Goal: Task Accomplishment & Management: Use online tool/utility

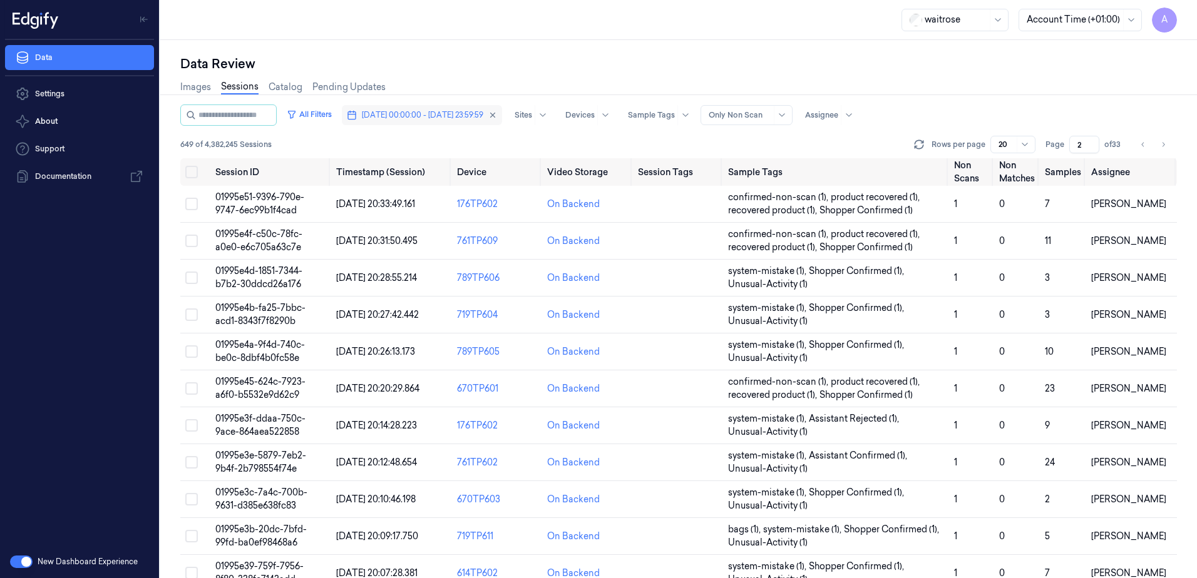
click at [461, 110] on span "[DATE] 00:00:00 - [DATE] 23:59:59" at bounding box center [422, 115] width 121 height 11
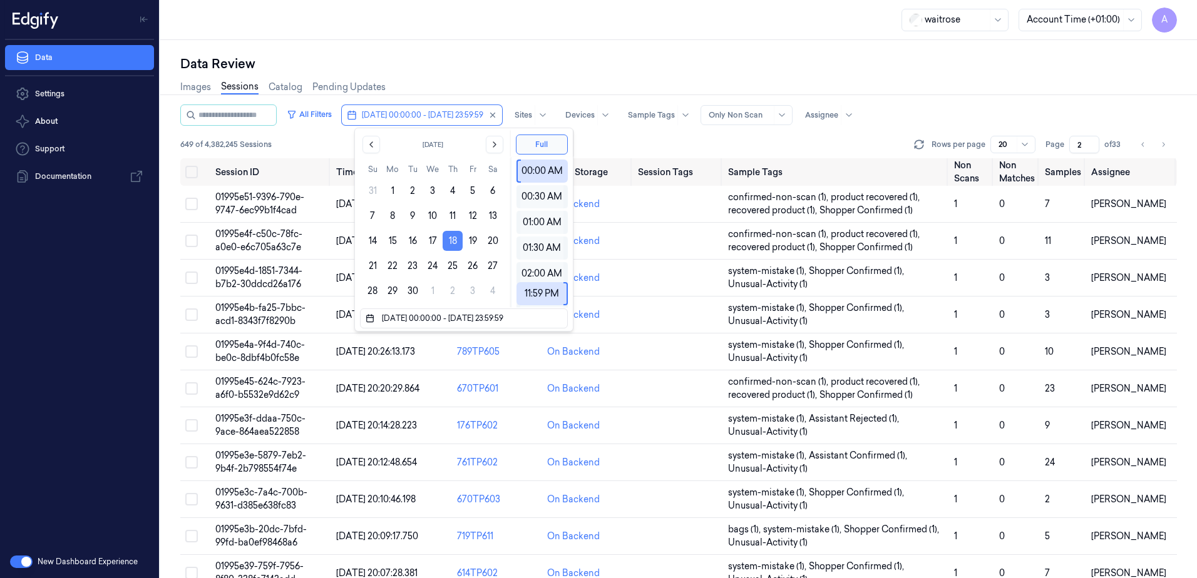
click at [456, 243] on button "18" at bounding box center [452, 241] width 20 height 20
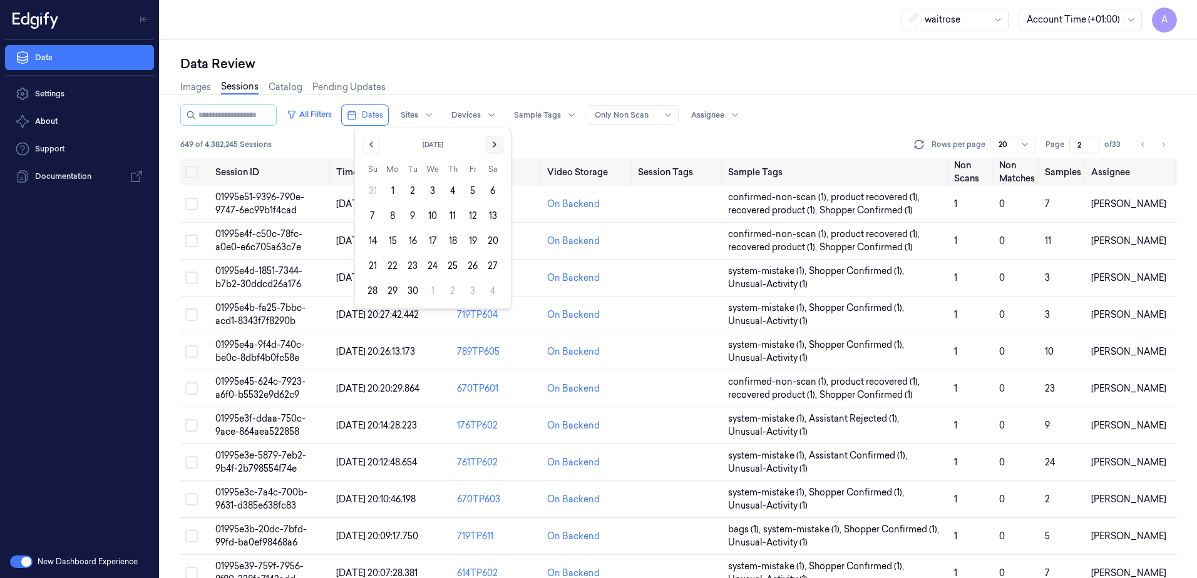
click at [493, 148] on icon "Go to the Next Month" at bounding box center [494, 145] width 10 height 10
click at [491, 213] on button "11" at bounding box center [492, 216] width 20 height 20
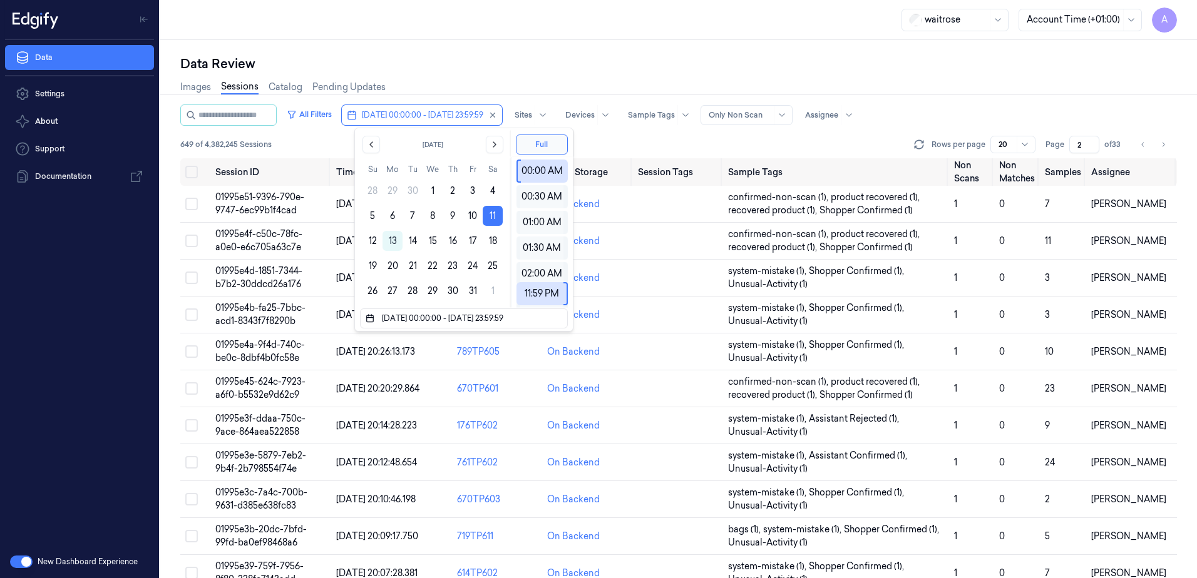
click at [462, 49] on div "Data Review Images Sessions Catalog Pending Updates All Filters [DATE] 00:00:00…" at bounding box center [678, 309] width 1036 height 538
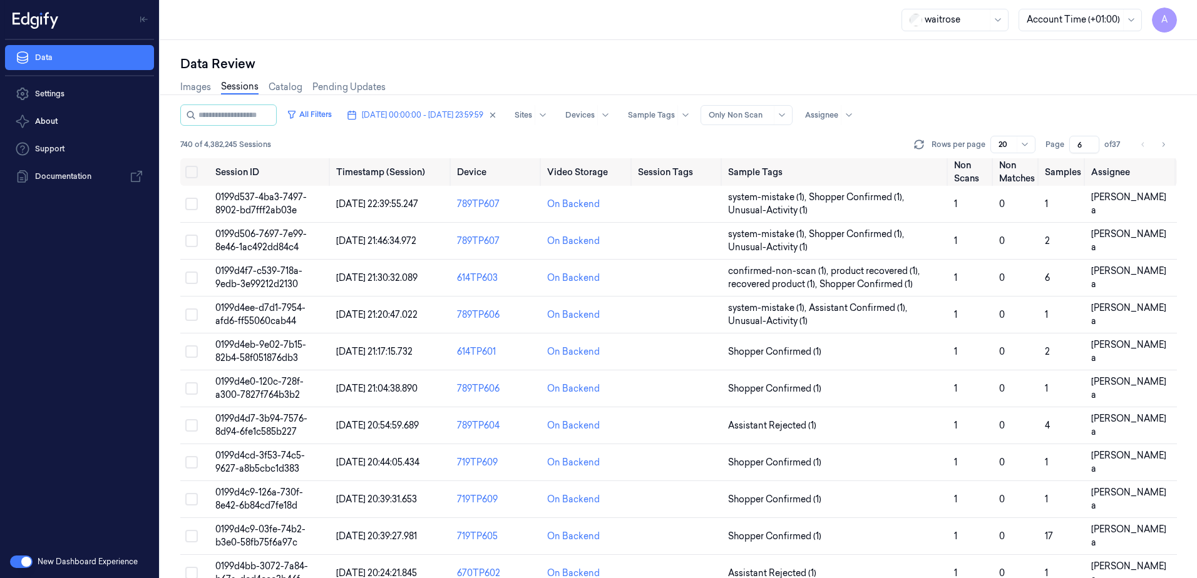
drag, startPoint x: 1086, startPoint y: 144, endPoint x: 1069, endPoint y: 144, distance: 16.9
click at [1069, 144] on input "6" at bounding box center [1084, 145] width 30 height 18
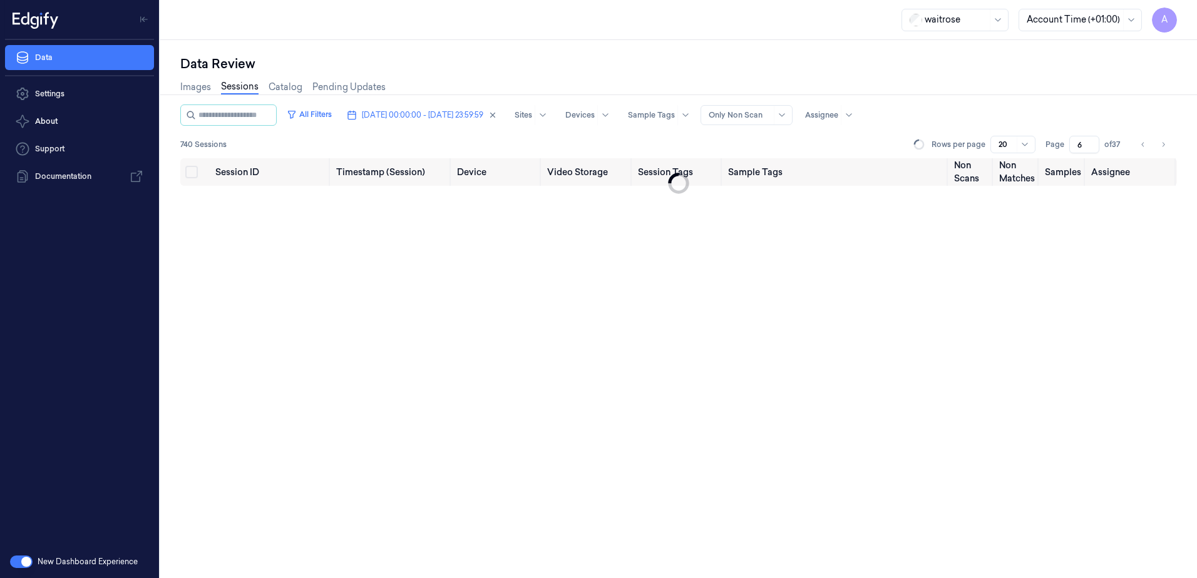
drag, startPoint x: 1081, startPoint y: 140, endPoint x: 1064, endPoint y: 145, distance: 18.2
click at [1064, 145] on div "Page 6 of 37" at bounding box center [1084, 145] width 79 height 18
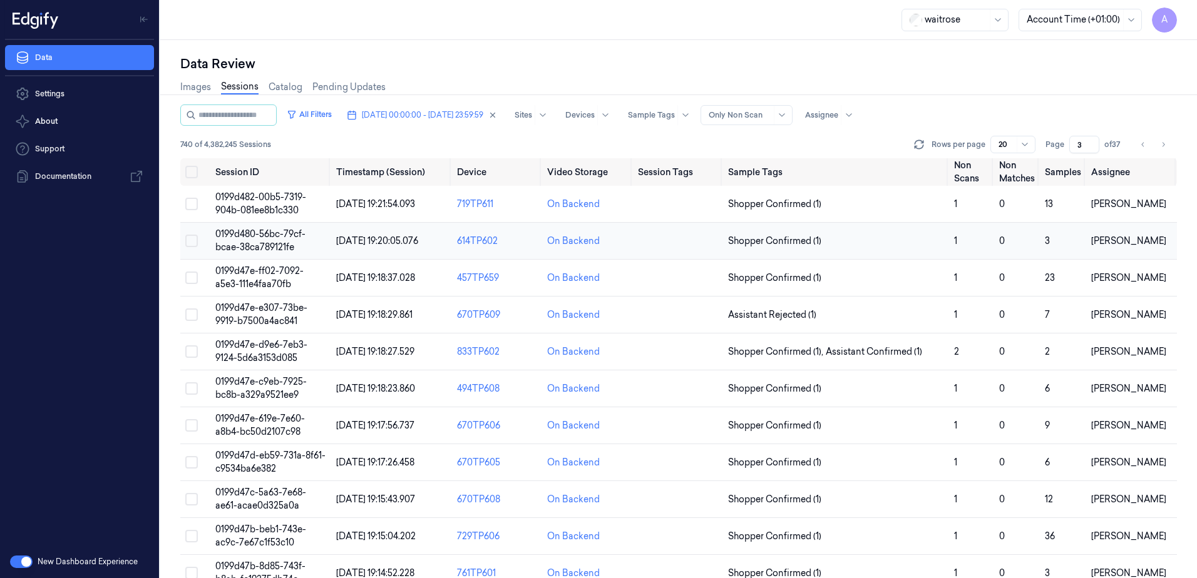
type input "3"
click at [280, 250] on span "0199d480-56bc-79cf-bcae-38ca789121fe" at bounding box center [260, 240] width 90 height 24
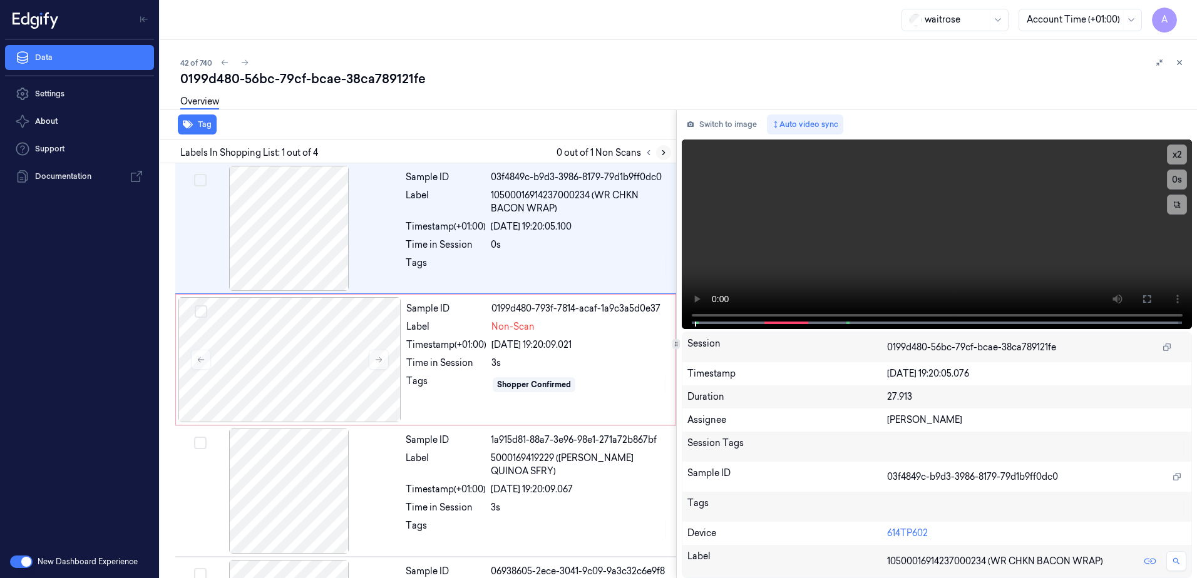
click at [662, 151] on icon at bounding box center [663, 153] width 3 height 4
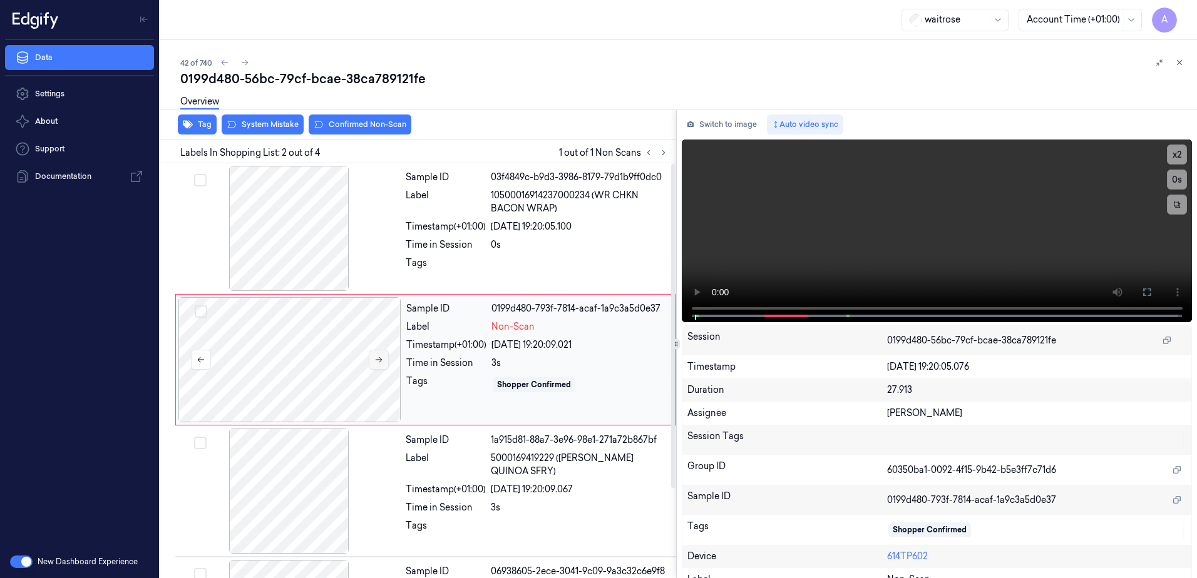
click at [380, 366] on button at bounding box center [379, 360] width 20 height 20
click at [691, 307] on div "x 2 0 s" at bounding box center [936, 230] width 511 height 180
click at [1143, 299] on button at bounding box center [1146, 292] width 20 height 20
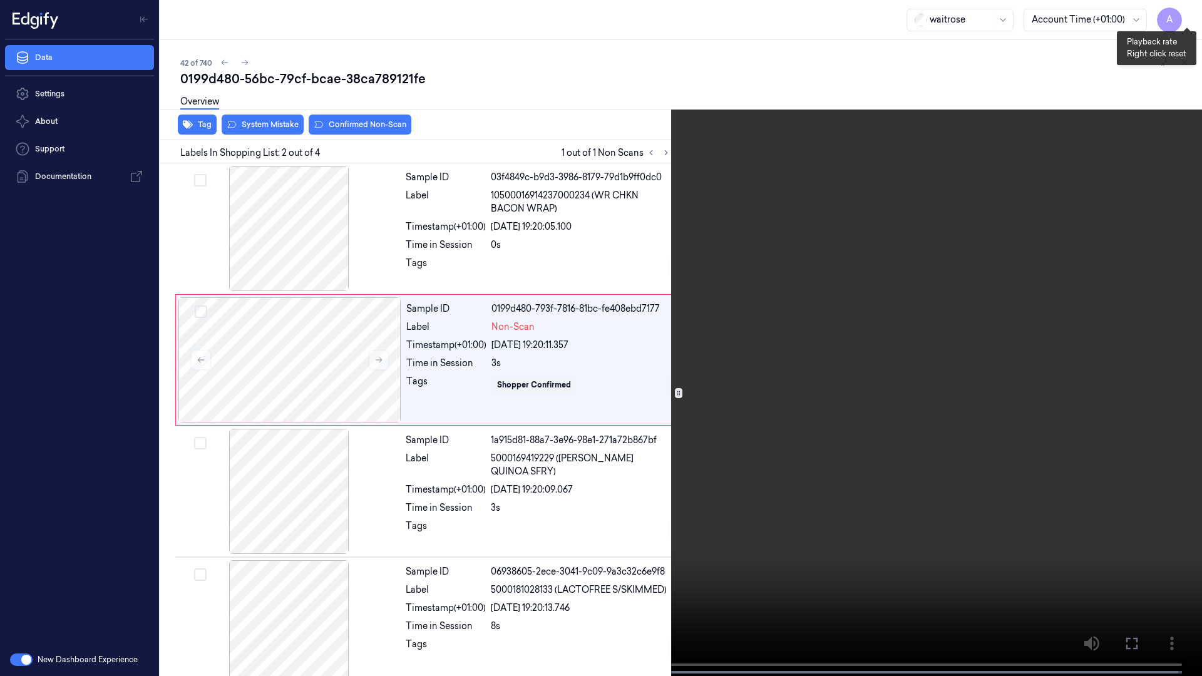
click at [1185, 12] on button "x 2" at bounding box center [1186, 15] width 20 height 20
click at [0, 0] on icon at bounding box center [0, 0] width 0 height 0
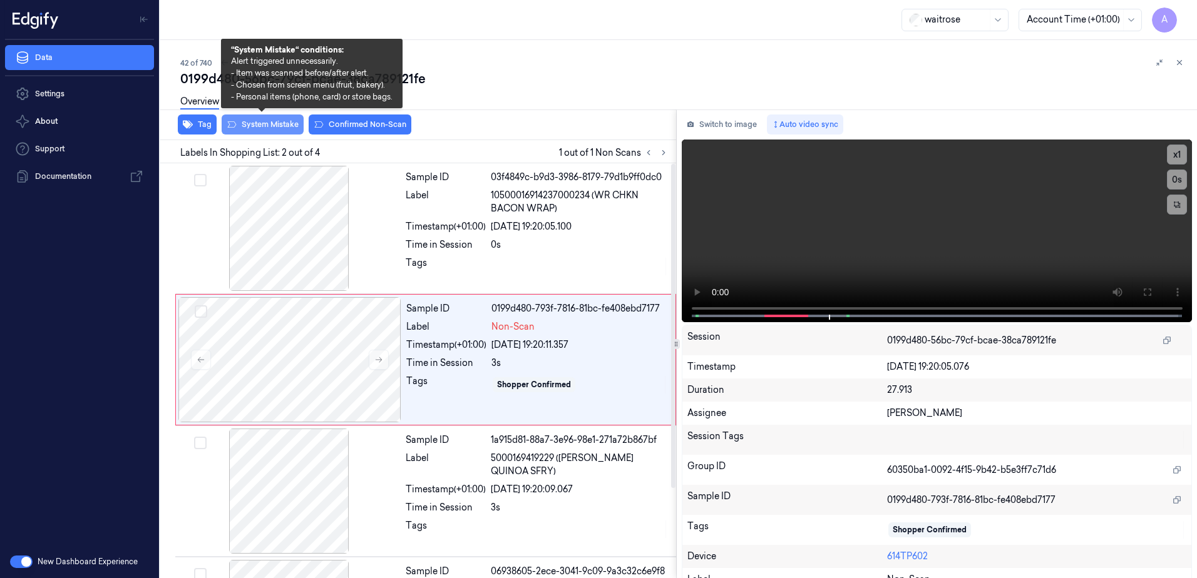
click at [260, 131] on button "System Mistake" at bounding box center [263, 125] width 82 height 20
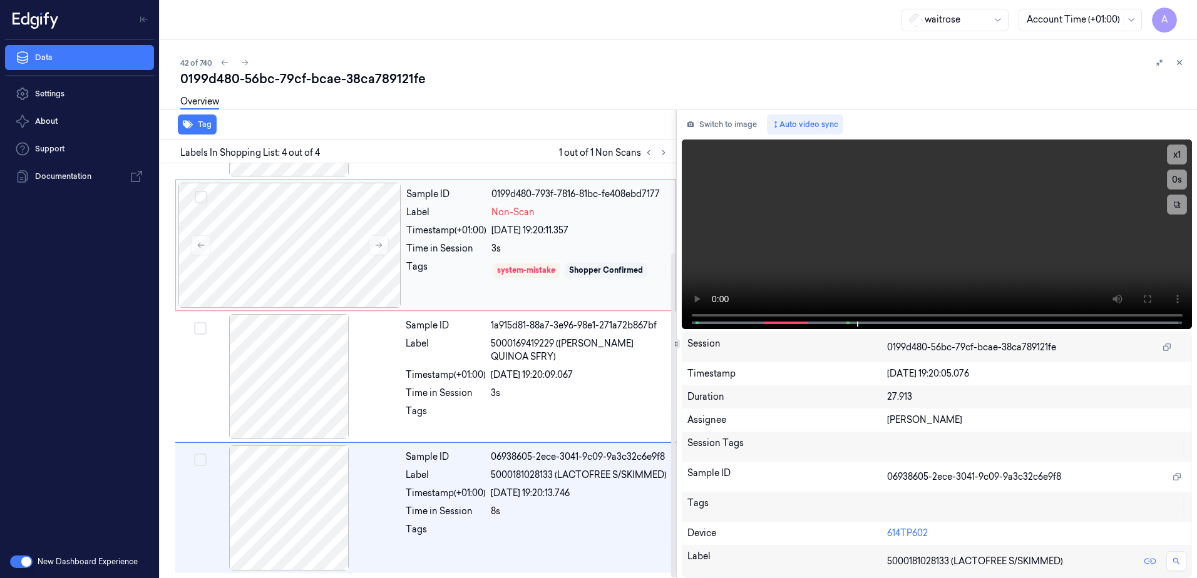
click at [446, 264] on div "Tags" at bounding box center [446, 270] width 80 height 20
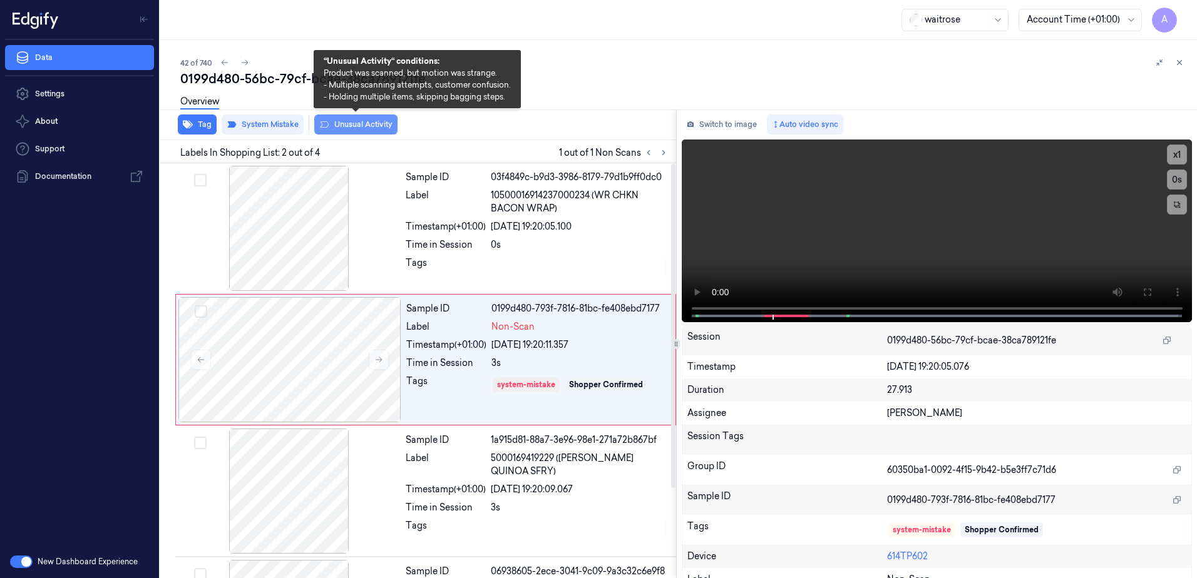
click at [361, 126] on button "Unusual Activity" at bounding box center [355, 125] width 83 height 20
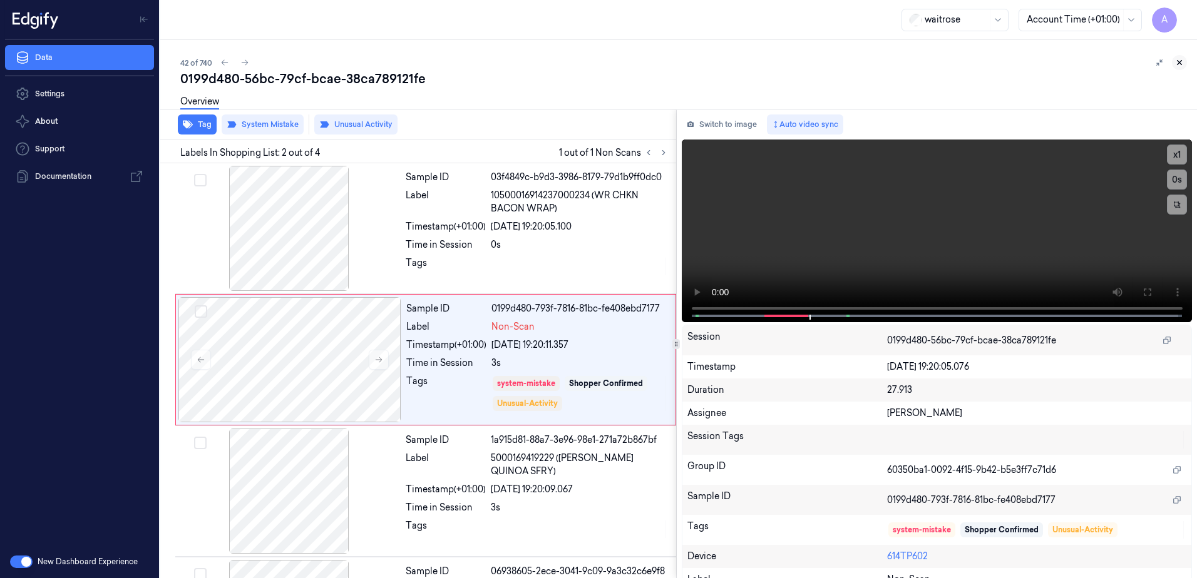
click at [1181, 61] on icon at bounding box center [1179, 62] width 9 height 9
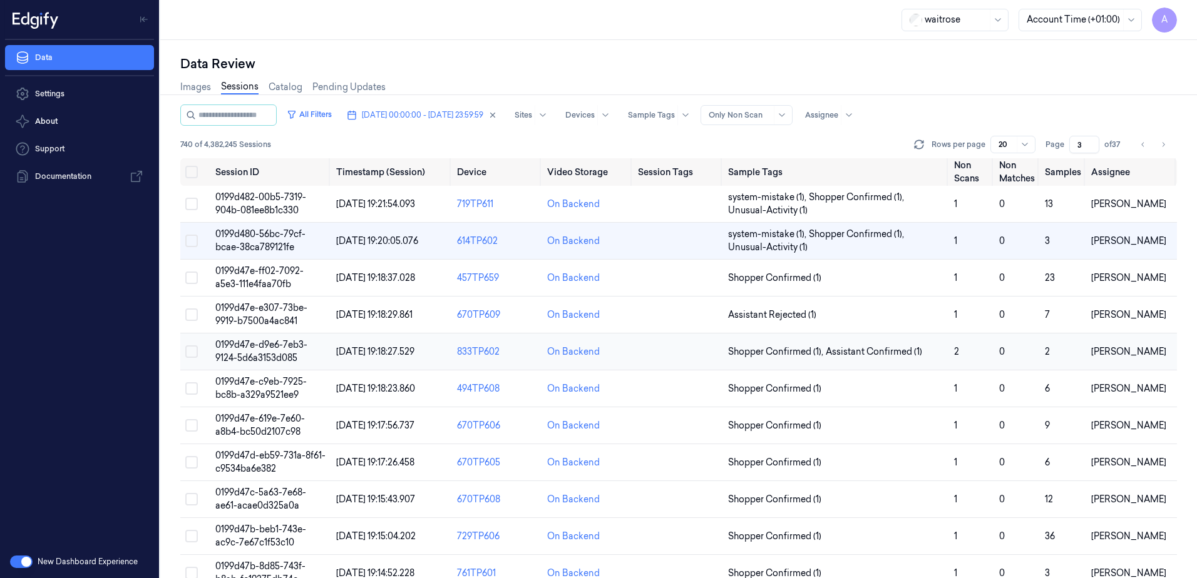
click at [265, 357] on span "0199d47e-d9e6-7eb3-9124-5d6a3153d085" at bounding box center [261, 351] width 92 height 24
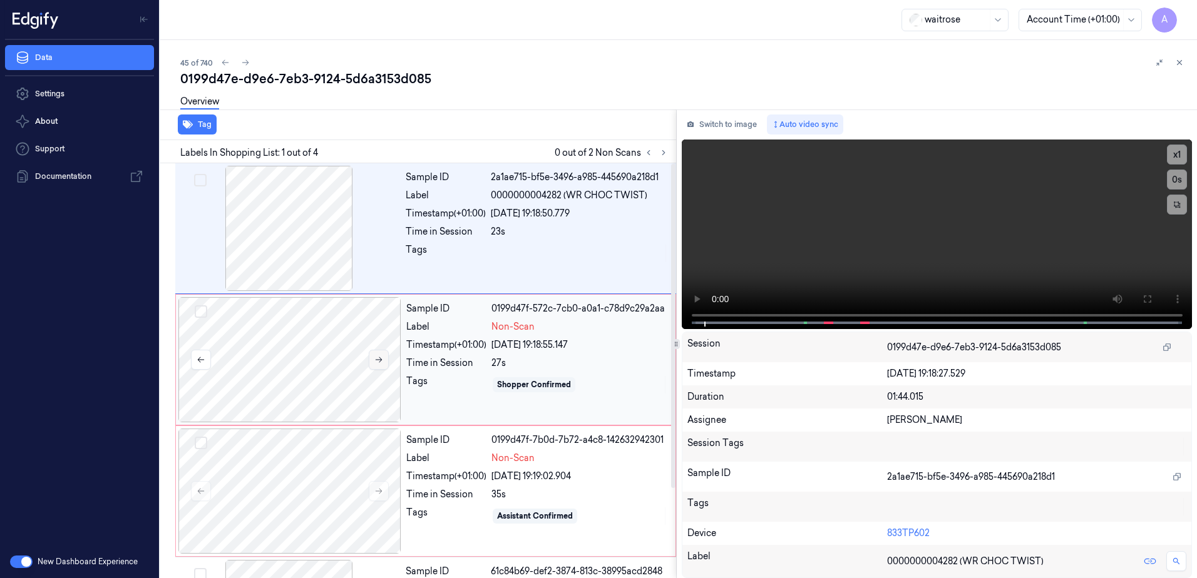
click at [379, 360] on icon at bounding box center [378, 360] width 7 height 6
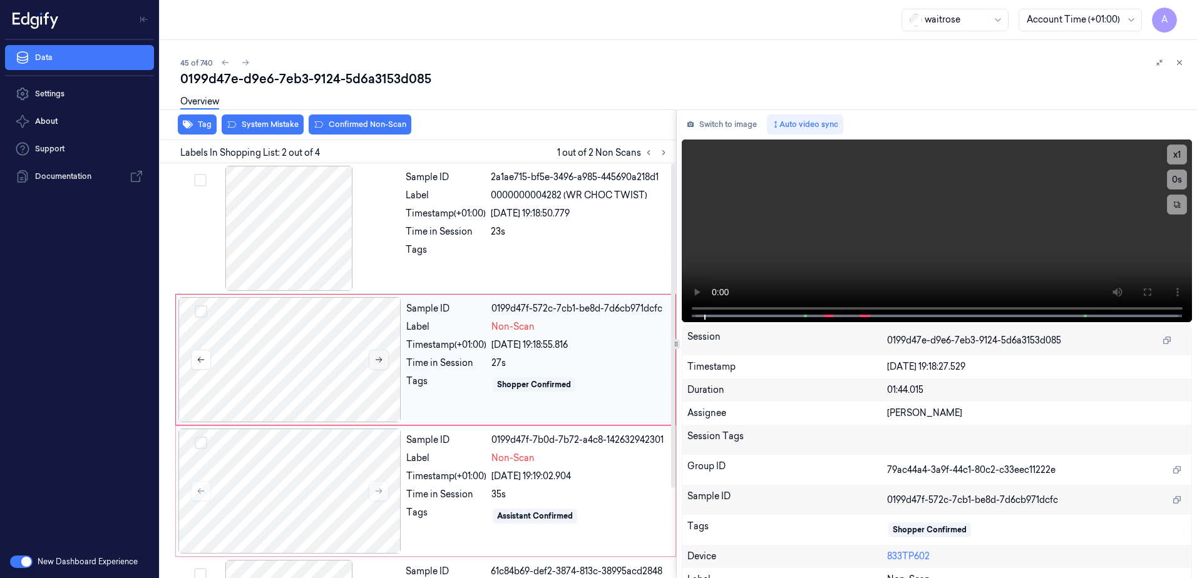
click at [373, 361] on button at bounding box center [379, 360] width 20 height 20
click at [380, 360] on icon at bounding box center [378, 360] width 7 height 6
click at [380, 481] on button at bounding box center [379, 491] width 20 height 20
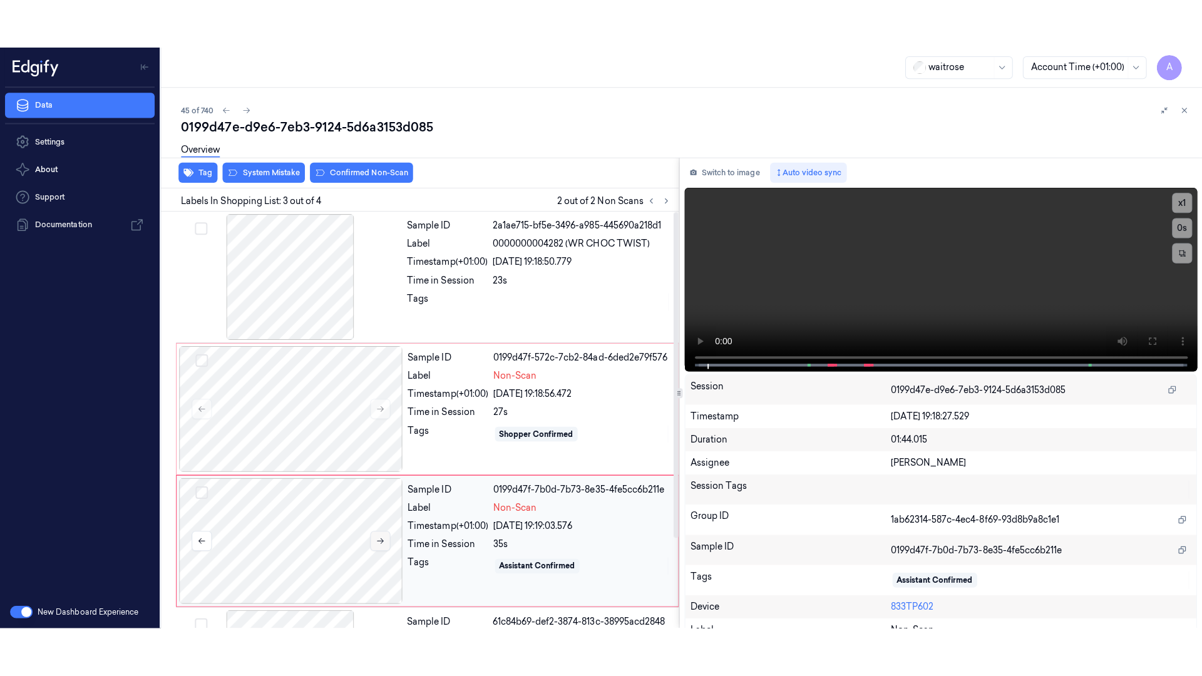
scroll to position [115, 0]
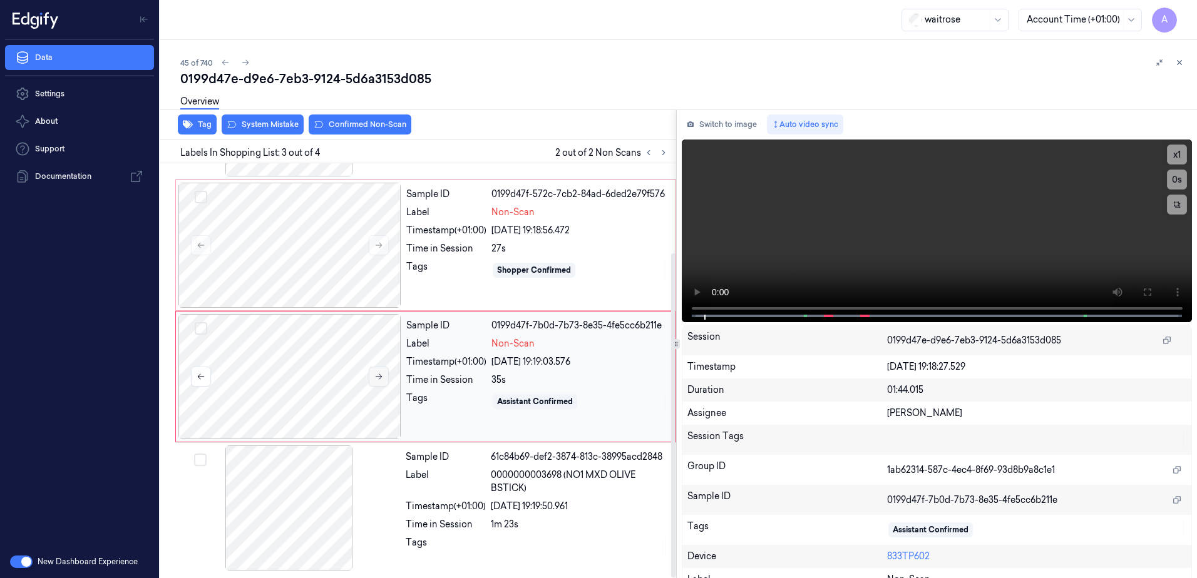
click at [379, 374] on icon at bounding box center [378, 376] width 9 height 9
click at [379, 374] on icon at bounding box center [378, 377] width 7 height 6
click at [1136, 290] on button at bounding box center [1146, 292] width 20 height 20
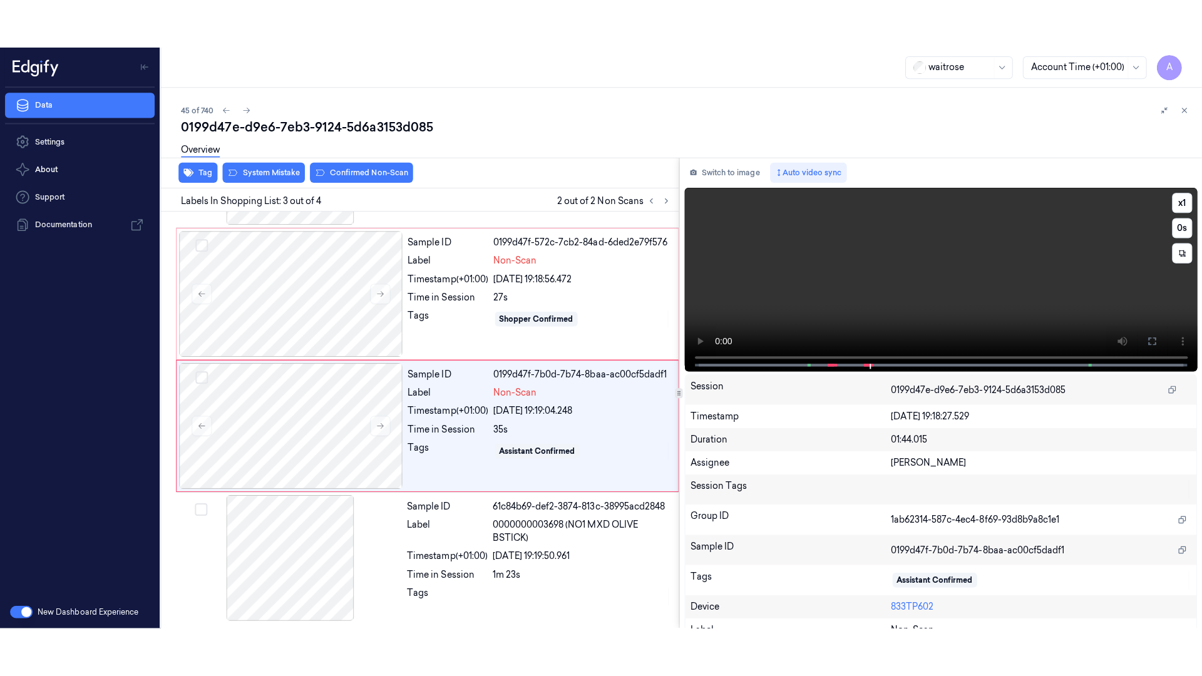
scroll to position [17, 0]
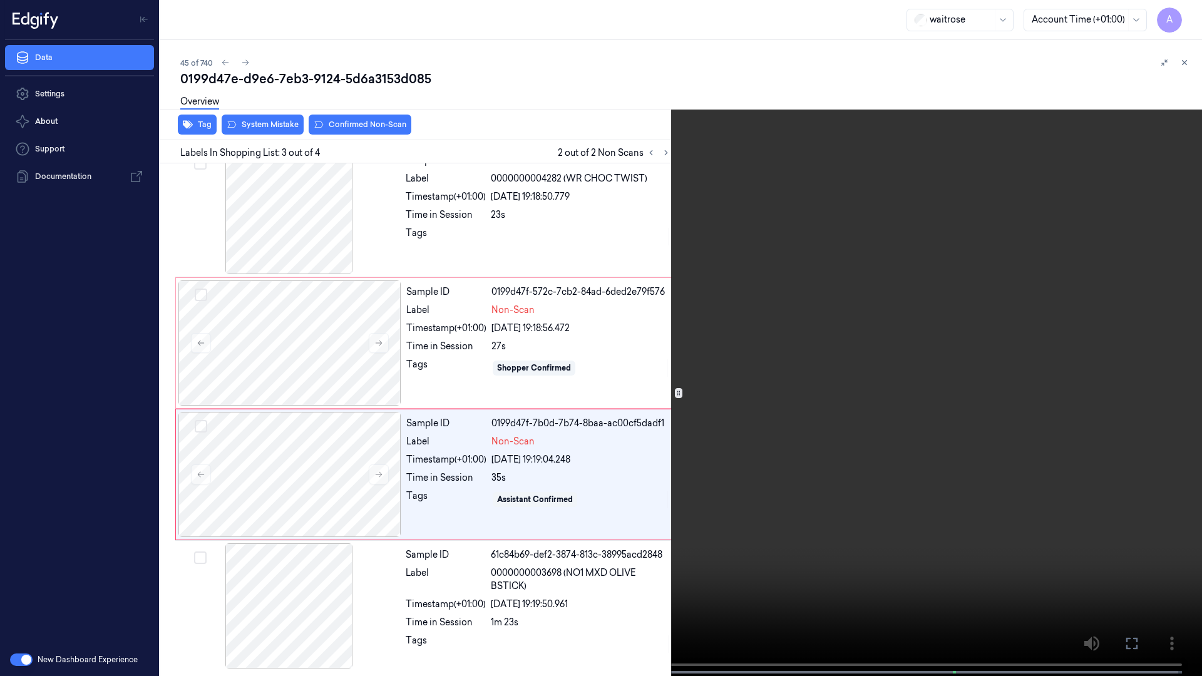
click at [814, 353] on video at bounding box center [601, 339] width 1202 height 678
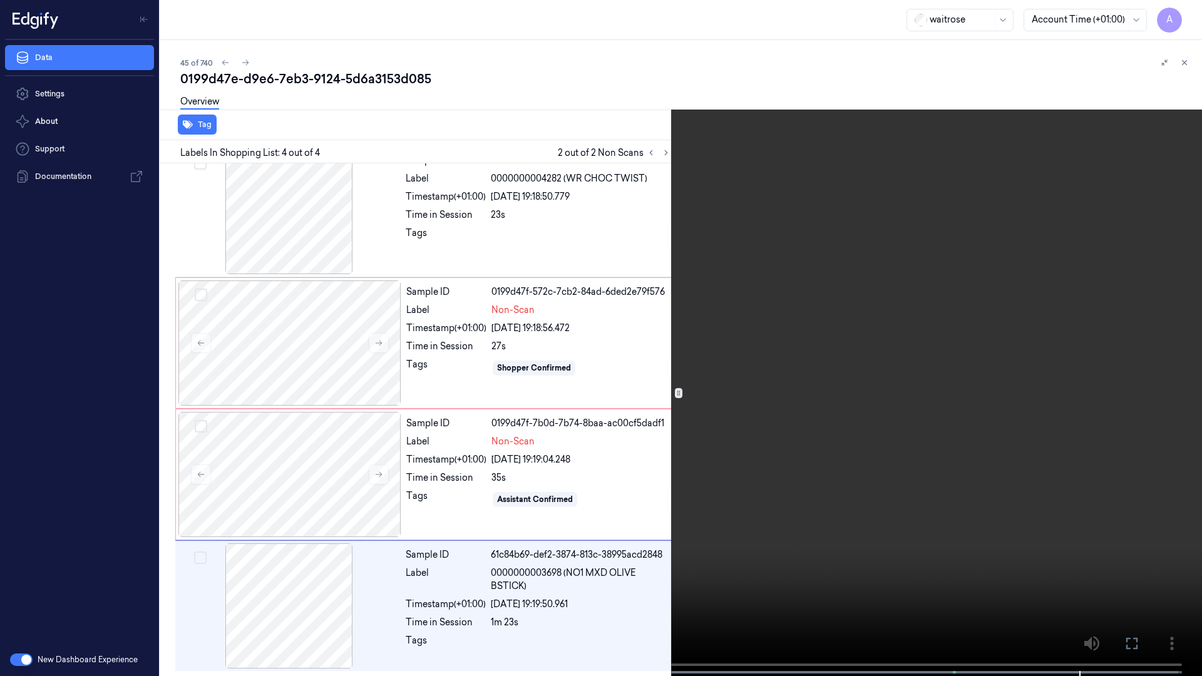
click at [0, 0] on icon at bounding box center [0, 0] width 0 height 0
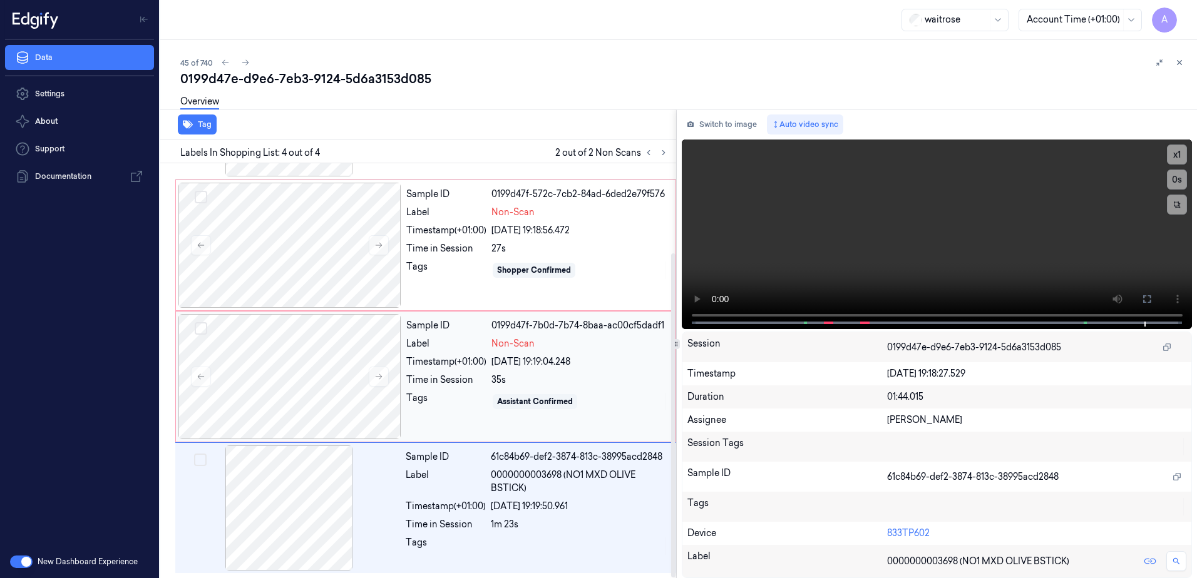
scroll to position [0, 0]
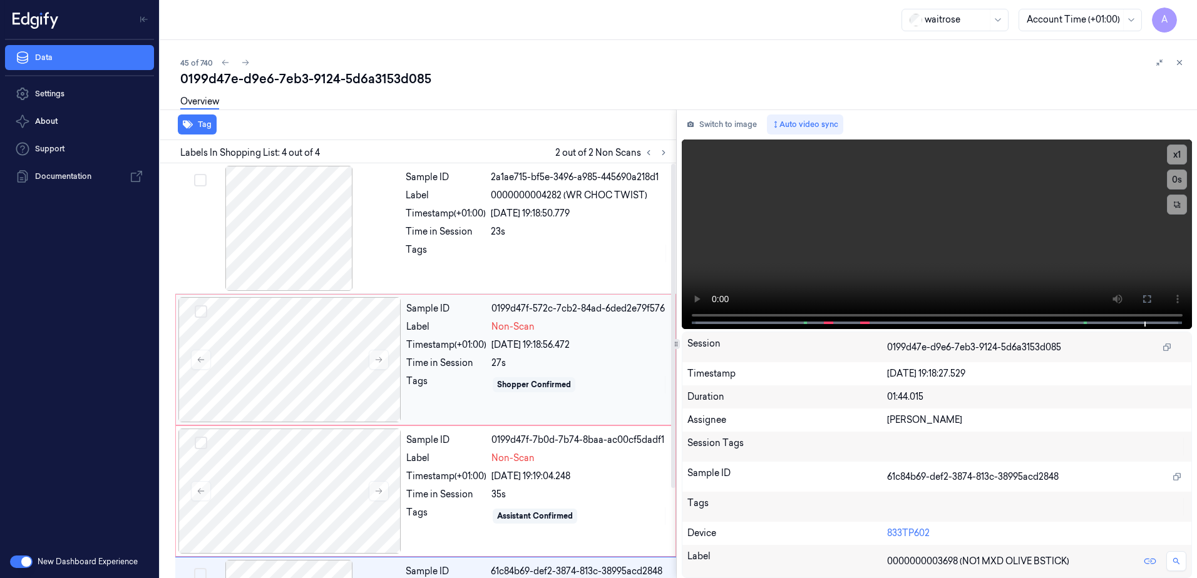
click at [474, 386] on div "Tags" at bounding box center [446, 385] width 80 height 20
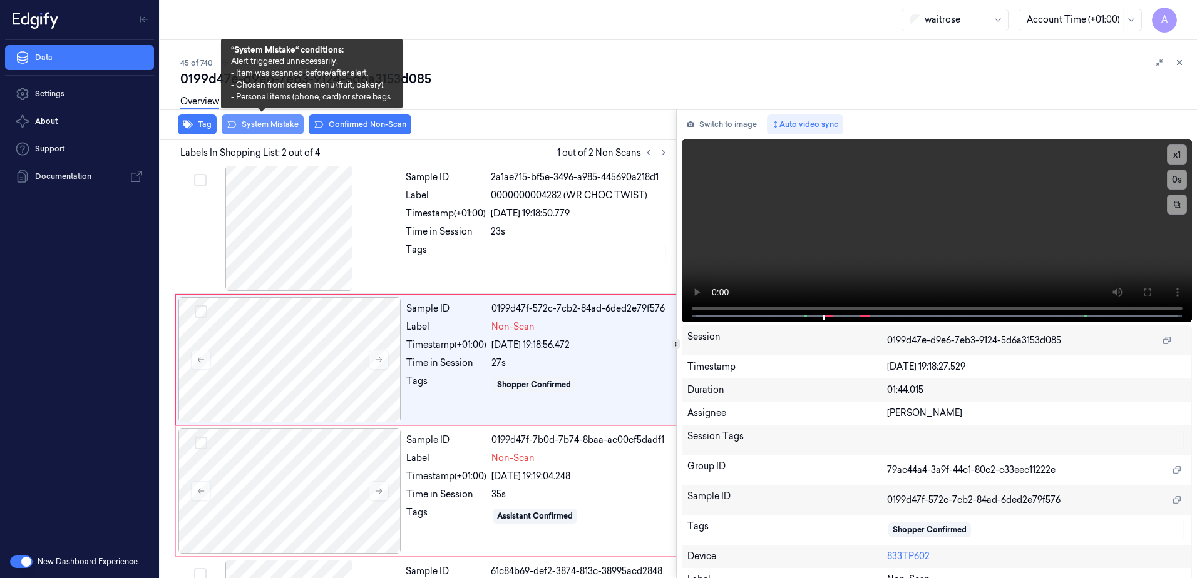
click at [257, 128] on button "System Mistake" at bounding box center [263, 125] width 82 height 20
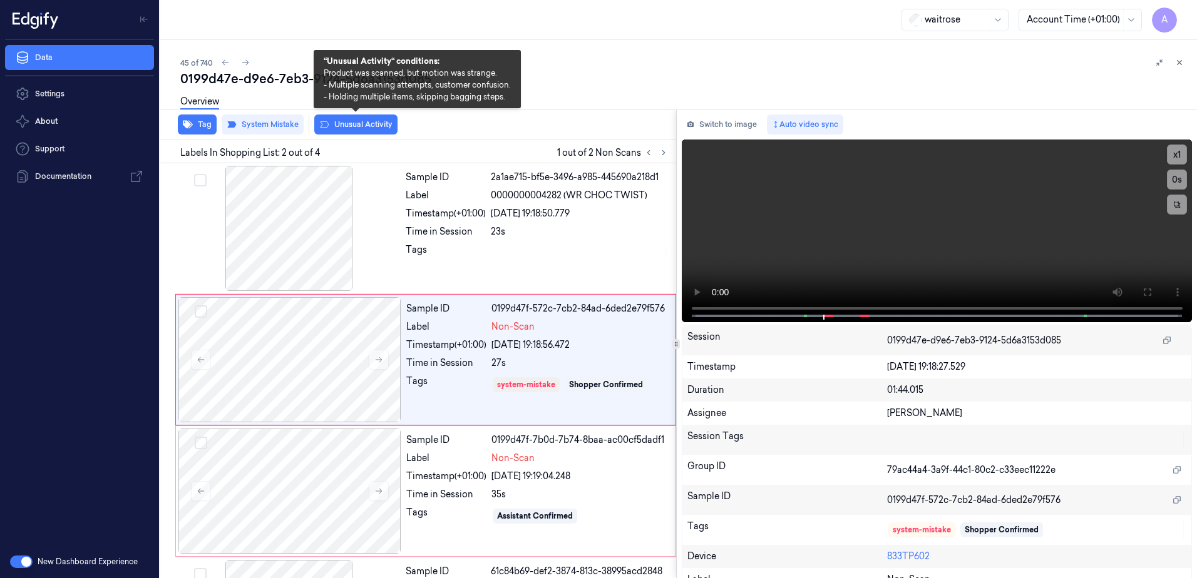
click at [360, 131] on button "Unusual Activity" at bounding box center [355, 125] width 83 height 20
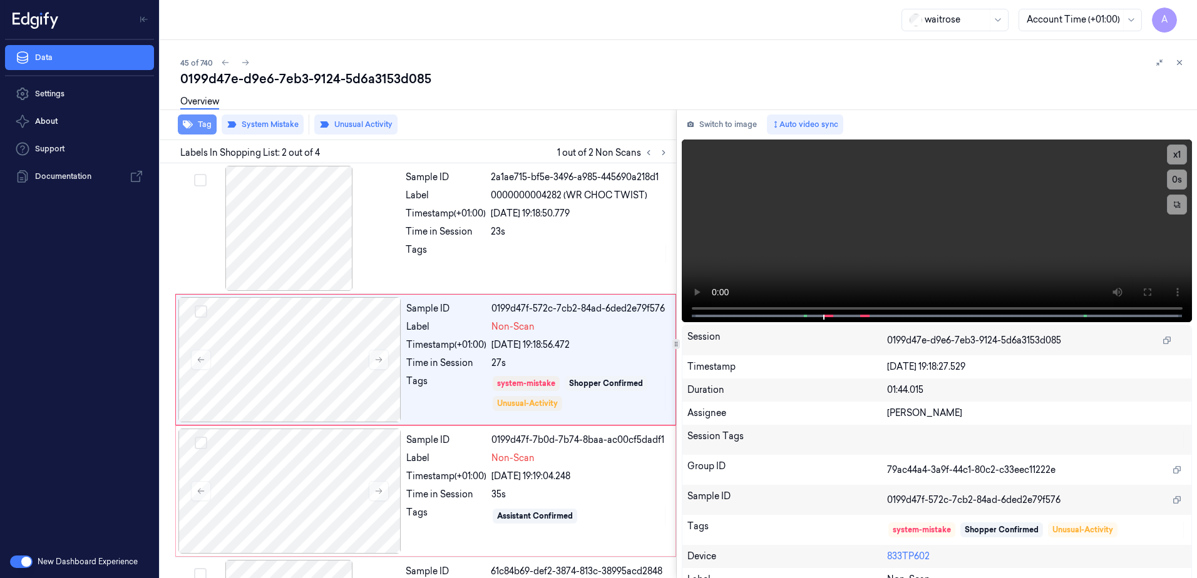
click at [207, 128] on button "Tag" at bounding box center [197, 125] width 39 height 20
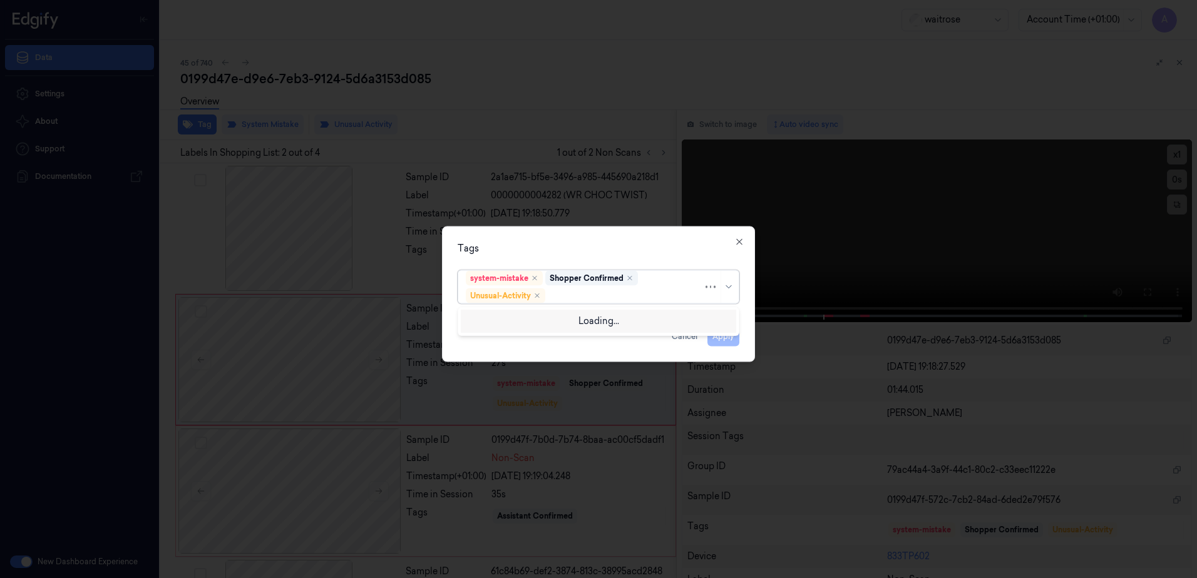
click at [578, 300] on div at bounding box center [625, 295] width 155 height 13
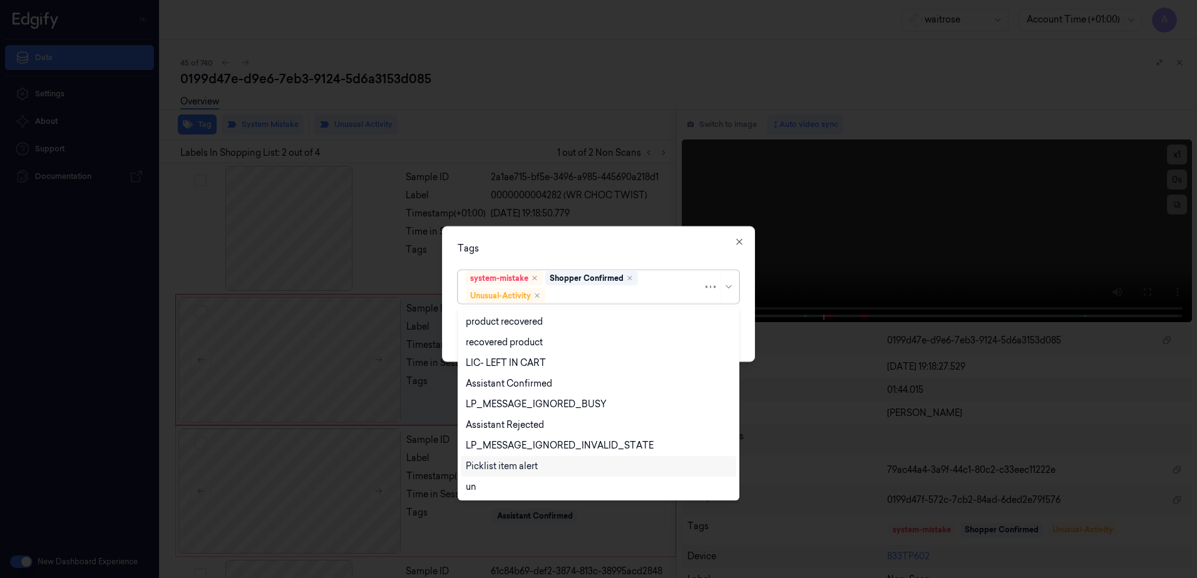
click at [512, 472] on div "Picklist item alert" at bounding box center [502, 466] width 72 height 13
click at [643, 235] on div "Tags option Picklist item alert, selected. 20 results available. Use Up and Dow…" at bounding box center [598, 295] width 313 height 136
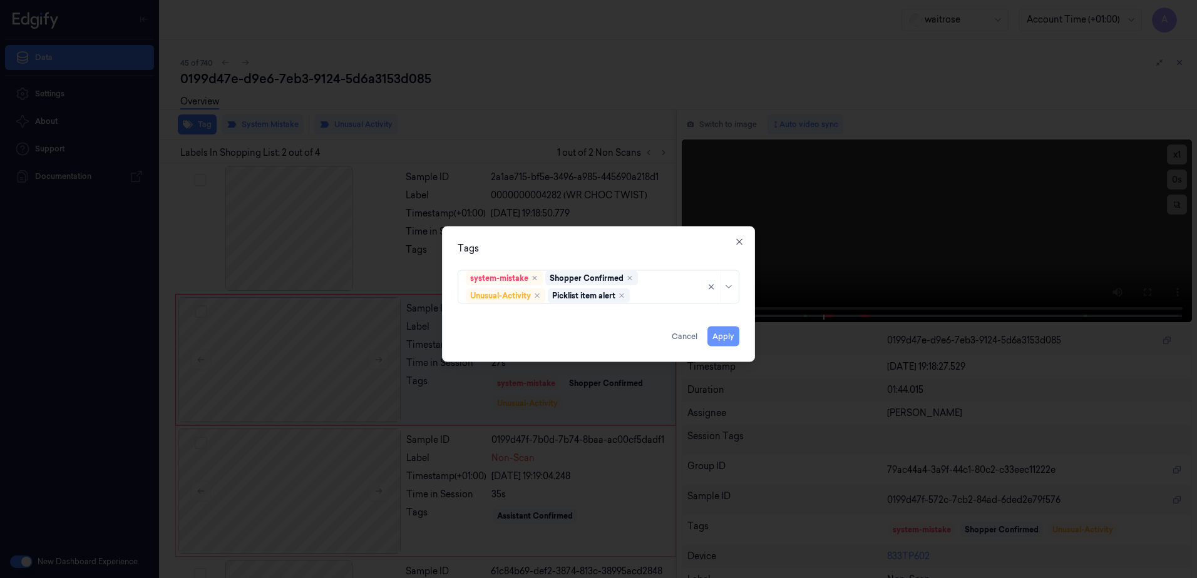
click at [727, 335] on button "Apply" at bounding box center [723, 337] width 32 height 20
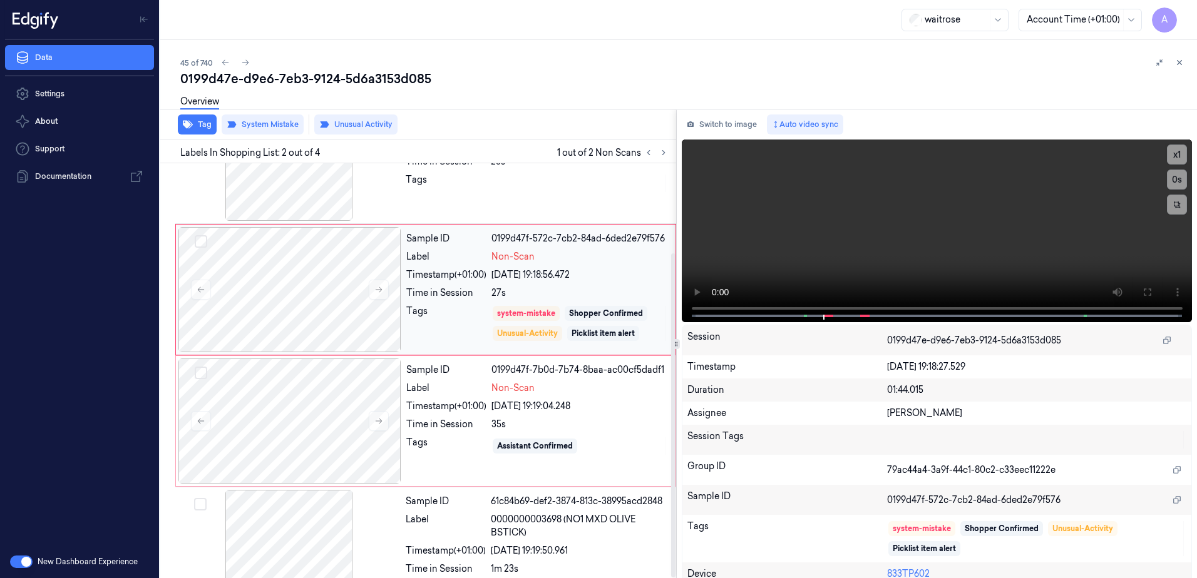
scroll to position [115, 0]
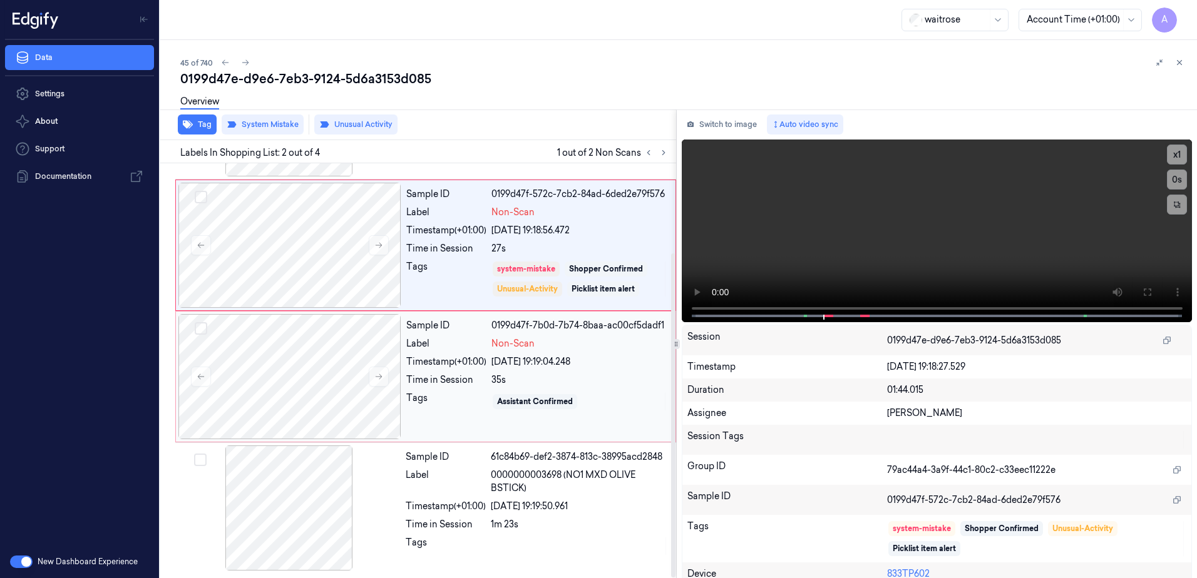
click at [452, 415] on div "Sample ID 0199d47f-7b0d-7b74-8baa-ac00cf5dadf1 Label Non-Scan Timestamp (+01:00…" at bounding box center [537, 376] width 272 height 125
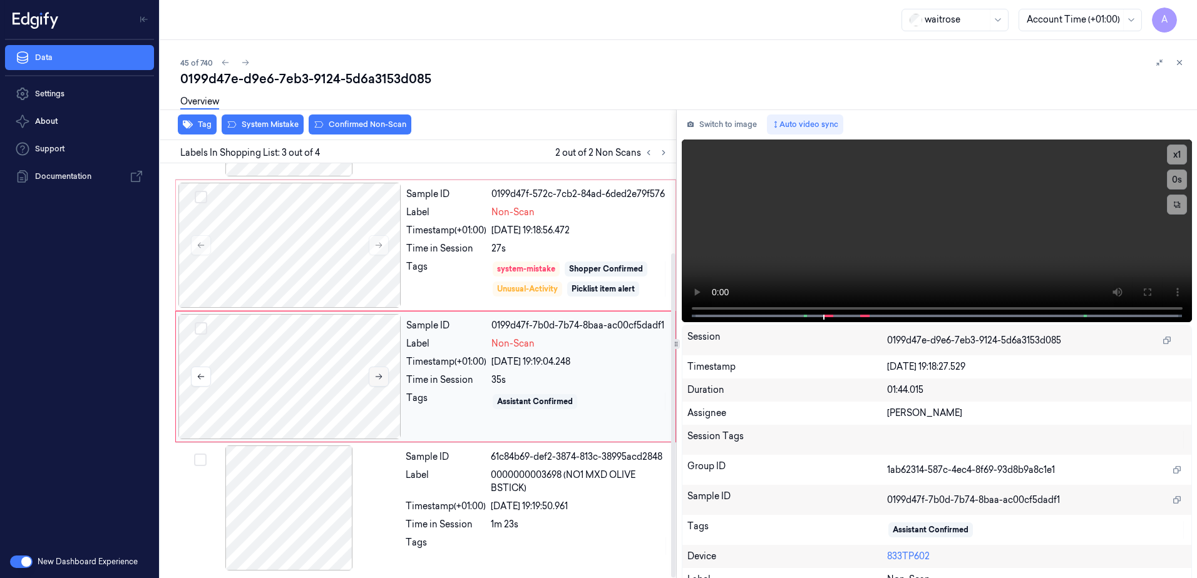
click at [378, 382] on button at bounding box center [379, 377] width 20 height 20
click at [372, 374] on button at bounding box center [379, 377] width 20 height 20
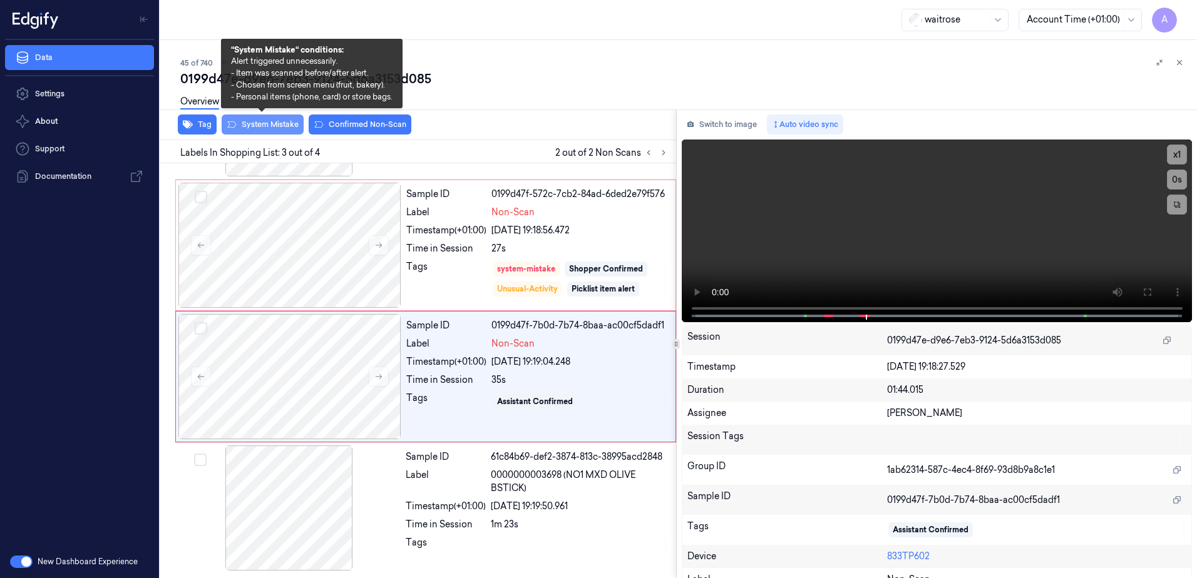
click at [265, 133] on button "System Mistake" at bounding box center [263, 125] width 82 height 20
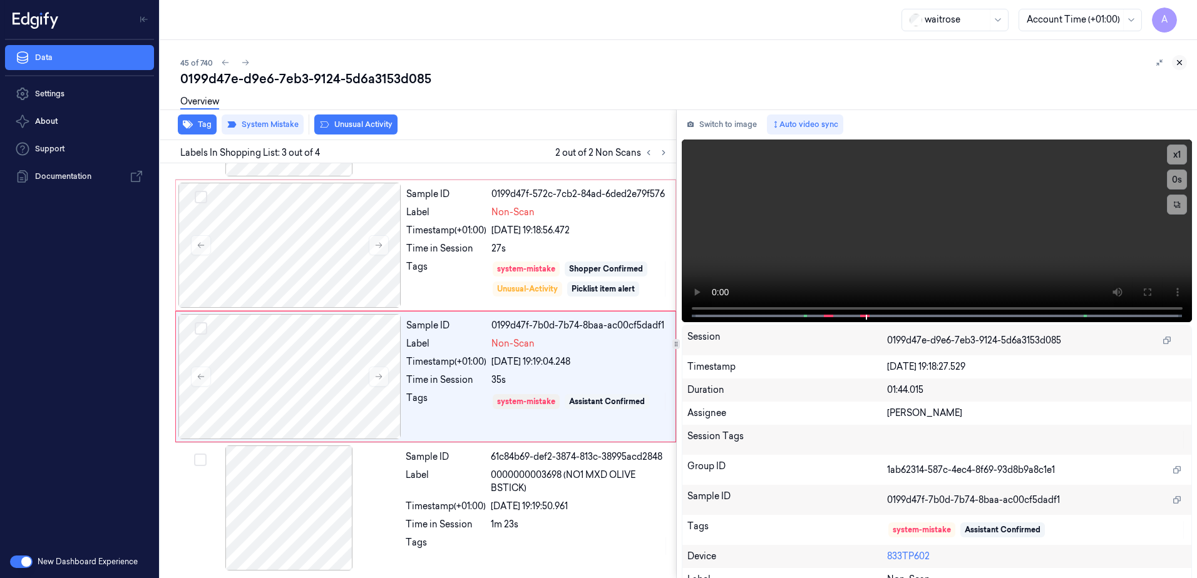
click at [1180, 61] on icon at bounding box center [1179, 62] width 9 height 9
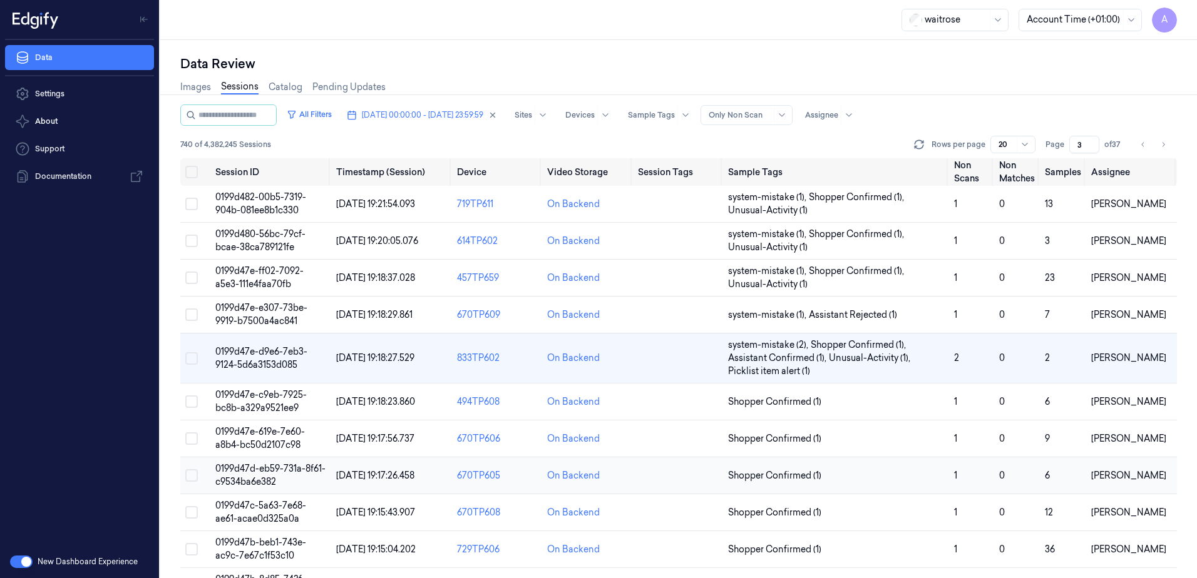
click at [251, 479] on span "0199d47d-eb59-731a-8f61-c9534ba6e382" at bounding box center [270, 475] width 110 height 24
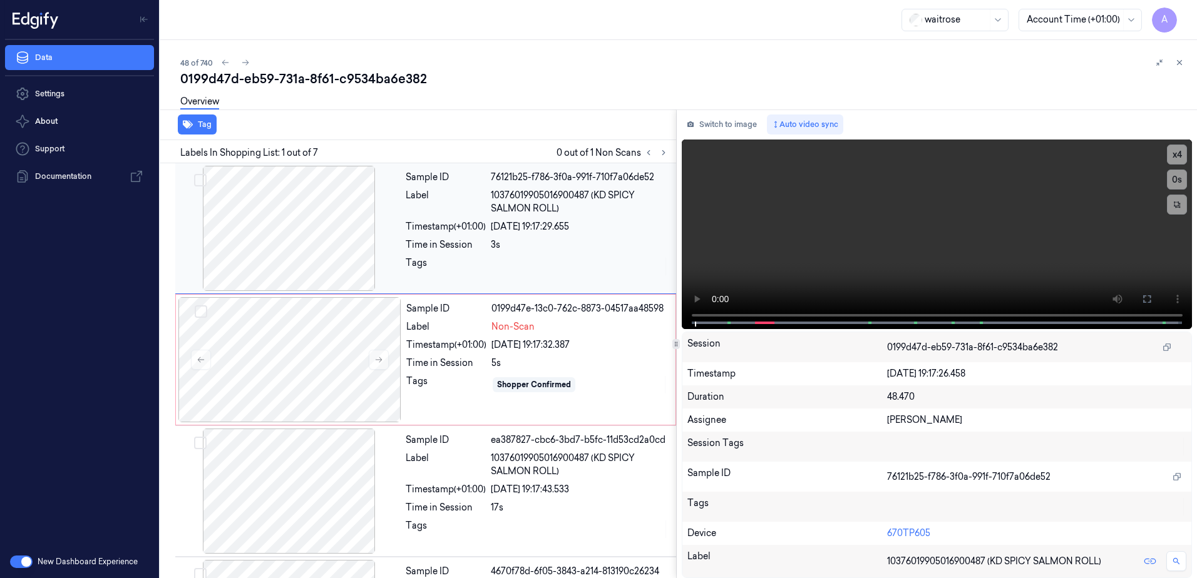
drag, startPoint x: 698, startPoint y: 17, endPoint x: 509, endPoint y: 238, distance: 290.3
click at [509, 238] on div "Sample ID 76121b25-f786-3f0a-991f-710f7a06de52 Label 10376019905016900487 (KD S…" at bounding box center [537, 228] width 273 height 125
click at [666, 155] on icon at bounding box center [663, 152] width 9 height 9
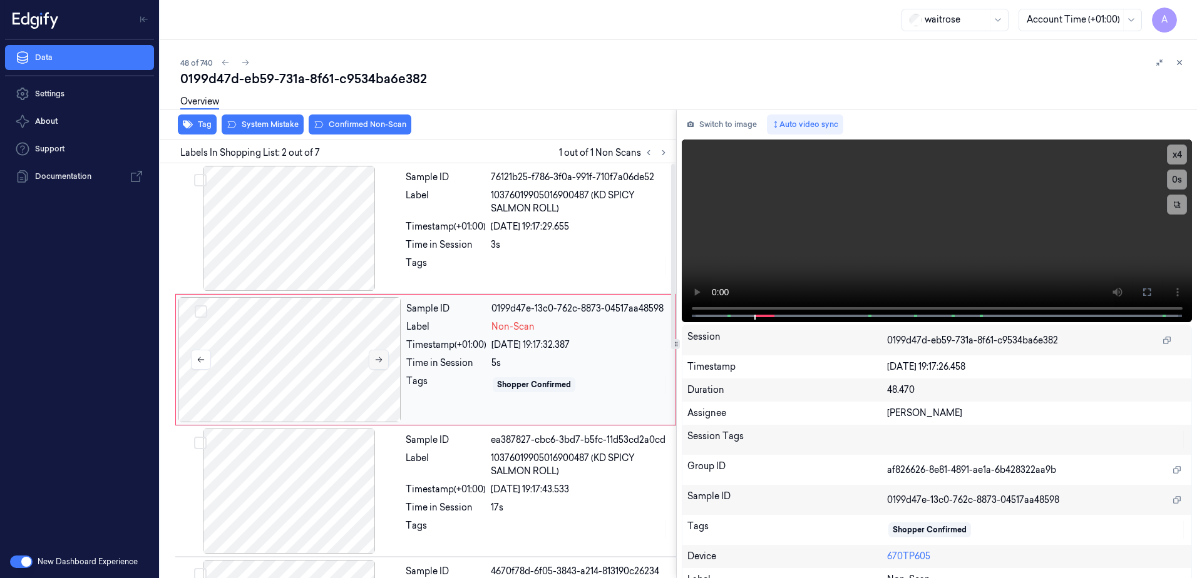
click at [379, 359] on icon at bounding box center [378, 359] width 9 height 9
click at [383, 364] on button at bounding box center [379, 360] width 20 height 20
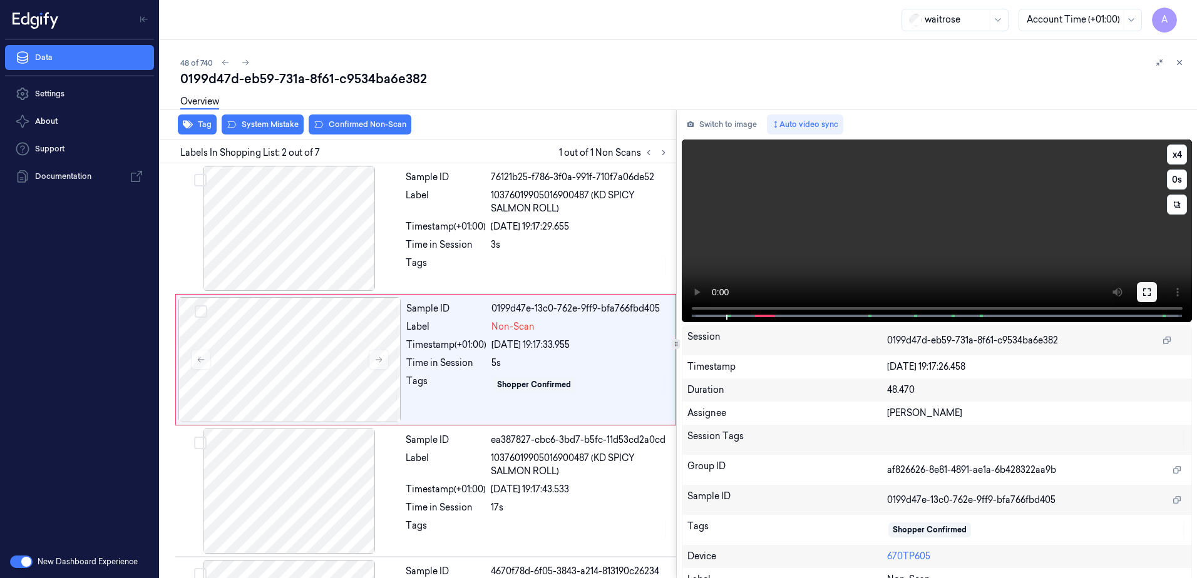
click at [1141, 289] on icon at bounding box center [1146, 292] width 10 height 10
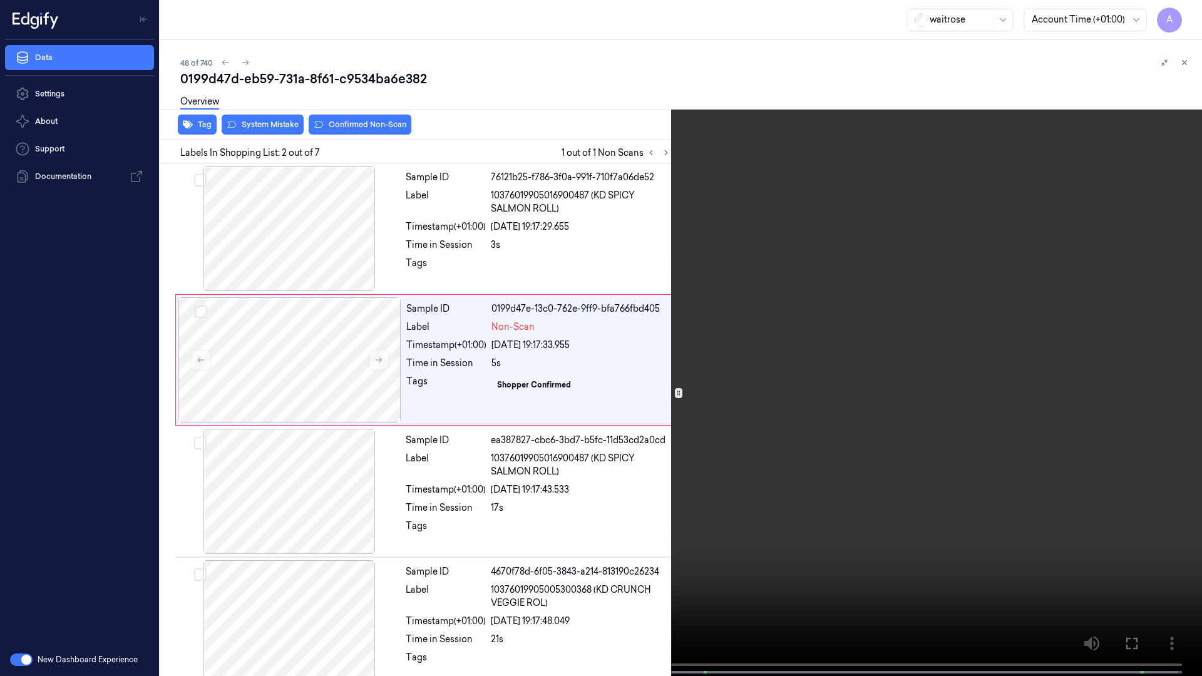
click at [707, 352] on video at bounding box center [601, 339] width 1202 height 678
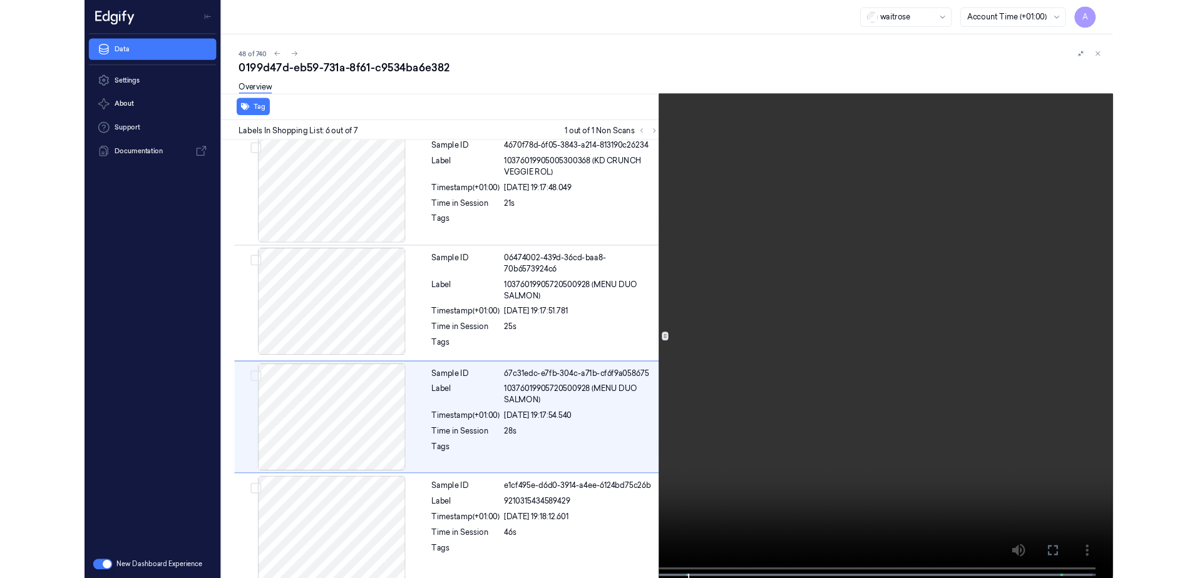
scroll to position [415, 0]
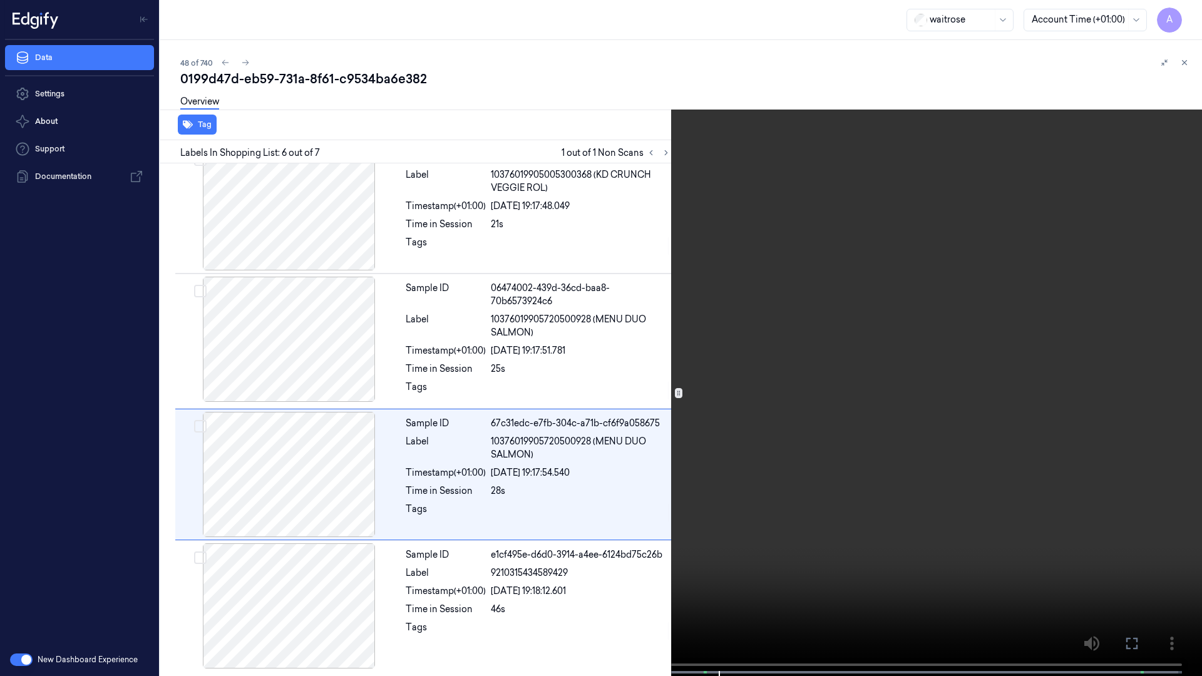
click at [0, 0] on icon at bounding box center [0, 0] width 0 height 0
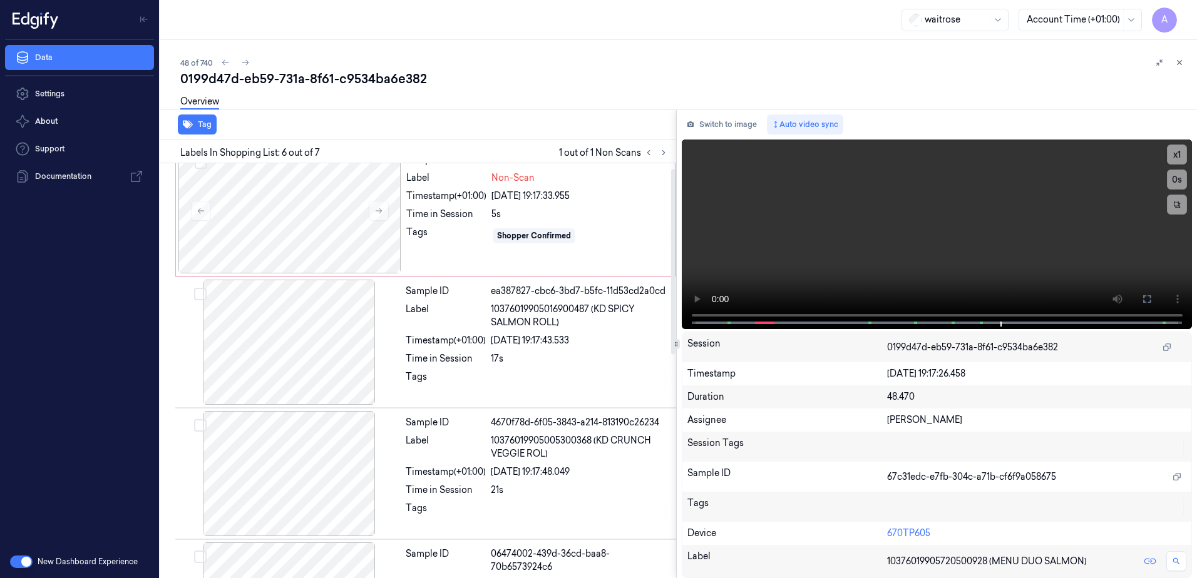
scroll to position [12, 0]
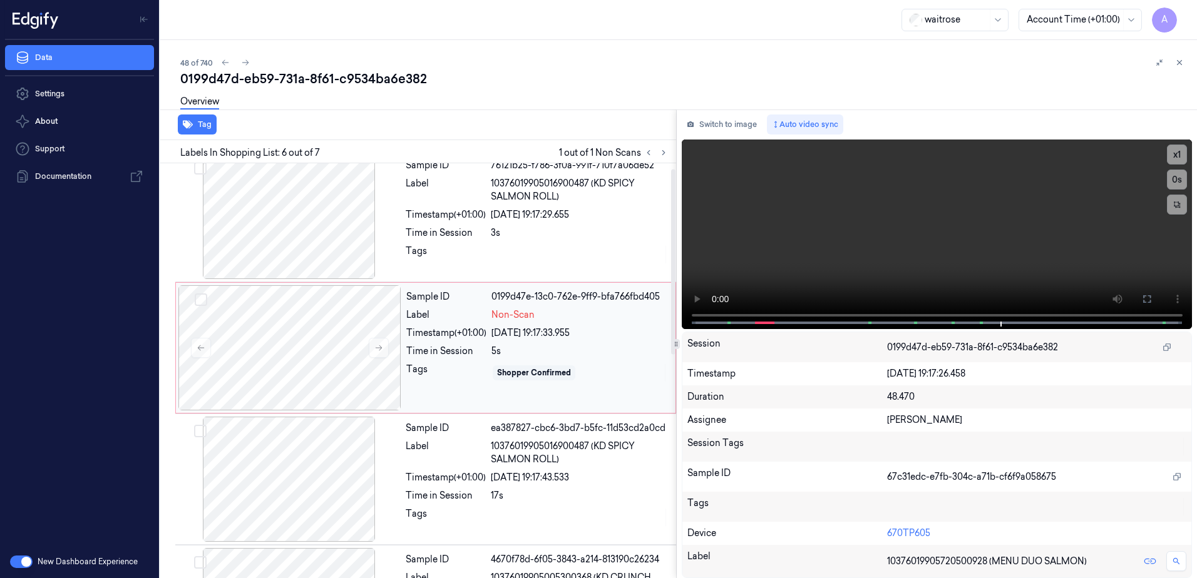
click at [461, 374] on div "Tags" at bounding box center [446, 373] width 80 height 20
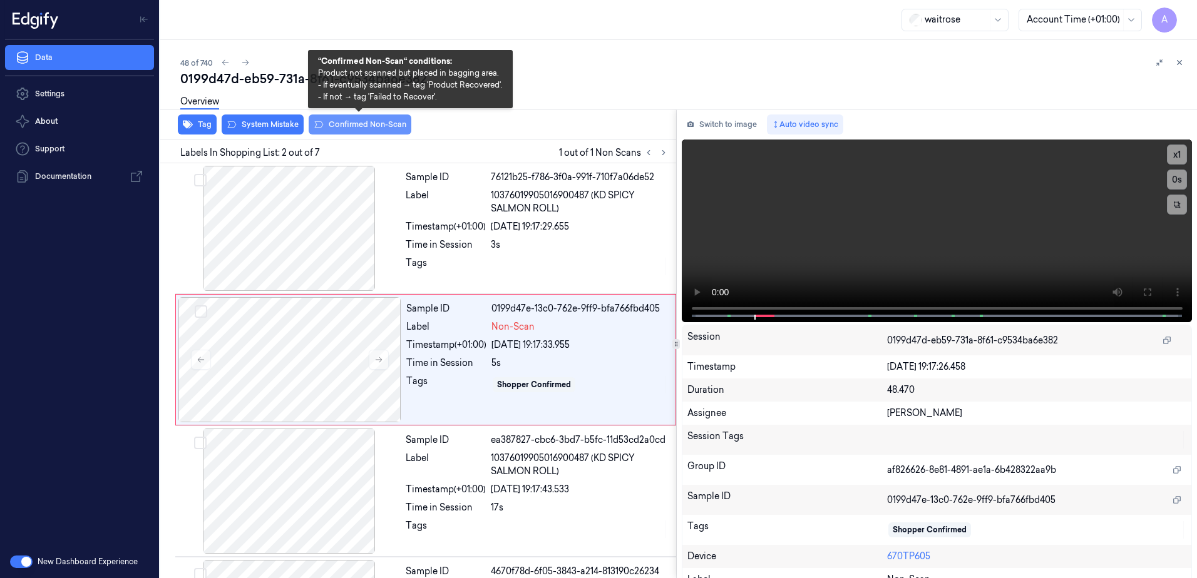
click at [360, 131] on button "Confirmed Non-Scan" at bounding box center [360, 125] width 103 height 20
click at [367, 131] on button "Confirmed Non-Scan" at bounding box center [360, 125] width 103 height 20
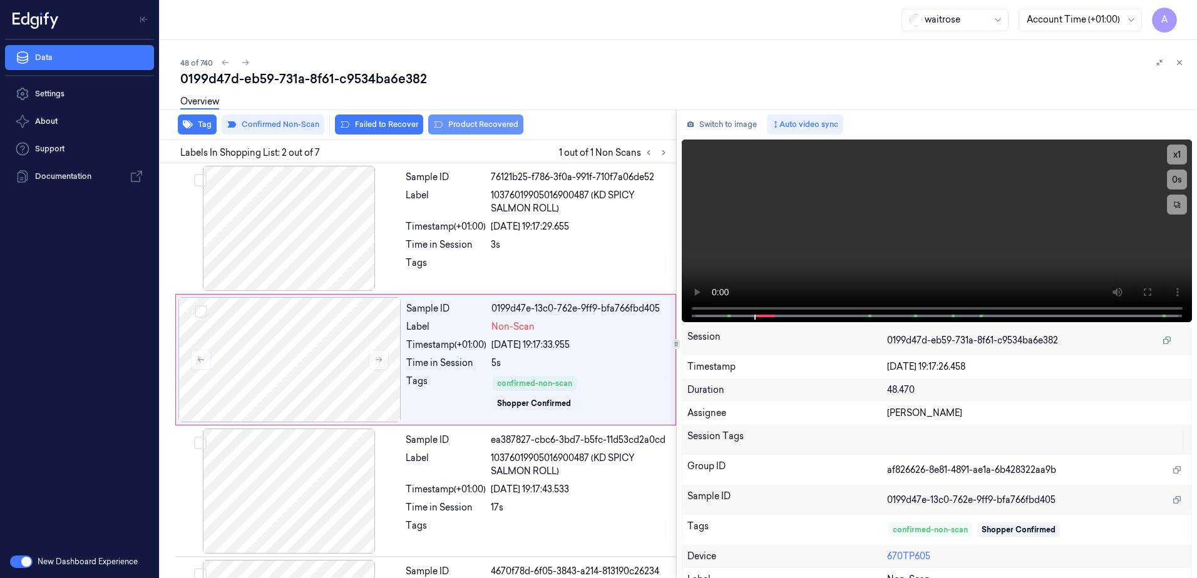
click at [467, 121] on button "Product Recovered" at bounding box center [475, 125] width 95 height 20
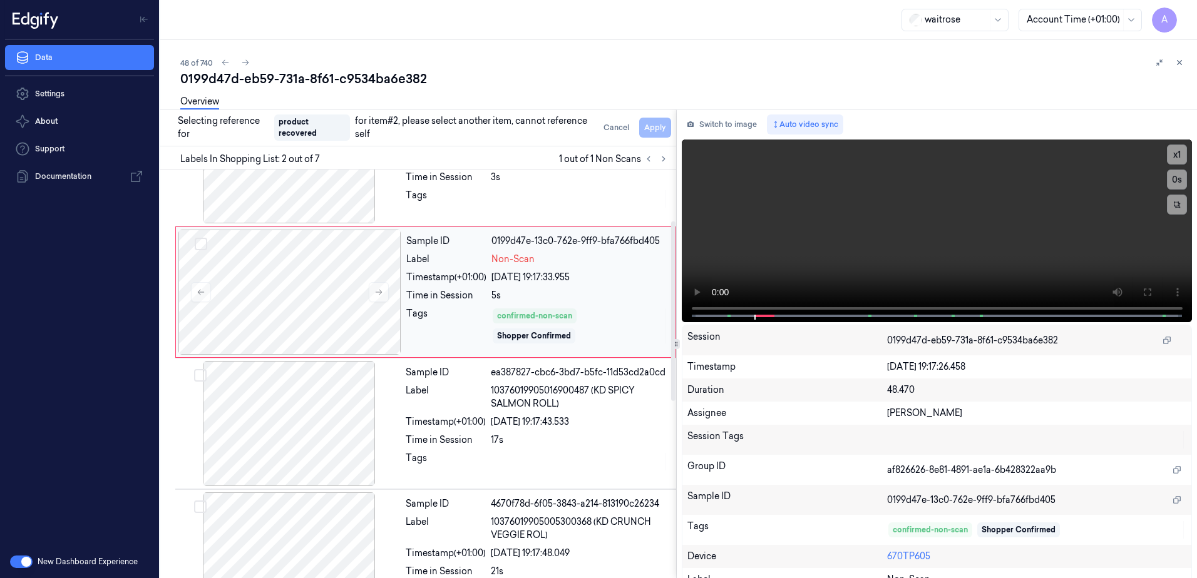
scroll to position [125, 0]
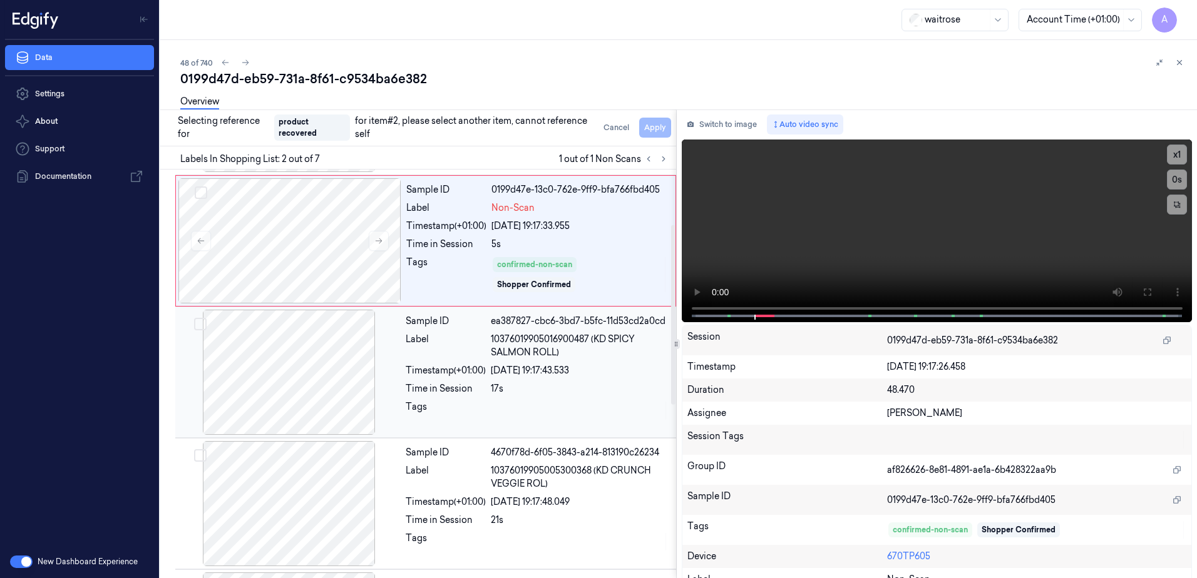
click at [569, 397] on div "Sample ID ea387827-cbc6-3bd7-b5fc-11d53cd2a0cd Label 10376019905016900487 (KD S…" at bounding box center [537, 372] width 273 height 125
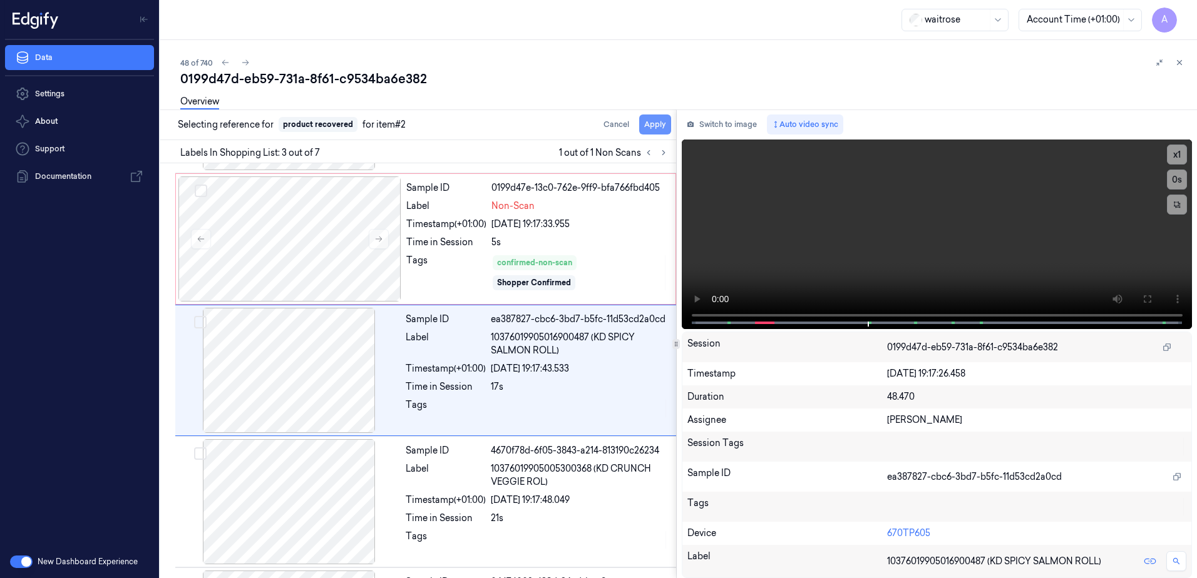
click at [658, 131] on button "Apply" at bounding box center [655, 125] width 32 height 20
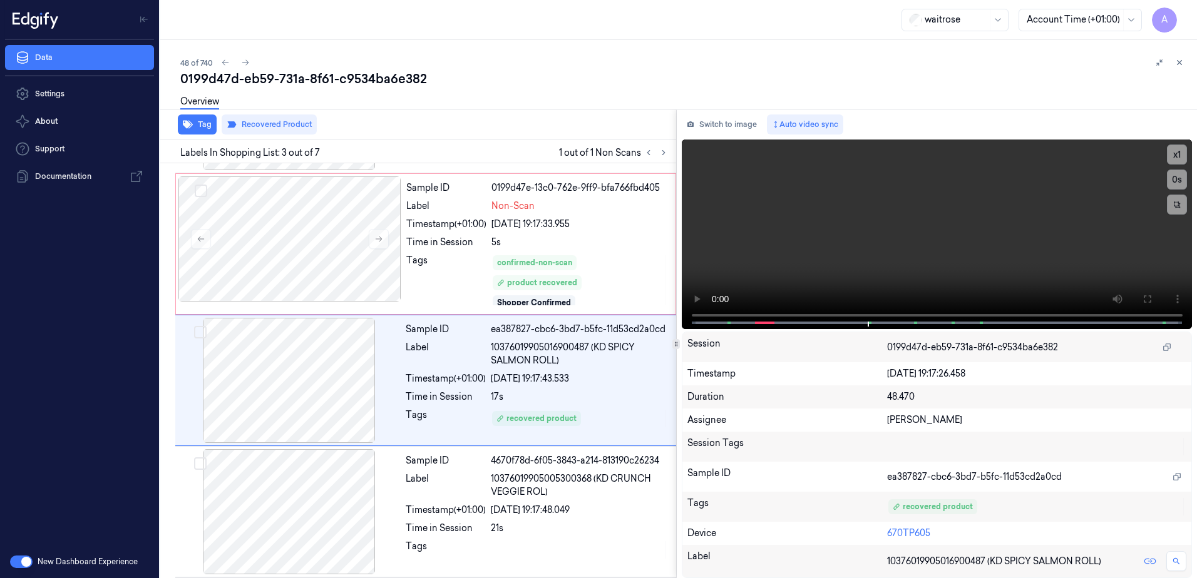
scroll to position [131, 0]
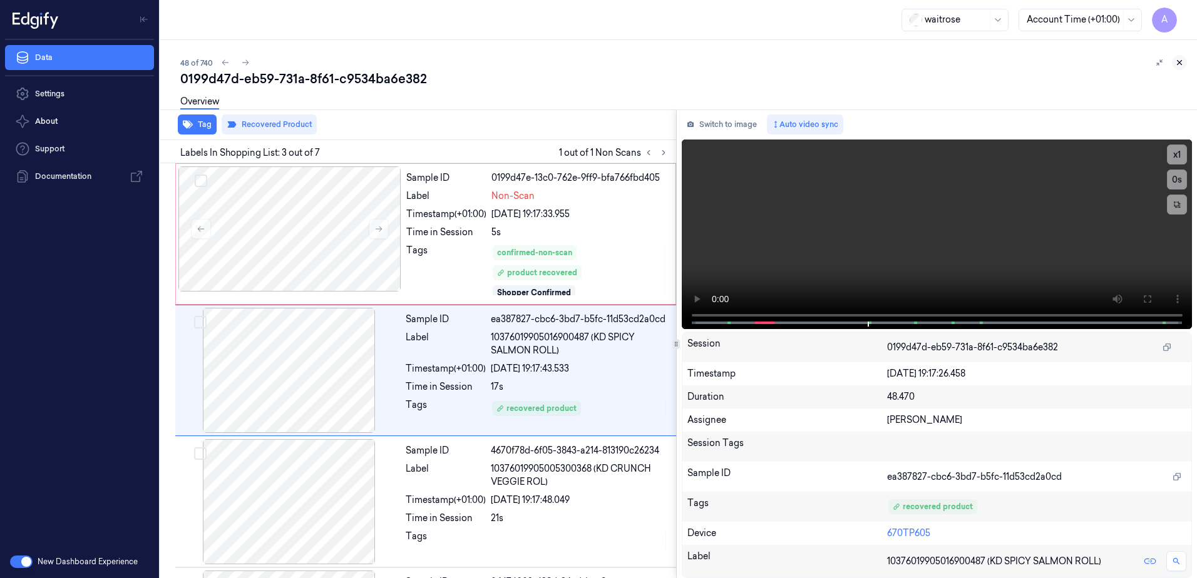
click at [1178, 64] on icon at bounding box center [1179, 62] width 9 height 9
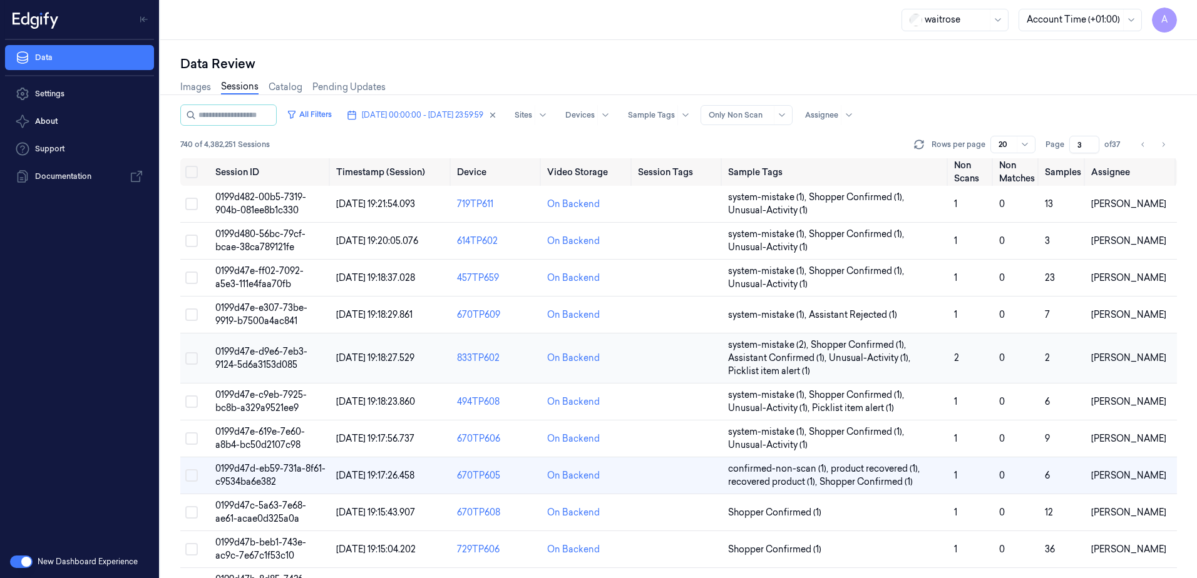
scroll to position [125, 0]
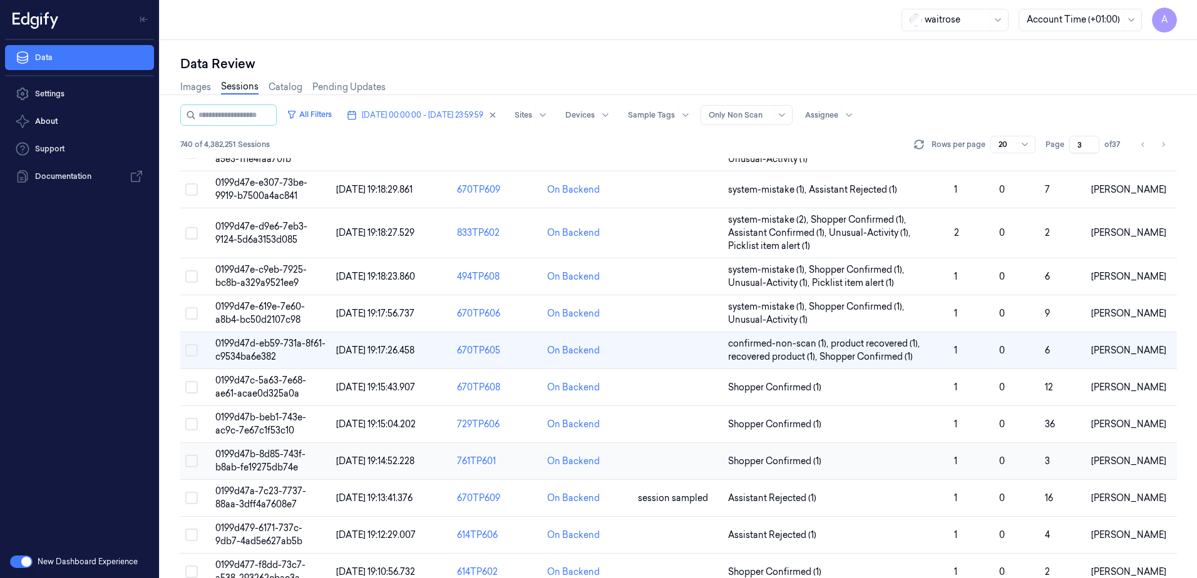
click at [246, 455] on span "0199d47b-8d85-743f-b8ab-fe19275db74e" at bounding box center [260, 461] width 90 height 24
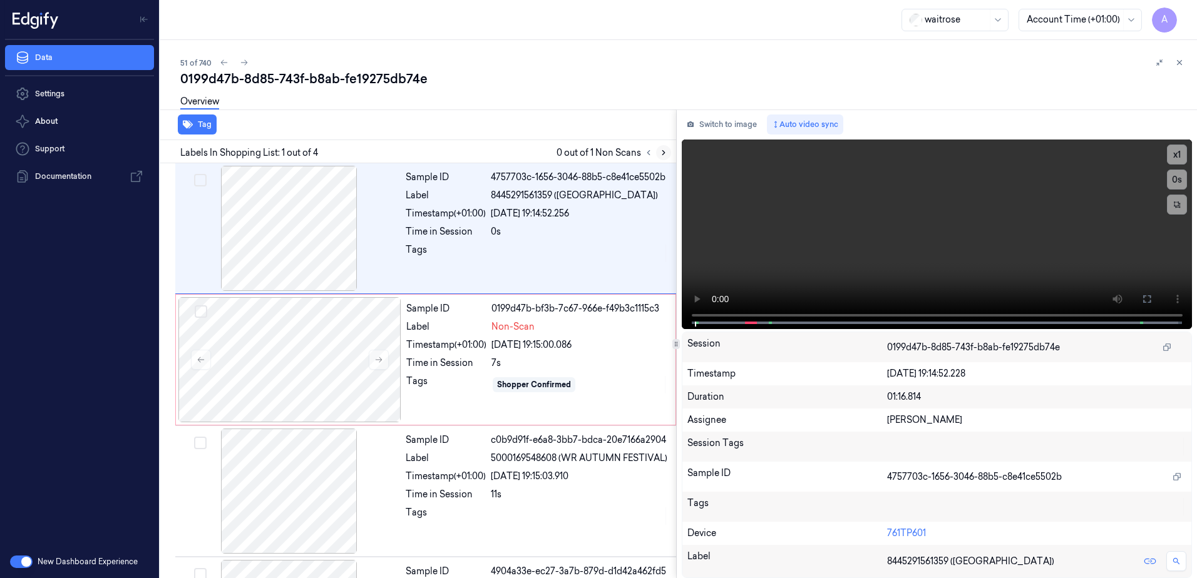
click at [666, 156] on icon at bounding box center [663, 152] width 9 height 9
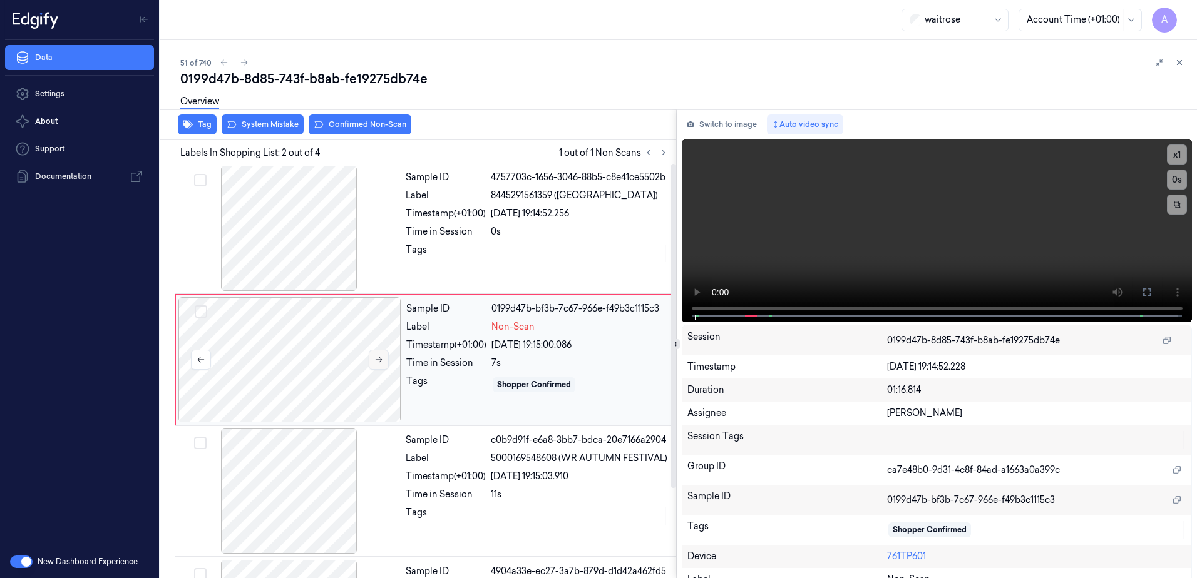
click at [374, 354] on button at bounding box center [379, 360] width 20 height 20
click at [379, 360] on icon at bounding box center [378, 359] width 9 height 9
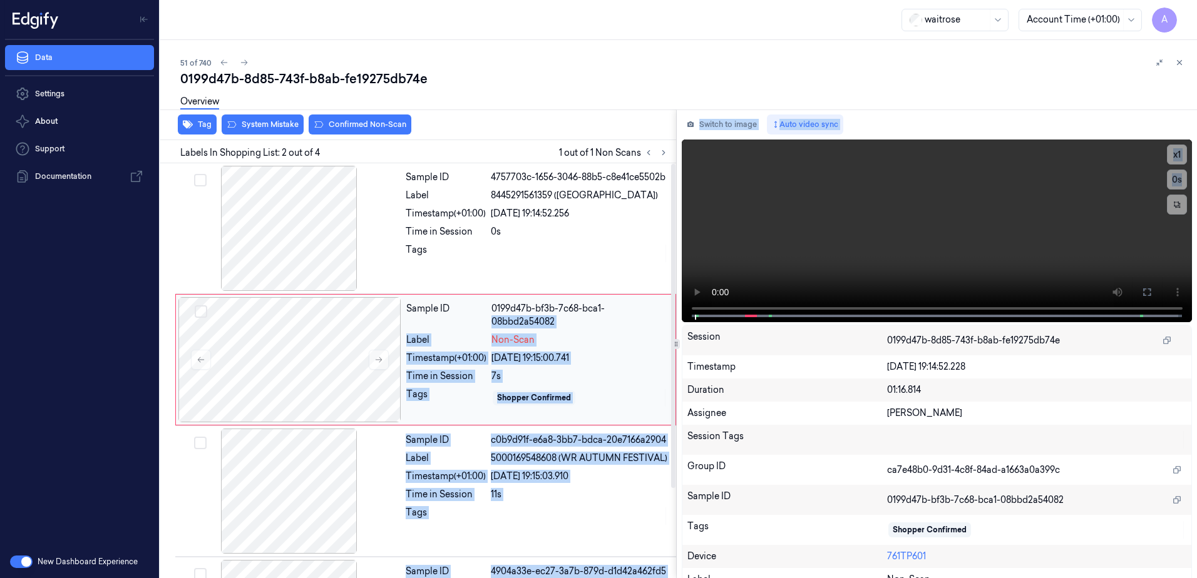
drag, startPoint x: 747, startPoint y: 314, endPoint x: 621, endPoint y: 308, distance: 126.5
click at [621, 308] on div "Tag System Mistake Confirmed Non-Scan Labels In Shopping List: 2 out of 4 1 out…" at bounding box center [675, 344] width 1041 height 469
click at [777, 265] on video at bounding box center [936, 231] width 511 height 183
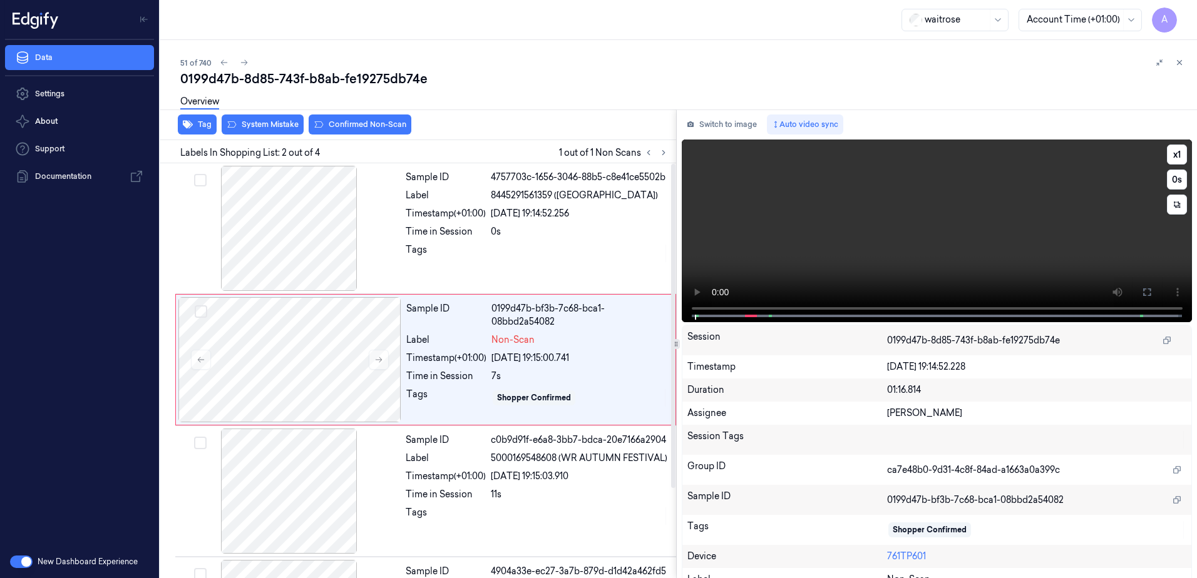
drag, startPoint x: 631, startPoint y: 245, endPoint x: 759, endPoint y: 282, distance: 133.1
click at [631, 245] on div at bounding box center [580, 253] width 178 height 20
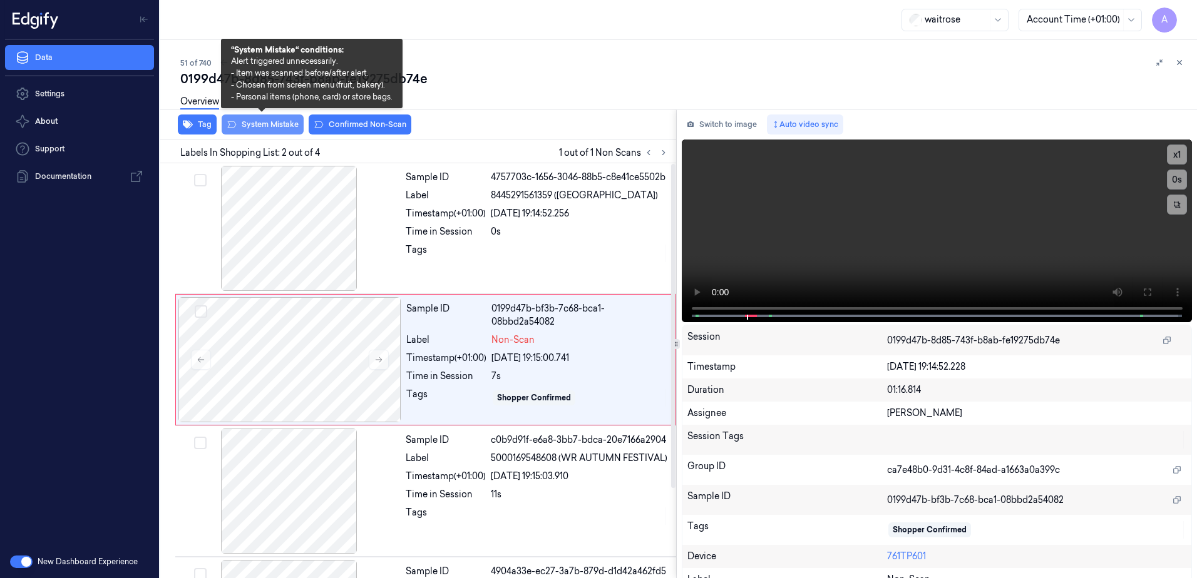
click at [269, 132] on button "System Mistake" at bounding box center [263, 125] width 82 height 20
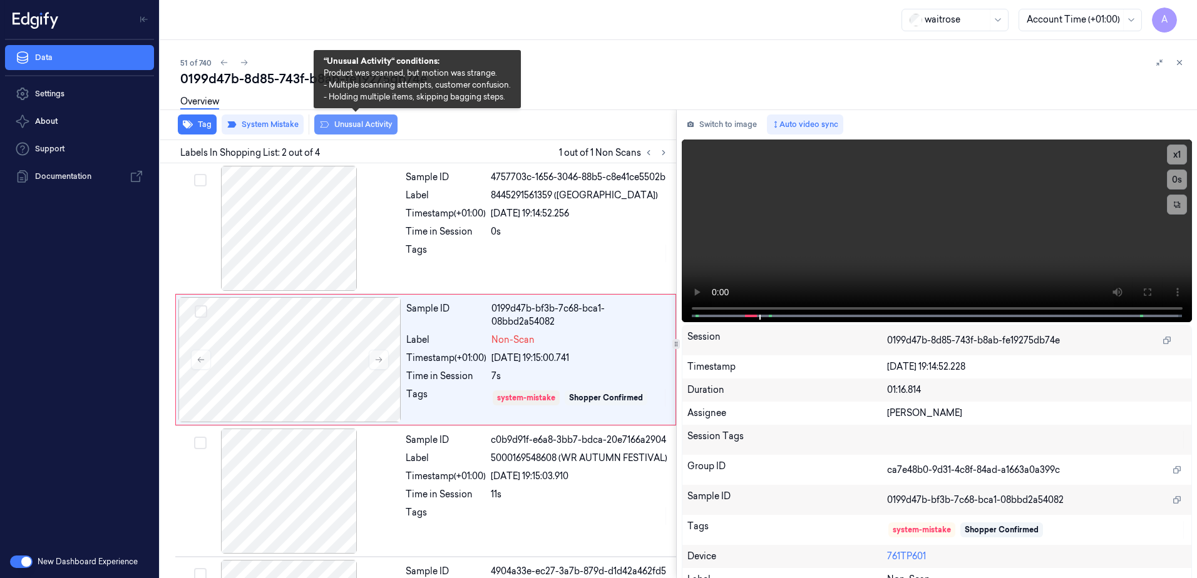
click at [338, 130] on button "Unusual Activity" at bounding box center [355, 125] width 83 height 20
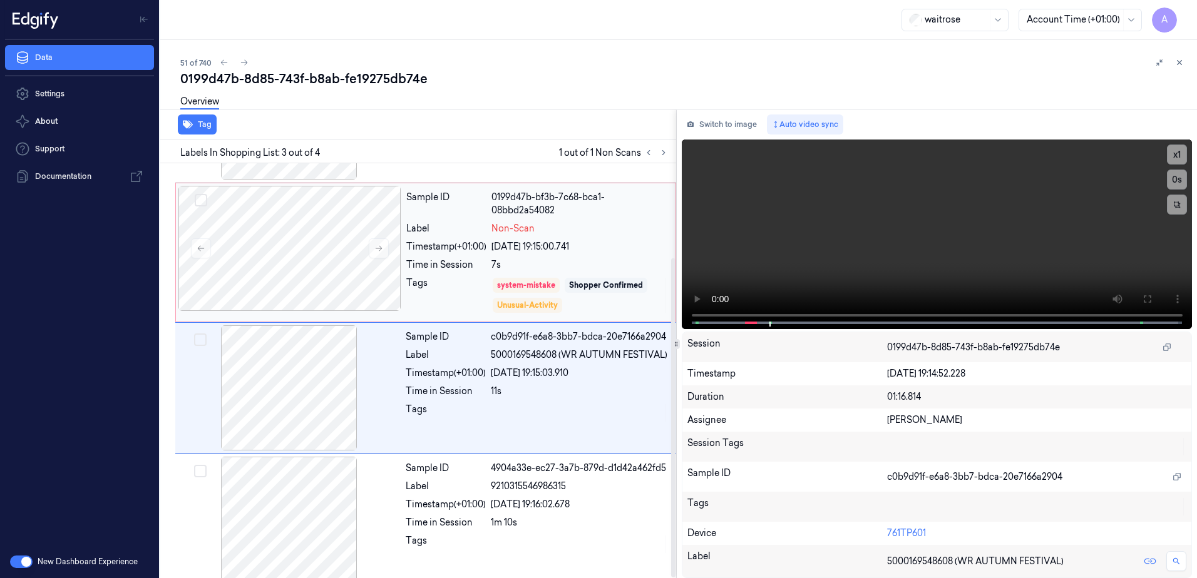
scroll to position [123, 0]
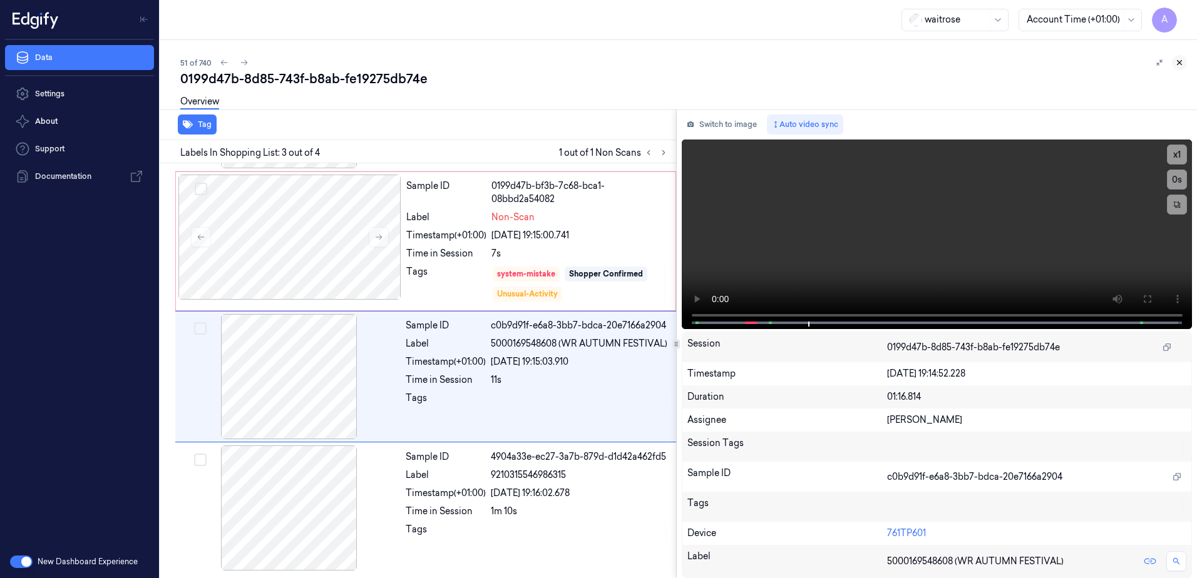
click at [1183, 63] on icon at bounding box center [1179, 62] width 9 height 9
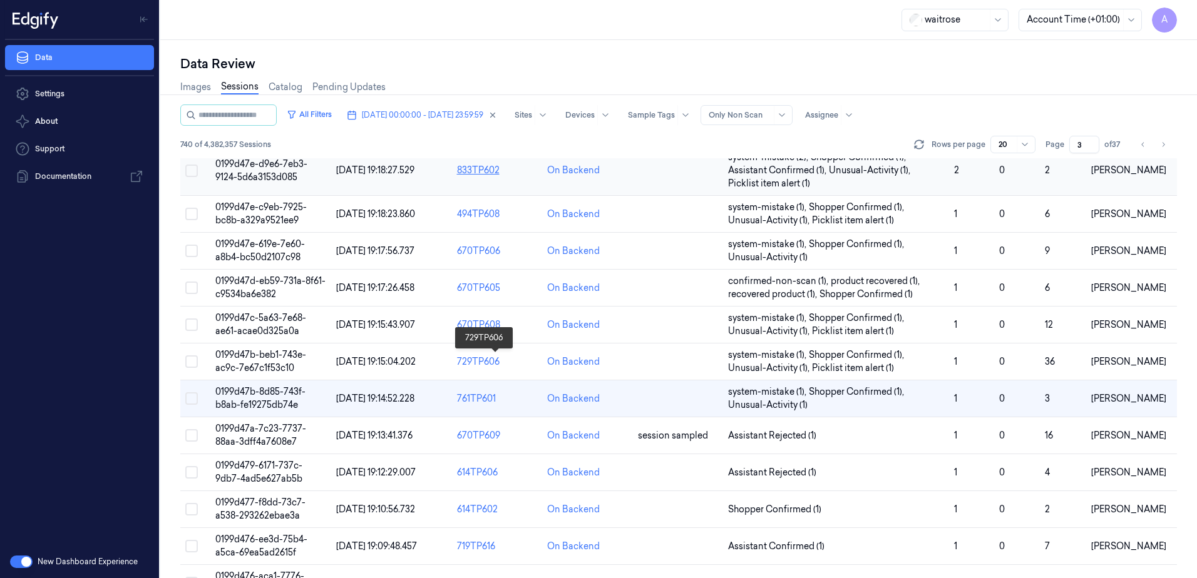
scroll to position [250, 0]
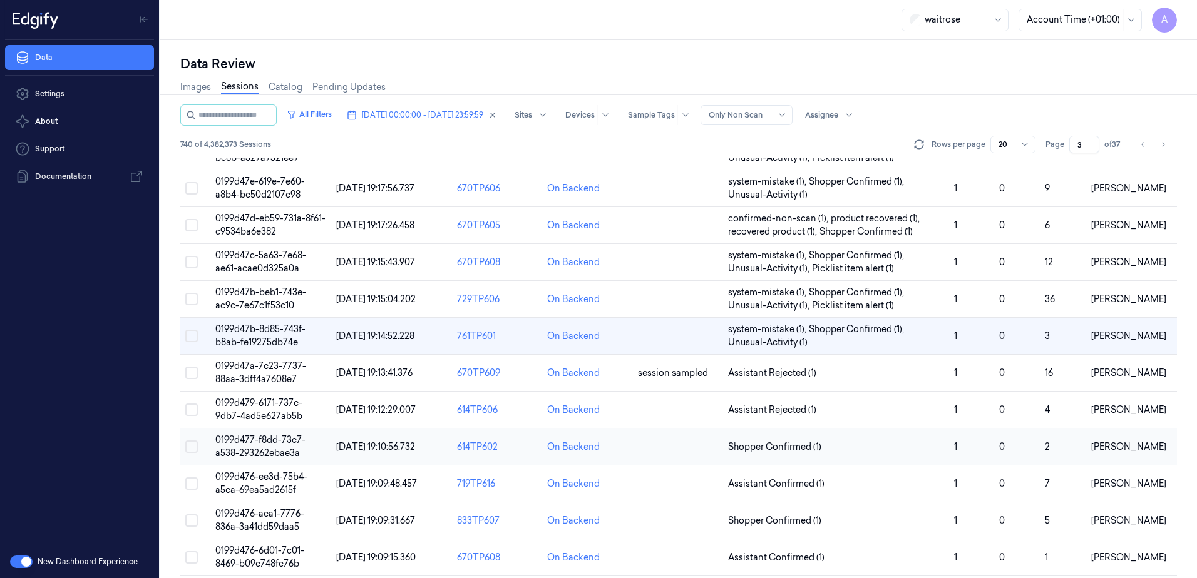
click at [252, 446] on td "0199d477-f8dd-73c7-a538-293262ebae3a" at bounding box center [270, 447] width 121 height 37
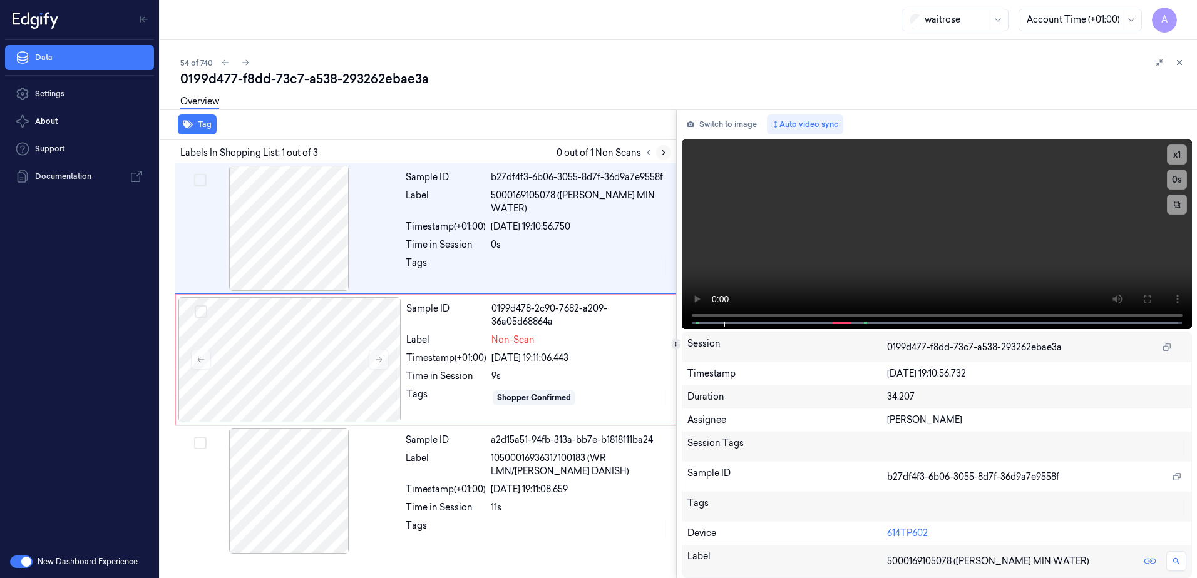
click at [661, 155] on icon at bounding box center [663, 152] width 9 height 9
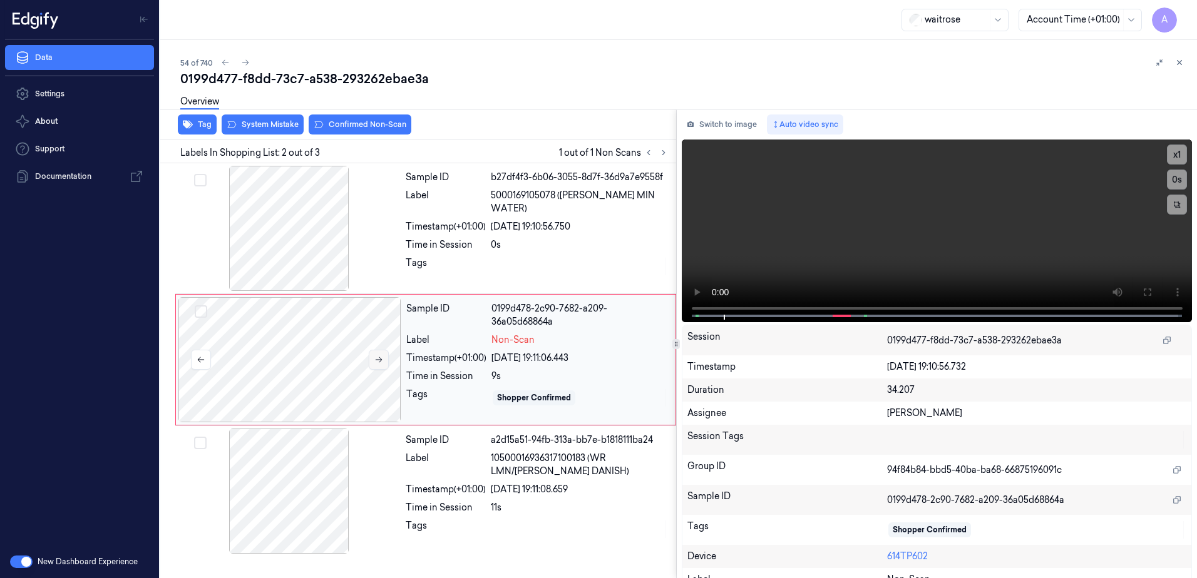
click at [380, 362] on icon at bounding box center [378, 359] width 9 height 9
click at [379, 359] on icon at bounding box center [378, 359] width 9 height 9
click at [1145, 293] on icon at bounding box center [1146, 292] width 10 height 10
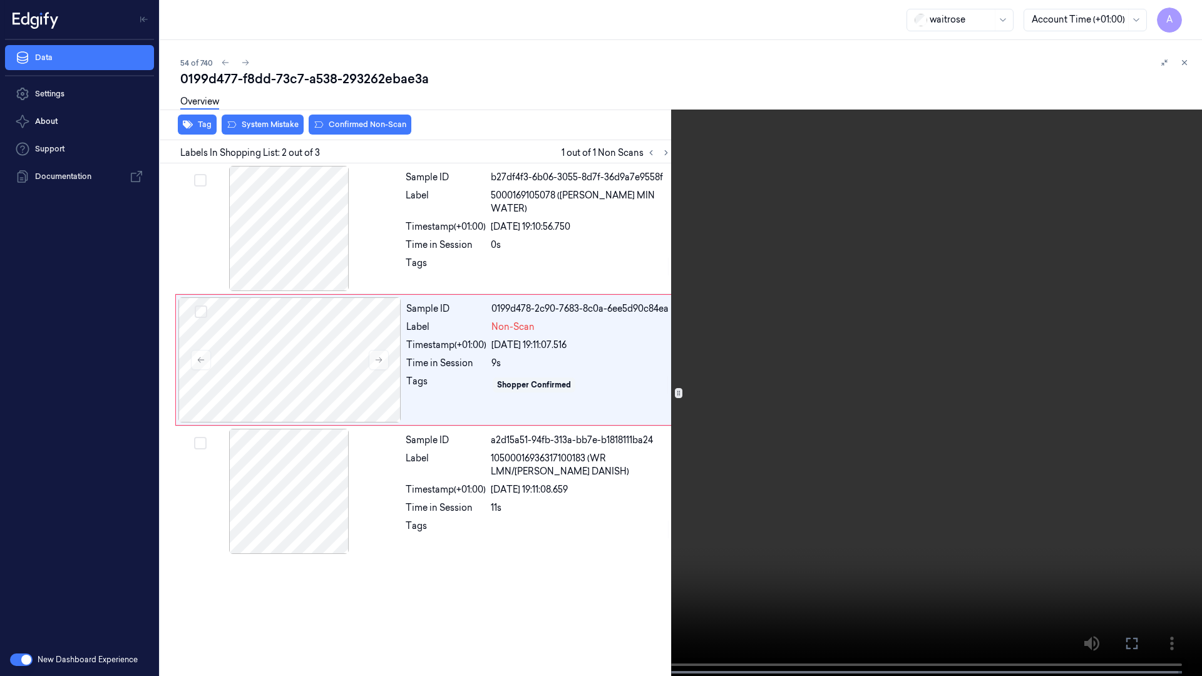
click at [882, 385] on video at bounding box center [601, 339] width 1202 height 678
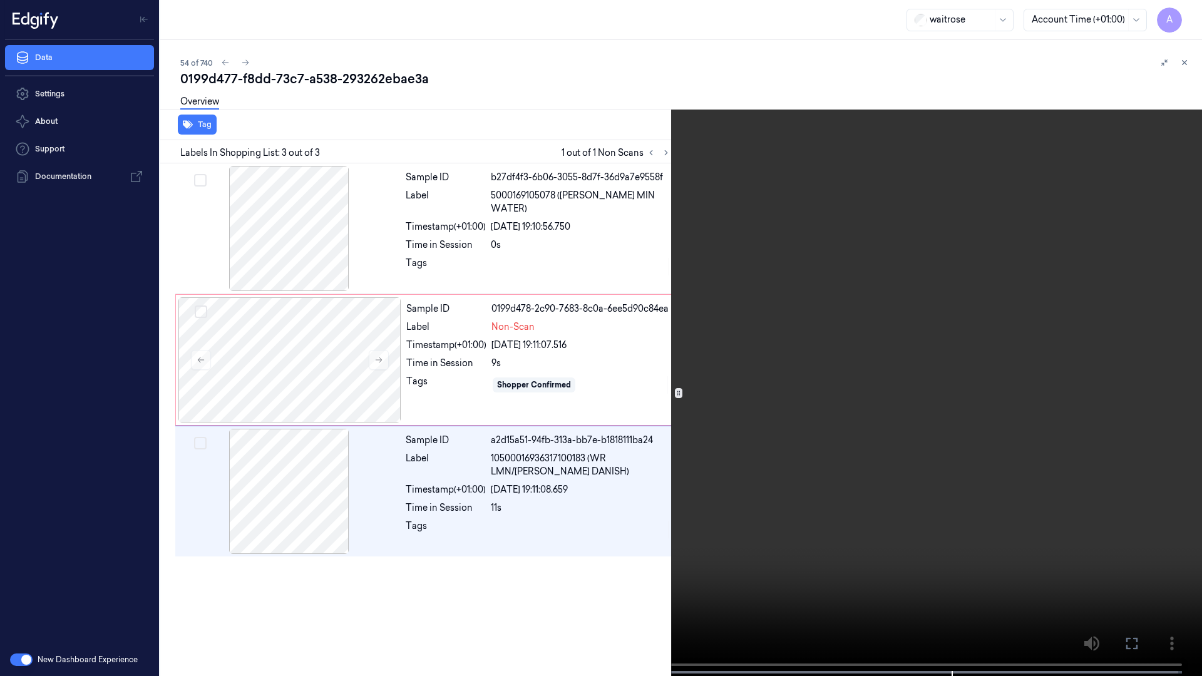
click at [0, 0] on button at bounding box center [0, 0] width 0 height 0
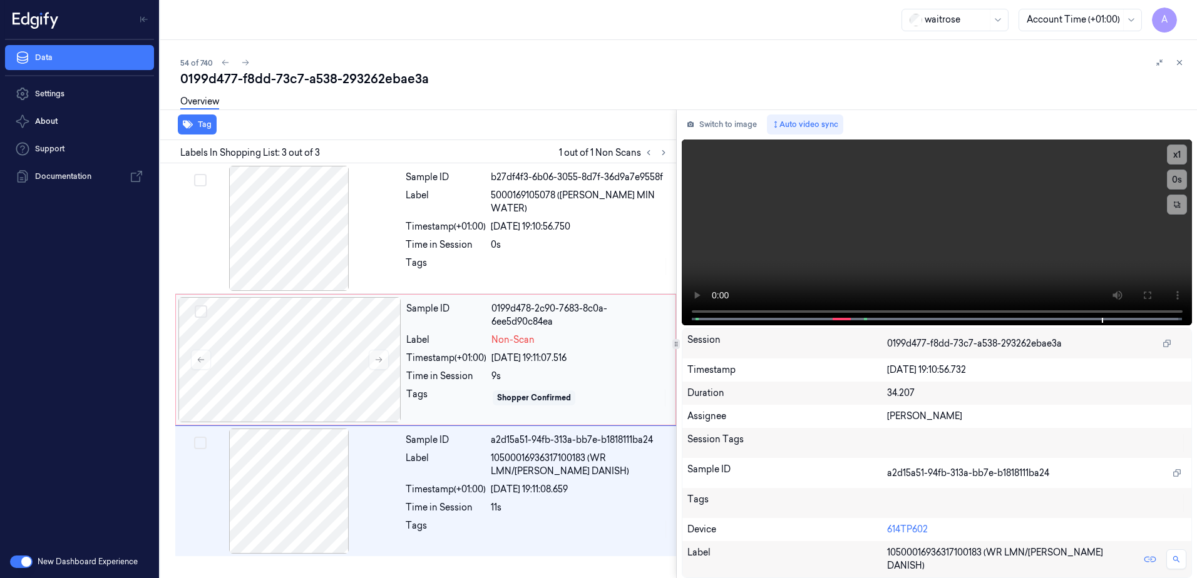
click at [444, 404] on div "Tags" at bounding box center [446, 398] width 80 height 20
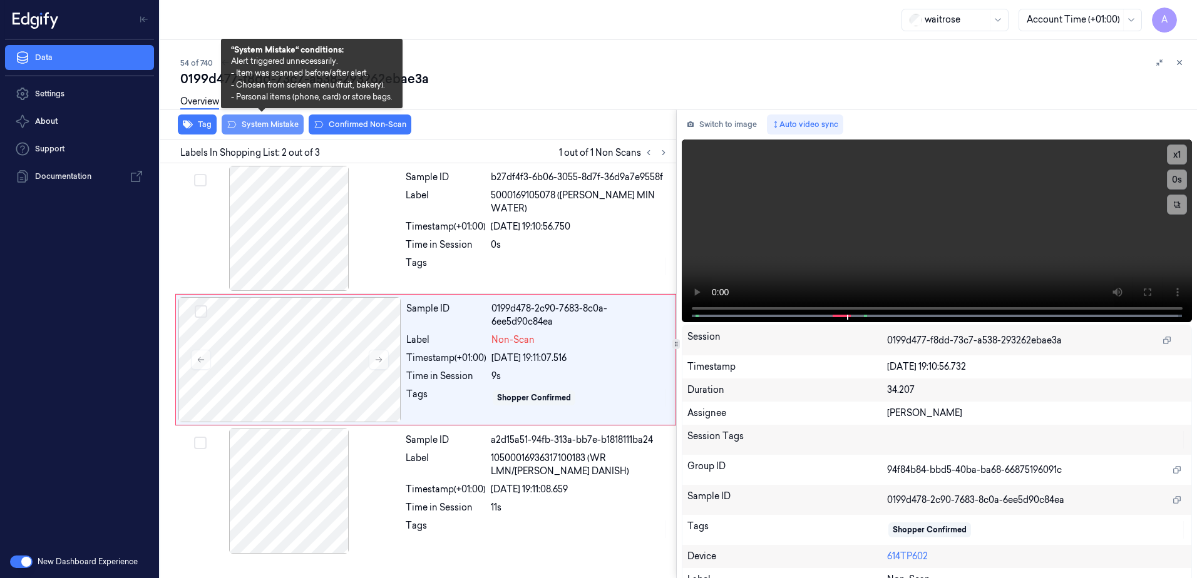
click at [275, 123] on button "System Mistake" at bounding box center [263, 125] width 82 height 20
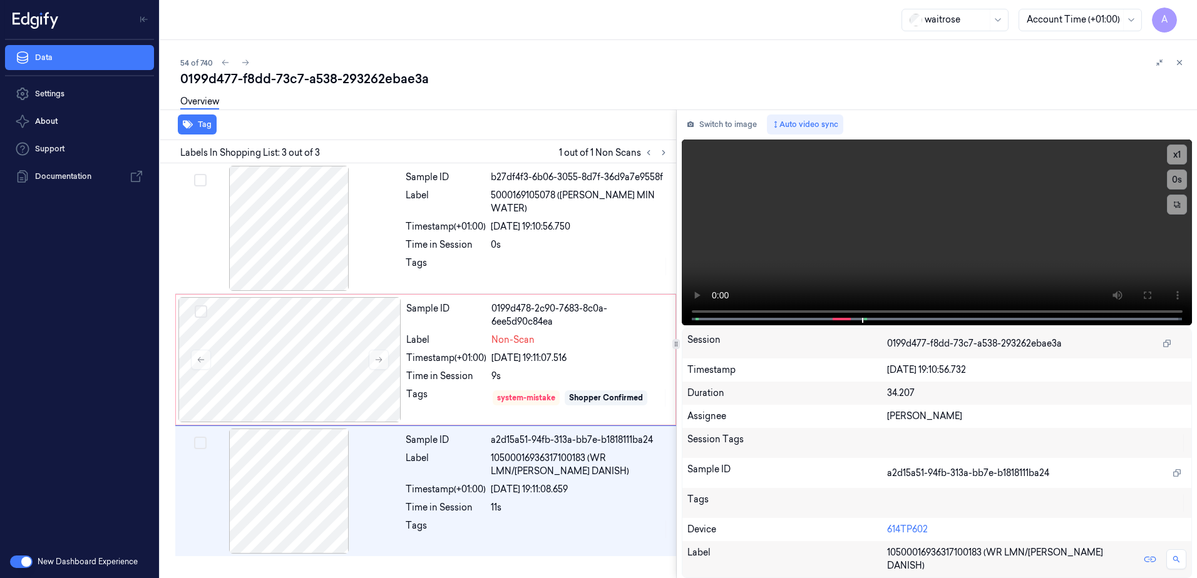
click at [355, 131] on div "Tag" at bounding box center [415, 125] width 521 height 31
click at [457, 384] on div "Sample ID 0199d478-2c90-7683-8c0a-6ee5d90c84ea Label Non-Scan Timestamp (+01:00…" at bounding box center [537, 359] width 272 height 125
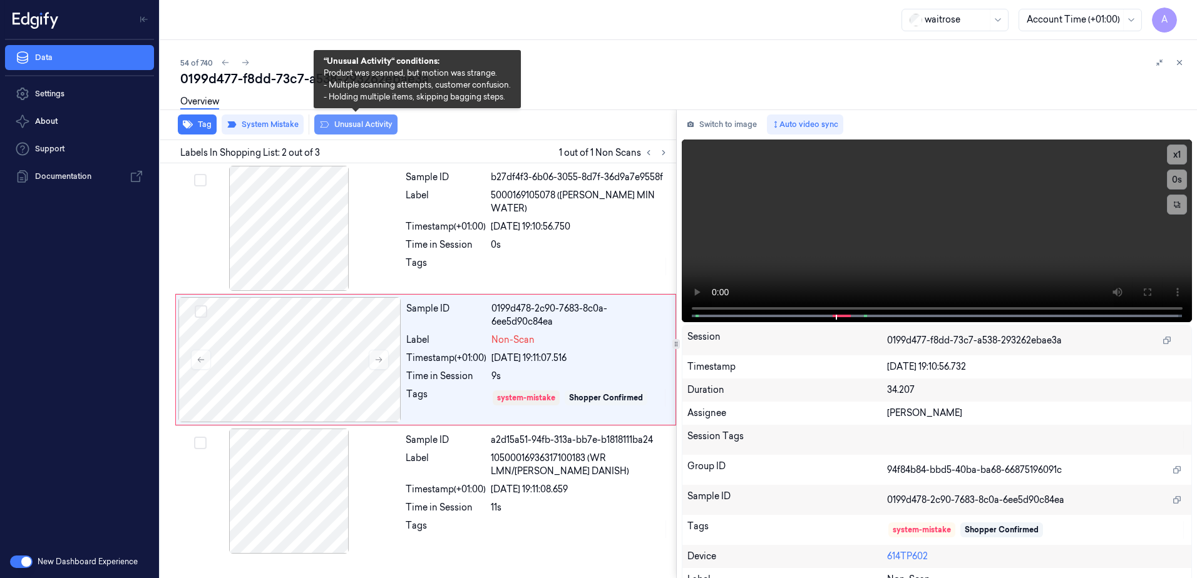
click at [357, 126] on button "Unusual Activity" at bounding box center [355, 125] width 83 height 20
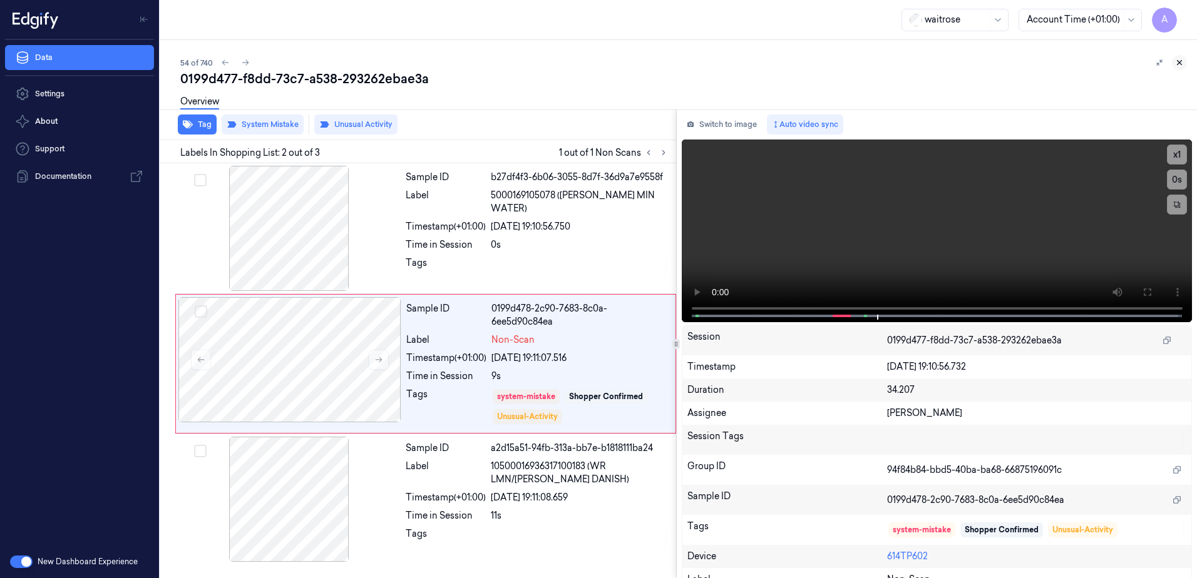
click at [1178, 65] on icon at bounding box center [1179, 62] width 9 height 9
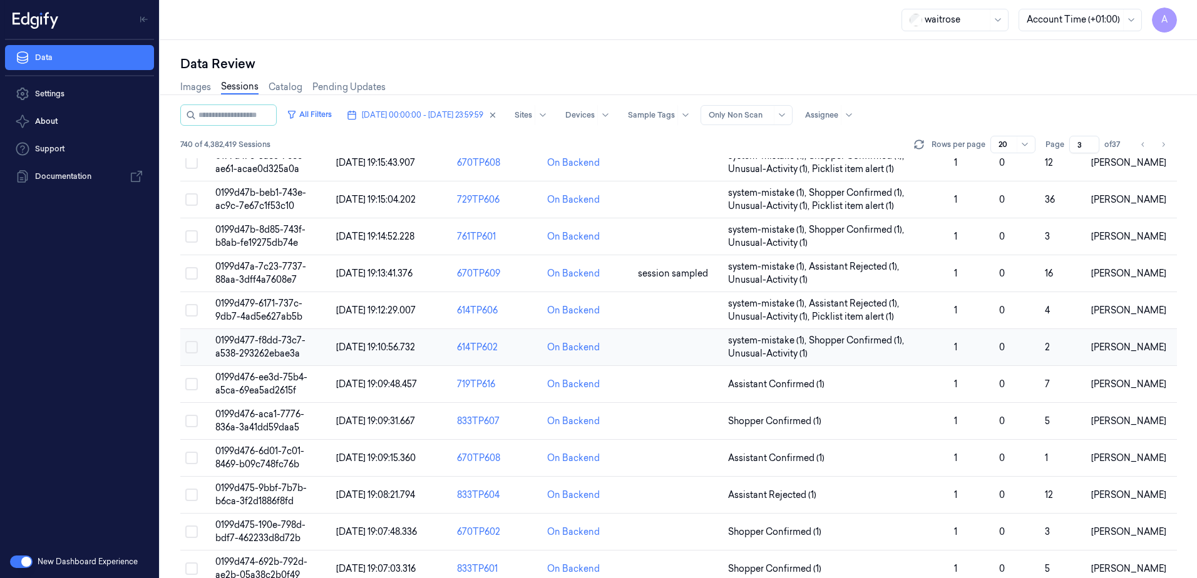
scroll to position [369, 0]
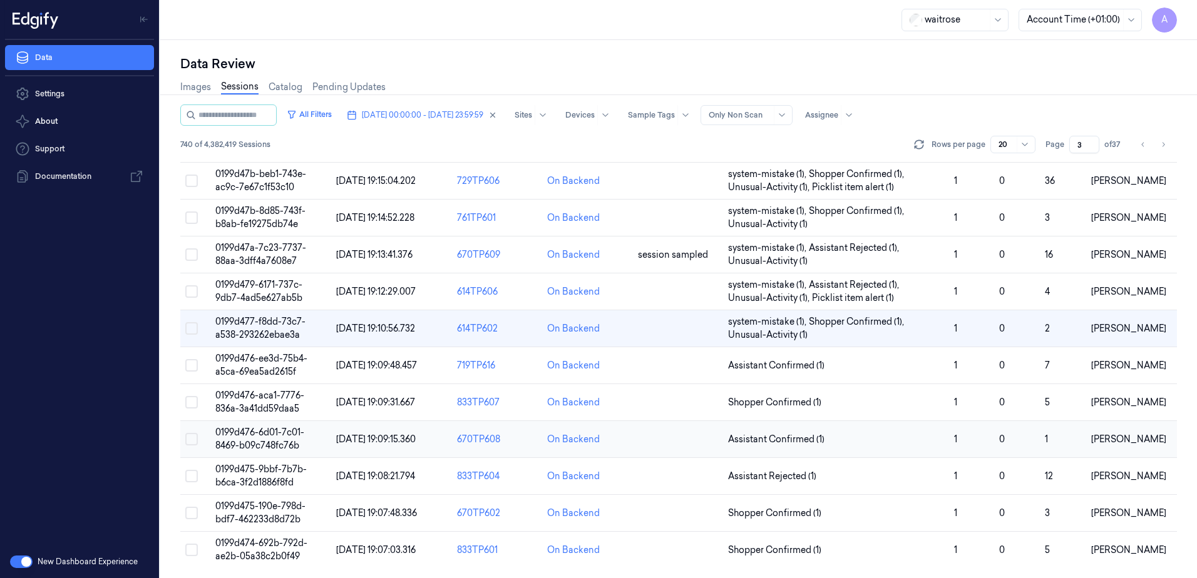
click at [257, 431] on span "0199d476-6d01-7c01-8469-b09c748fc76b" at bounding box center [259, 439] width 89 height 24
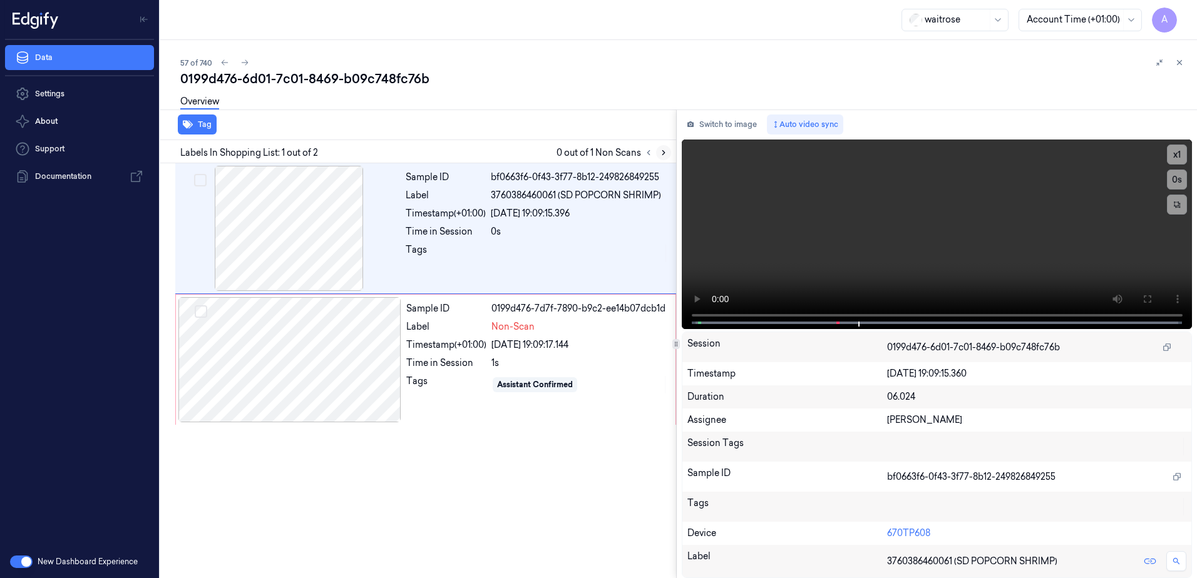
click at [669, 156] on button at bounding box center [663, 152] width 15 height 15
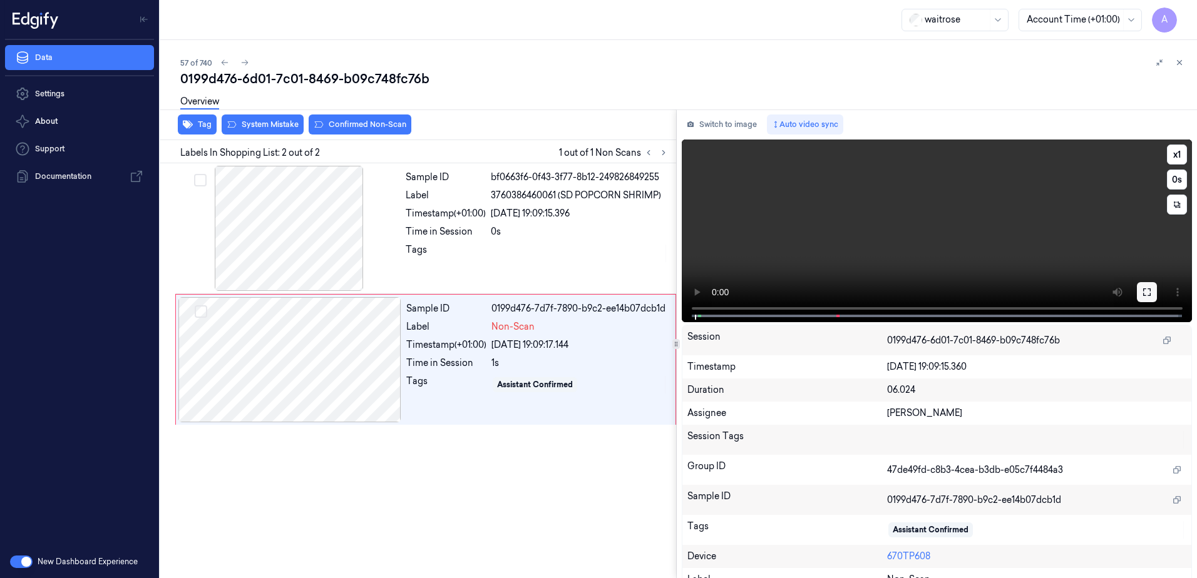
click at [1141, 294] on icon at bounding box center [1146, 292] width 10 height 10
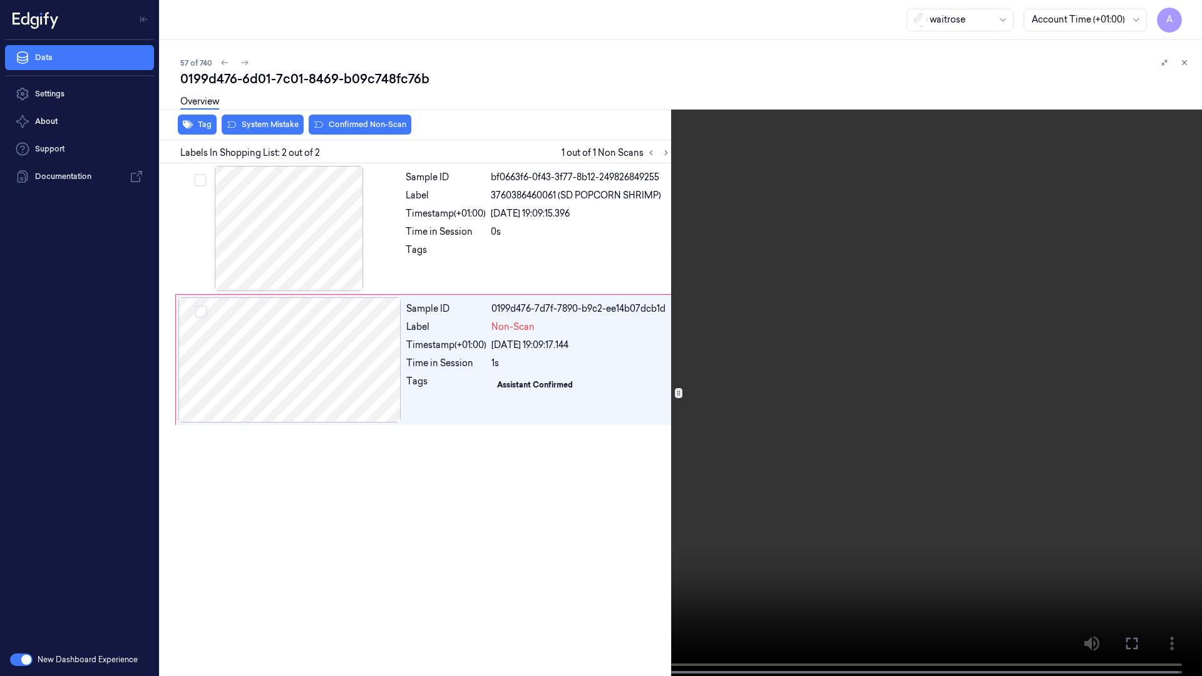
click at [869, 350] on video at bounding box center [601, 339] width 1202 height 678
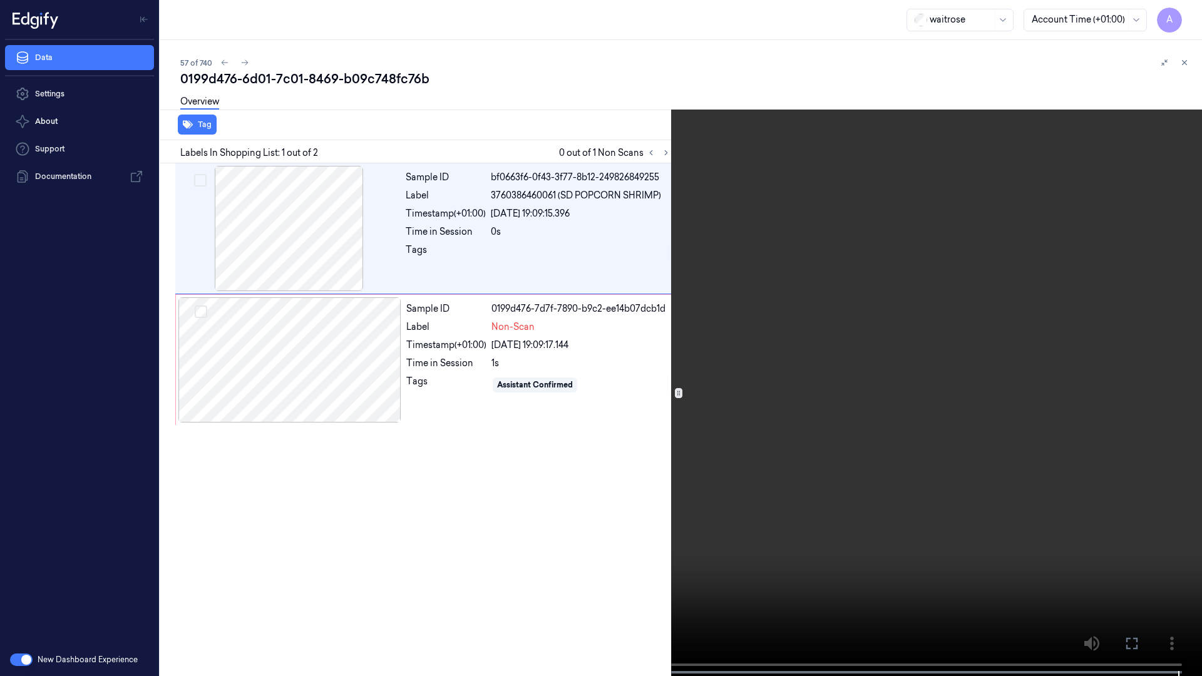
click at [0, 0] on icon at bounding box center [0, 0] width 0 height 0
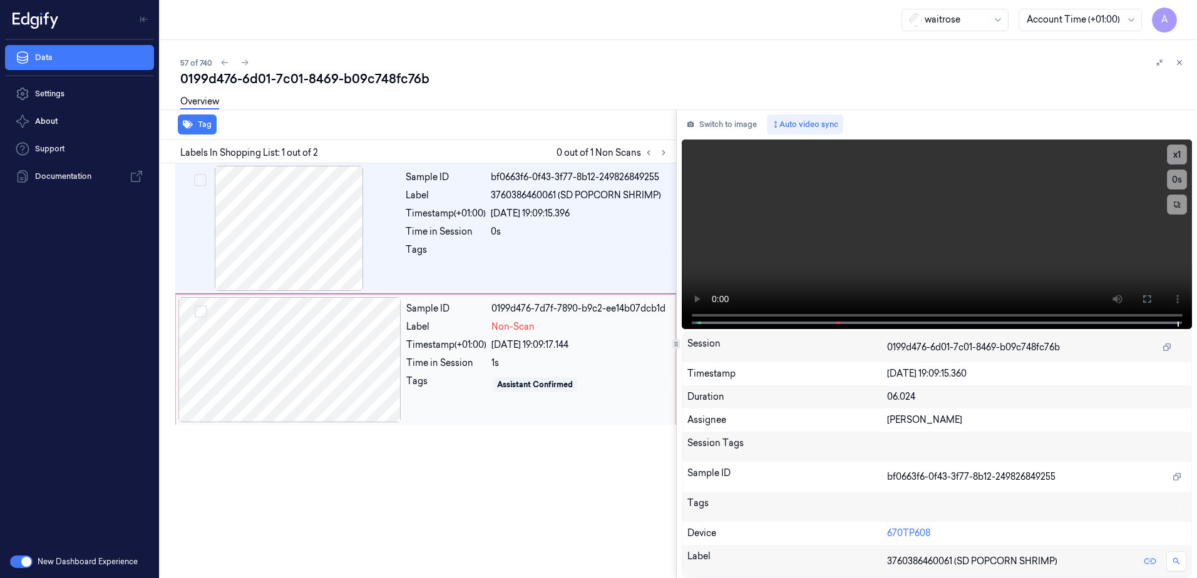
click at [457, 399] on div "Sample ID 0199d476-7d7f-7890-b9c2-ee14b07dcb1d Label Non-Scan Timestamp (+01:00…" at bounding box center [537, 359] width 272 height 125
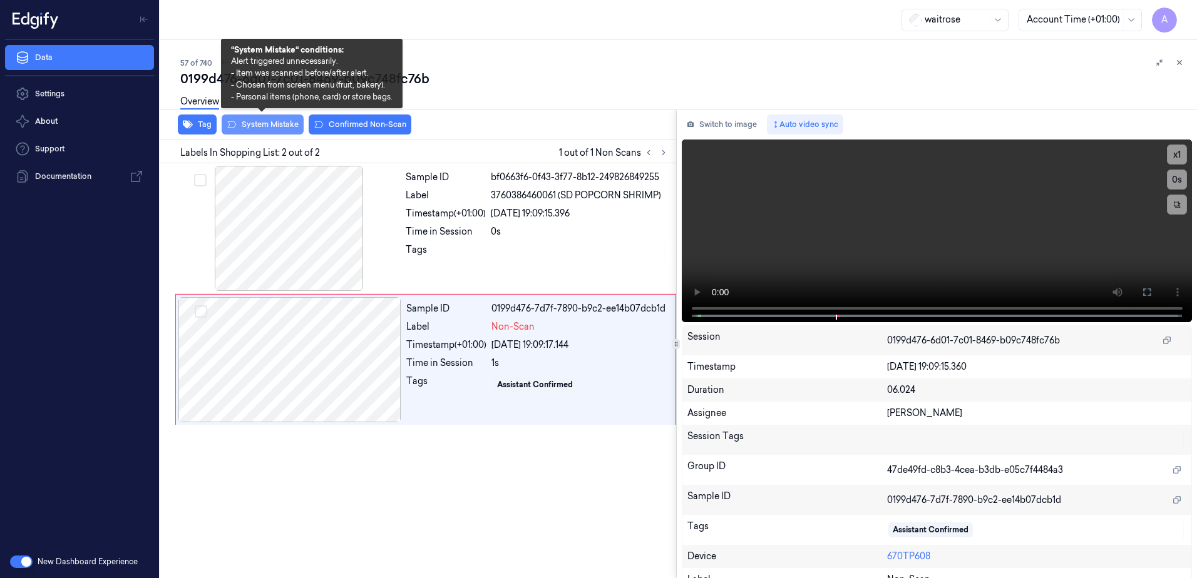
click at [268, 121] on button "System Mistake" at bounding box center [263, 125] width 82 height 20
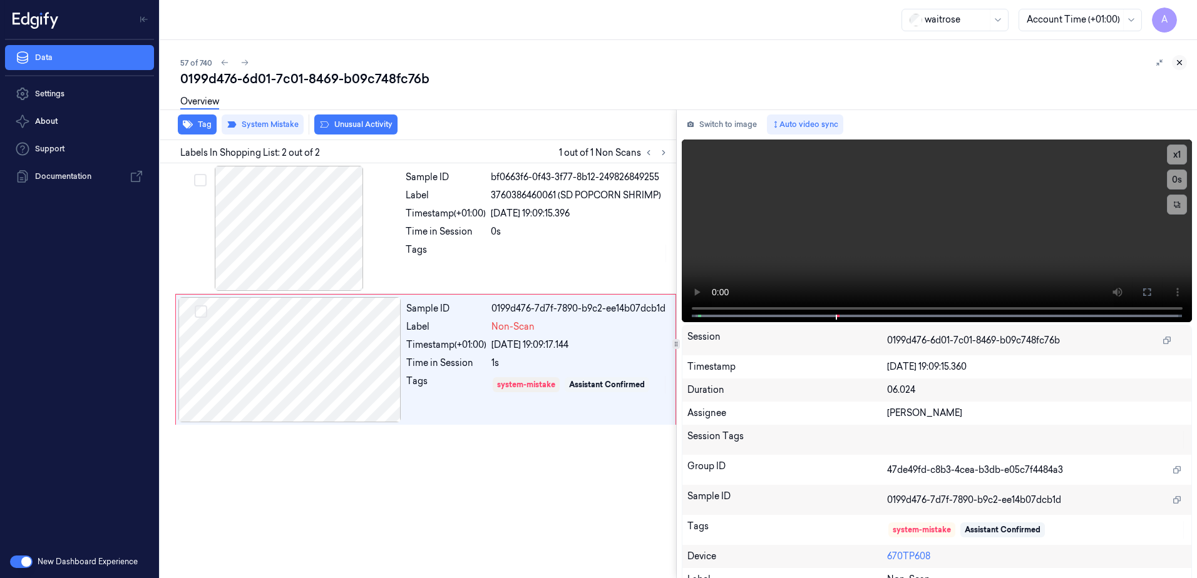
click at [1179, 55] on button at bounding box center [1178, 62] width 15 height 15
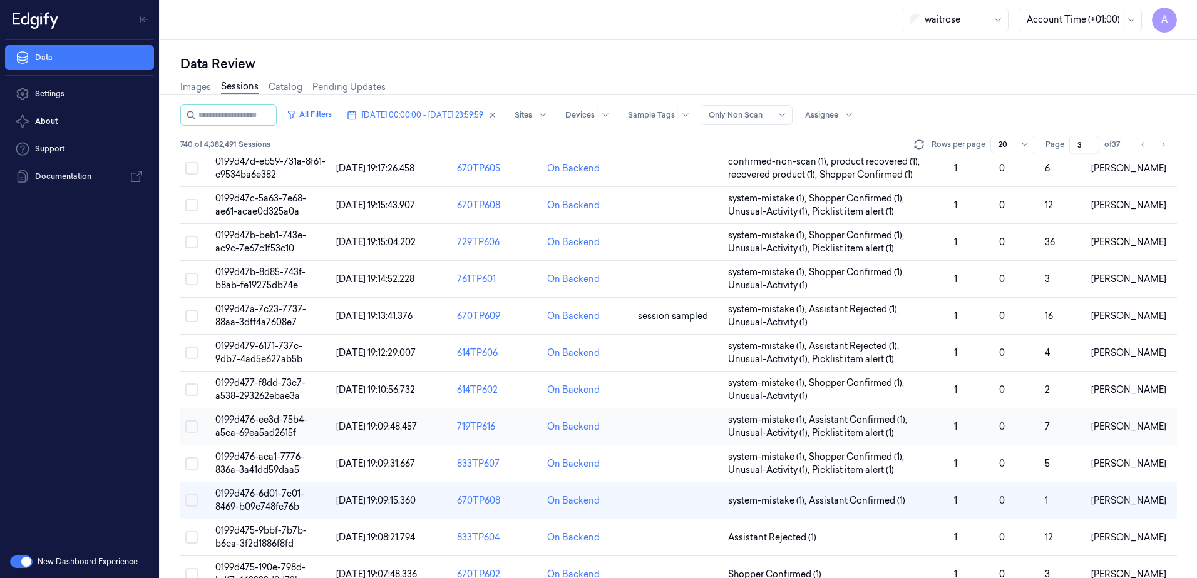
scroll to position [369, 0]
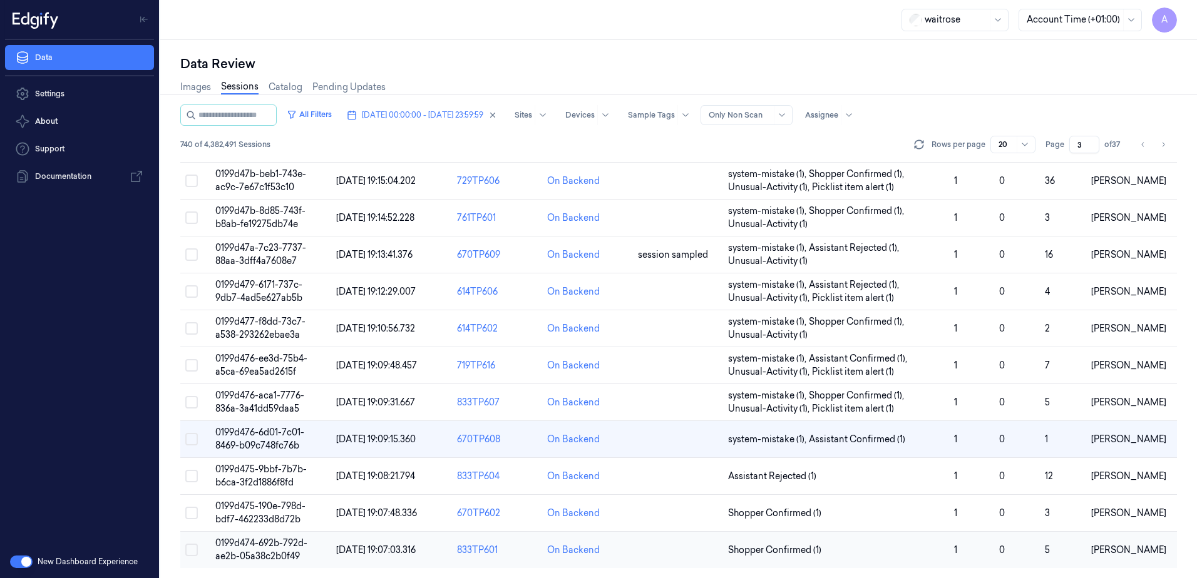
click at [263, 548] on span "0199d474-692b-792d-ae2b-05a38c2b0f49" at bounding box center [261, 550] width 92 height 24
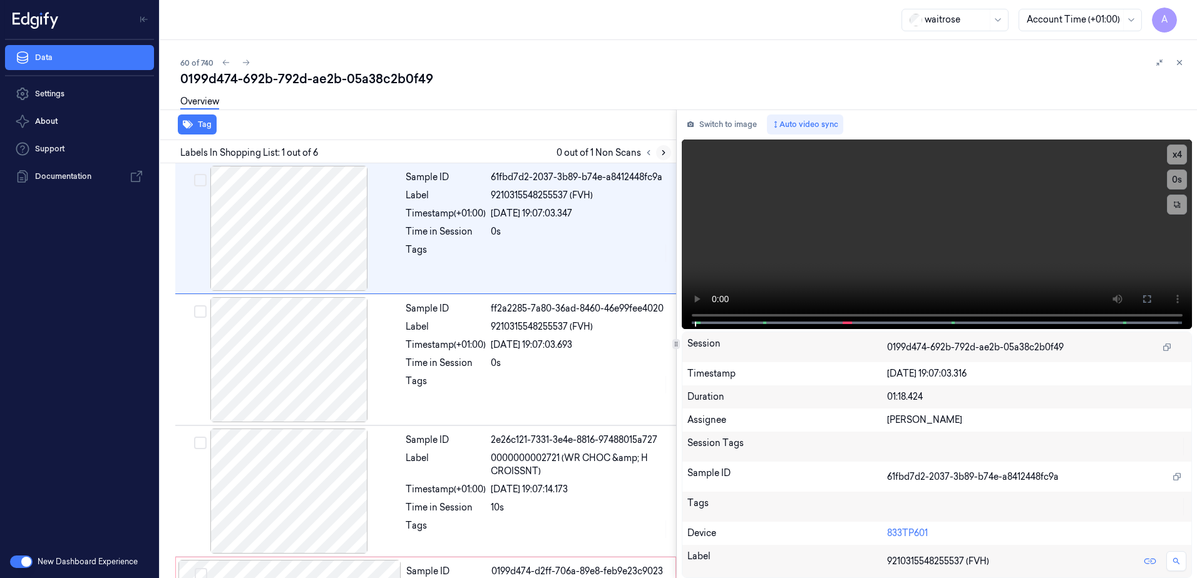
click at [665, 155] on icon at bounding box center [663, 152] width 9 height 9
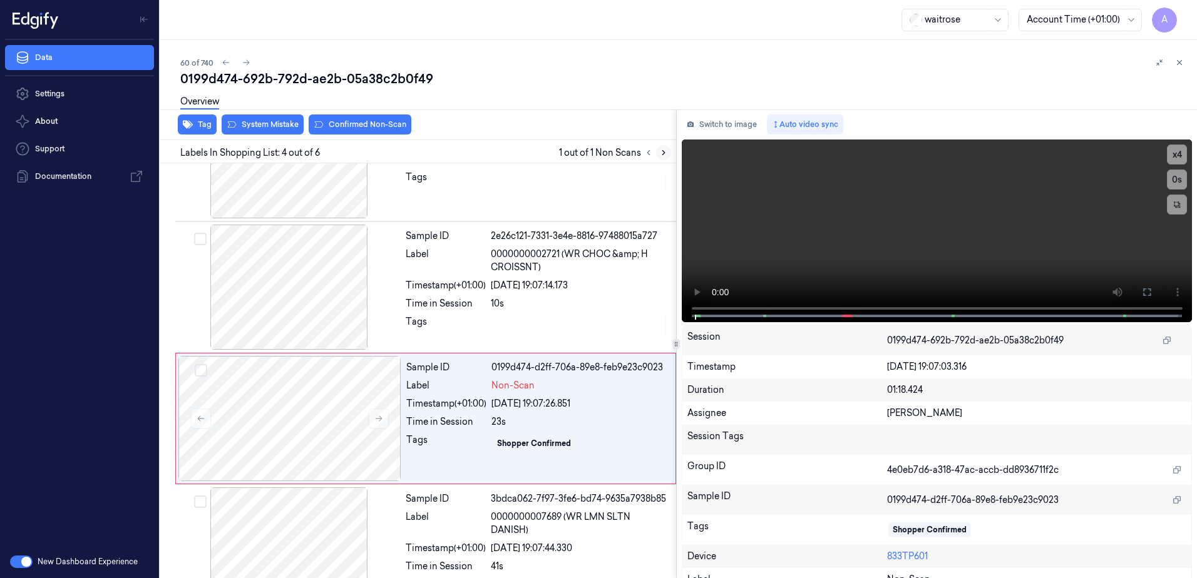
scroll to position [252, 0]
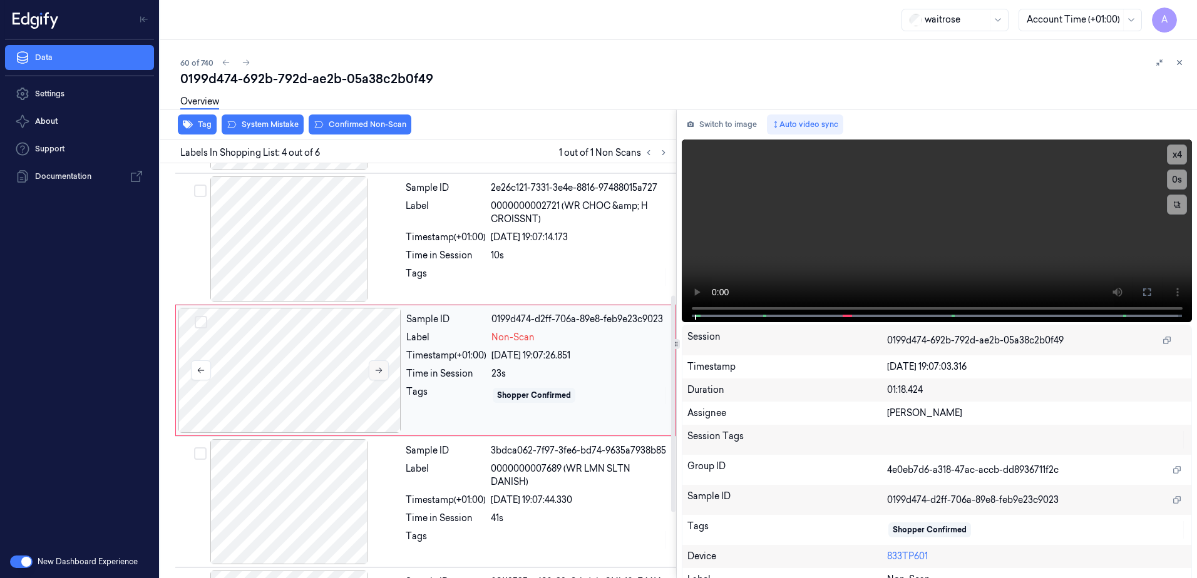
click at [375, 375] on button at bounding box center [379, 370] width 20 height 20
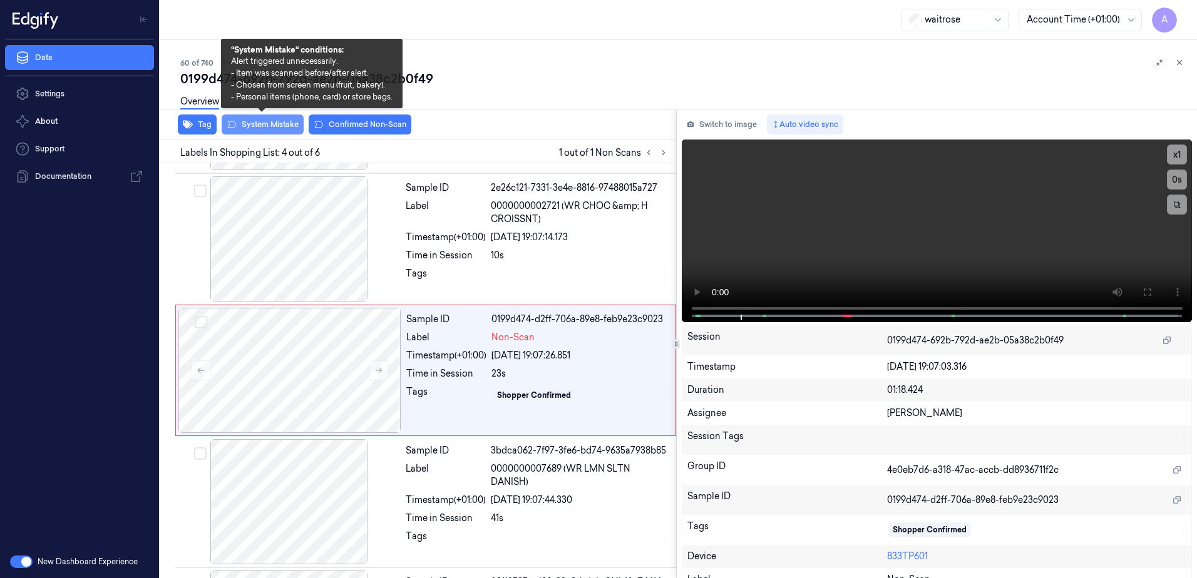
click at [260, 131] on button "System Mistake" at bounding box center [263, 125] width 82 height 20
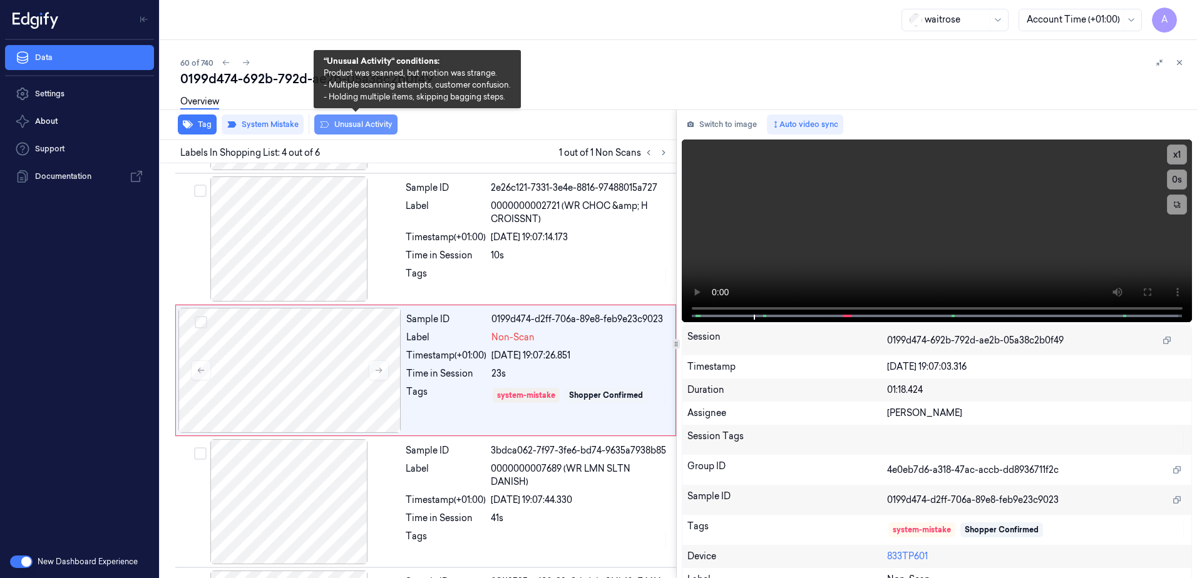
click at [355, 130] on button "Unusual Activity" at bounding box center [355, 125] width 83 height 20
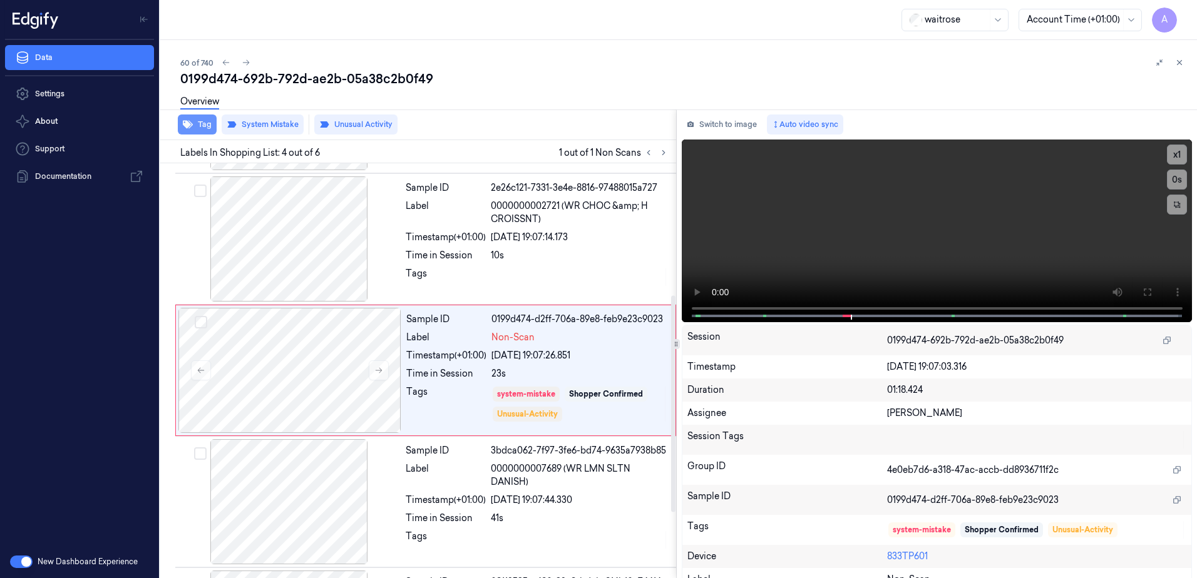
click at [199, 121] on button "Tag" at bounding box center [197, 125] width 39 height 20
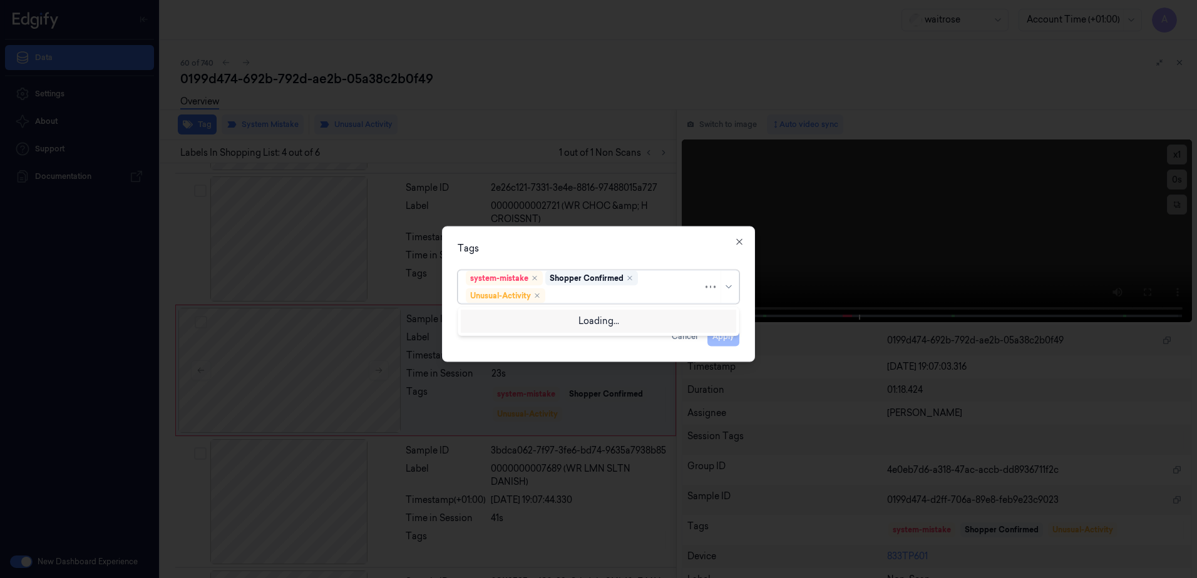
click at [581, 290] on div at bounding box center [625, 295] width 155 height 13
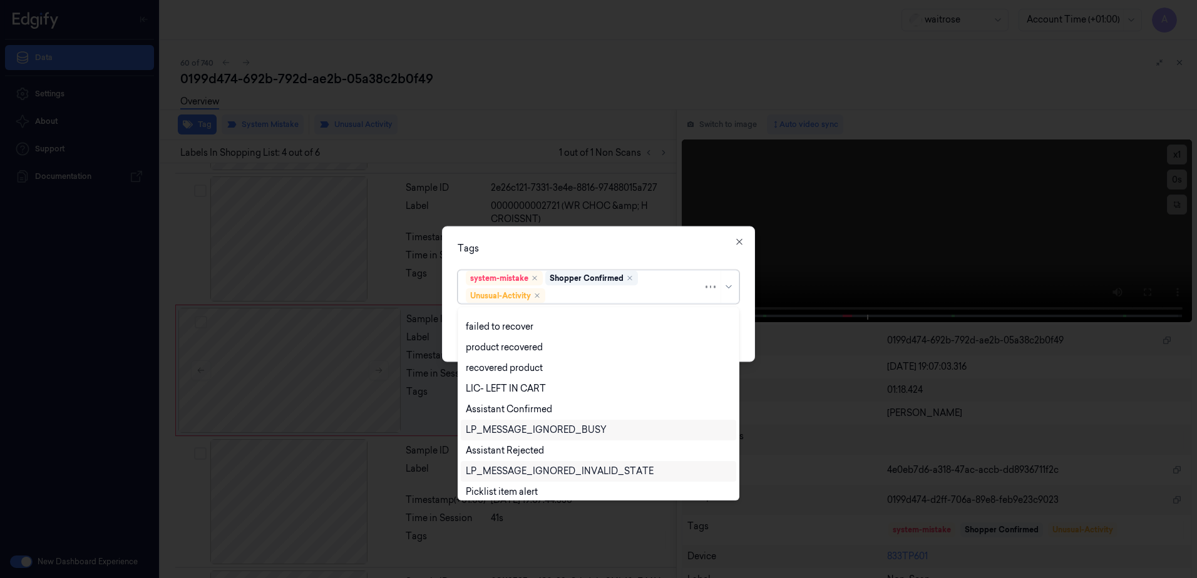
scroll to position [163, 0]
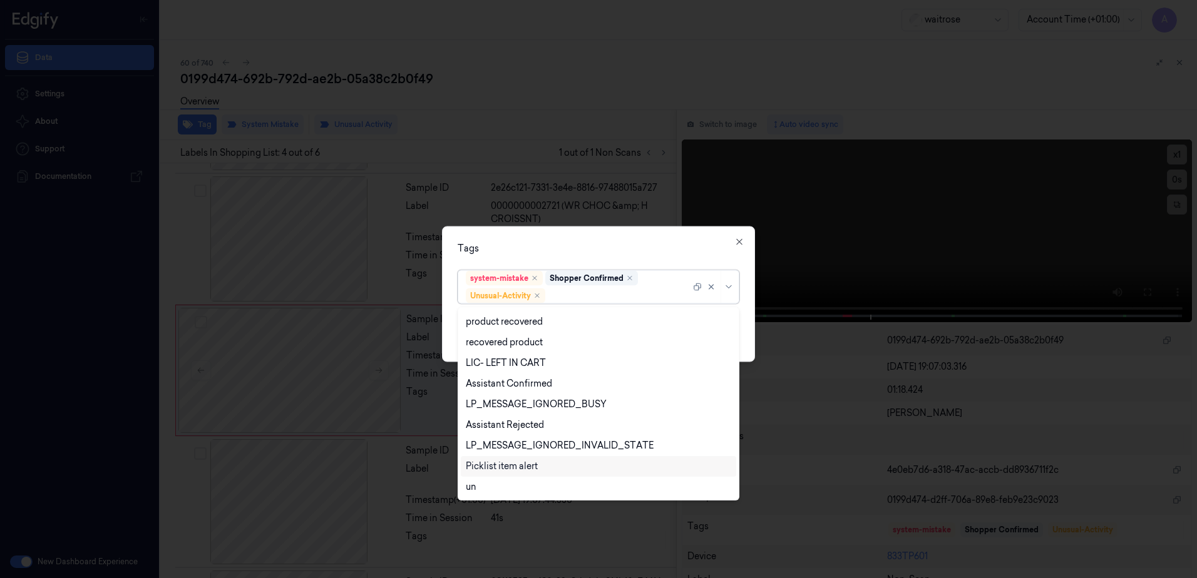
click at [554, 462] on div "Picklist item alert" at bounding box center [598, 466] width 265 height 13
click at [613, 240] on div "Tags option Picklist item alert, selected. 20 results available. Use Up and Dow…" at bounding box center [598, 295] width 313 height 136
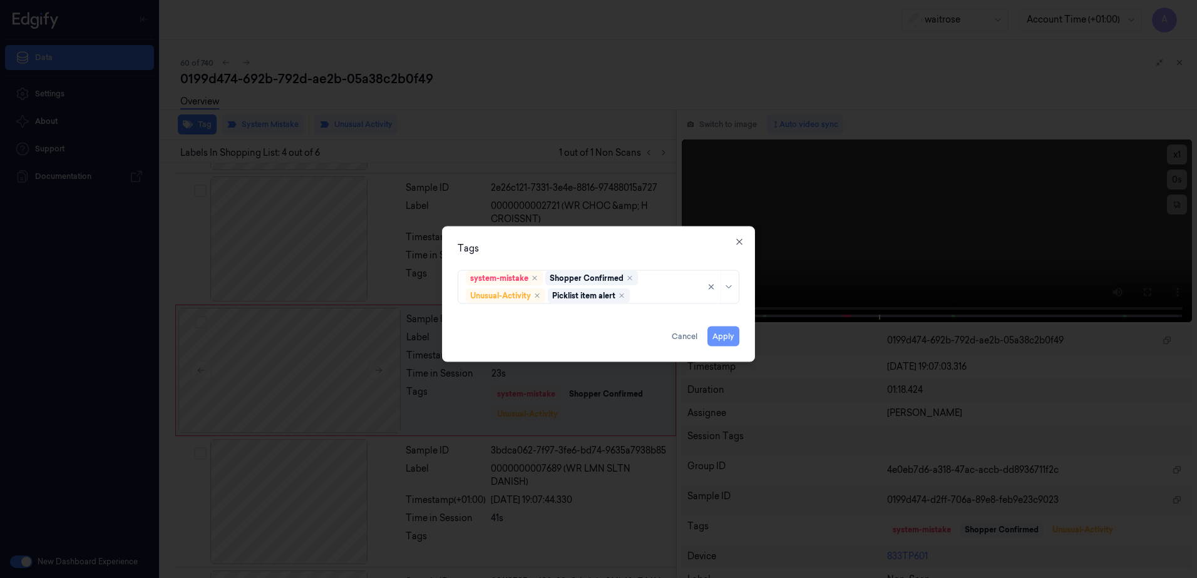
click at [732, 335] on button "Apply" at bounding box center [723, 337] width 32 height 20
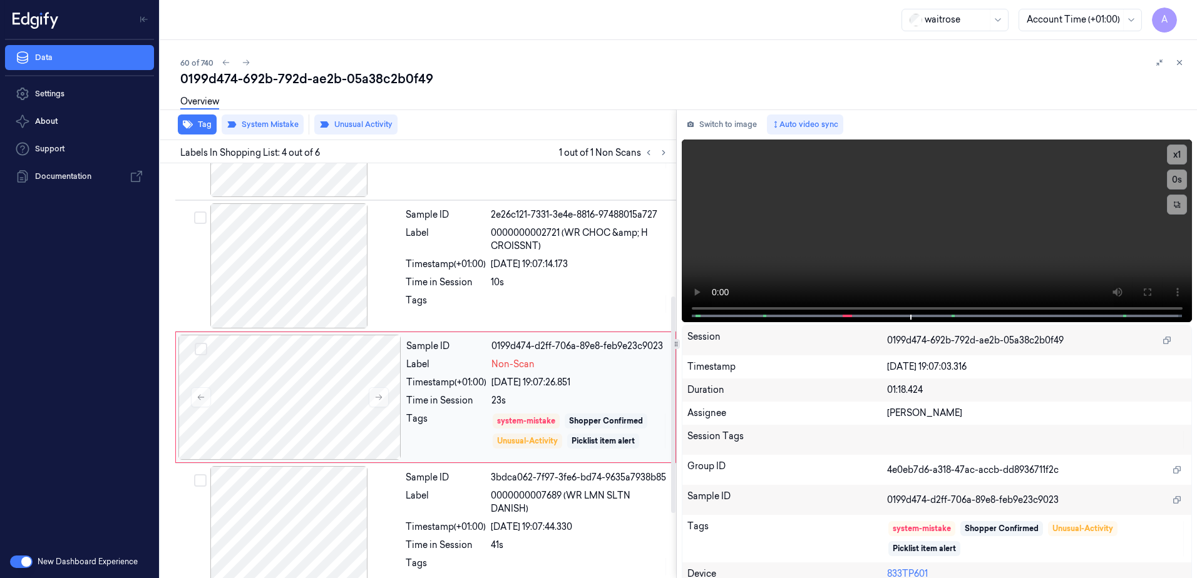
scroll to position [190, 0]
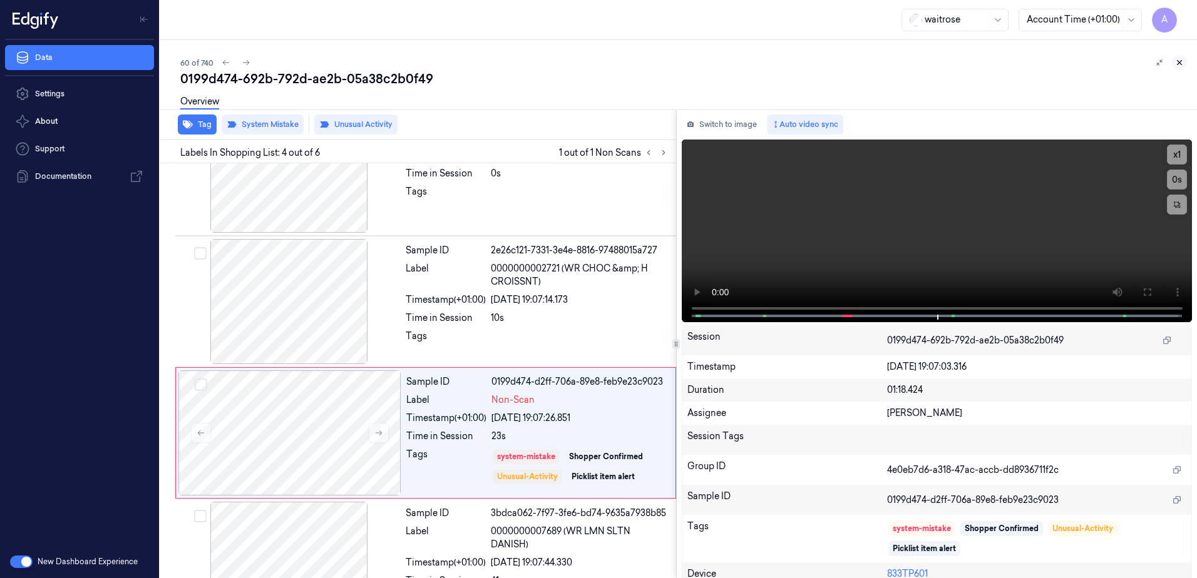
click at [1181, 62] on icon at bounding box center [1179, 62] width 9 height 9
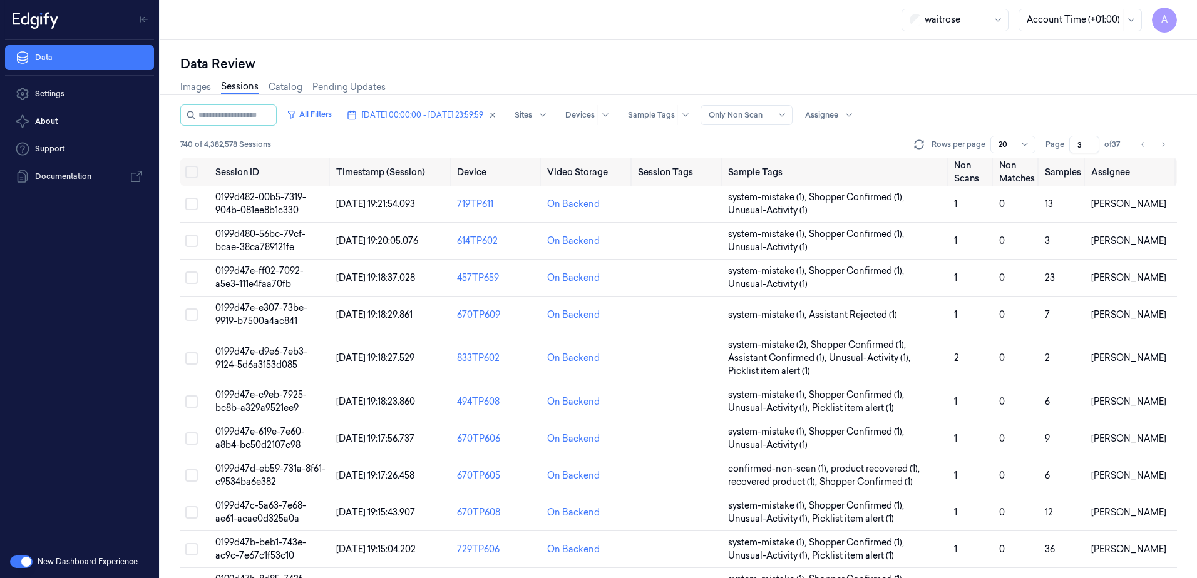
drag, startPoint x: 1084, startPoint y: 143, endPoint x: 1073, endPoint y: 152, distance: 15.1
click at [1073, 152] on input "3" at bounding box center [1084, 145] width 30 height 18
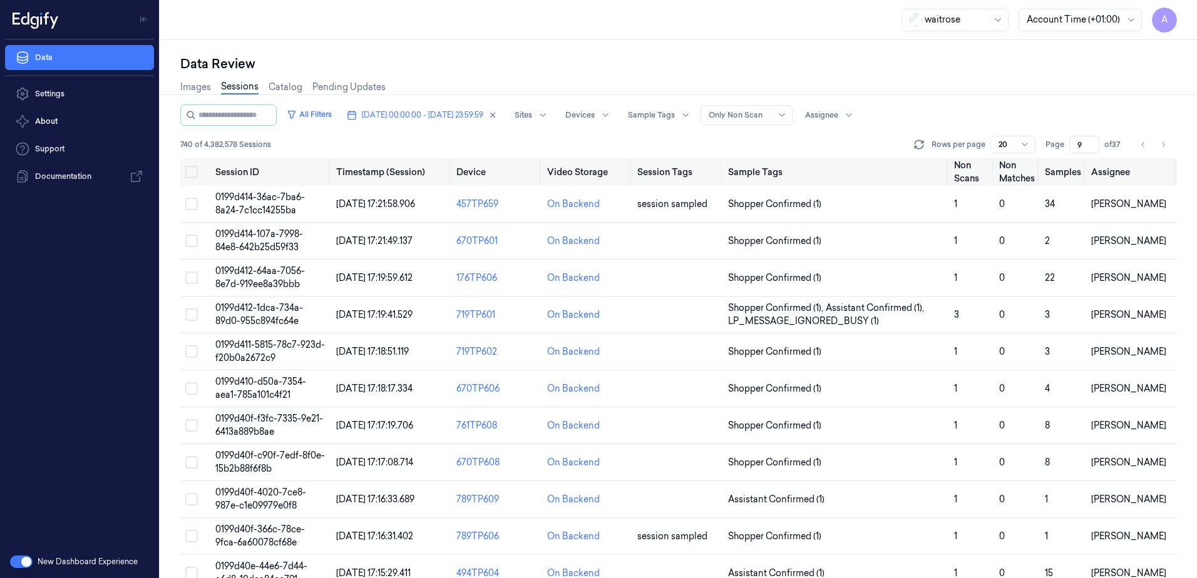
type input "9"
click at [283, 285] on span "0199d412-64aa-7056-8e7d-919ee8a39bbb" at bounding box center [259, 277] width 89 height 24
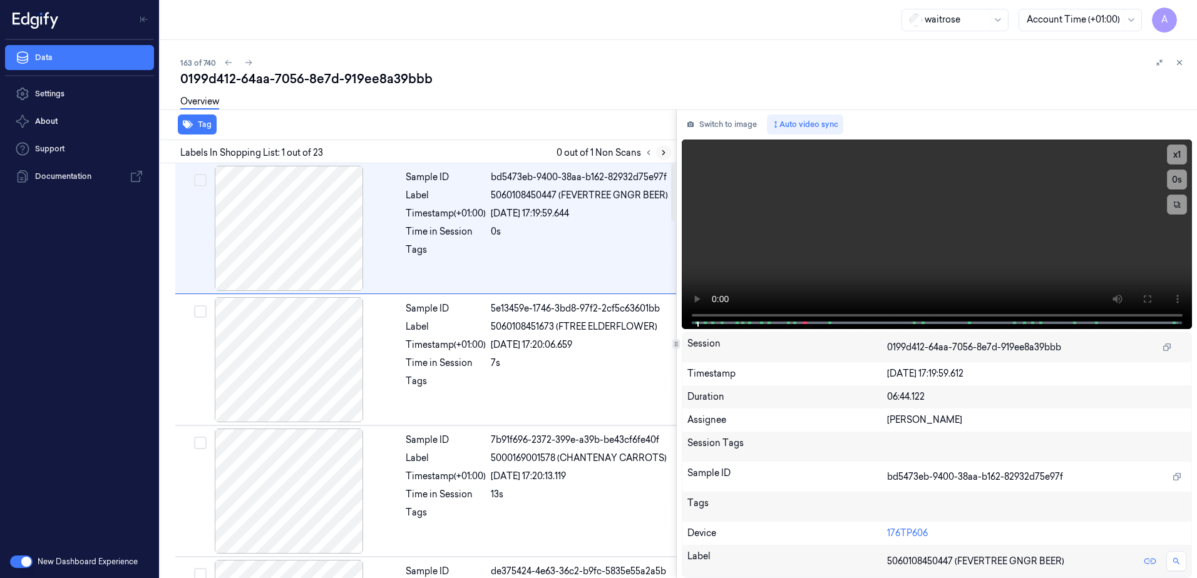
click at [665, 146] on button at bounding box center [663, 152] width 15 height 15
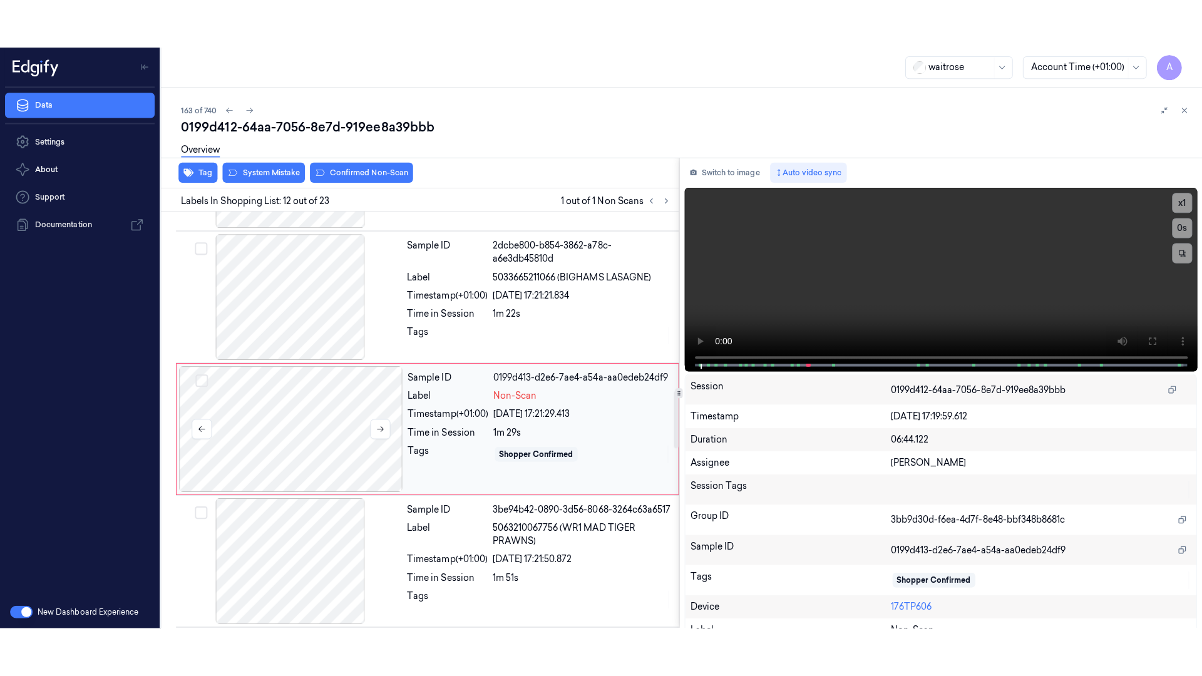
scroll to position [1304, 0]
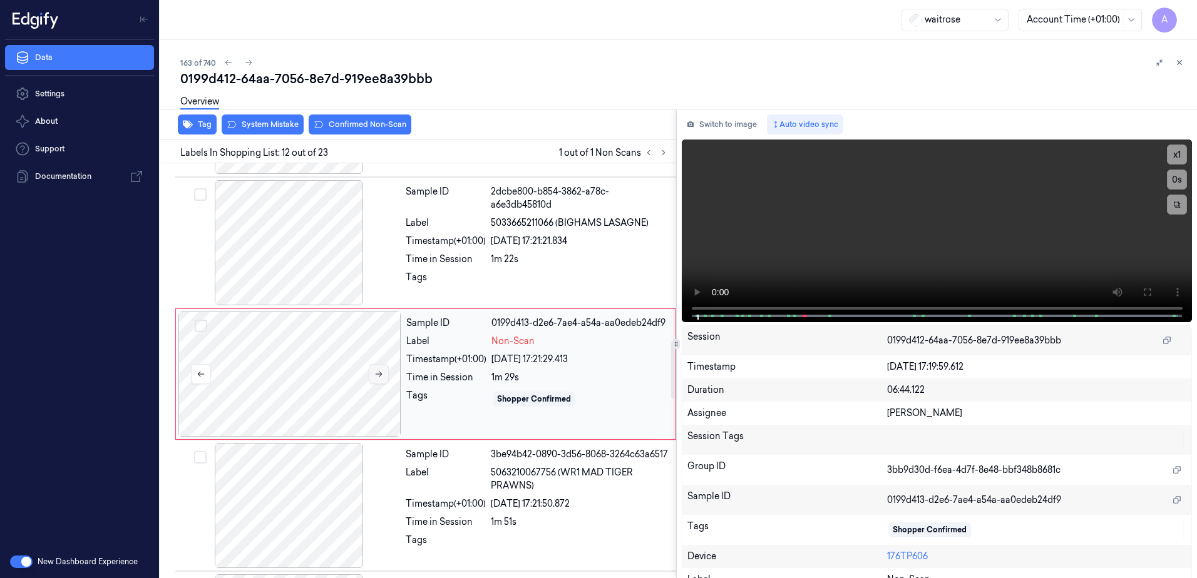
click at [380, 379] on button at bounding box center [379, 374] width 20 height 20
click at [379, 372] on icon at bounding box center [378, 374] width 9 height 9
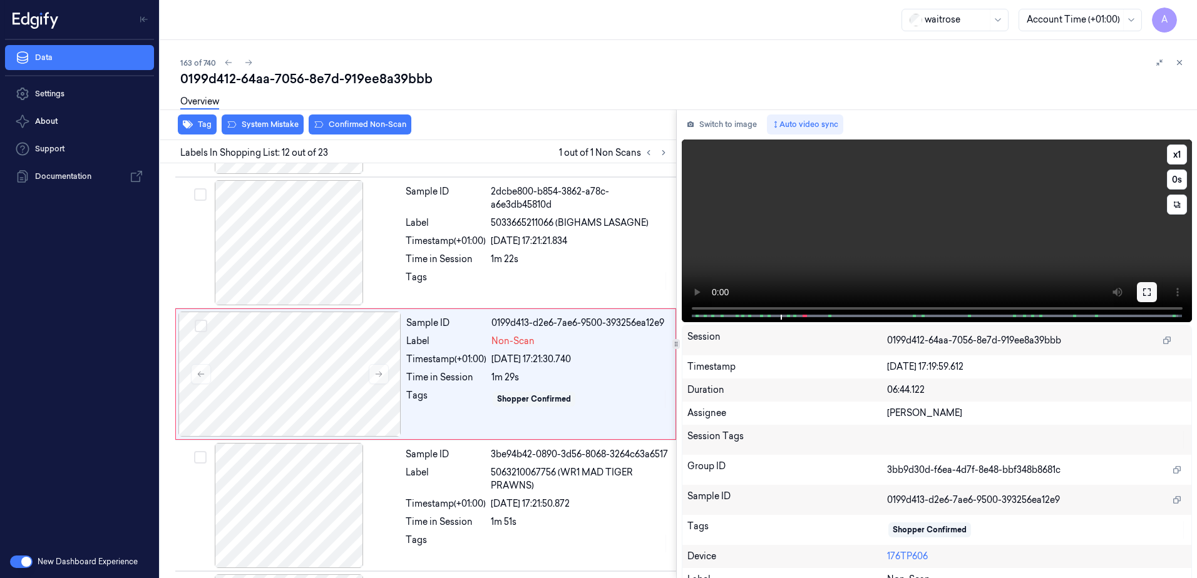
click at [1145, 288] on icon at bounding box center [1146, 292] width 10 height 10
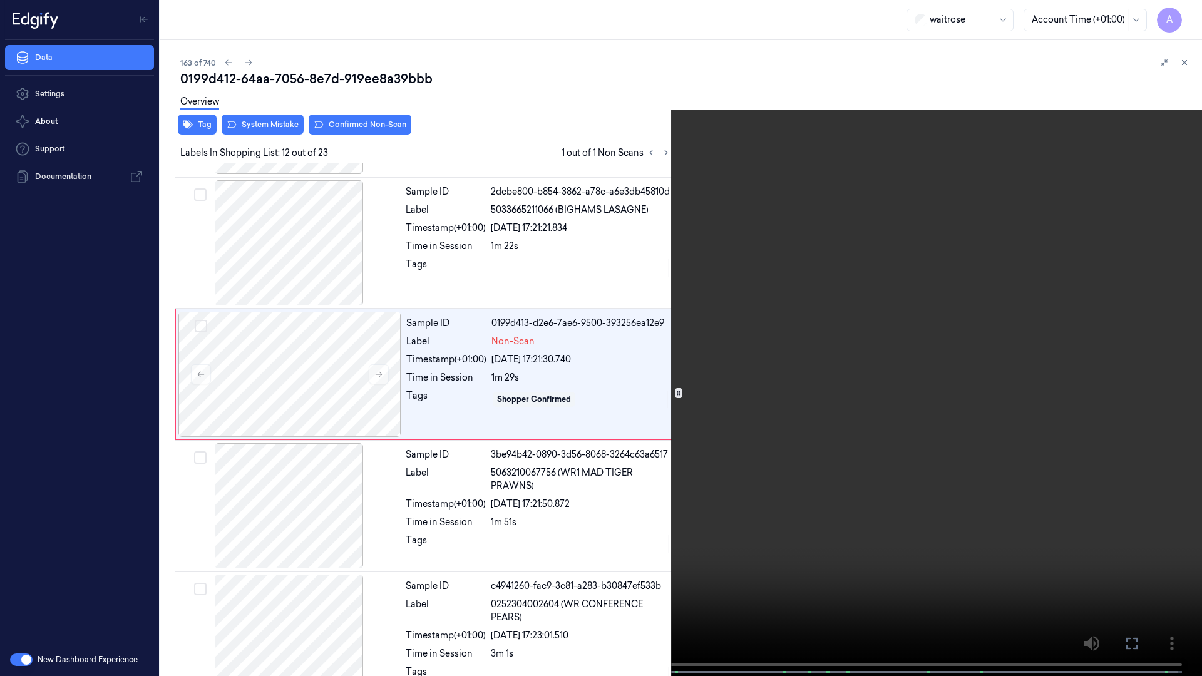
click at [839, 342] on video at bounding box center [601, 339] width 1202 height 678
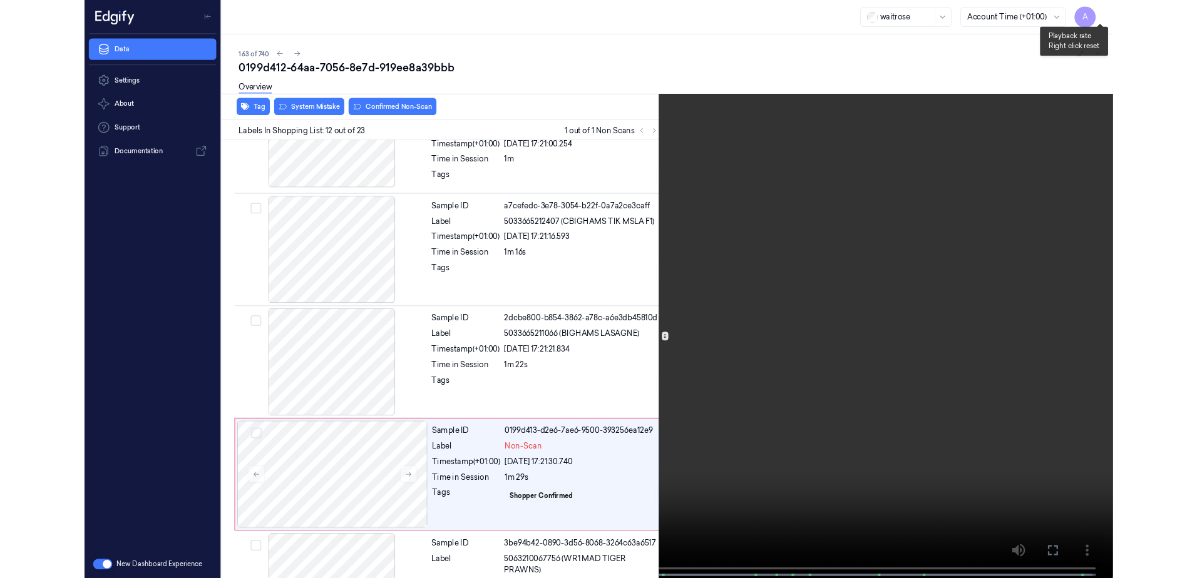
scroll to position [1255, 0]
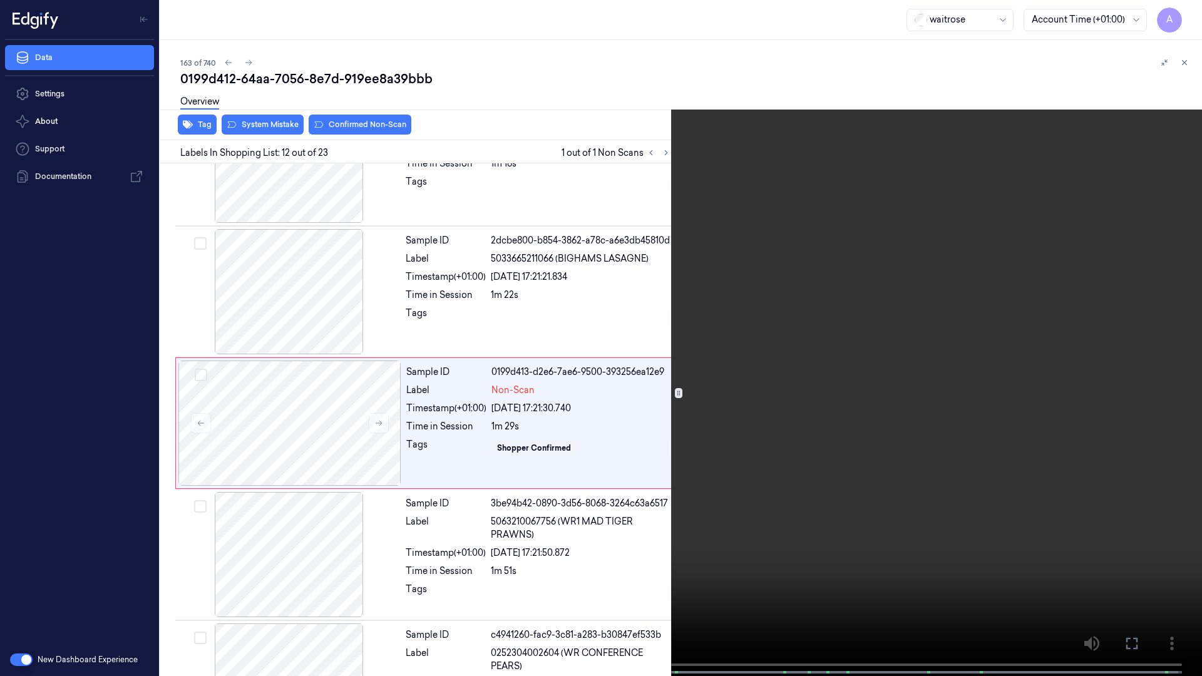
click at [0, 0] on button at bounding box center [0, 0] width 0 height 0
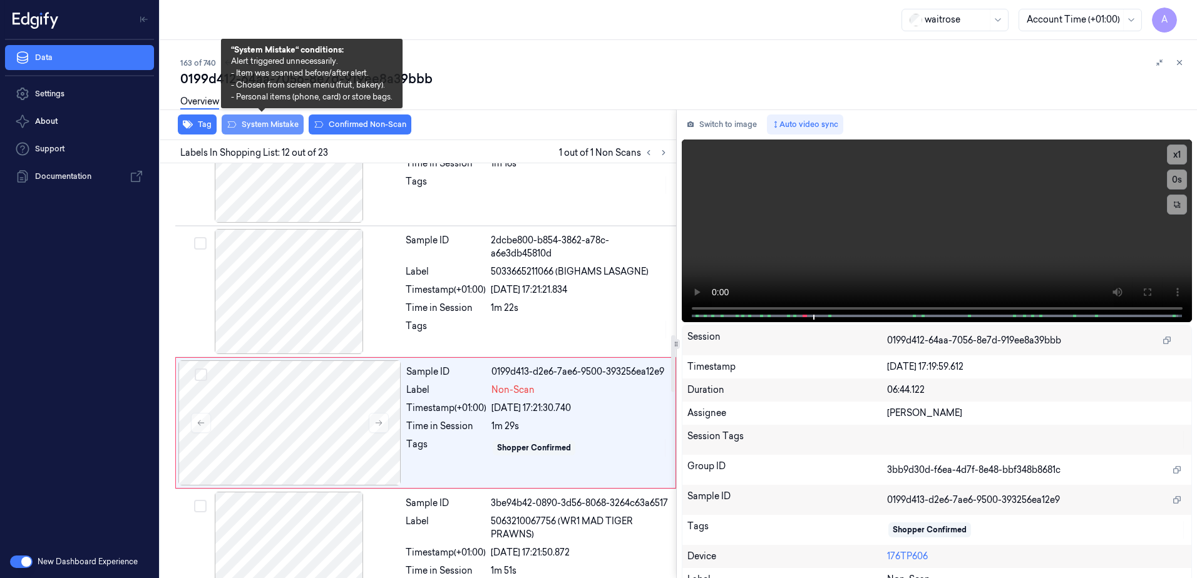
click at [254, 130] on button "System Mistake" at bounding box center [263, 125] width 82 height 20
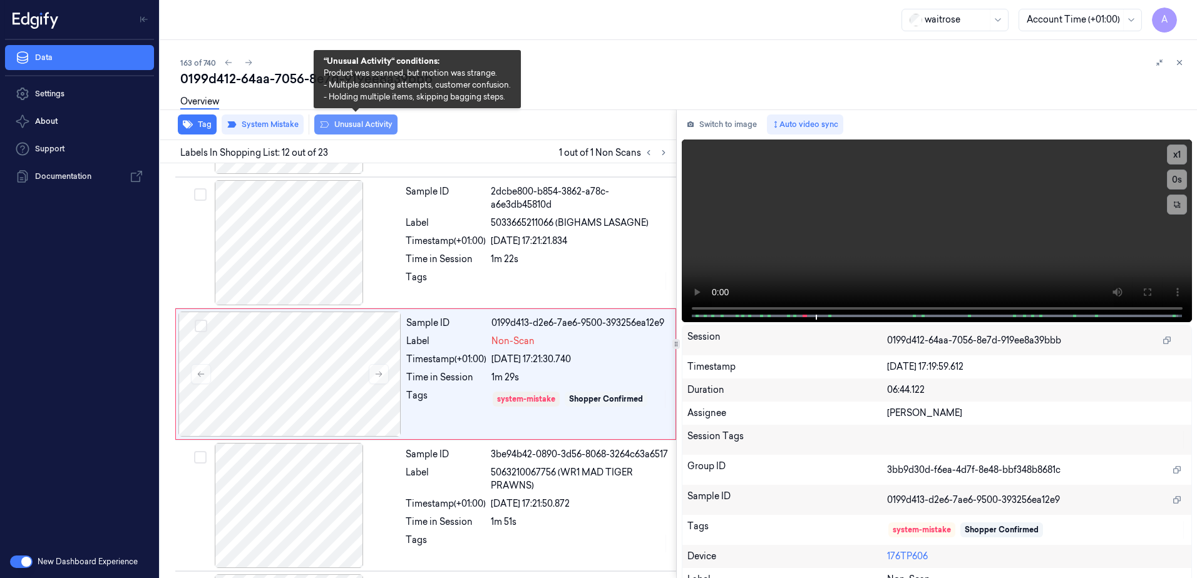
click at [355, 132] on button "Unusual Activity" at bounding box center [355, 125] width 83 height 20
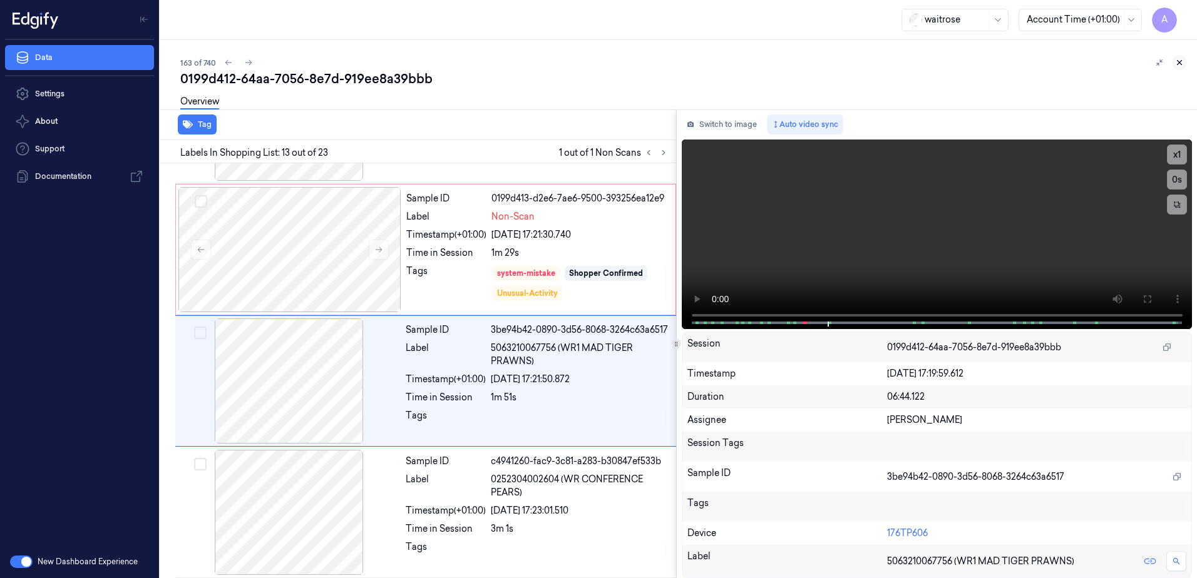
scroll to position [1437, 0]
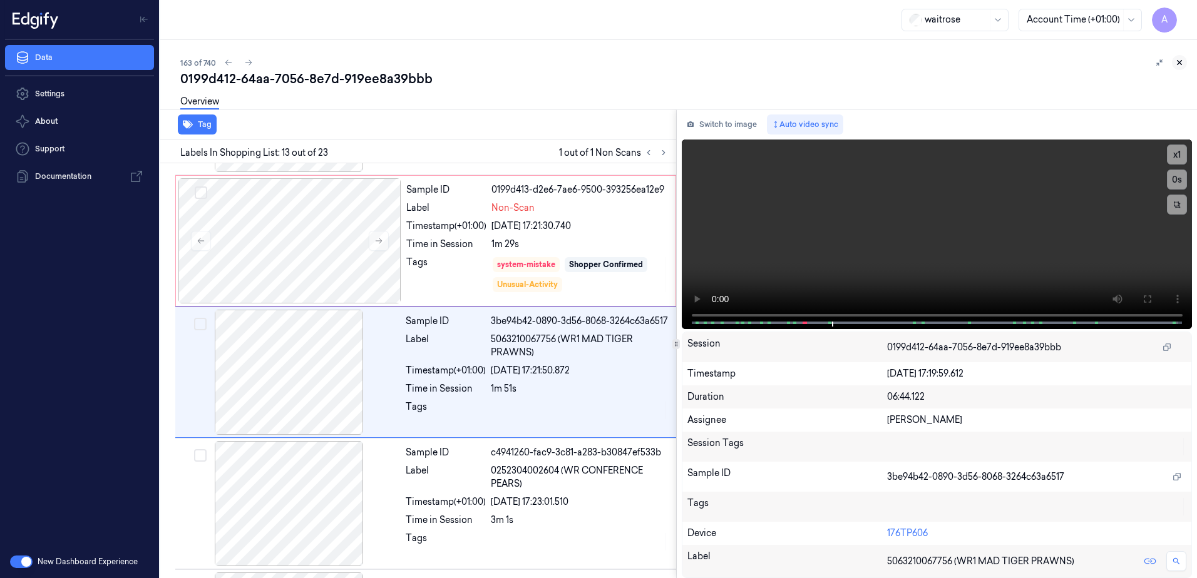
click at [1180, 61] on icon at bounding box center [1179, 62] width 9 height 9
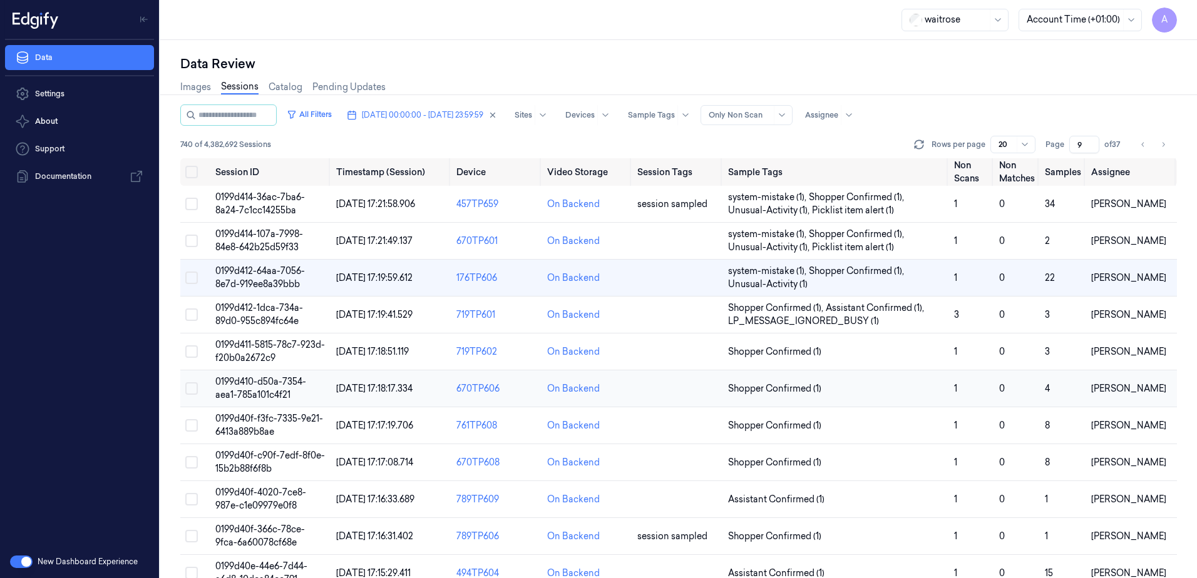
click at [243, 384] on span "0199d410-d50a-7354-aea1-785a101c4f21" at bounding box center [260, 388] width 91 height 24
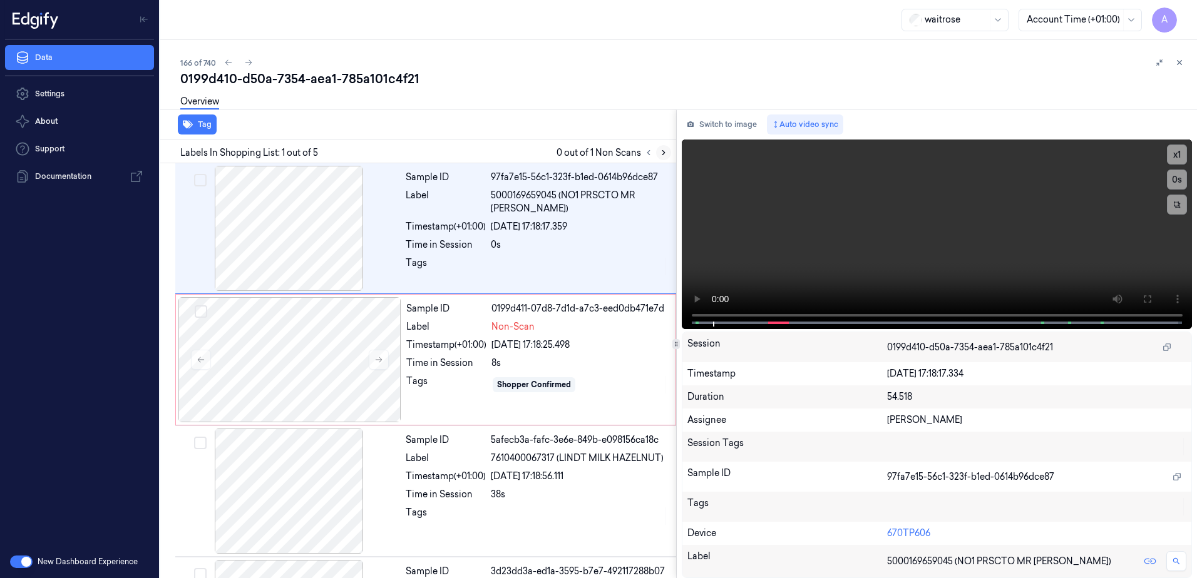
click at [657, 154] on button at bounding box center [663, 152] width 15 height 15
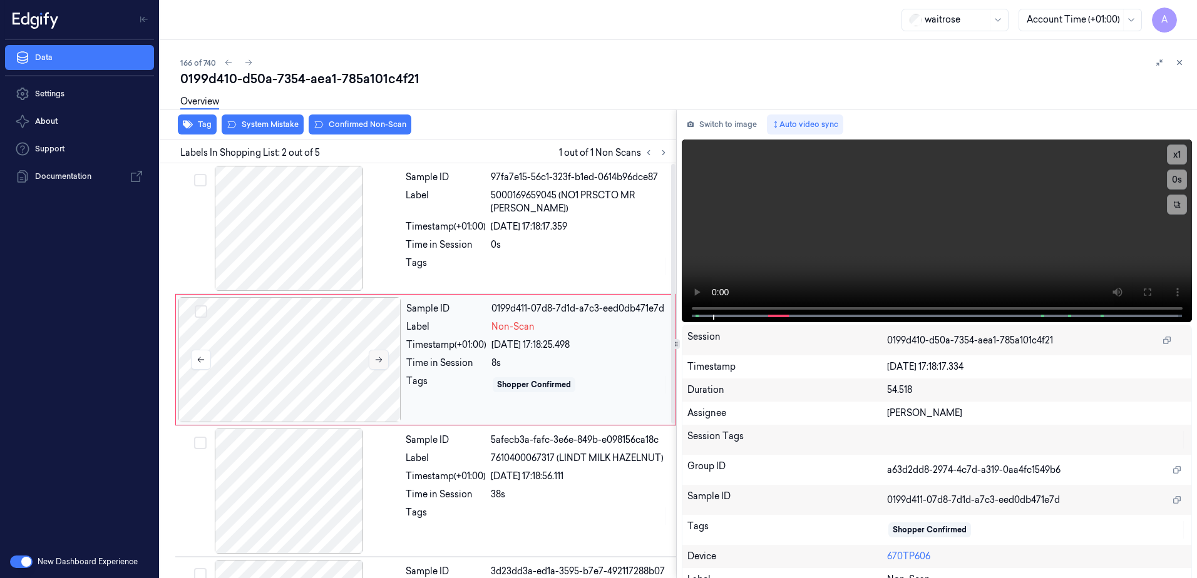
click at [380, 357] on icon at bounding box center [378, 359] width 9 height 9
click at [377, 364] on icon at bounding box center [378, 359] width 9 height 9
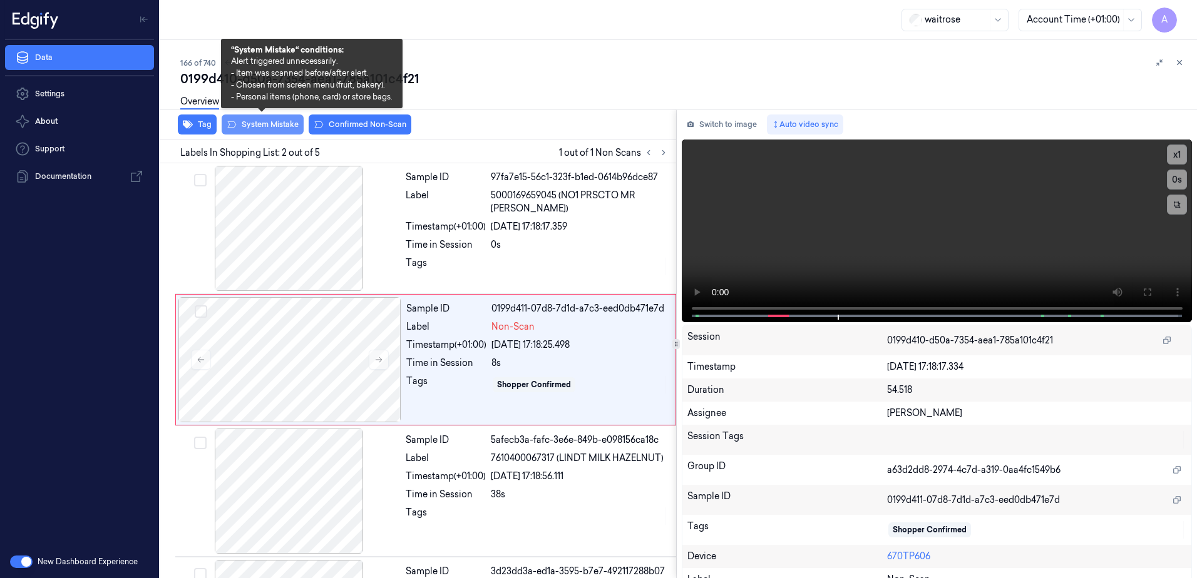
click at [260, 125] on button "System Mistake" at bounding box center [263, 125] width 82 height 20
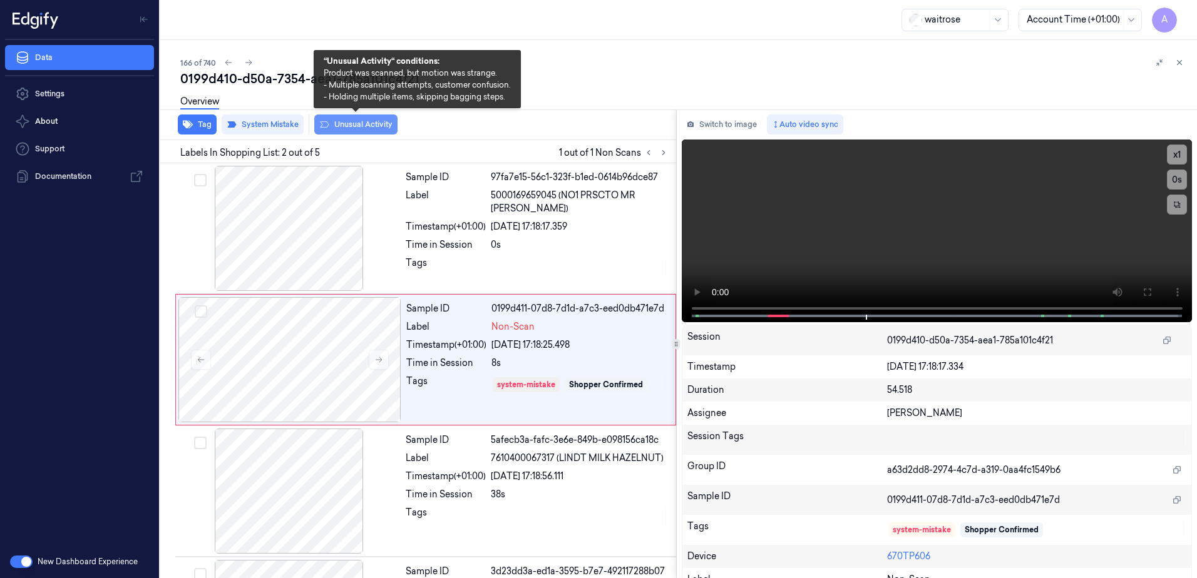
click at [347, 128] on button "Unusual Activity" at bounding box center [355, 125] width 83 height 20
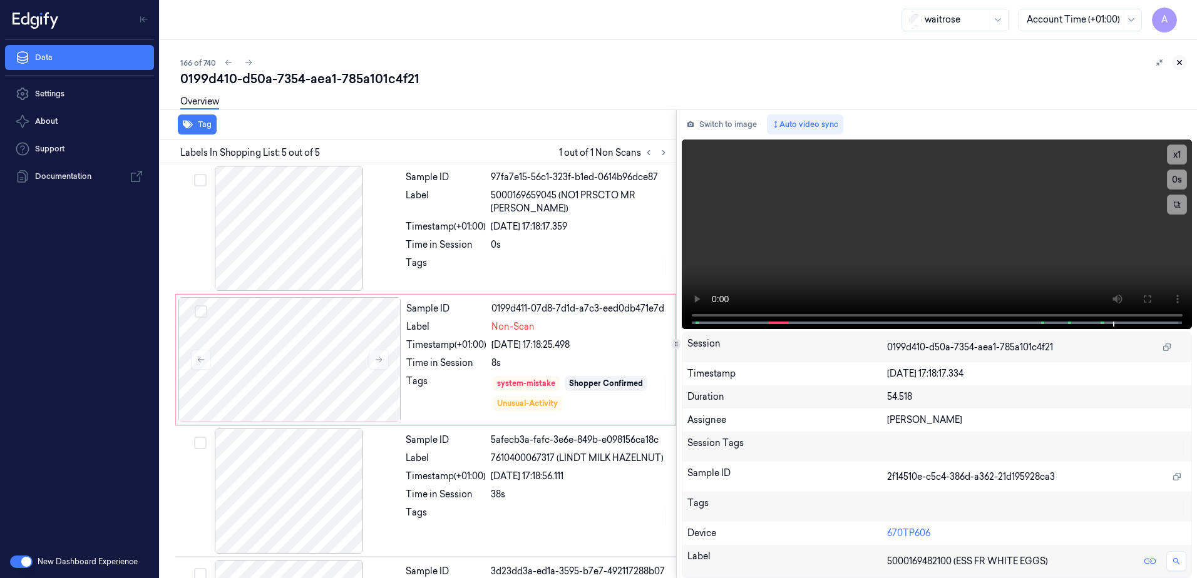
click at [1176, 63] on icon at bounding box center [1179, 62] width 9 height 9
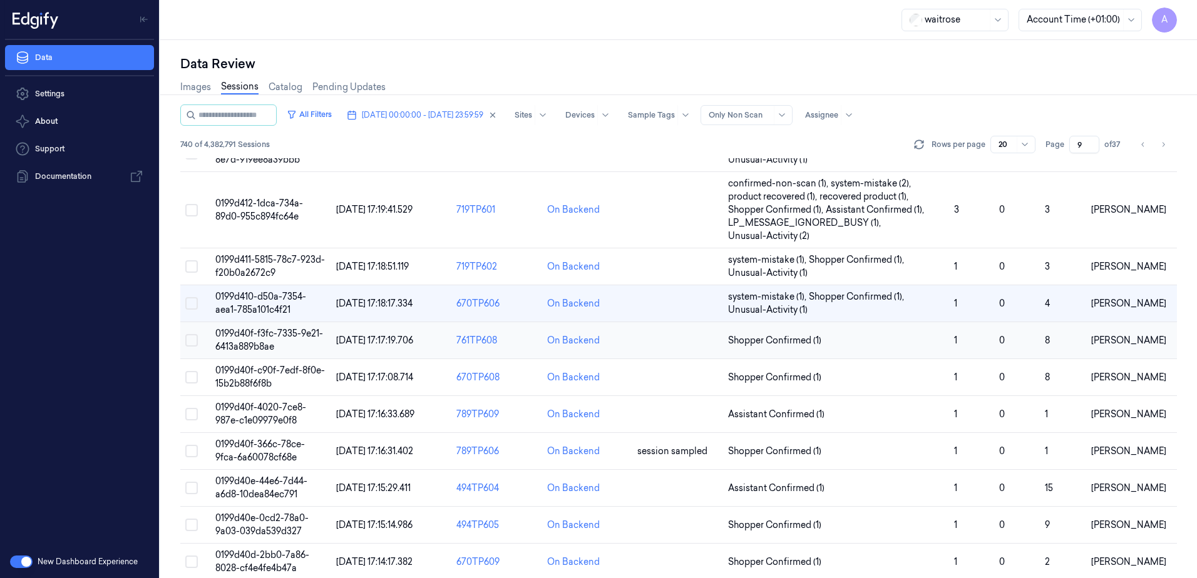
scroll to position [125, 0]
click at [263, 416] on span "0199d40f-4020-7ce8-987e-c1e09979e0f8" at bounding box center [260, 413] width 91 height 24
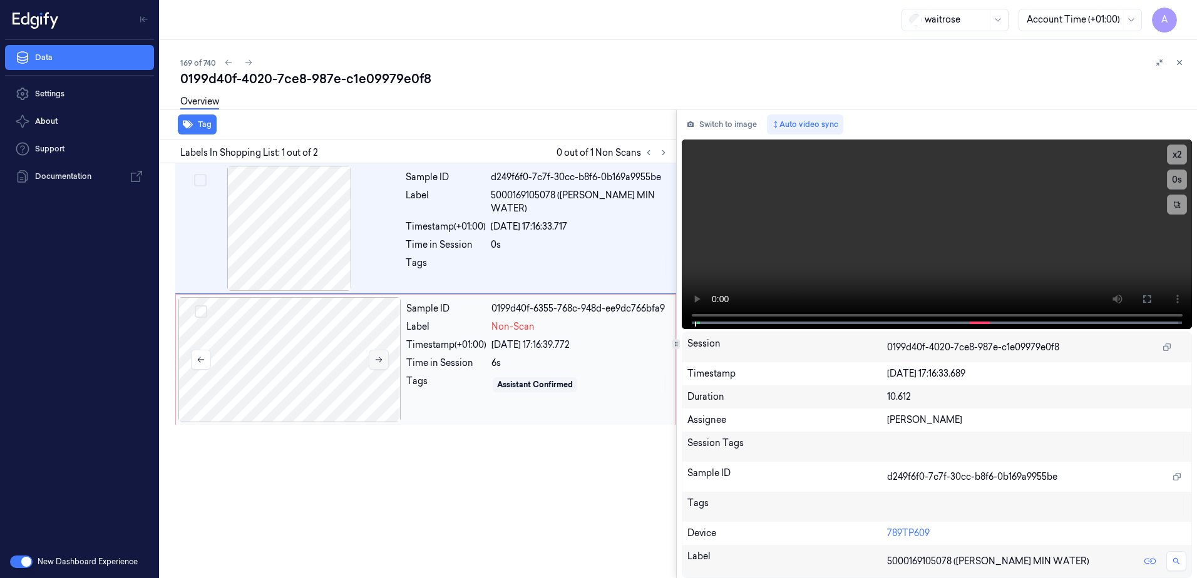
click at [376, 363] on icon at bounding box center [378, 359] width 9 height 9
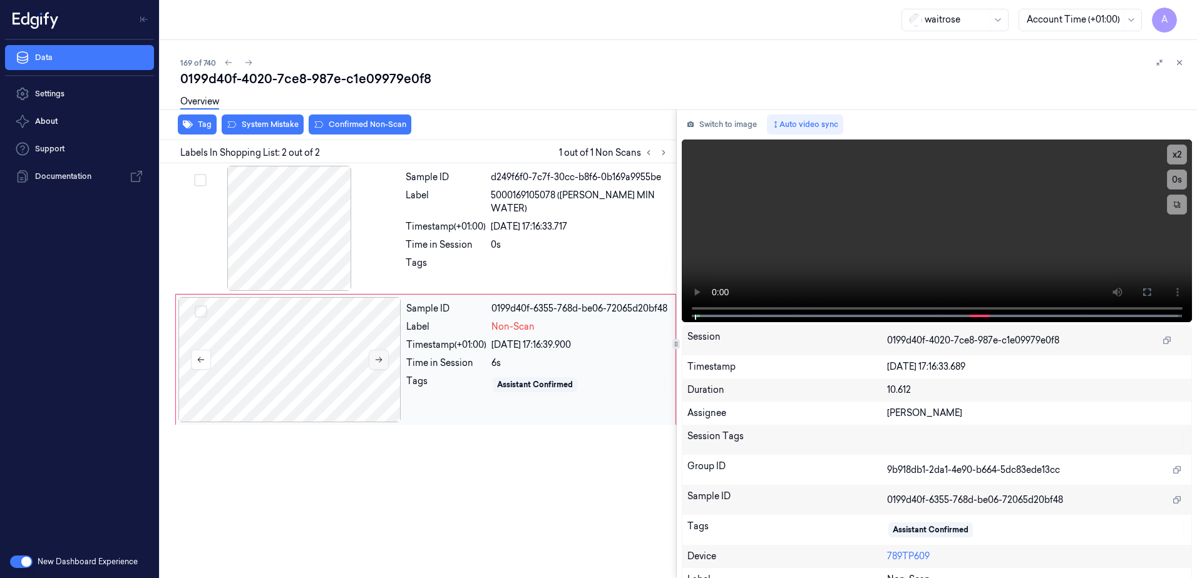
click at [373, 364] on button at bounding box center [379, 360] width 20 height 20
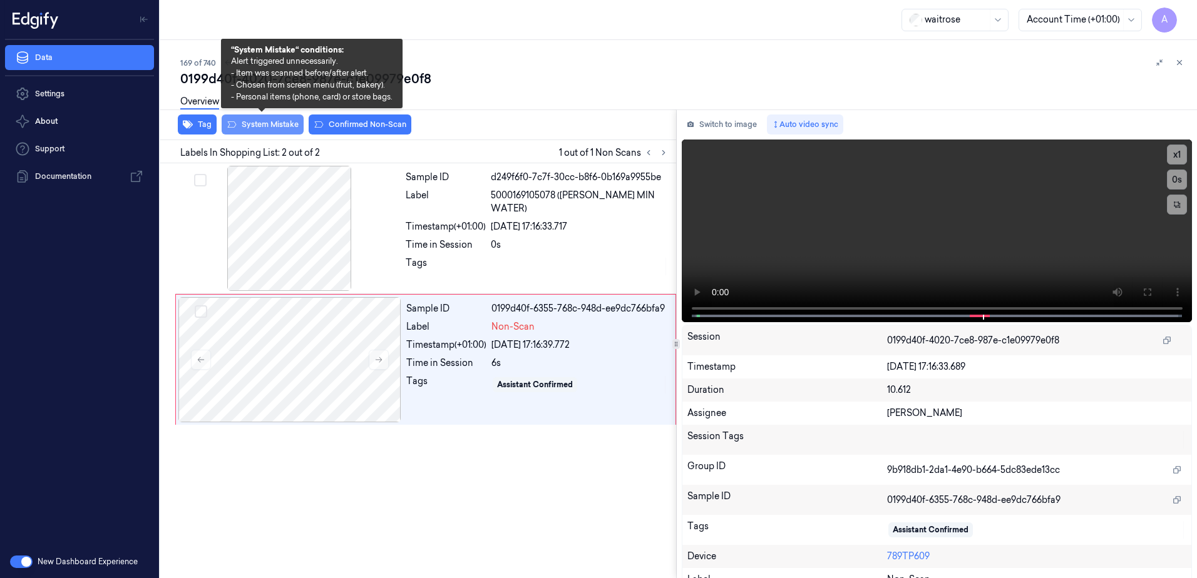
click at [260, 125] on button "System Mistake" at bounding box center [263, 125] width 82 height 20
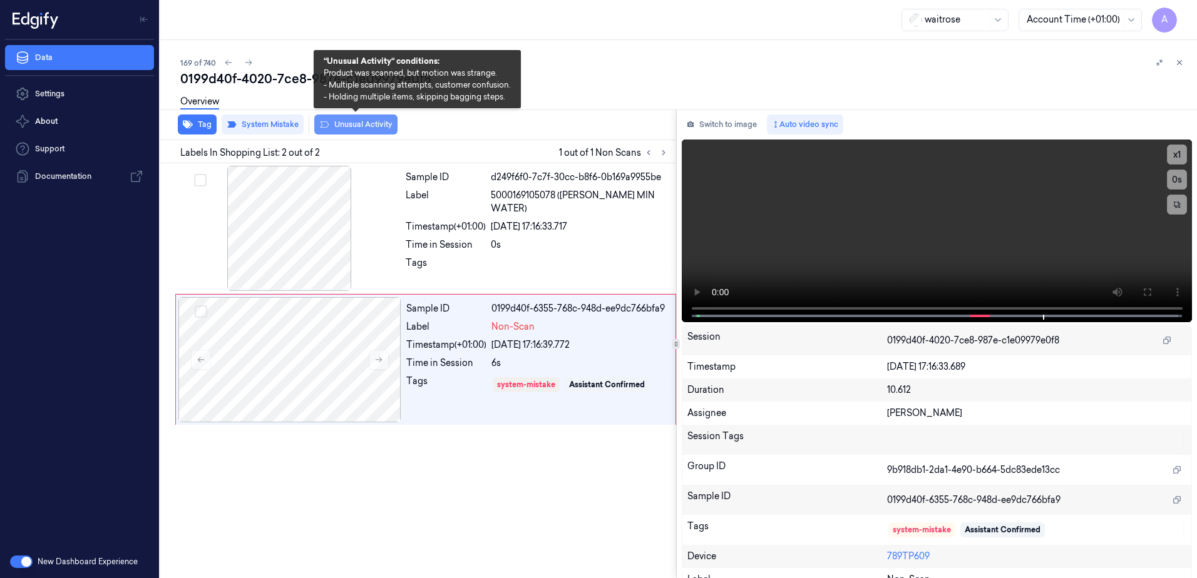
click at [362, 130] on button "Unusual Activity" at bounding box center [355, 125] width 83 height 20
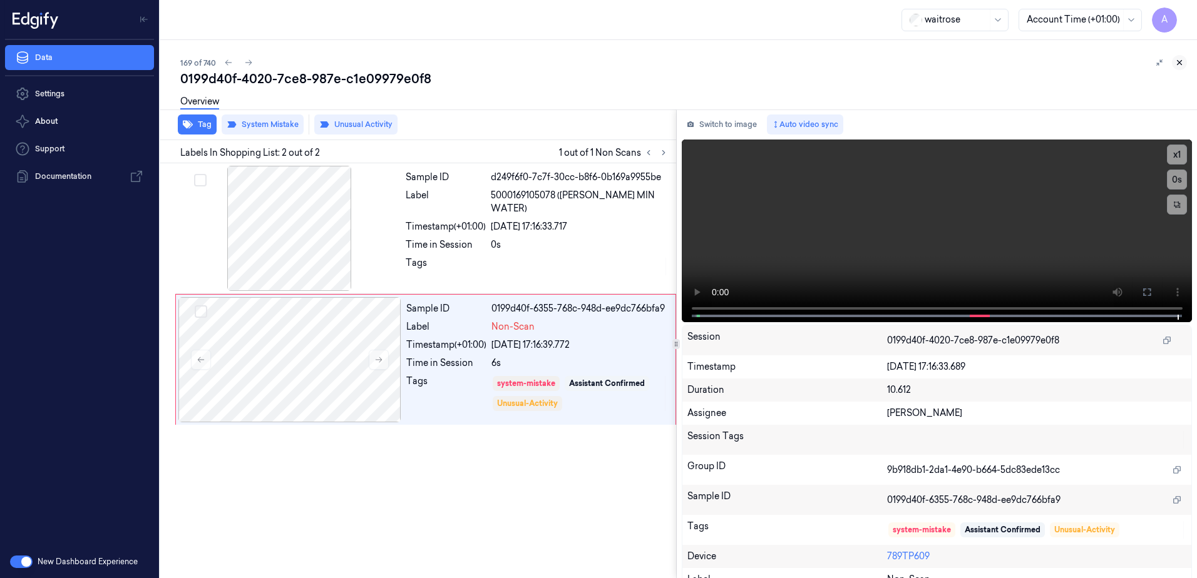
click at [1179, 63] on icon at bounding box center [1179, 63] width 4 height 4
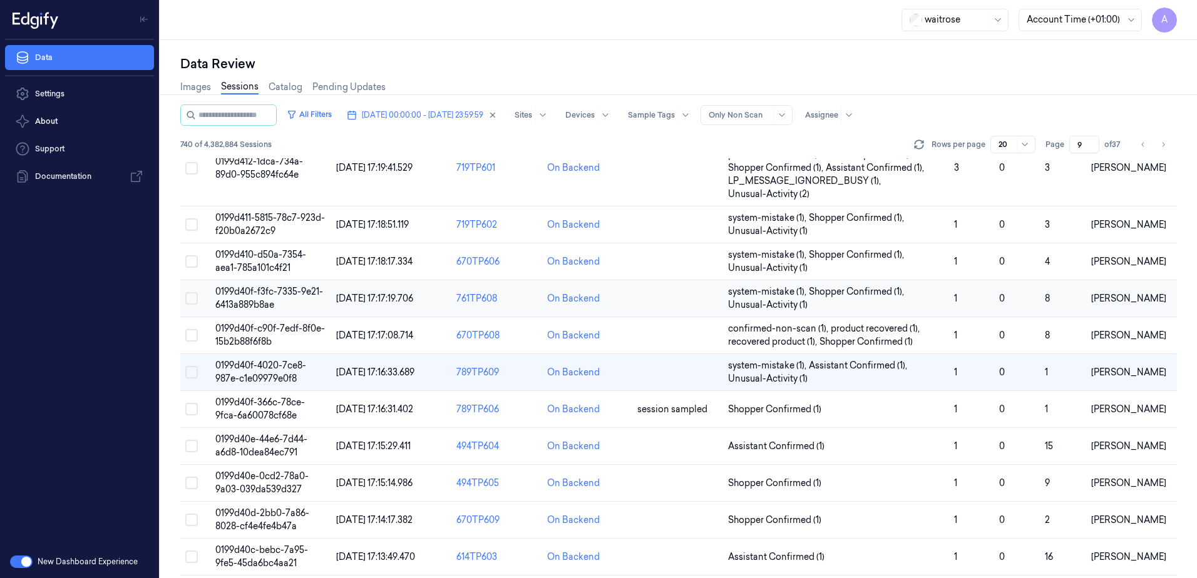
scroll to position [188, 0]
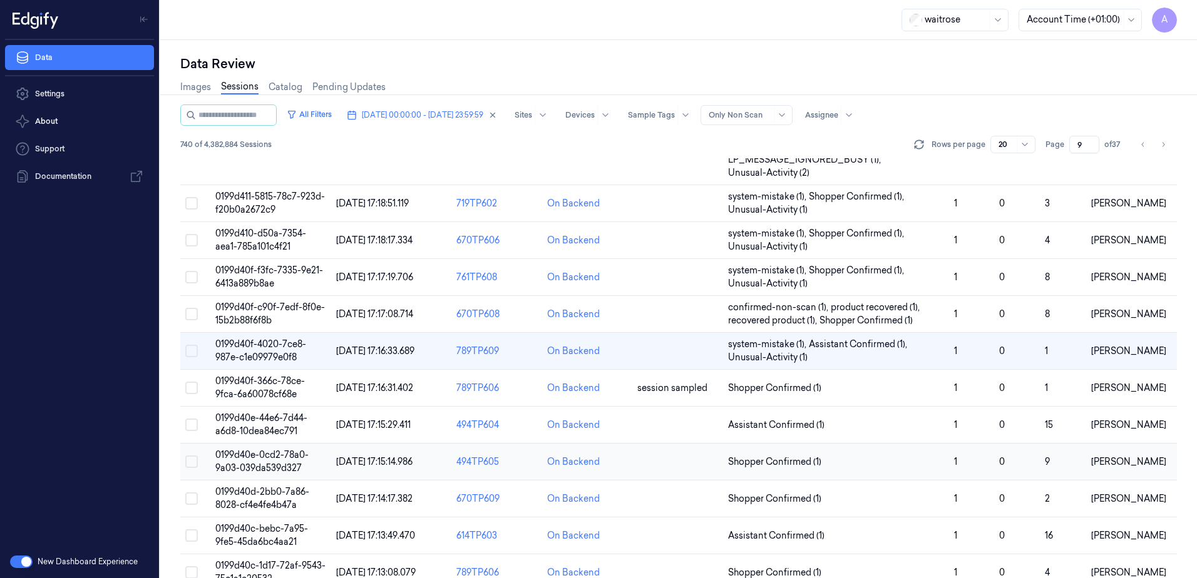
click at [279, 460] on span "0199d40e-0cd2-78a0-9a03-039da539d327" at bounding box center [261, 461] width 93 height 24
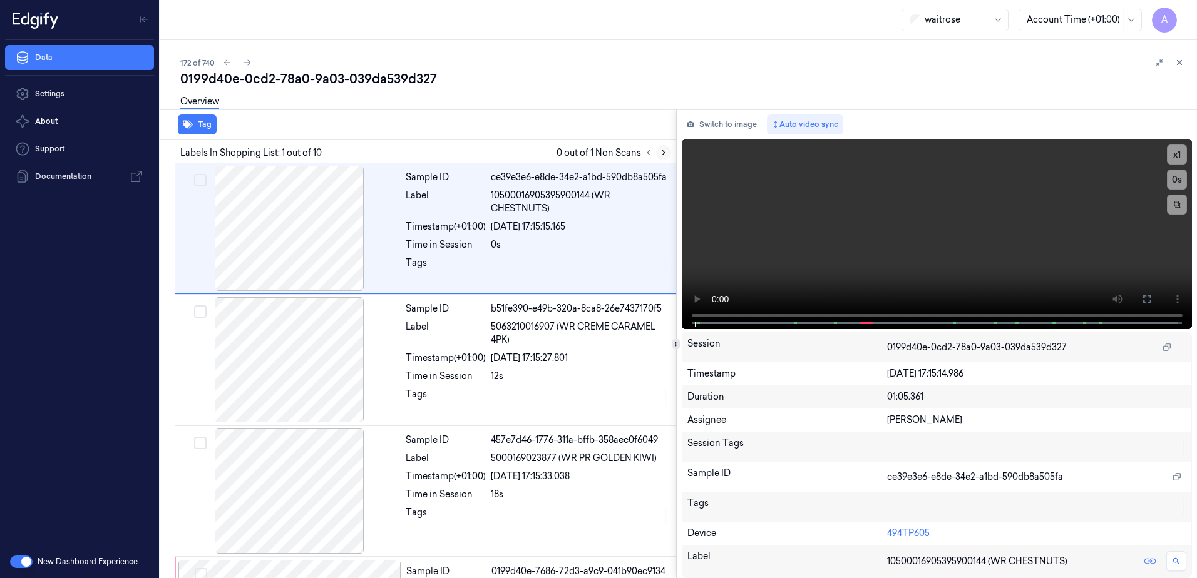
click at [660, 151] on icon at bounding box center [663, 152] width 9 height 9
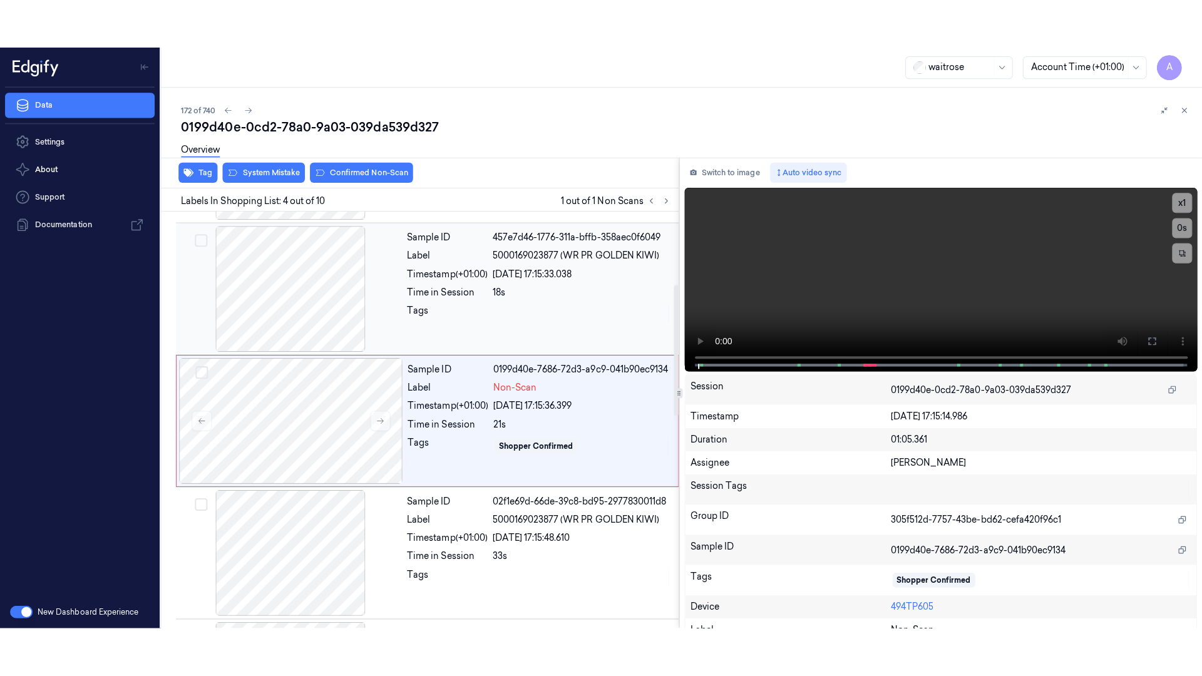
scroll to position [252, 0]
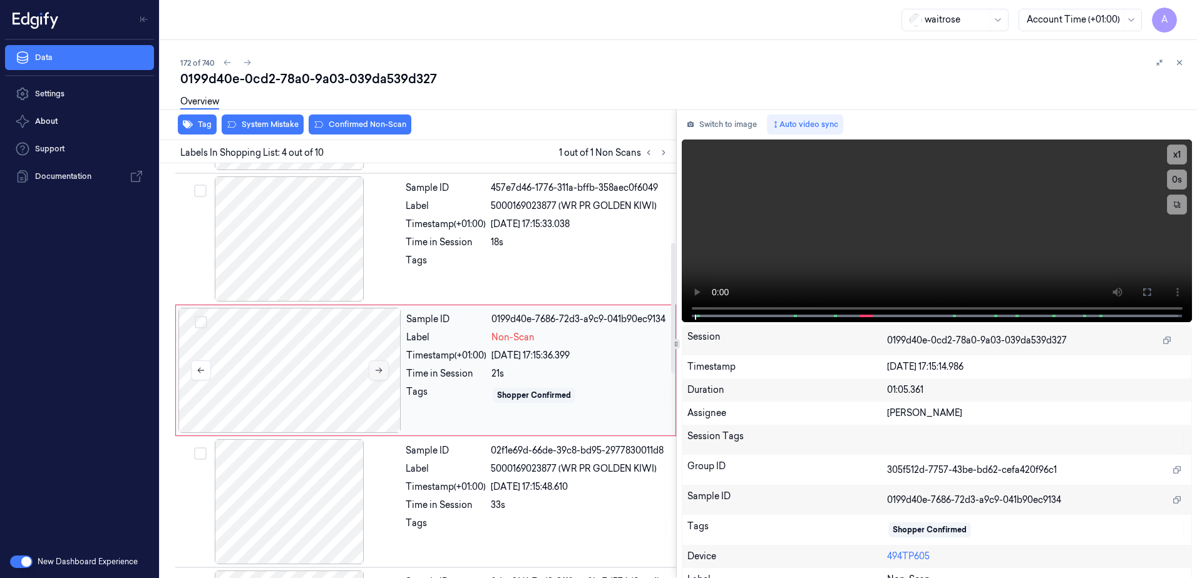
click at [384, 374] on button at bounding box center [379, 370] width 20 height 20
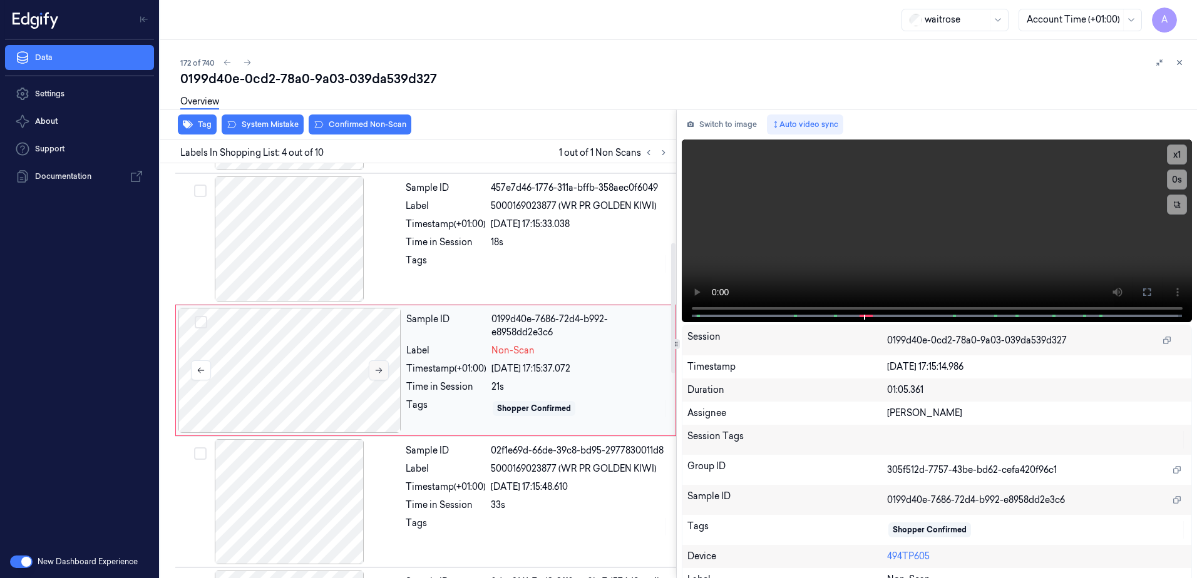
click at [377, 373] on icon at bounding box center [378, 370] width 9 height 9
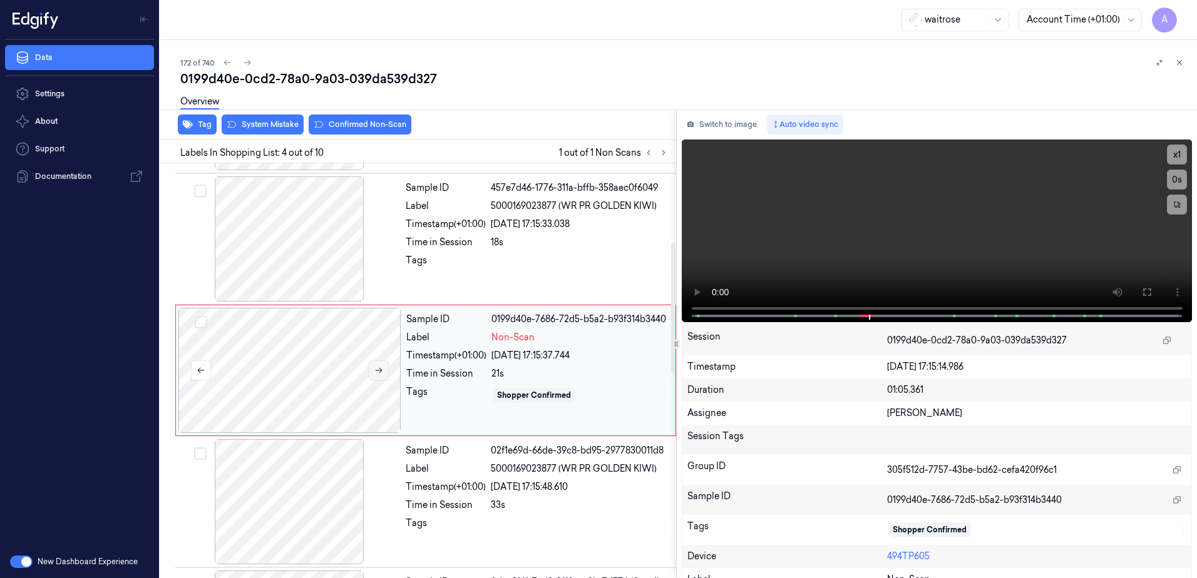
click at [377, 373] on icon at bounding box center [378, 370] width 9 height 9
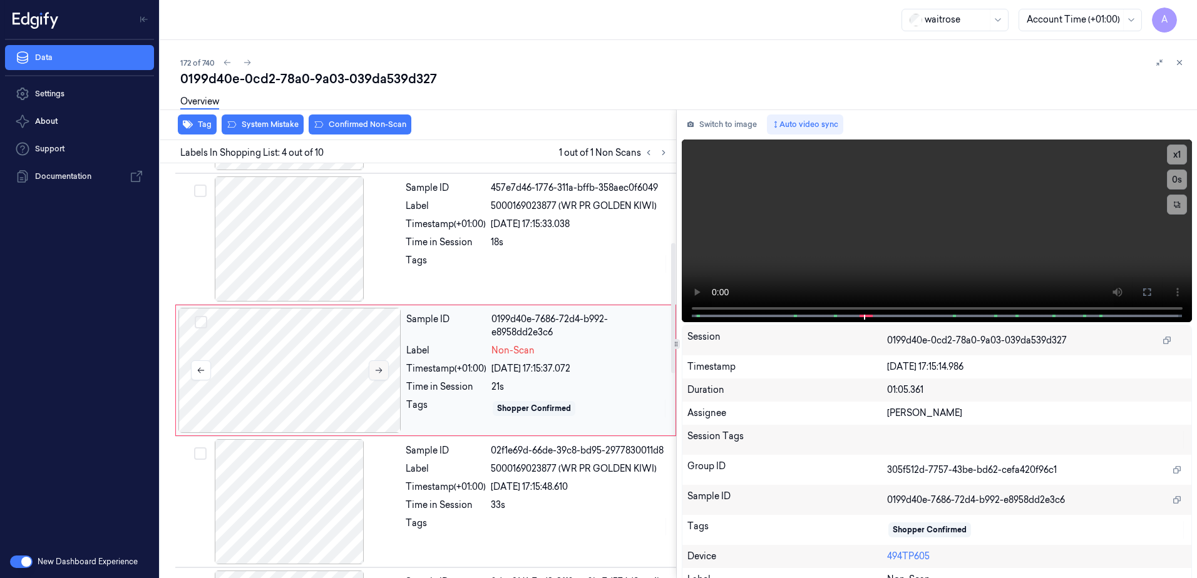
click at [377, 373] on icon at bounding box center [378, 370] width 9 height 9
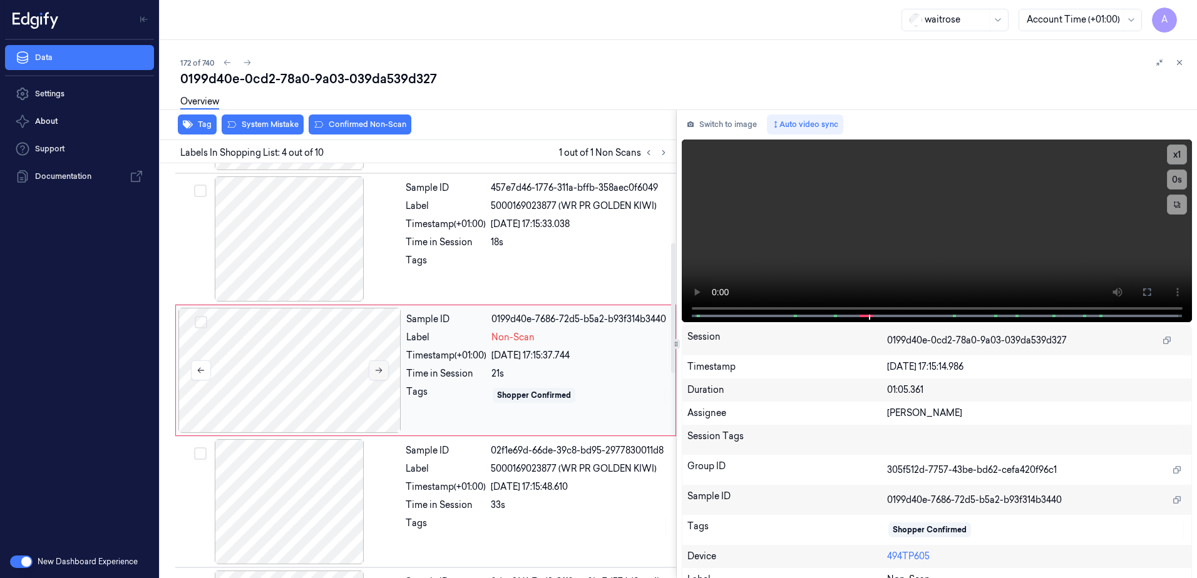
click at [377, 373] on icon at bounding box center [378, 370] width 9 height 9
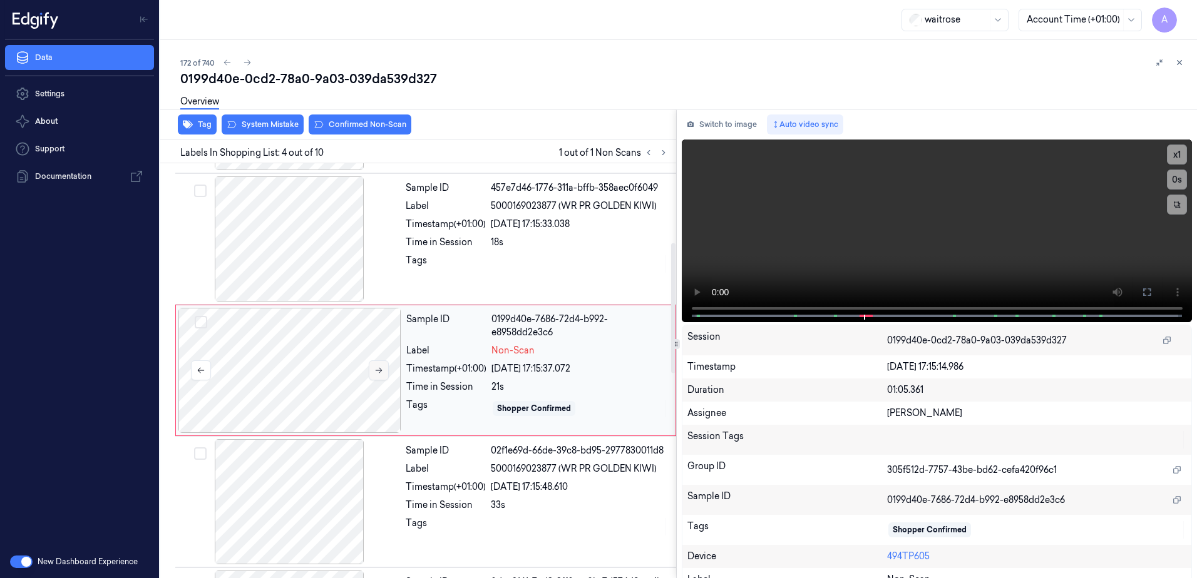
click at [377, 373] on icon at bounding box center [378, 370] width 9 height 9
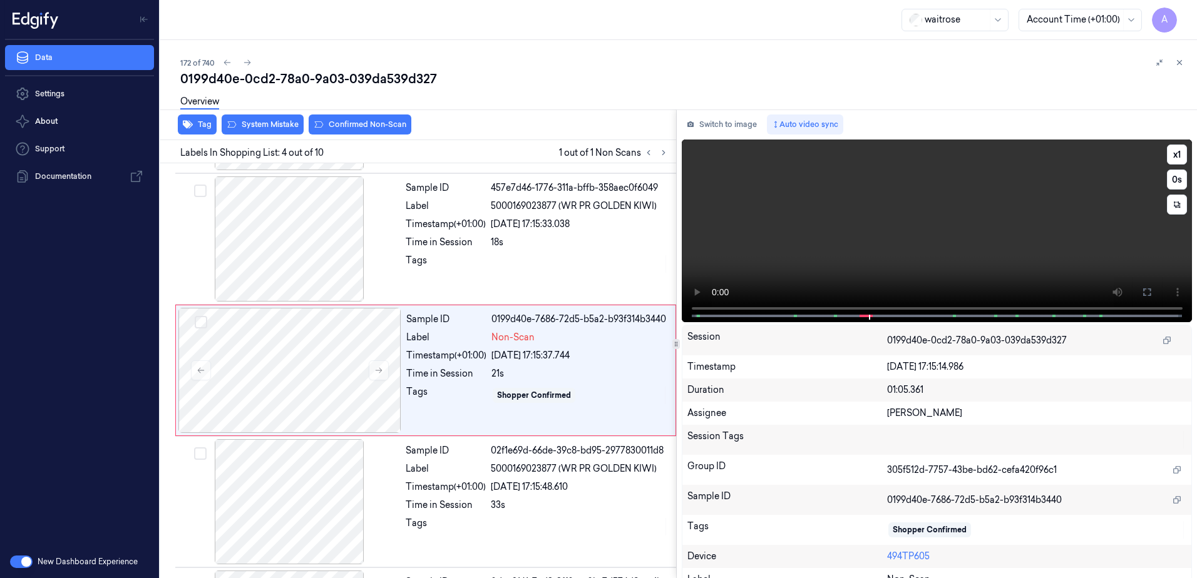
click at [852, 309] on video at bounding box center [936, 231] width 511 height 183
click at [1148, 288] on button at bounding box center [1146, 292] width 20 height 20
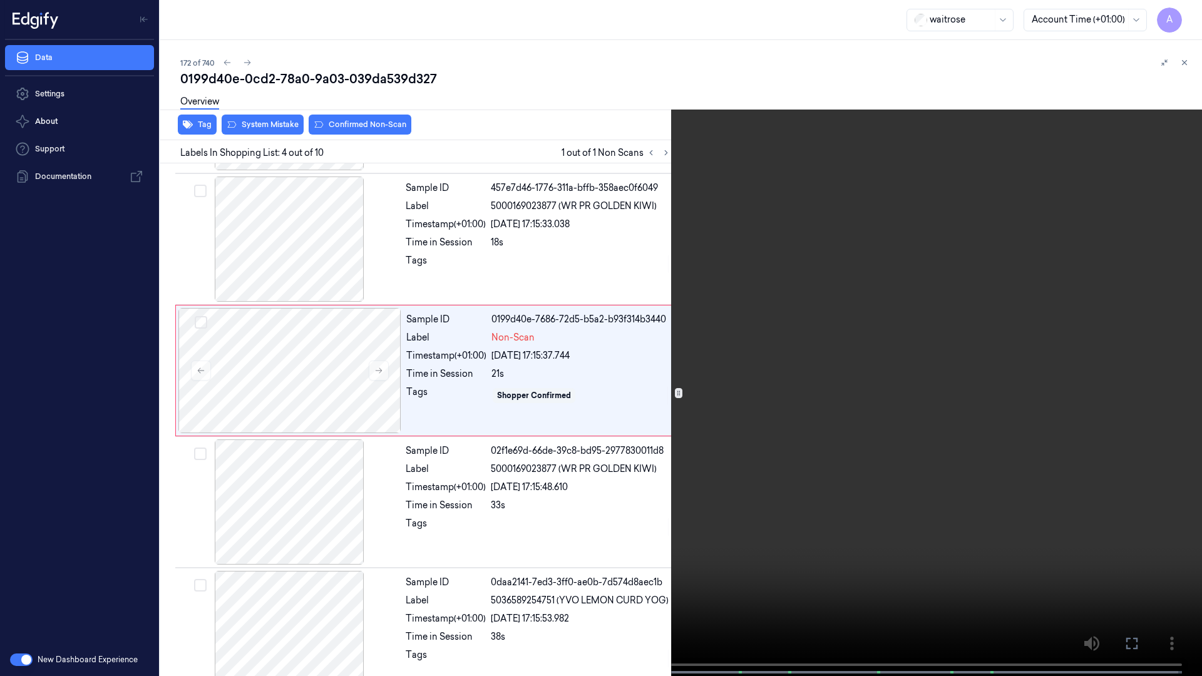
click at [874, 352] on video at bounding box center [601, 339] width 1202 height 678
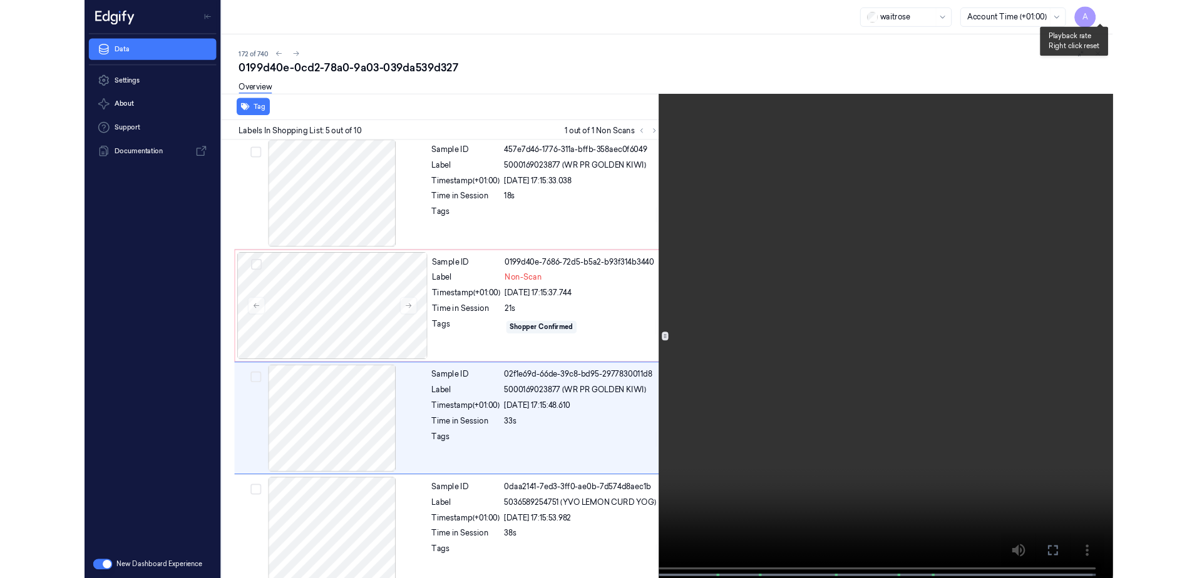
scroll to position [335, 0]
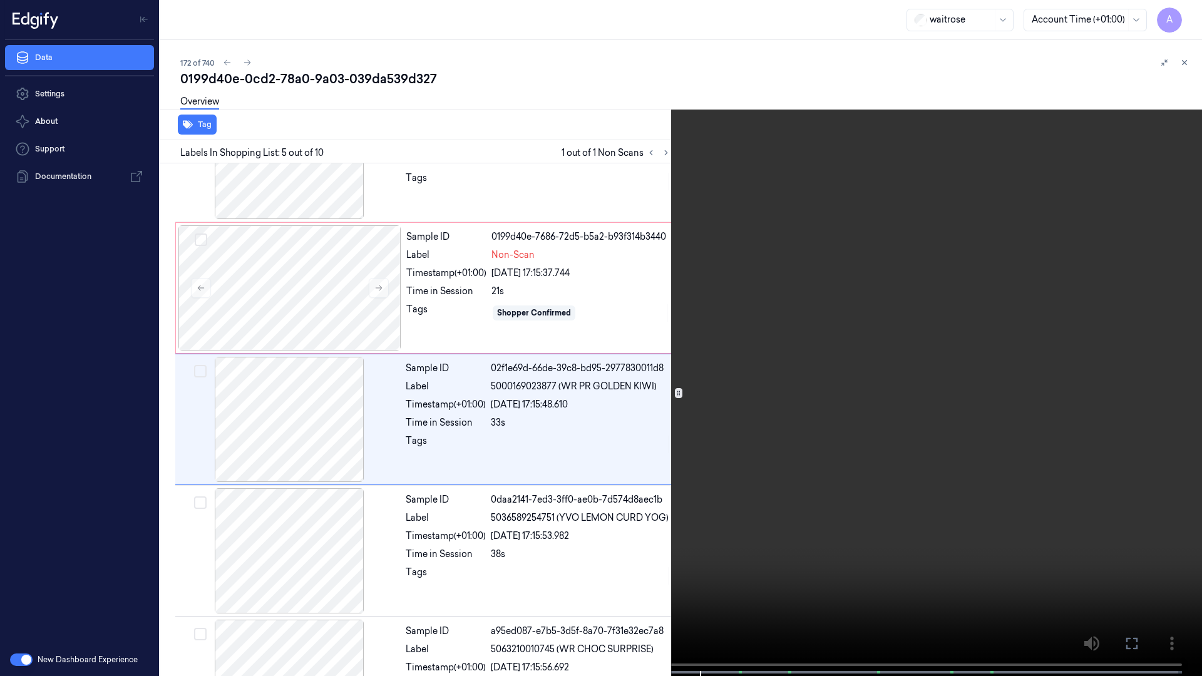
click at [0, 0] on icon at bounding box center [0, 0] width 0 height 0
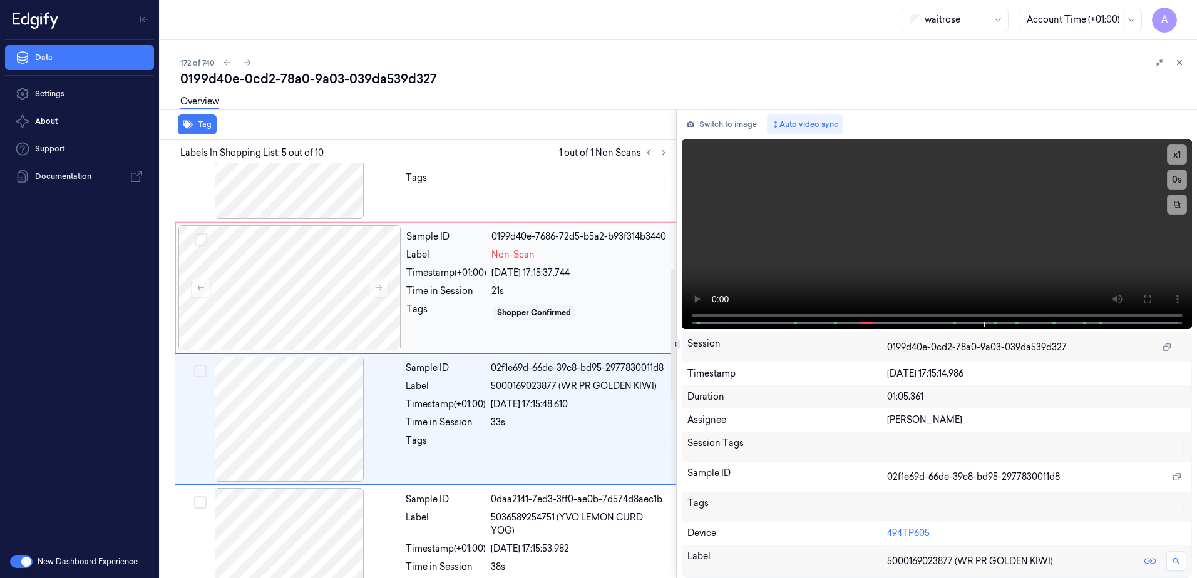
click at [452, 309] on div "Tags" at bounding box center [446, 313] width 80 height 20
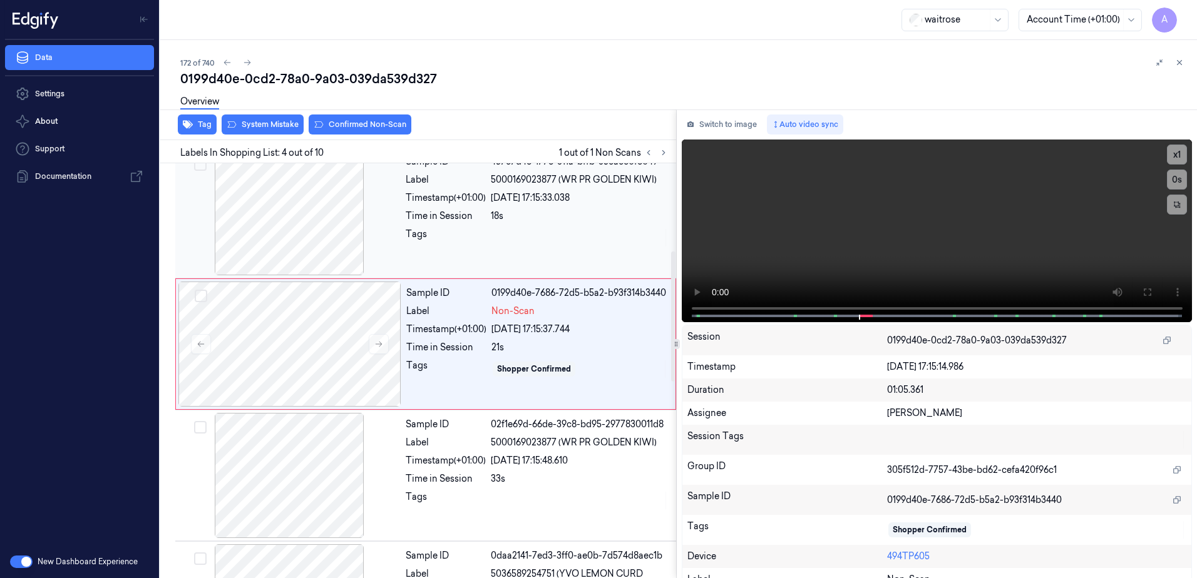
scroll to position [252, 0]
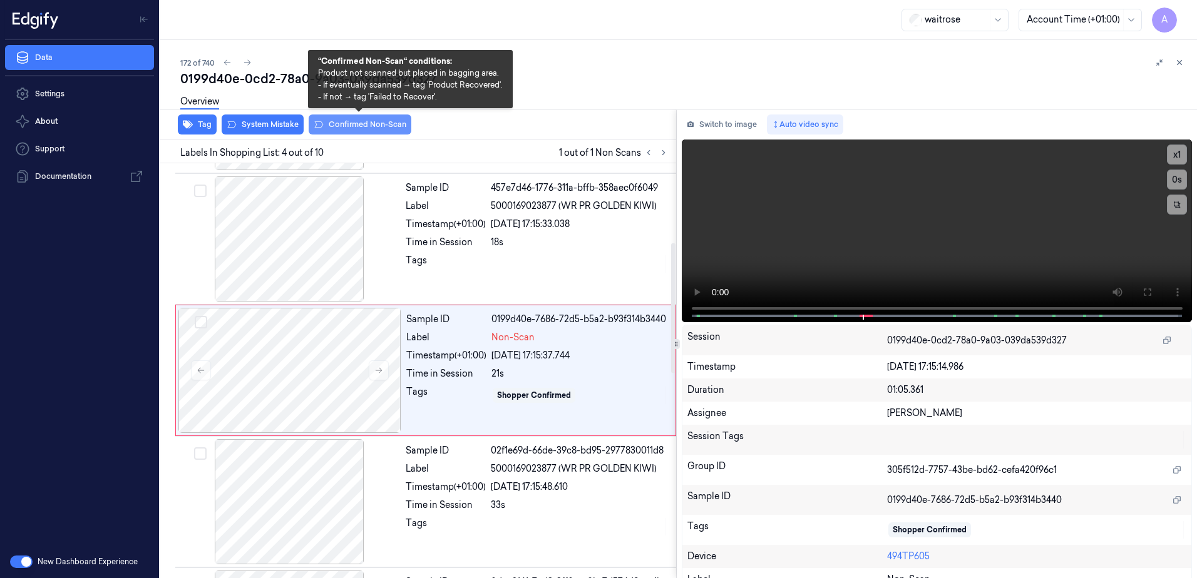
click at [364, 125] on button "Confirmed Non-Scan" at bounding box center [360, 125] width 103 height 20
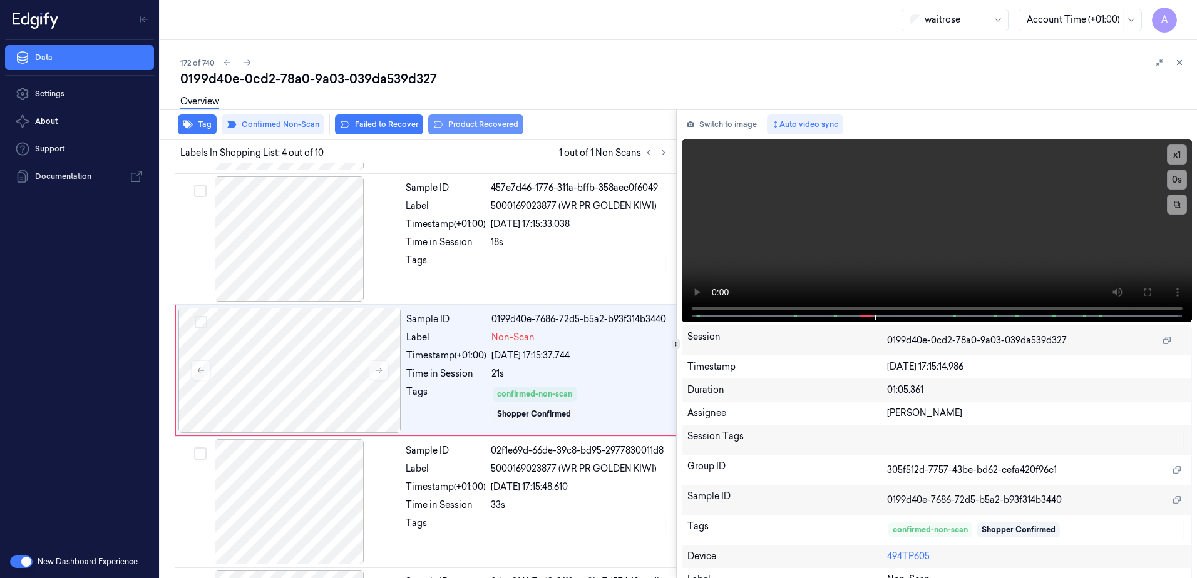
click at [467, 128] on button "Product Recovered" at bounding box center [475, 125] width 95 height 20
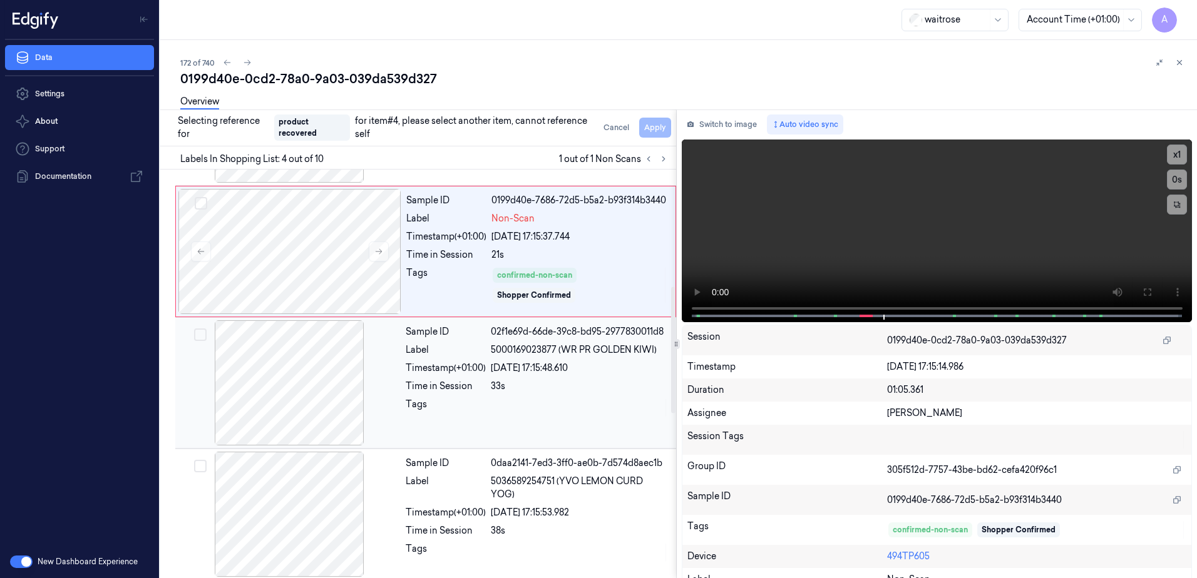
click at [570, 402] on div at bounding box center [580, 408] width 178 height 20
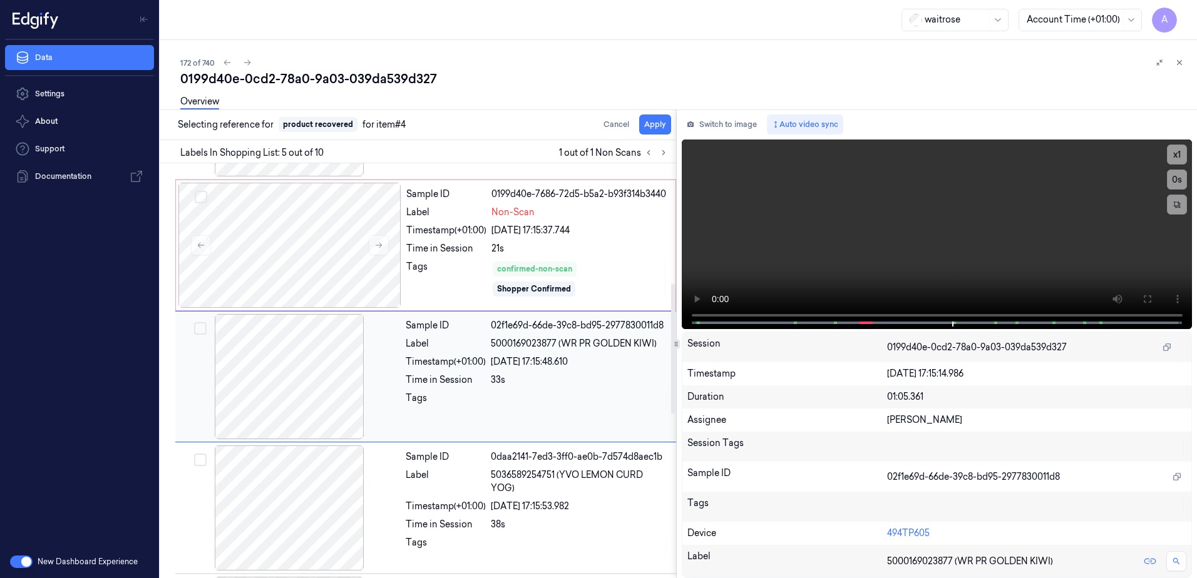
scroll to position [384, 0]
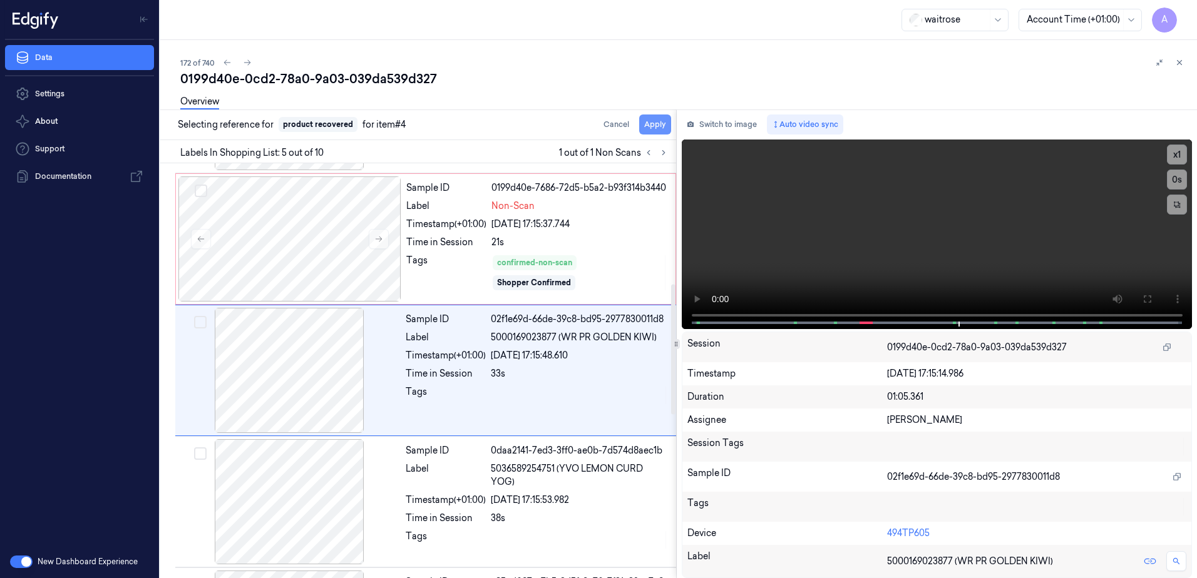
click at [643, 125] on button "Apply" at bounding box center [655, 125] width 32 height 20
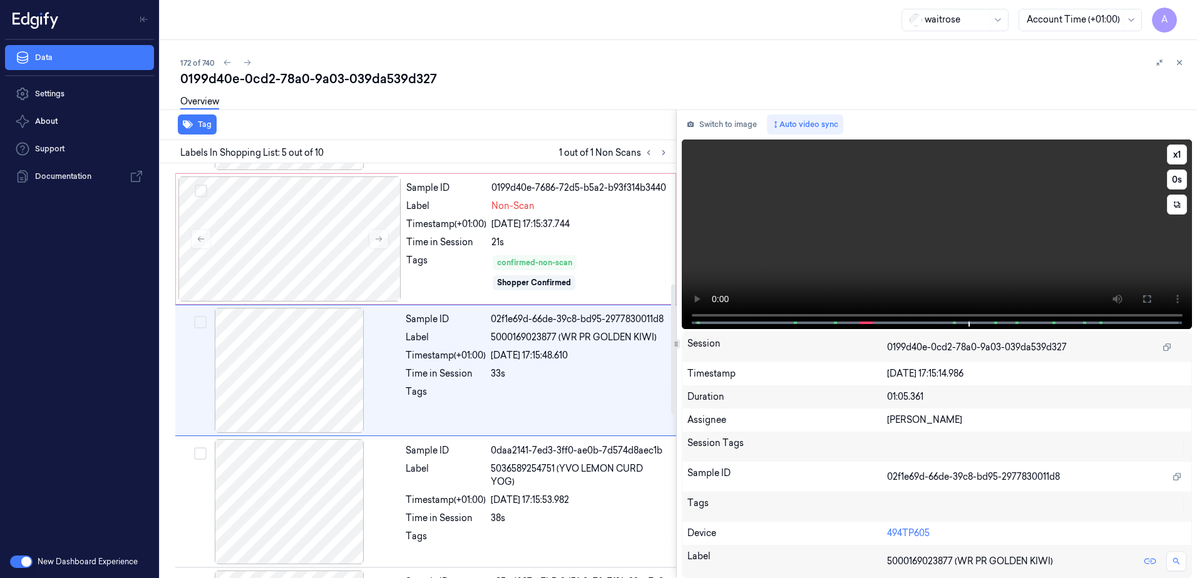
scroll to position [394, 0]
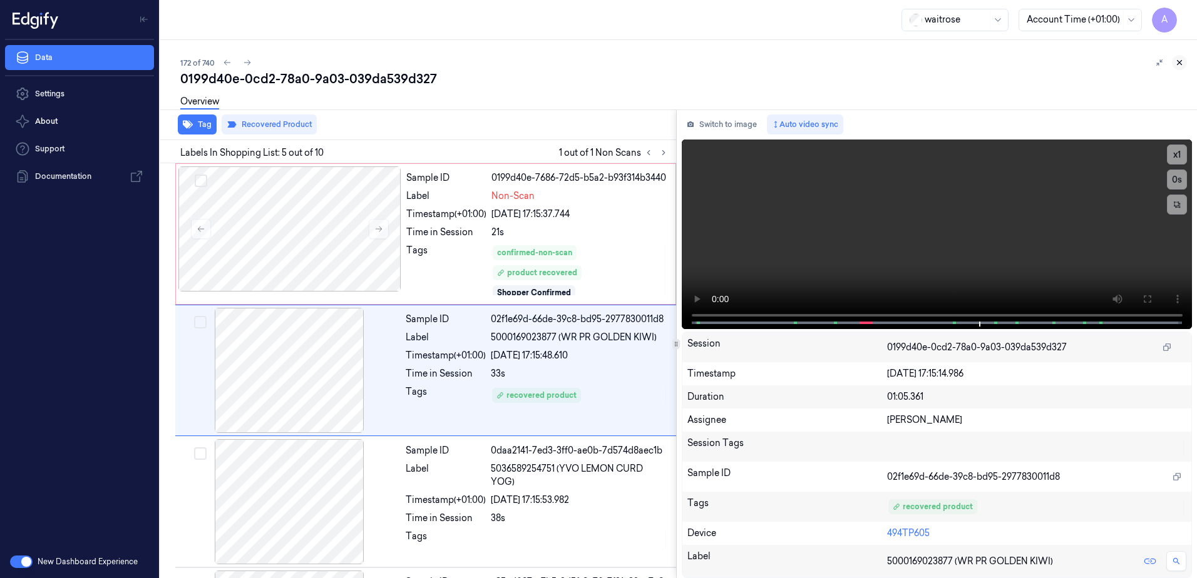
click at [1182, 63] on icon at bounding box center [1179, 62] width 9 height 9
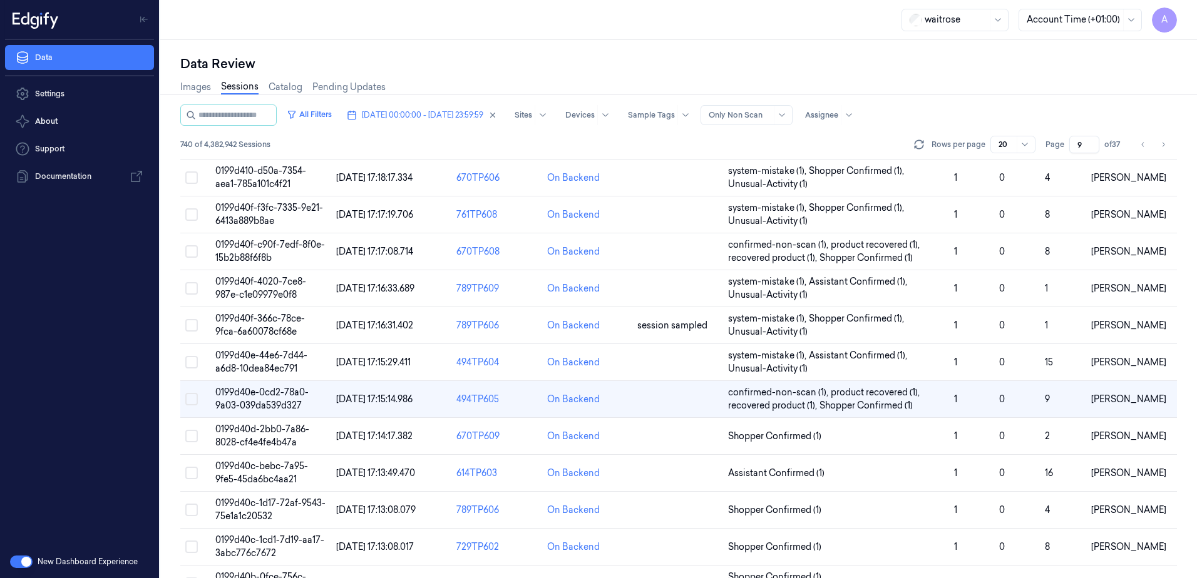
scroll to position [313, 0]
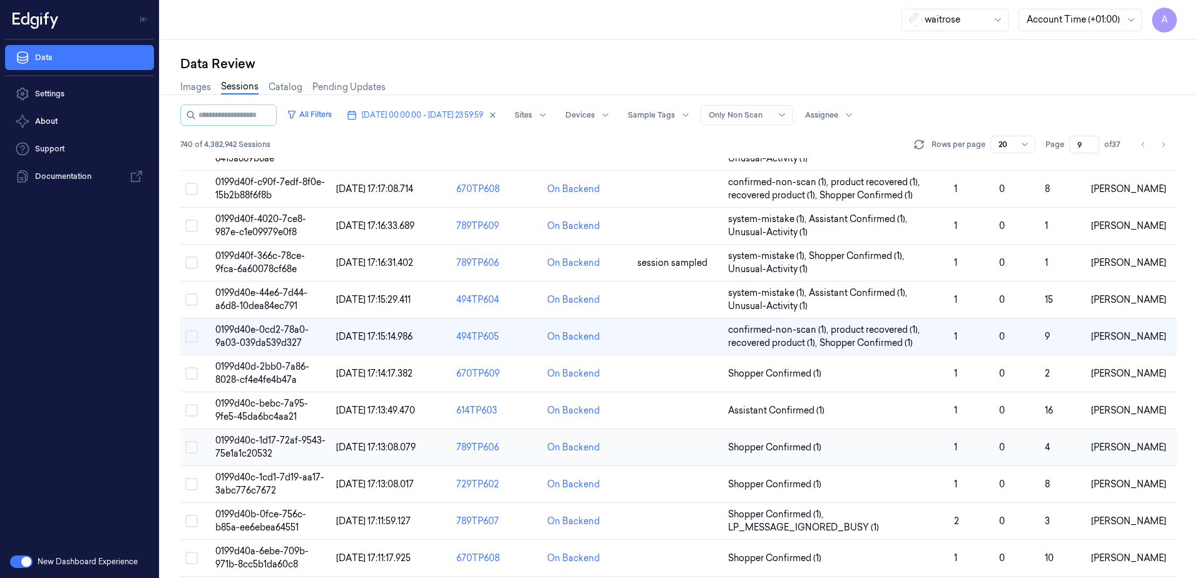
click at [267, 442] on span "0199d40c-1d17-72af-9543-75e1a1c20532" at bounding box center [270, 447] width 110 height 24
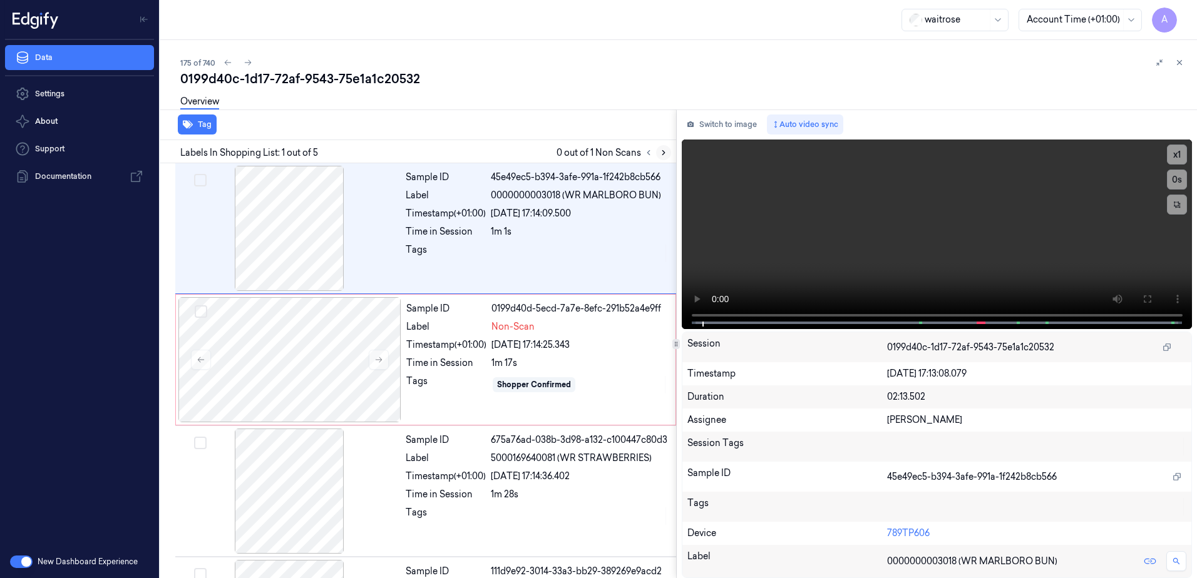
click at [660, 151] on icon at bounding box center [663, 152] width 9 height 9
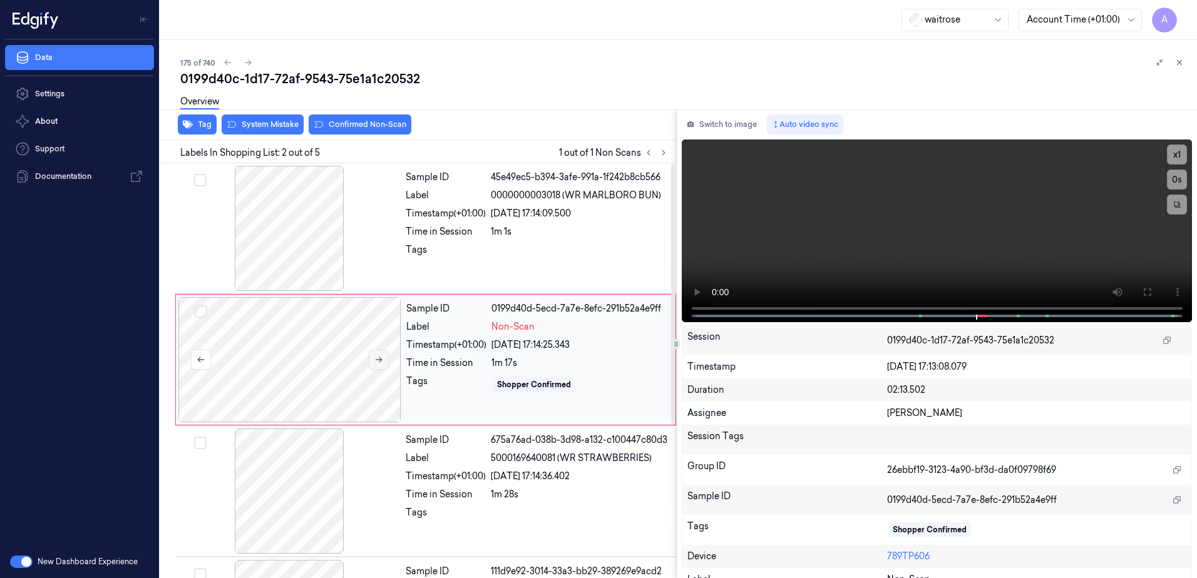
click at [381, 365] on button at bounding box center [379, 360] width 20 height 20
click at [377, 364] on icon at bounding box center [378, 359] width 9 height 9
click at [379, 362] on icon at bounding box center [378, 360] width 7 height 6
click at [1140, 285] on button at bounding box center [1146, 292] width 20 height 20
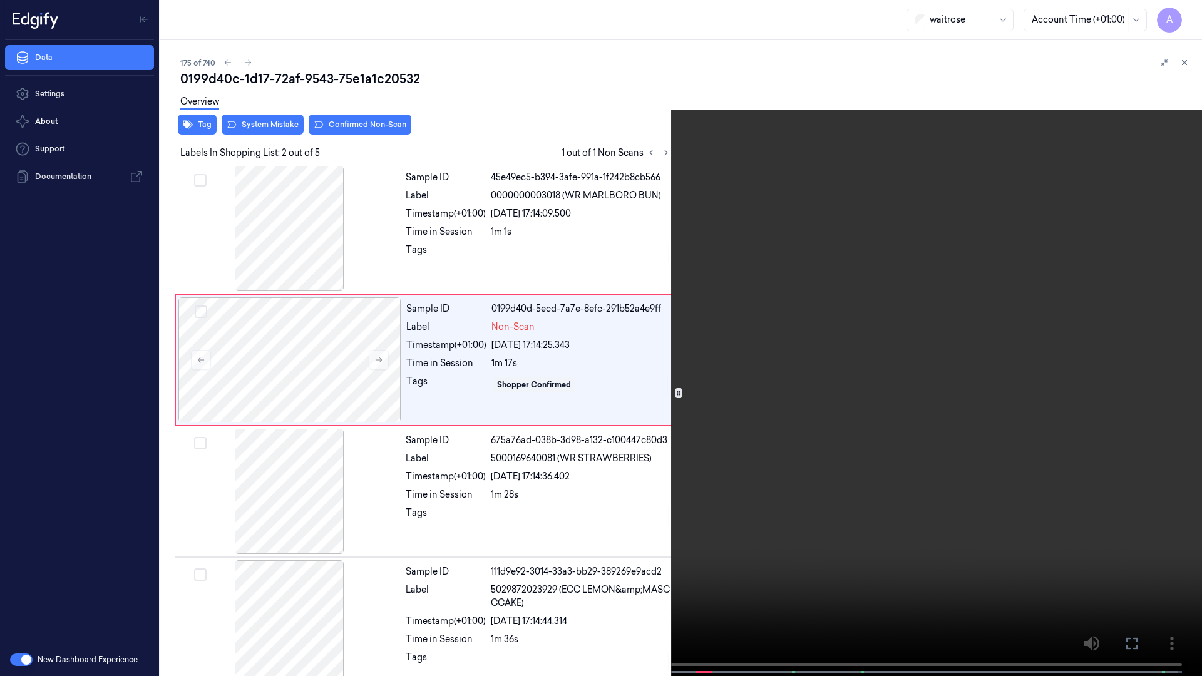
click at [733, 313] on video at bounding box center [601, 339] width 1202 height 678
click at [1182, 13] on button "x 1" at bounding box center [1186, 15] width 20 height 20
click at [0, 0] on icon at bounding box center [0, 0] width 0 height 0
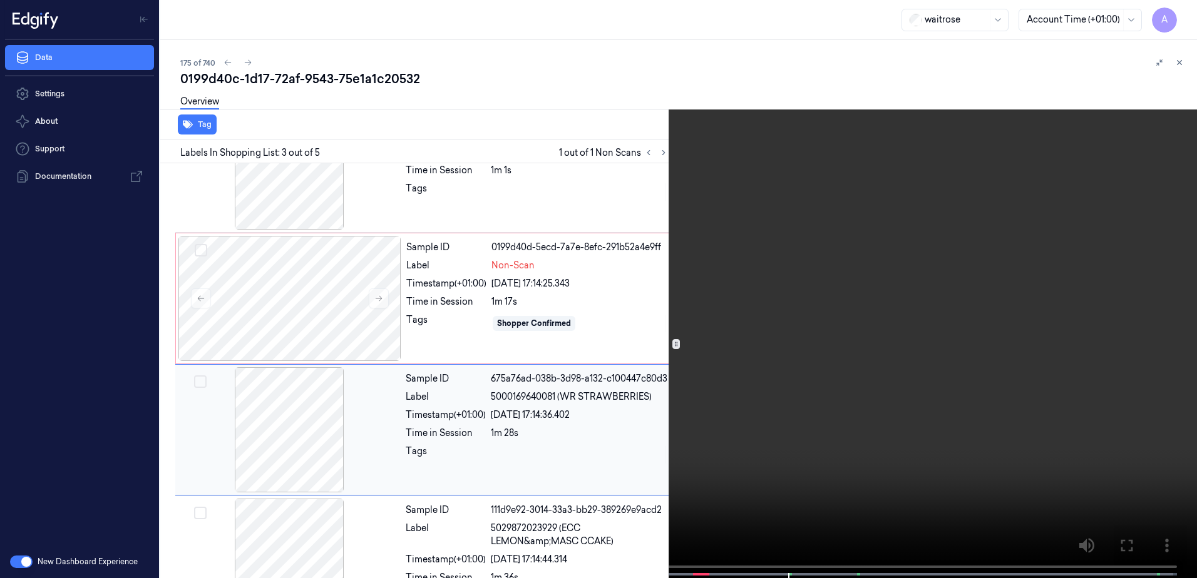
scroll to position [121, 0]
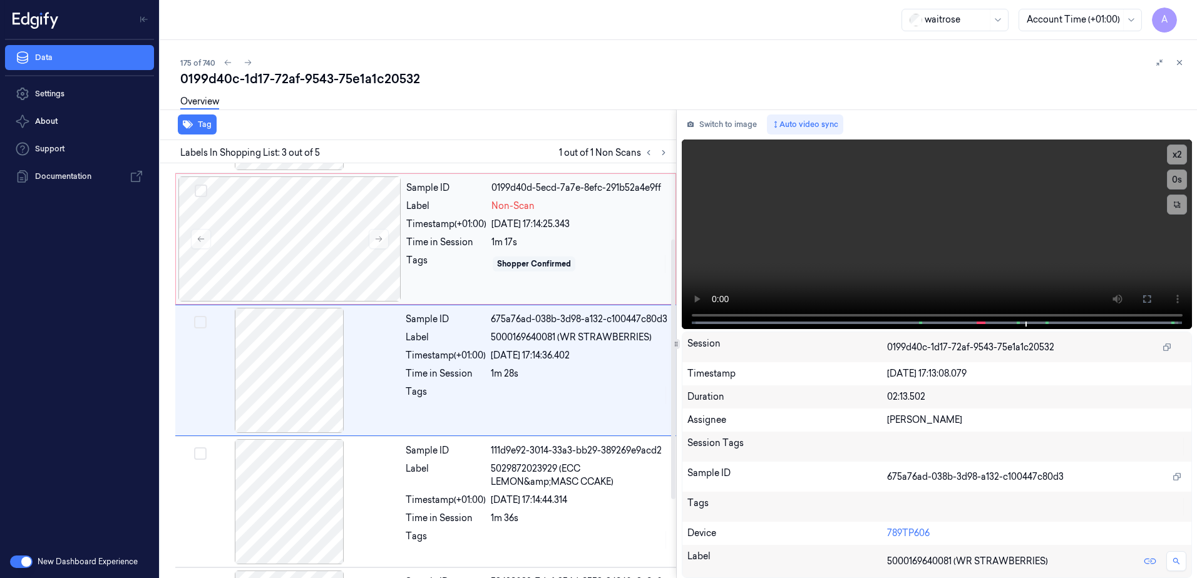
click at [608, 282] on div "Sample ID 0199d40d-5ecd-7a7e-8efc-291b52a4e9ff Label Non-Scan Timestamp (+01:00…" at bounding box center [537, 238] width 272 height 125
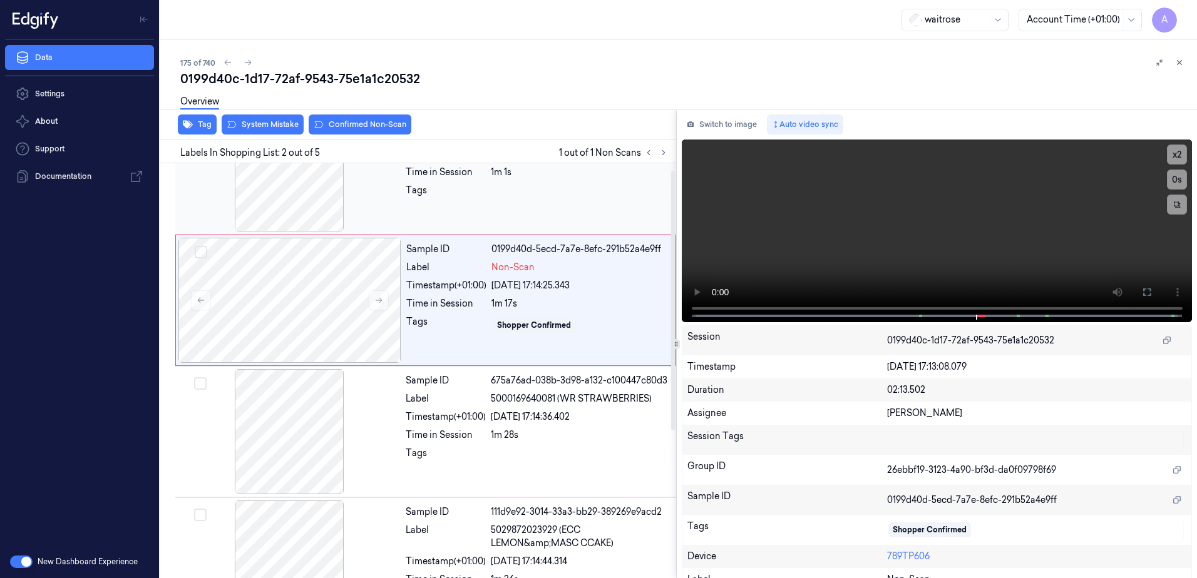
scroll to position [0, 0]
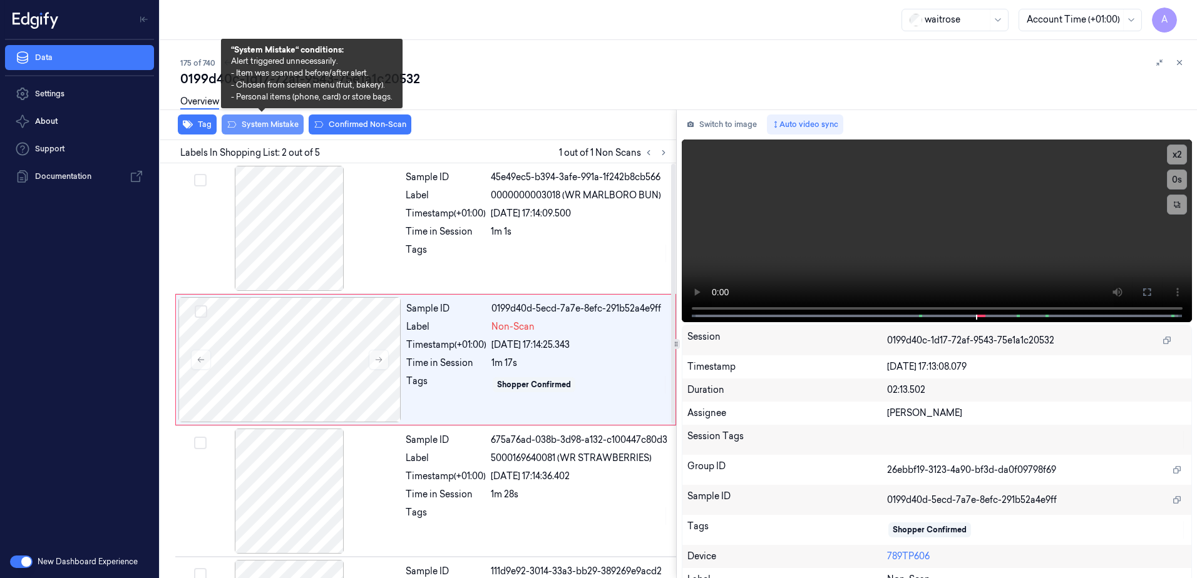
click at [262, 124] on button "System Mistake" at bounding box center [263, 125] width 82 height 20
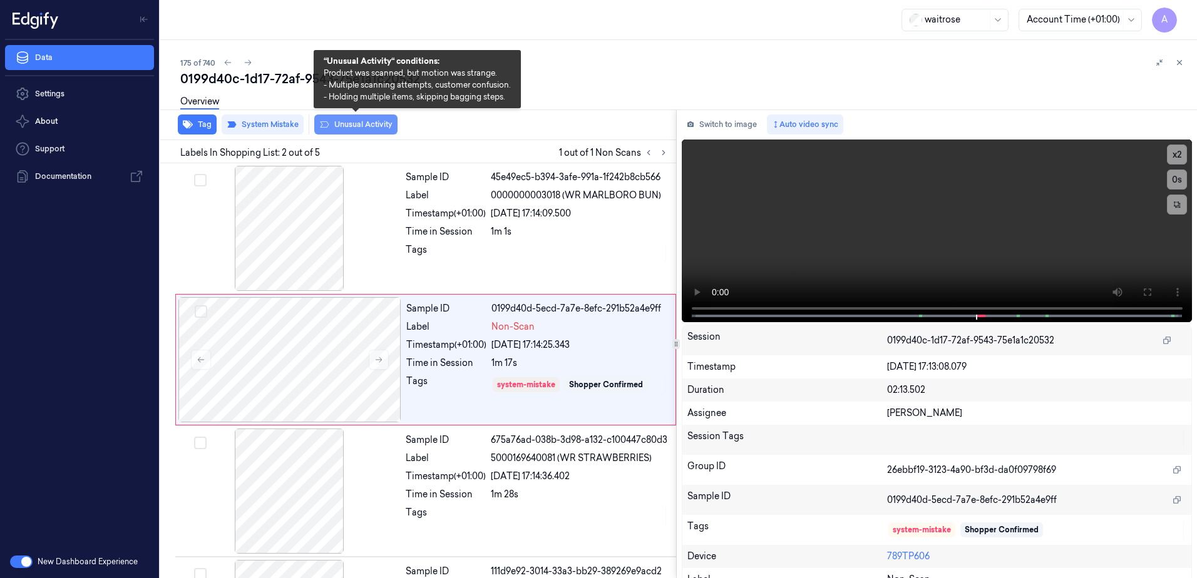
click at [372, 130] on button "Unusual Activity" at bounding box center [355, 125] width 83 height 20
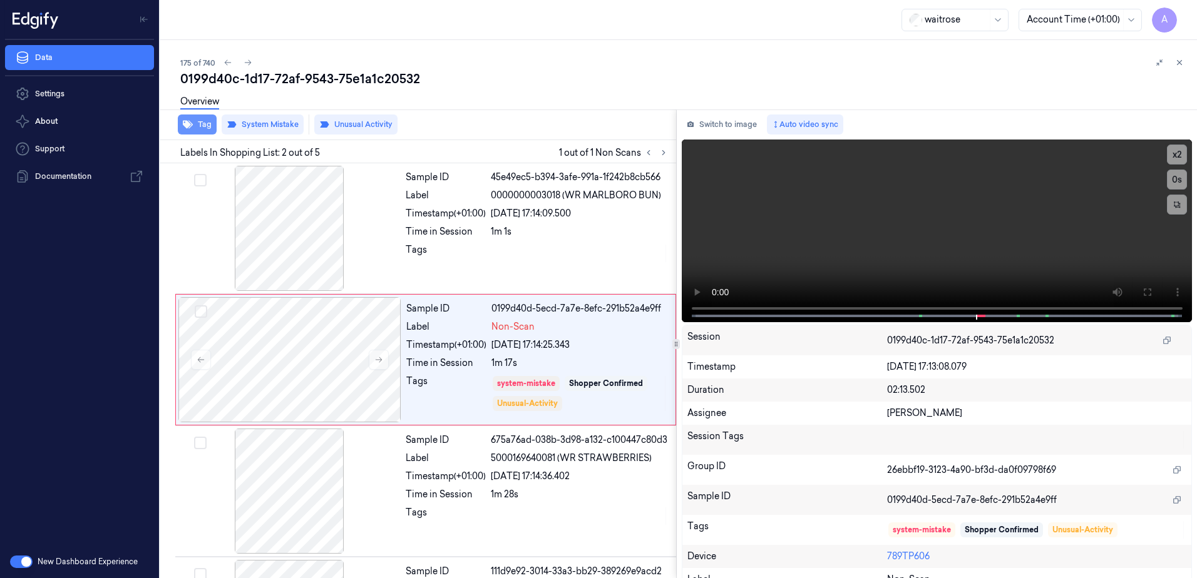
click at [198, 127] on button "Tag" at bounding box center [197, 125] width 39 height 20
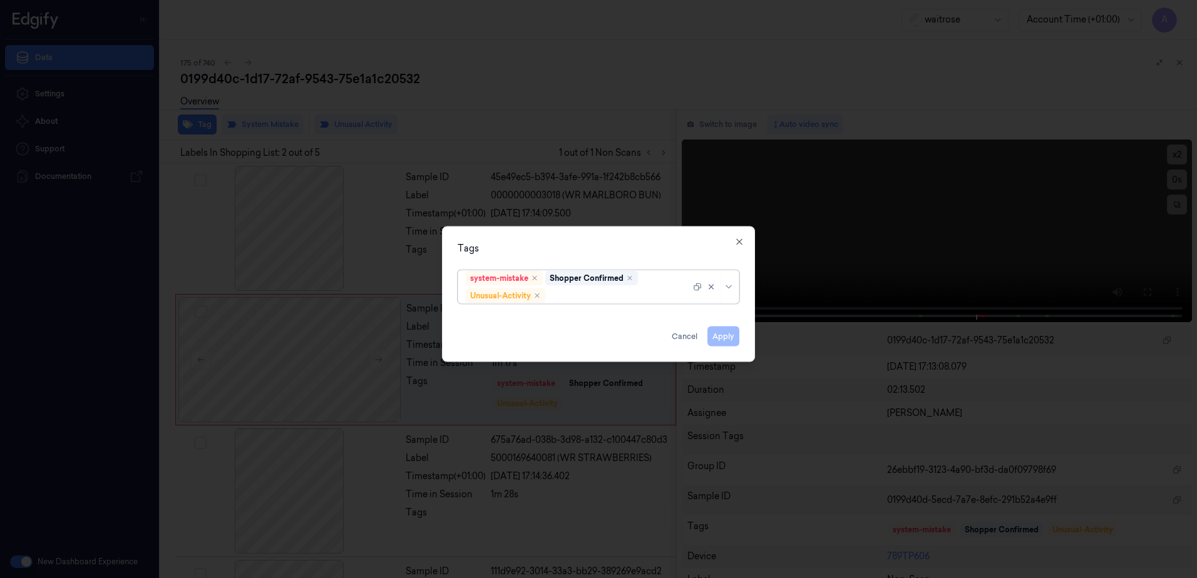
click at [598, 295] on div at bounding box center [619, 295] width 143 height 13
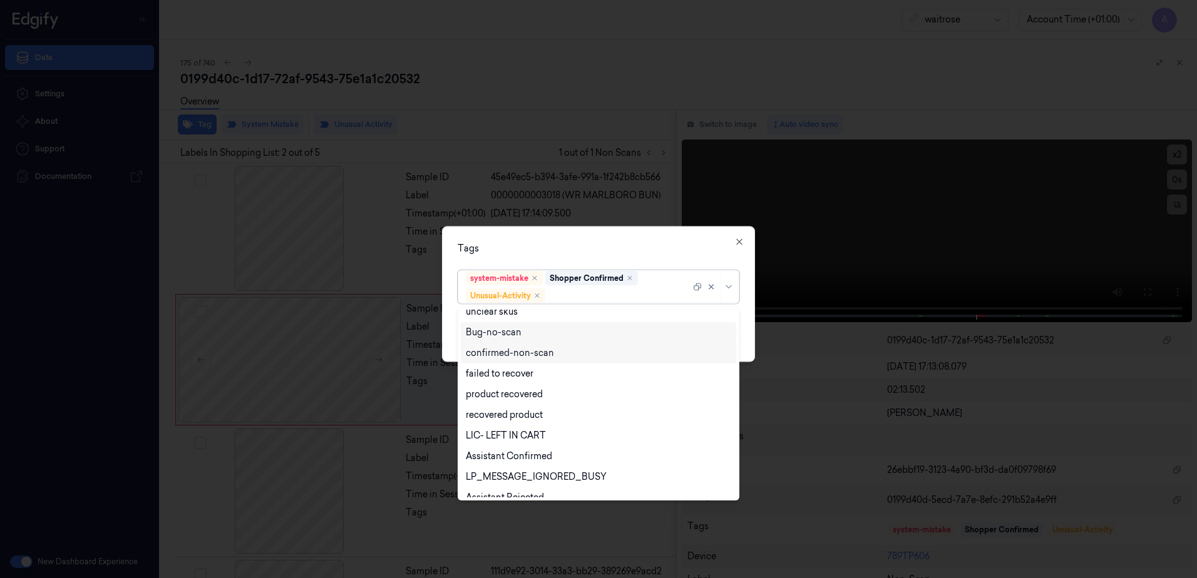
scroll to position [163, 0]
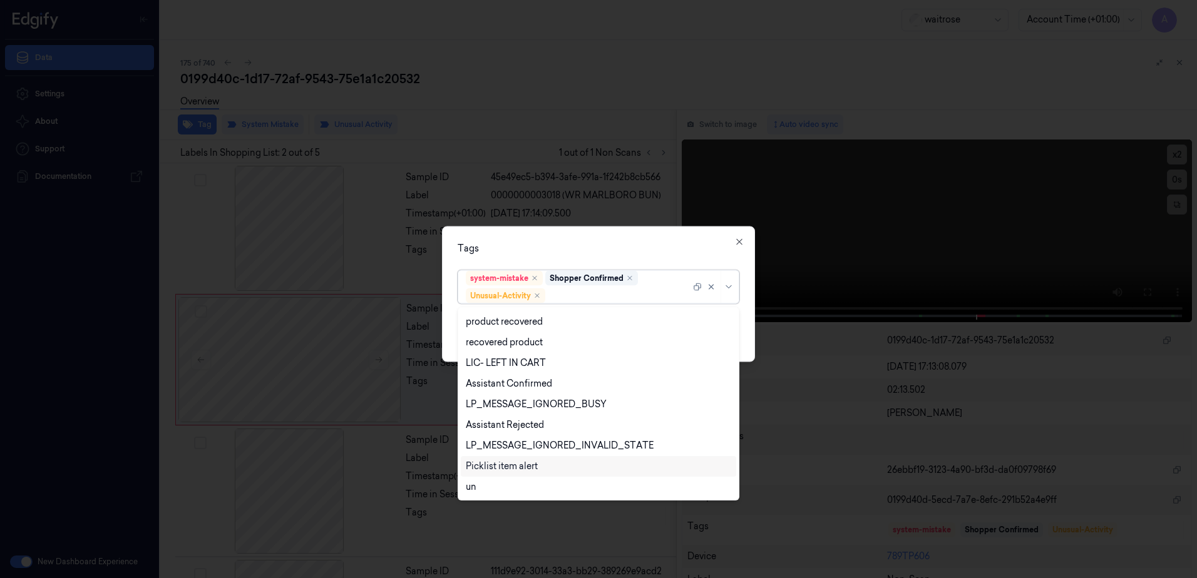
click at [524, 468] on div "Picklist item alert" at bounding box center [502, 466] width 72 height 13
click at [657, 250] on div "Tags" at bounding box center [598, 248] width 282 height 13
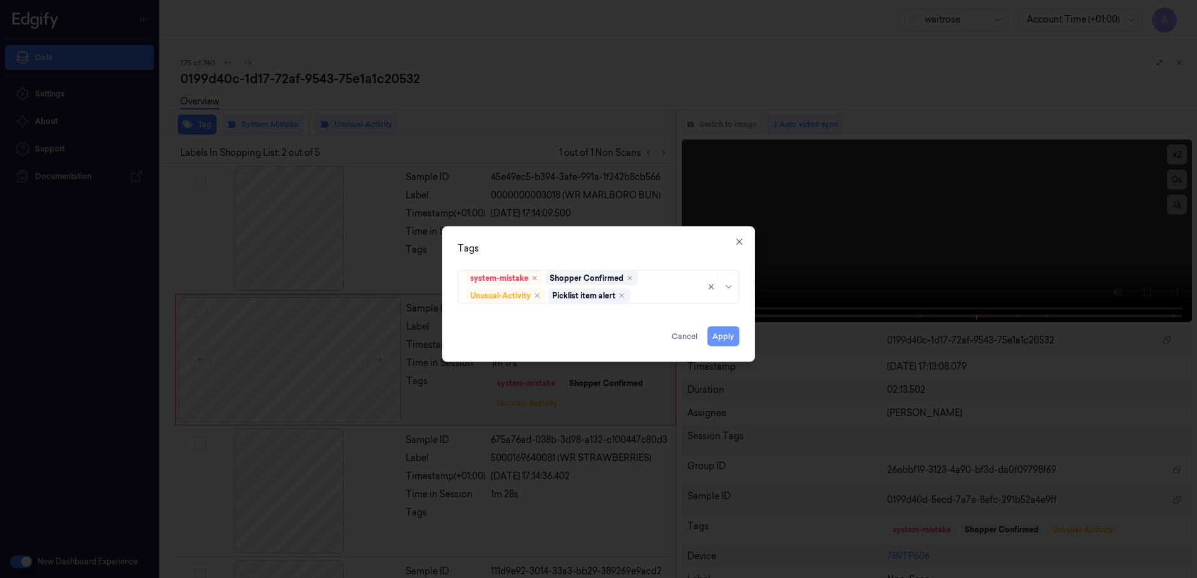
click at [729, 338] on button "Apply" at bounding box center [723, 337] width 32 height 20
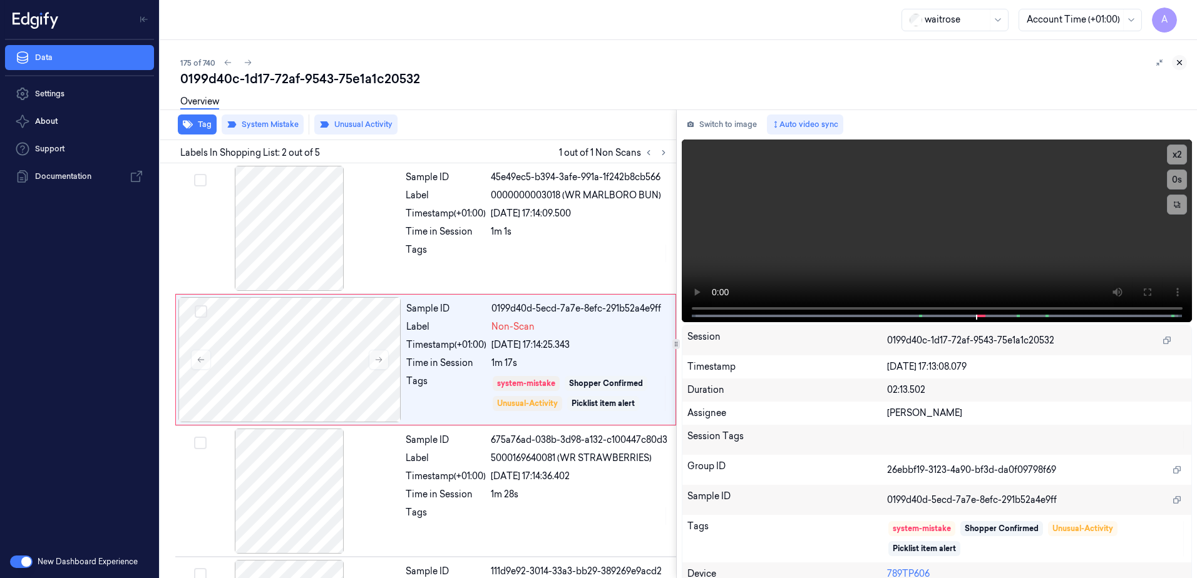
click at [1174, 61] on button at bounding box center [1178, 62] width 15 height 15
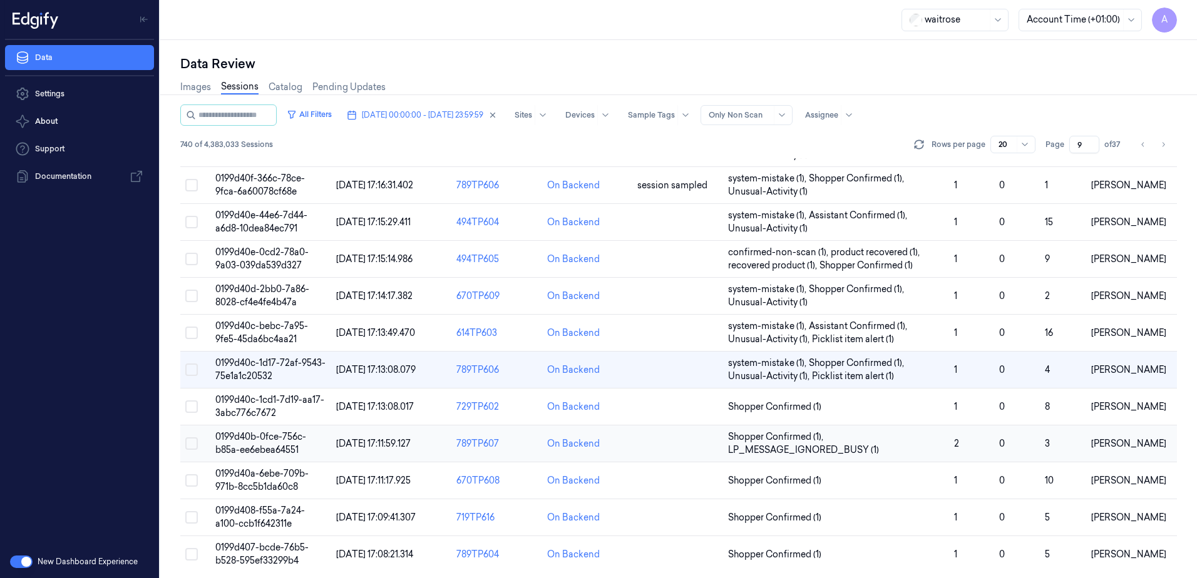
scroll to position [395, 0]
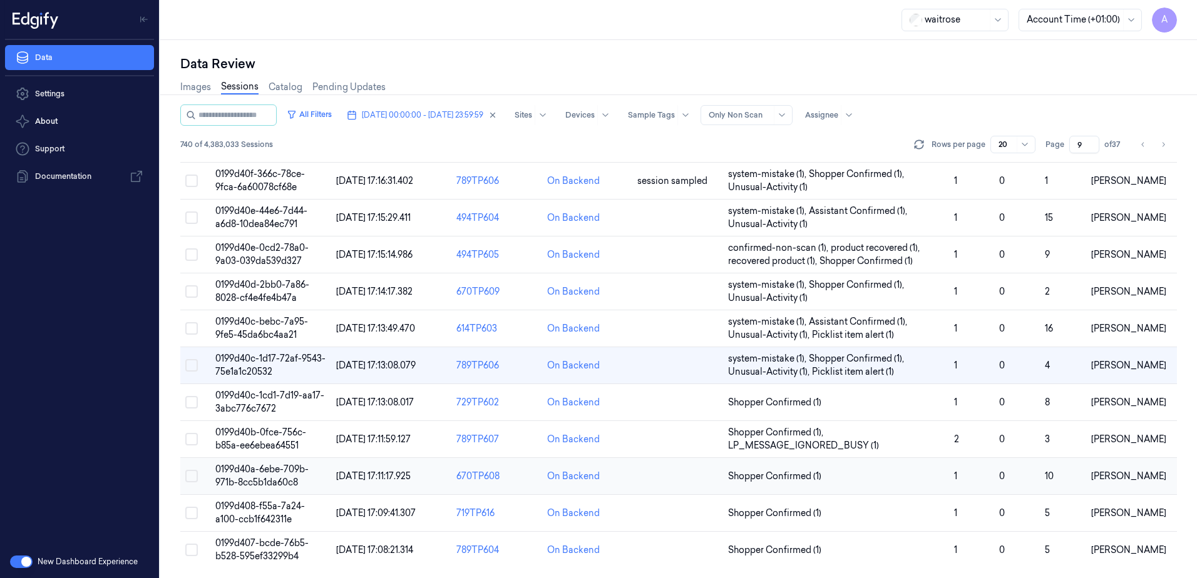
click at [263, 473] on span "0199d40a-6ebe-709b-971b-8cc5b1da60c8" at bounding box center [261, 476] width 93 height 24
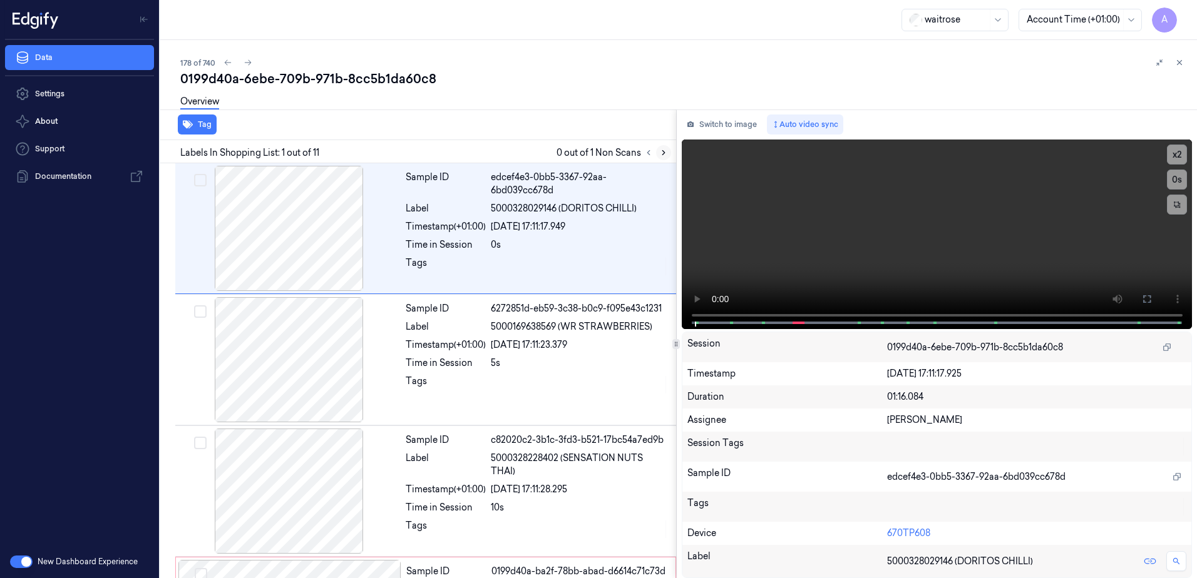
click at [659, 155] on icon at bounding box center [663, 152] width 9 height 9
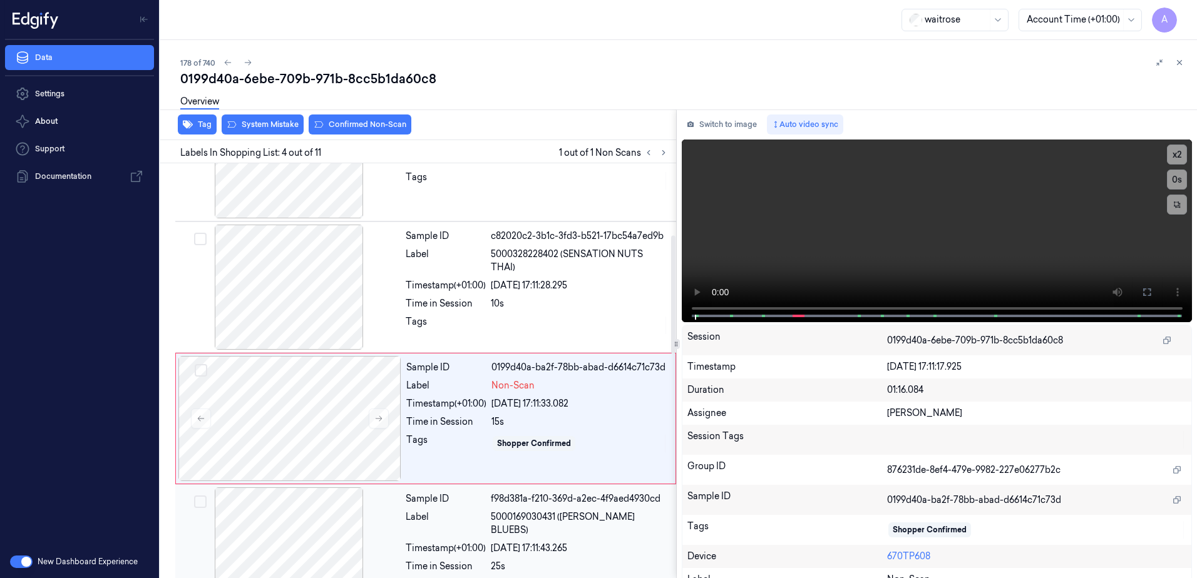
scroll to position [252, 0]
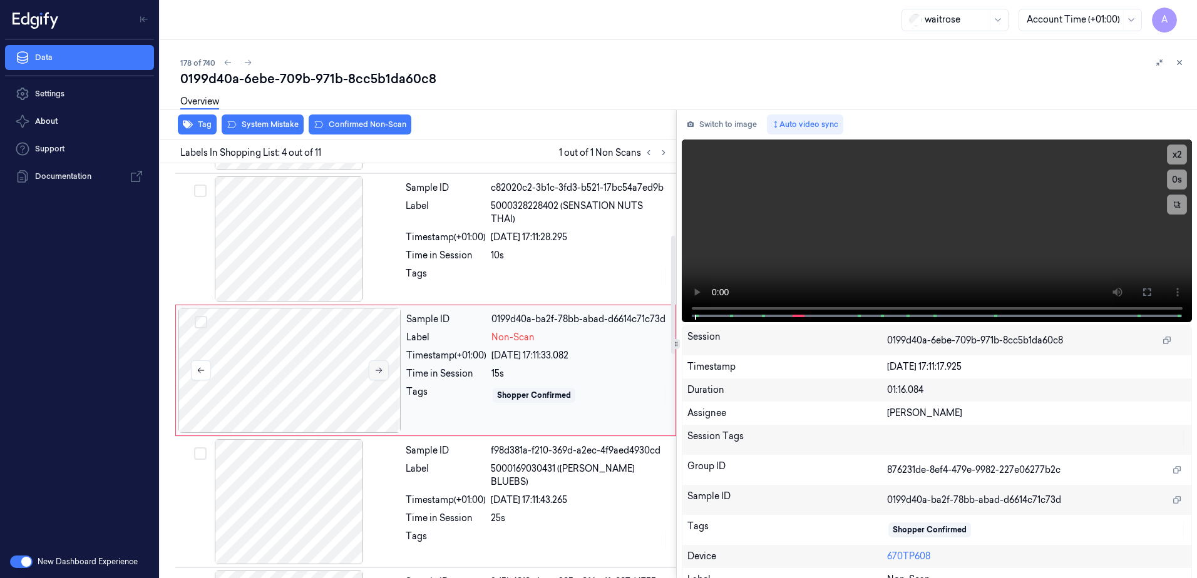
click at [375, 377] on button at bounding box center [379, 370] width 20 height 20
click at [379, 373] on icon at bounding box center [378, 370] width 9 height 9
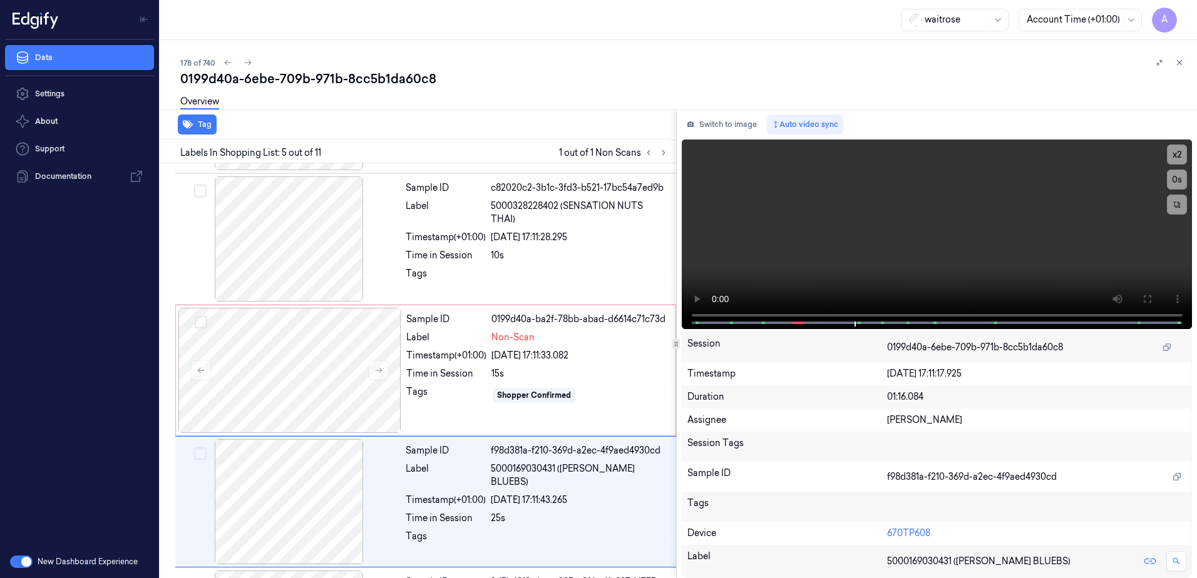
scroll to position [384, 0]
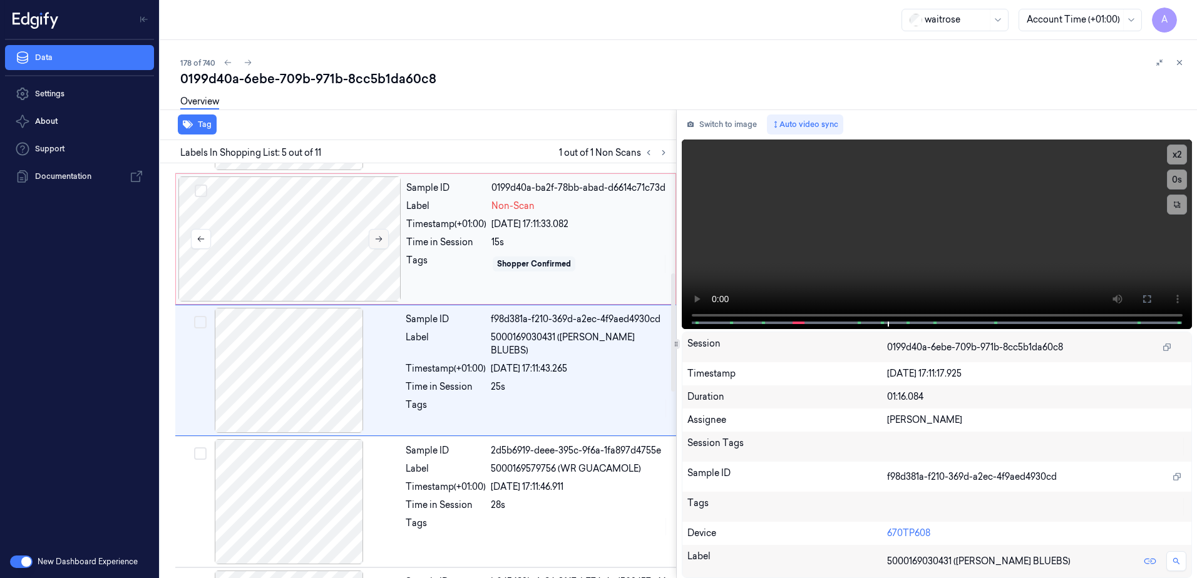
click at [371, 242] on button at bounding box center [379, 239] width 20 height 20
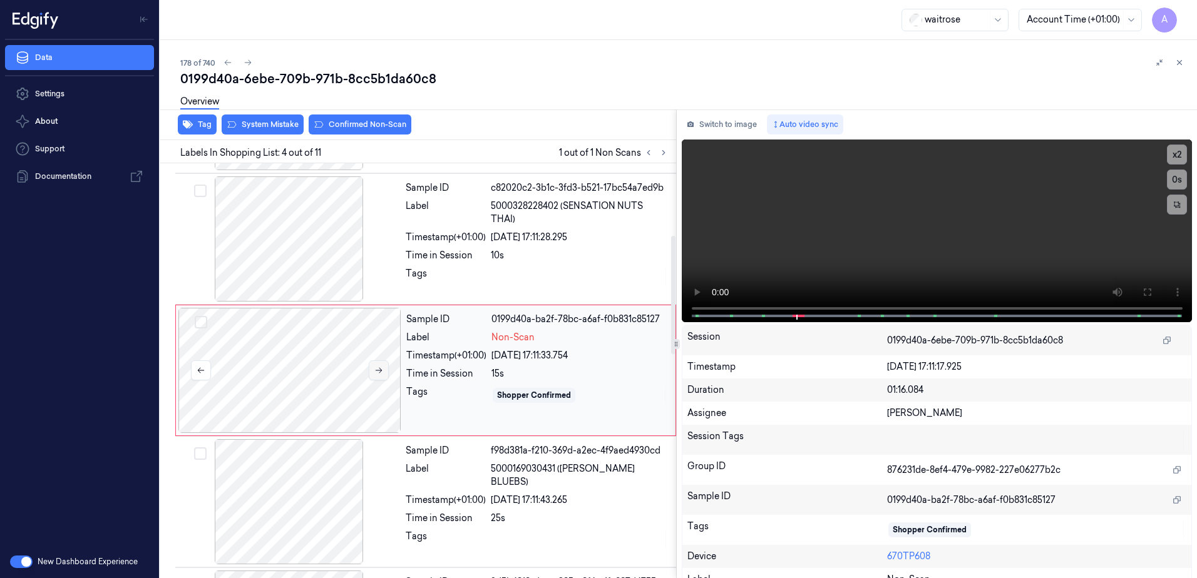
click at [371, 242] on div at bounding box center [289, 238] width 223 height 125
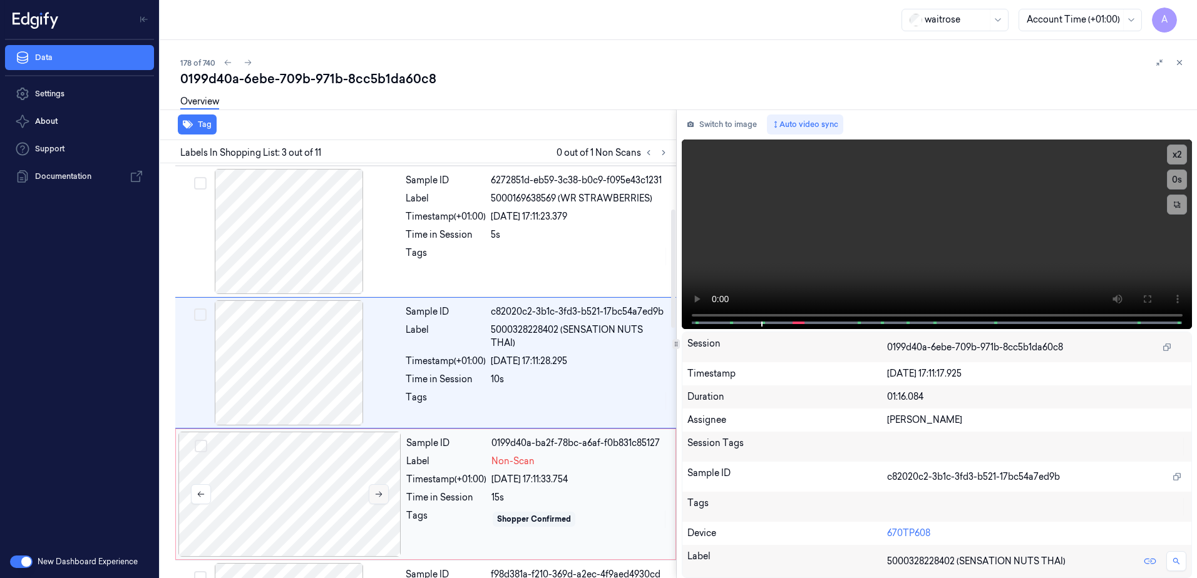
scroll to position [121, 0]
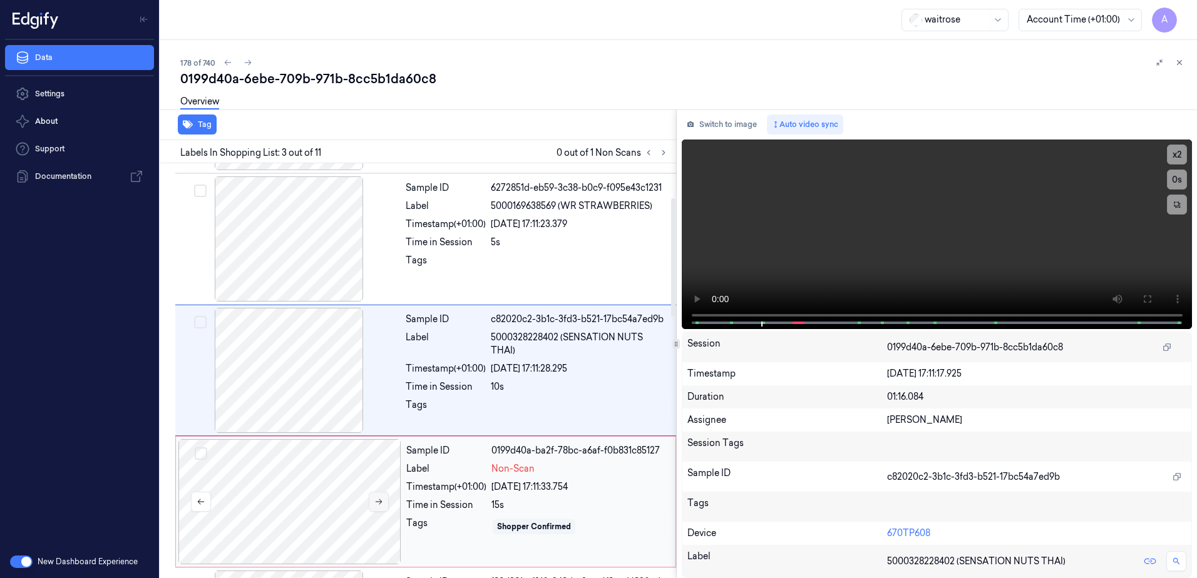
click at [371, 242] on div at bounding box center [289, 238] width 223 height 125
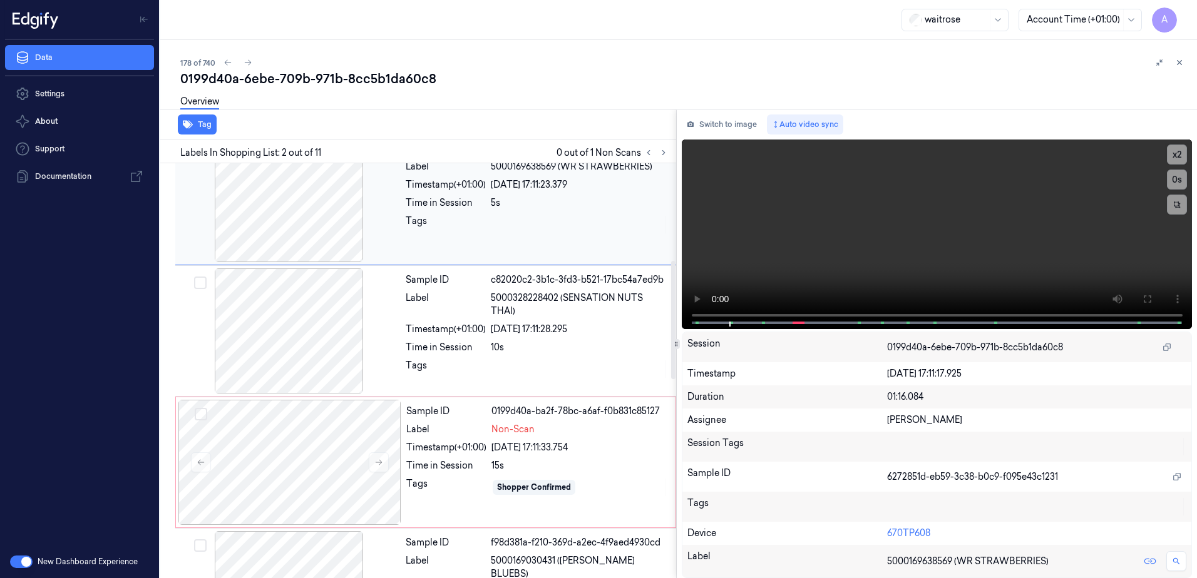
scroll to position [375, 0]
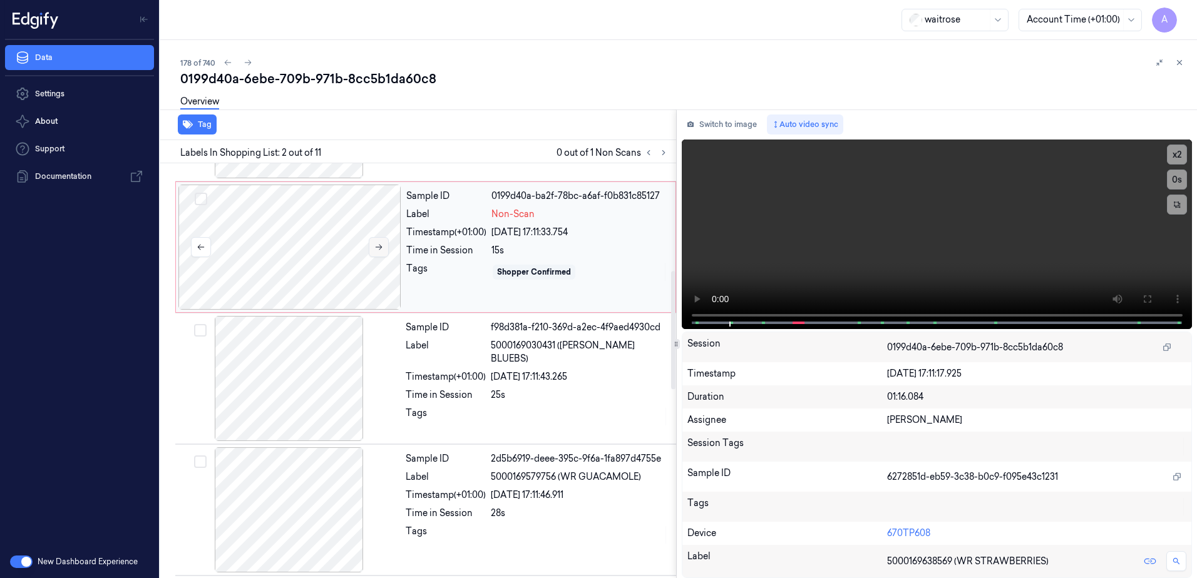
click at [373, 248] on button at bounding box center [379, 247] width 20 height 20
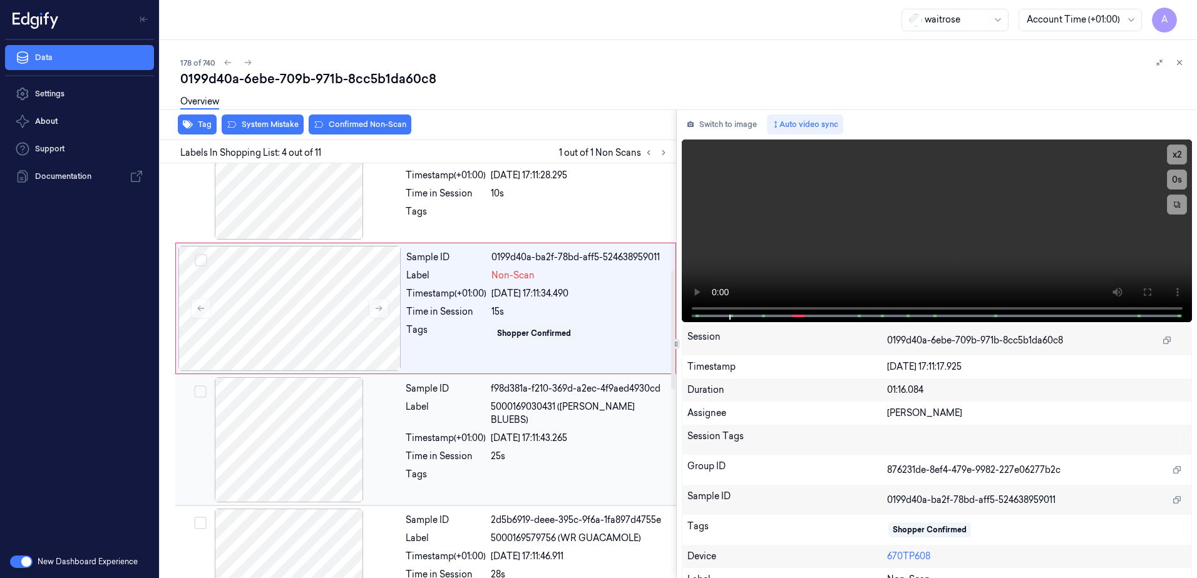
scroll to position [252, 0]
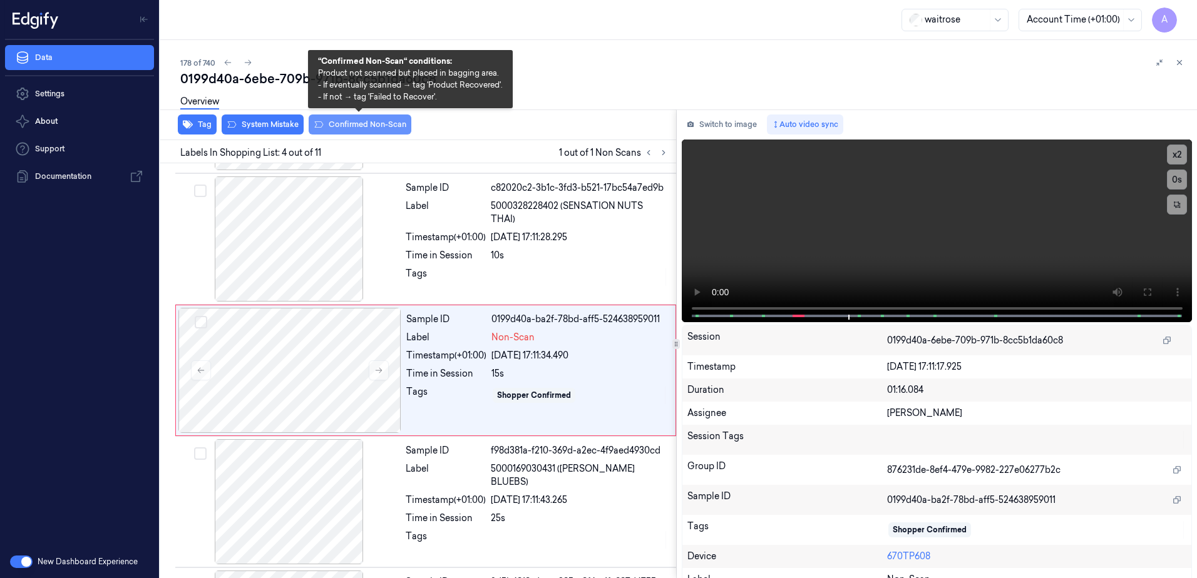
click at [361, 129] on button "Confirmed Non-Scan" at bounding box center [360, 125] width 103 height 20
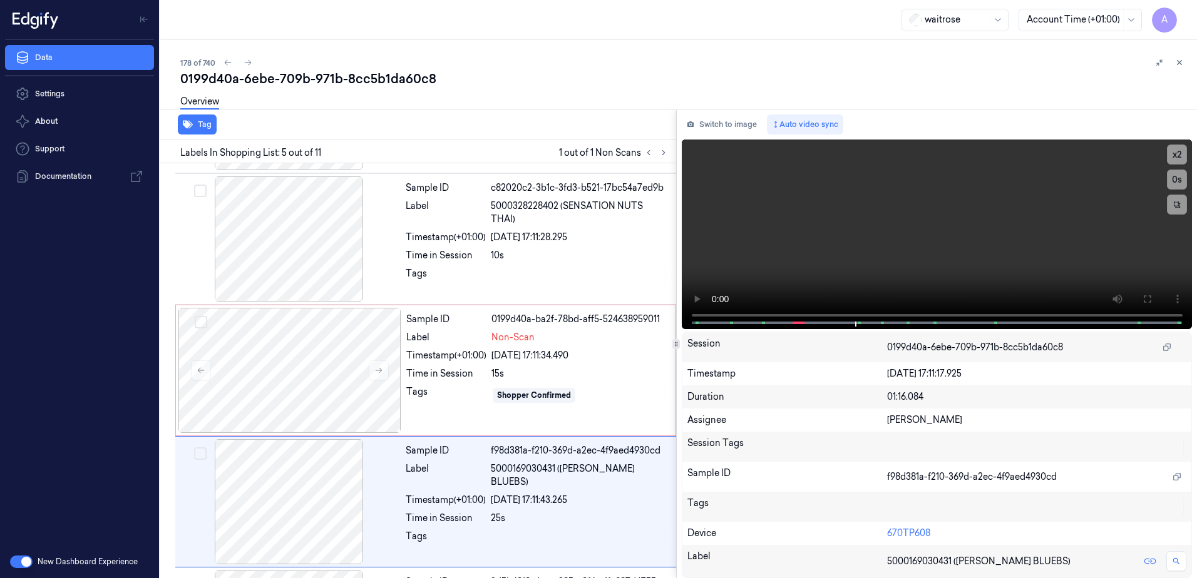
scroll to position [384, 0]
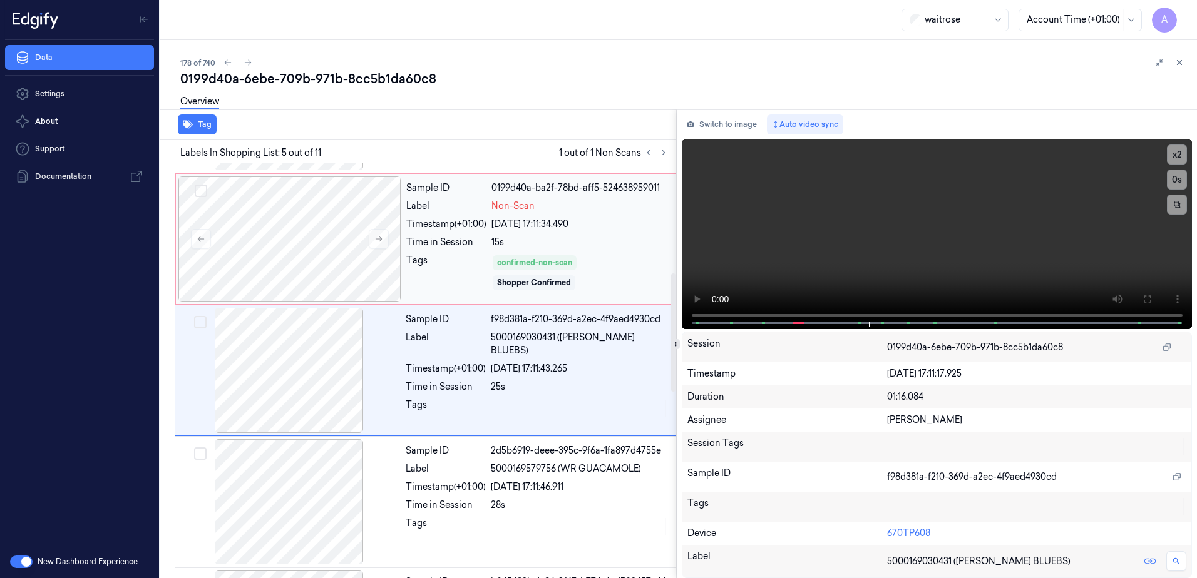
click at [476, 290] on div "Tags" at bounding box center [446, 273] width 80 height 38
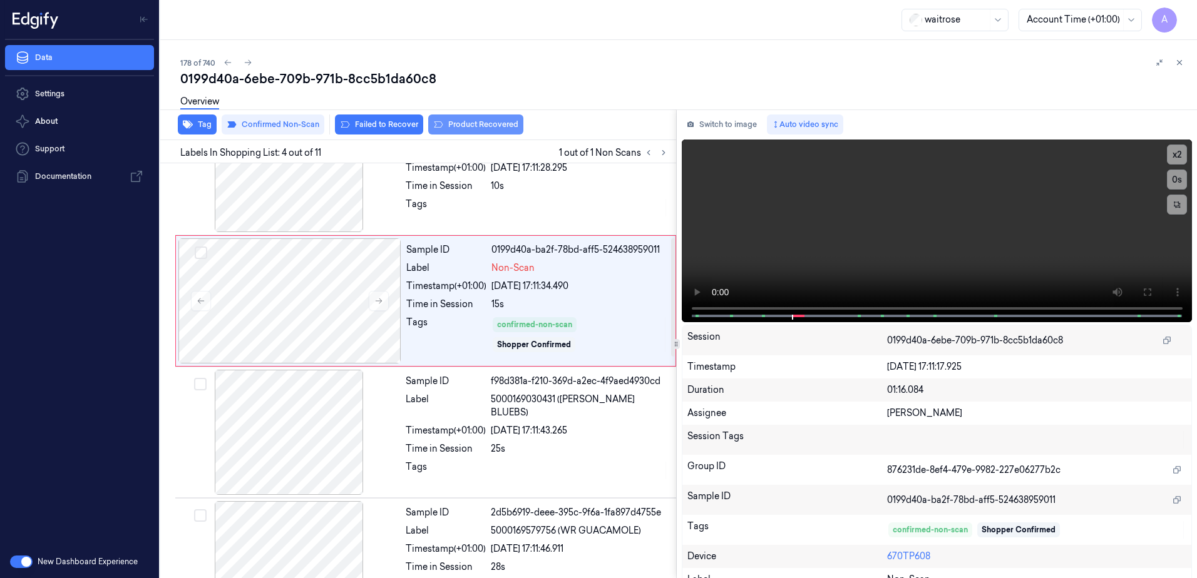
scroll to position [252, 0]
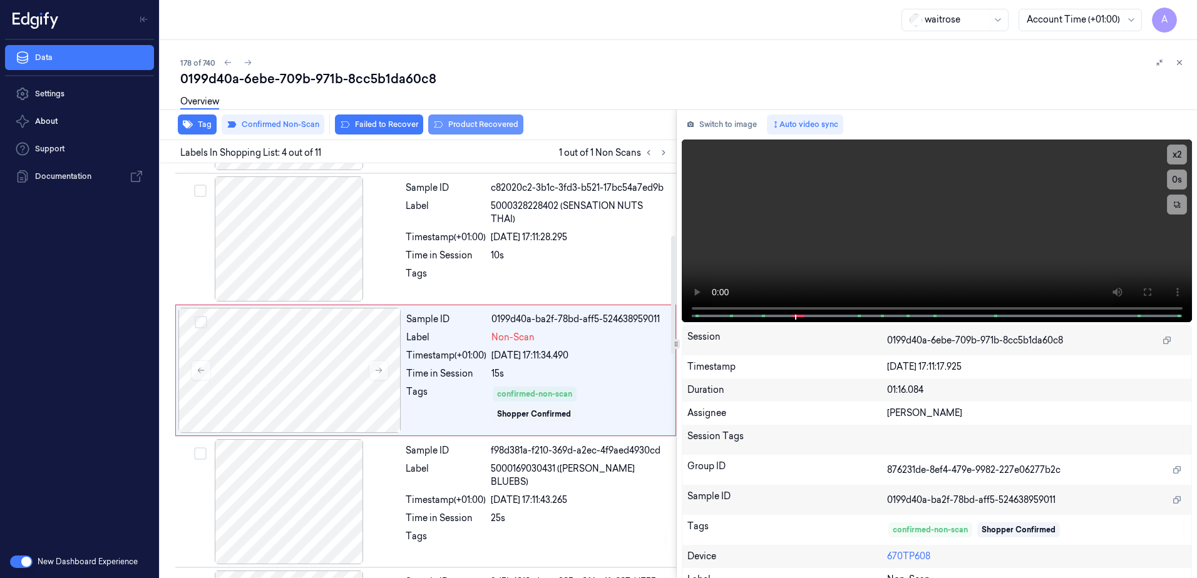
click at [464, 120] on button "Product Recovered" at bounding box center [475, 125] width 95 height 20
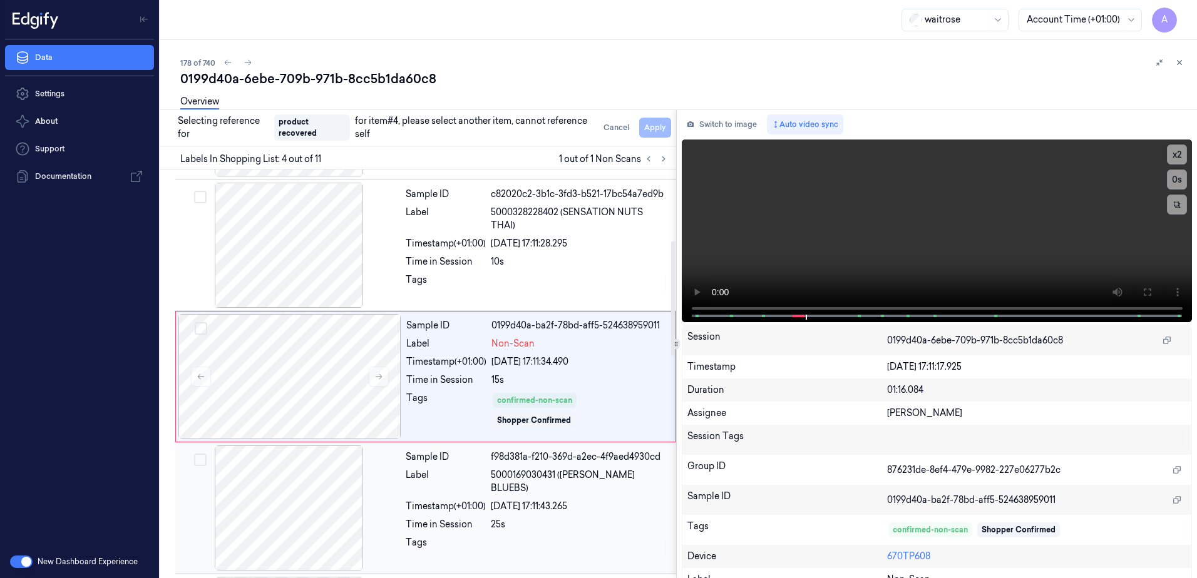
click at [640, 500] on div "[DATE] 17:11:43.265" at bounding box center [580, 506] width 178 height 13
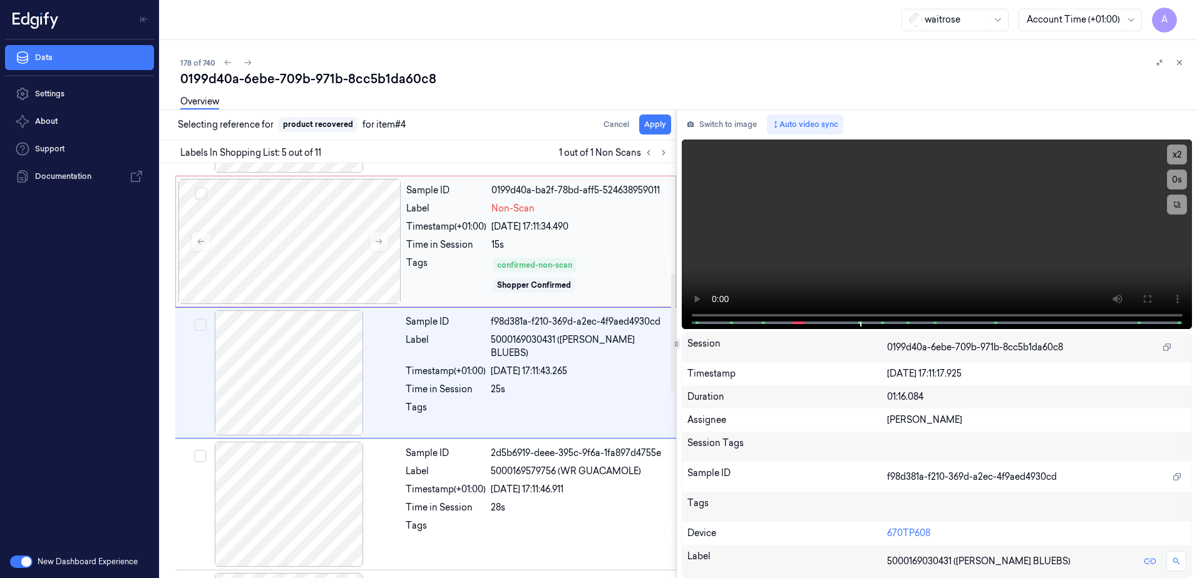
scroll to position [384, 0]
click at [653, 128] on button "Apply" at bounding box center [655, 125] width 32 height 20
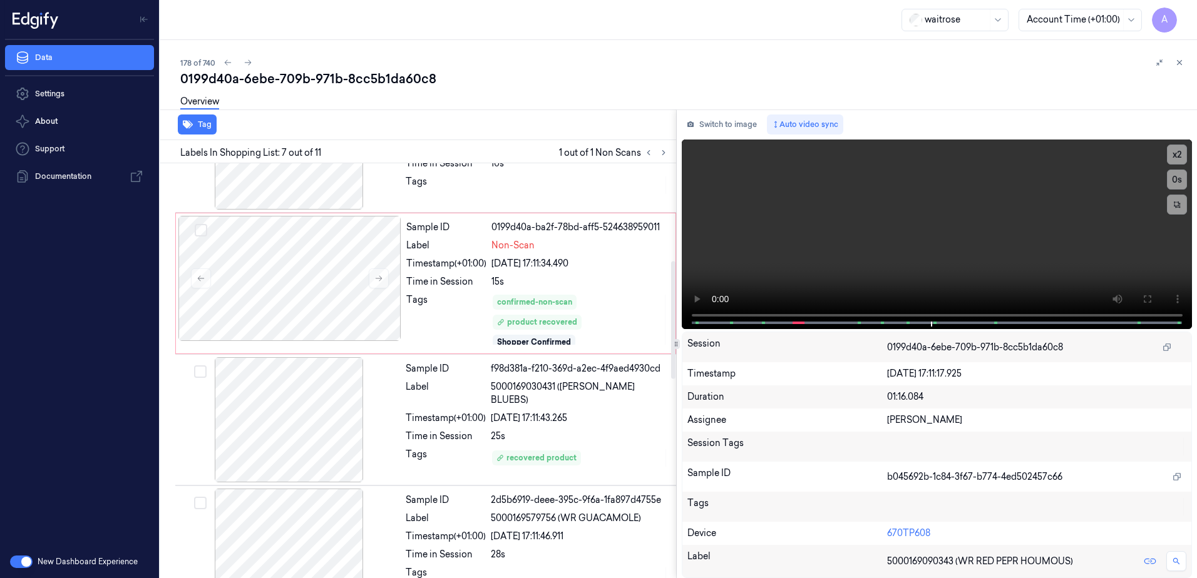
scroll to position [344, 0]
click at [1183, 64] on button at bounding box center [1178, 62] width 15 height 15
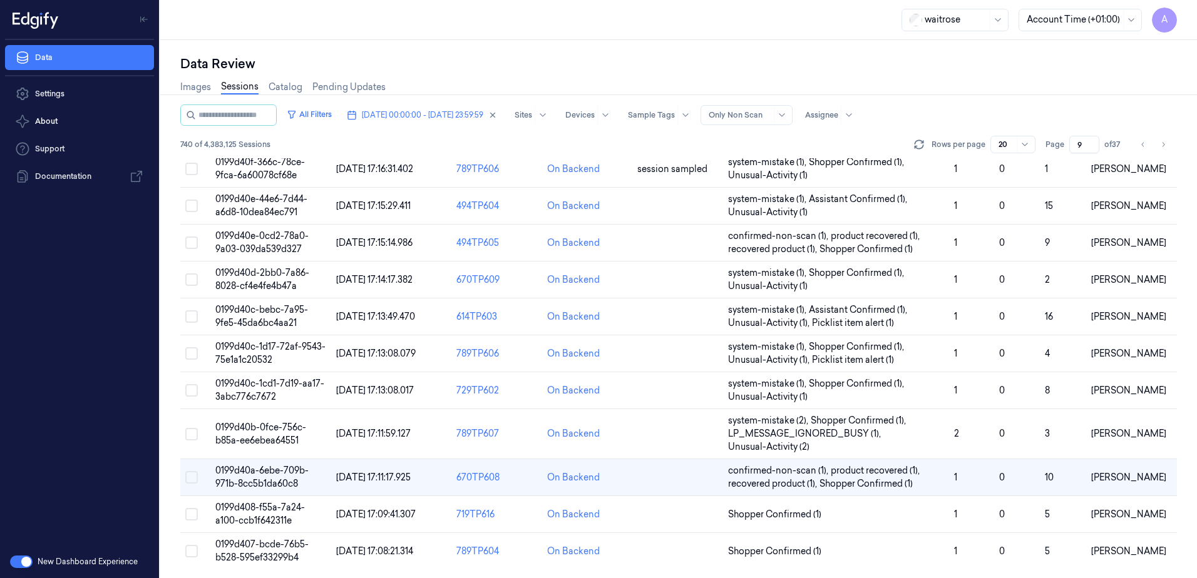
scroll to position [408, 0]
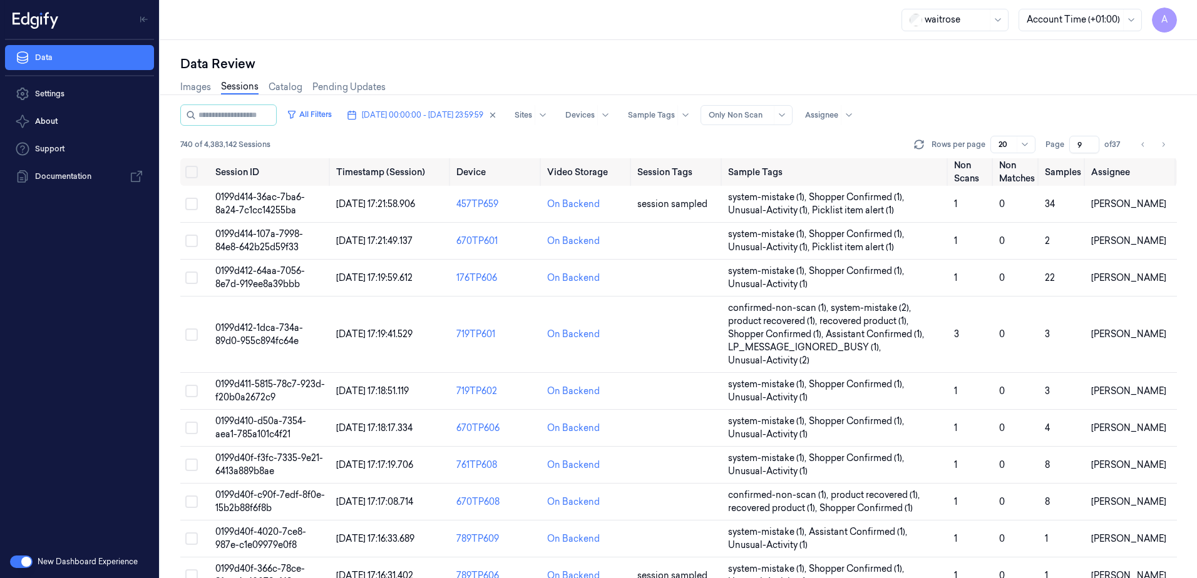
drag, startPoint x: 1081, startPoint y: 138, endPoint x: 1066, endPoint y: 152, distance: 20.4
click at [1066, 152] on div "Page 9 of 37" at bounding box center [1084, 145] width 79 height 18
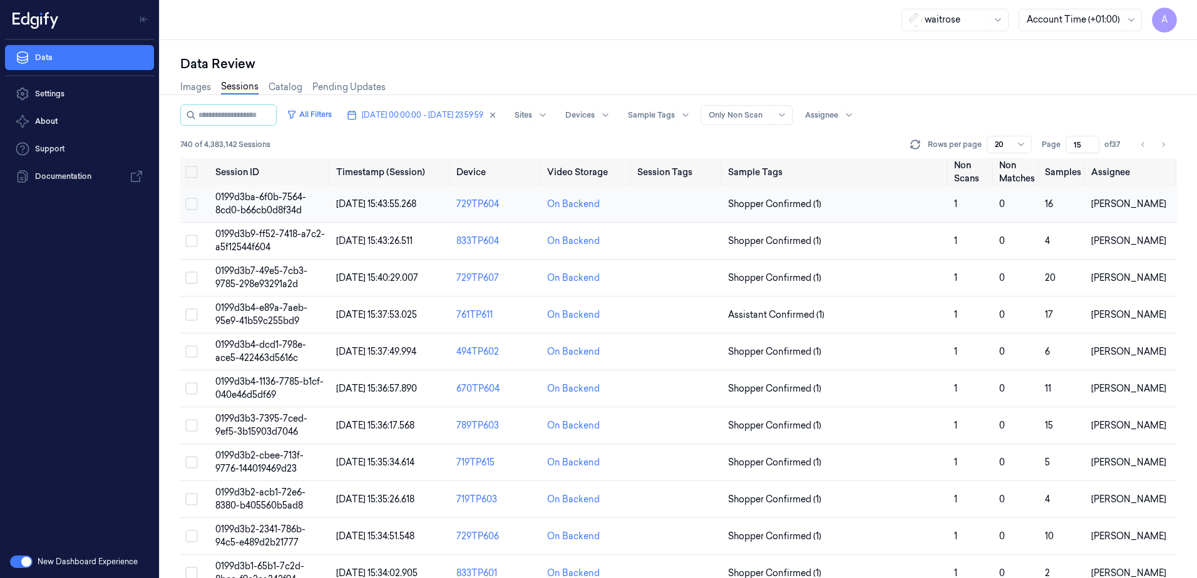
type input "15"
click at [257, 202] on span "0199d3ba-6f0b-7564-8cd0-b66cb0d8f34d" at bounding box center [260, 203] width 91 height 24
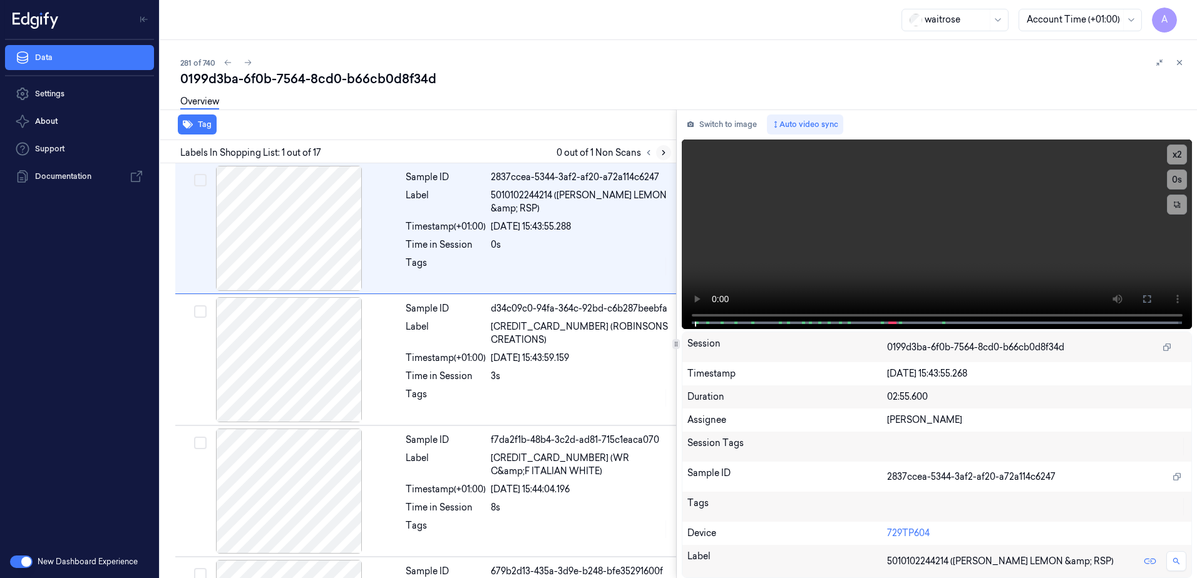
click at [663, 155] on icon at bounding box center [663, 153] width 3 height 4
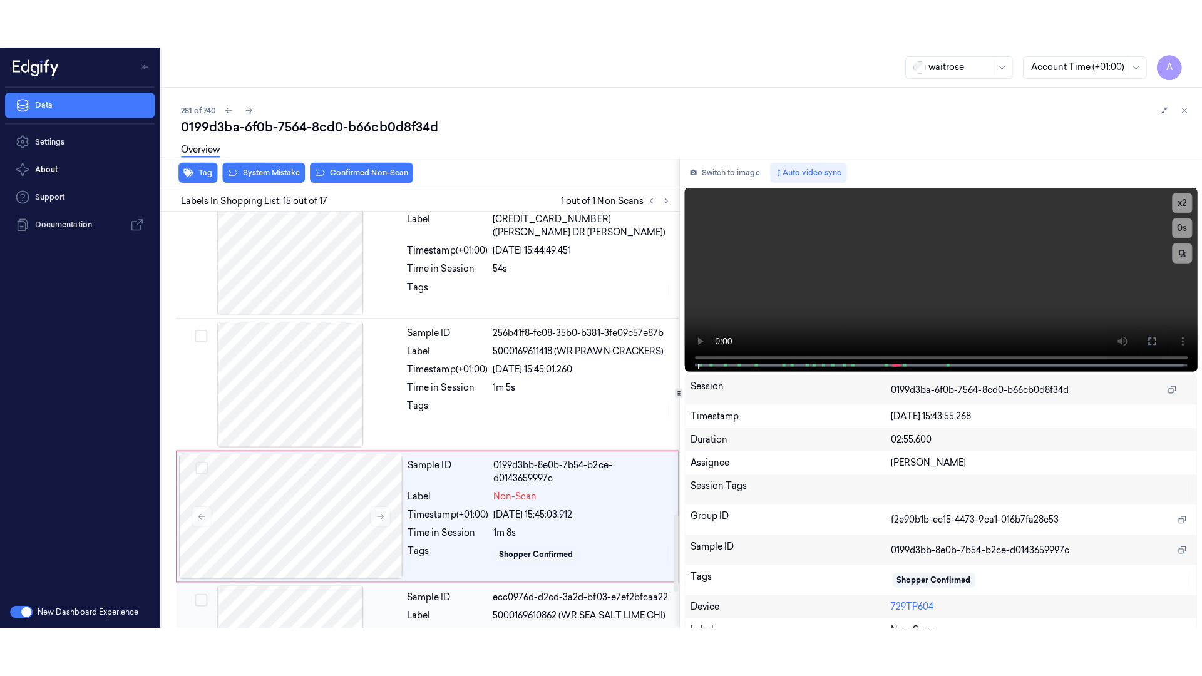
scroll to position [1698, 0]
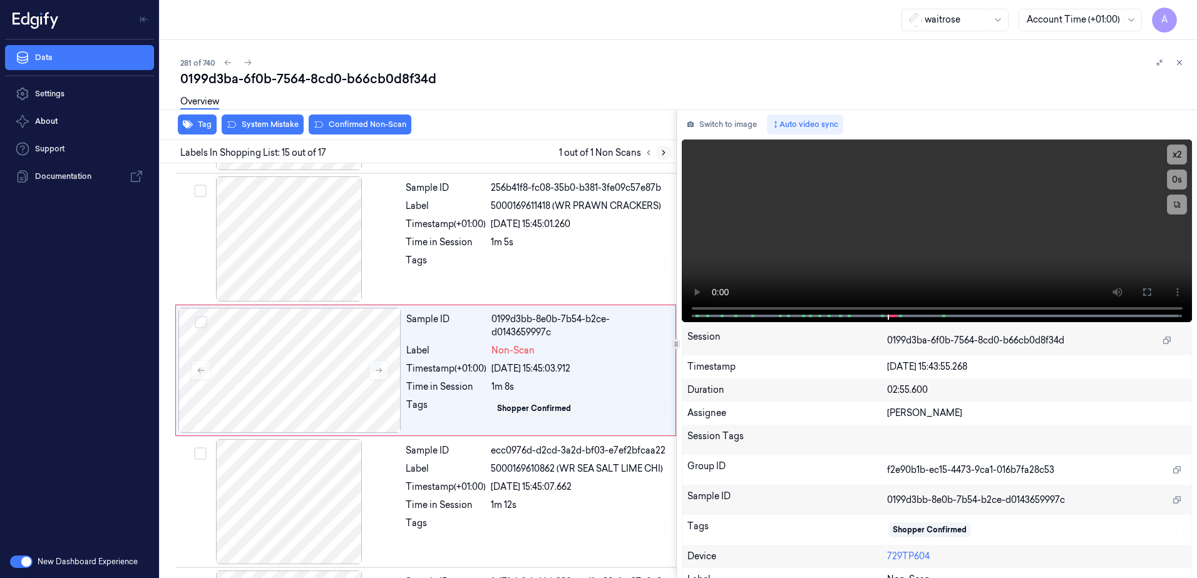
click at [656, 154] on button at bounding box center [663, 152] width 15 height 15
click at [385, 370] on button at bounding box center [379, 370] width 20 height 20
click at [375, 372] on icon at bounding box center [378, 370] width 9 height 9
click at [1143, 293] on icon at bounding box center [1146, 292] width 10 height 10
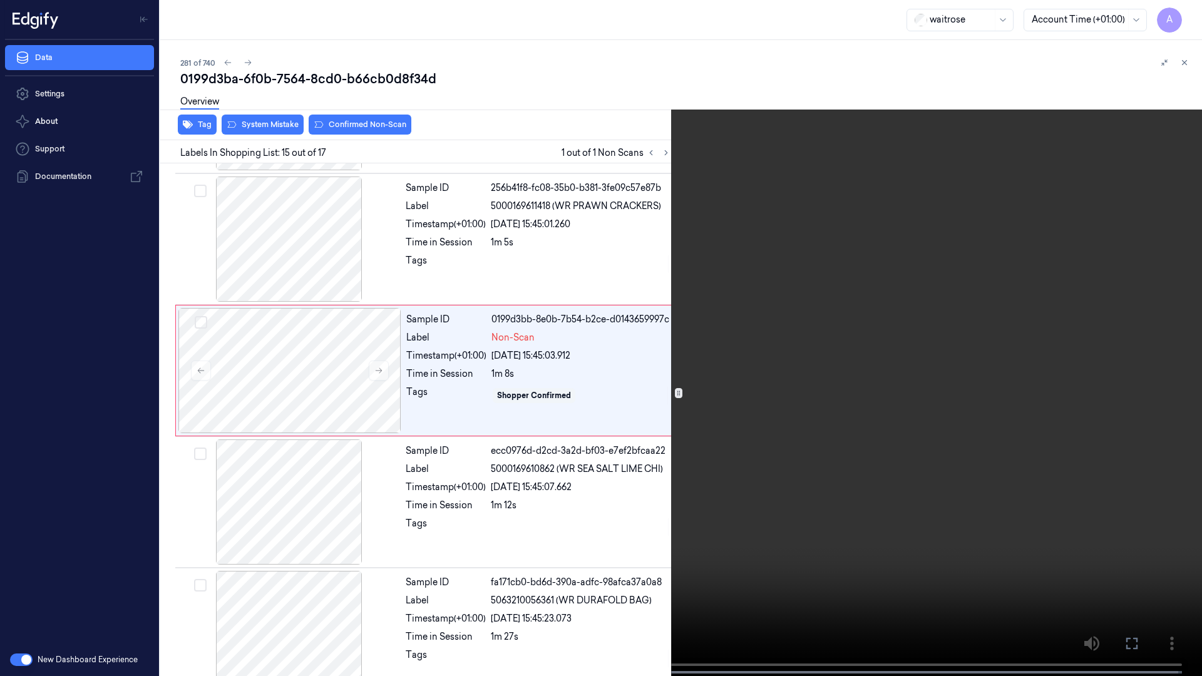
click at [891, 413] on video at bounding box center [601, 339] width 1202 height 678
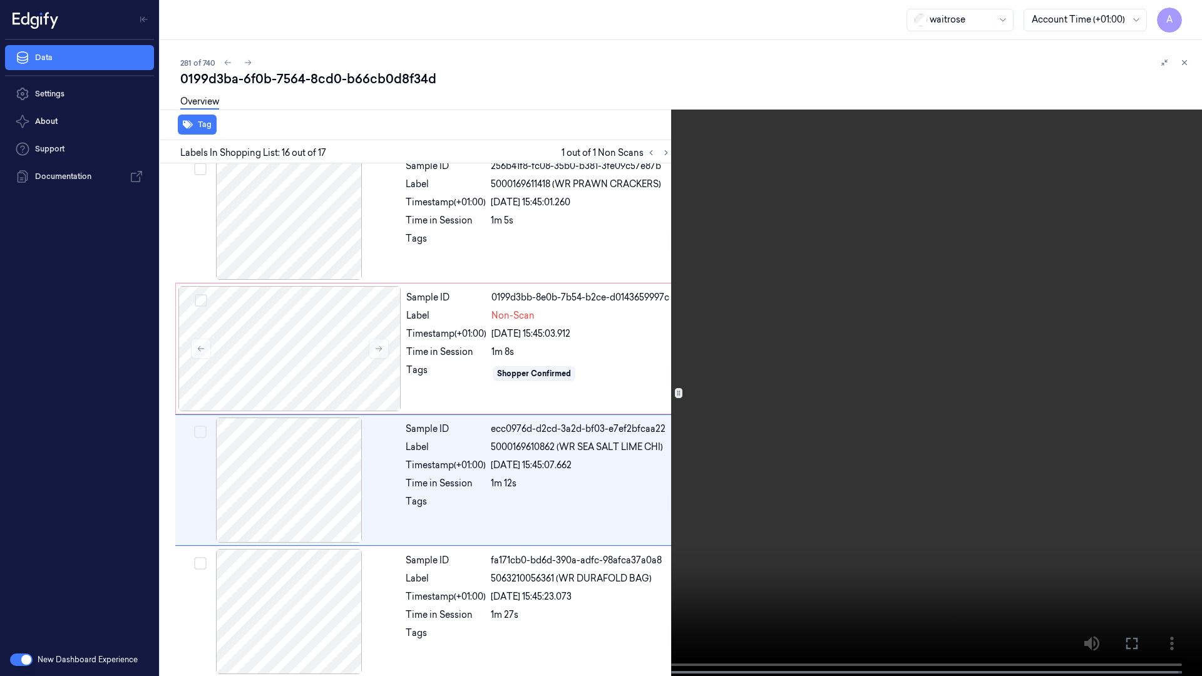
scroll to position [1725, 0]
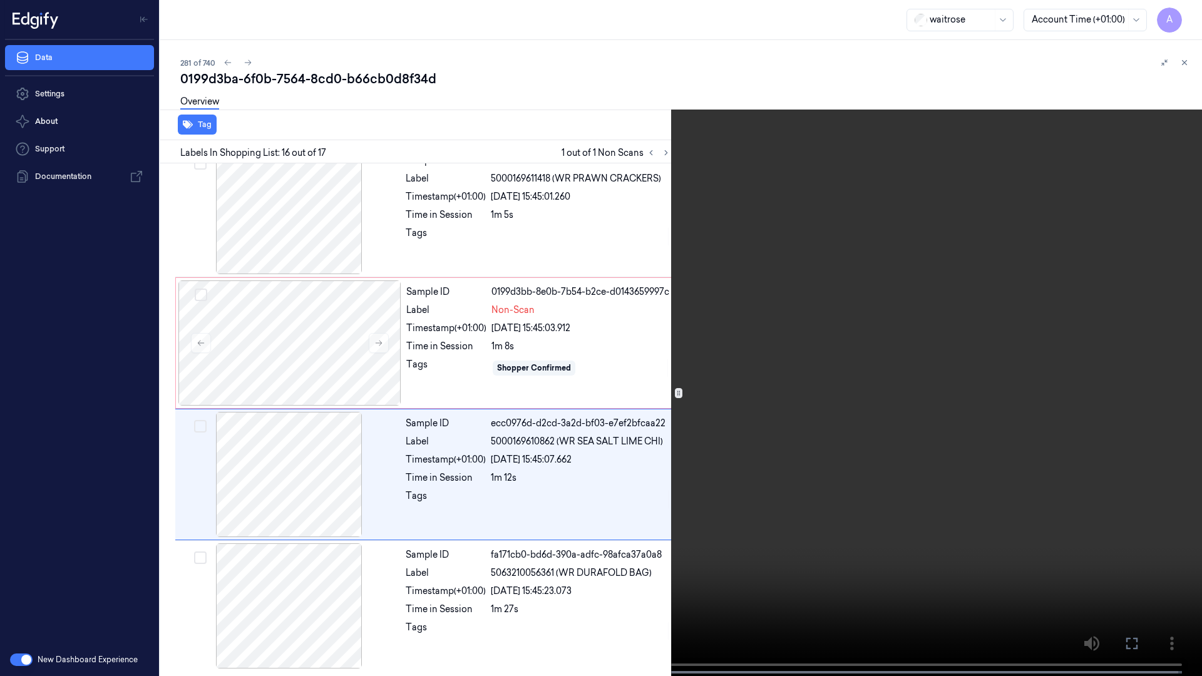
click at [744, 317] on video at bounding box center [601, 339] width 1202 height 678
click at [670, 467] on video at bounding box center [601, 339] width 1202 height 678
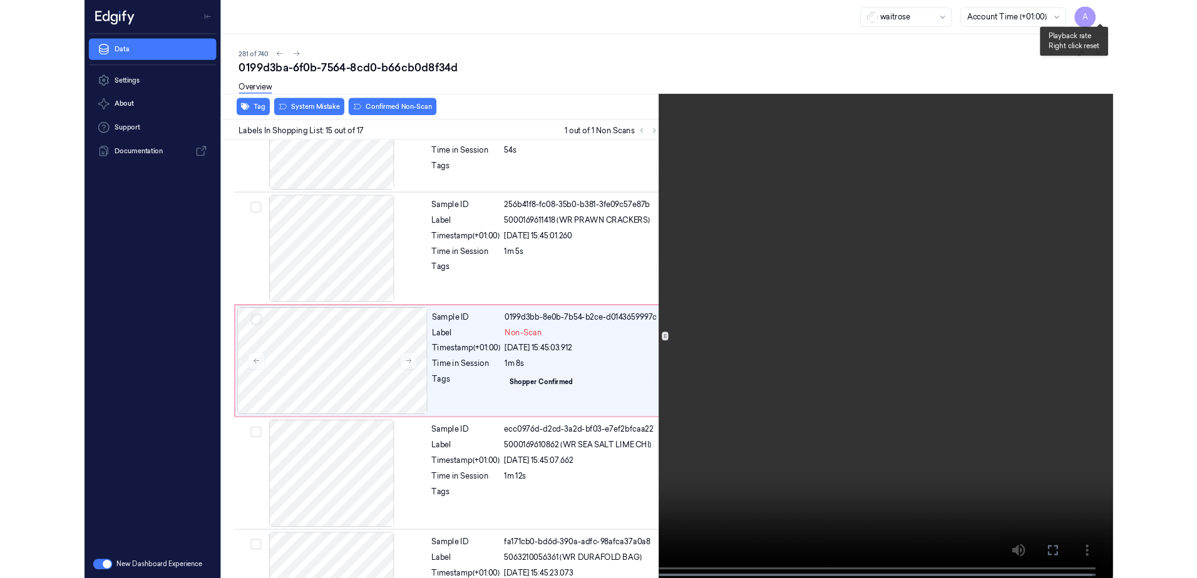
scroll to position [1649, 0]
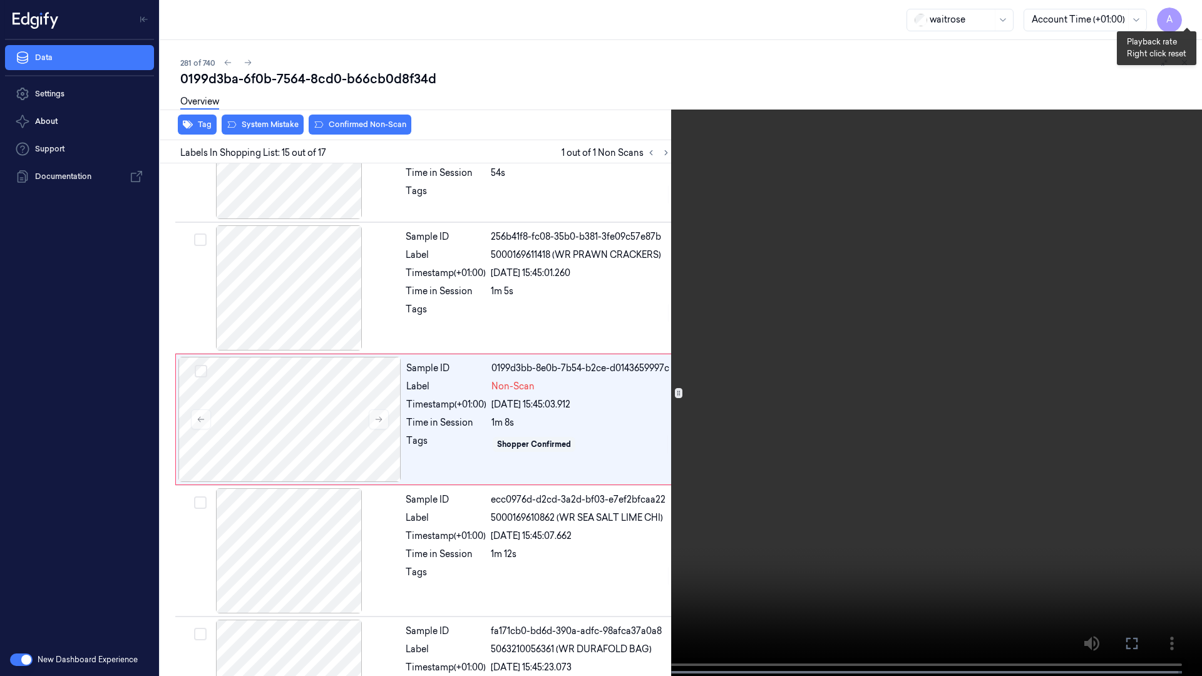
click at [1190, 16] on button "x 1" at bounding box center [1186, 15] width 20 height 20
click at [0, 0] on icon at bounding box center [0, 0] width 0 height 0
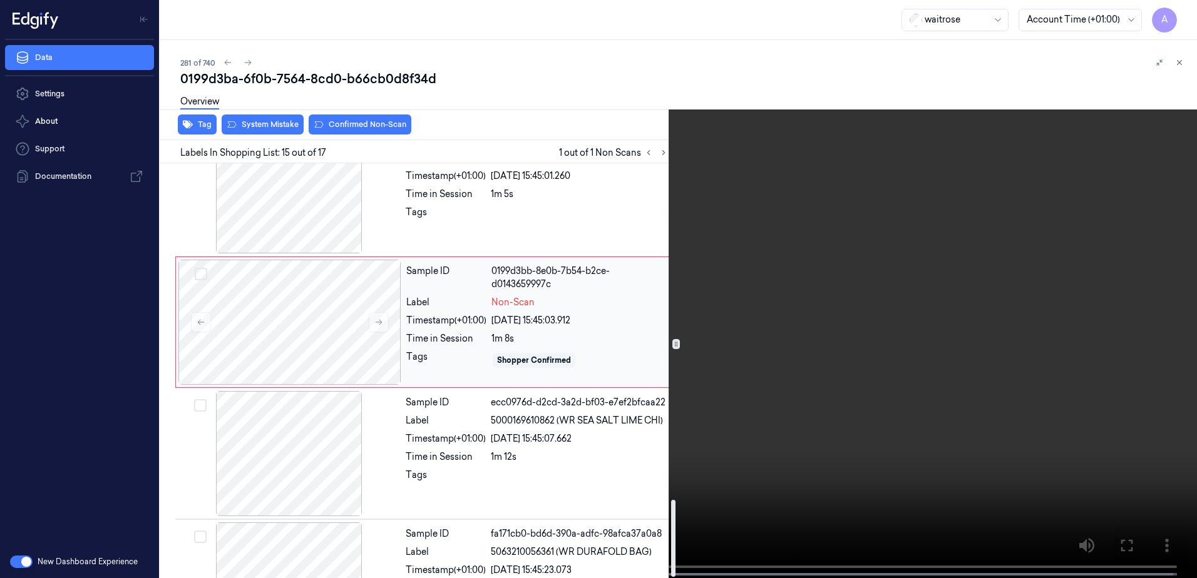
scroll to position [1823, 0]
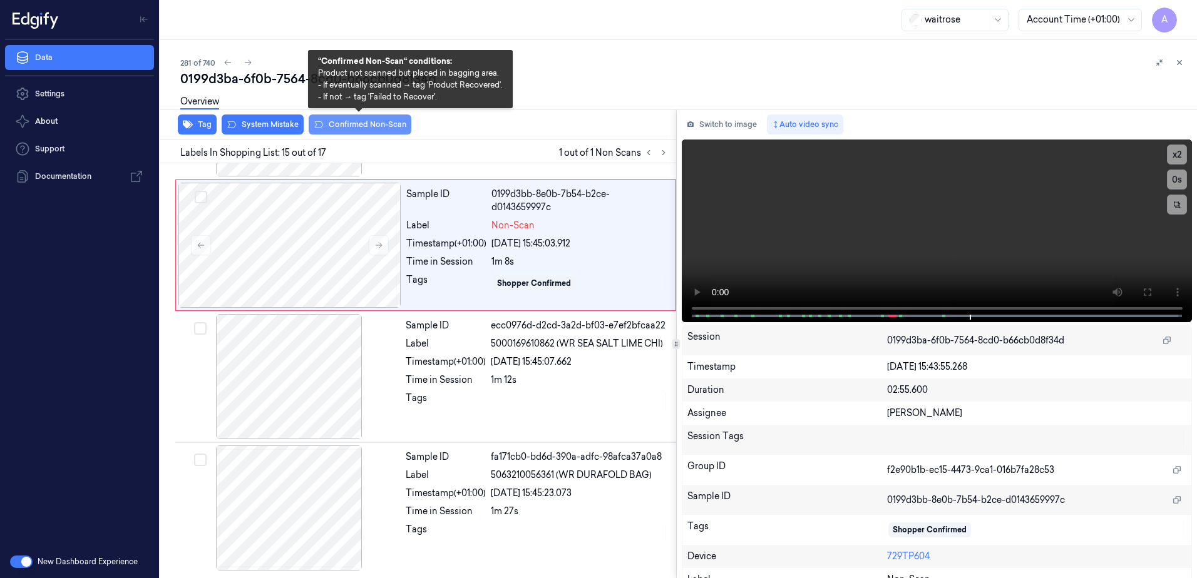
click at [355, 128] on button "Confirmed Non-Scan" at bounding box center [360, 125] width 103 height 20
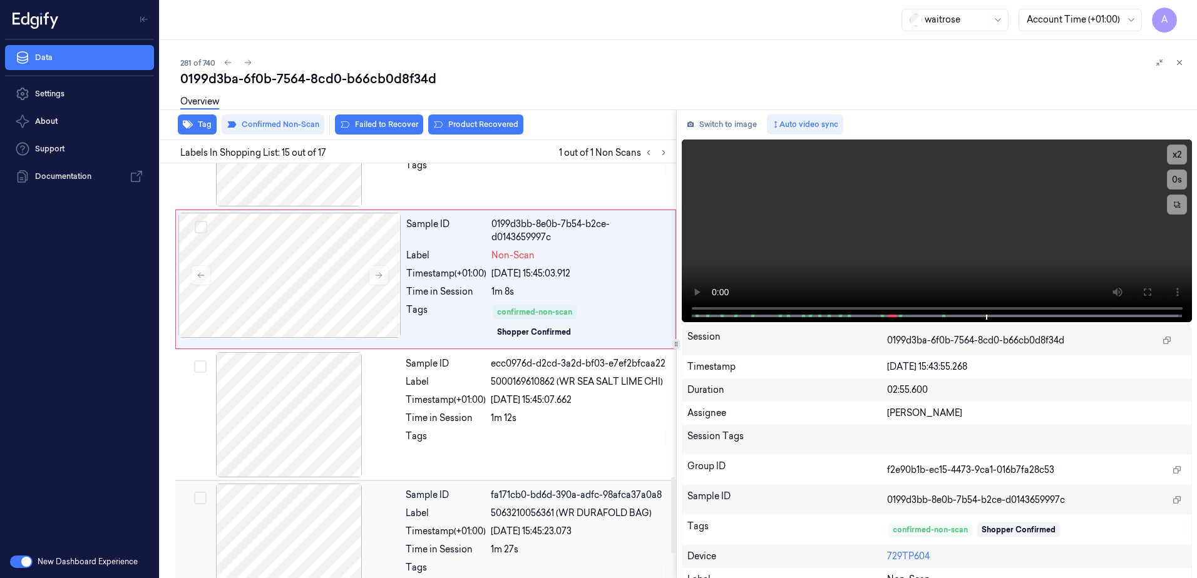
scroll to position [1831, 0]
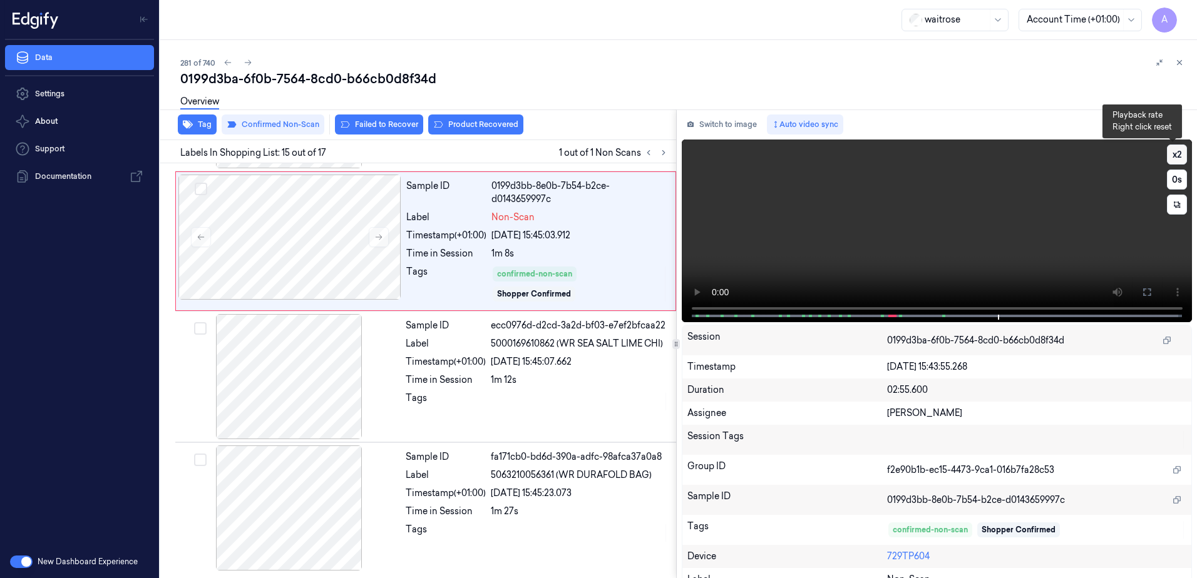
click at [1173, 158] on button "x 2" at bounding box center [1176, 155] width 20 height 20
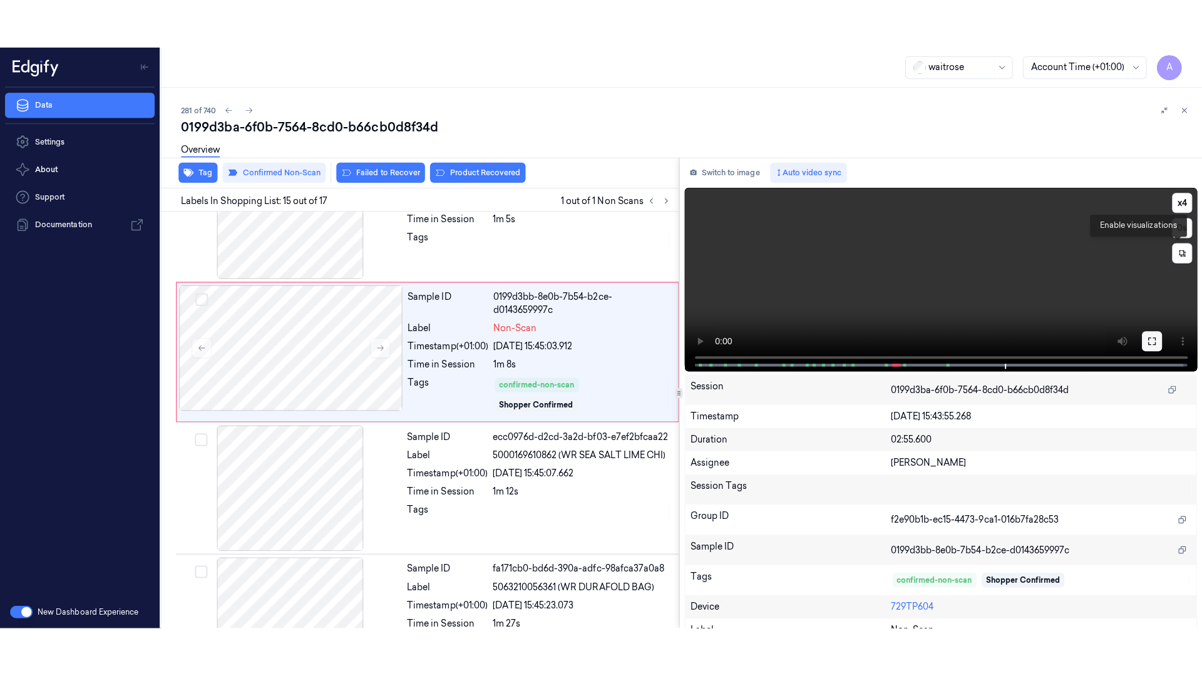
scroll to position [1702, 0]
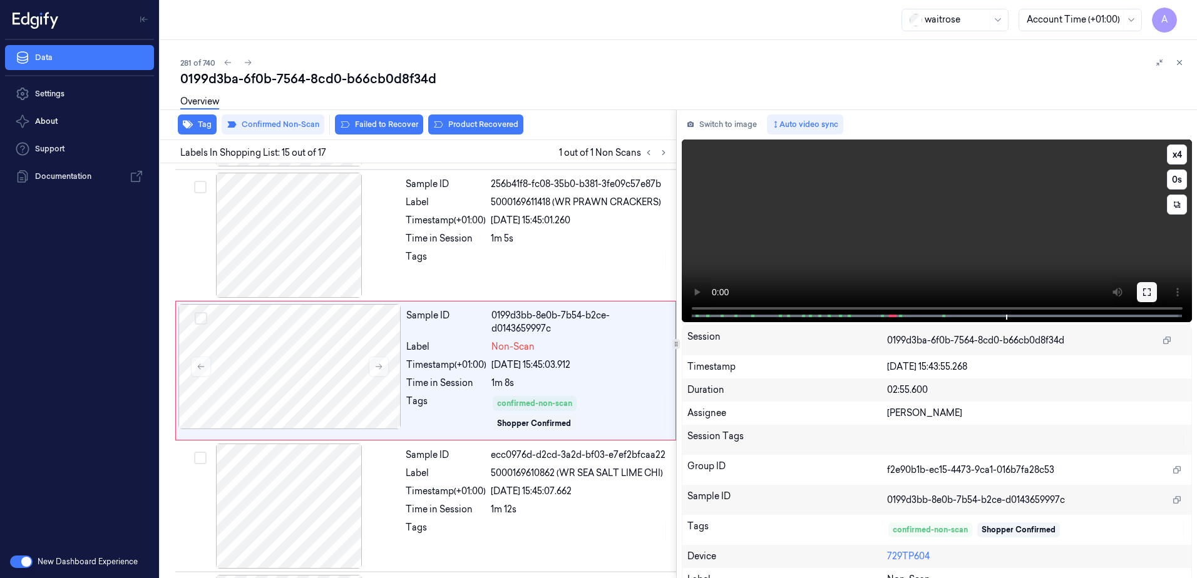
click at [1145, 287] on button at bounding box center [1146, 292] width 20 height 20
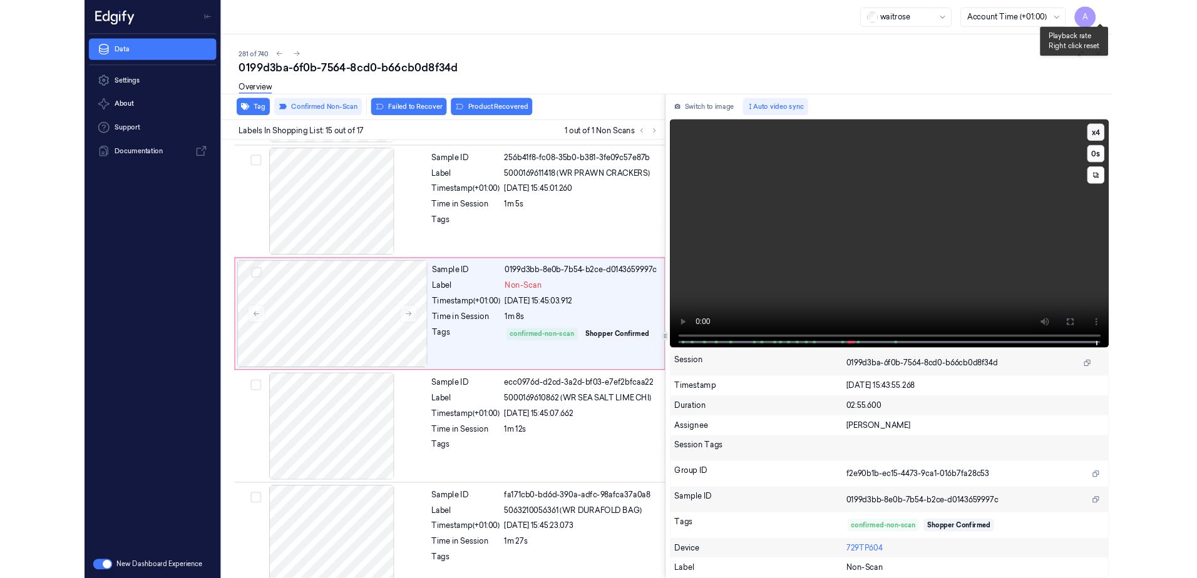
scroll to position [1653, 0]
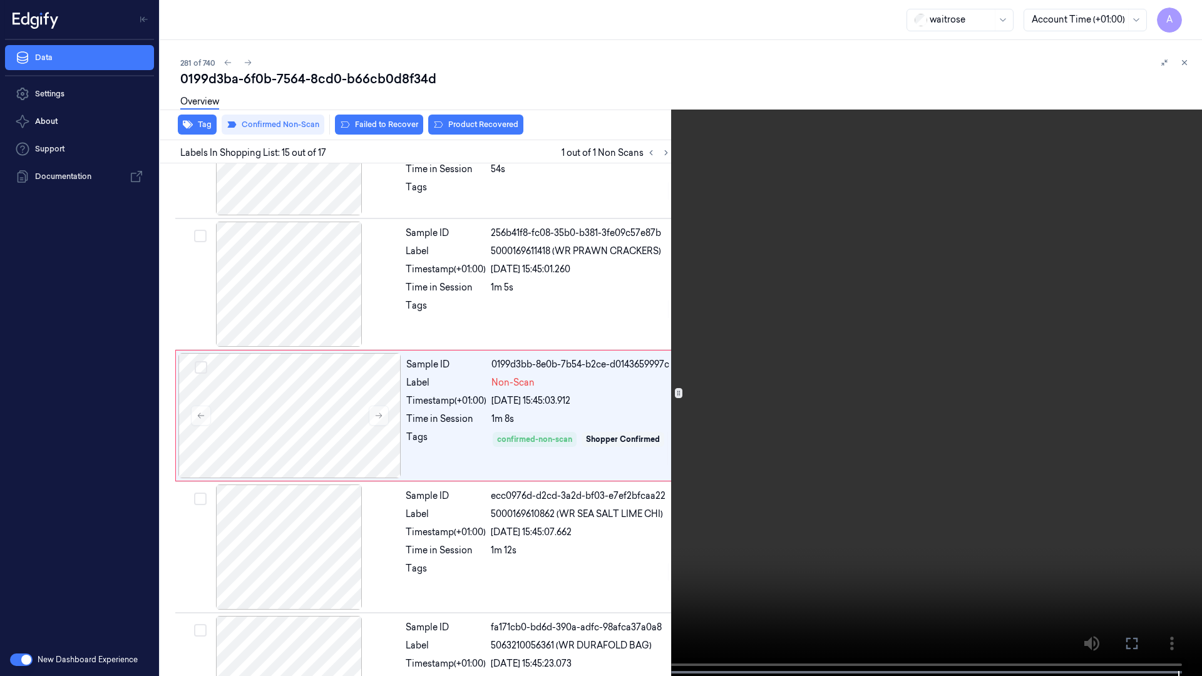
click at [0, 0] on icon at bounding box center [0, 0] width 0 height 0
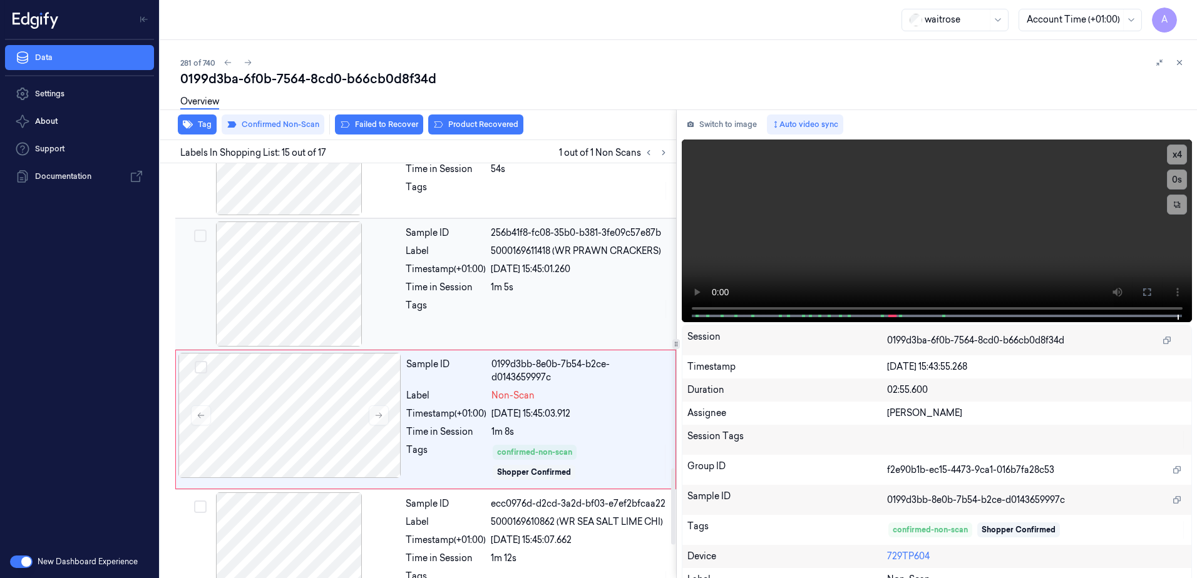
drag, startPoint x: 378, startPoint y: 122, endPoint x: 462, endPoint y: 309, distance: 205.3
click at [378, 122] on button "Failed to Recover" at bounding box center [379, 125] width 88 height 20
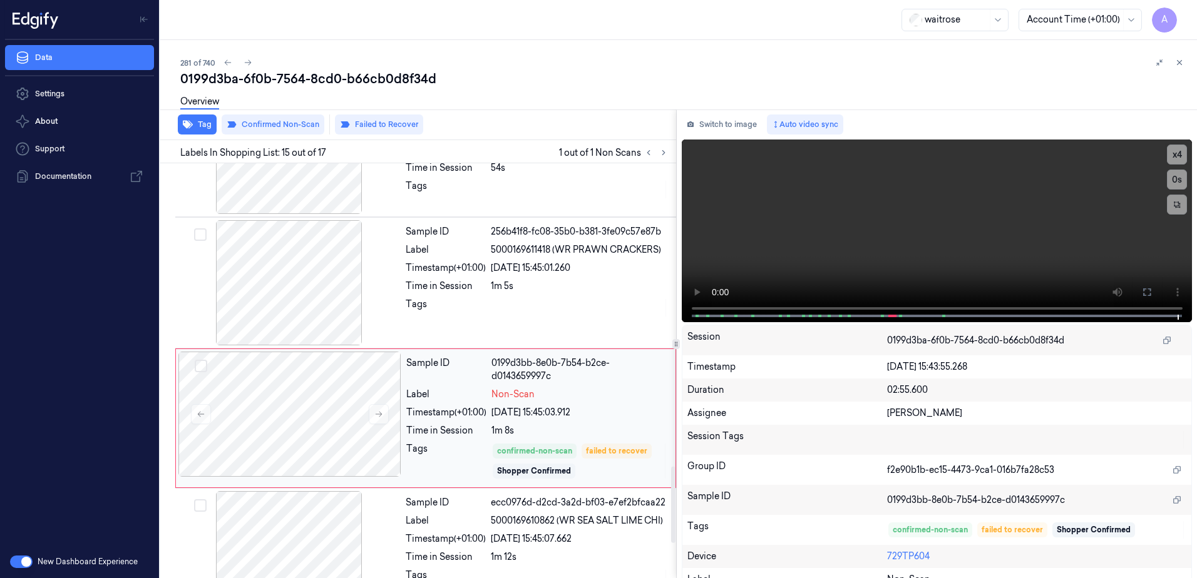
scroll to position [1643, 0]
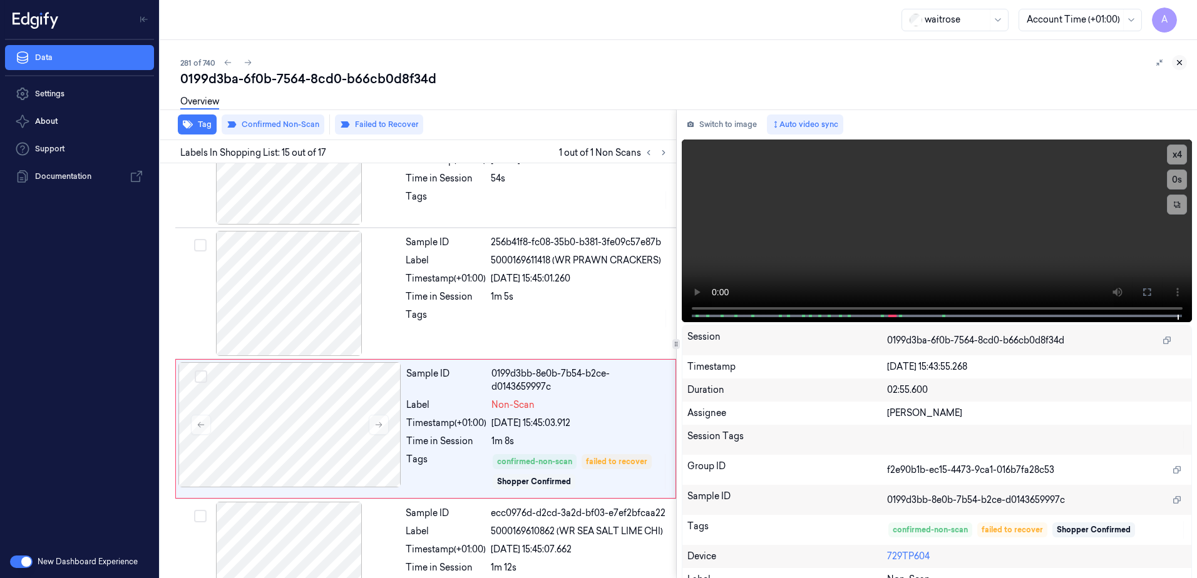
click at [1174, 66] on button at bounding box center [1178, 62] width 15 height 15
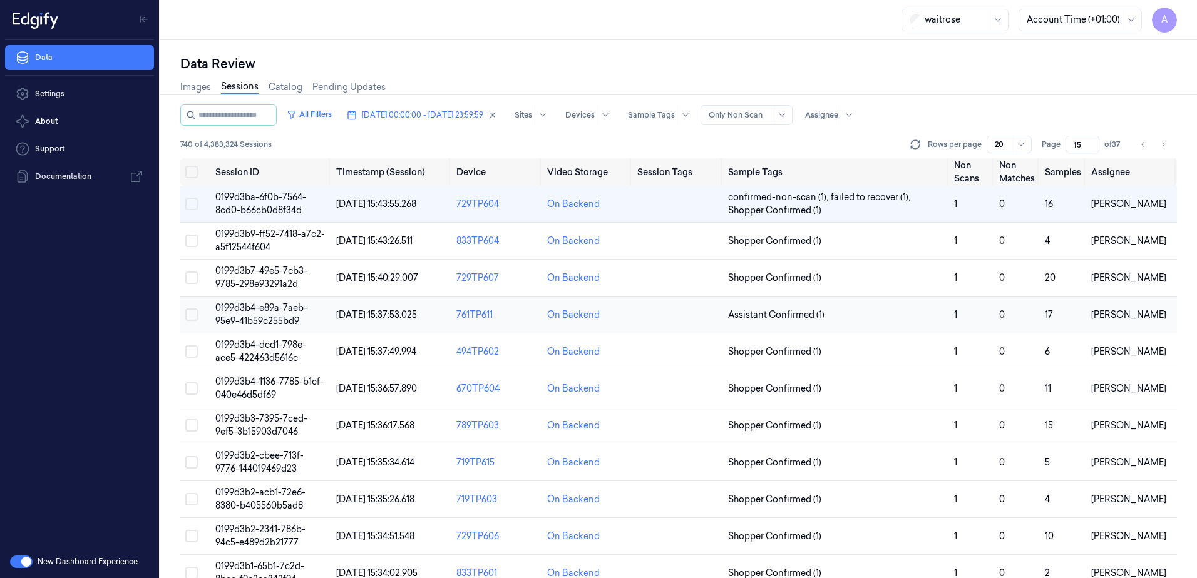
click at [261, 312] on span "0199d3b4-e89a-7aeb-95e9-41b59c255bd9" at bounding box center [261, 314] width 92 height 24
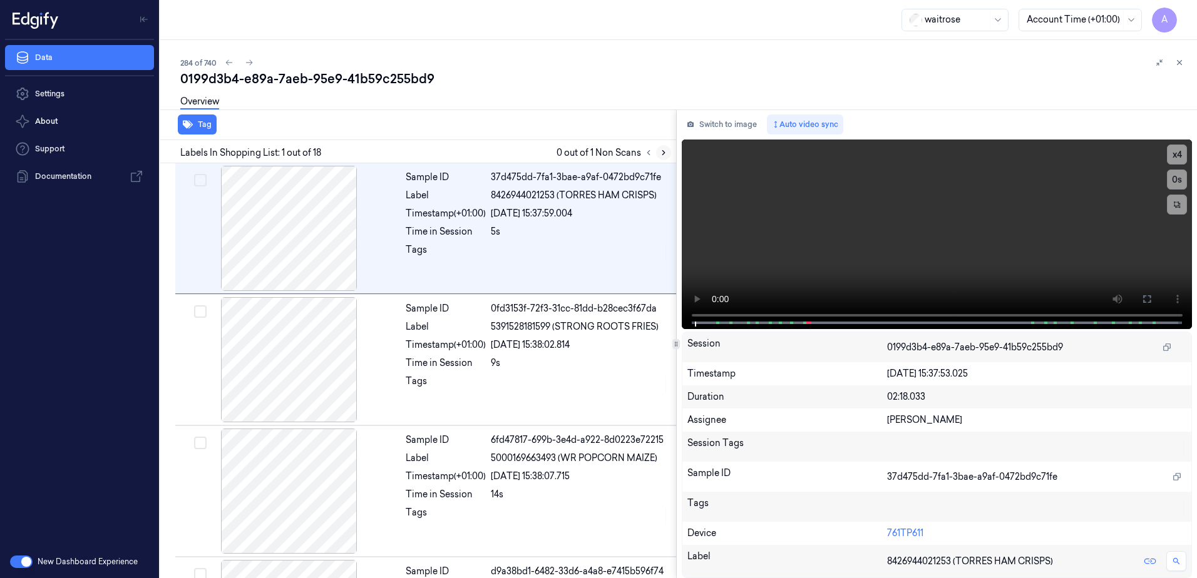
click at [665, 153] on icon at bounding box center [663, 152] width 9 height 9
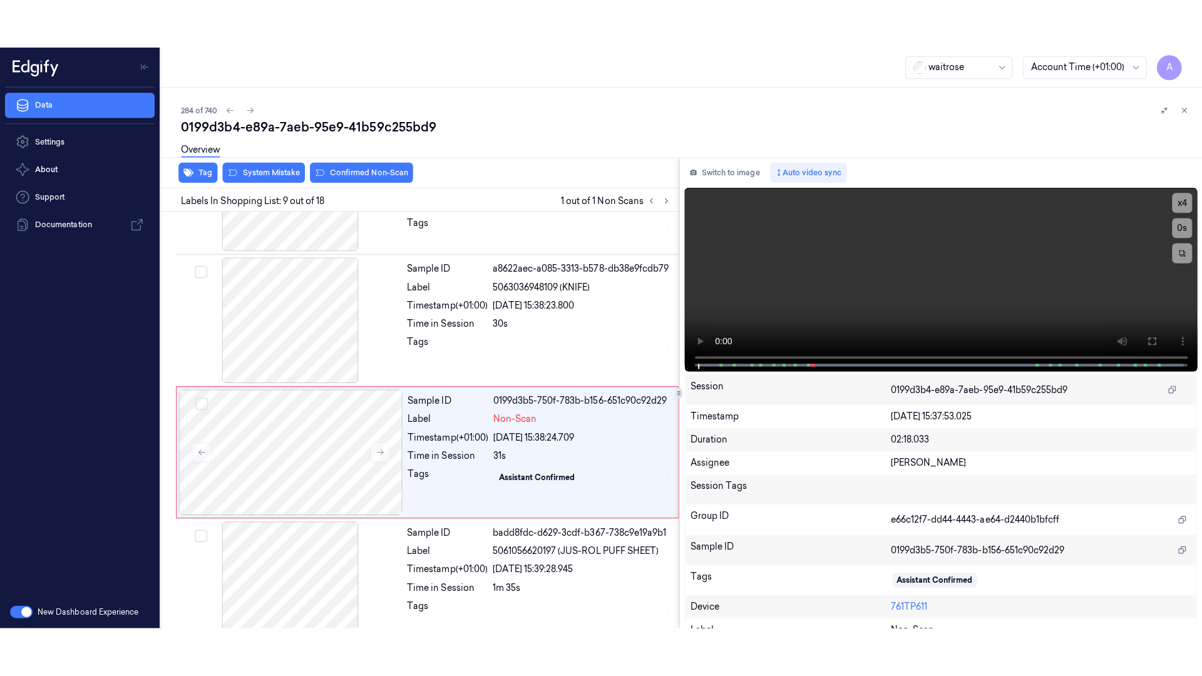
scroll to position [909, 0]
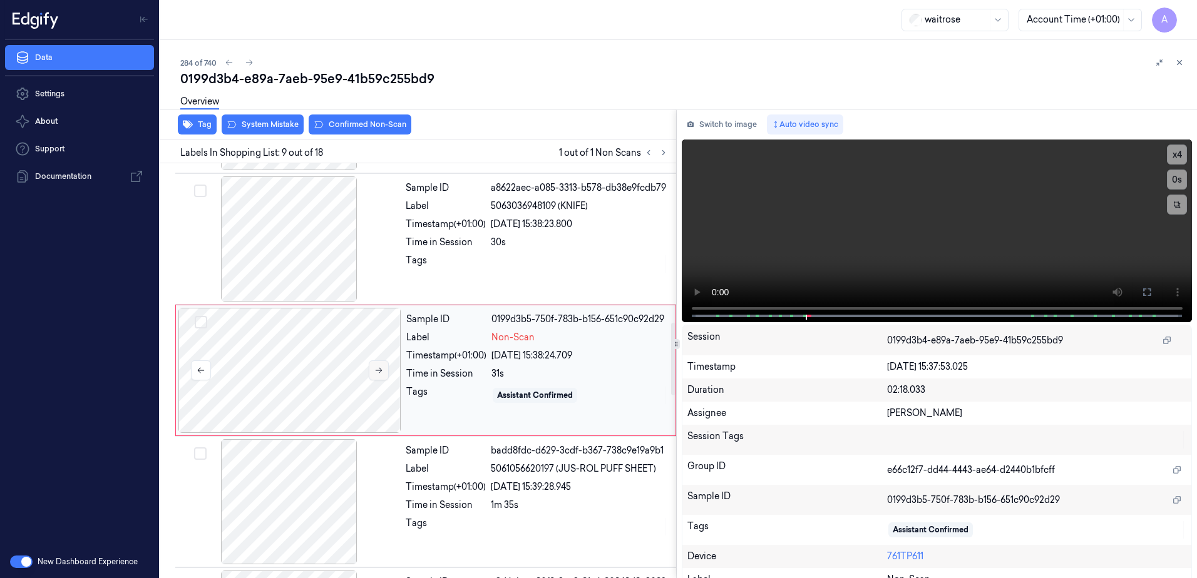
click at [375, 374] on icon at bounding box center [378, 370] width 9 height 9
click at [374, 374] on icon at bounding box center [378, 370] width 9 height 9
click at [1137, 284] on button at bounding box center [1146, 292] width 20 height 20
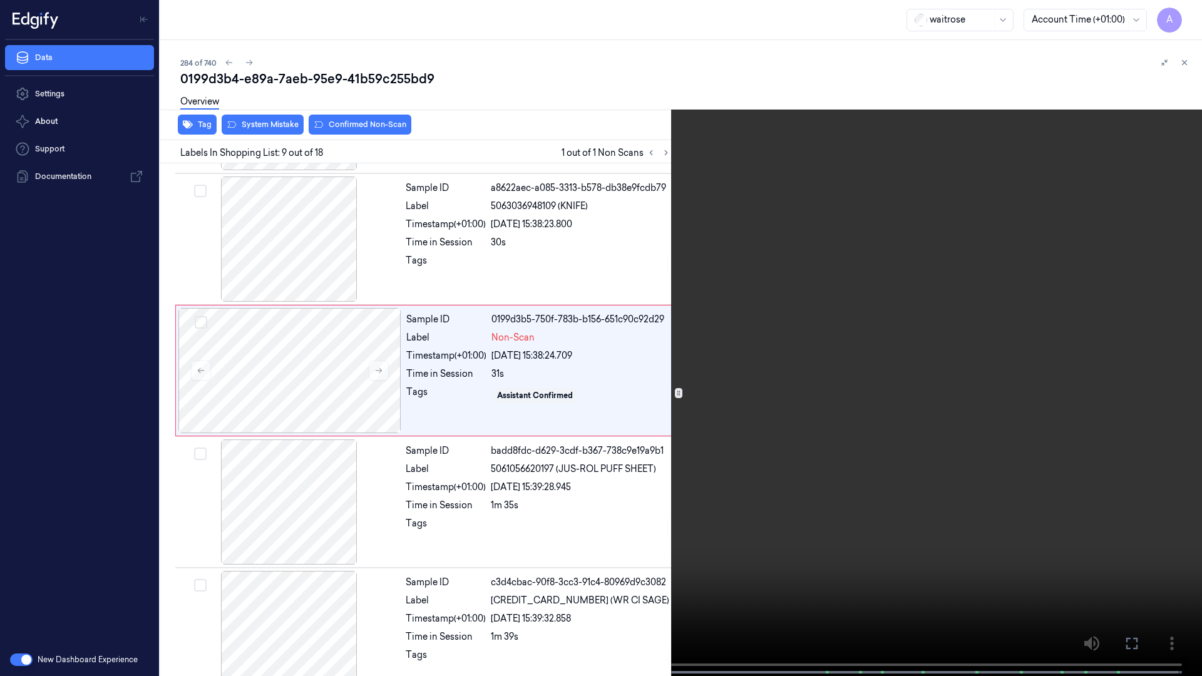
click at [862, 350] on video at bounding box center [601, 339] width 1202 height 678
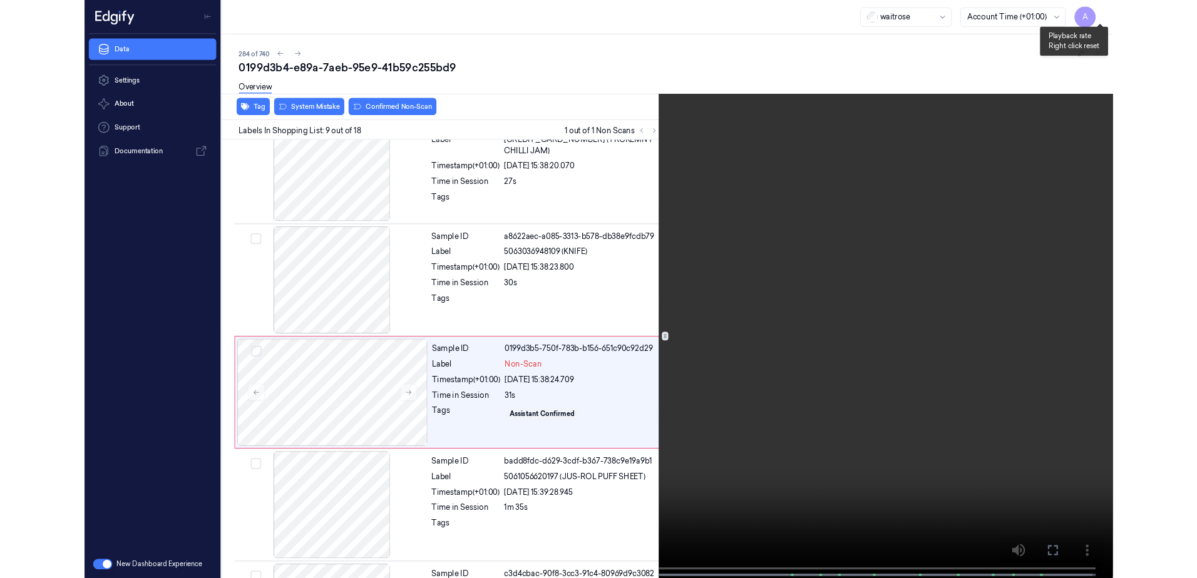
scroll to position [860, 0]
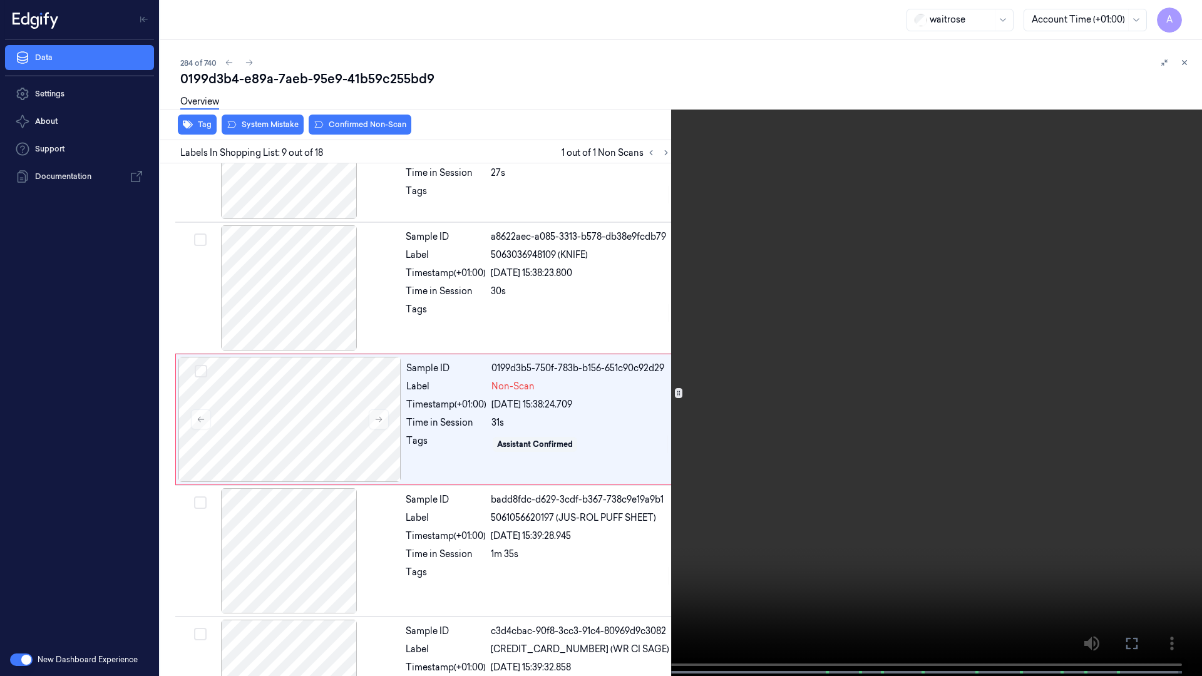
click at [0, 0] on icon at bounding box center [0, 0] width 0 height 0
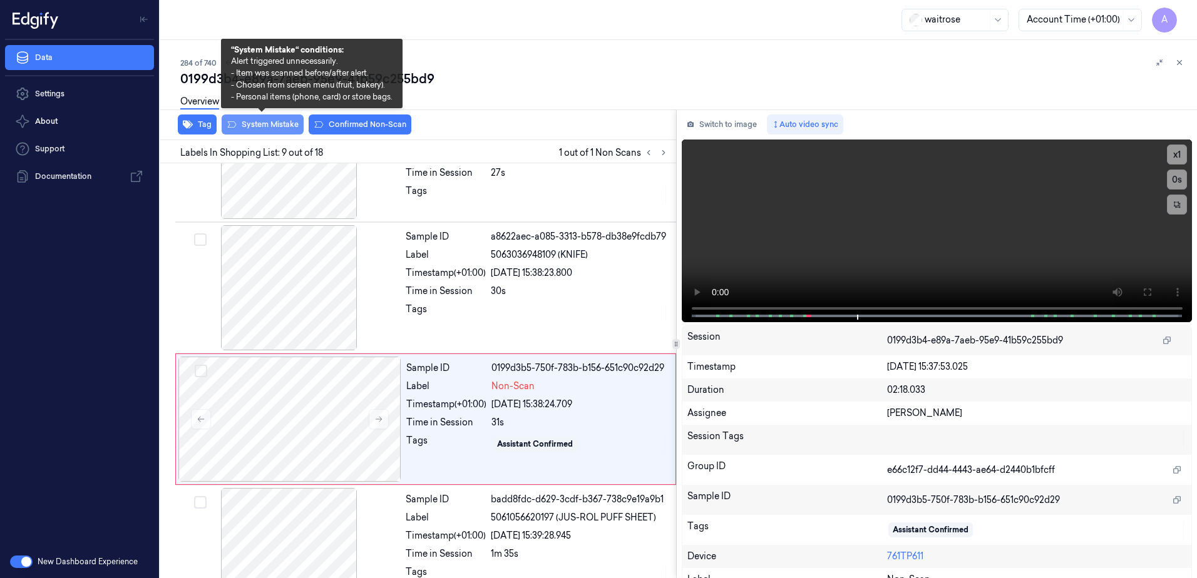
click at [252, 130] on button "System Mistake" at bounding box center [263, 125] width 82 height 20
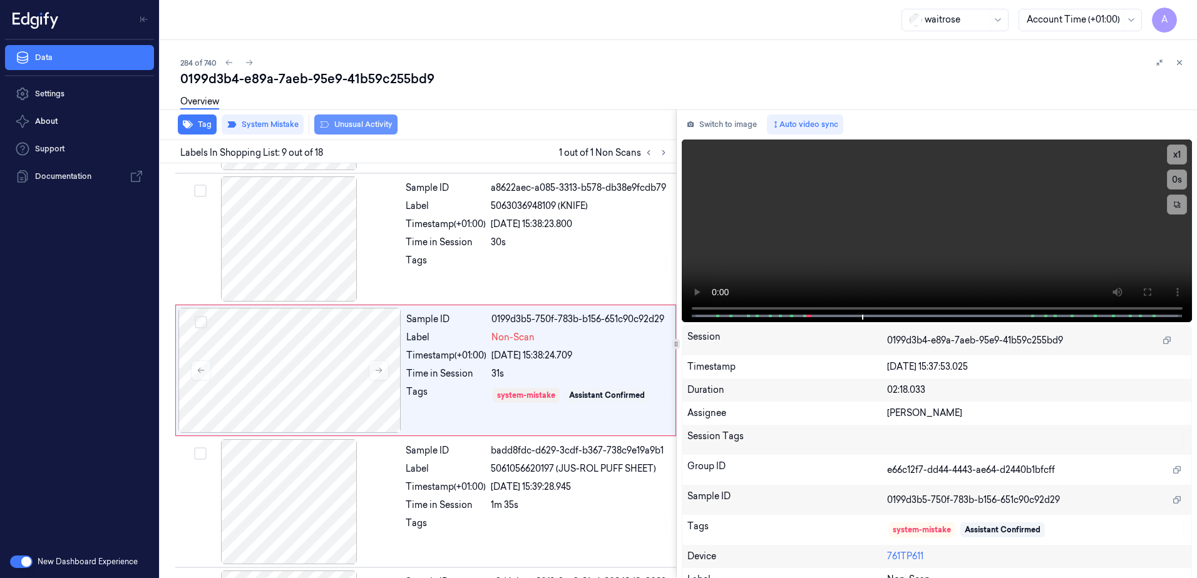
click at [346, 126] on button "Unusual Activity" at bounding box center [355, 125] width 83 height 20
click at [1178, 64] on icon at bounding box center [1179, 63] width 4 height 4
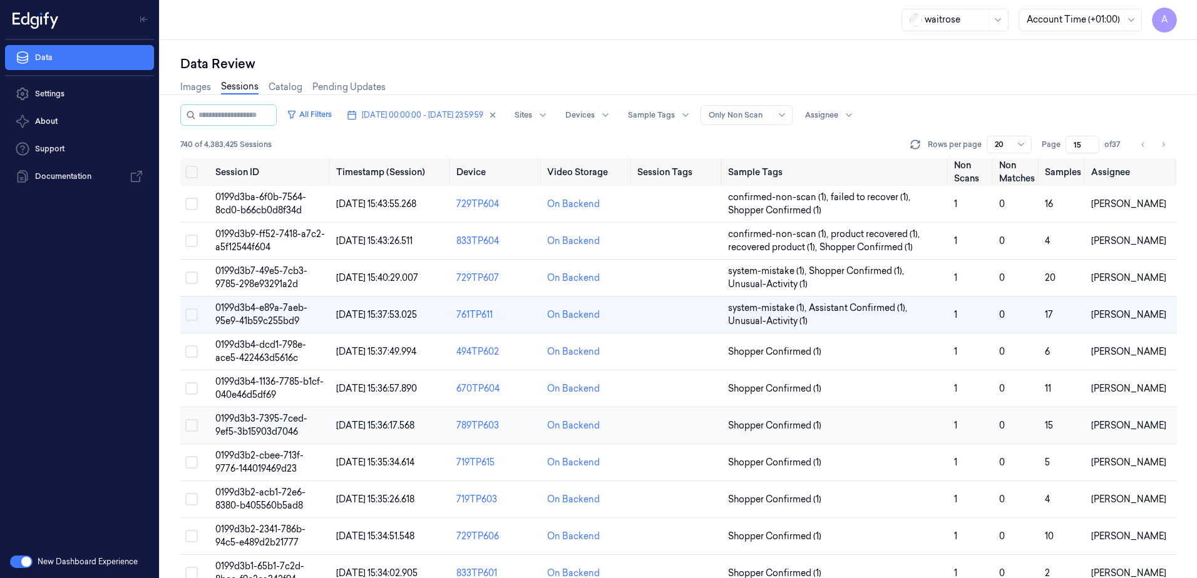
click at [247, 426] on span "0199d3b3-7395-7ced-9ef5-3b15903d7046" at bounding box center [261, 425] width 92 height 24
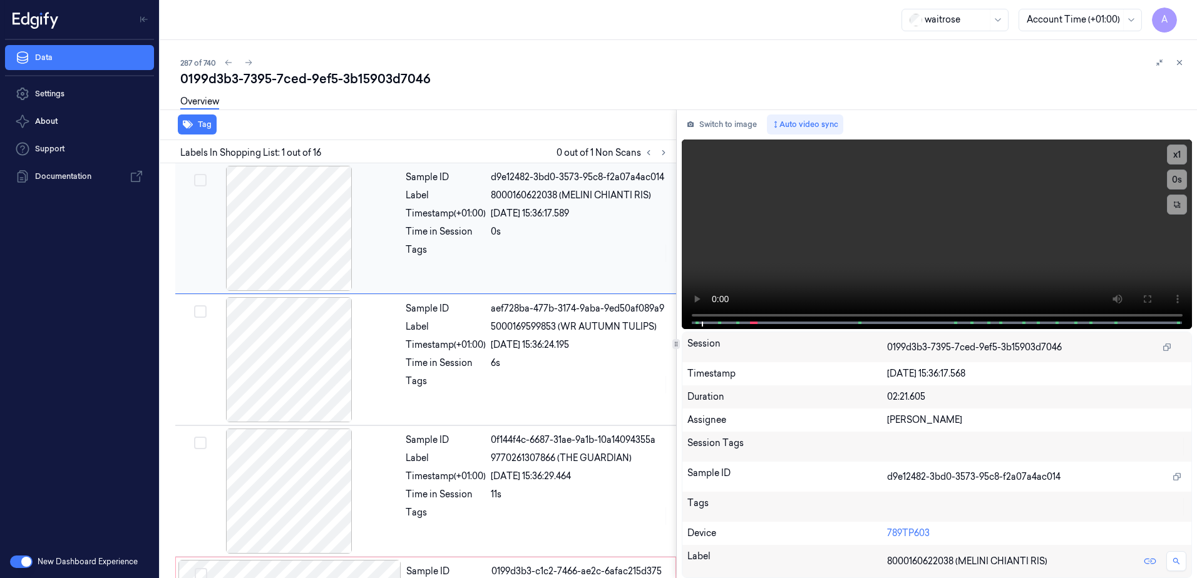
drag, startPoint x: 403, startPoint y: 2, endPoint x: 408, endPoint y: 263, distance: 261.6
click at [408, 263] on div "Sample ID d9e12482-3bd0-3573-95c8-f2a07a4ac014 Label 8000160622038 (MELINI CHIA…" at bounding box center [537, 228] width 273 height 125
click at [659, 151] on icon at bounding box center [663, 152] width 9 height 9
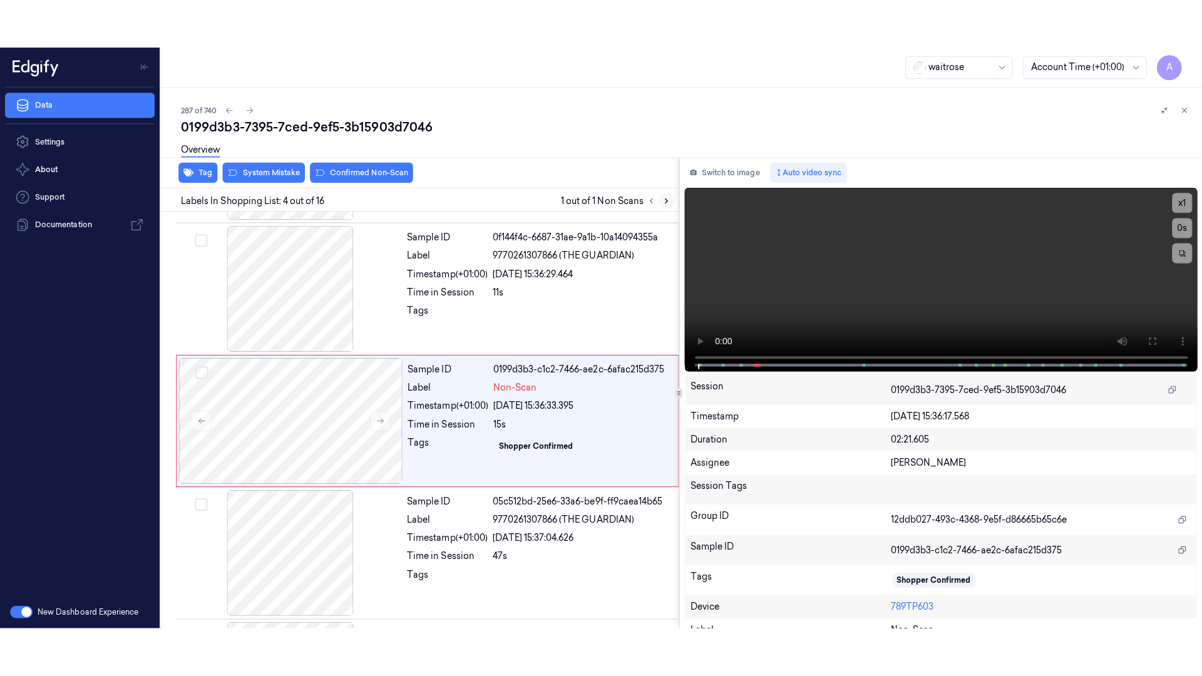
scroll to position [252, 0]
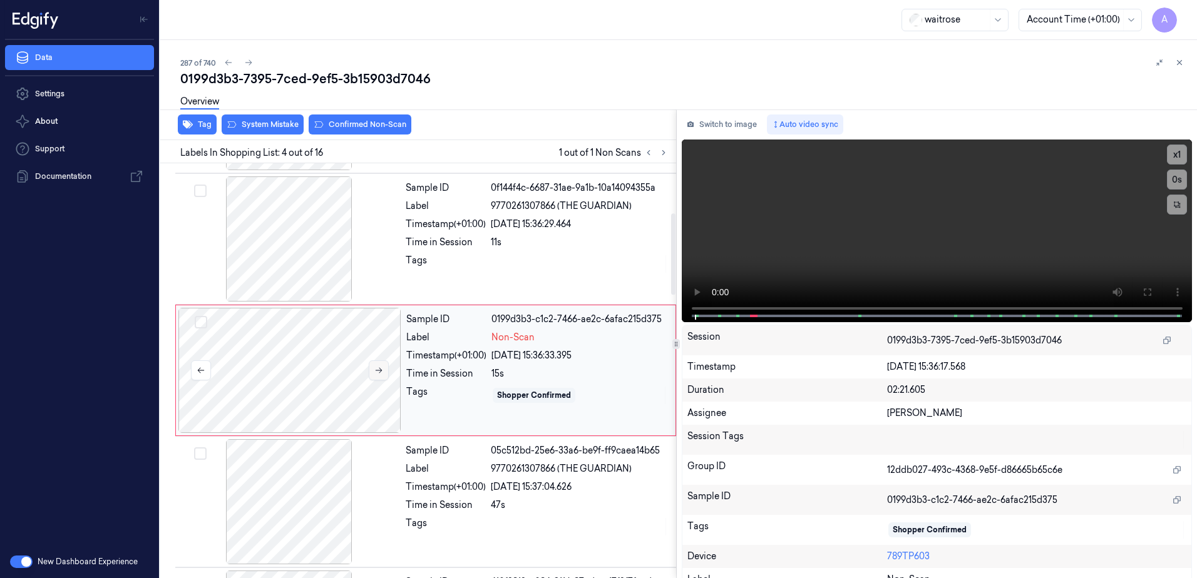
click at [379, 374] on icon at bounding box center [378, 370] width 9 height 9
click at [375, 367] on icon at bounding box center [378, 370] width 9 height 9
click at [377, 374] on icon at bounding box center [378, 370] width 9 height 9
click at [375, 373] on icon at bounding box center [378, 370] width 9 height 9
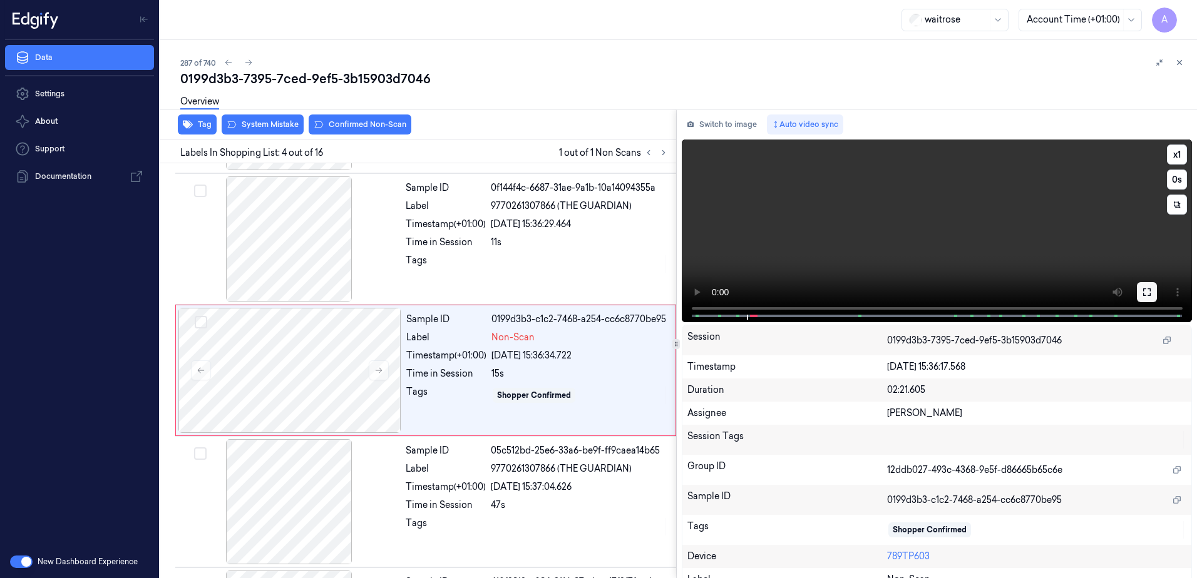
click at [1145, 291] on icon at bounding box center [1147, 292] width 8 height 8
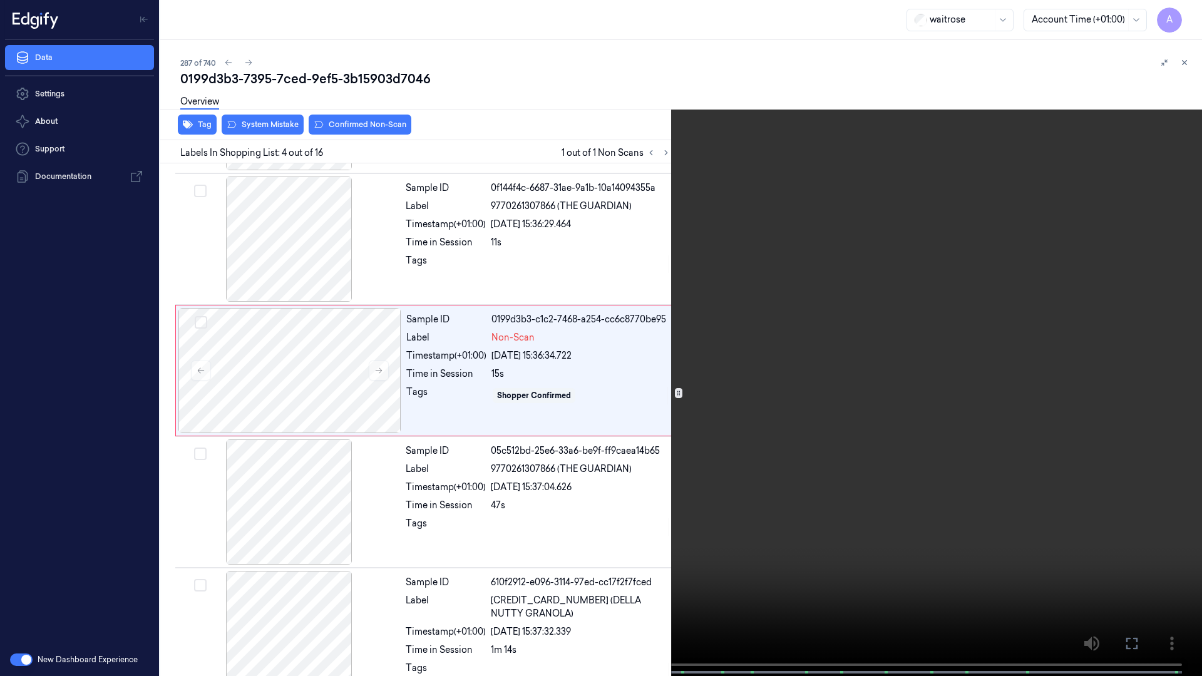
click at [678, 365] on video at bounding box center [601, 339] width 1202 height 678
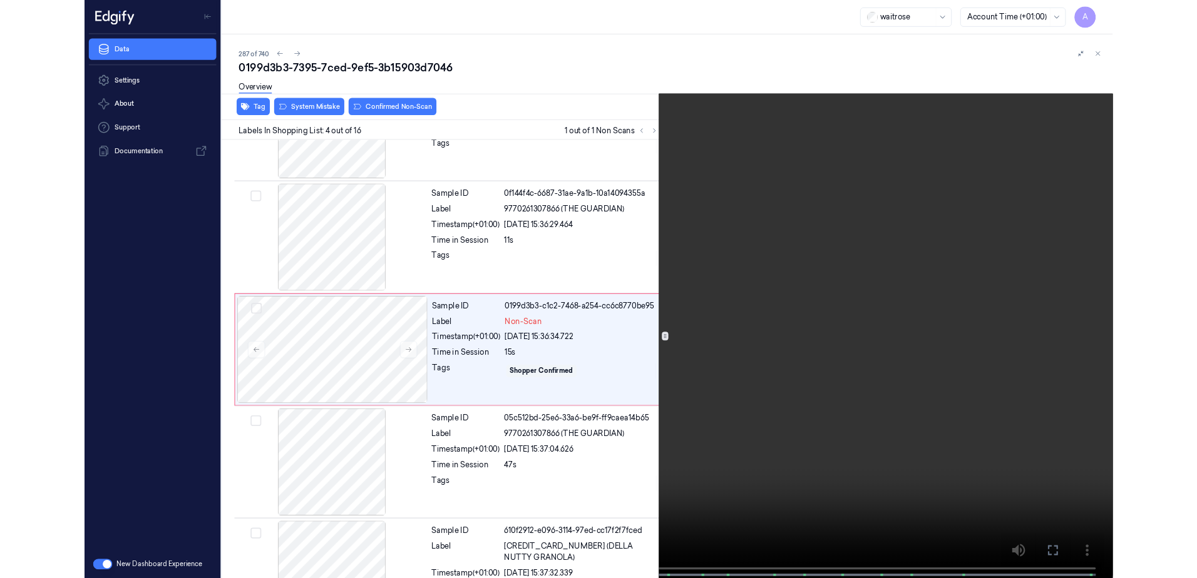
scroll to position [203, 0]
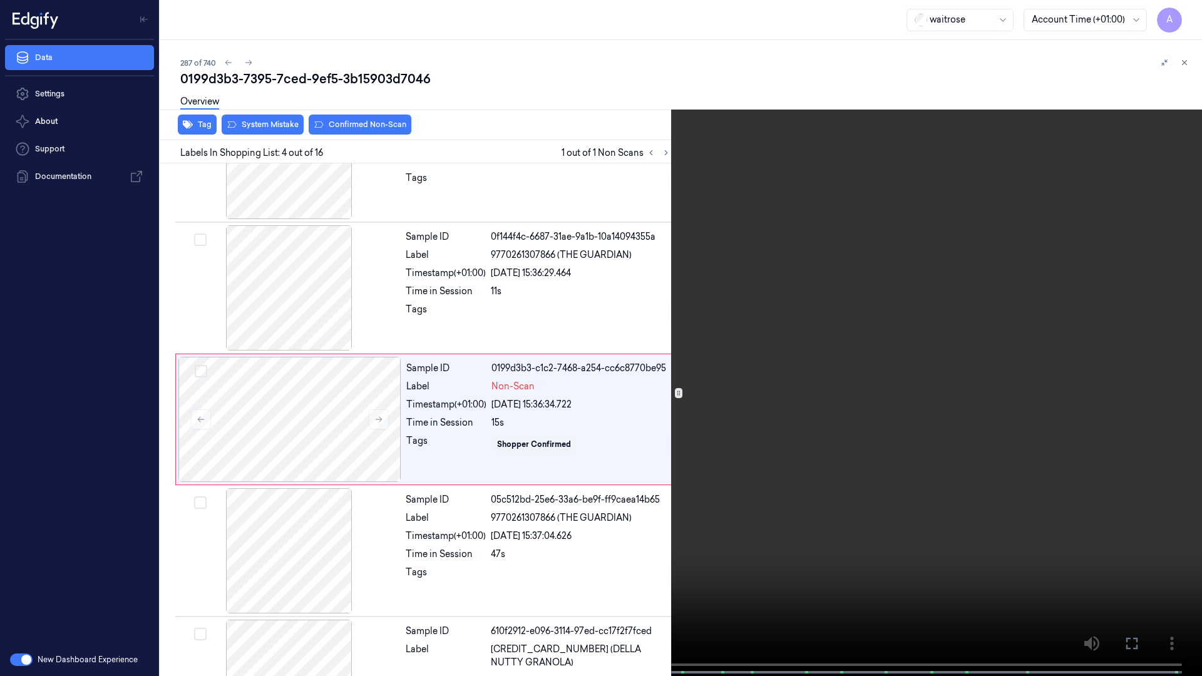
click at [0, 0] on icon at bounding box center [0, 0] width 0 height 0
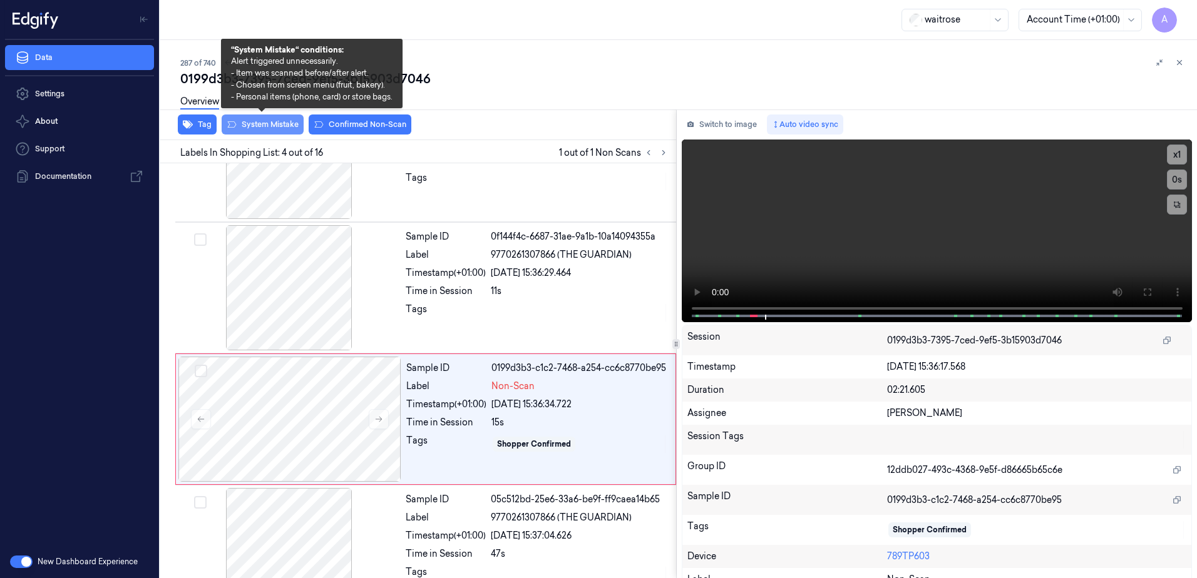
click at [263, 130] on button "System Mistake" at bounding box center [263, 125] width 82 height 20
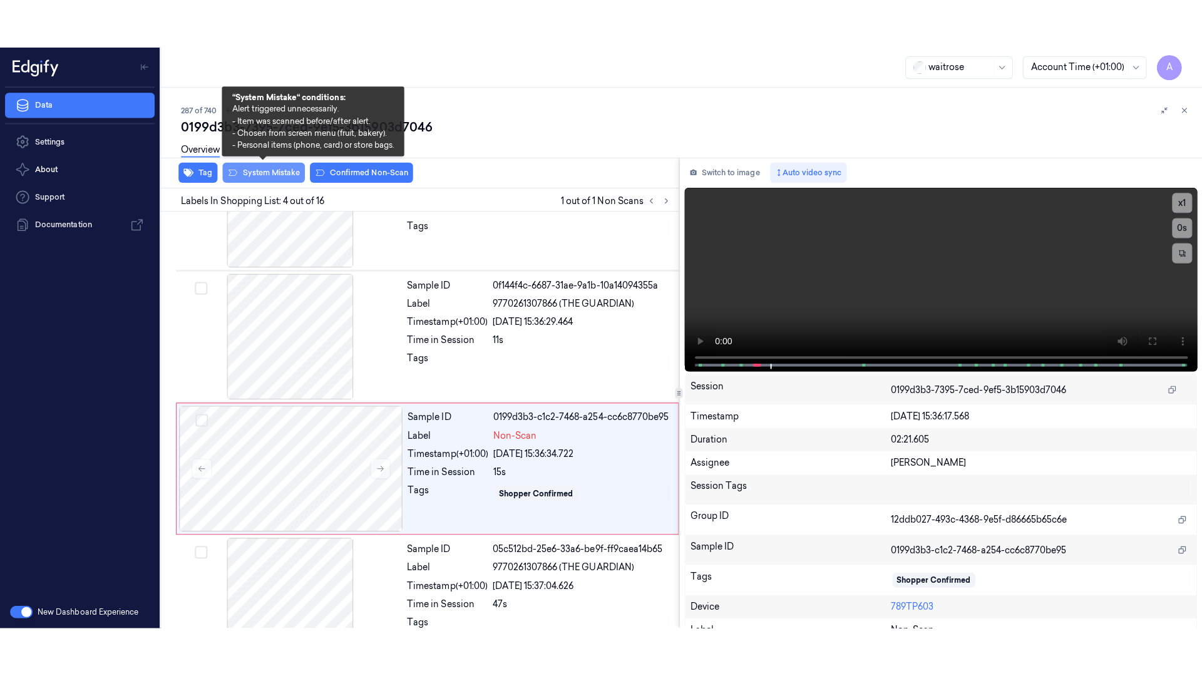
scroll to position [252, 0]
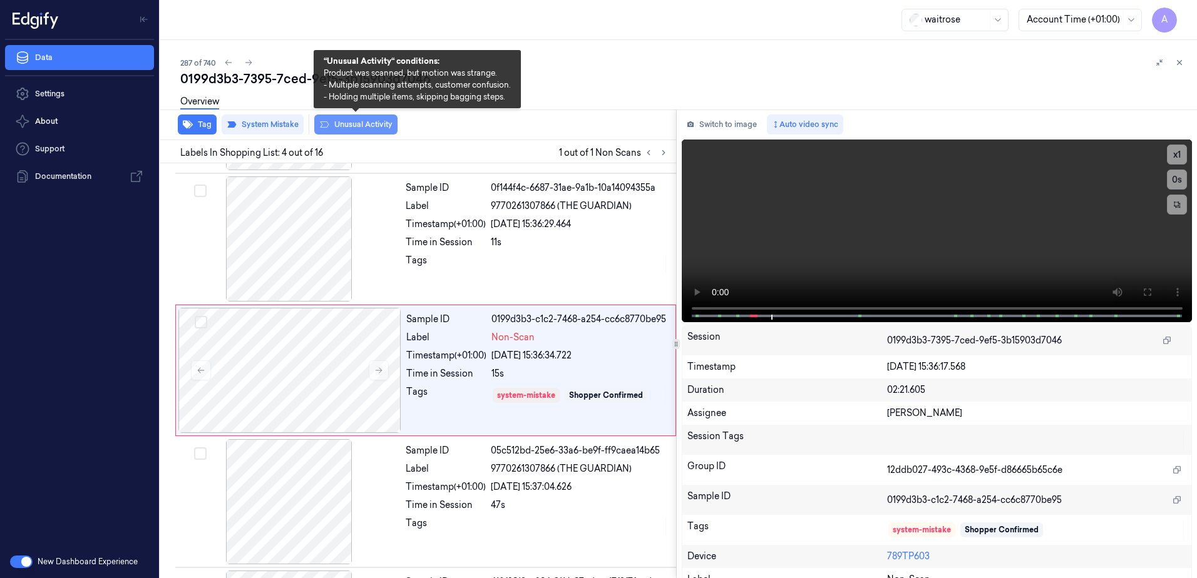
click at [366, 131] on button "Unusual Activity" at bounding box center [355, 125] width 83 height 20
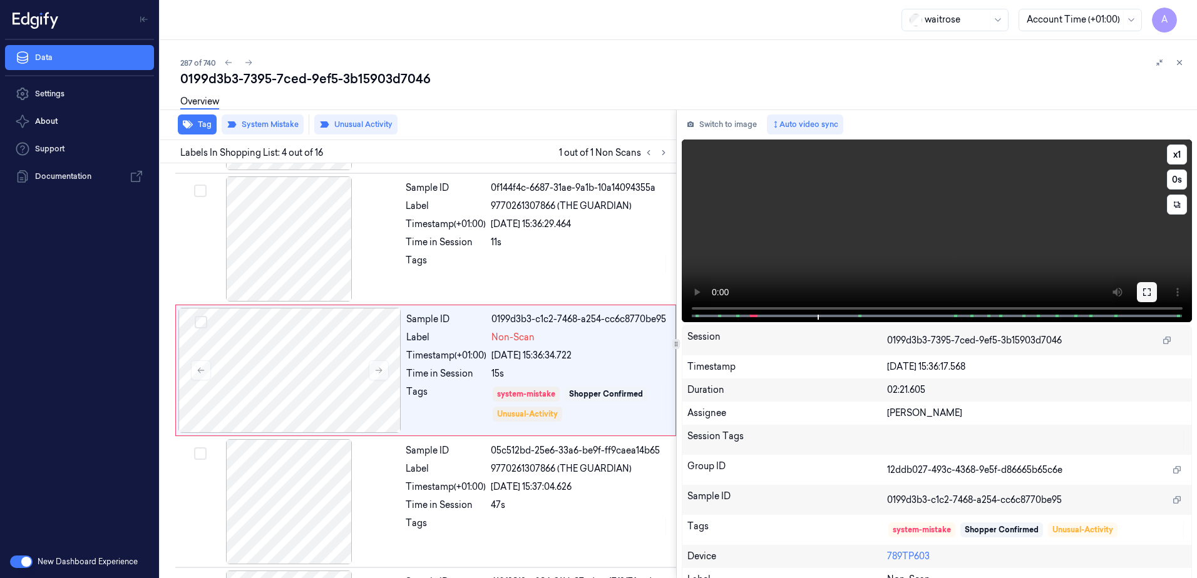
click at [1141, 293] on icon at bounding box center [1146, 292] width 10 height 10
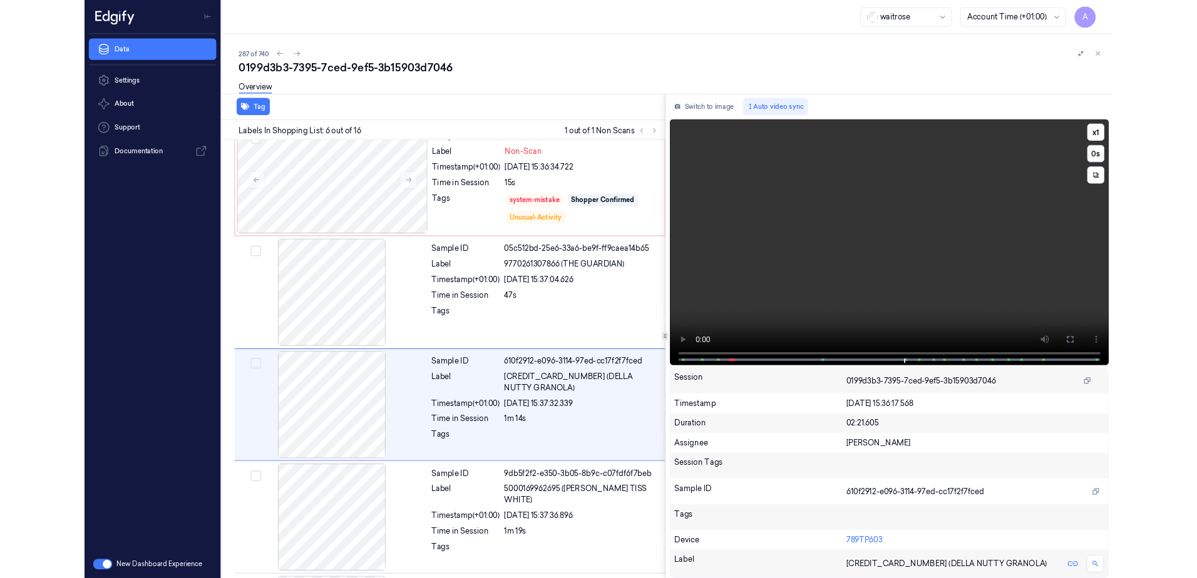
scroll to position [466, 0]
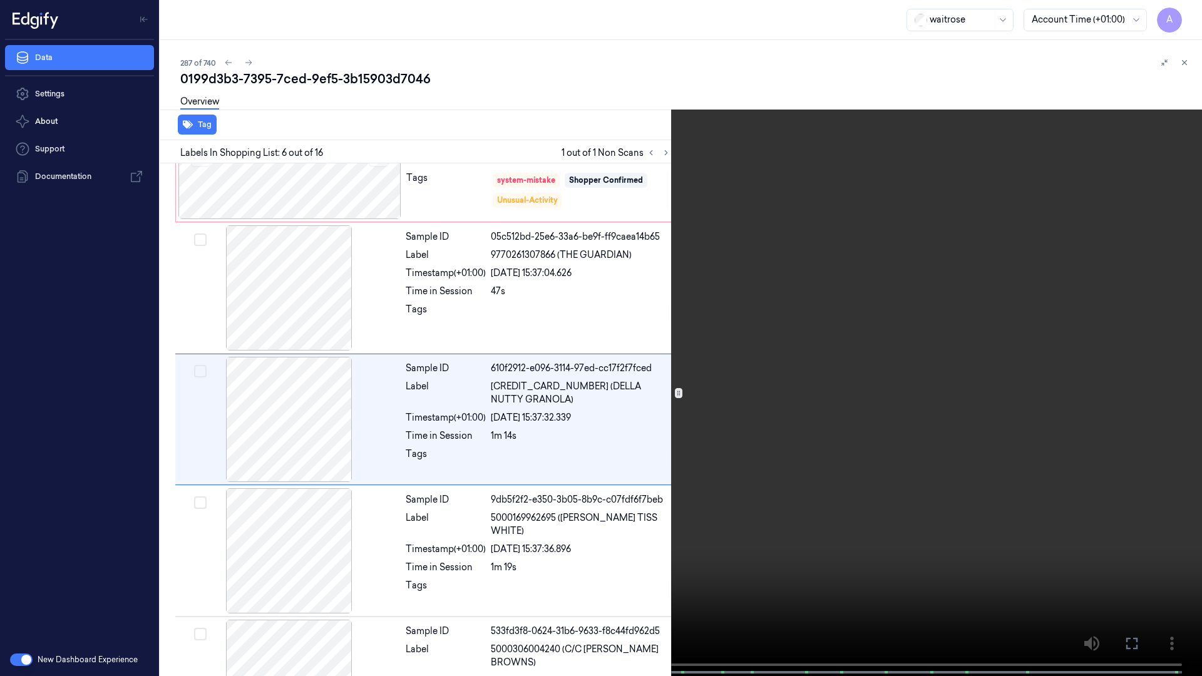
click at [0, 0] on icon at bounding box center [0, 0] width 0 height 0
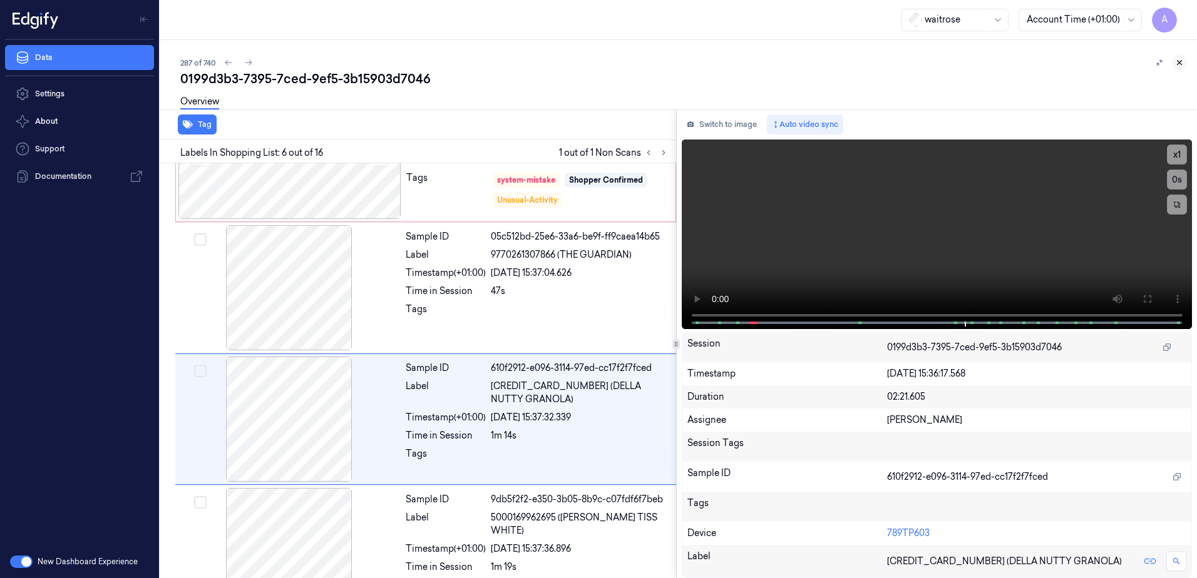
click at [1180, 62] on icon at bounding box center [1179, 63] width 4 height 4
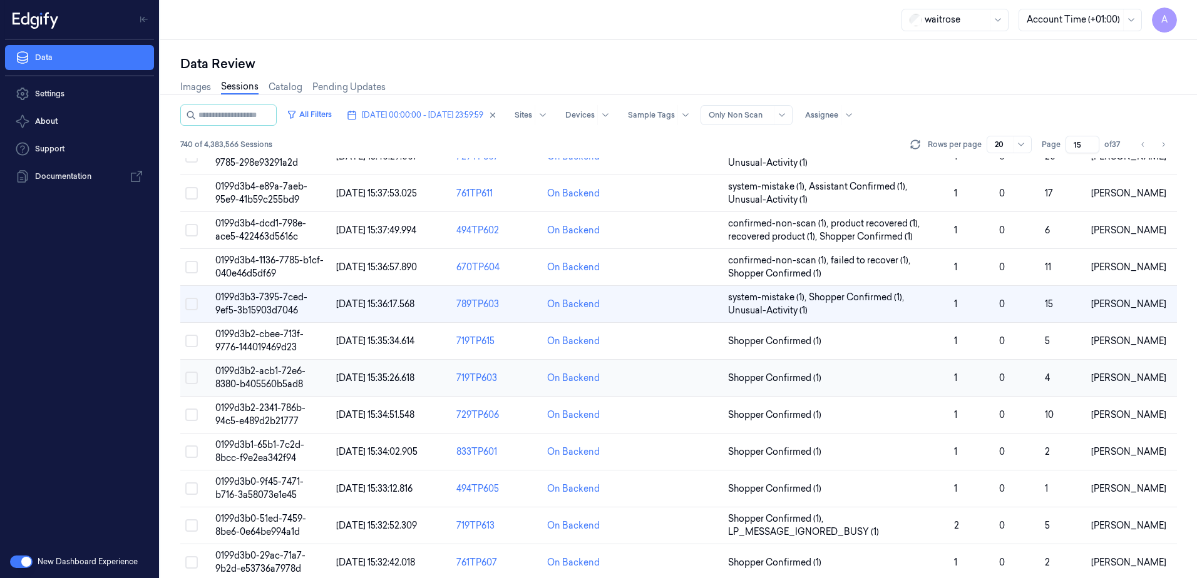
scroll to position [125, 0]
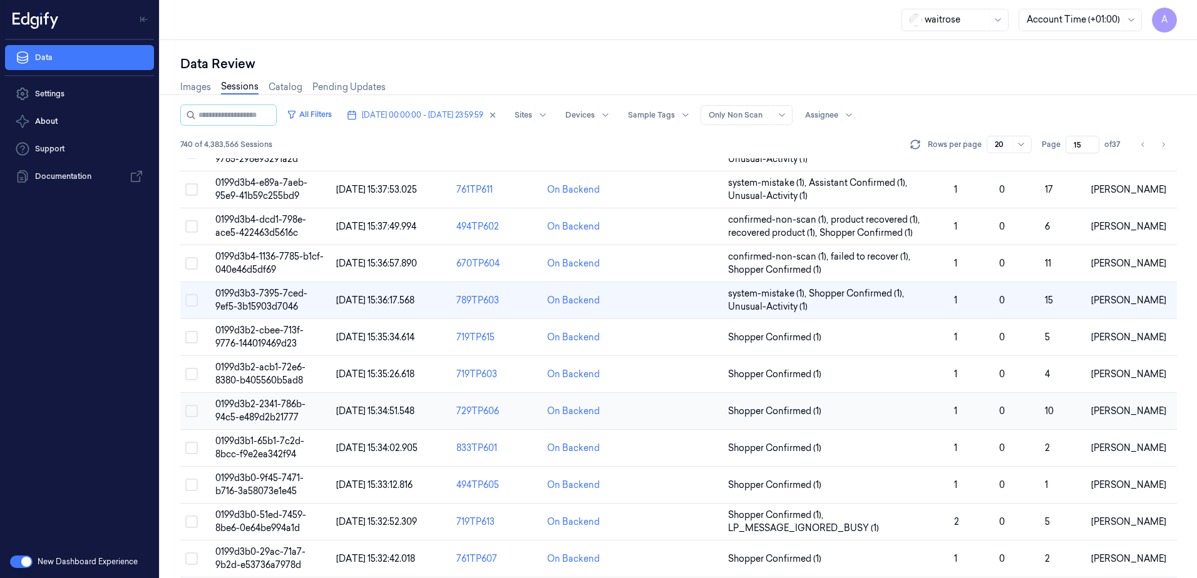
click at [242, 409] on span "0199d3b2-2341-786b-94c5-e489d2b21777" at bounding box center [260, 411] width 90 height 24
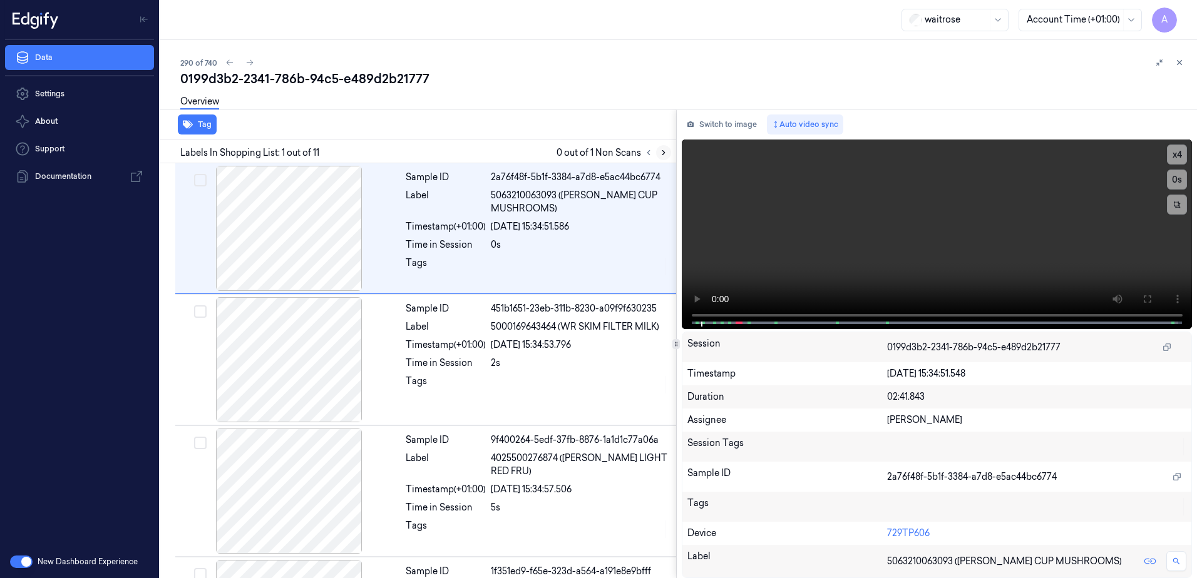
click at [663, 152] on icon at bounding box center [663, 152] width 9 height 9
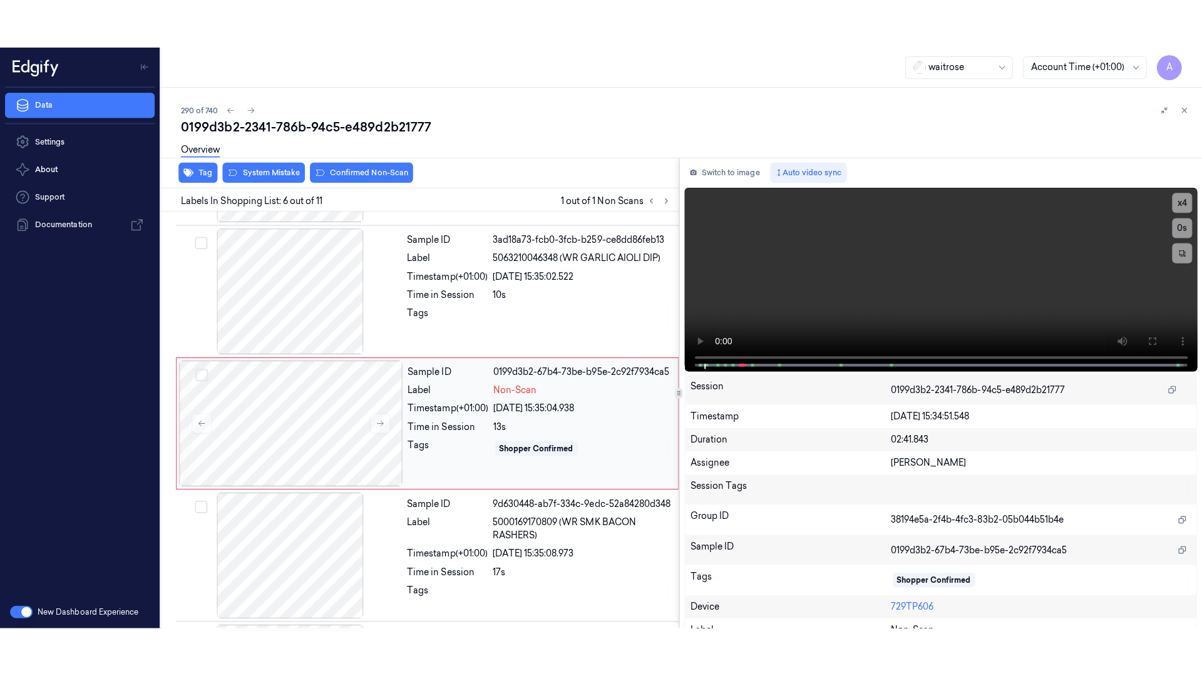
scroll to position [515, 0]
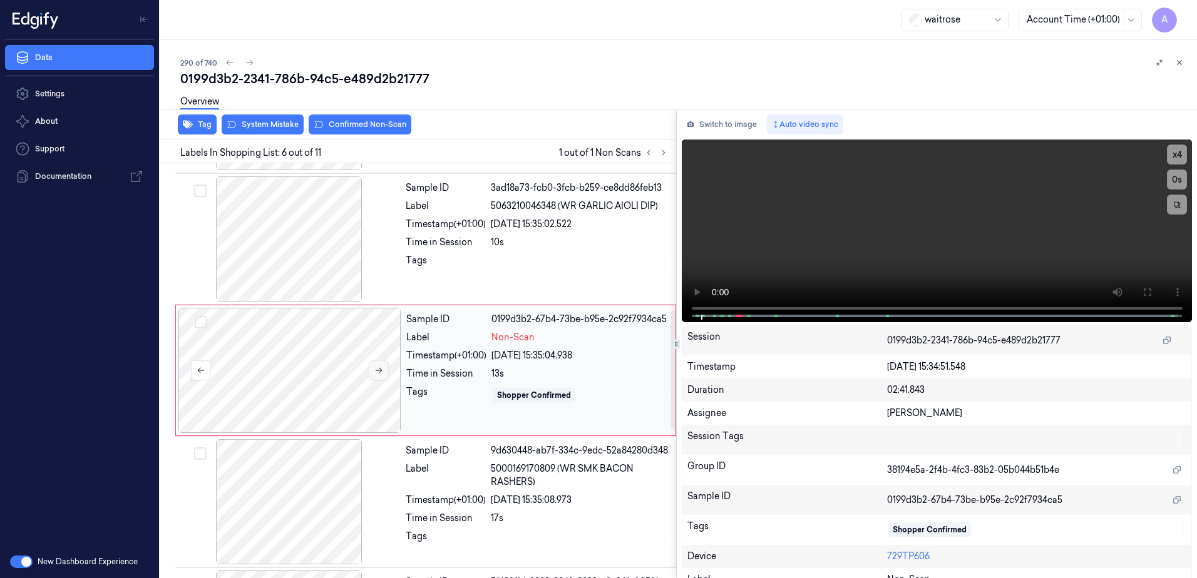
click at [377, 374] on icon at bounding box center [378, 370] width 9 height 9
click at [380, 367] on icon at bounding box center [378, 370] width 9 height 9
click at [1145, 302] on button at bounding box center [1146, 292] width 20 height 20
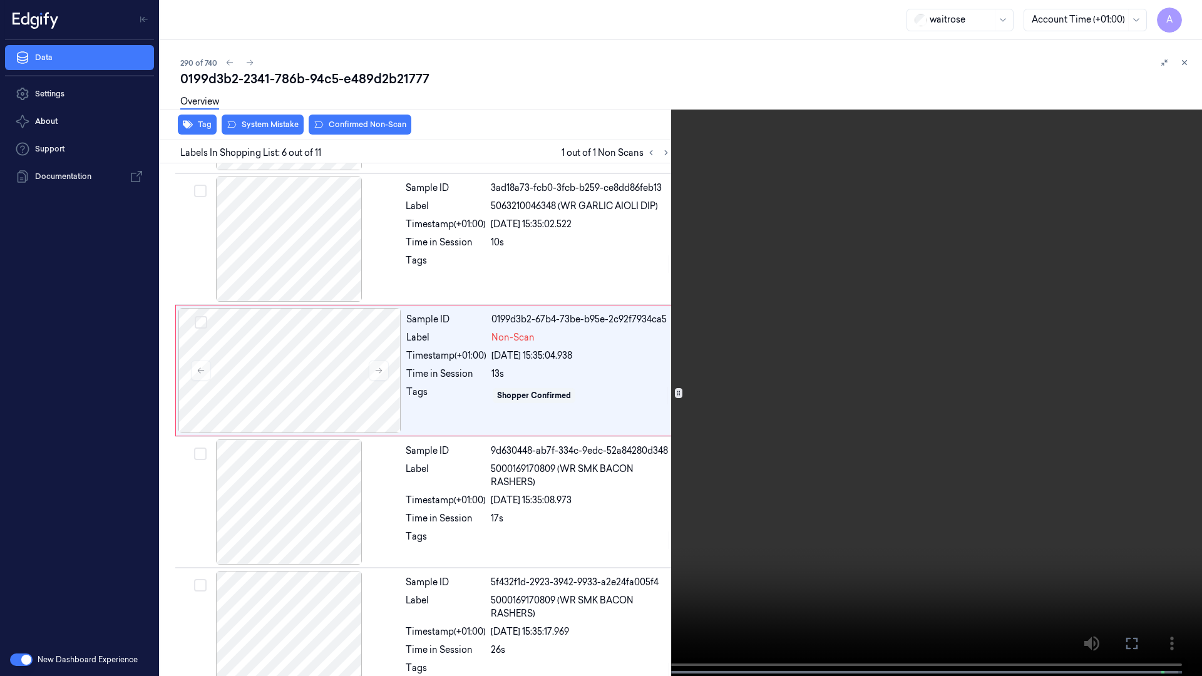
drag, startPoint x: 820, startPoint y: 356, endPoint x: 840, endPoint y: 335, distance: 28.8
click at [820, 356] on video at bounding box center [601, 339] width 1202 height 678
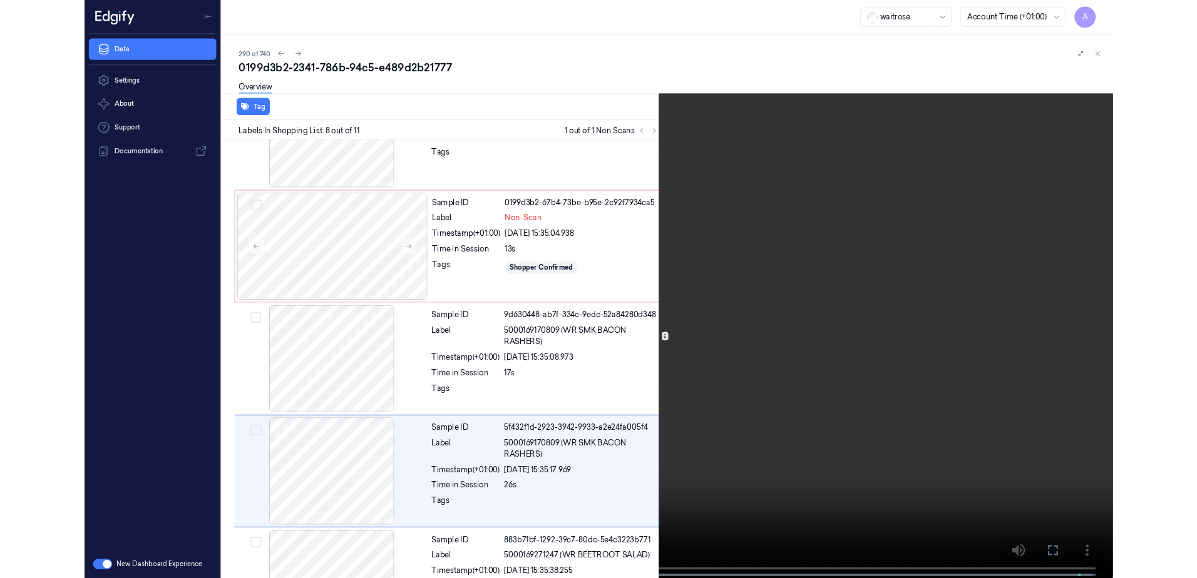
scroll to position [729, 0]
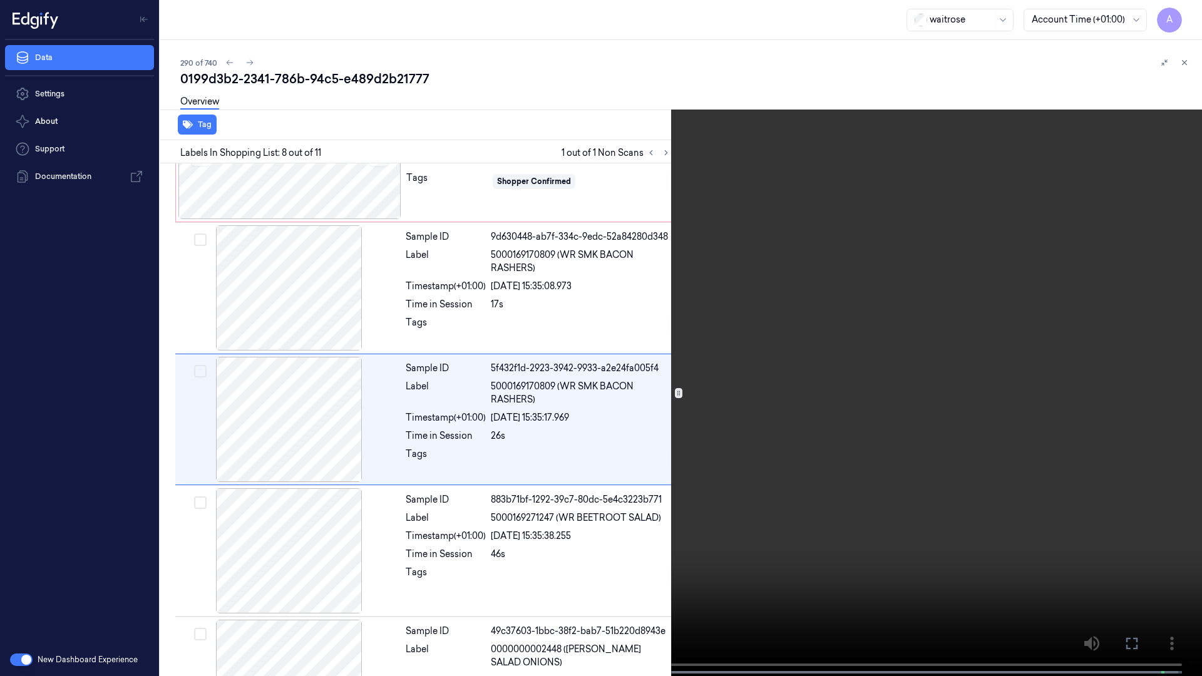
click at [0, 0] on button at bounding box center [0, 0] width 0 height 0
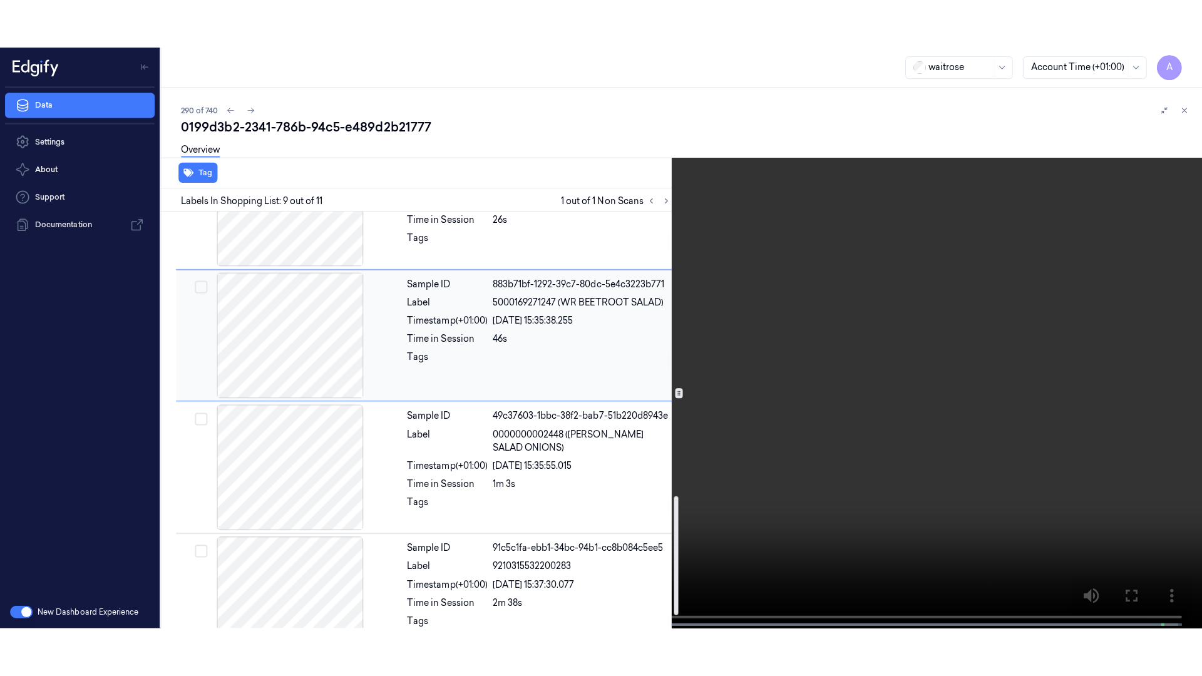
scroll to position [1038, 0]
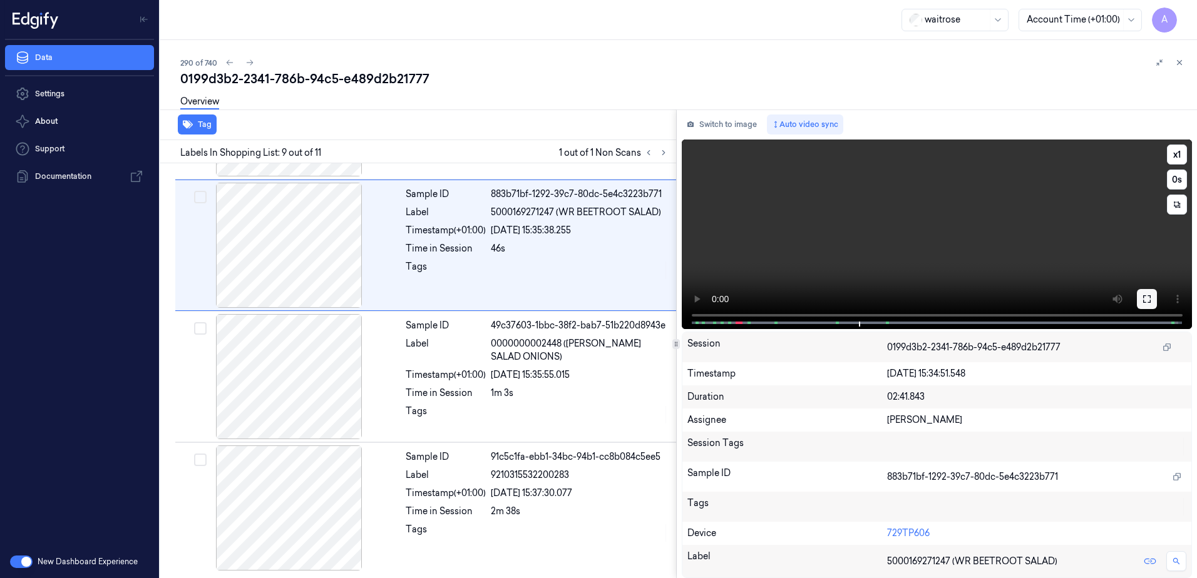
click at [1137, 304] on button at bounding box center [1146, 299] width 20 height 20
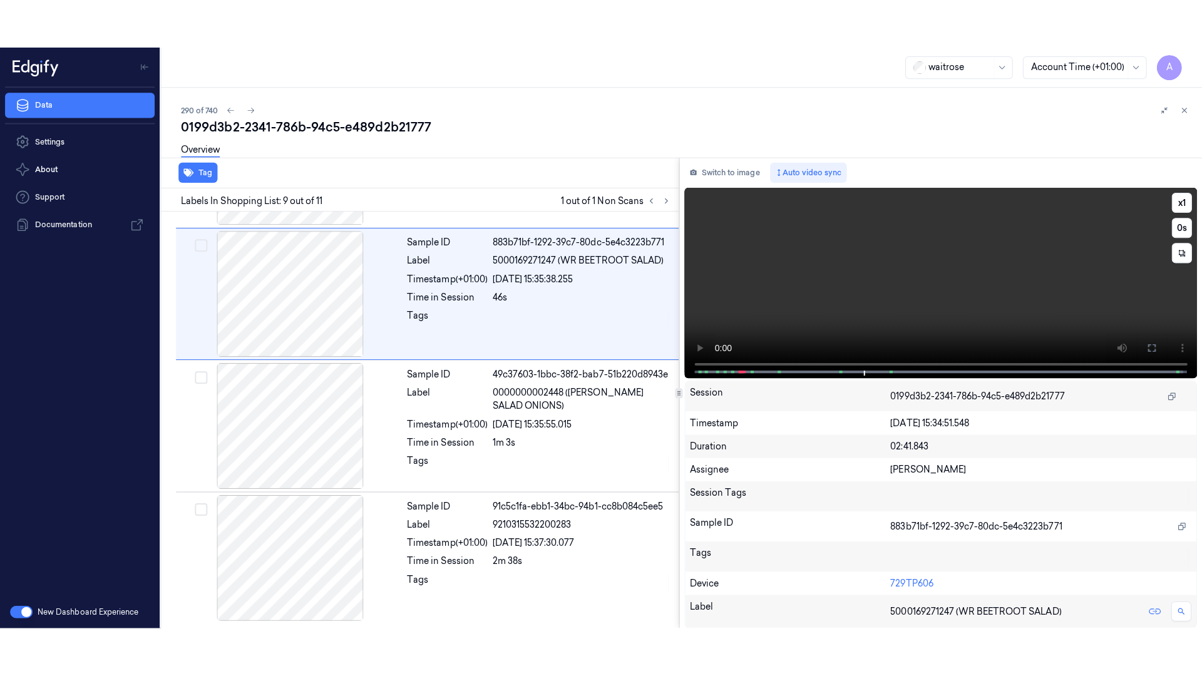
scroll to position [937, 0]
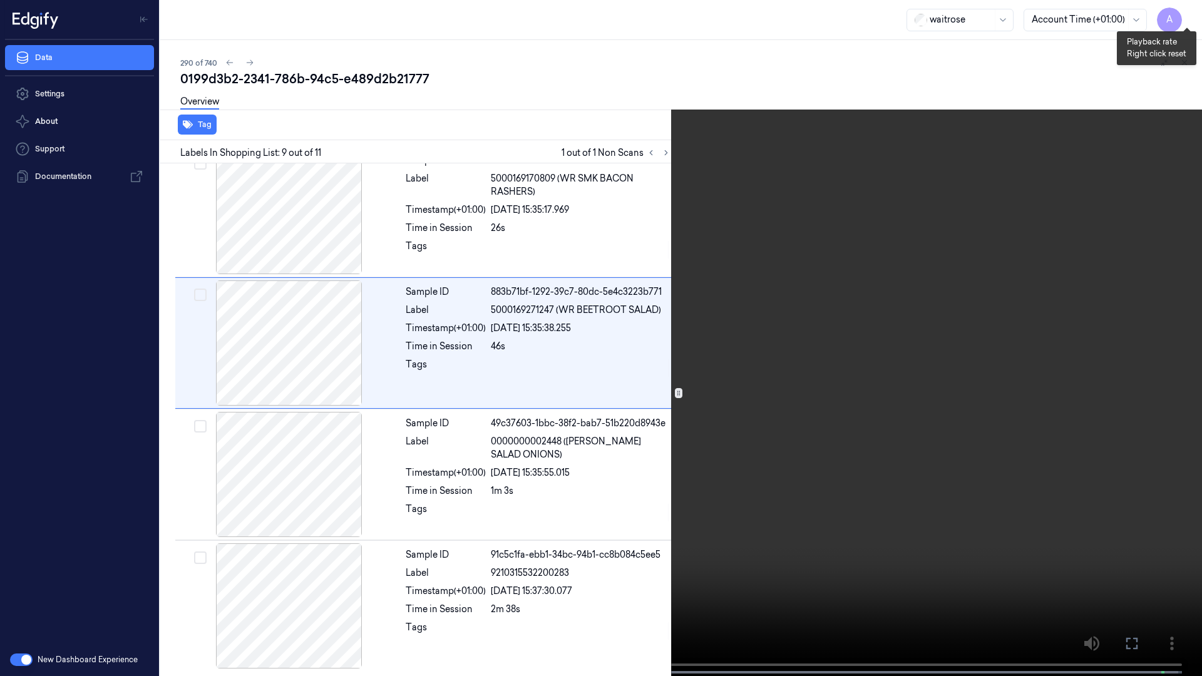
click at [1183, 18] on button "x 1" at bounding box center [1186, 15] width 20 height 20
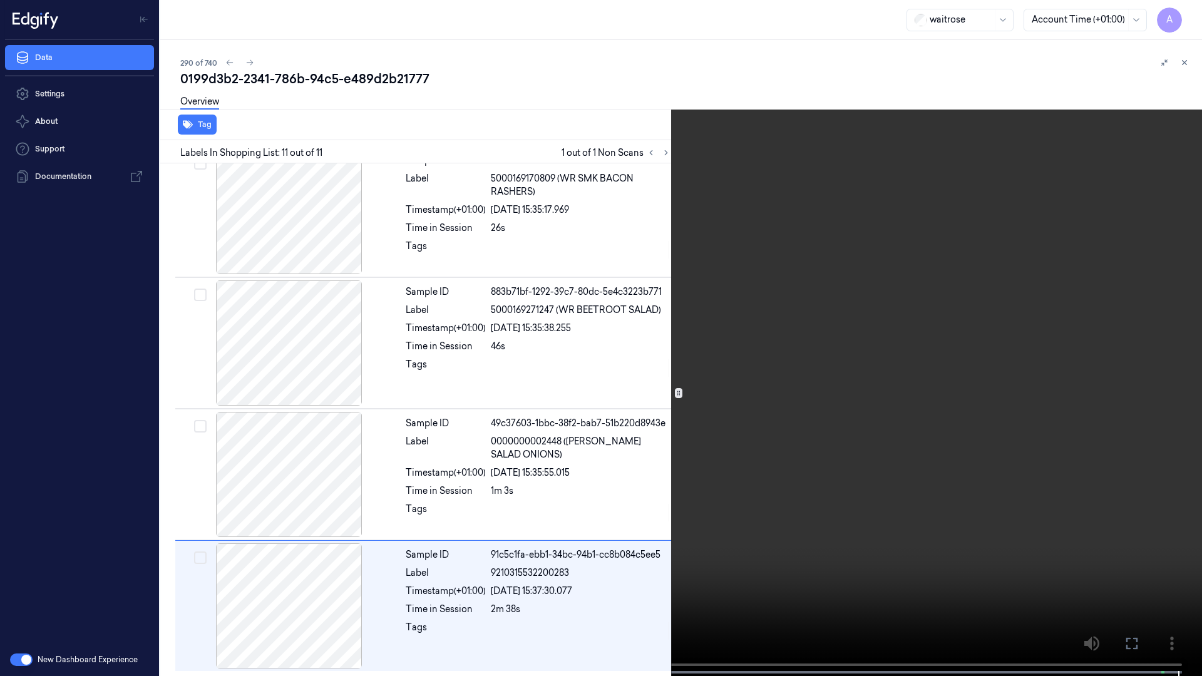
click at [0, 0] on icon at bounding box center [0, 0] width 0 height 0
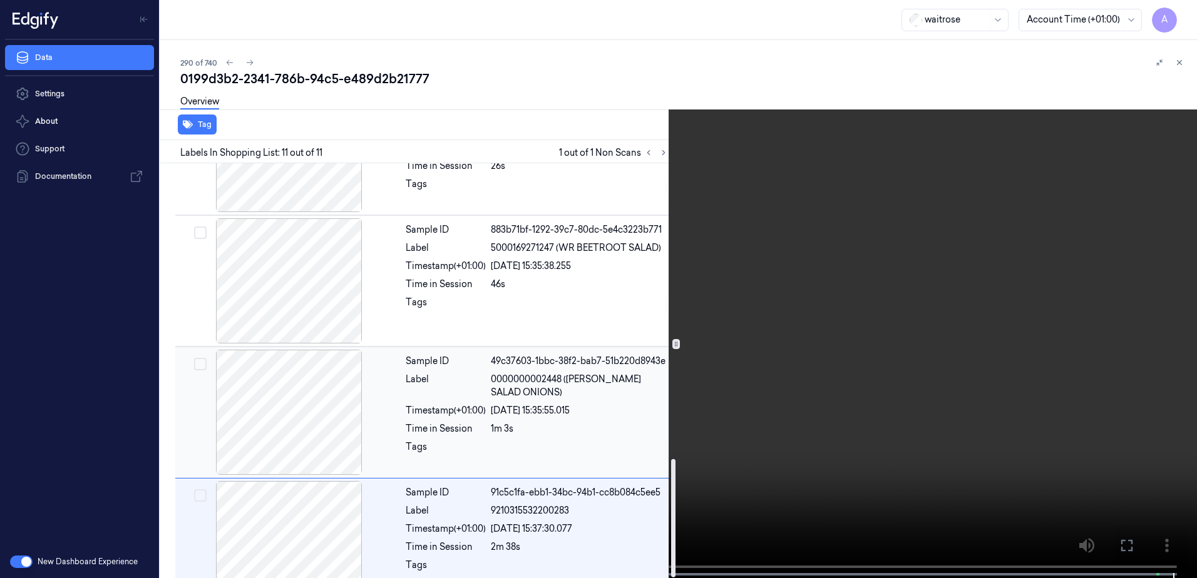
scroll to position [1038, 0]
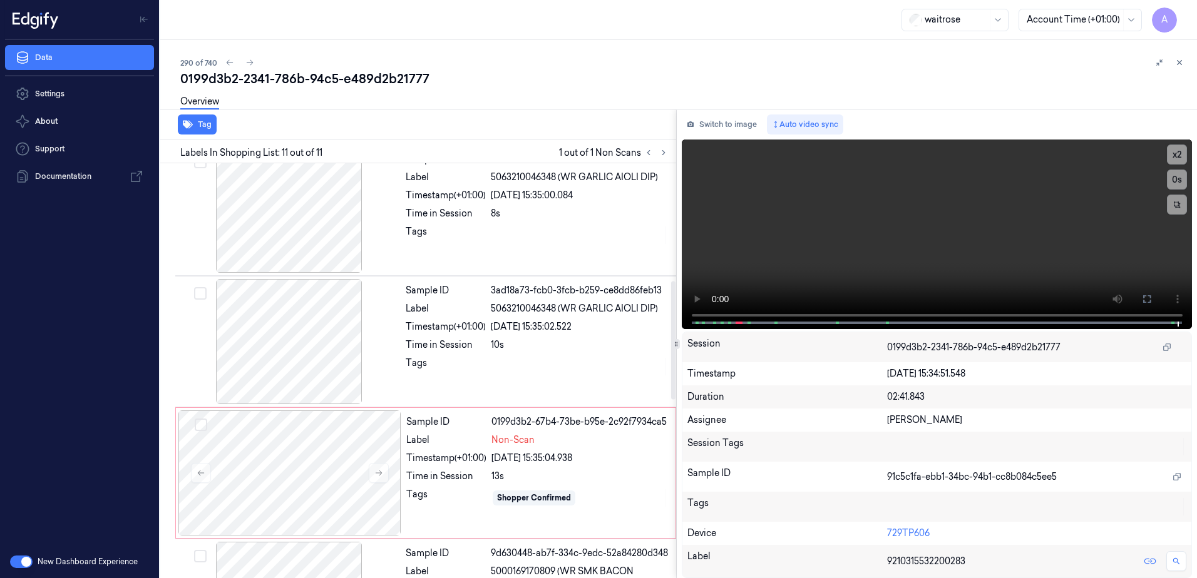
click at [449, 459] on div "Timestamp (+01:00)" at bounding box center [446, 458] width 80 height 13
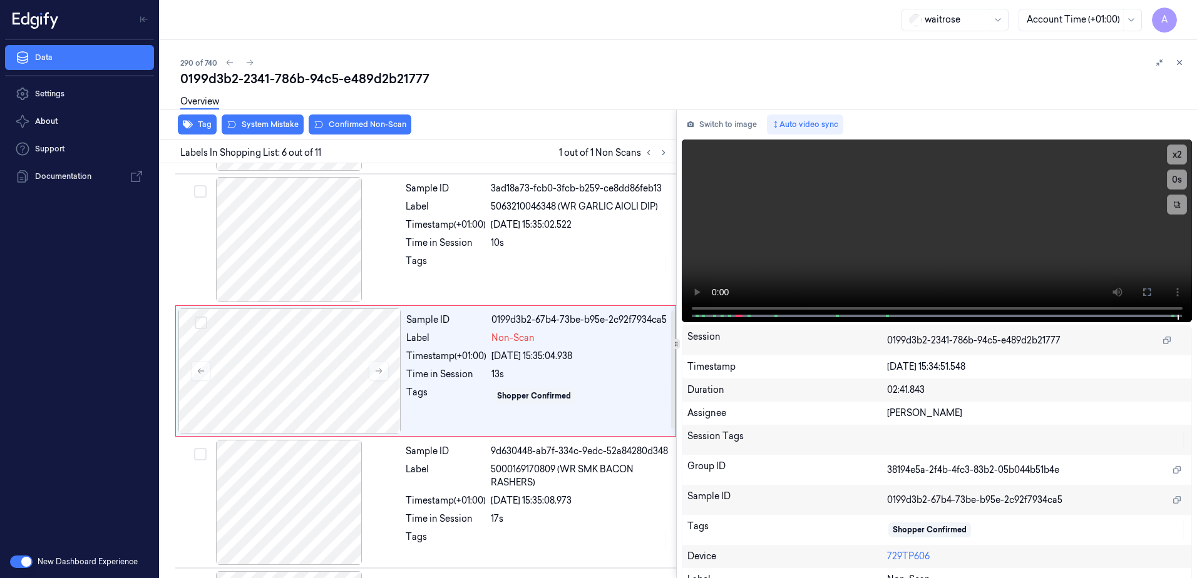
scroll to position [515, 0]
click at [372, 369] on button at bounding box center [379, 370] width 20 height 20
click at [386, 376] on button at bounding box center [379, 370] width 20 height 20
click at [381, 376] on button at bounding box center [379, 370] width 20 height 20
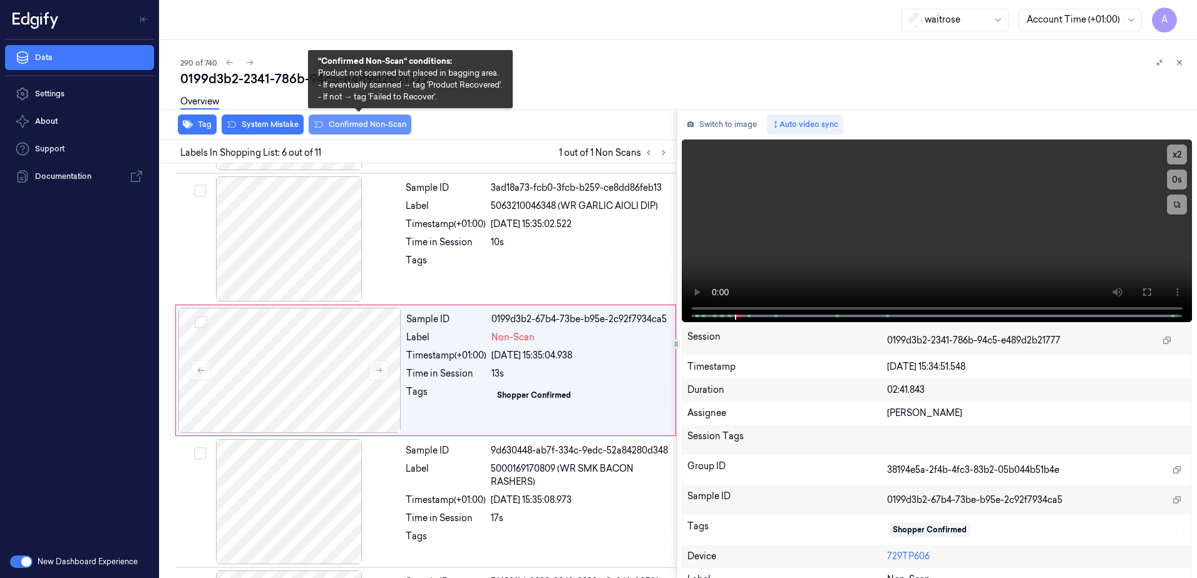
click at [355, 128] on button "Confirmed Non-Scan" at bounding box center [360, 125] width 103 height 20
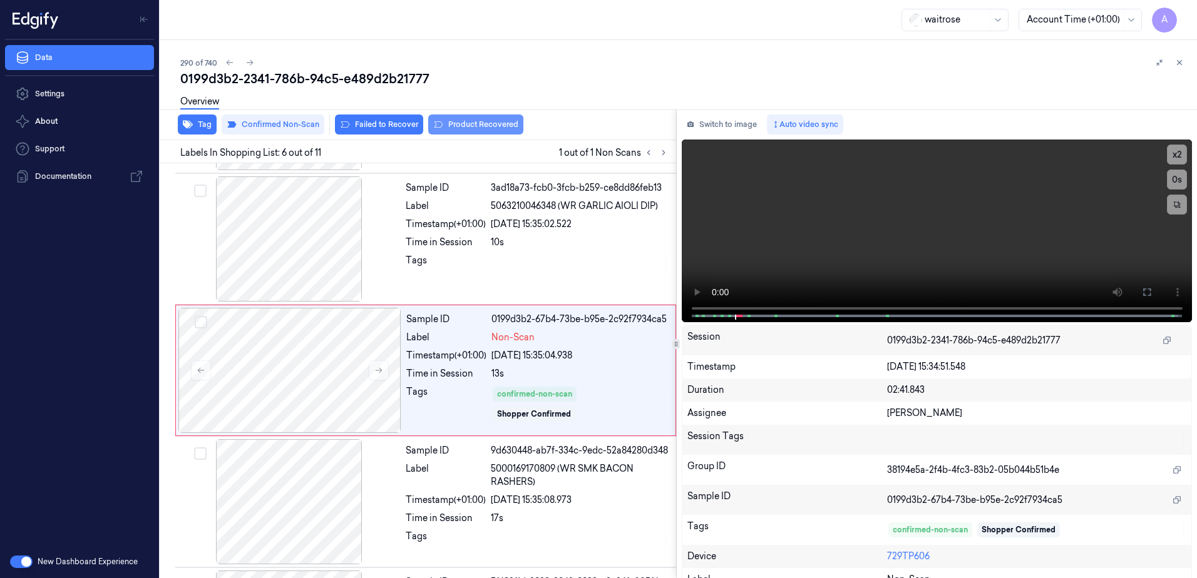
click at [484, 128] on button "Product Recovered" at bounding box center [475, 125] width 95 height 20
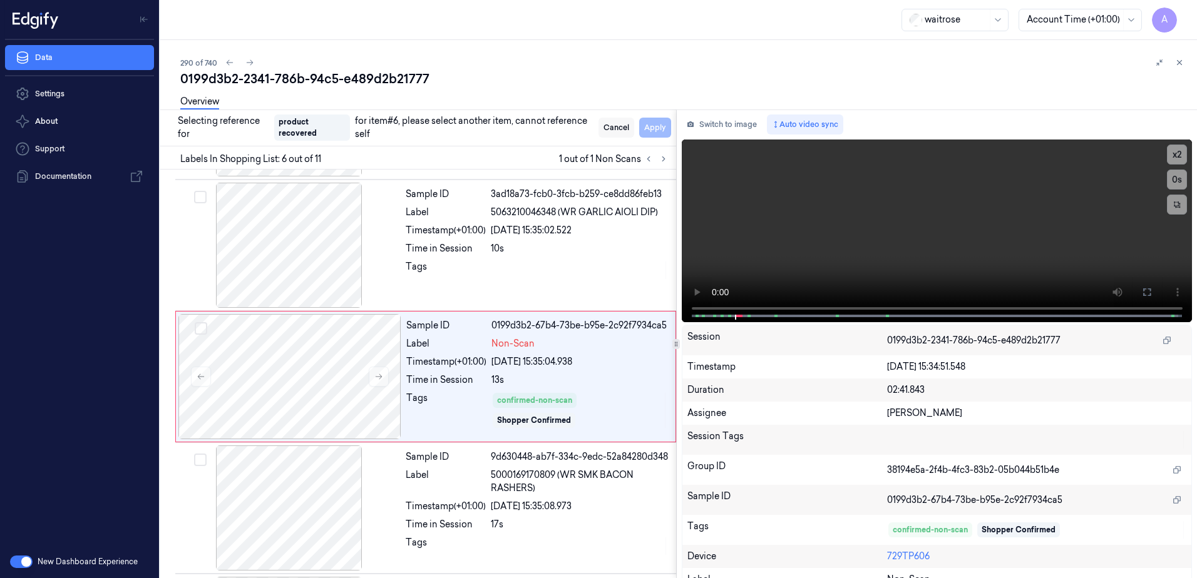
click at [617, 127] on button "Cancel" at bounding box center [616, 128] width 36 height 20
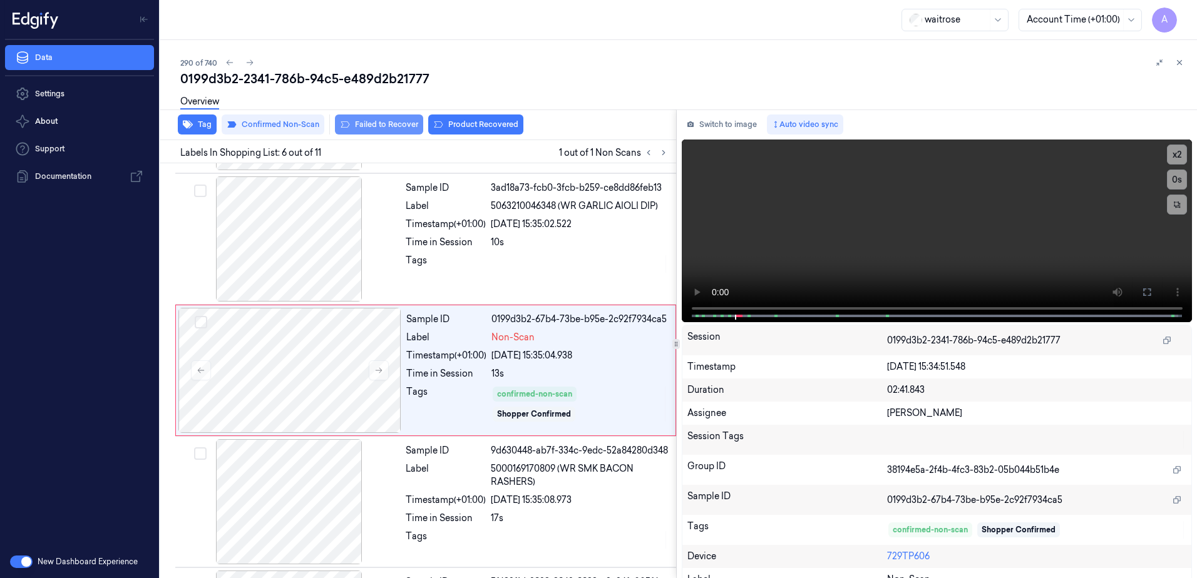
click at [385, 120] on button "Failed to Recover" at bounding box center [379, 125] width 88 height 20
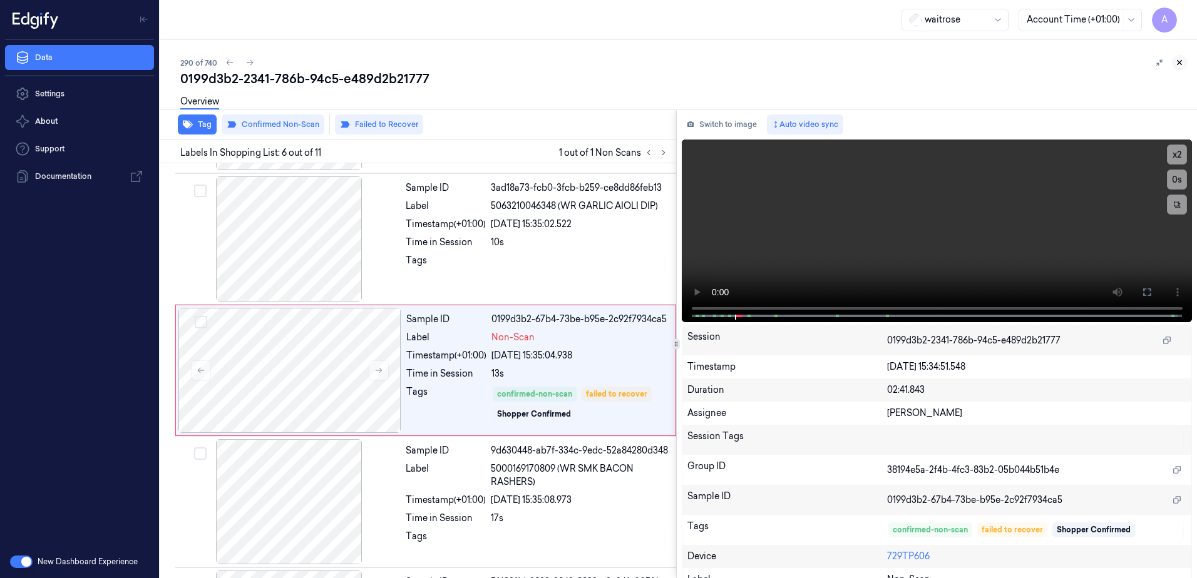
click at [1176, 66] on icon at bounding box center [1179, 62] width 9 height 9
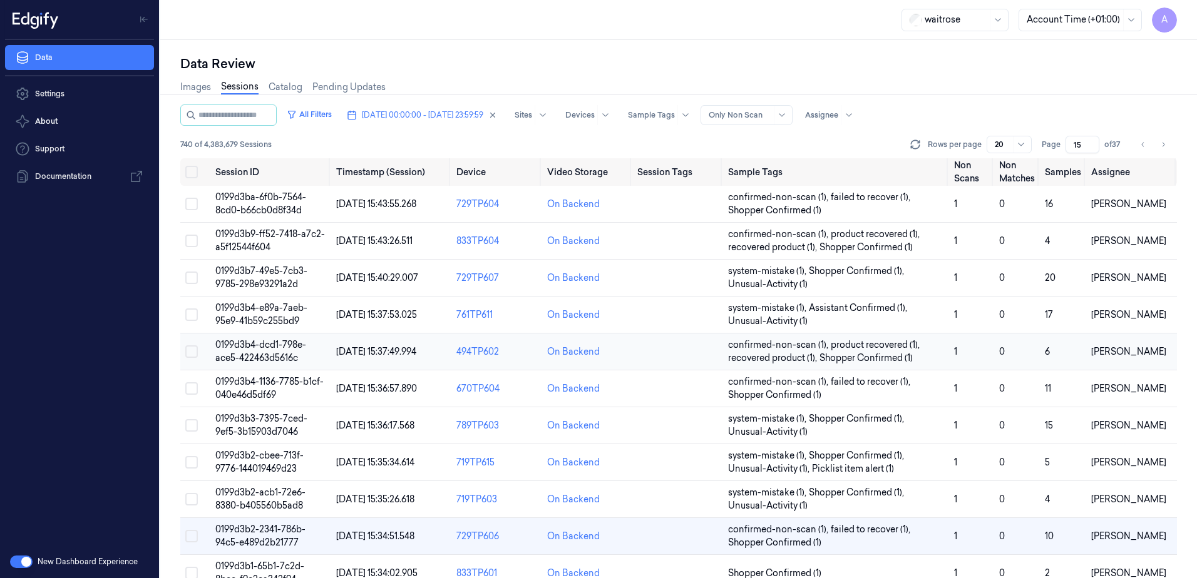
scroll to position [125, 0]
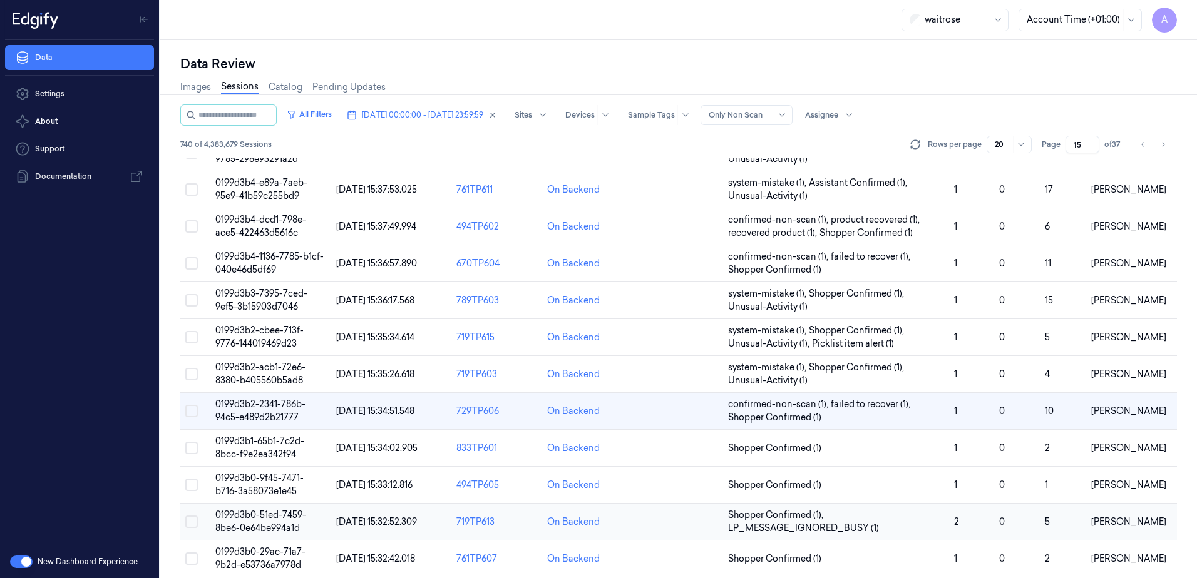
click at [248, 511] on span "0199d3b0-51ed-7459-8be6-0e64be994a1d" at bounding box center [260, 521] width 91 height 24
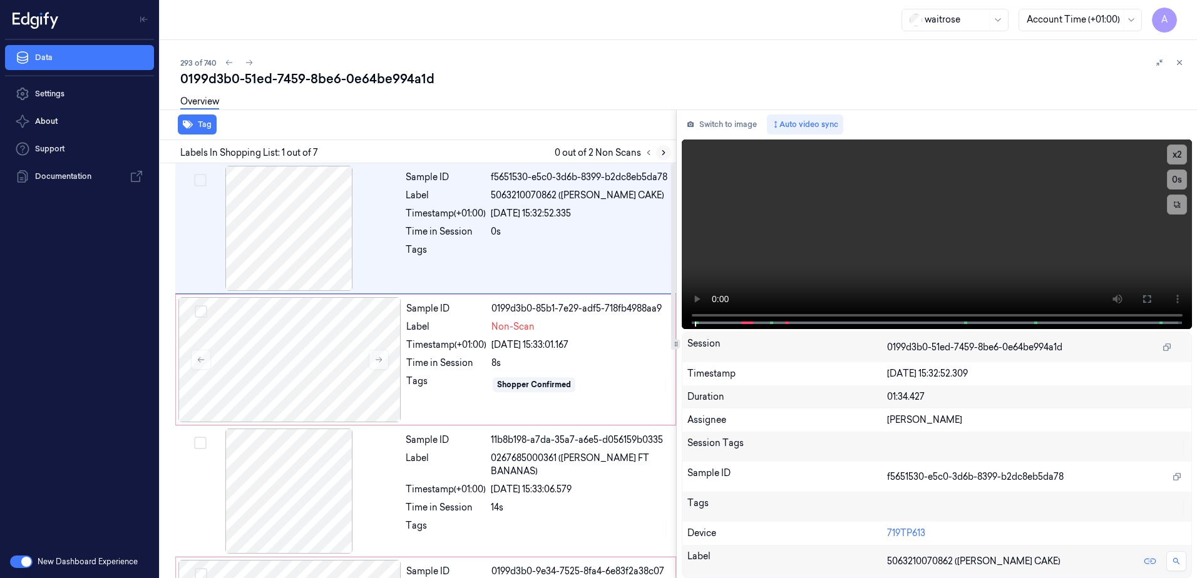
click at [666, 153] on icon at bounding box center [663, 152] width 9 height 9
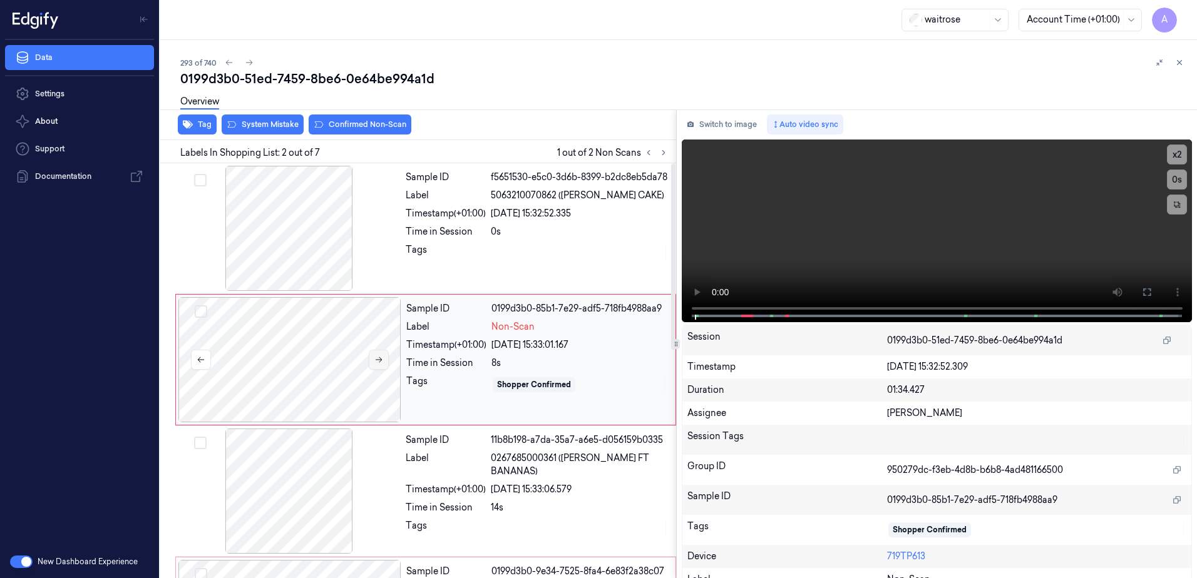
click at [373, 360] on button at bounding box center [379, 360] width 20 height 20
click at [382, 362] on icon at bounding box center [378, 359] width 9 height 9
click at [375, 359] on icon at bounding box center [378, 359] width 9 height 9
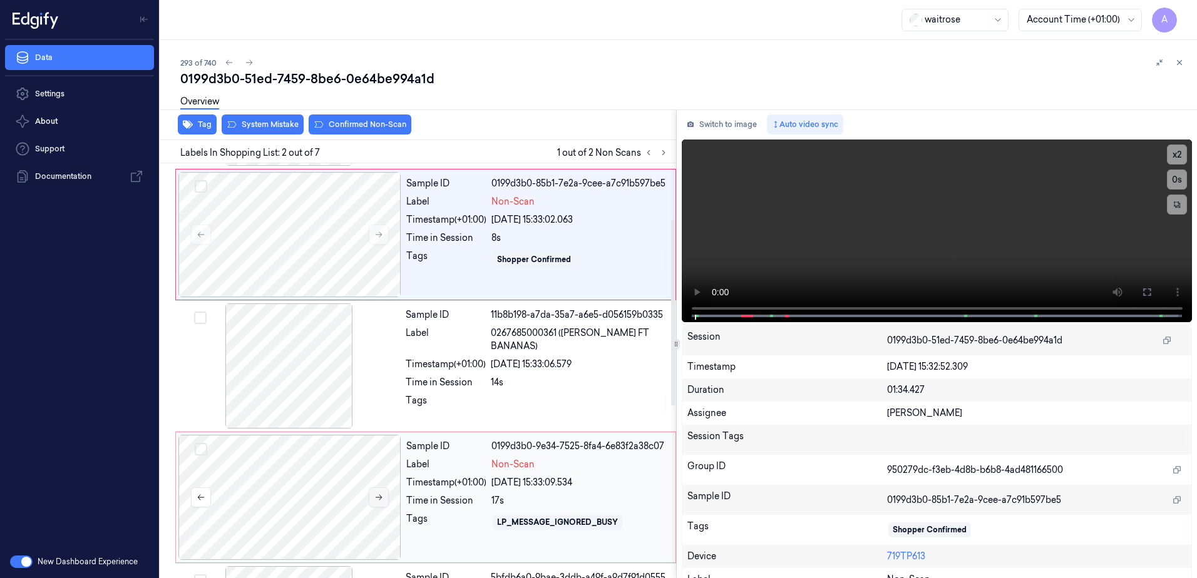
click at [381, 497] on icon at bounding box center [378, 498] width 7 height 6
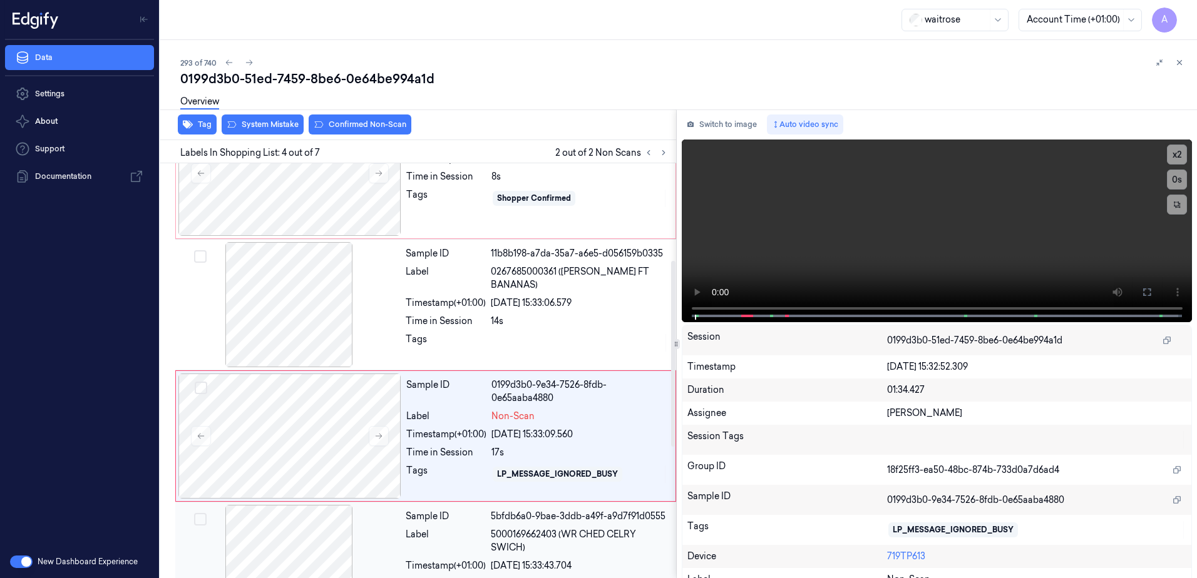
scroll to position [252, 0]
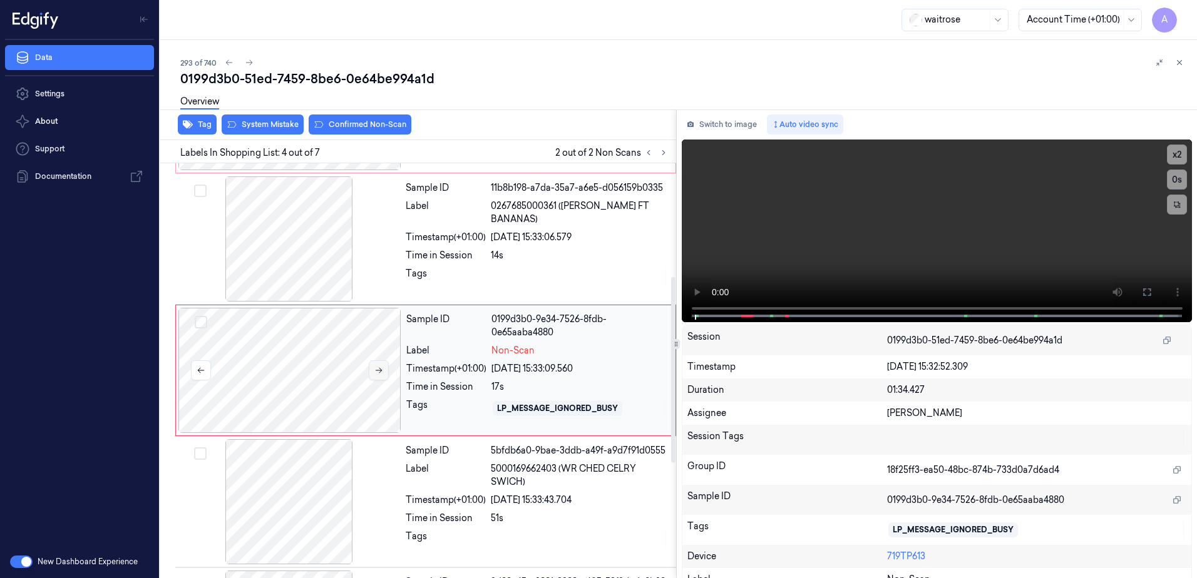
click at [376, 375] on button at bounding box center [379, 370] width 20 height 20
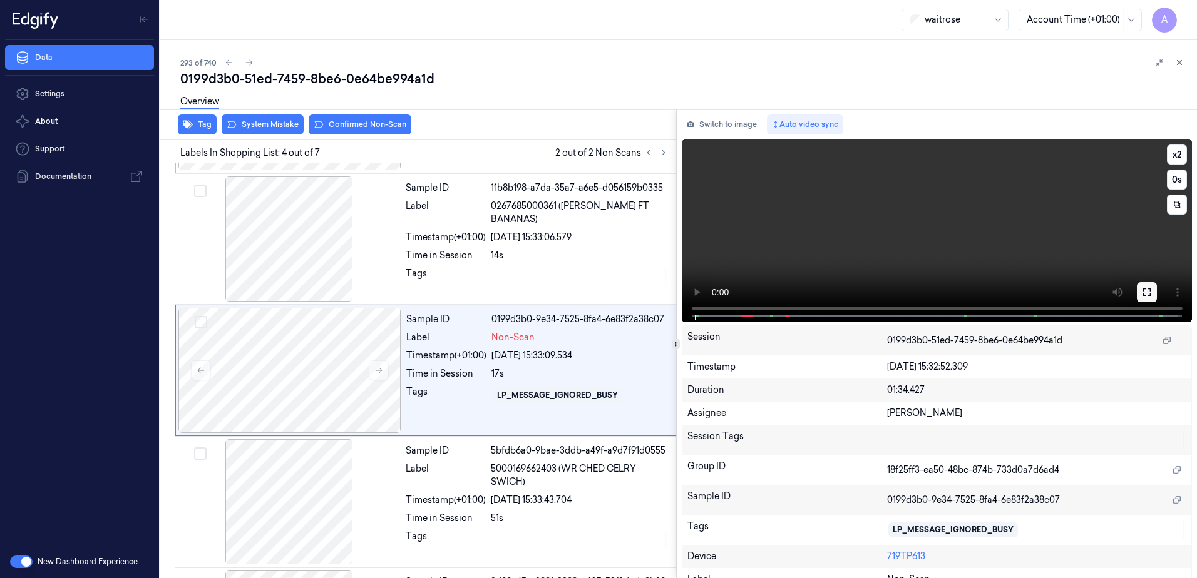
click at [1146, 293] on icon at bounding box center [1146, 292] width 10 height 10
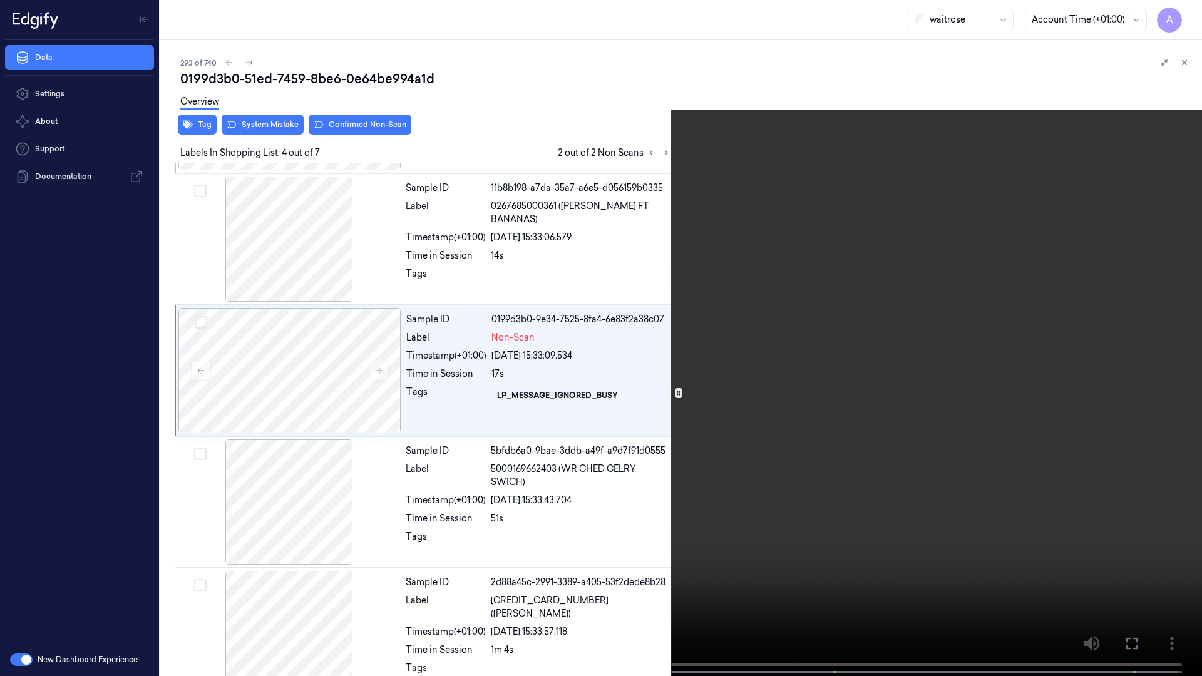
click at [797, 347] on video at bounding box center [601, 339] width 1202 height 678
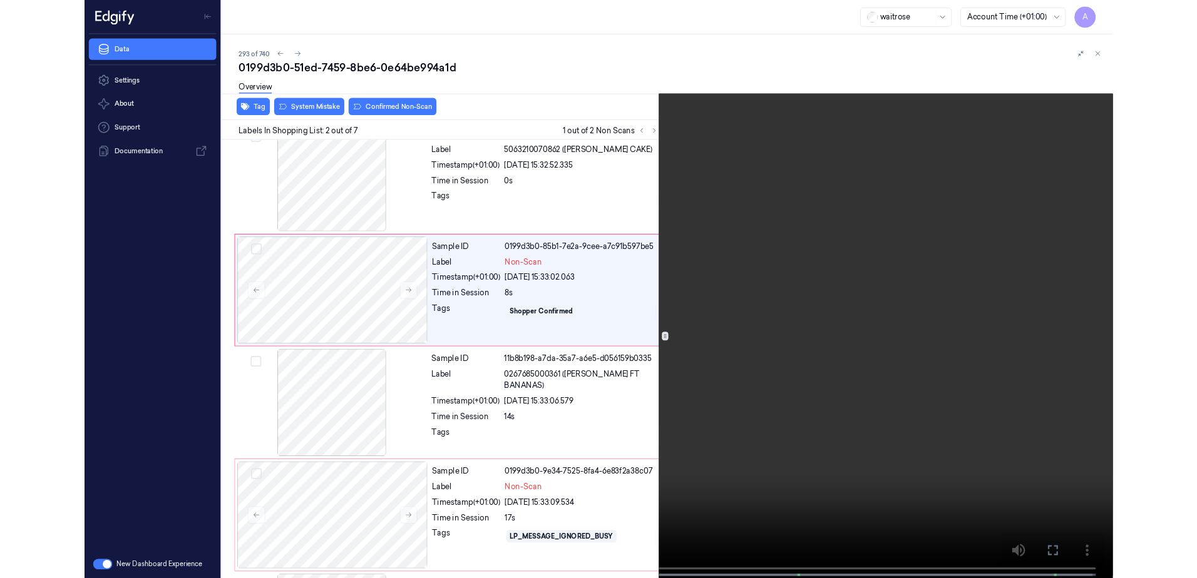
scroll to position [0, 0]
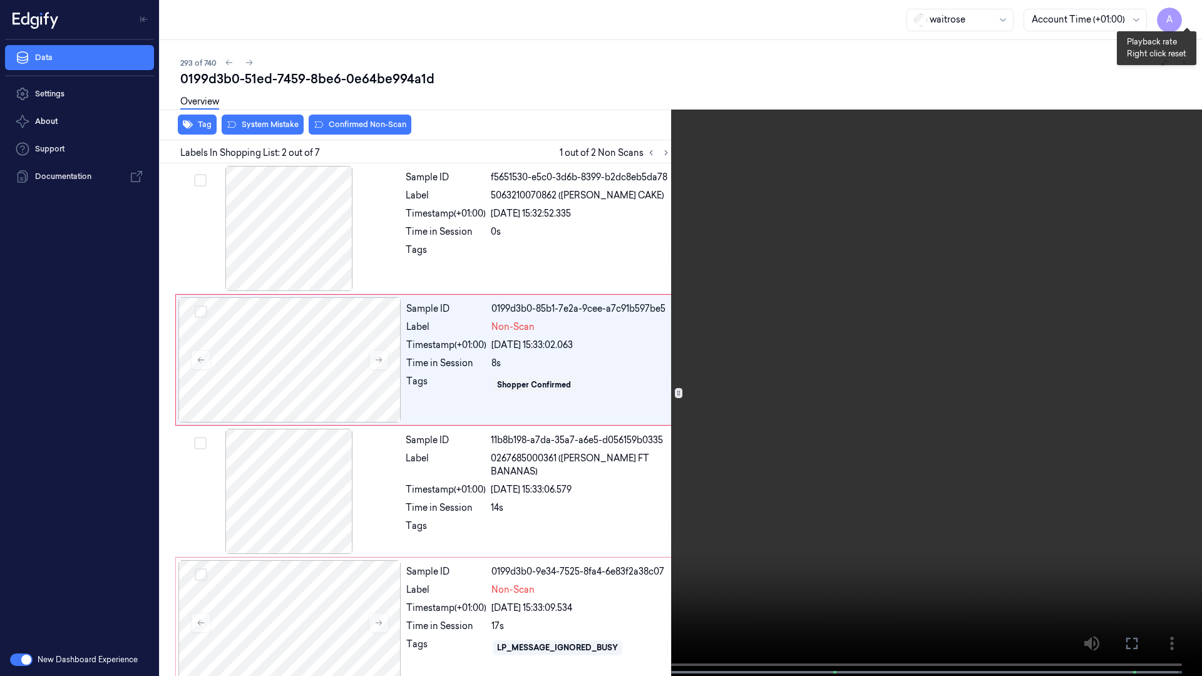
click at [1182, 14] on button "x 1" at bounding box center [1186, 15] width 20 height 20
click at [0, 0] on icon at bounding box center [0, 0] width 0 height 0
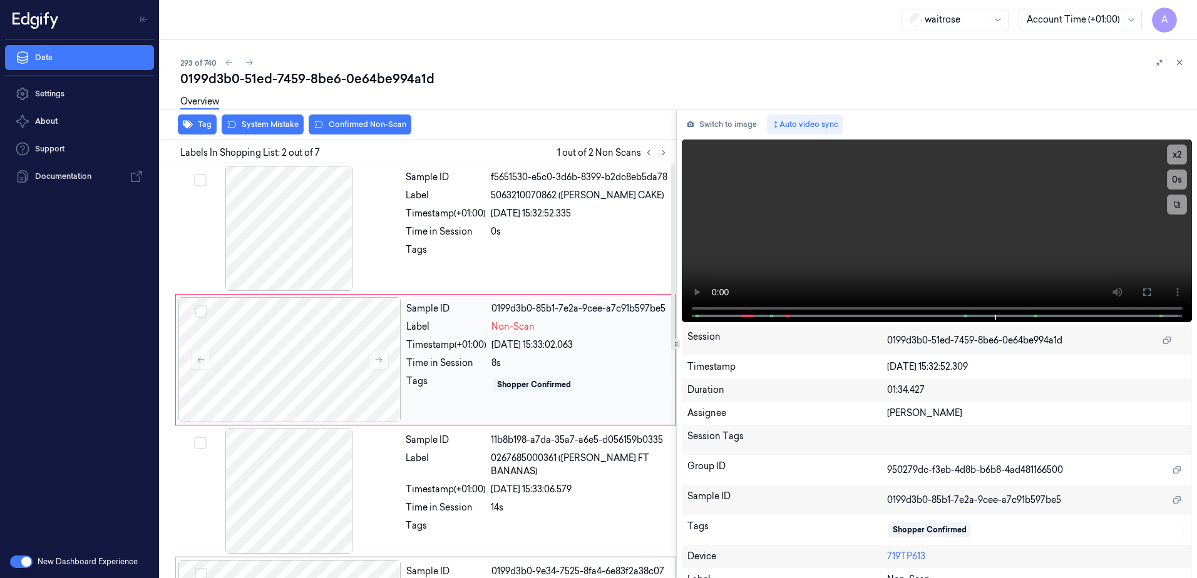
click at [430, 372] on div "Sample ID 0199d3b0-85b1-7e2a-9cee-a7c91b597be5 Label Non-Scan Timestamp (+01:00…" at bounding box center [537, 359] width 272 height 125
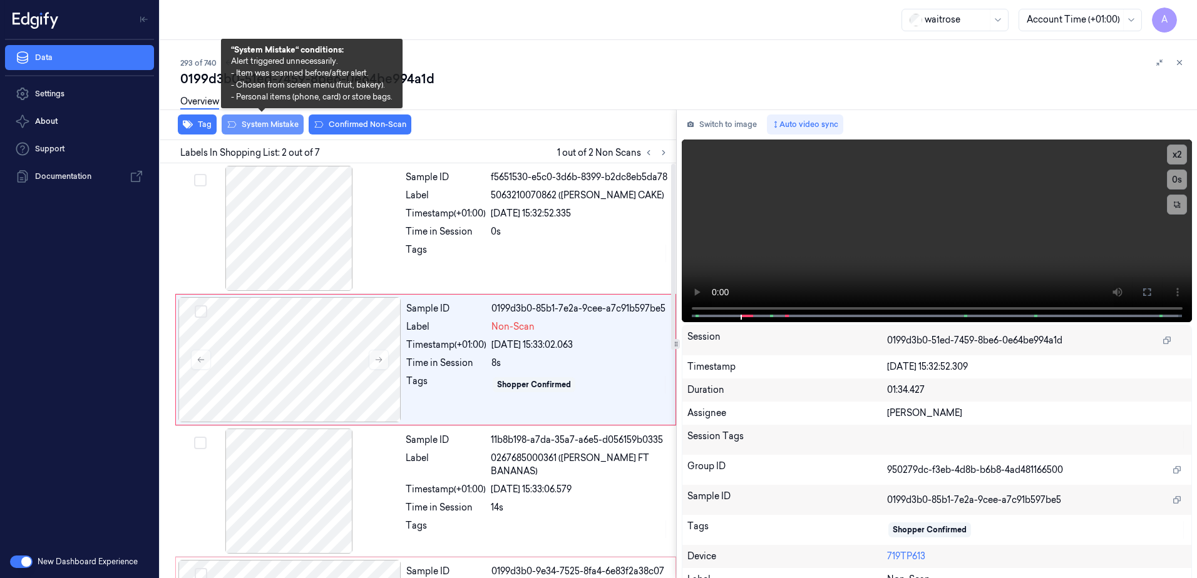
click at [282, 125] on button "System Mistake" at bounding box center [263, 125] width 82 height 20
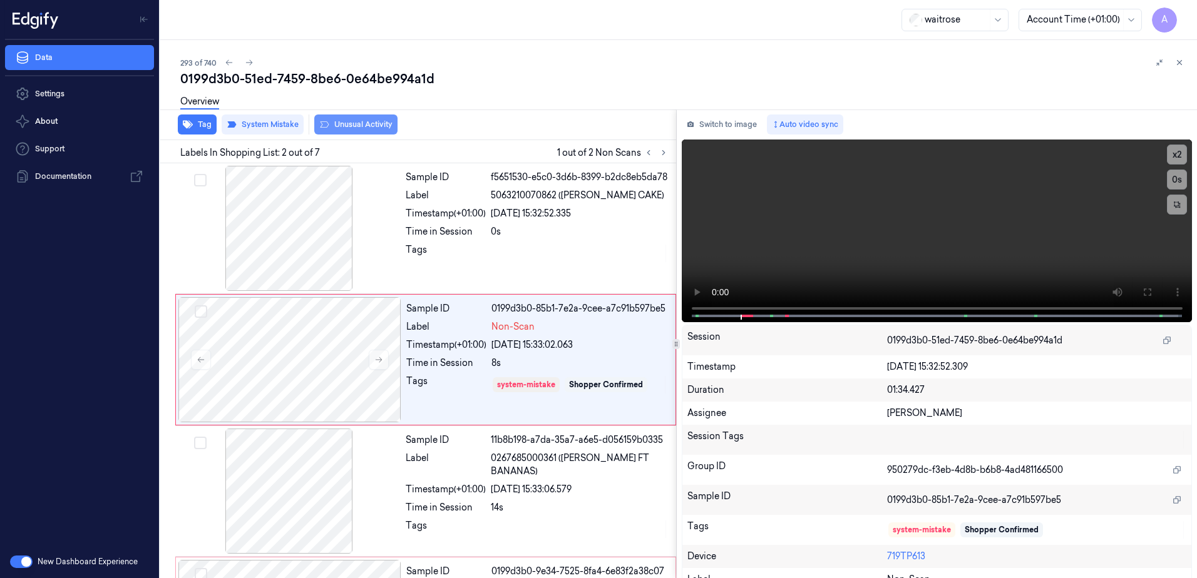
click at [357, 128] on button "Unusual Activity" at bounding box center [355, 125] width 83 height 20
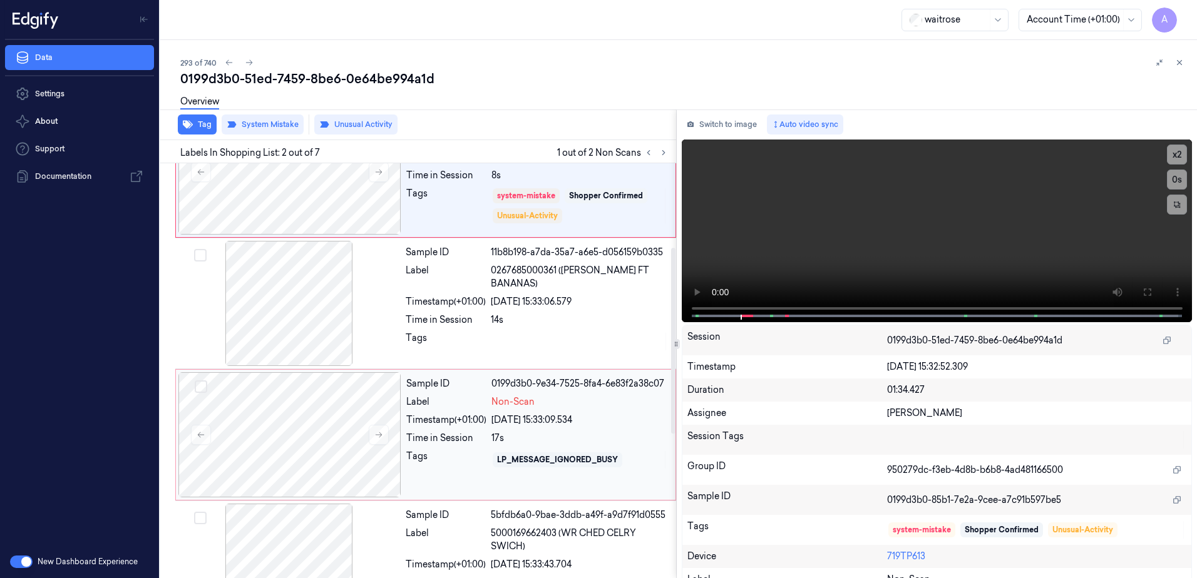
click at [454, 461] on div "Tags" at bounding box center [446, 460] width 80 height 20
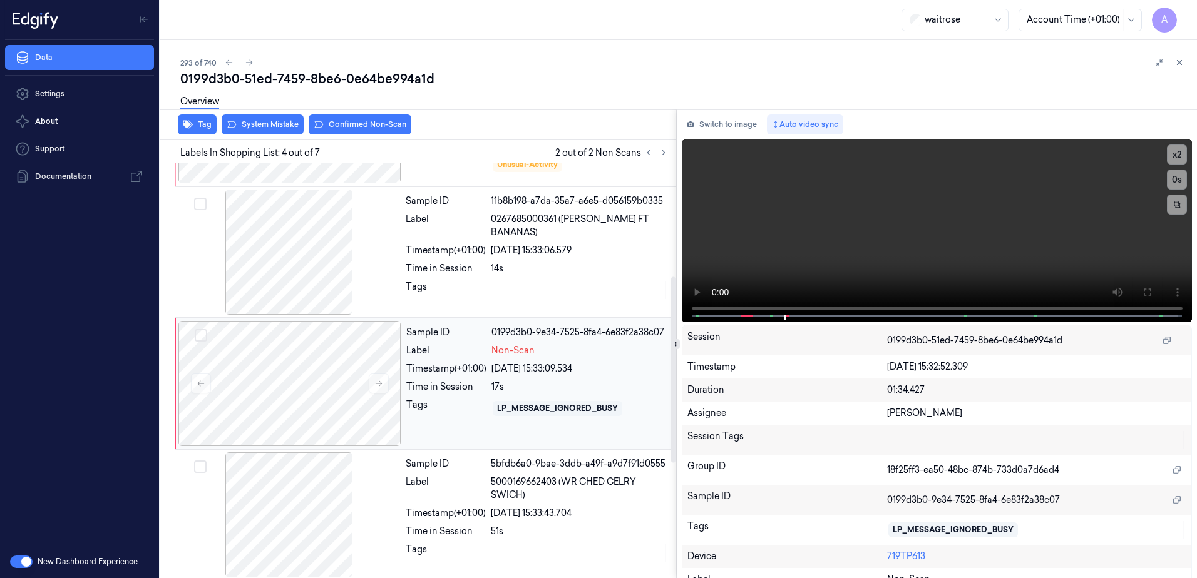
scroll to position [252, 0]
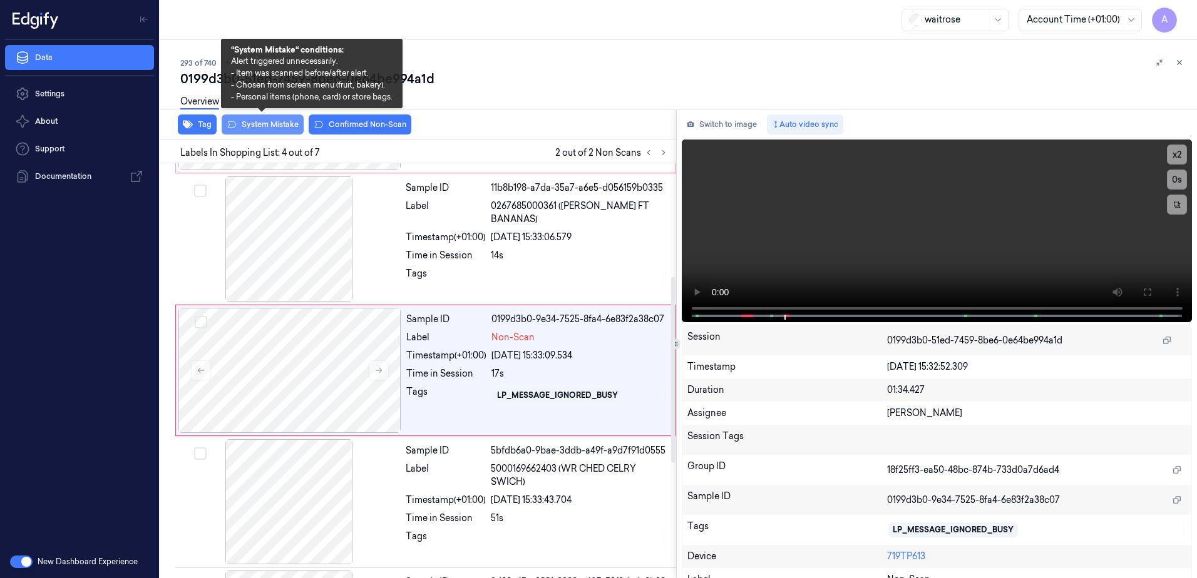
click at [275, 131] on button "System Mistake" at bounding box center [263, 125] width 82 height 20
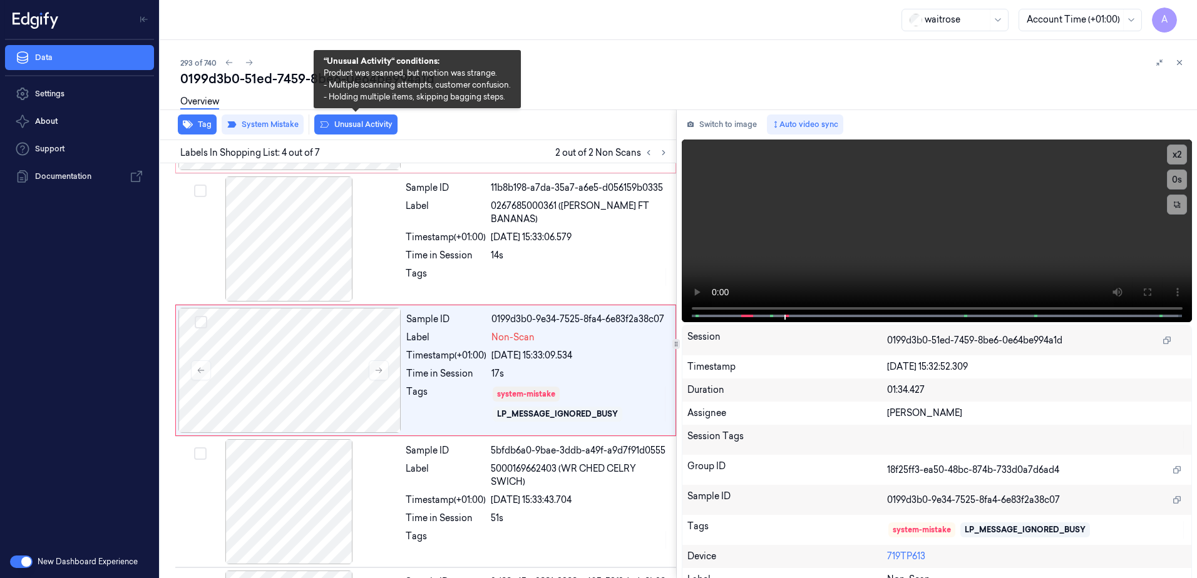
click at [366, 130] on button "Unusual Activity" at bounding box center [355, 125] width 83 height 20
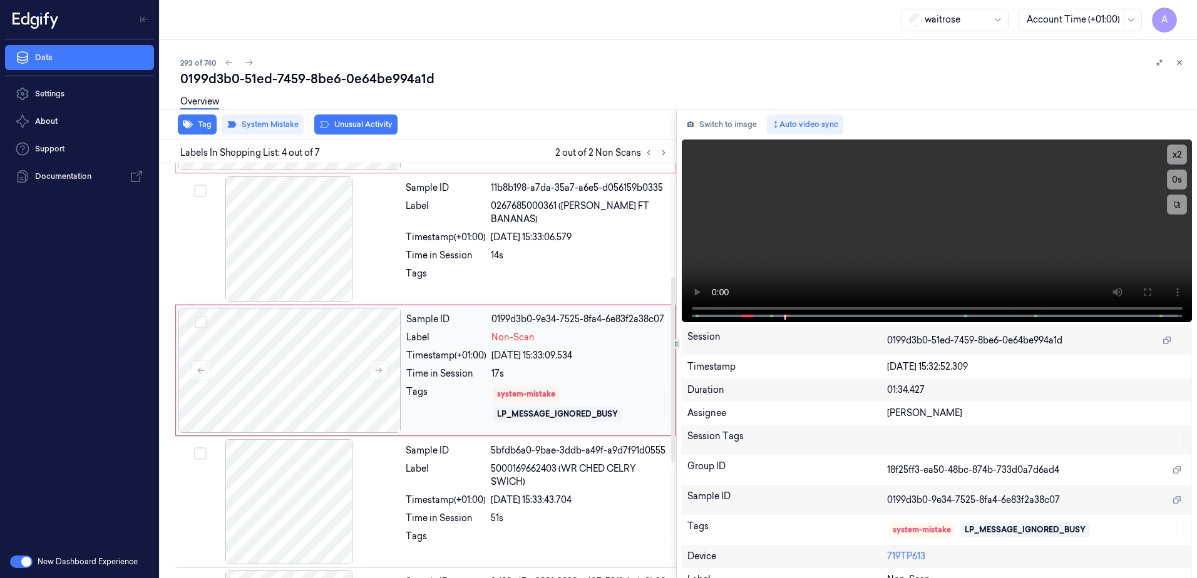
scroll to position [257, 0]
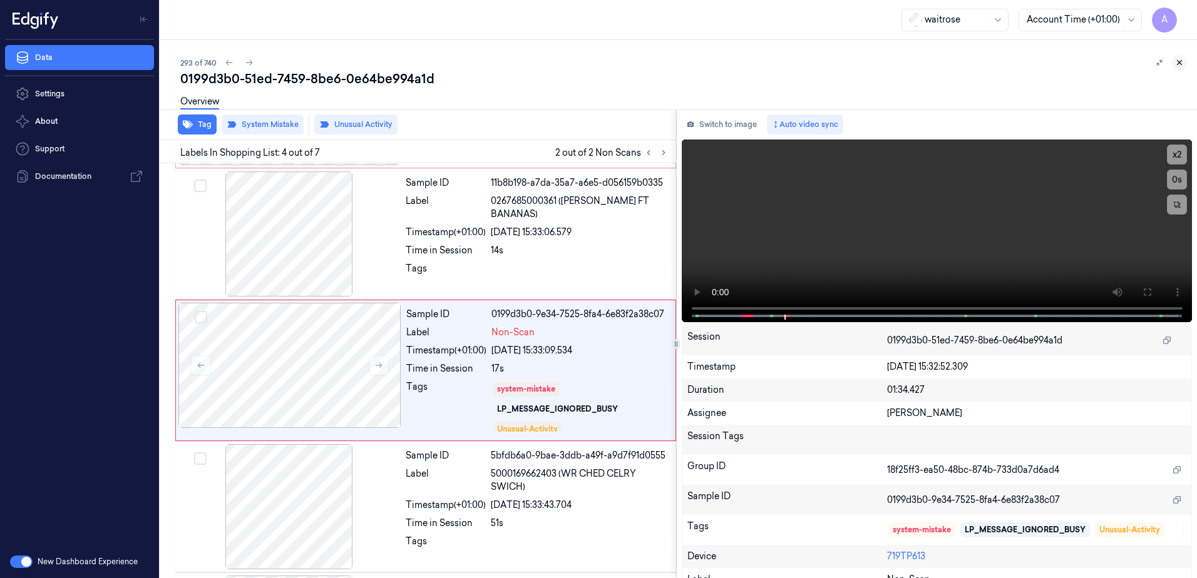
click at [1175, 68] on button at bounding box center [1178, 62] width 15 height 15
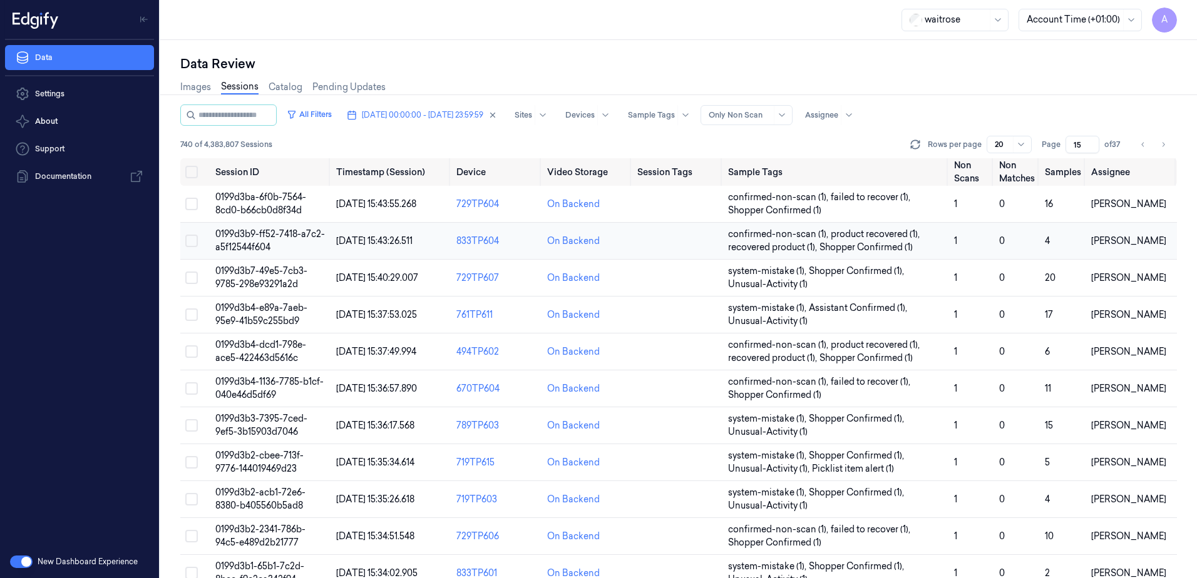
scroll to position [369, 0]
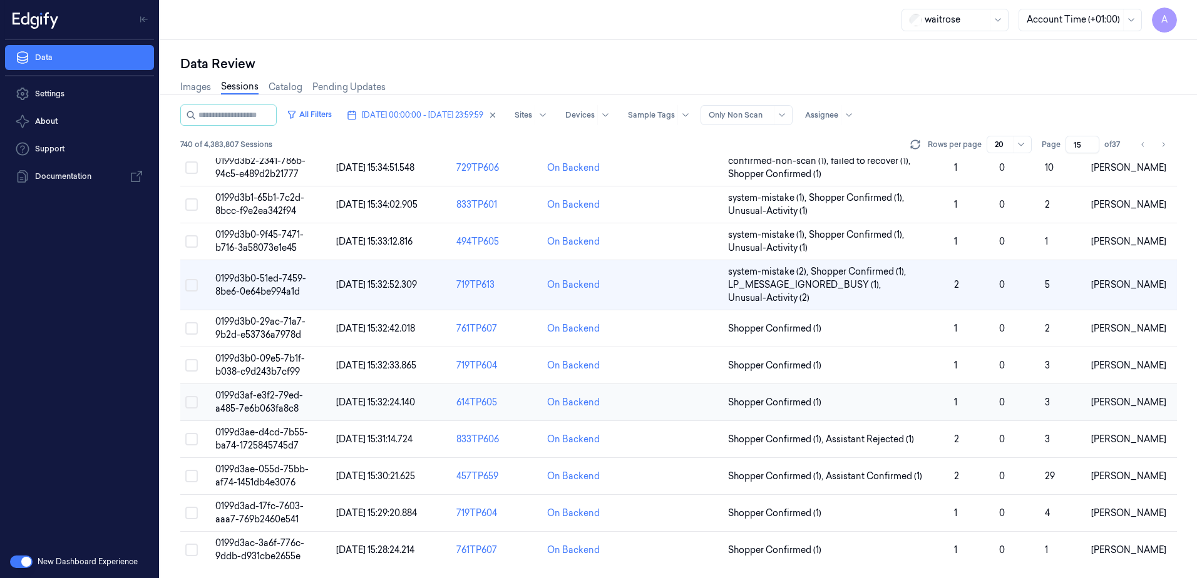
click at [251, 399] on span "0199d3af-e3f2-79ed-a485-7e6b063fa8c8" at bounding box center [259, 402] width 88 height 24
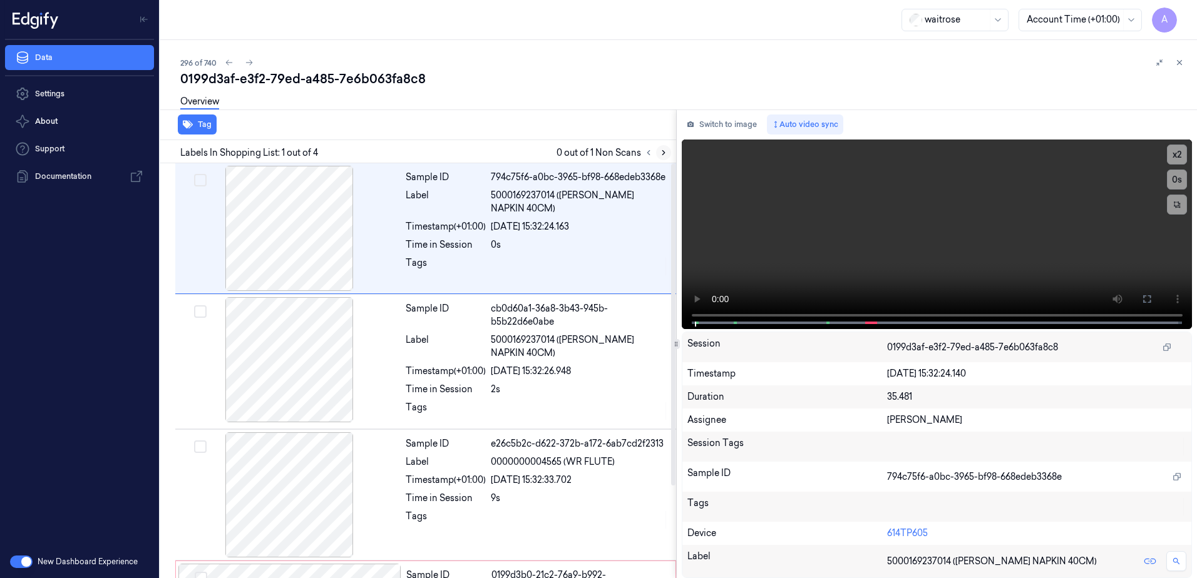
click at [665, 156] on icon at bounding box center [663, 152] width 9 height 9
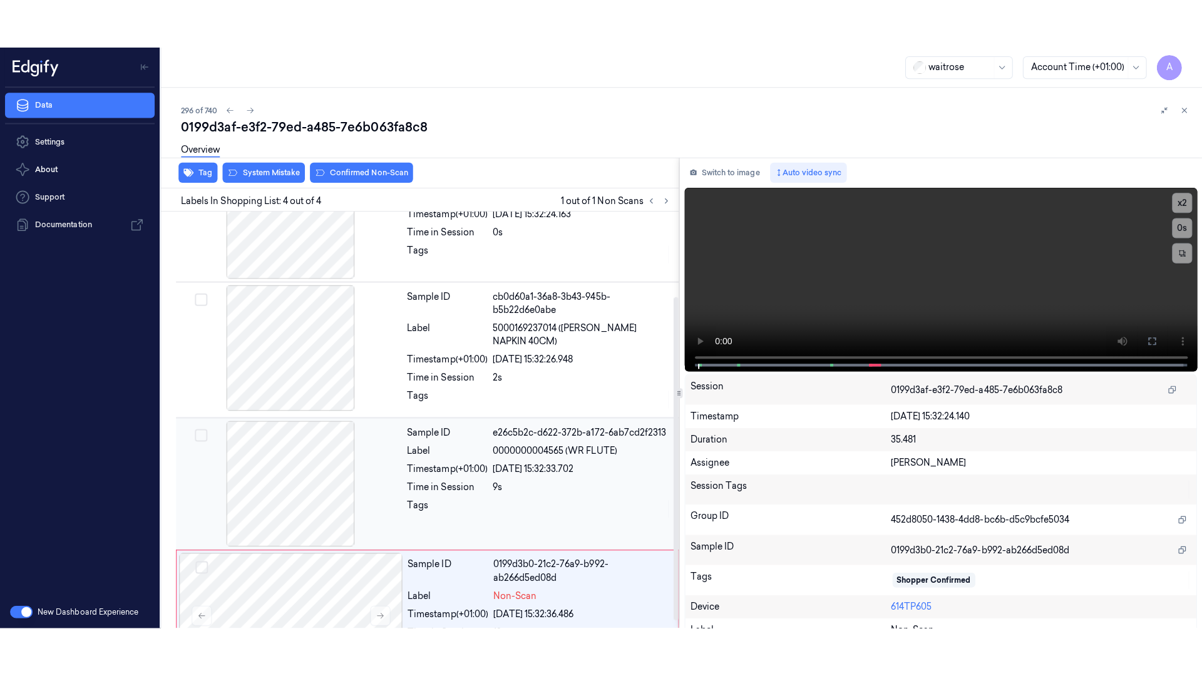
scroll to position [118, 0]
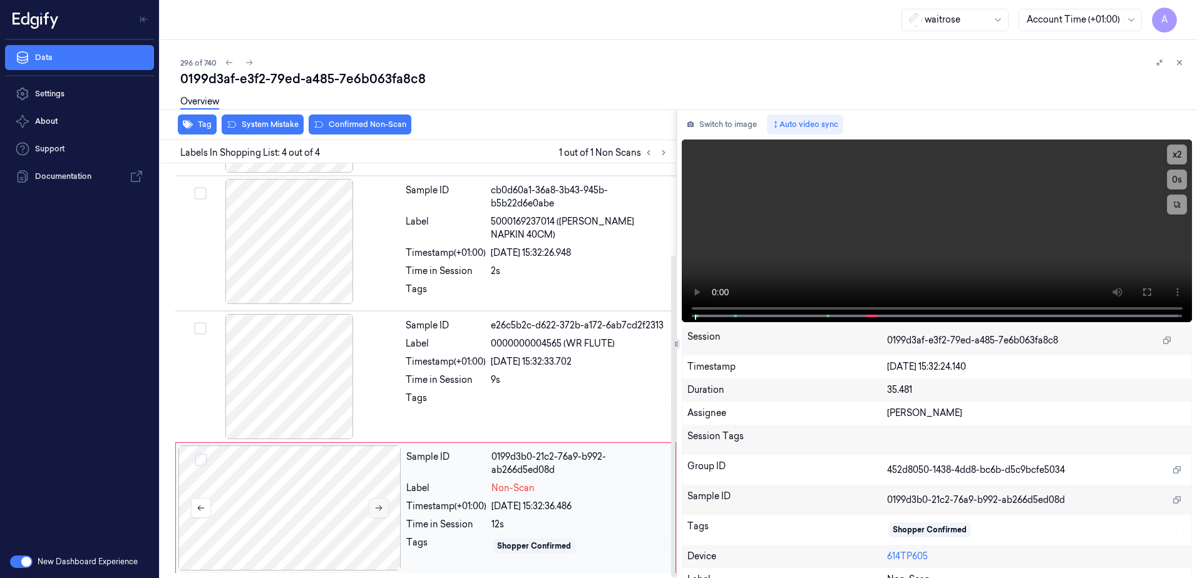
click at [377, 510] on icon at bounding box center [378, 508] width 9 height 9
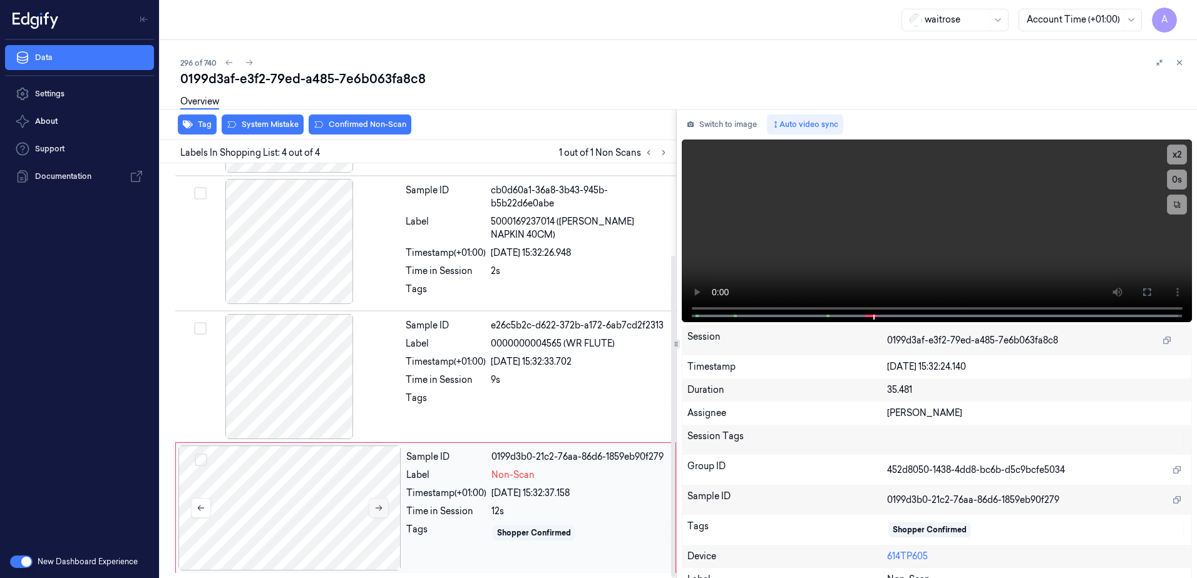
click at [378, 511] on icon at bounding box center [378, 508] width 9 height 9
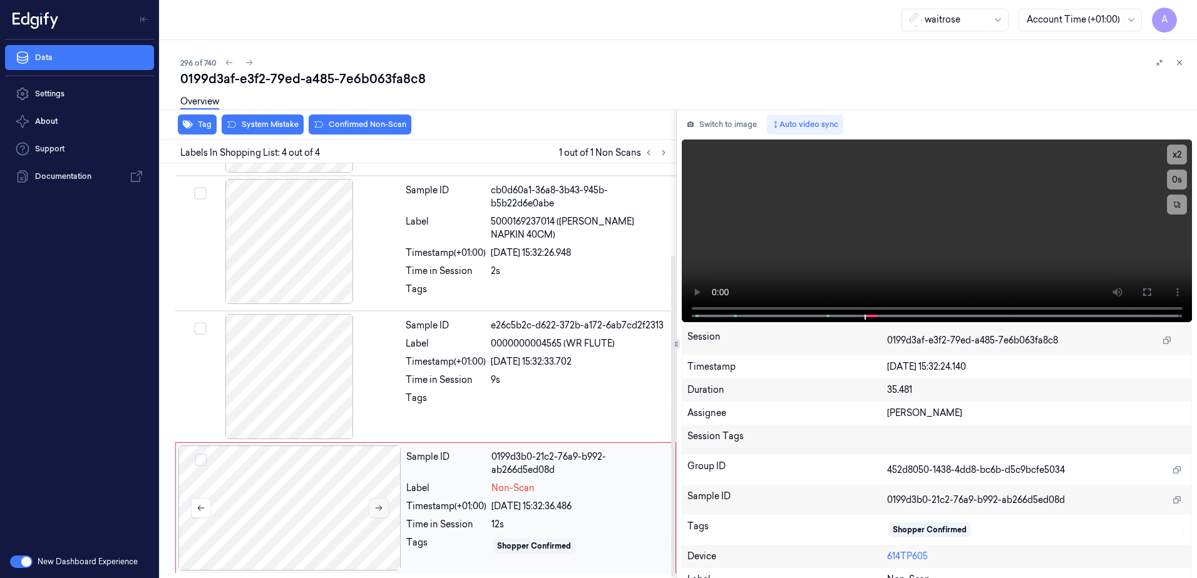
click at [378, 511] on icon at bounding box center [378, 508] width 9 height 9
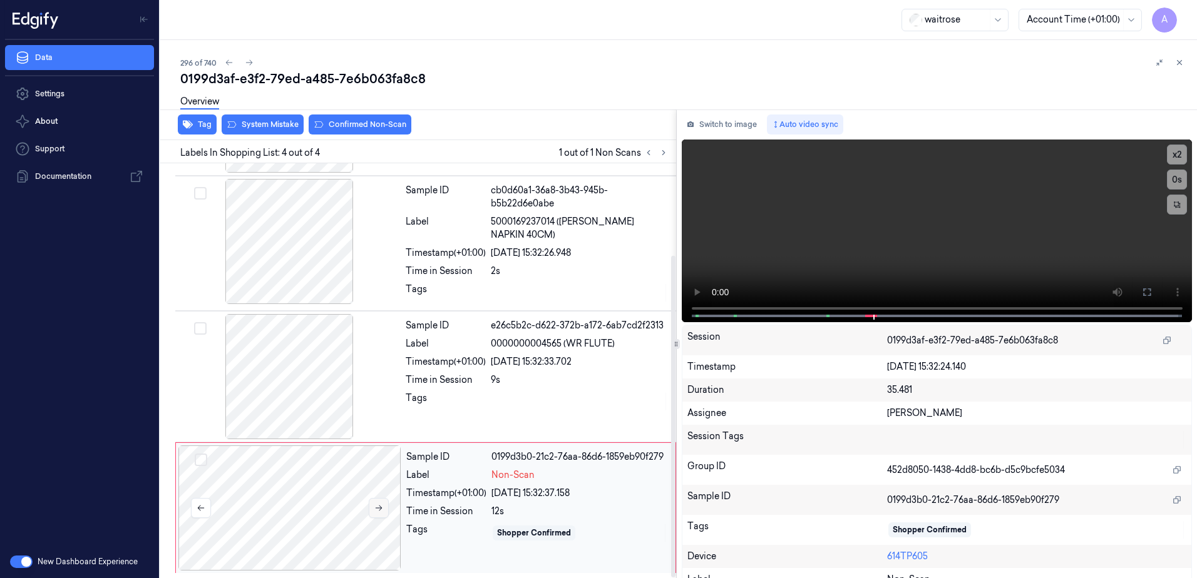
click at [378, 511] on icon at bounding box center [378, 508] width 9 height 9
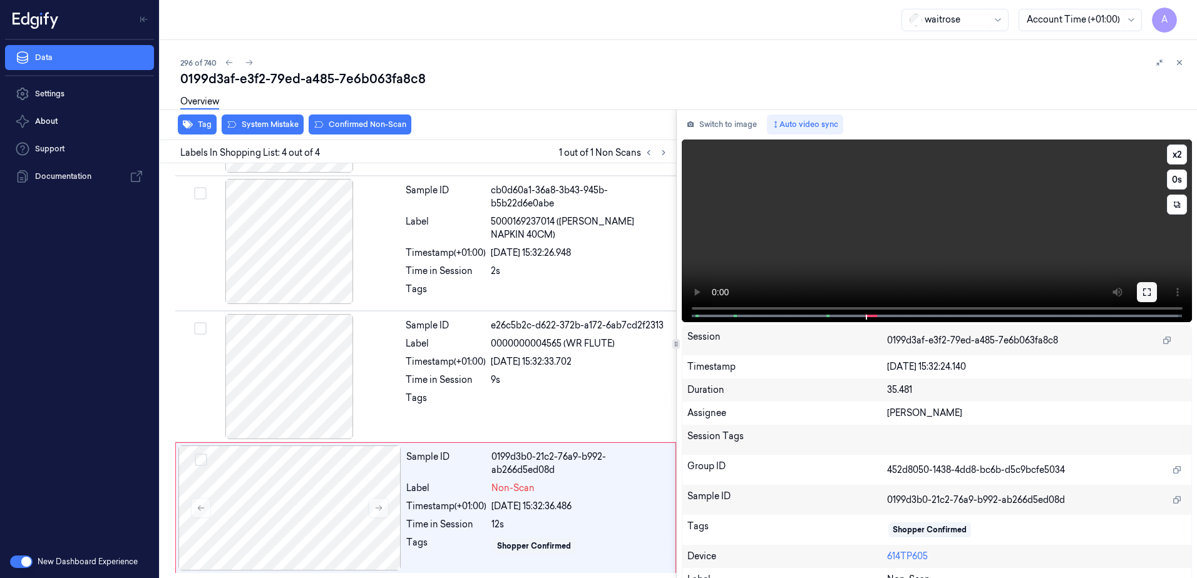
click at [1141, 296] on icon at bounding box center [1146, 292] width 10 height 10
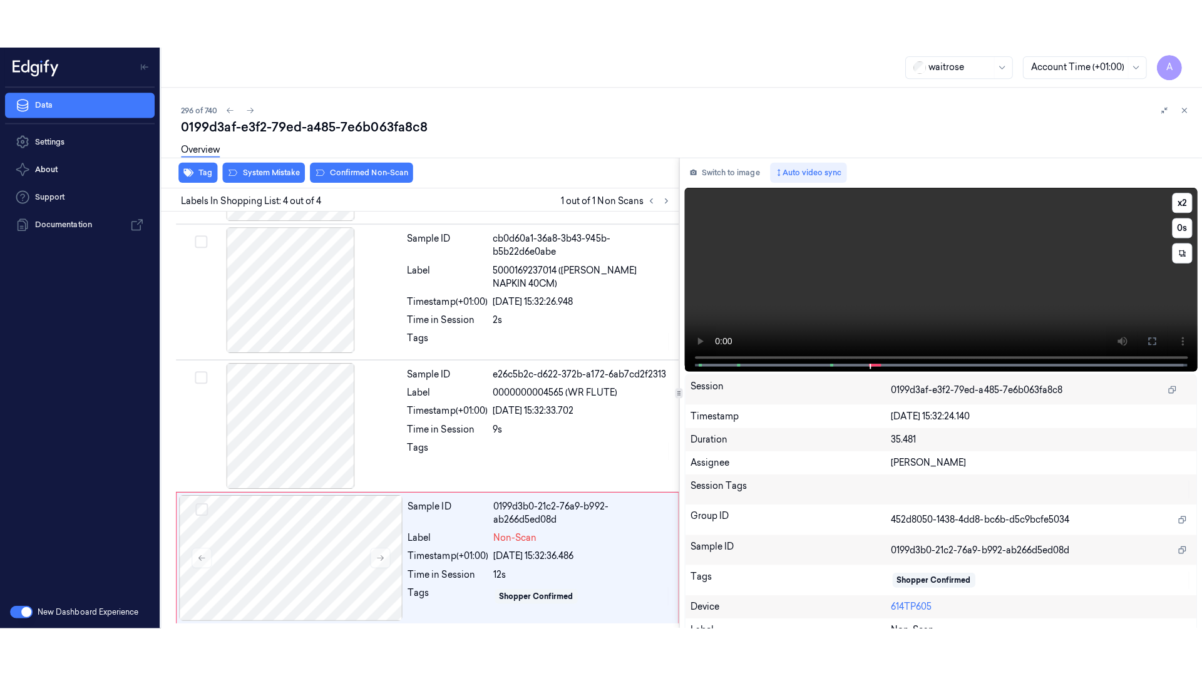
scroll to position [17, 0]
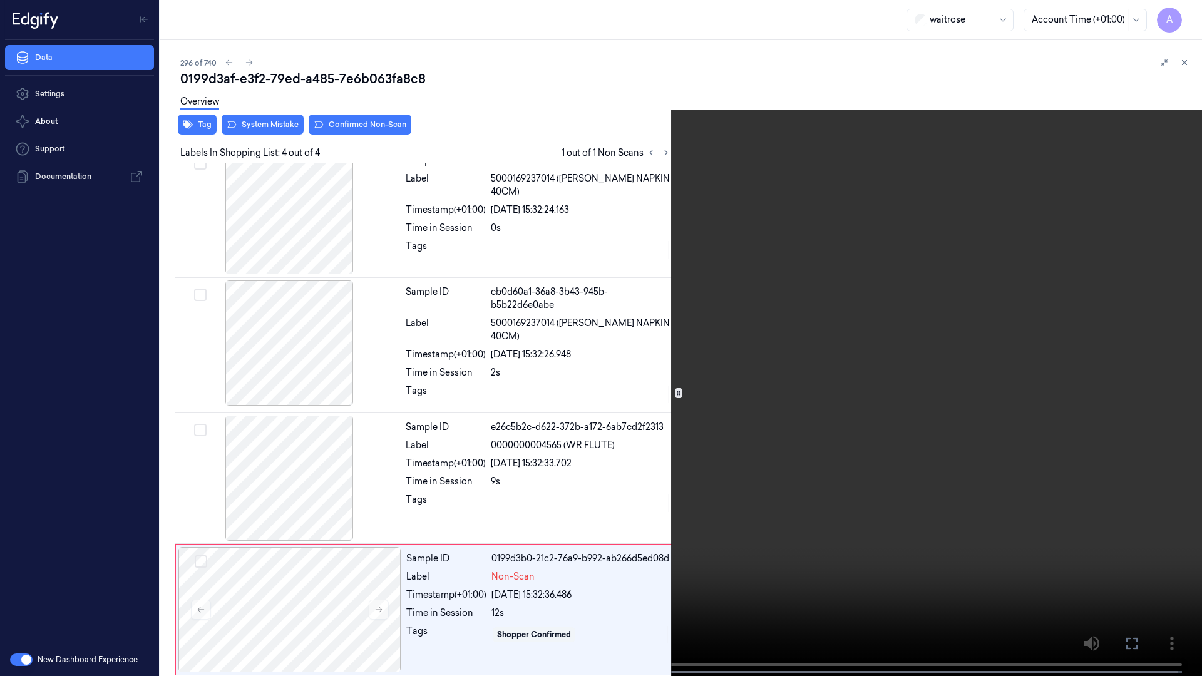
click at [835, 402] on video at bounding box center [601, 339] width 1202 height 678
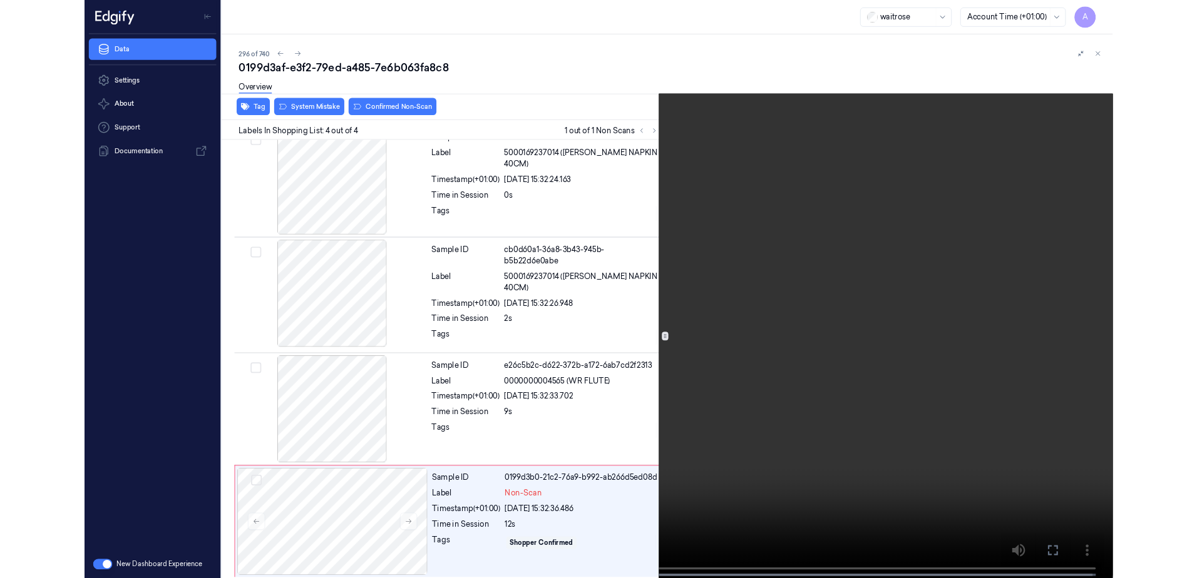
scroll to position [0, 0]
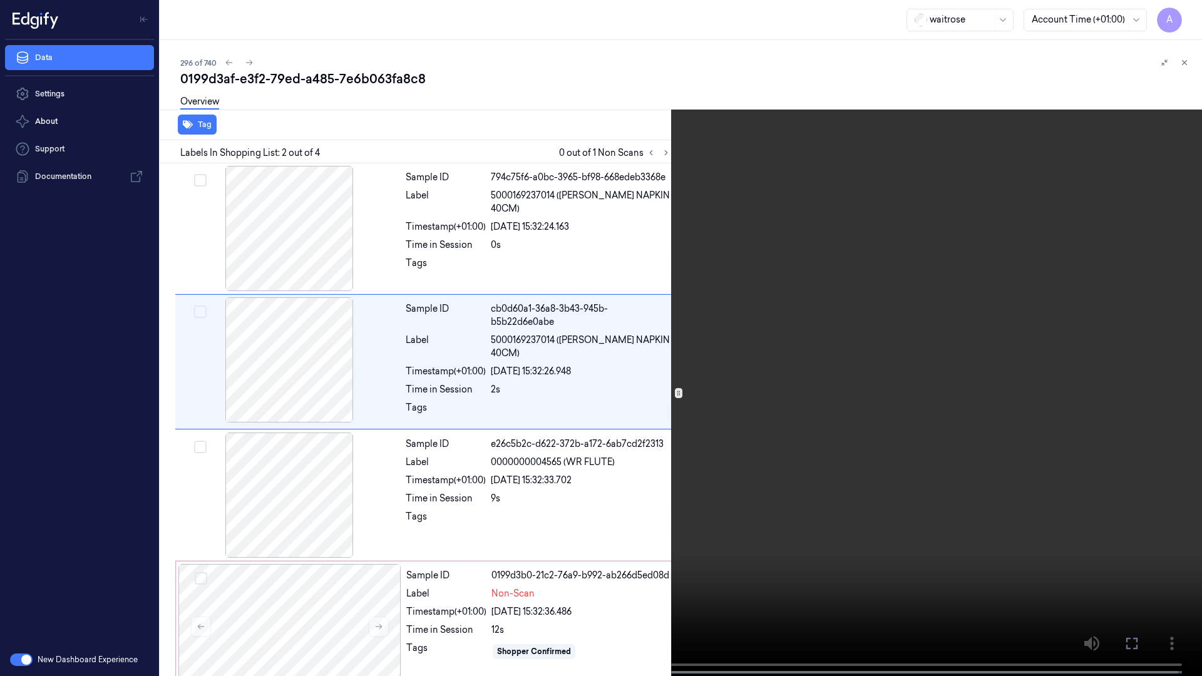
click at [0, 0] on icon at bounding box center [0, 0] width 0 height 0
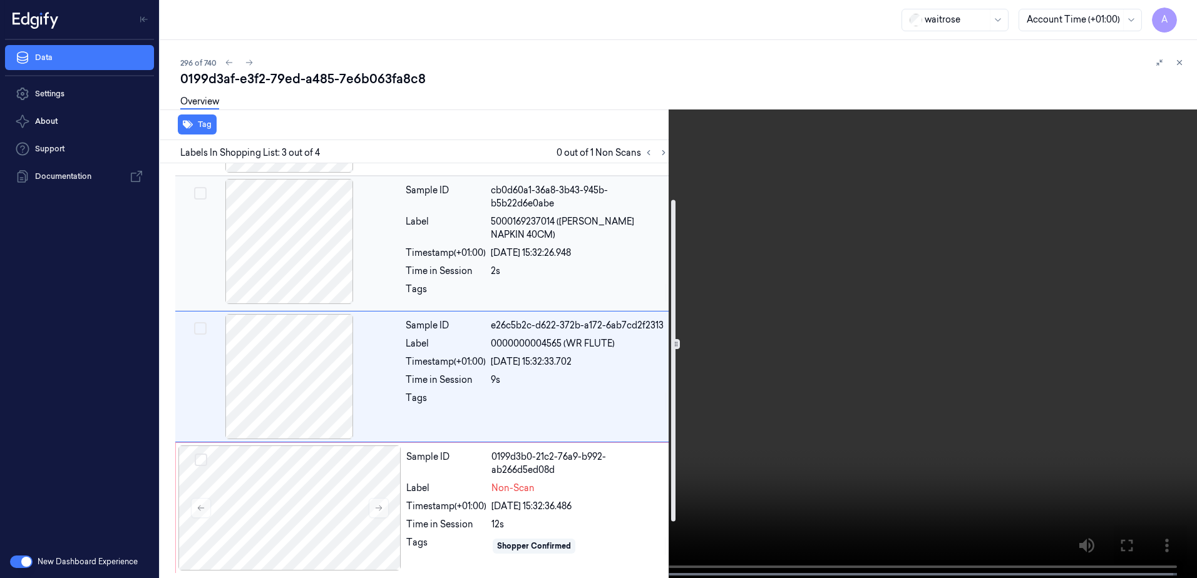
scroll to position [118, 0]
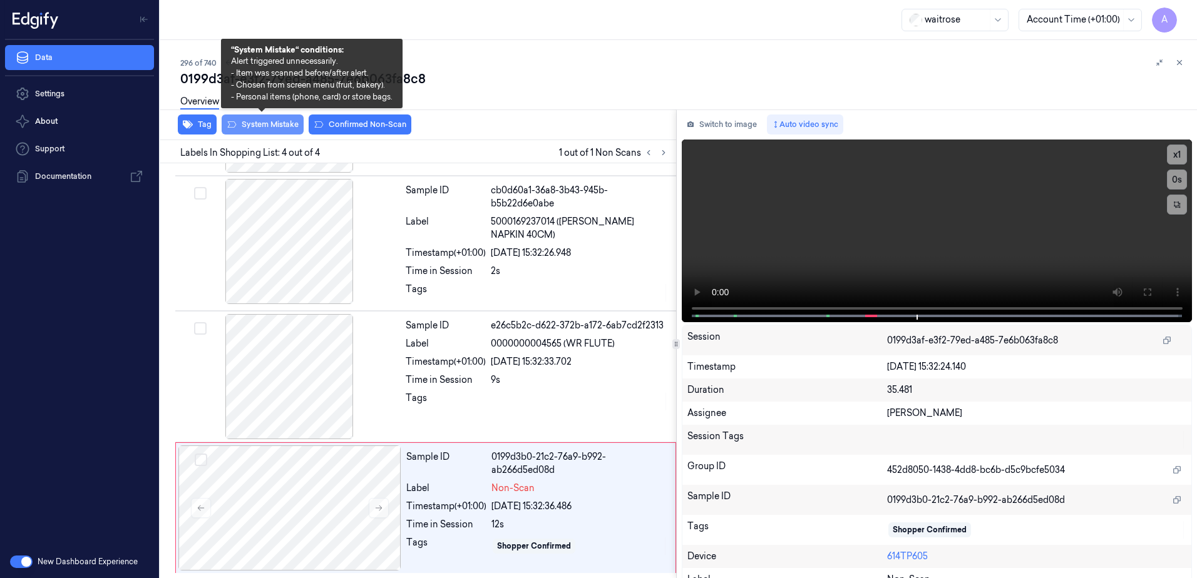
click at [257, 127] on button "System Mistake" at bounding box center [263, 125] width 82 height 20
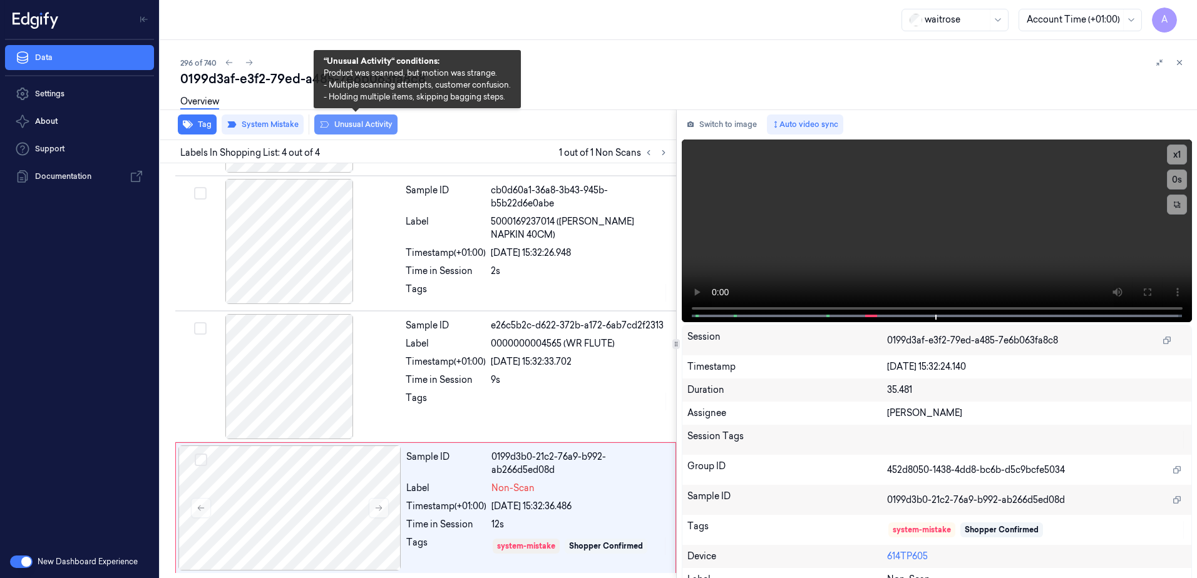
click at [332, 124] on button "Unusual Activity" at bounding box center [355, 125] width 83 height 20
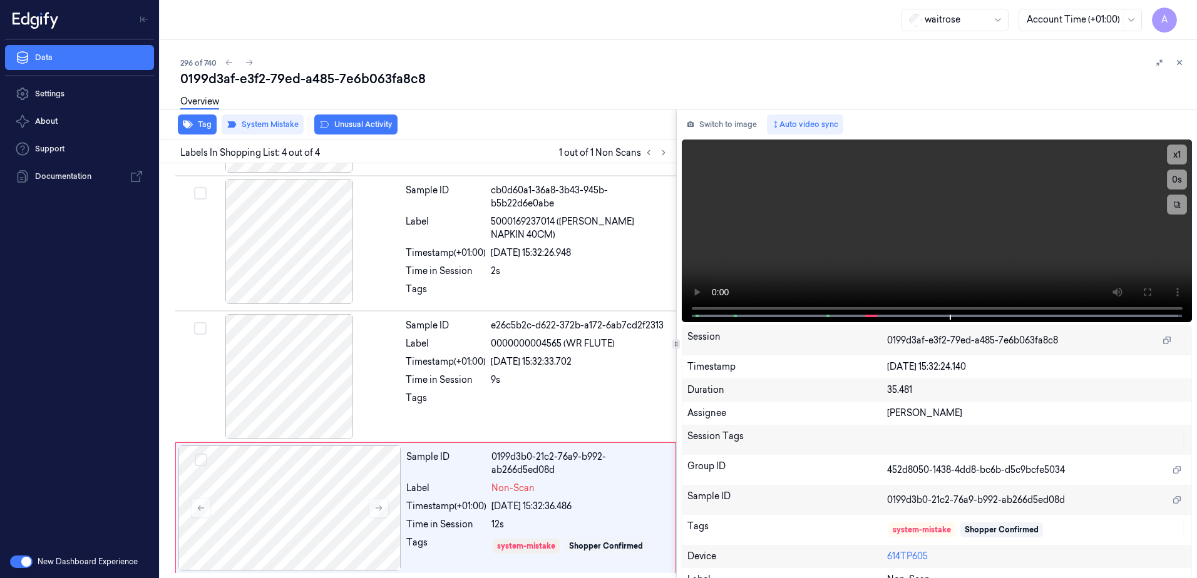
scroll to position [126, 0]
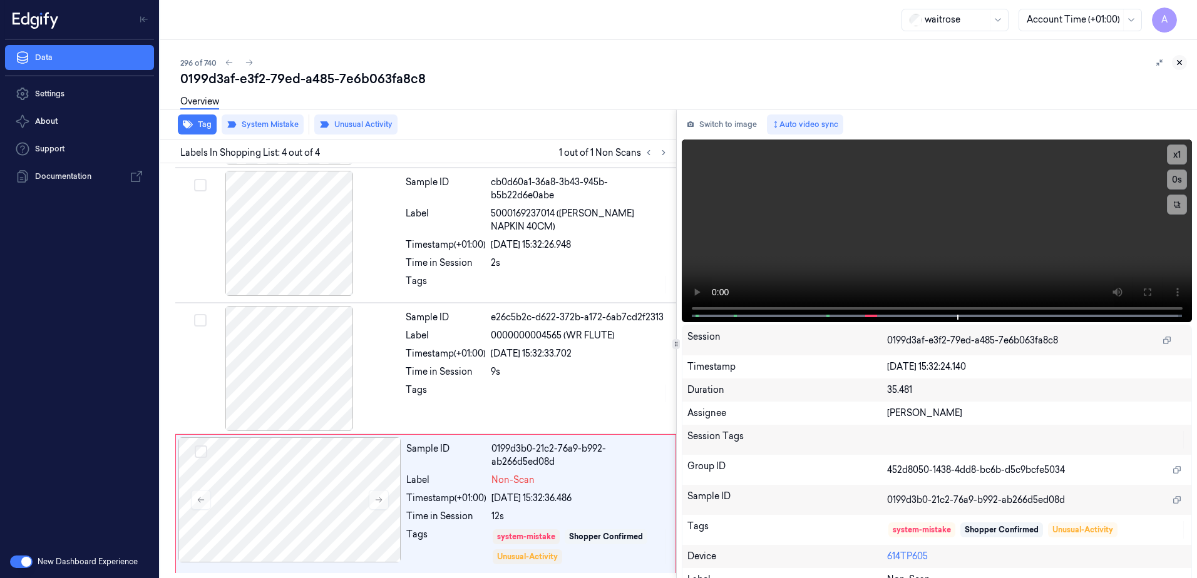
click at [1183, 64] on icon at bounding box center [1179, 62] width 9 height 9
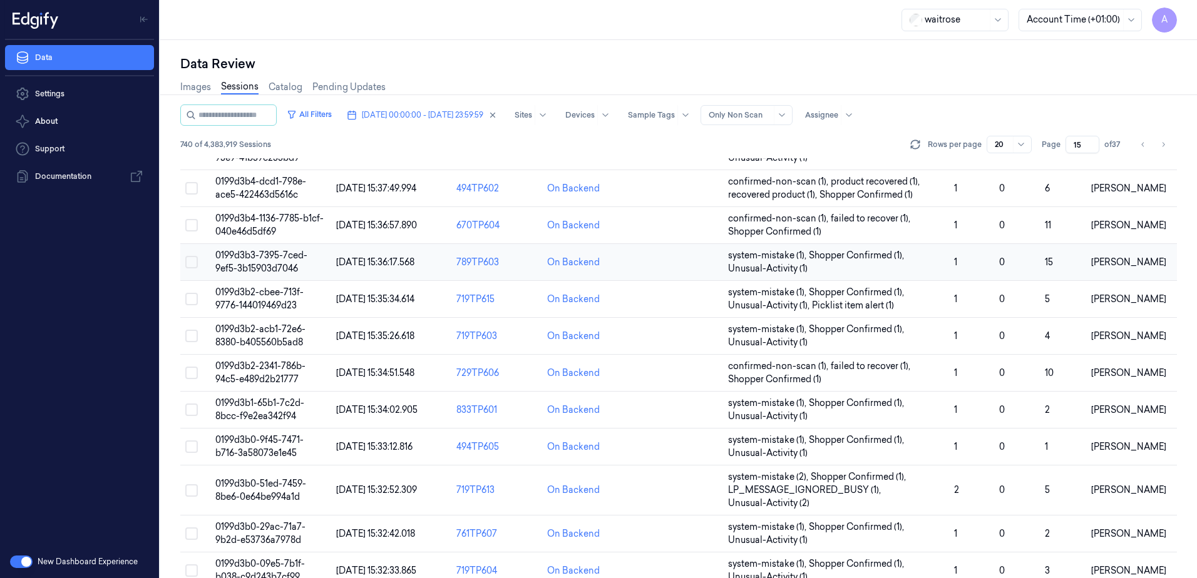
scroll to position [369, 0]
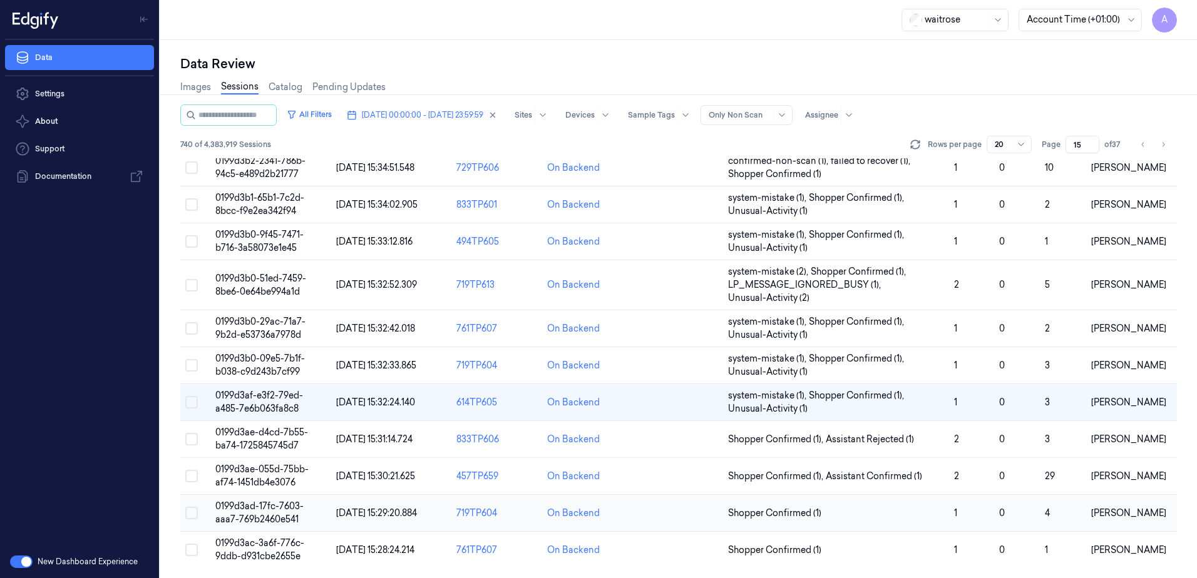
click at [250, 511] on span "0199d3ad-17fc-7603-aaa7-769b2460e541" at bounding box center [259, 513] width 88 height 24
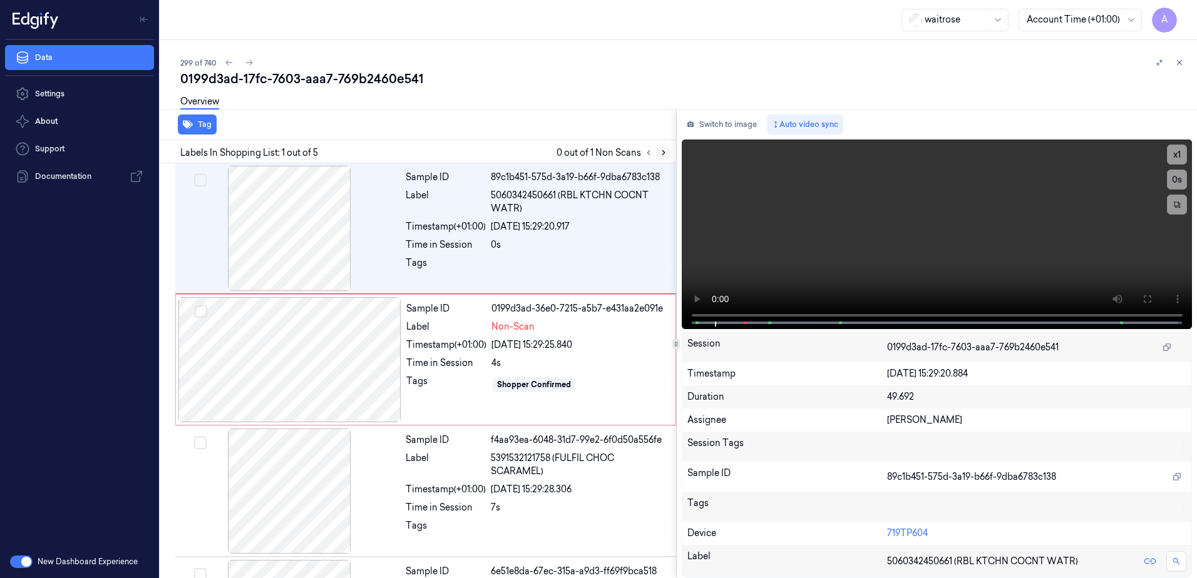
click at [663, 150] on icon at bounding box center [663, 152] width 9 height 9
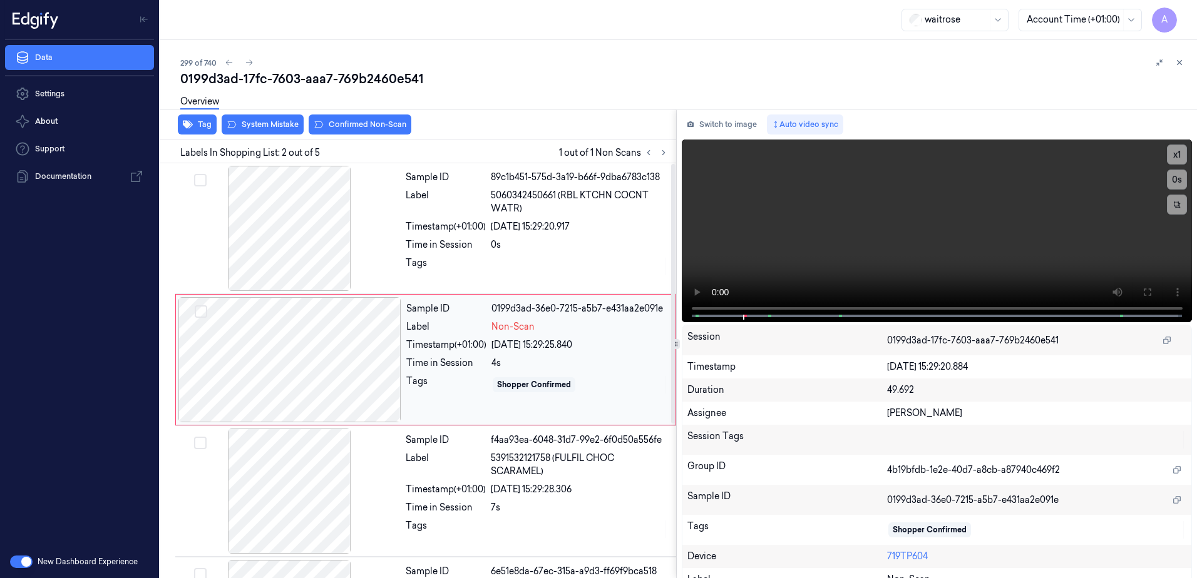
click at [374, 358] on div at bounding box center [289, 359] width 223 height 125
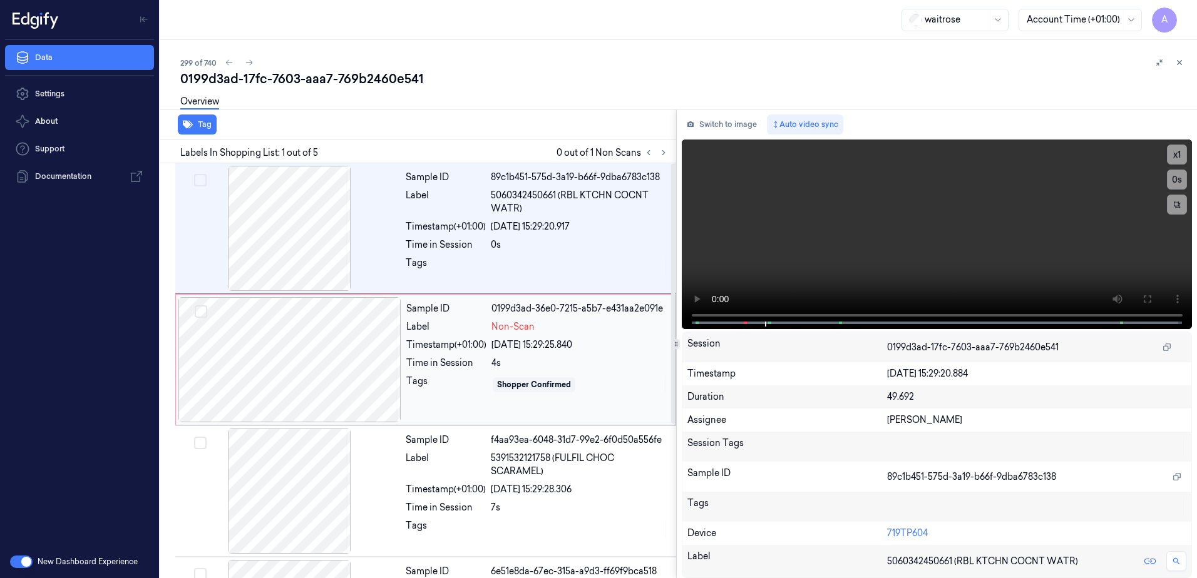
click at [441, 408] on div "Sample ID 0199d3ad-36e0-7215-a5b7-e431aa2e091e Label Non-Scan Timestamp (+01:00…" at bounding box center [537, 359] width 272 height 125
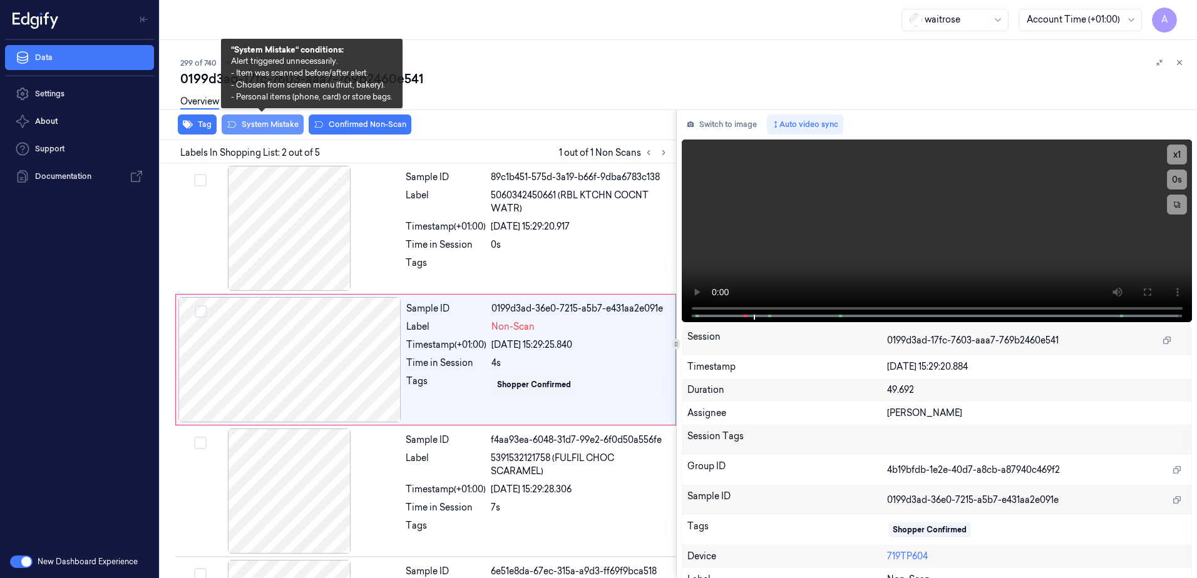
click at [258, 128] on button "System Mistake" at bounding box center [263, 125] width 82 height 20
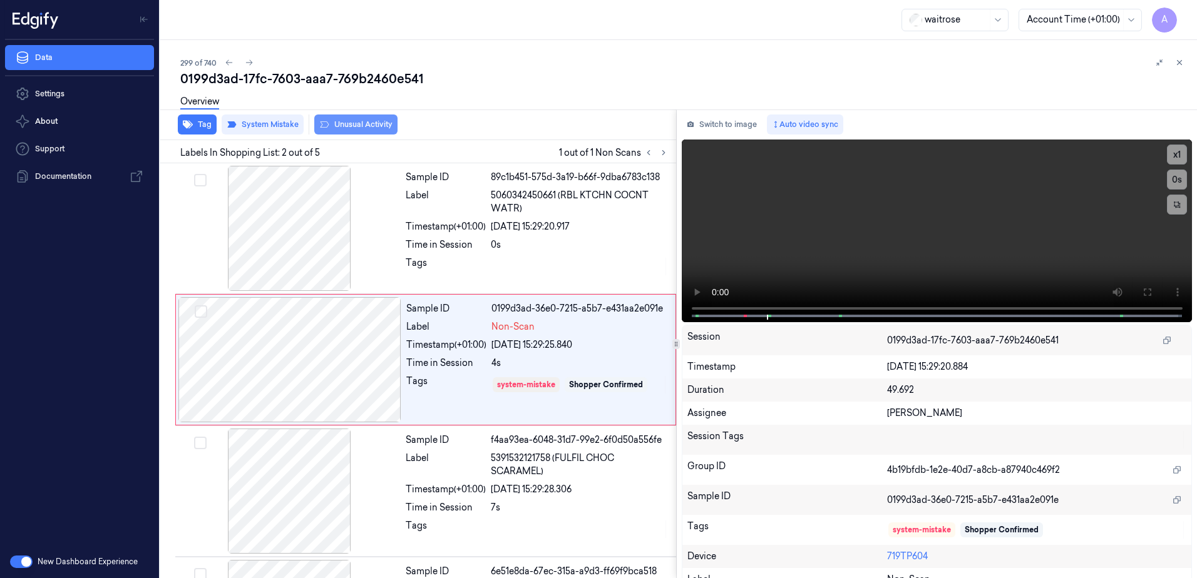
click at [353, 128] on button "Unusual Activity" at bounding box center [355, 125] width 83 height 20
click at [1180, 61] on icon at bounding box center [1179, 63] width 4 height 4
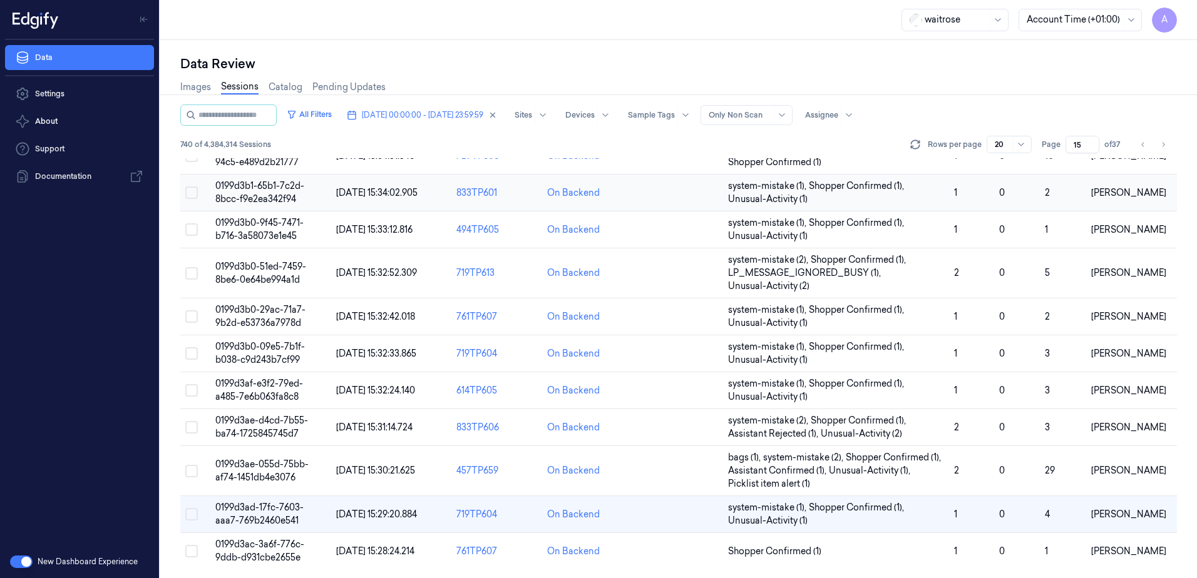
scroll to position [382, 0]
drag, startPoint x: 1081, startPoint y: 143, endPoint x: 1073, endPoint y: 146, distance: 9.0
click at [1073, 146] on input "15" at bounding box center [1082, 145] width 34 height 18
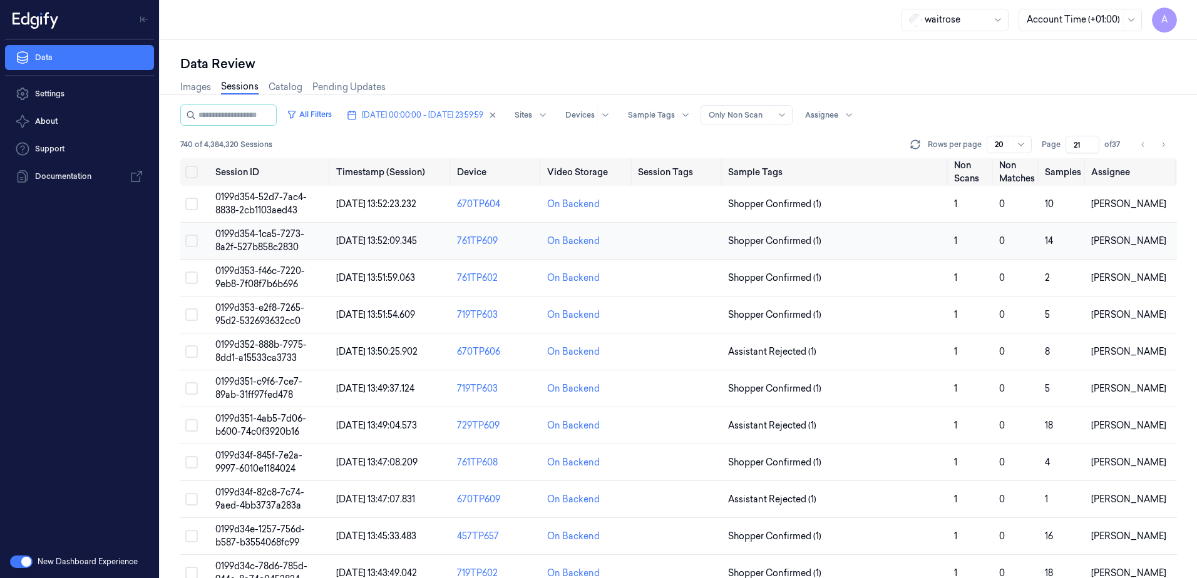
type input "21"
click at [251, 232] on span "0199d354-1ca5-7273-8a2f-527b858c2830" at bounding box center [259, 240] width 89 height 24
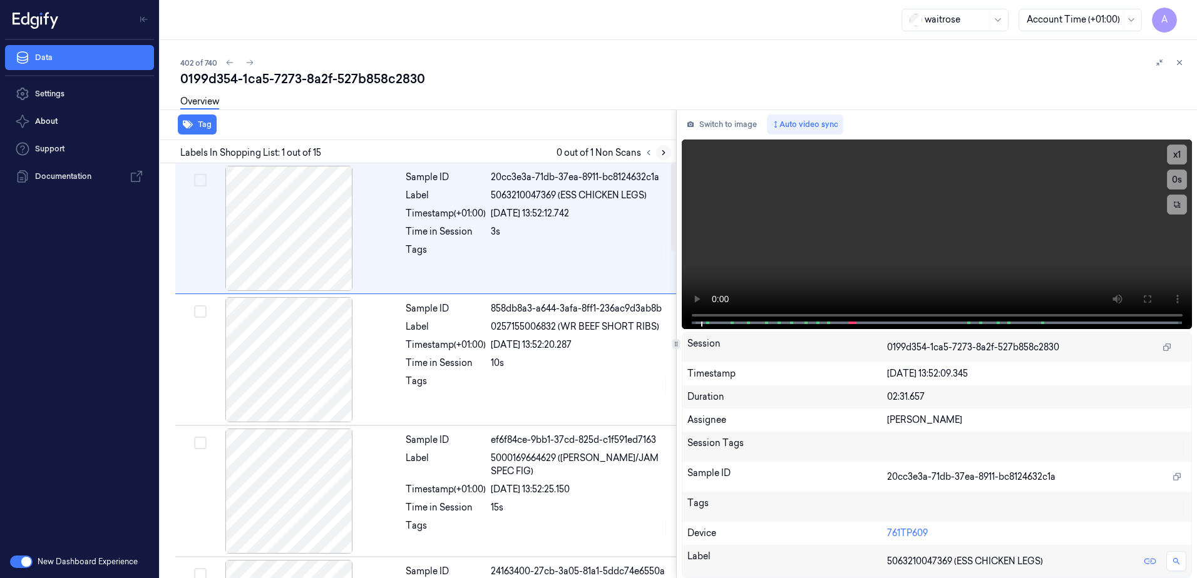
click at [661, 149] on icon at bounding box center [663, 152] width 9 height 9
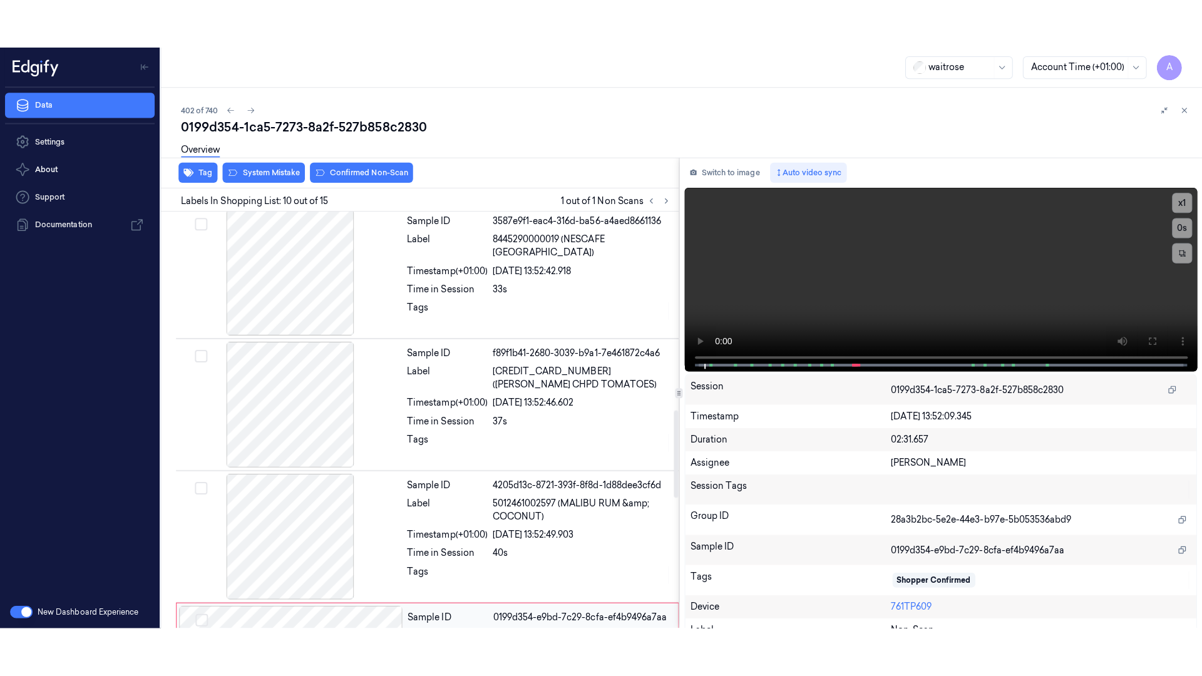
scroll to position [1041, 0]
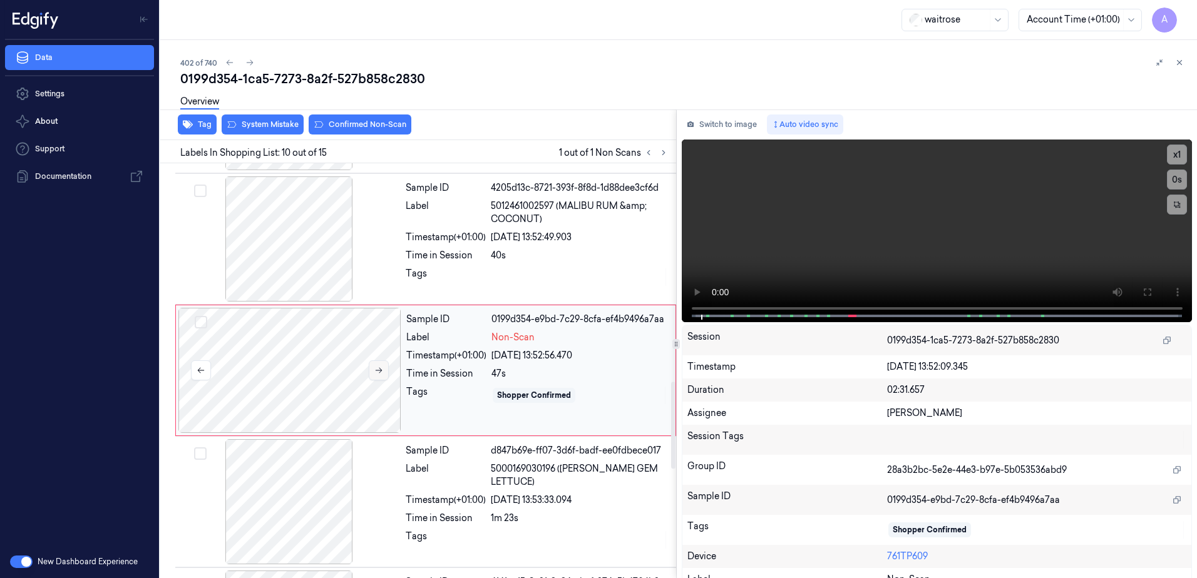
click at [376, 369] on icon at bounding box center [378, 370] width 9 height 9
click at [382, 377] on button at bounding box center [379, 370] width 20 height 20
click at [375, 377] on button at bounding box center [379, 370] width 20 height 20
click at [377, 374] on icon at bounding box center [378, 370] width 9 height 9
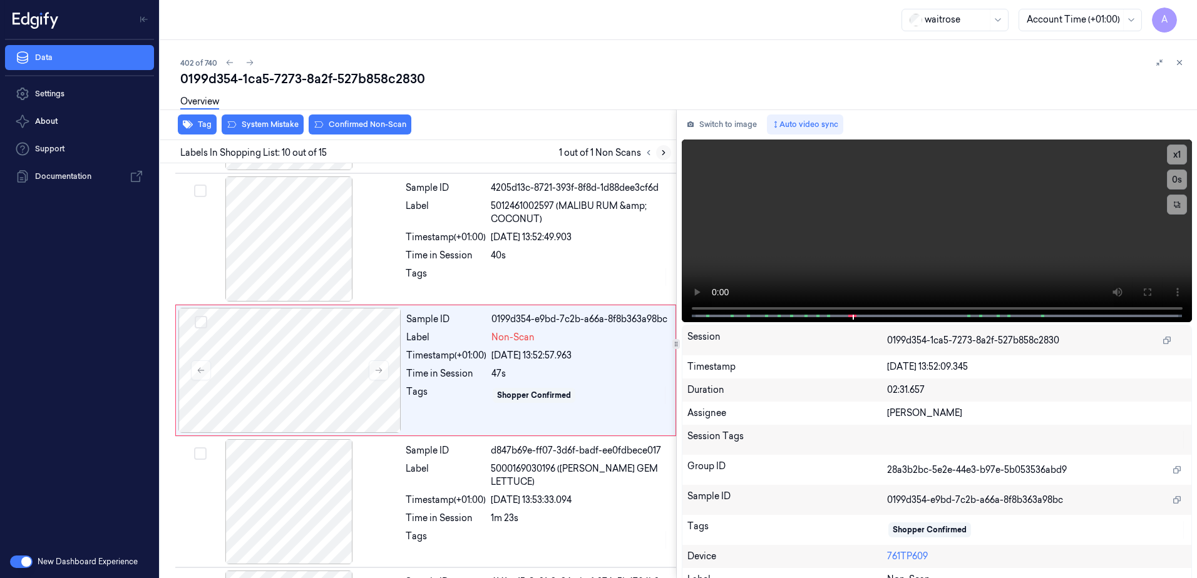
click at [666, 153] on icon at bounding box center [663, 152] width 9 height 9
click at [370, 374] on button at bounding box center [379, 370] width 20 height 20
click at [375, 374] on icon at bounding box center [378, 370] width 9 height 9
click at [1143, 288] on icon at bounding box center [1147, 292] width 8 height 8
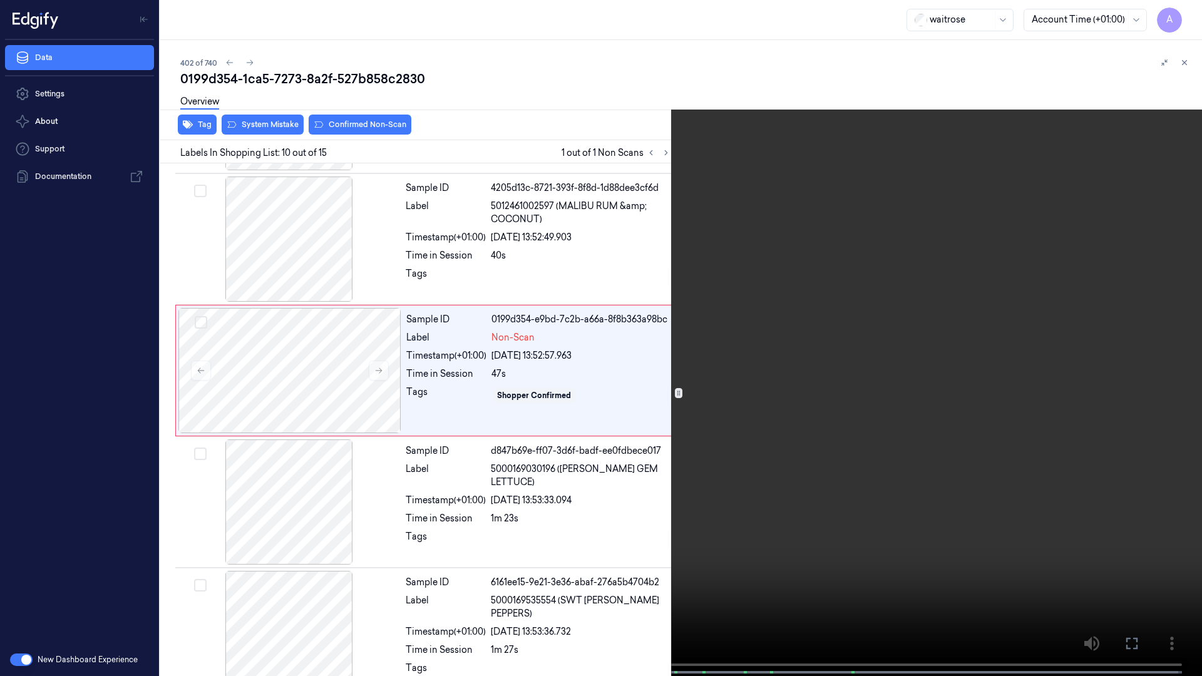
click at [838, 320] on video at bounding box center [601, 339] width 1202 height 678
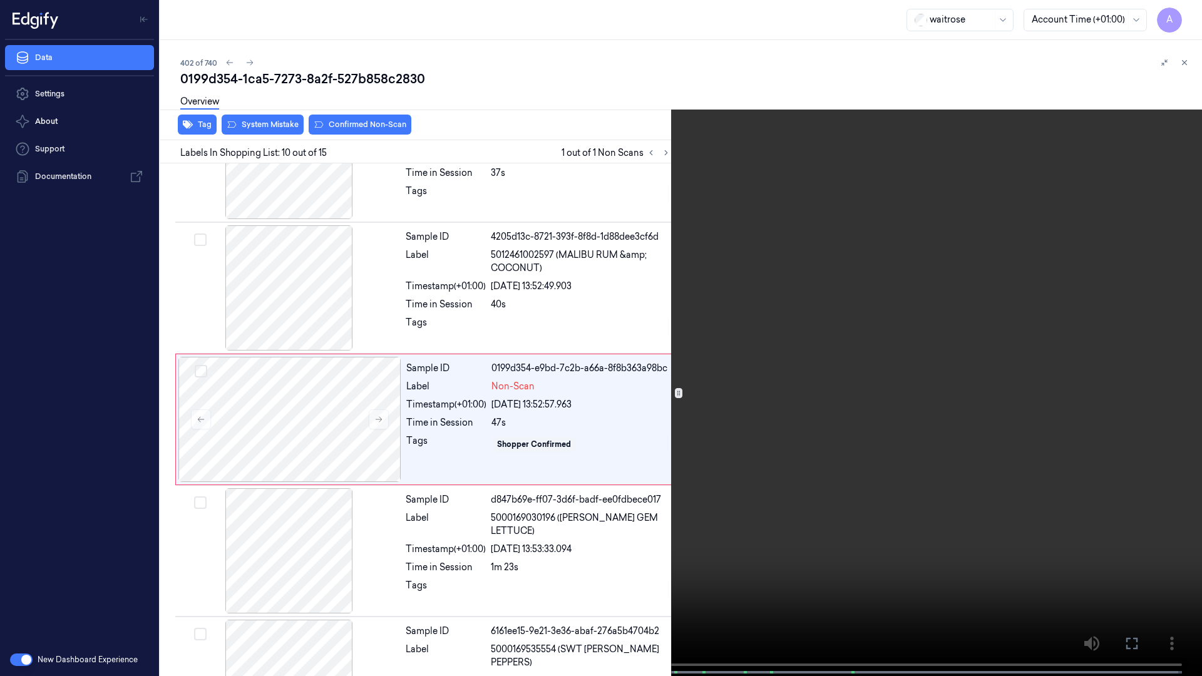
click at [744, 456] on video at bounding box center [601, 339] width 1202 height 678
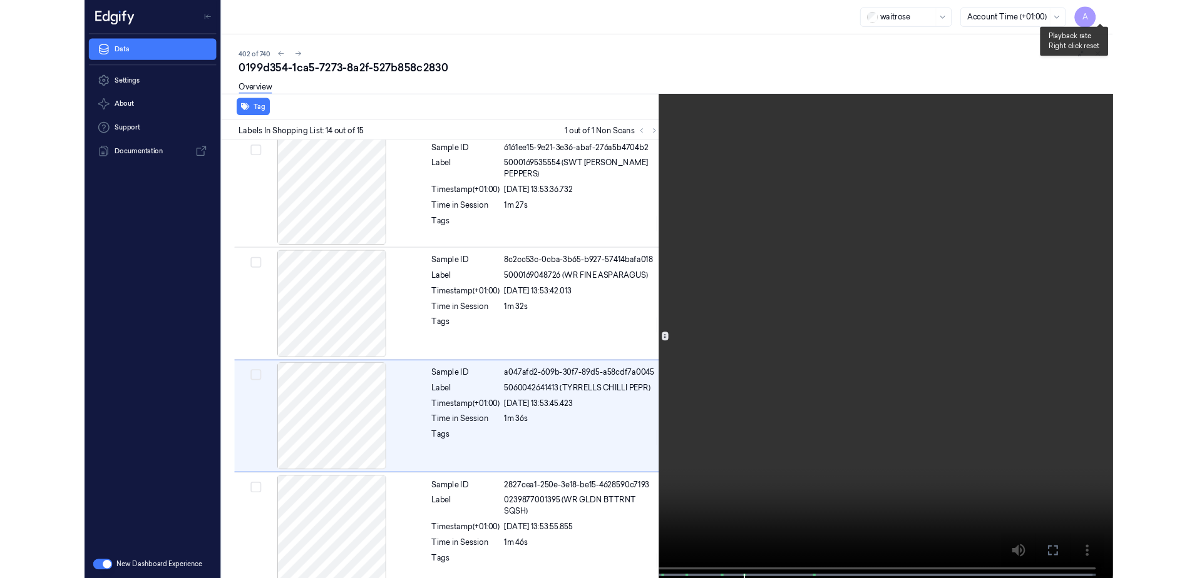
scroll to position [1462, 0]
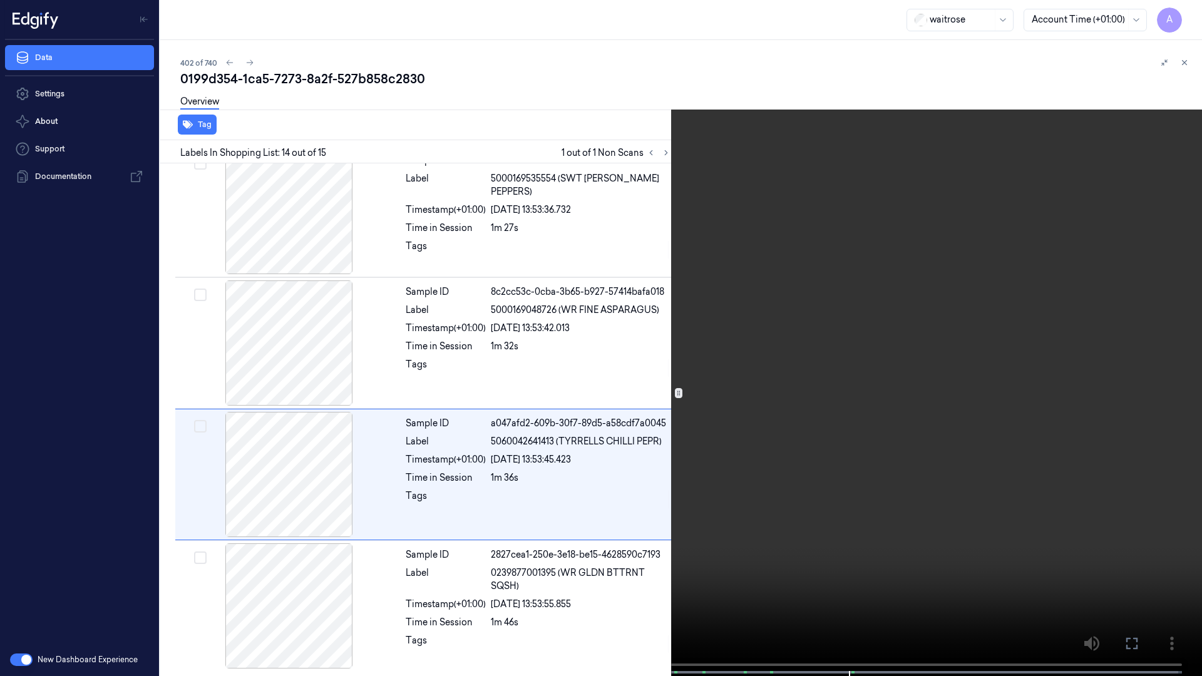
click at [0, 0] on button at bounding box center [0, 0] width 0 height 0
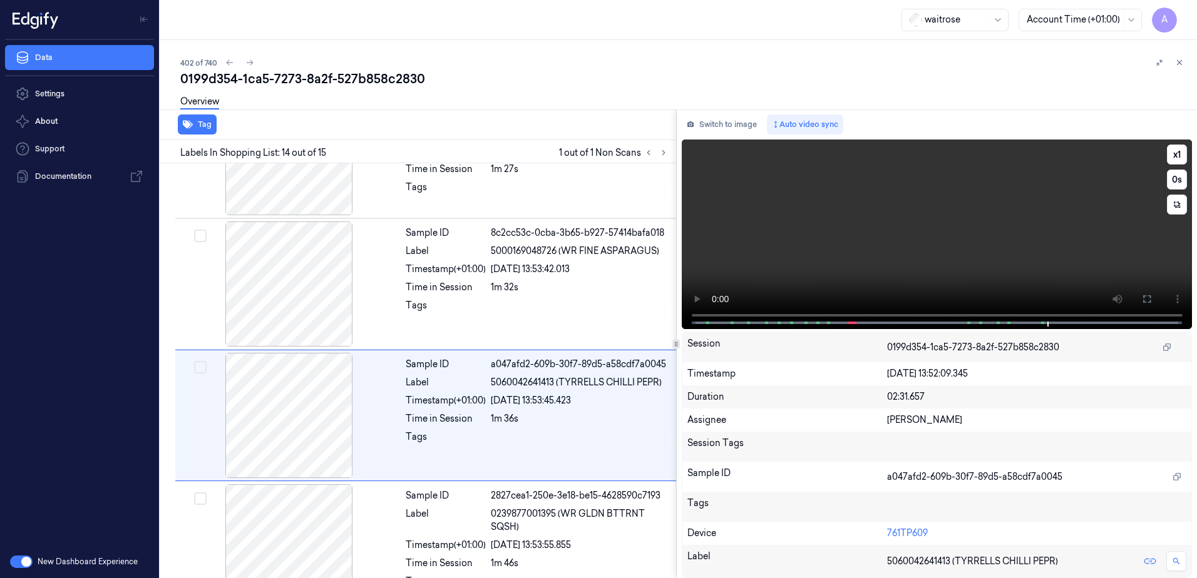
scroll to position [1560, 0]
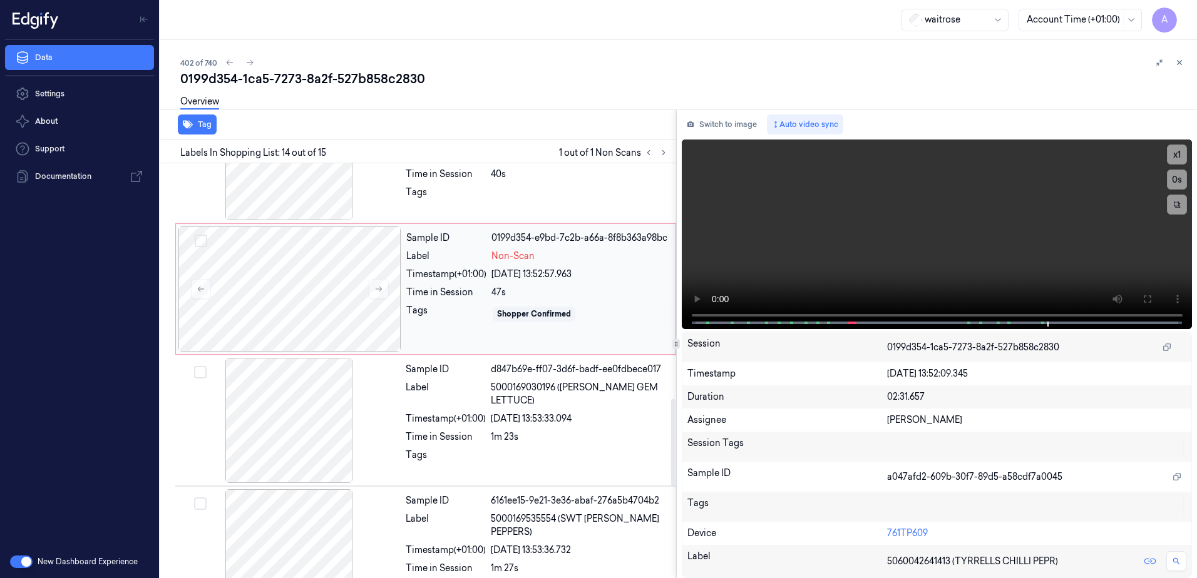
click at [646, 324] on div "Shopper Confirmed" at bounding box center [579, 314] width 176 height 20
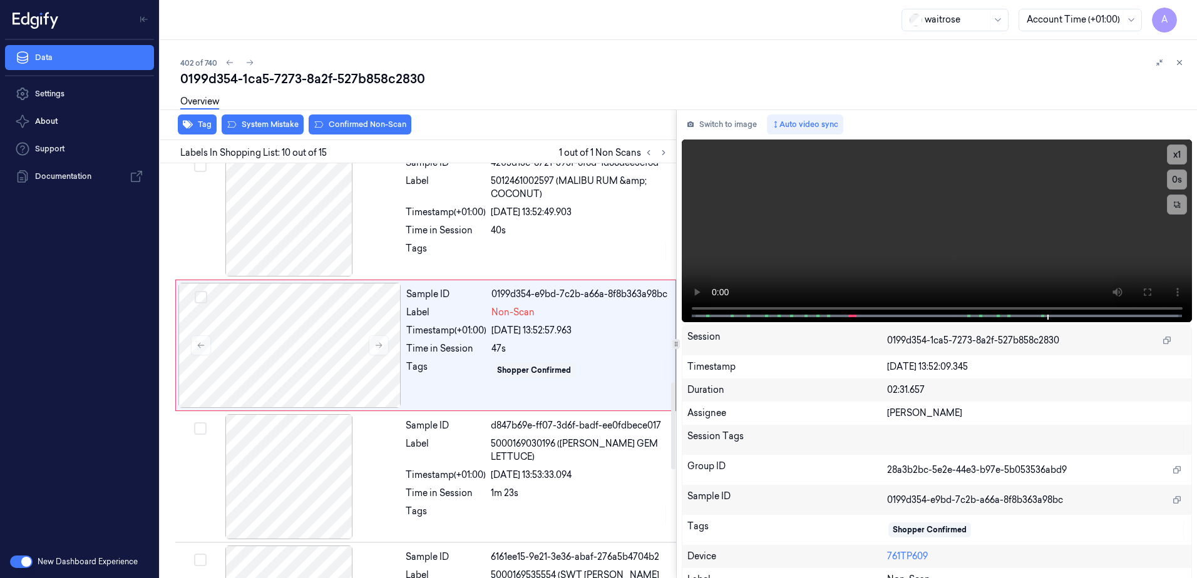
scroll to position [1041, 0]
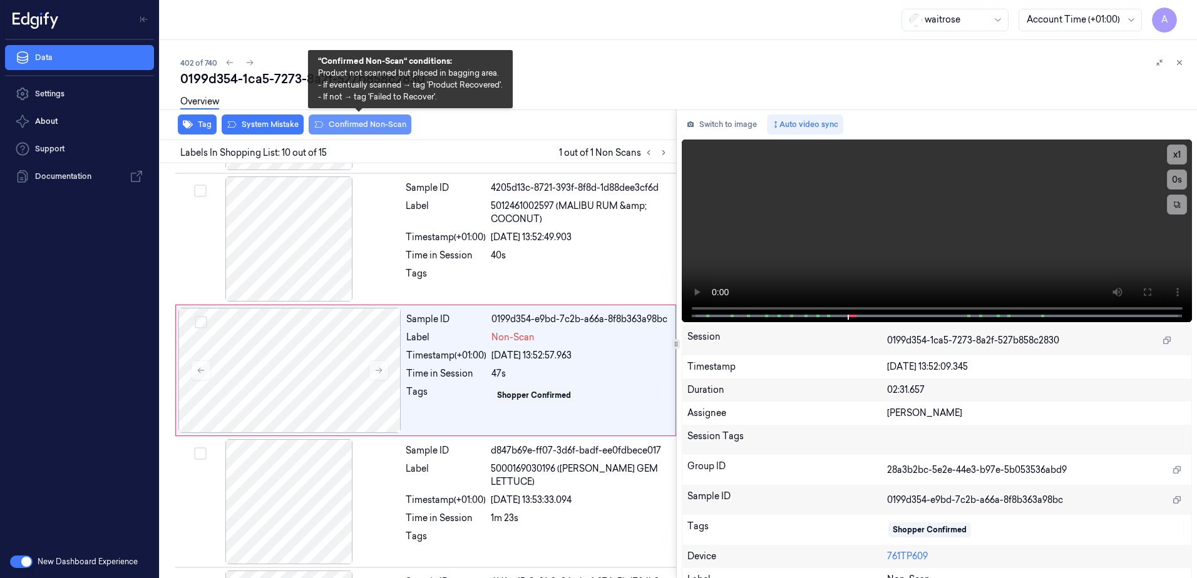
click at [377, 126] on button "Confirmed Non-Scan" at bounding box center [360, 125] width 103 height 20
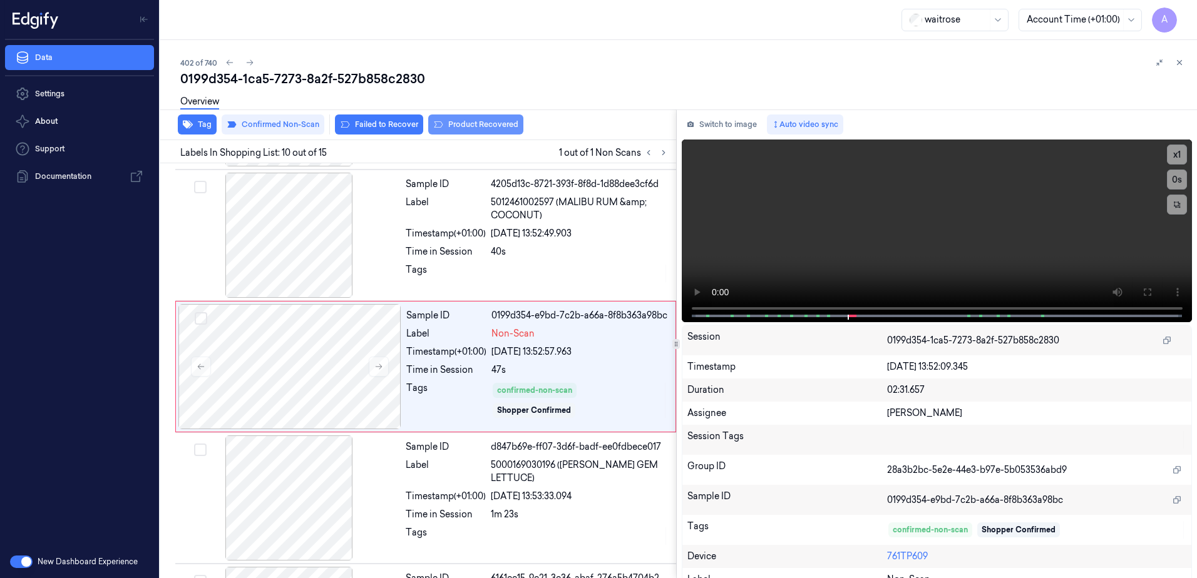
click at [450, 122] on button "Product Recovered" at bounding box center [475, 125] width 95 height 20
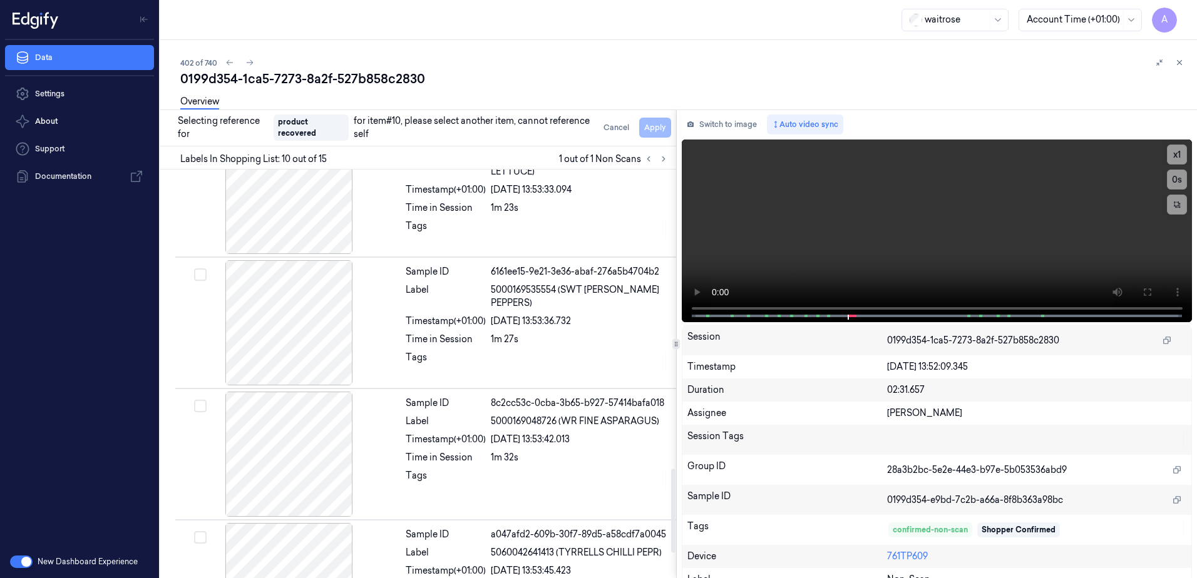
scroll to position [1574, 0]
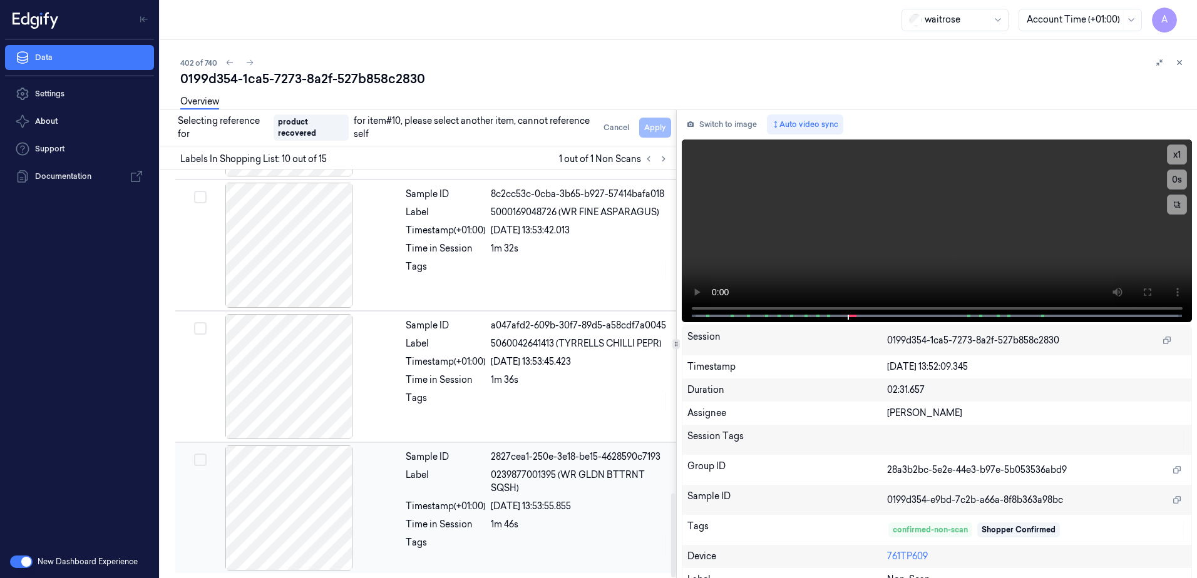
click at [575, 530] on div "1m 46s" at bounding box center [580, 524] width 178 height 13
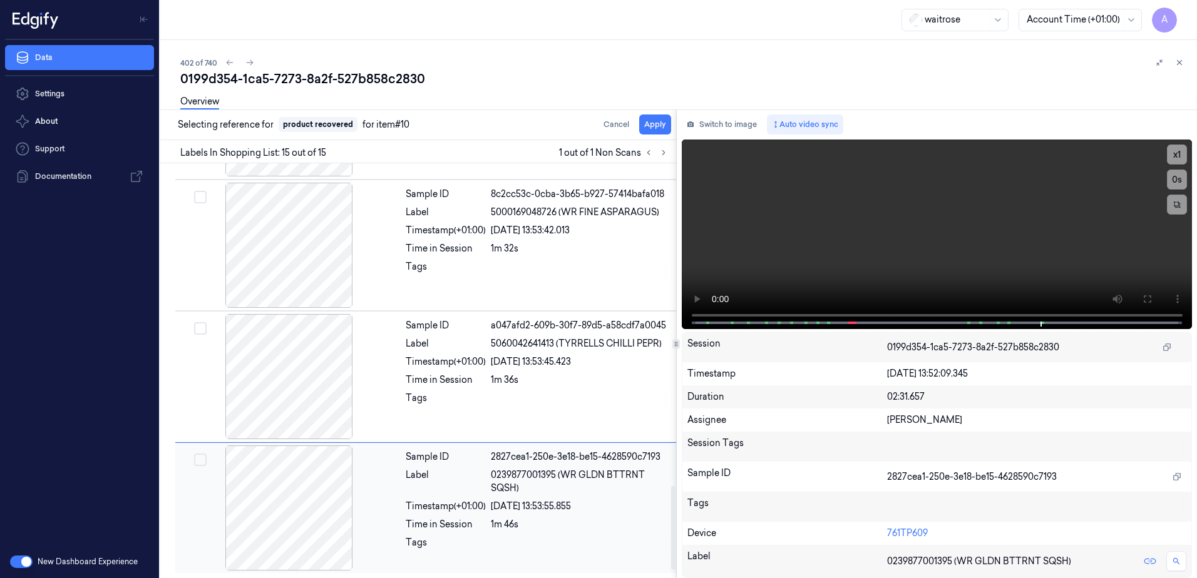
scroll to position [1568, 0]
click at [649, 121] on button "Apply" at bounding box center [655, 125] width 32 height 20
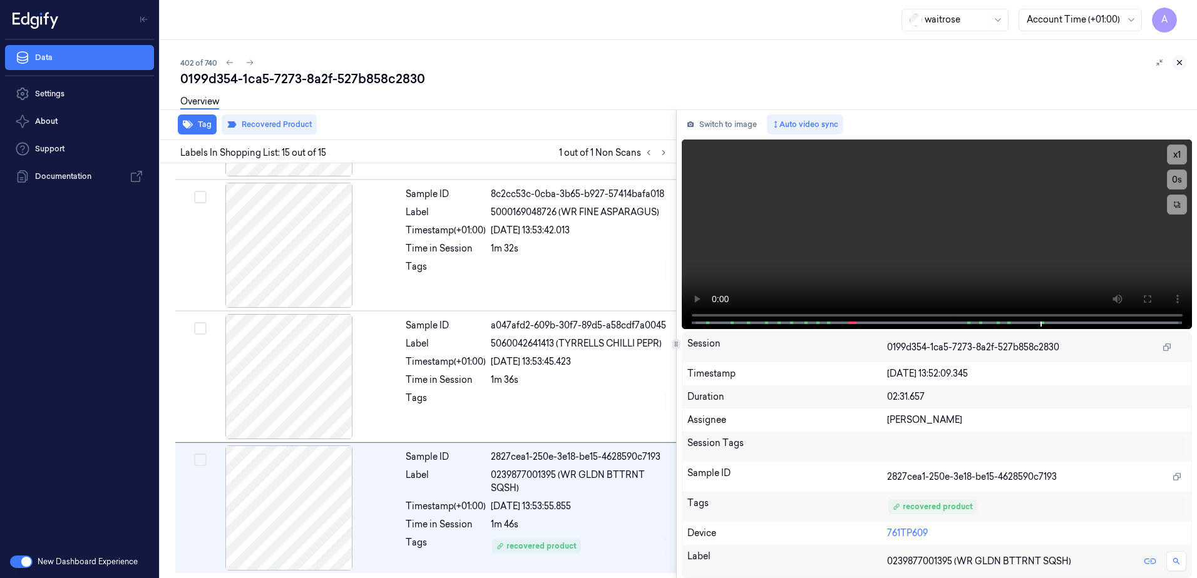
click at [1182, 66] on icon at bounding box center [1179, 62] width 9 height 9
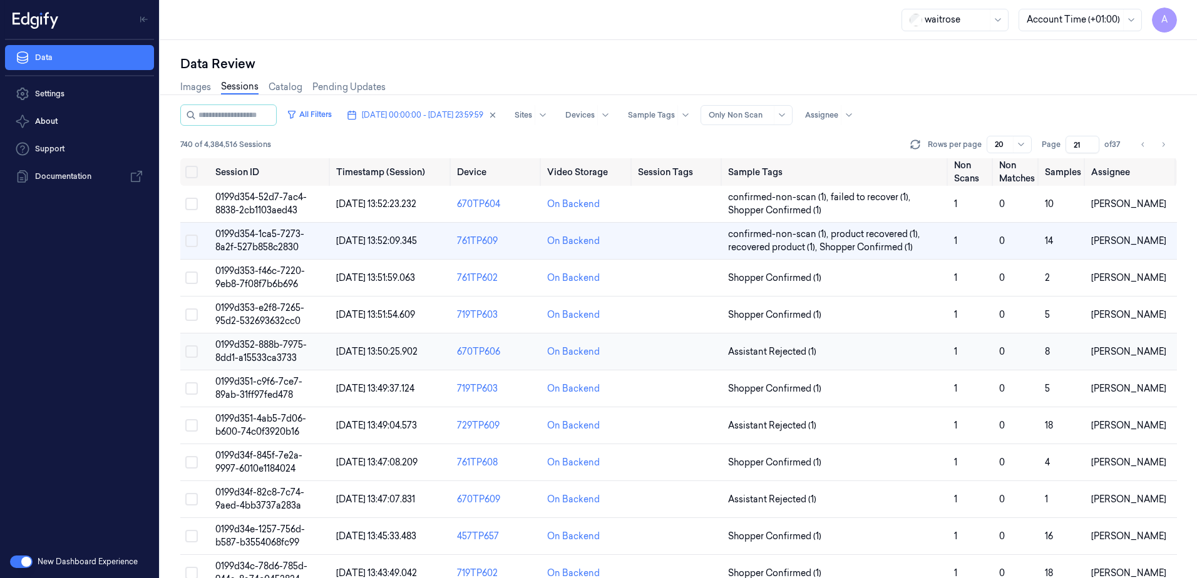
click at [262, 345] on span "0199d352-888b-7975-8dd1-a15533ca3733" at bounding box center [260, 351] width 91 height 24
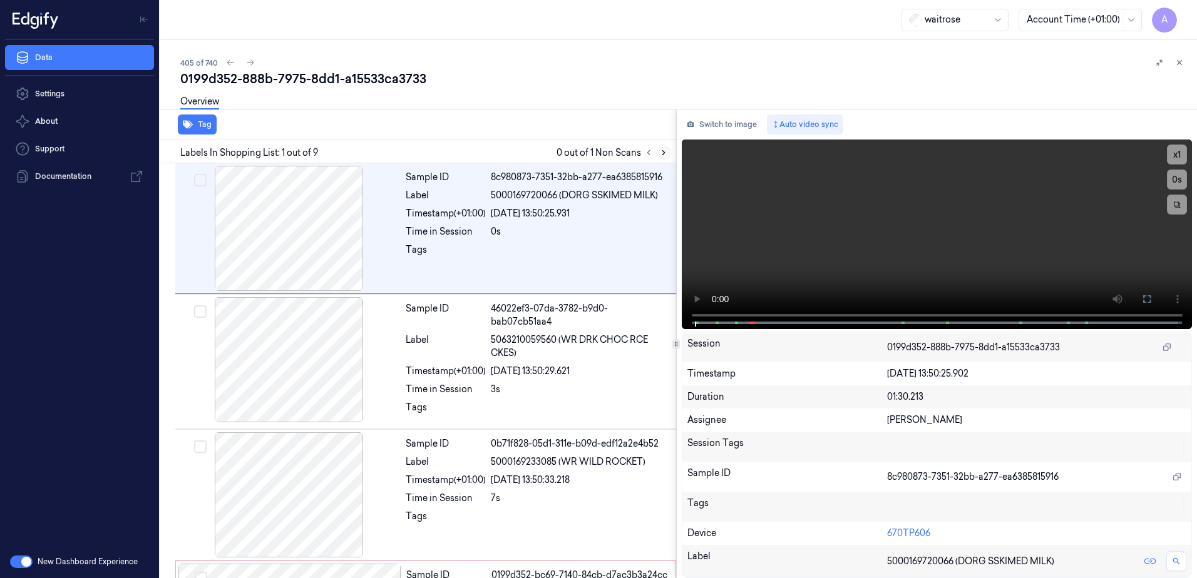
click at [661, 151] on icon at bounding box center [663, 152] width 9 height 9
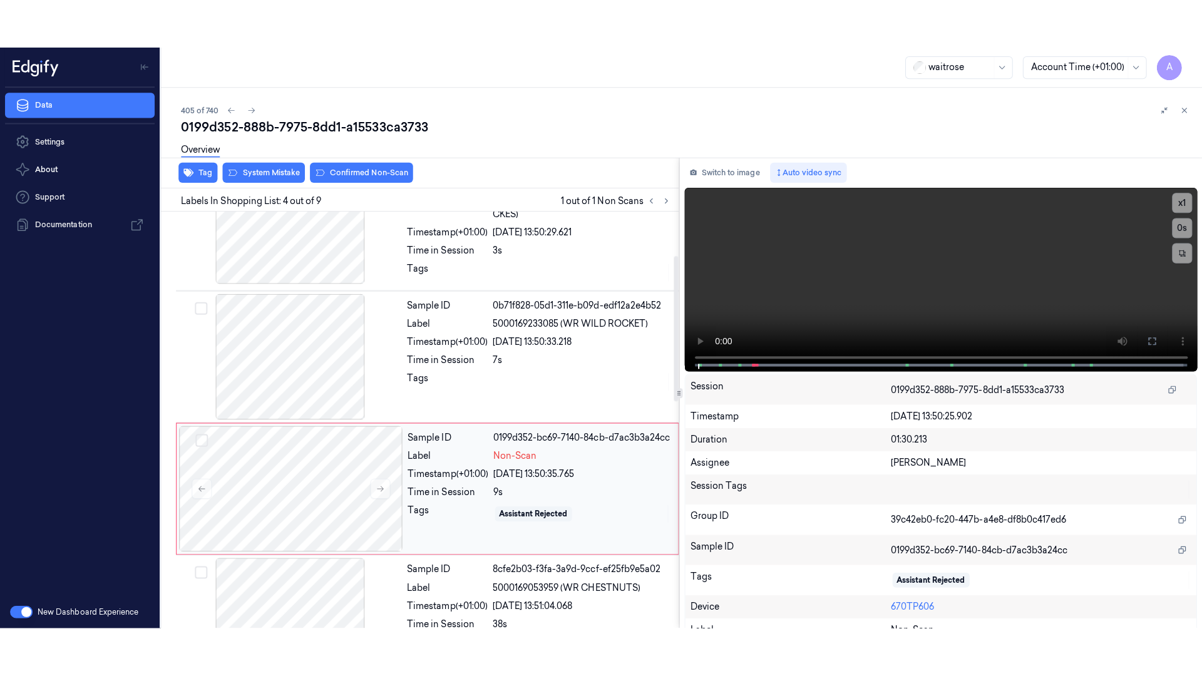
scroll to position [252, 0]
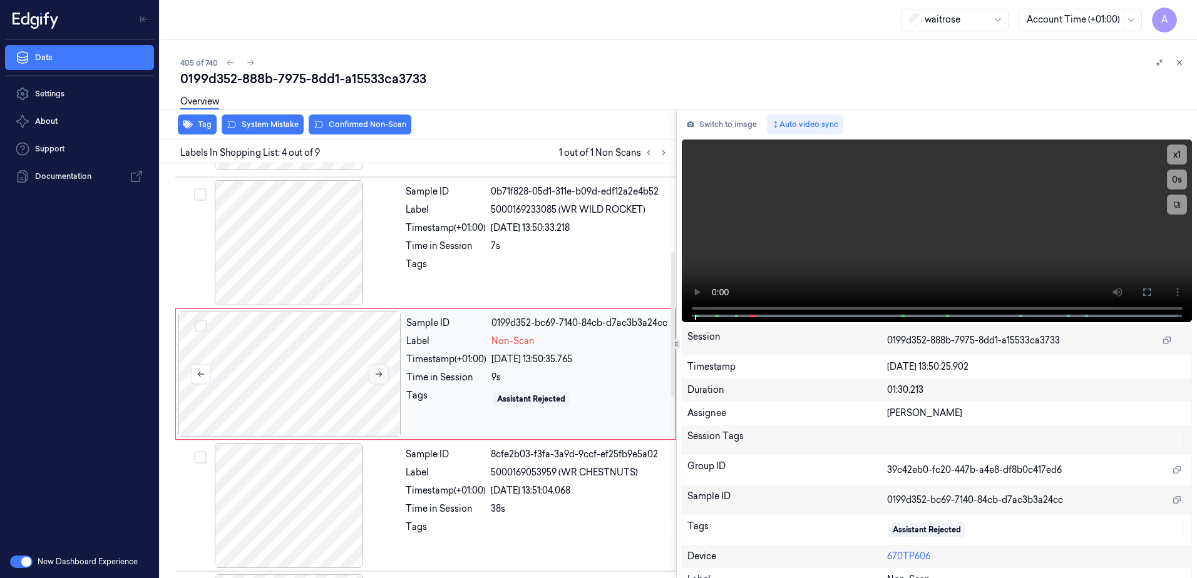
click at [377, 377] on button at bounding box center [379, 374] width 20 height 20
click at [381, 379] on button at bounding box center [379, 374] width 20 height 20
click at [373, 367] on button at bounding box center [379, 374] width 20 height 20
click at [1141, 291] on icon at bounding box center [1146, 292] width 10 height 10
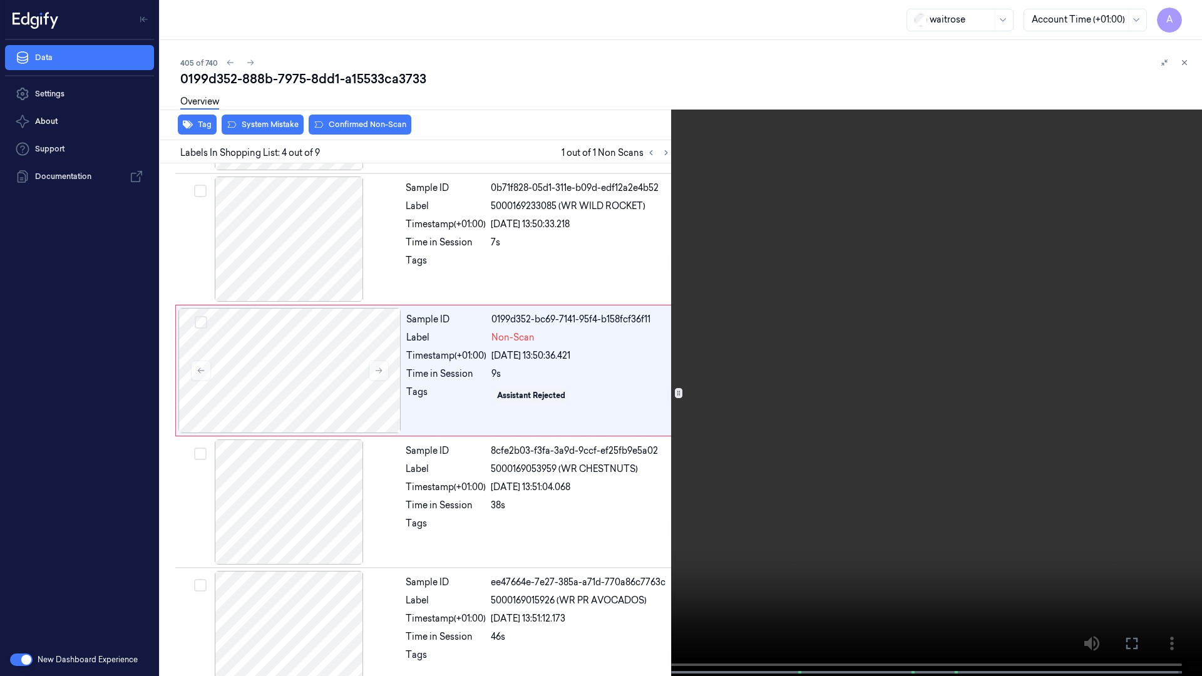
click at [770, 414] on video at bounding box center [601, 339] width 1202 height 678
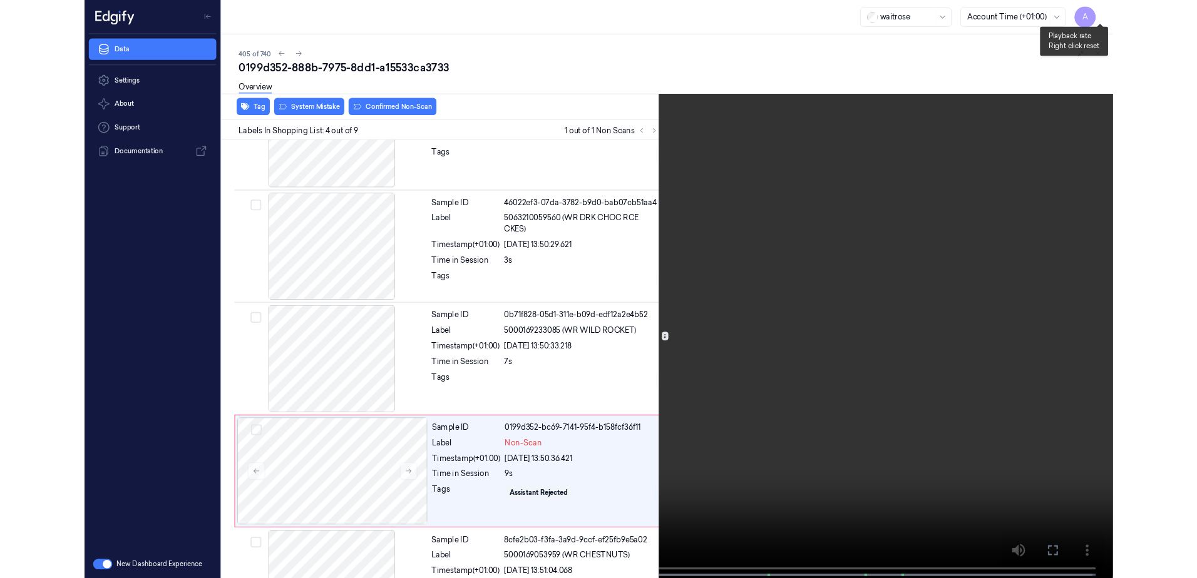
scroll to position [203, 0]
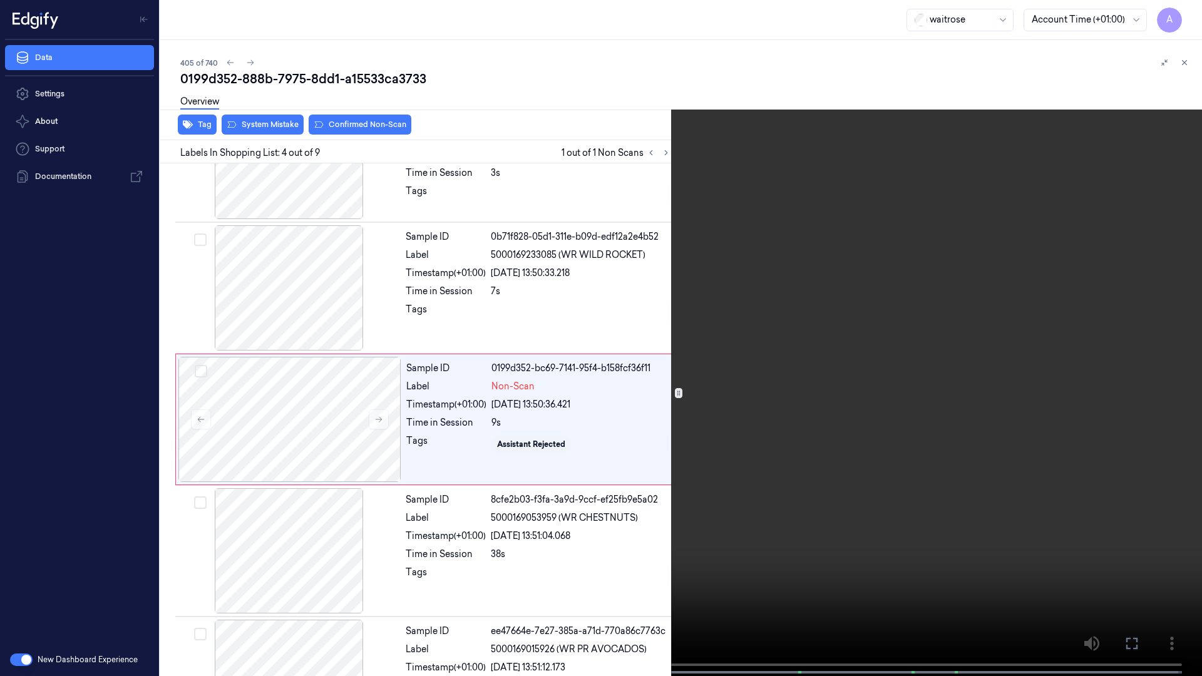
click at [0, 0] on icon at bounding box center [0, 0] width 0 height 0
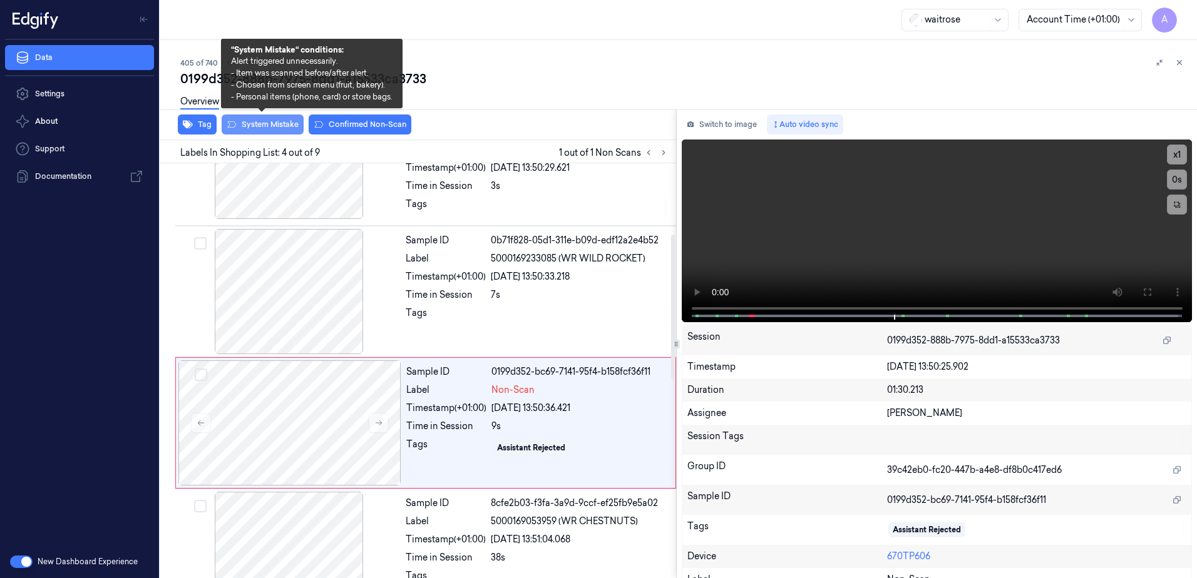
click at [258, 133] on button "System Mistake" at bounding box center [263, 125] width 82 height 20
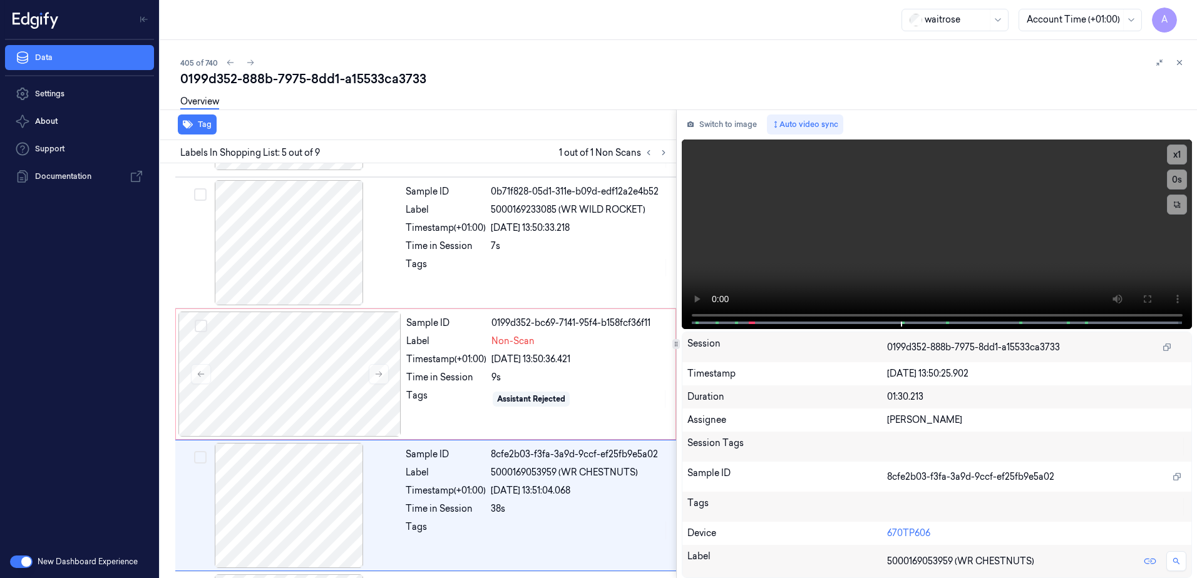
scroll to position [384, 0]
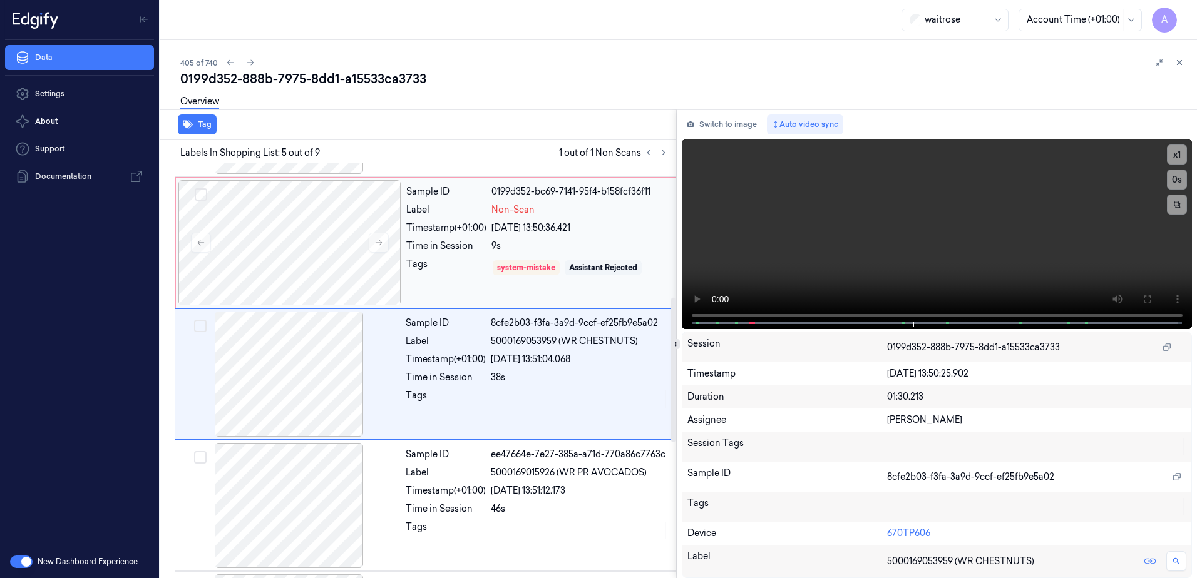
click at [469, 288] on div "Sample ID 0199d352-bc69-7141-95f4-b158fcf36f11 Label Non-Scan Timestamp (+01:00…" at bounding box center [537, 242] width 272 height 125
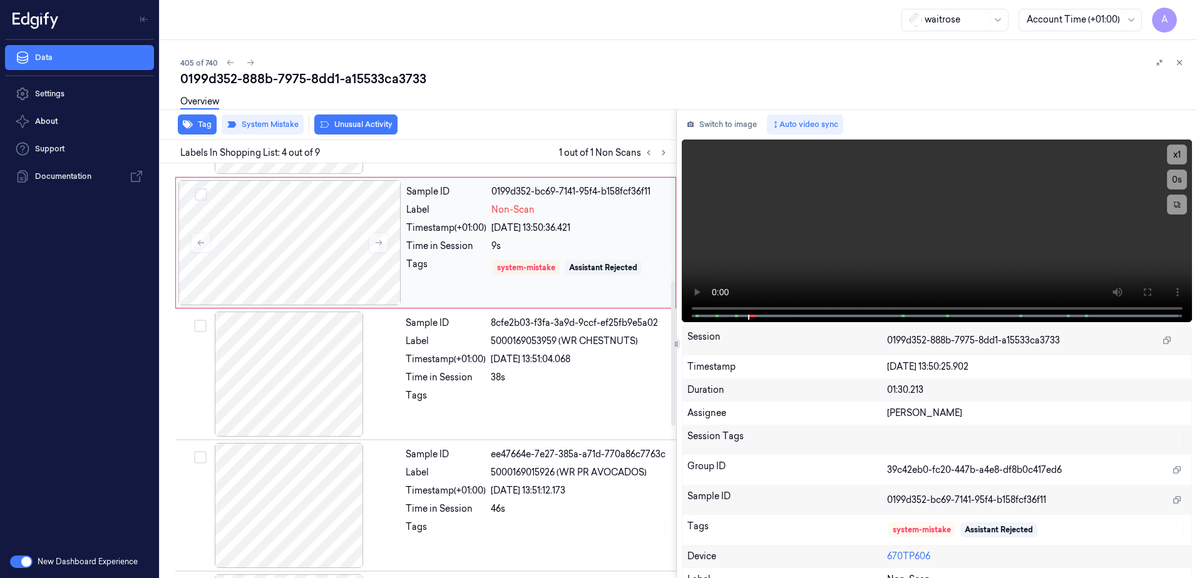
scroll to position [252, 0]
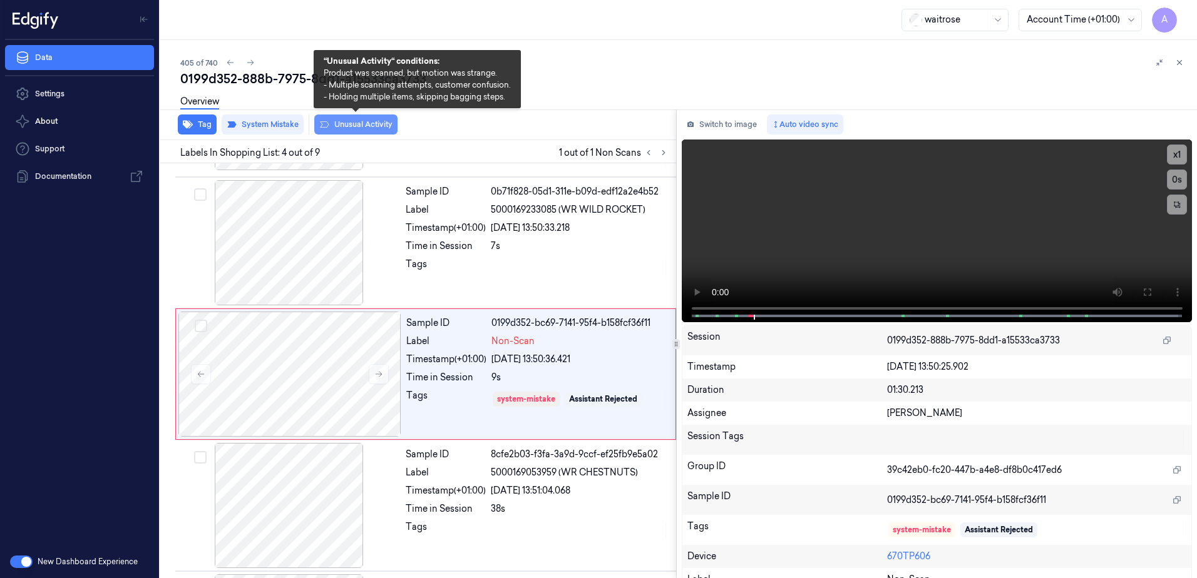
click at [365, 125] on button "Unusual Activity" at bounding box center [355, 125] width 83 height 20
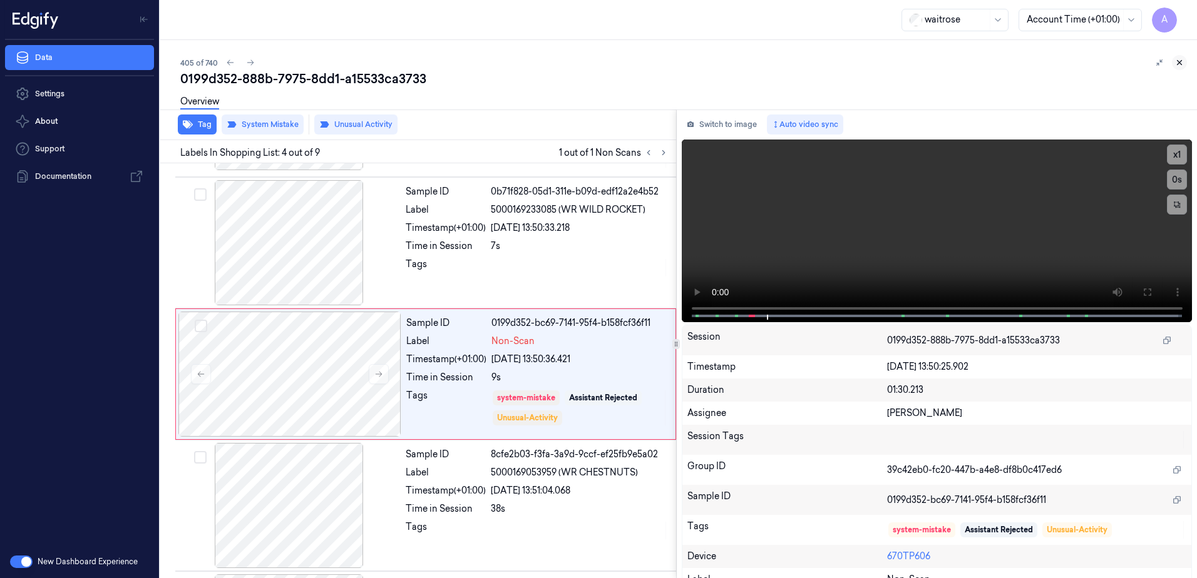
click at [1184, 61] on button at bounding box center [1178, 62] width 15 height 15
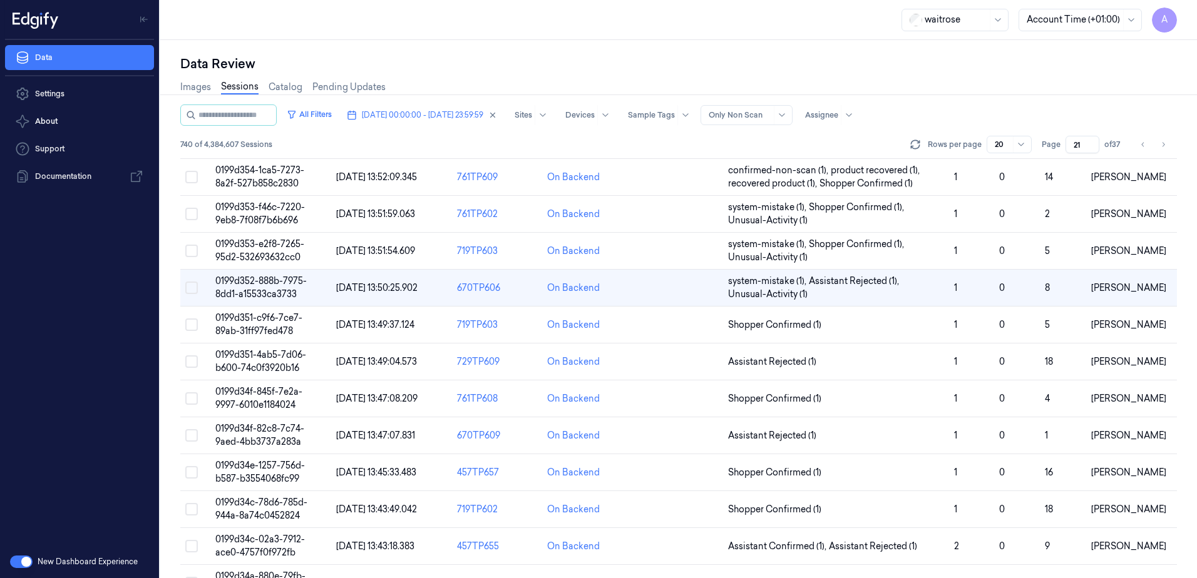
scroll to position [10, 0]
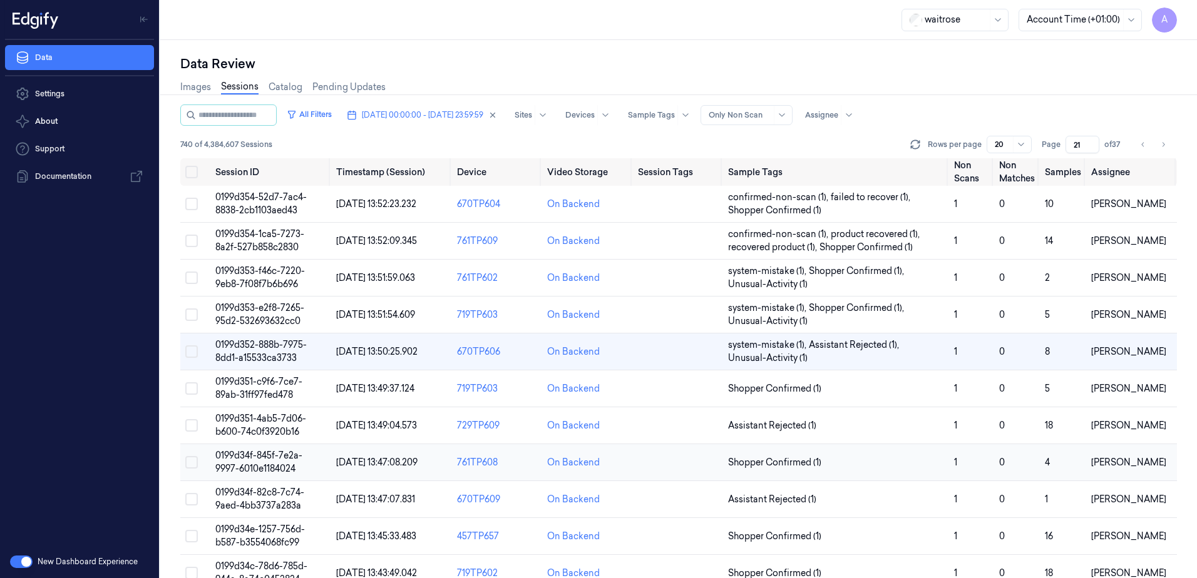
click at [239, 471] on span "0199d34f-845f-7e2a-9997-6010e1184024" at bounding box center [258, 462] width 87 height 24
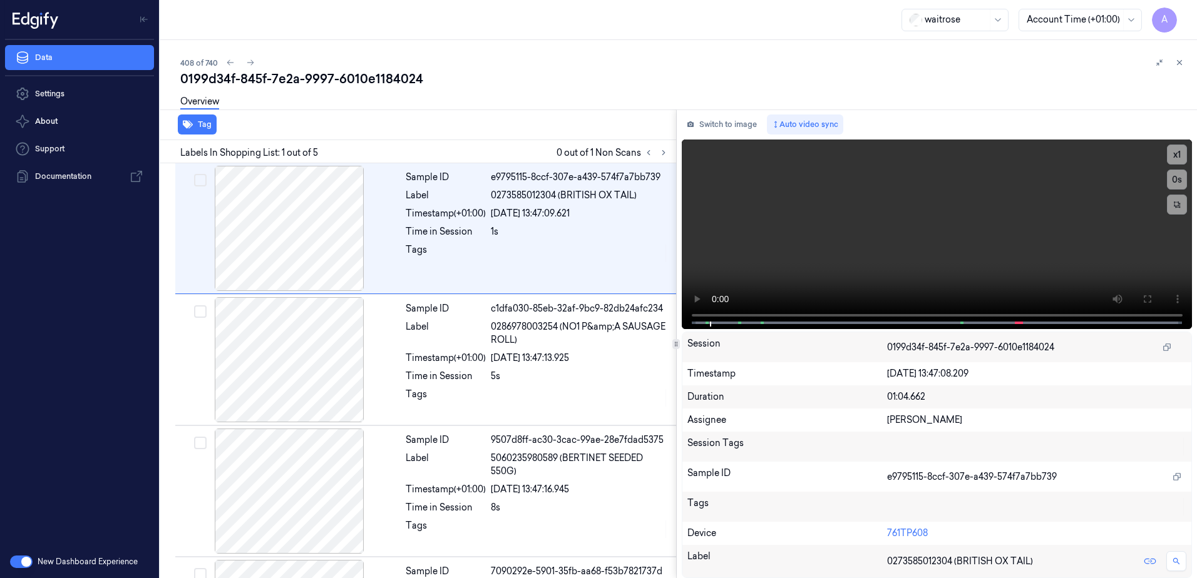
click at [671, 155] on div "Labels In Shopping List: 1 out of 5 0 out of 1 Non Scans" at bounding box center [415, 151] width 521 height 23
click at [663, 157] on button at bounding box center [663, 152] width 15 height 15
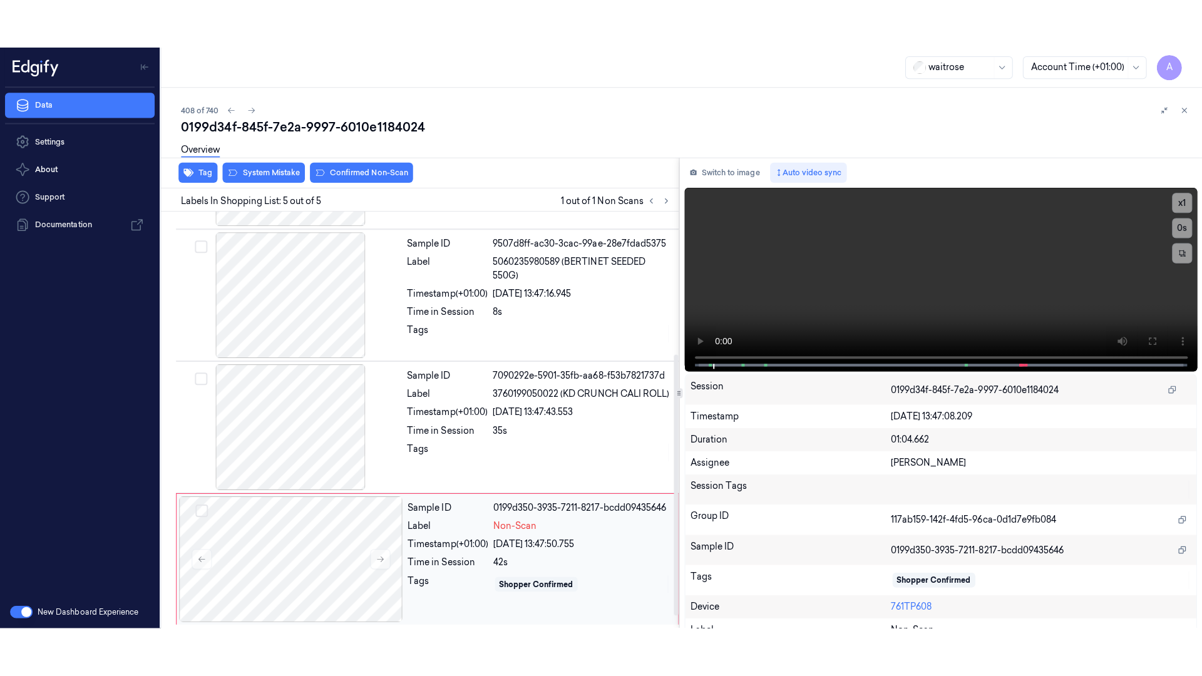
scroll to position [246, 0]
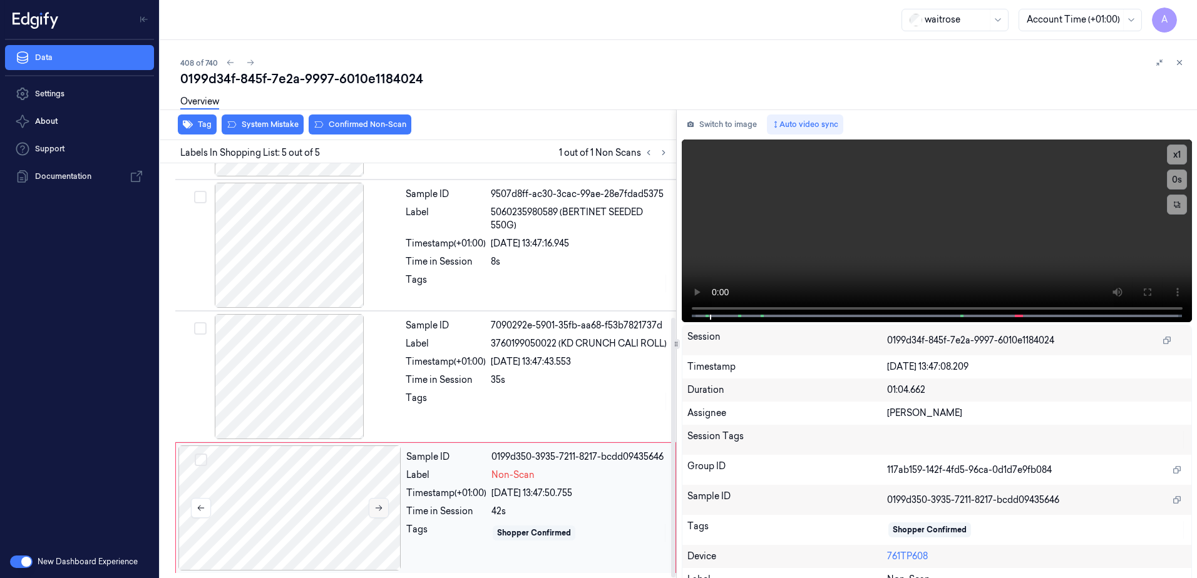
click at [382, 509] on icon at bounding box center [378, 508] width 9 height 9
click at [375, 512] on icon at bounding box center [378, 508] width 9 height 9
click at [1142, 292] on icon at bounding box center [1146, 292] width 10 height 10
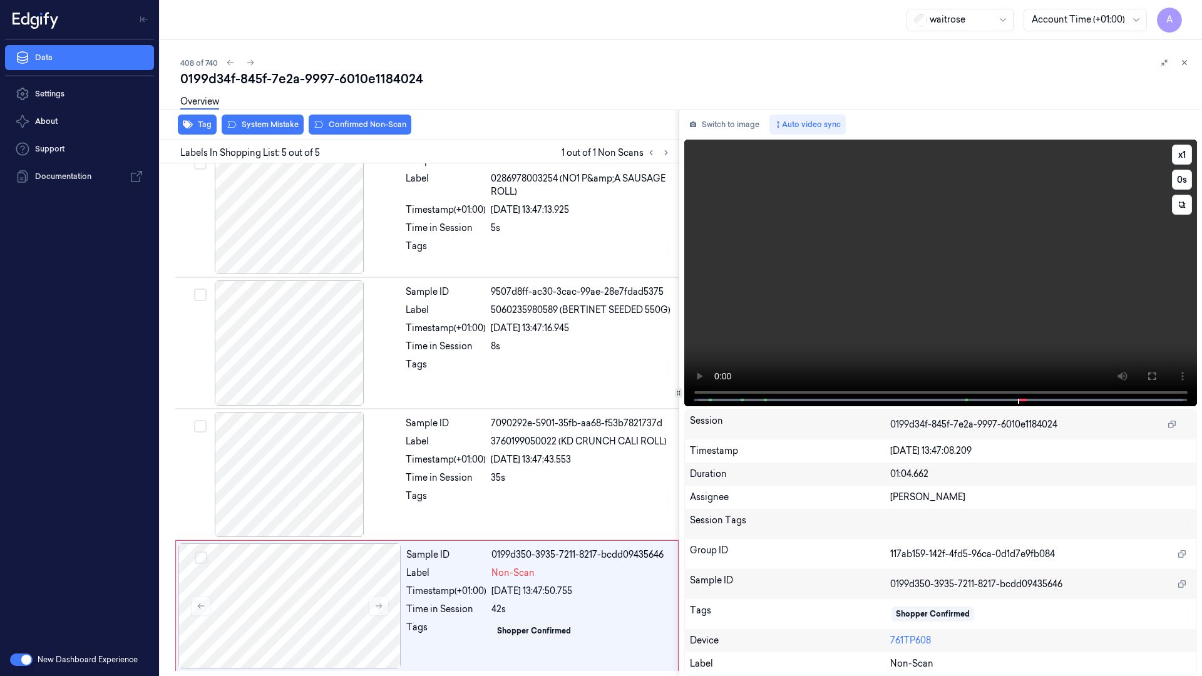
scroll to position [148, 0]
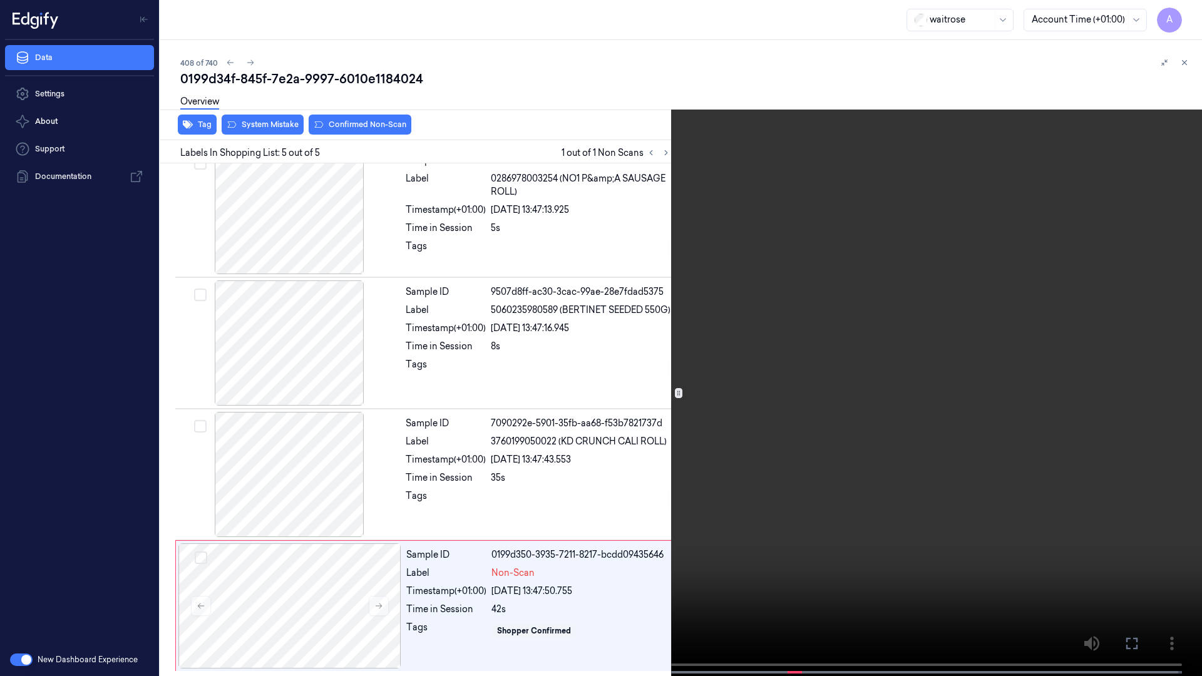
drag, startPoint x: 865, startPoint y: 416, endPoint x: 904, endPoint y: 371, distance: 59.5
click at [865, 416] on video at bounding box center [601, 339] width 1202 height 678
click at [0, 0] on icon at bounding box center [0, 0] width 0 height 0
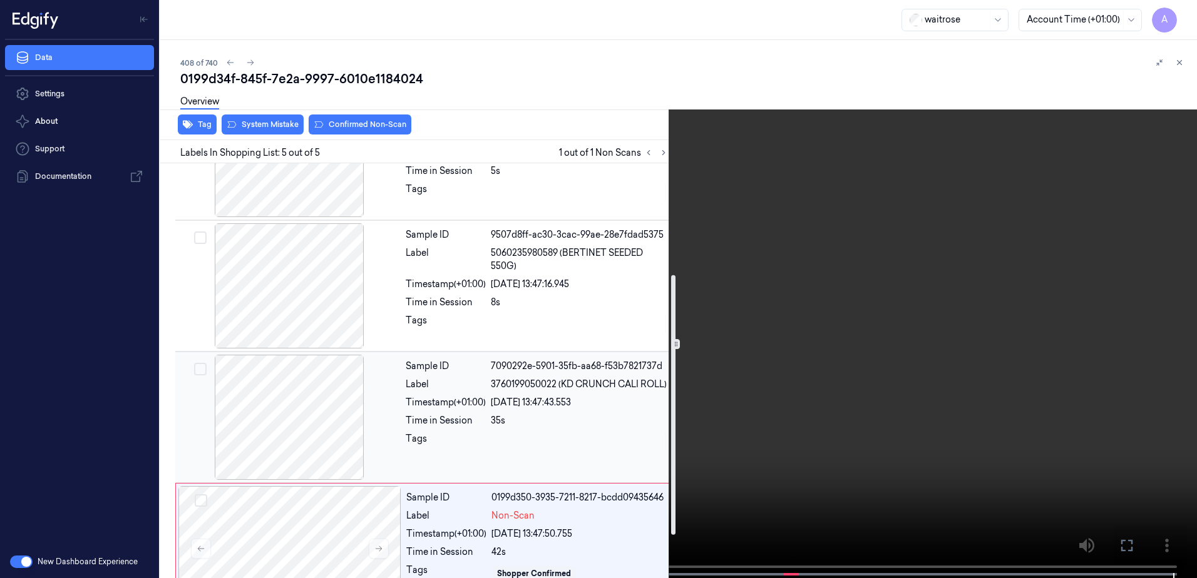
scroll to position [246, 0]
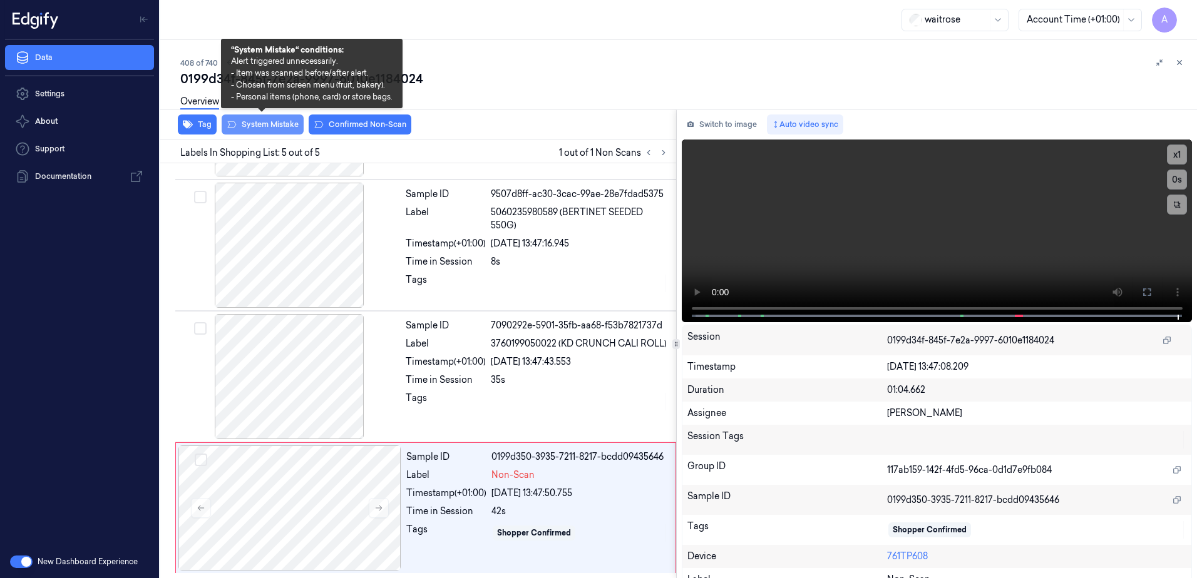
click at [262, 127] on button "System Mistake" at bounding box center [263, 125] width 82 height 20
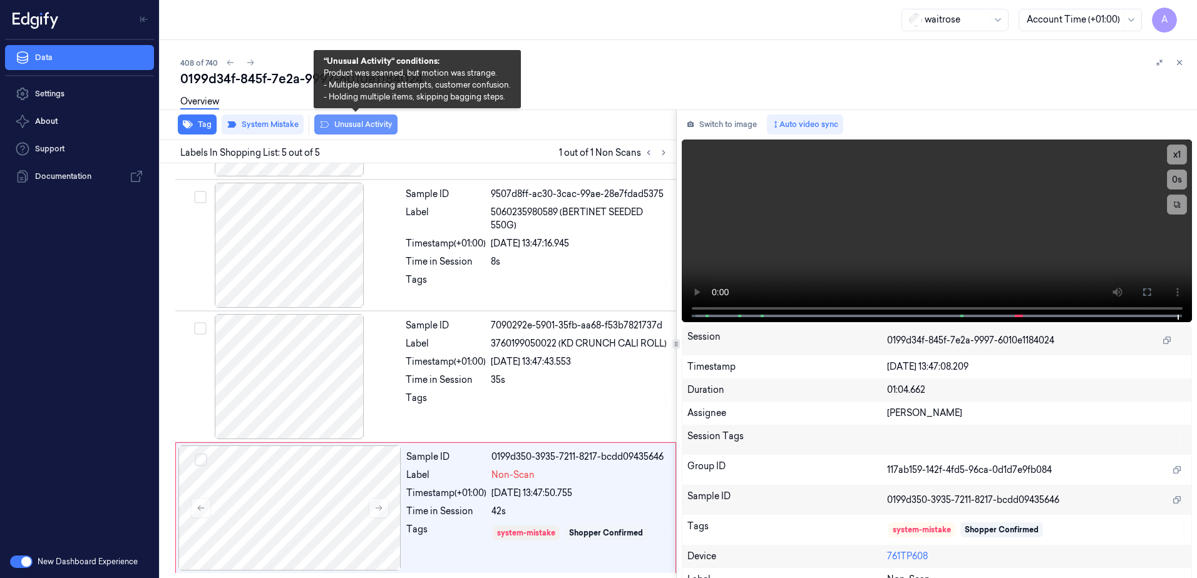
click at [358, 129] on button "Unusual Activity" at bounding box center [355, 125] width 83 height 20
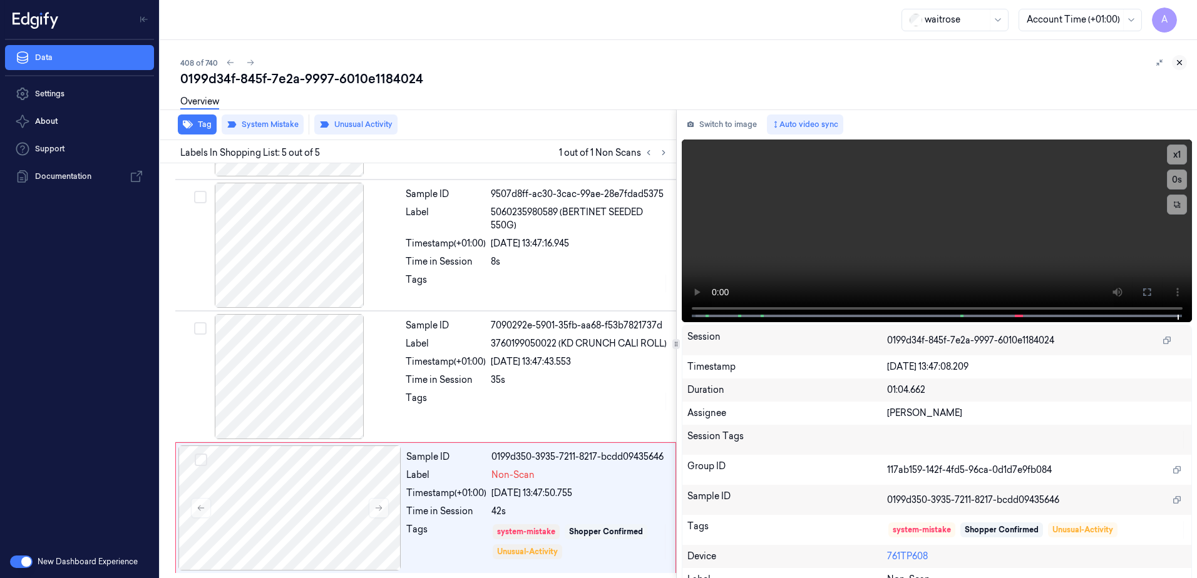
click at [1183, 61] on icon at bounding box center [1179, 62] width 9 height 9
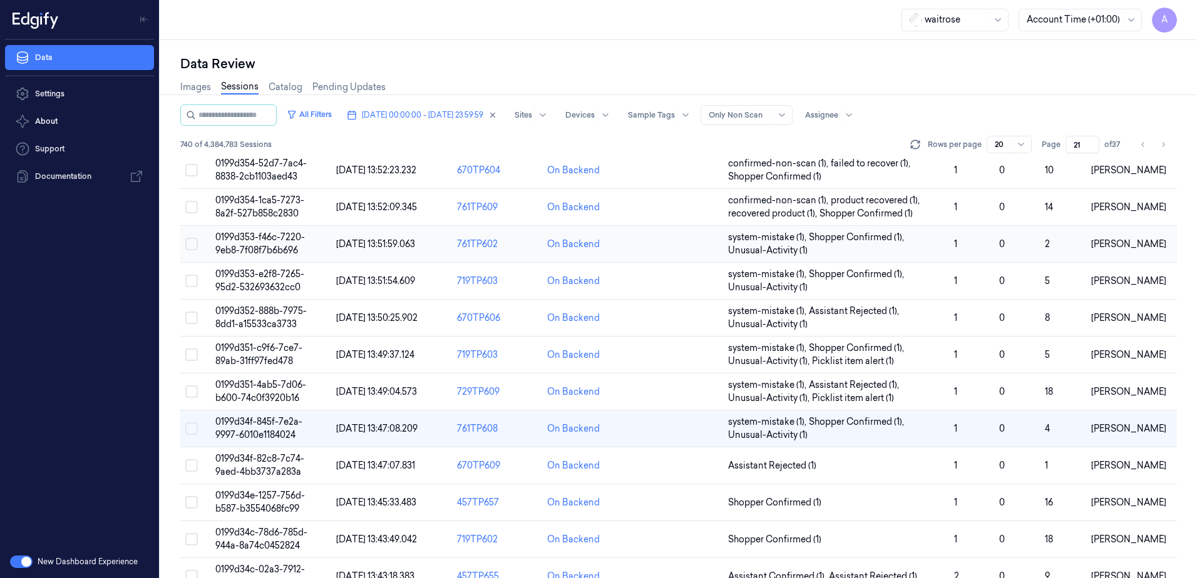
scroll to position [63, 0]
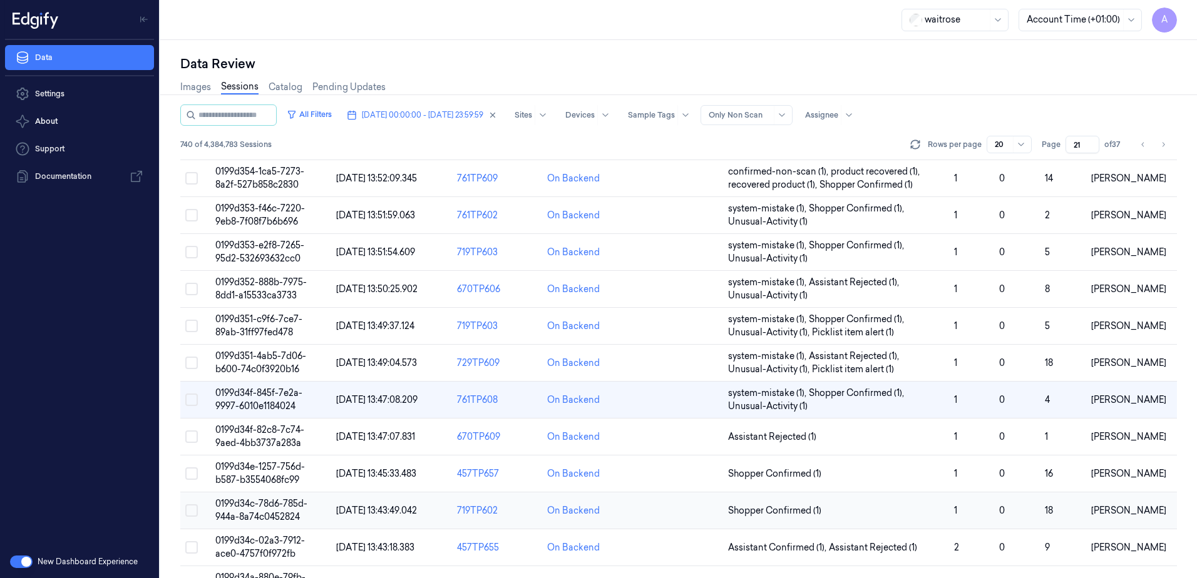
click at [260, 505] on span "0199d34c-78d6-785d-944a-8a74c0452824" at bounding box center [261, 510] width 92 height 24
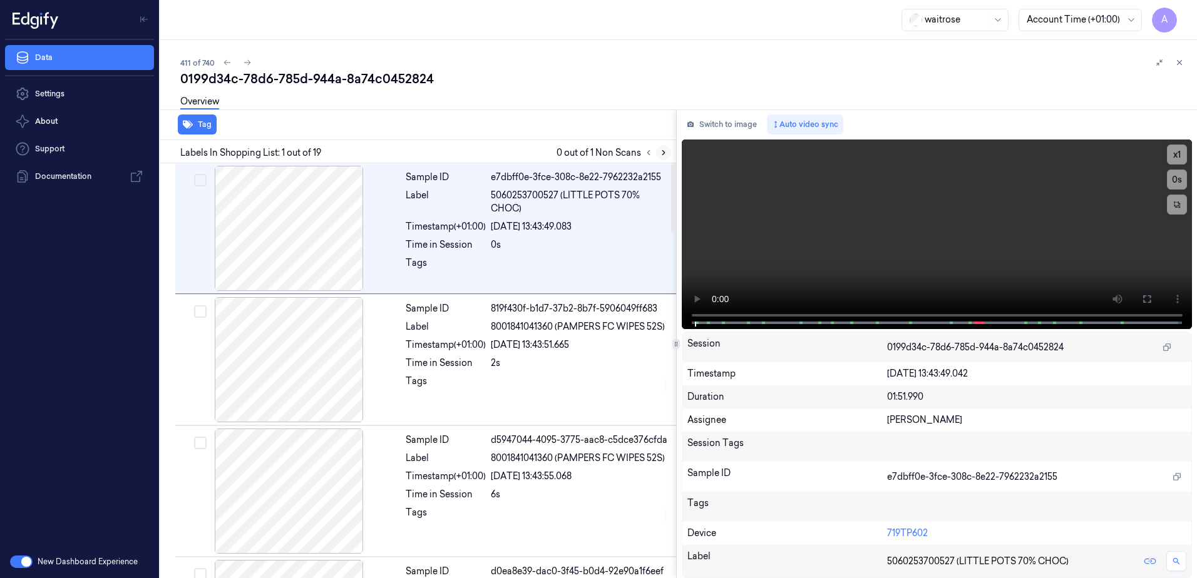
click at [662, 152] on icon at bounding box center [663, 152] width 9 height 9
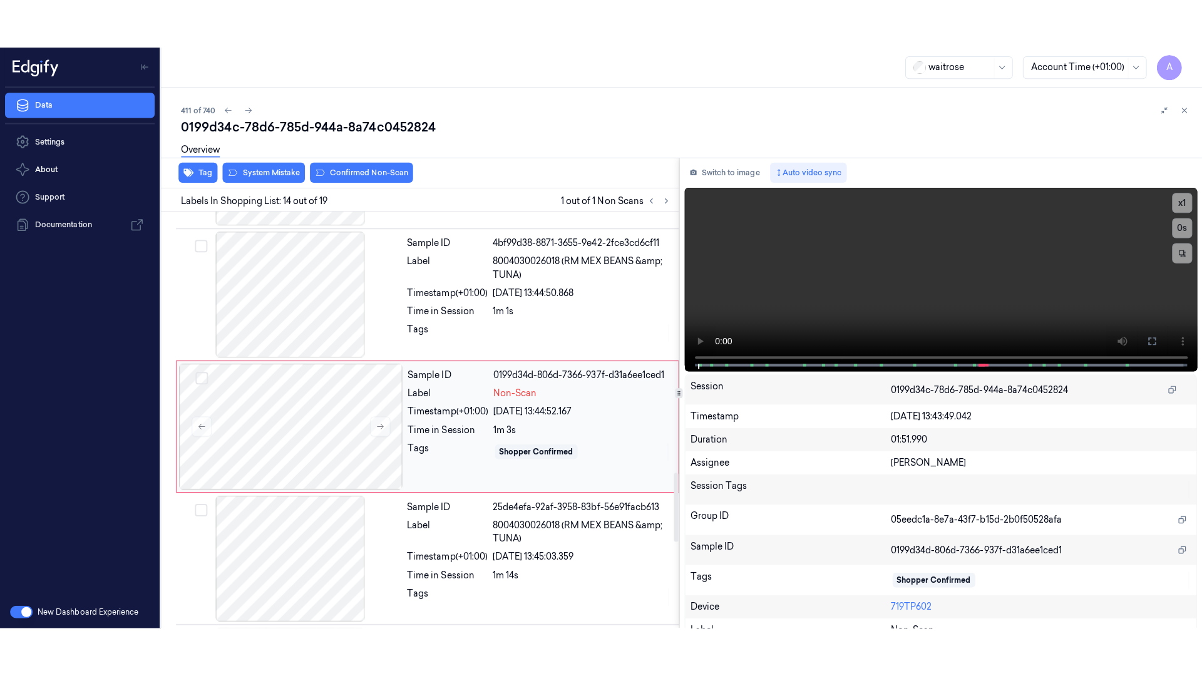
scroll to position [1570, 0]
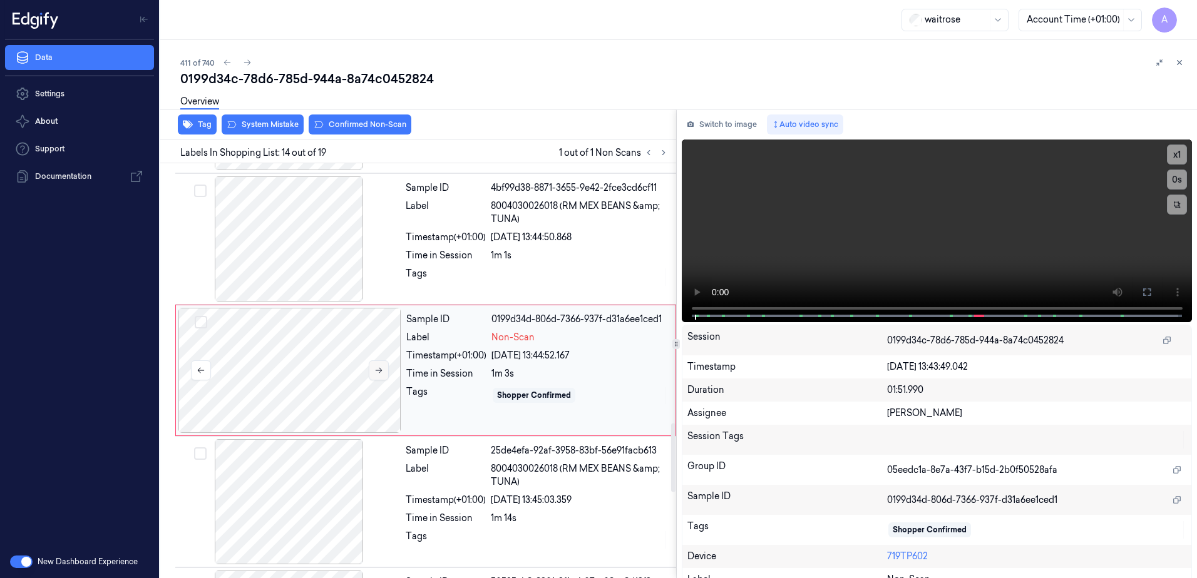
click at [380, 375] on button at bounding box center [379, 370] width 20 height 20
click at [380, 374] on icon at bounding box center [378, 370] width 9 height 9
click at [379, 374] on icon at bounding box center [378, 370] width 9 height 9
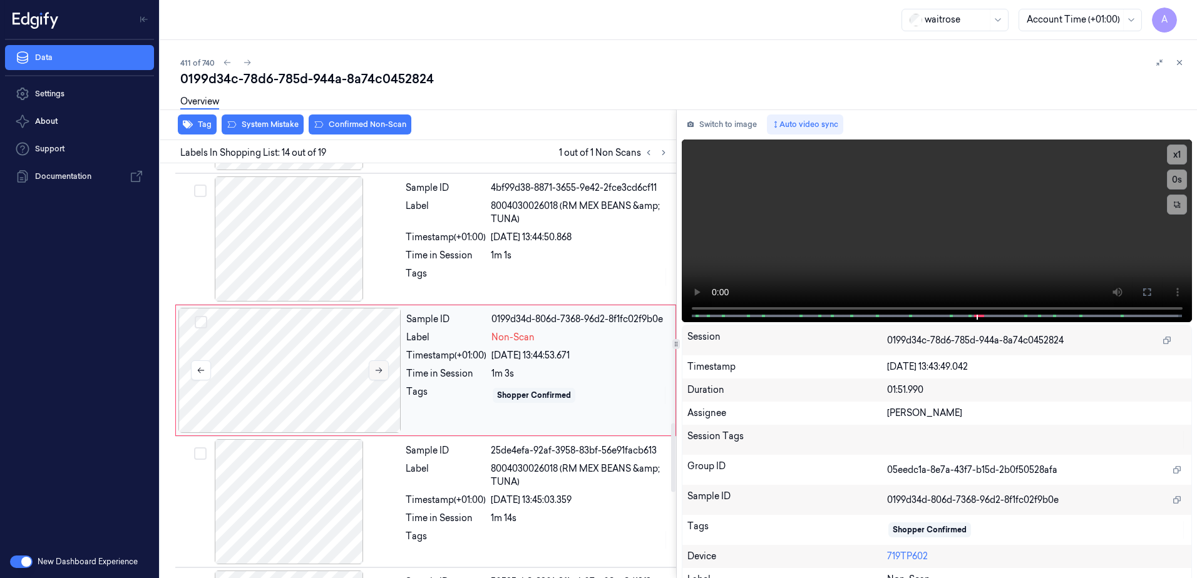
click at [379, 374] on icon at bounding box center [378, 370] width 9 height 9
click at [383, 369] on button at bounding box center [379, 370] width 20 height 20
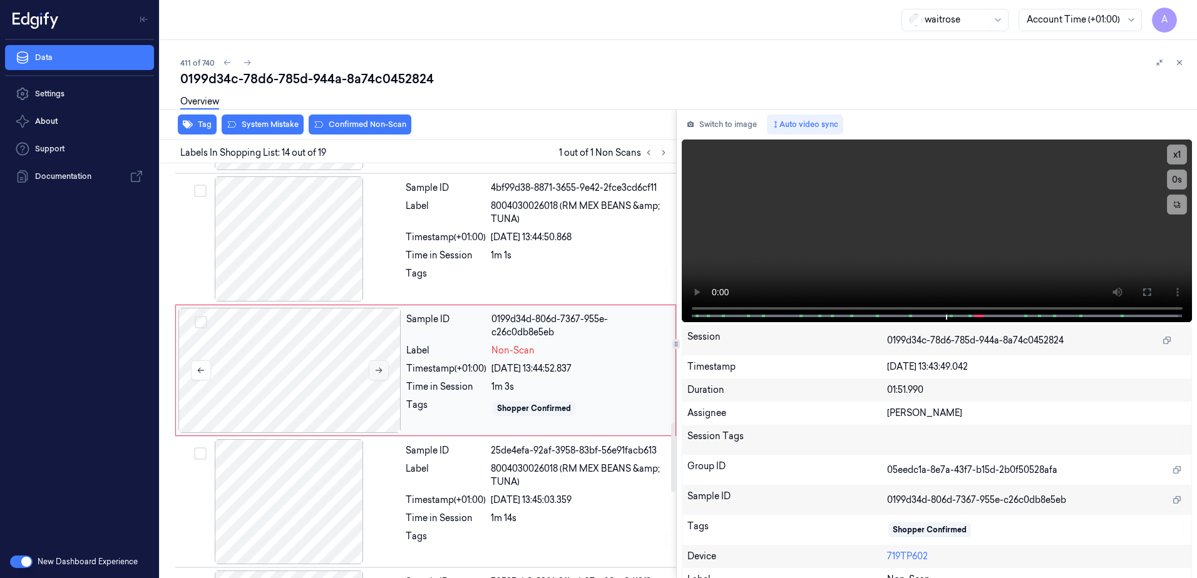
click at [383, 369] on button at bounding box center [379, 370] width 20 height 20
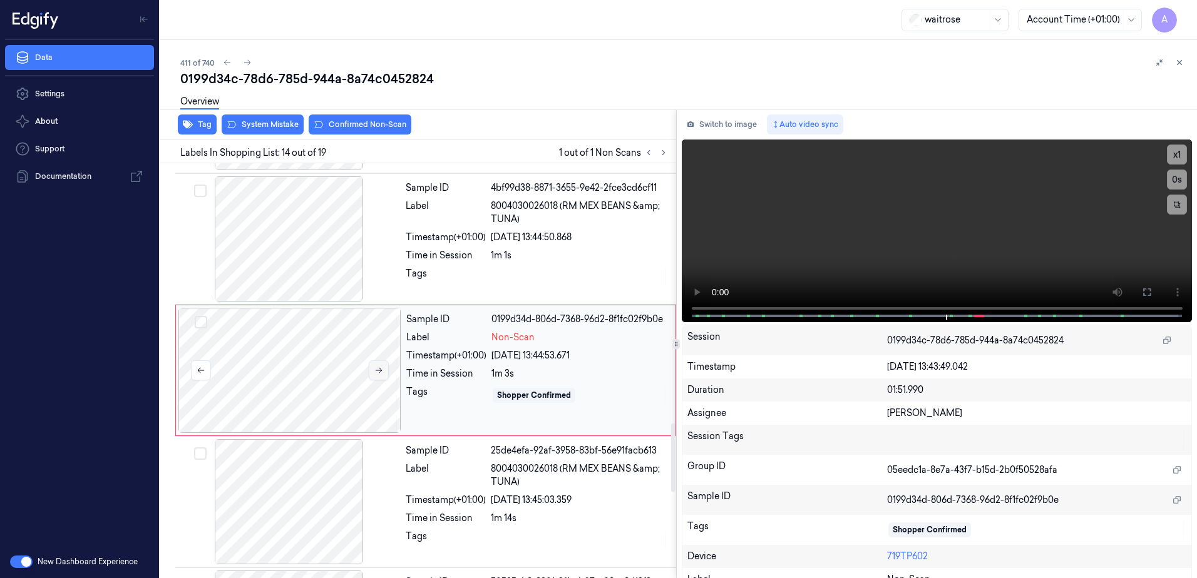
click at [383, 369] on button at bounding box center [379, 370] width 20 height 20
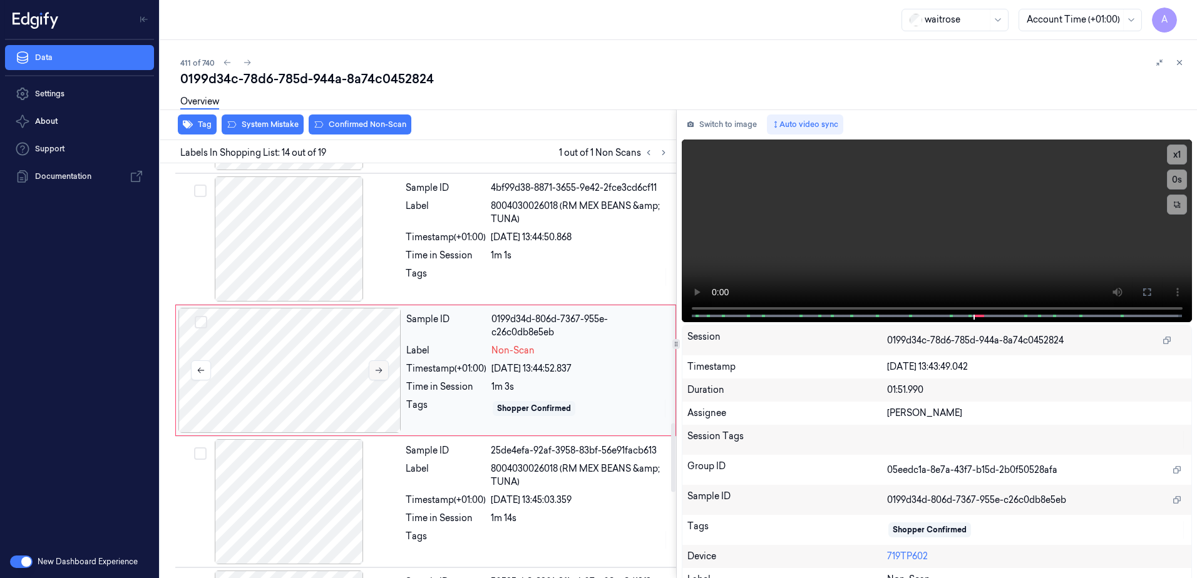
click at [383, 369] on button at bounding box center [379, 370] width 20 height 20
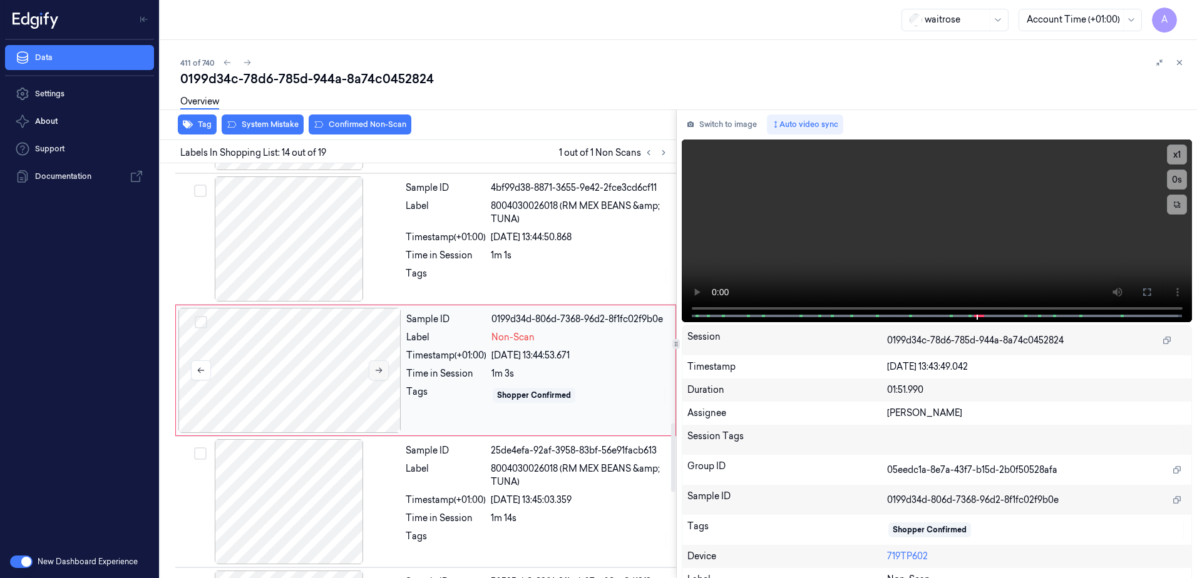
click at [383, 369] on button at bounding box center [379, 370] width 20 height 20
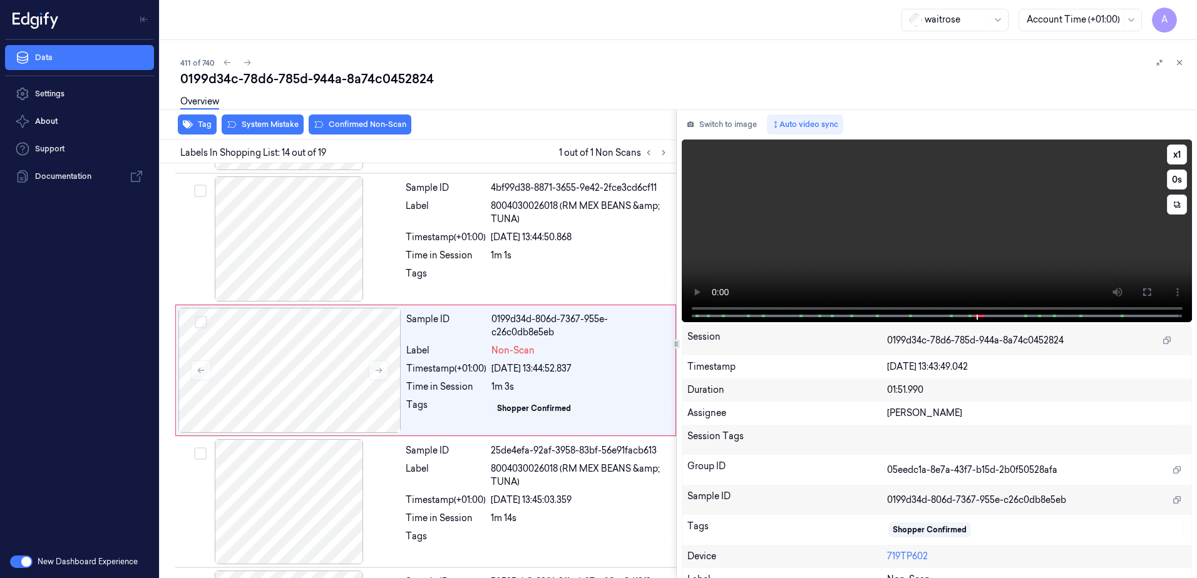
drag, startPoint x: 1141, startPoint y: 287, endPoint x: 1143, endPoint y: 352, distance: 65.1
click at [1141, 287] on icon at bounding box center [1146, 292] width 10 height 10
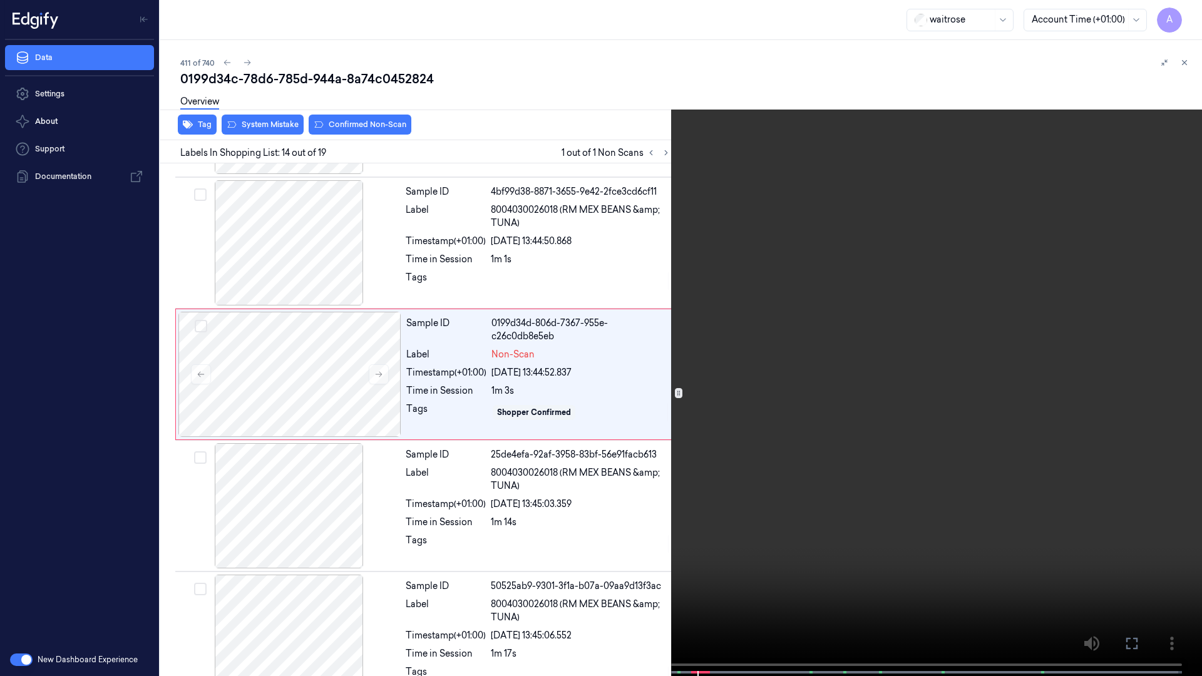
drag, startPoint x: 833, startPoint y: 344, endPoint x: 849, endPoint y: 337, distance: 17.4
click at [833, 344] on video at bounding box center [601, 339] width 1202 height 678
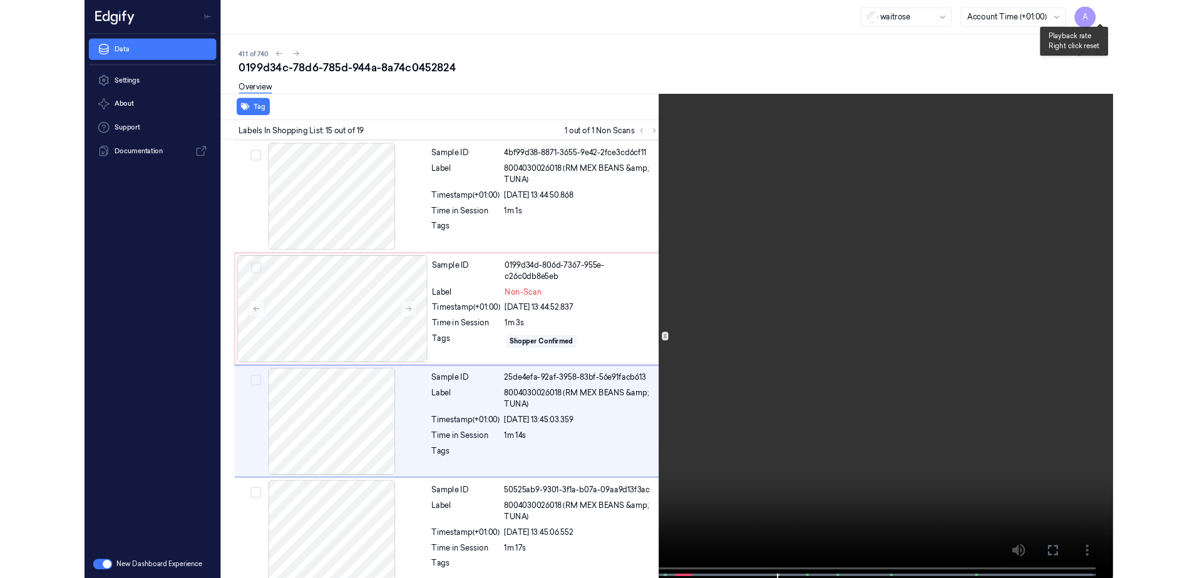
scroll to position [1649, 0]
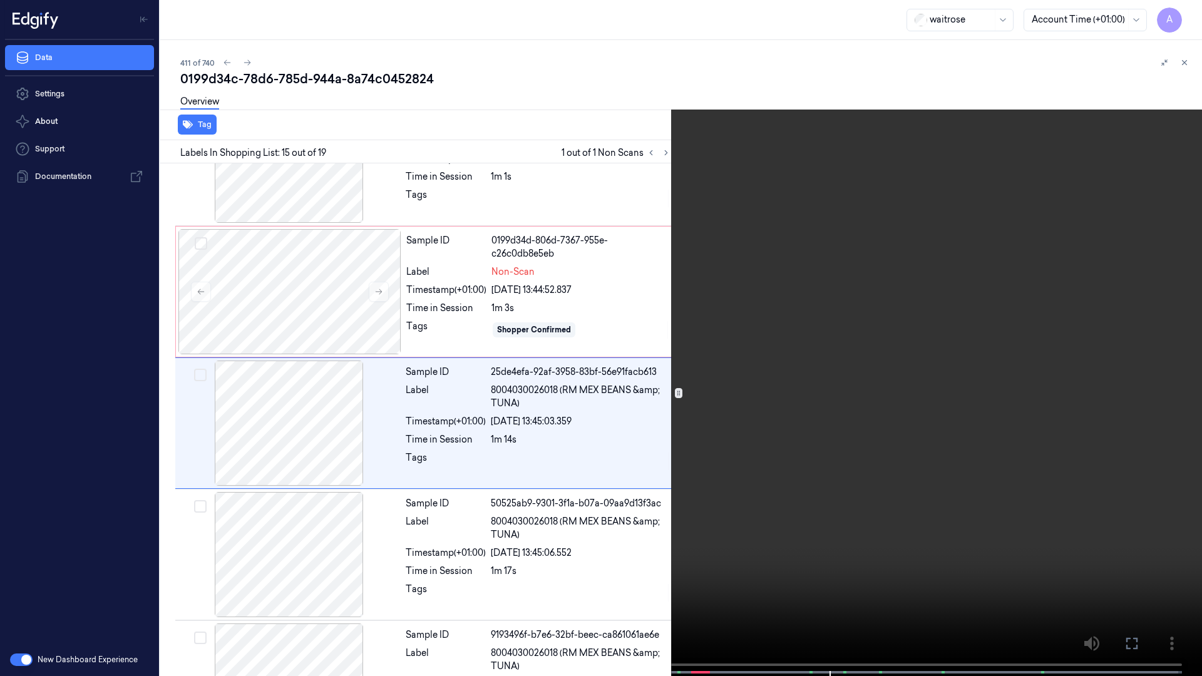
click at [882, 399] on video at bounding box center [601, 339] width 1202 height 678
click at [0, 0] on icon at bounding box center [0, 0] width 0 height 0
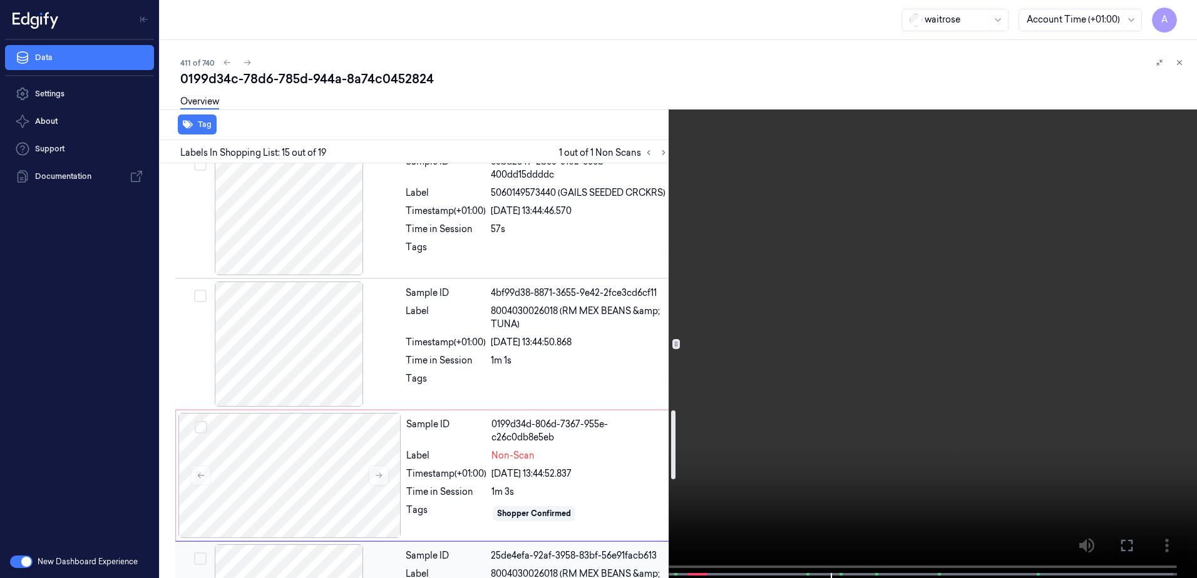
scroll to position [1590, 0]
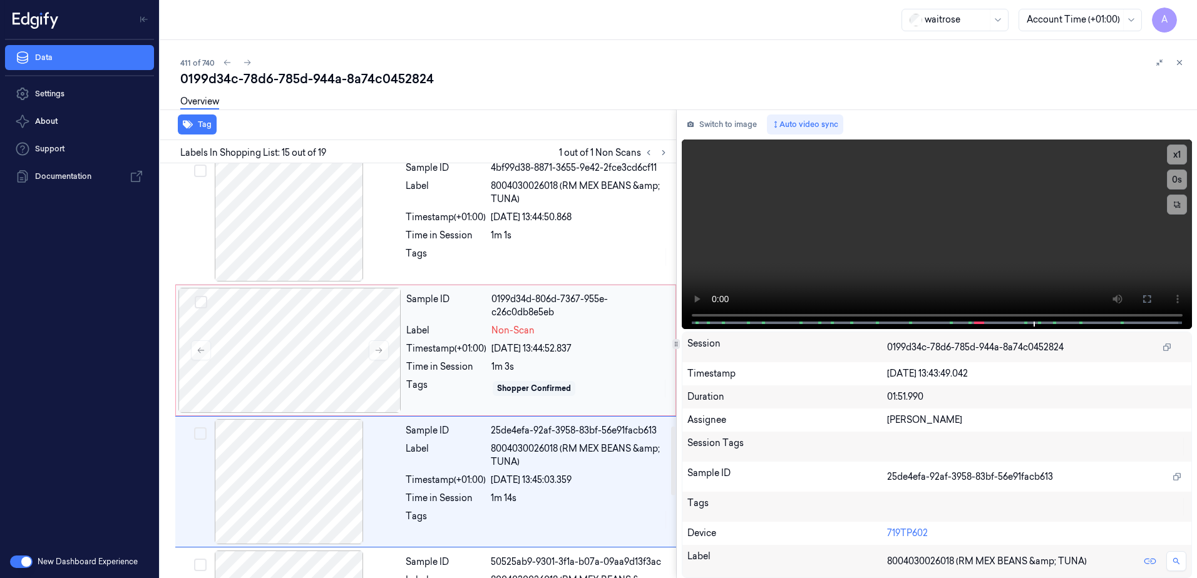
click at [616, 362] on div "1m 3s" at bounding box center [579, 366] width 176 height 13
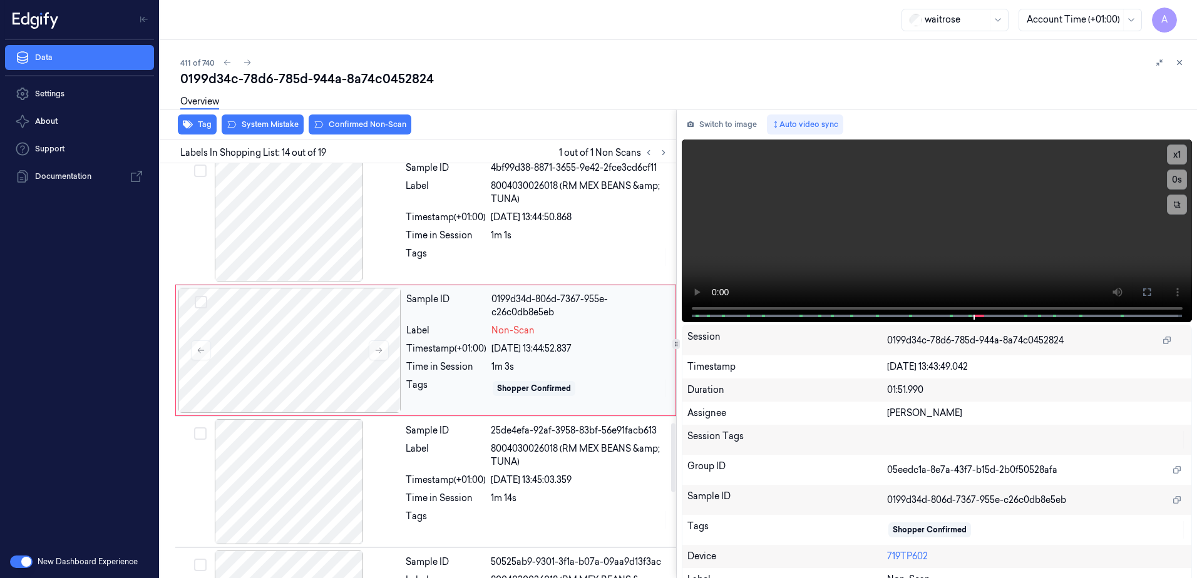
scroll to position [1570, 0]
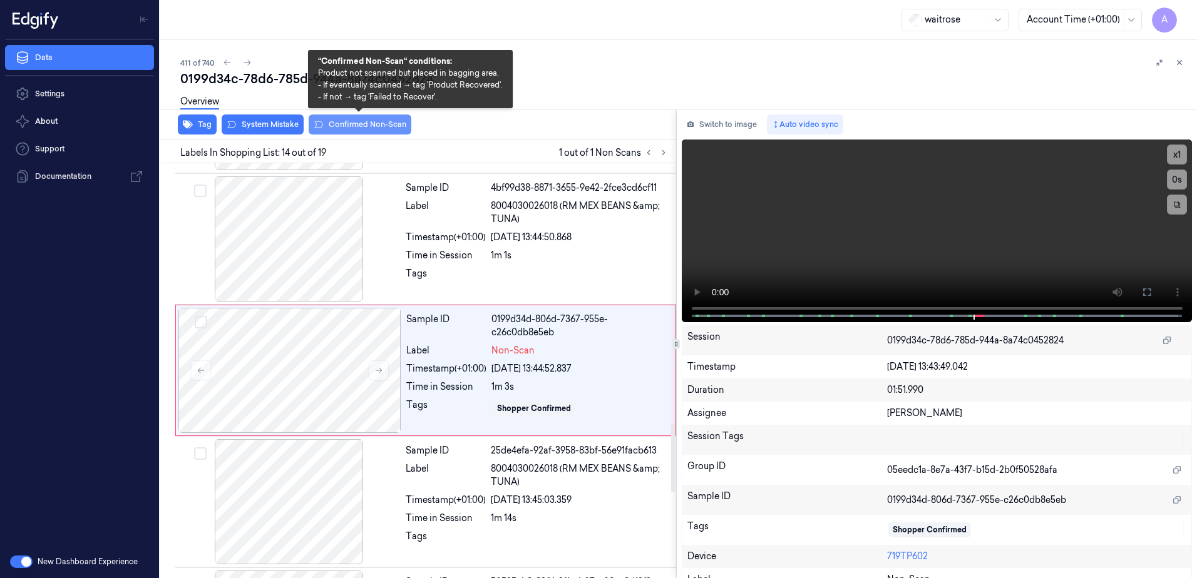
click at [352, 127] on button "Confirmed Non-Scan" at bounding box center [360, 125] width 103 height 20
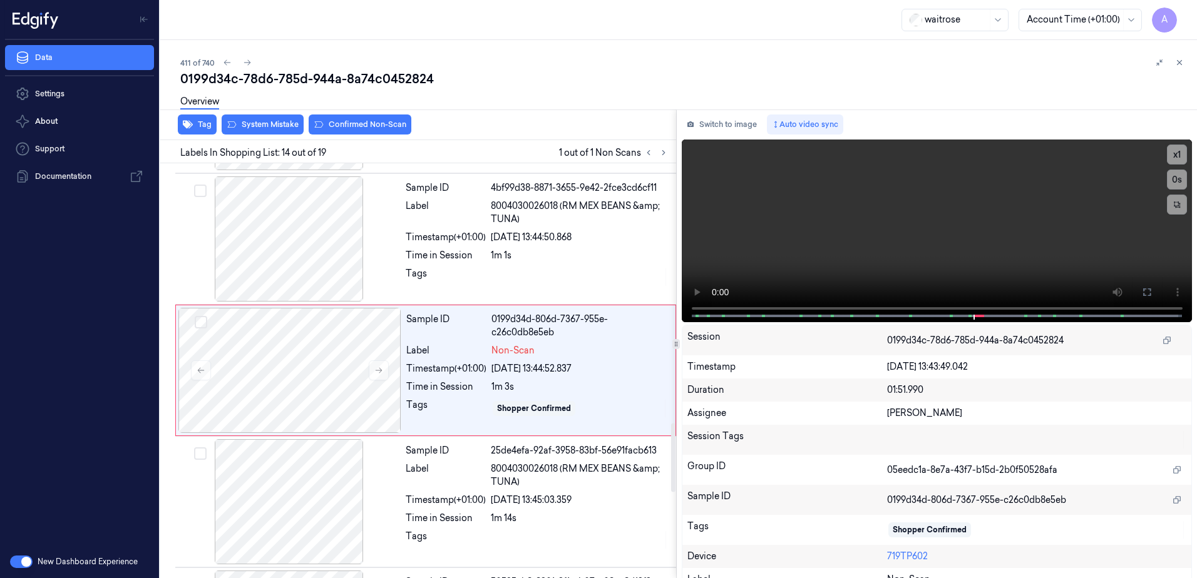
scroll to position [1574, 0]
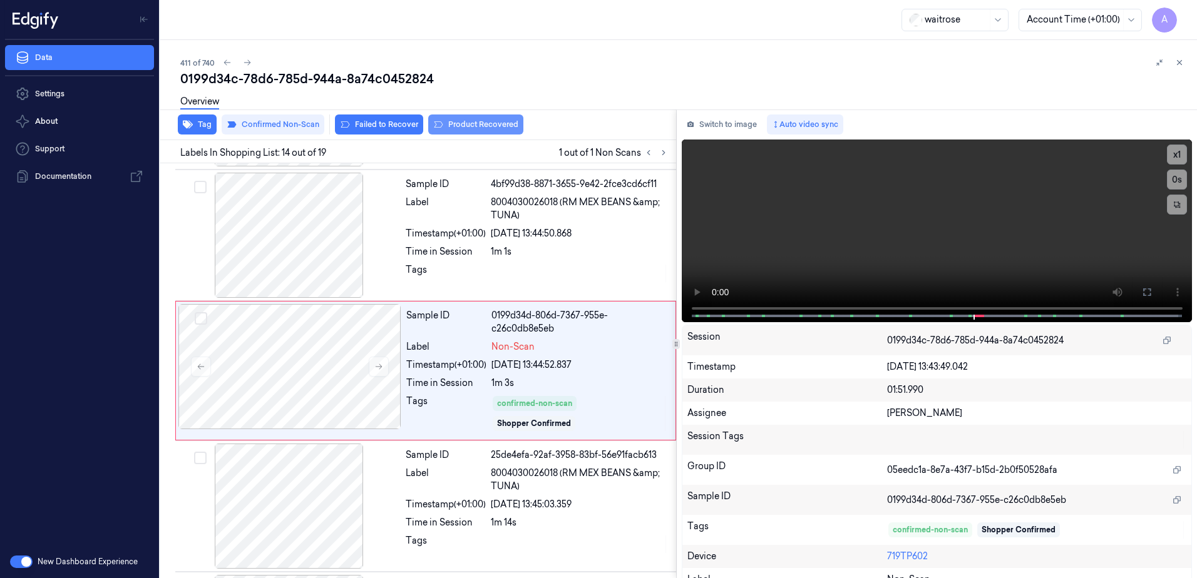
click at [474, 130] on button "Product Recovered" at bounding box center [475, 125] width 95 height 20
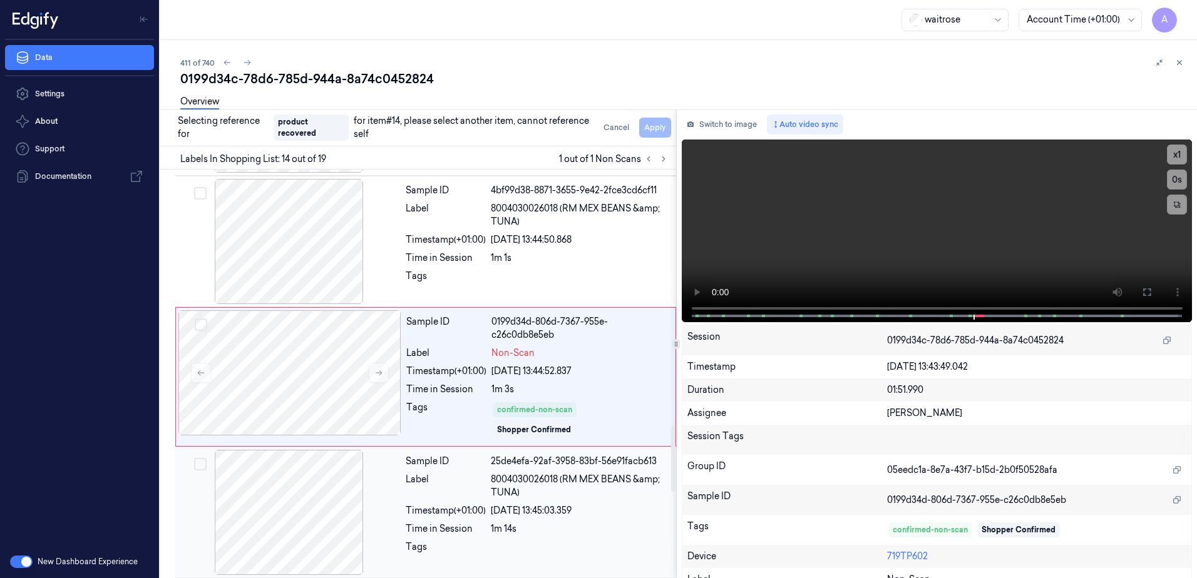
click at [614, 527] on div "1m 14s" at bounding box center [580, 529] width 178 height 13
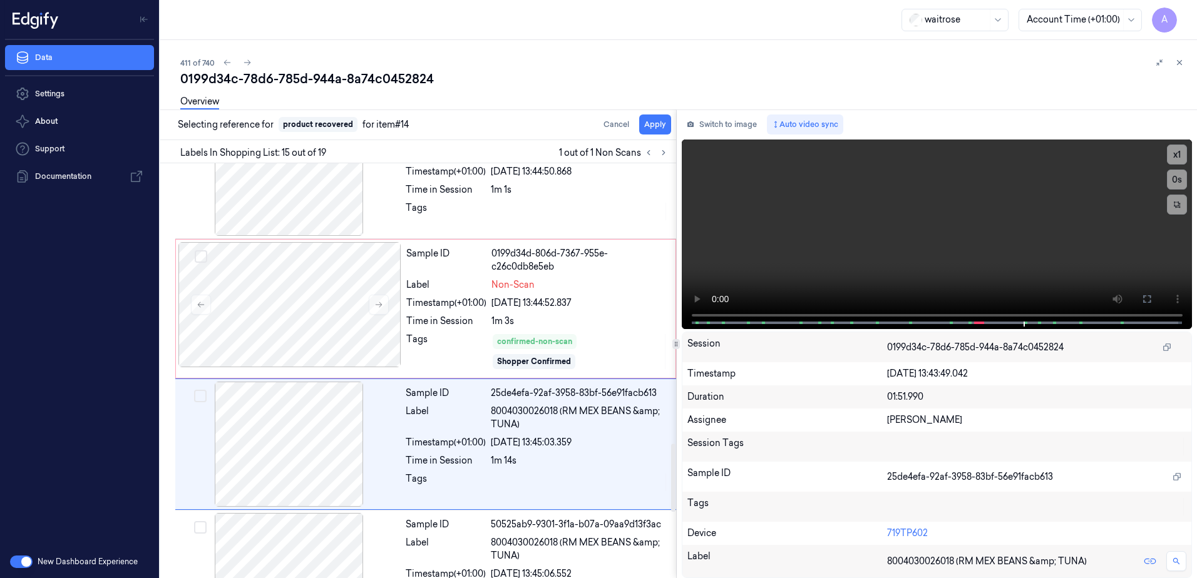
scroll to position [1710, 0]
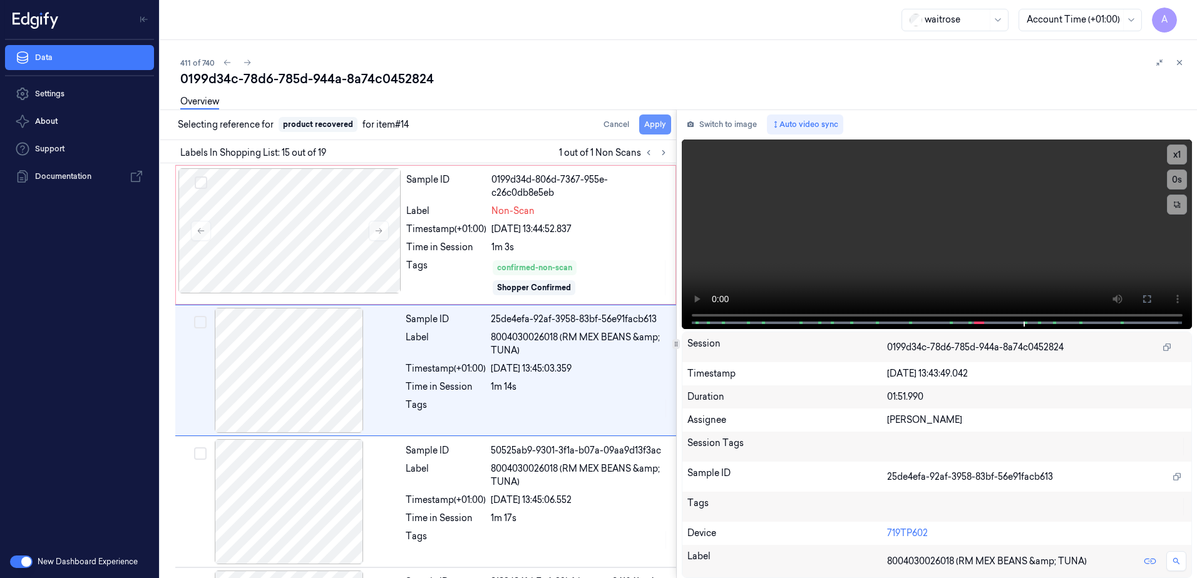
click at [653, 123] on button "Apply" at bounding box center [655, 125] width 32 height 20
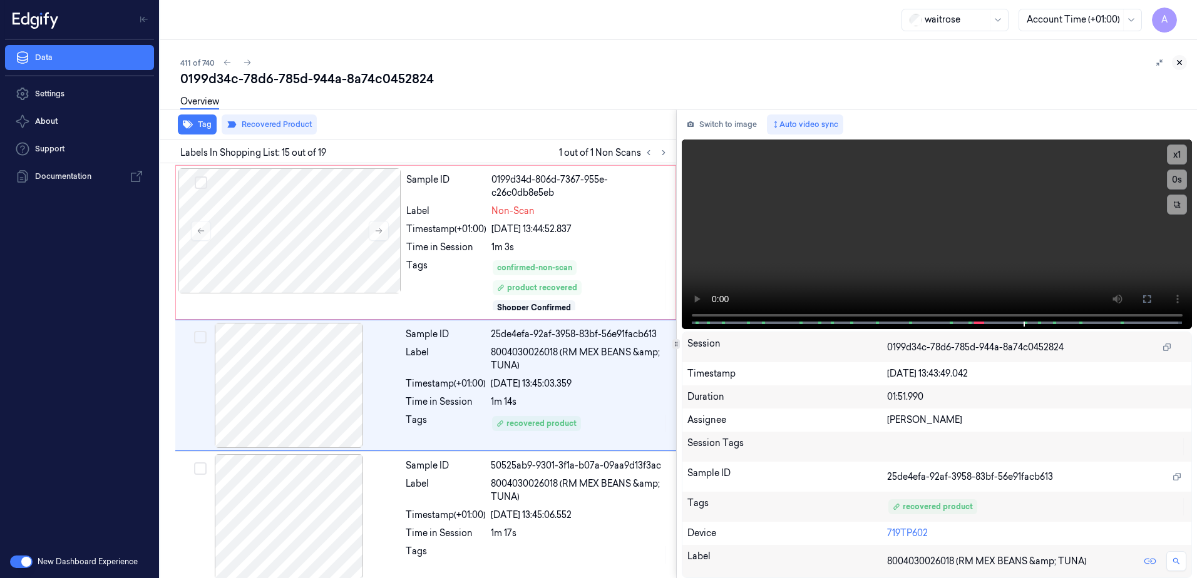
scroll to position [1725, 0]
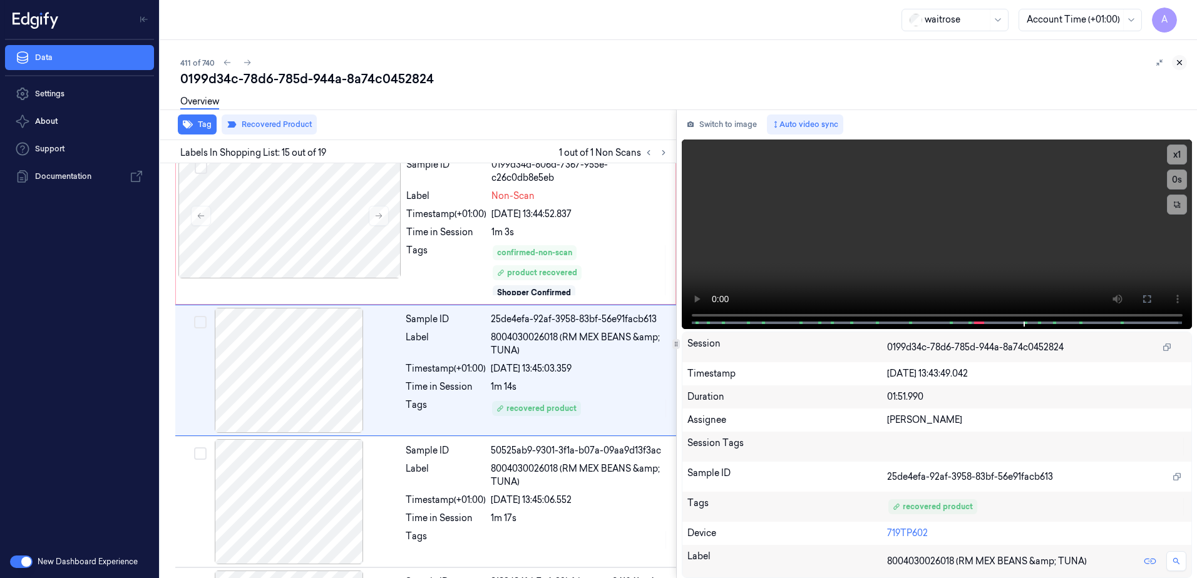
click at [1180, 62] on icon at bounding box center [1179, 62] width 9 height 9
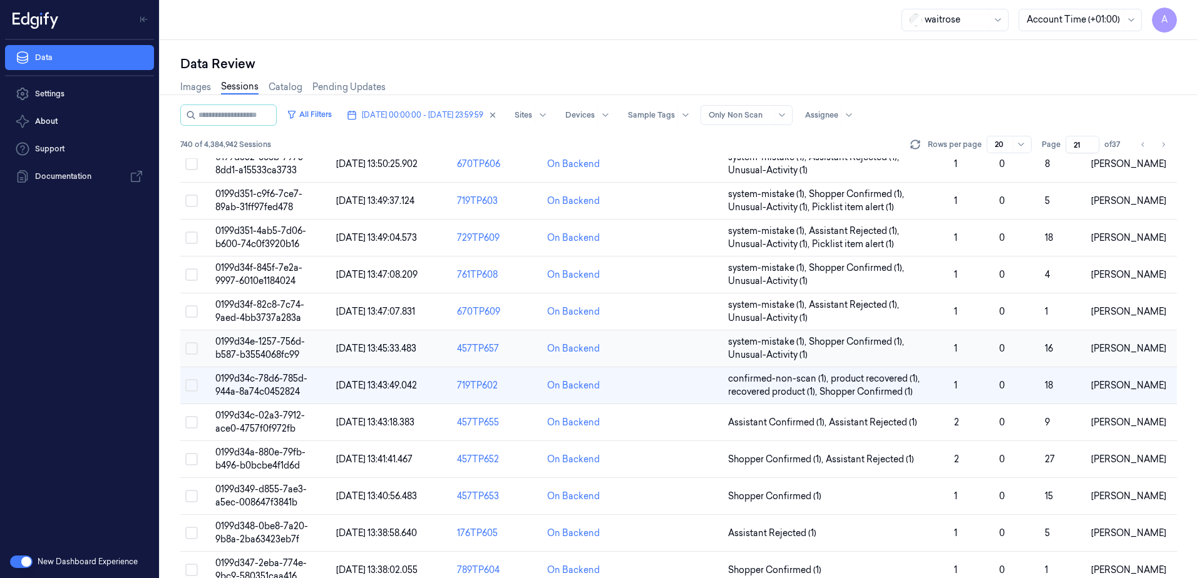
scroll to position [313, 0]
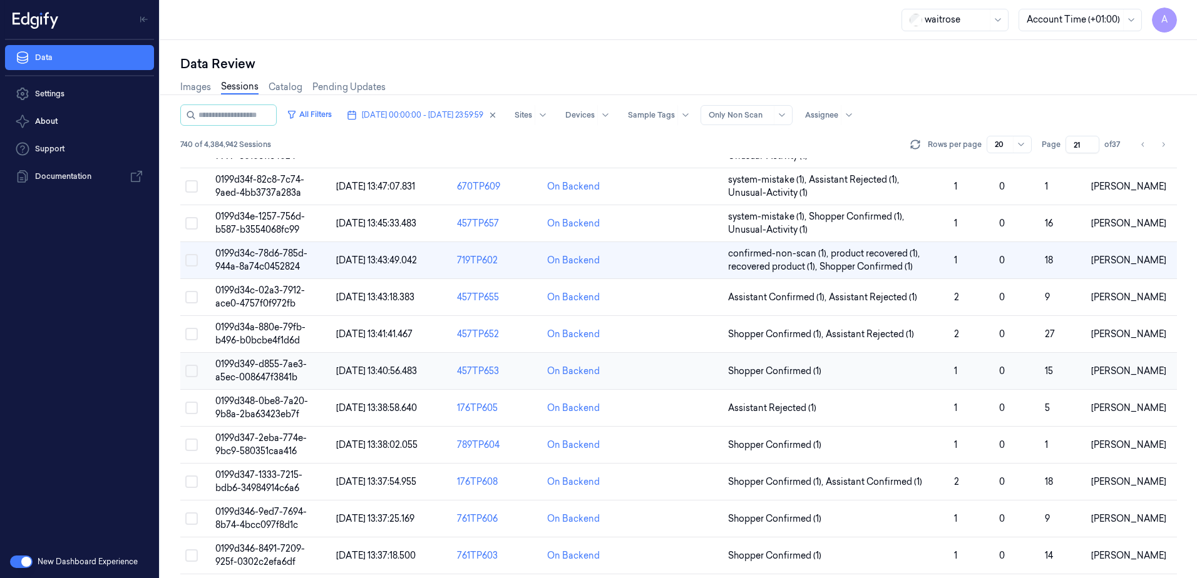
click at [268, 361] on span "0199d349-d855-7ae3-a5ec-008647f3841b" at bounding box center [260, 371] width 91 height 24
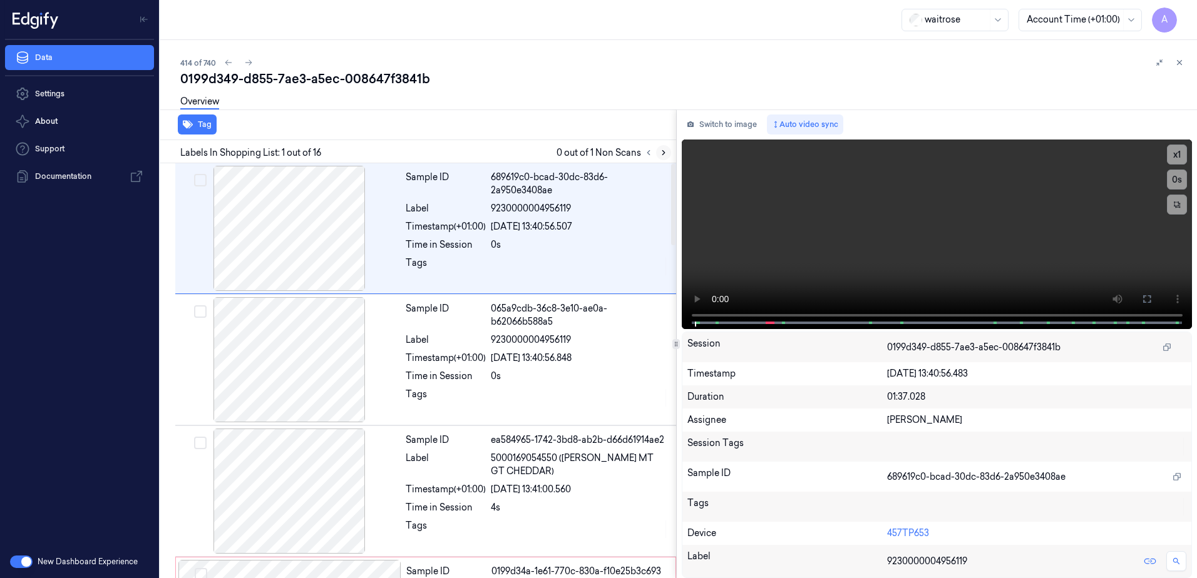
click at [663, 154] on icon at bounding box center [663, 153] width 3 height 4
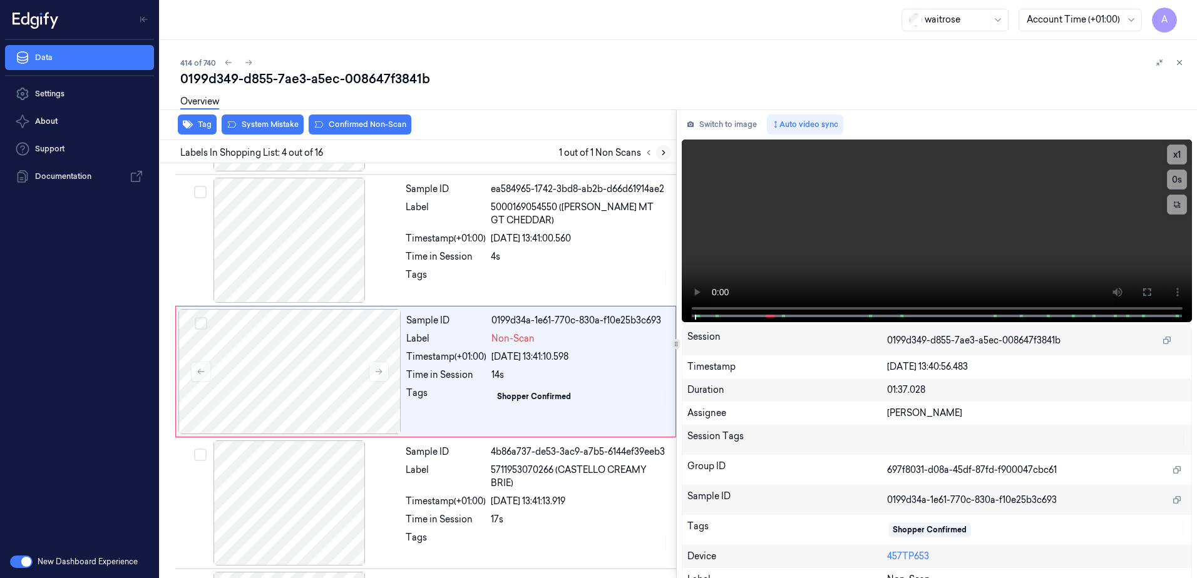
scroll to position [252, 0]
click at [376, 371] on icon at bounding box center [378, 370] width 9 height 9
click at [376, 372] on icon at bounding box center [378, 370] width 9 height 9
click at [271, 135] on div "Tag System Mistake Confirmed Non-Scan" at bounding box center [415, 125] width 521 height 31
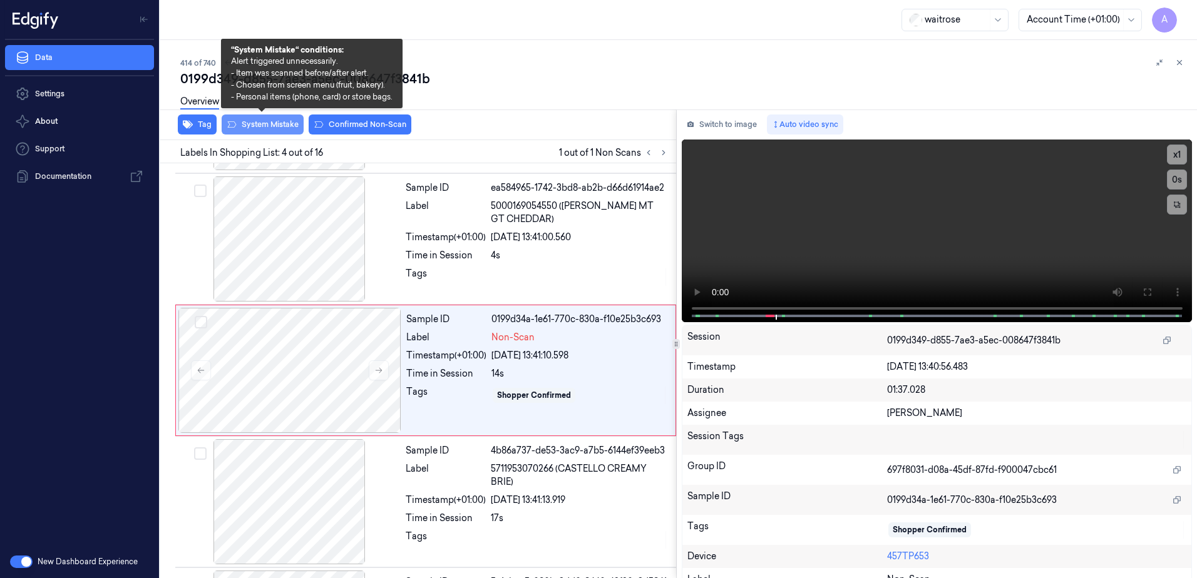
click at [268, 130] on button "System Mistake" at bounding box center [263, 125] width 82 height 20
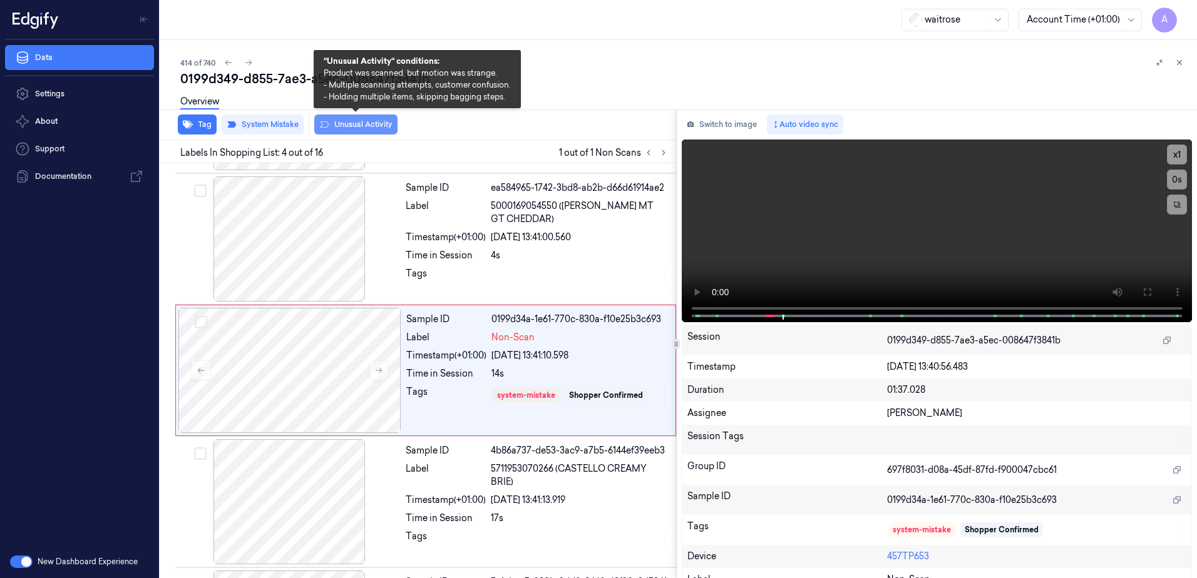
click at [358, 127] on button "Unusual Activity" at bounding box center [355, 125] width 83 height 20
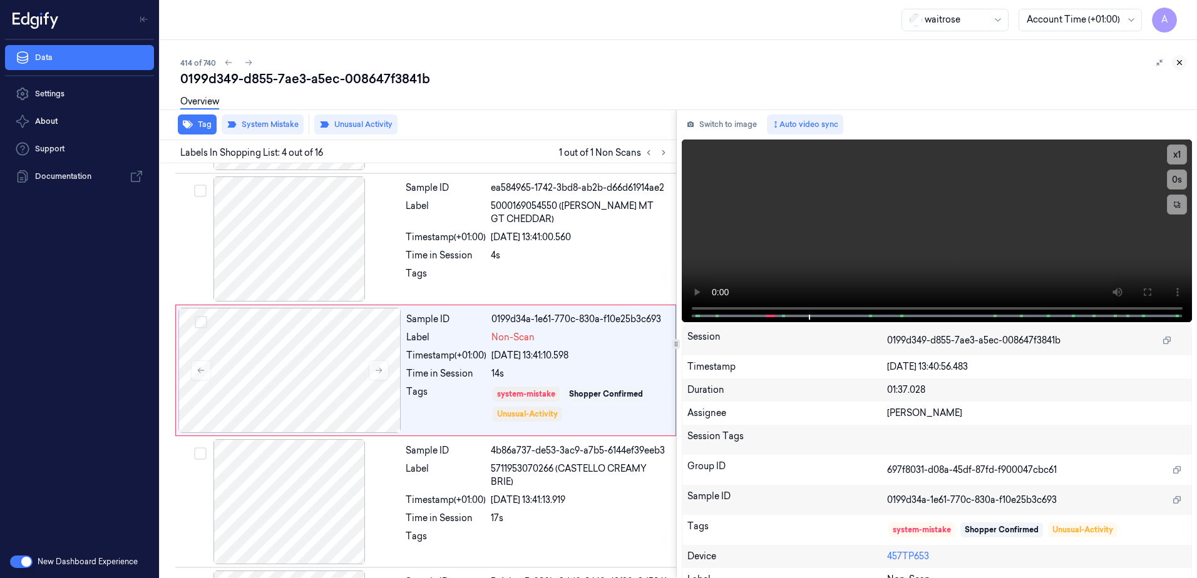
click at [1184, 64] on button at bounding box center [1178, 62] width 15 height 15
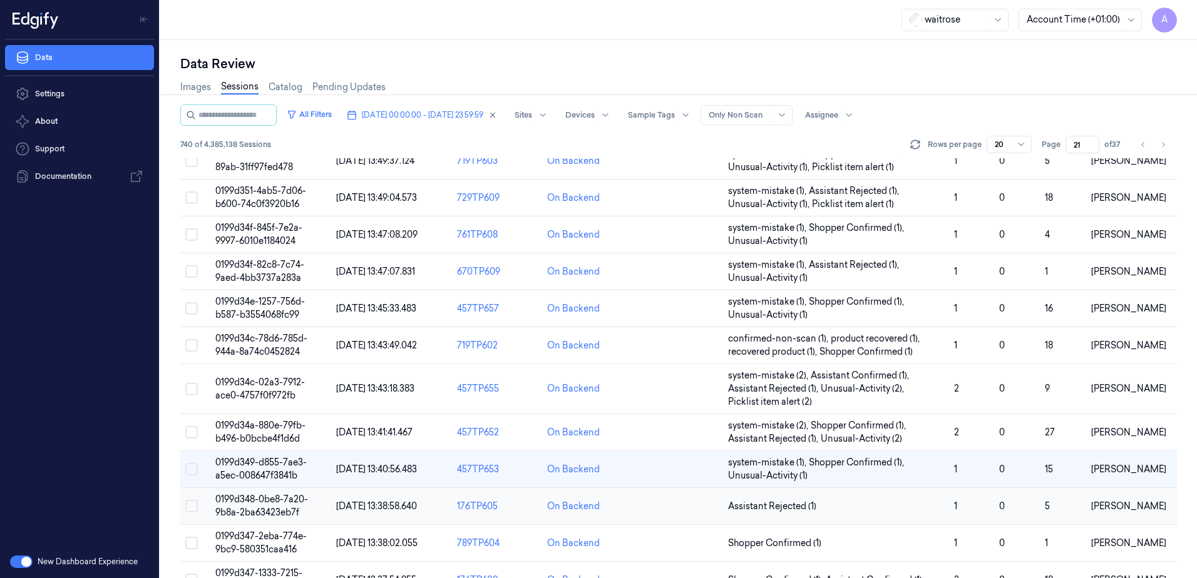
scroll to position [250, 0]
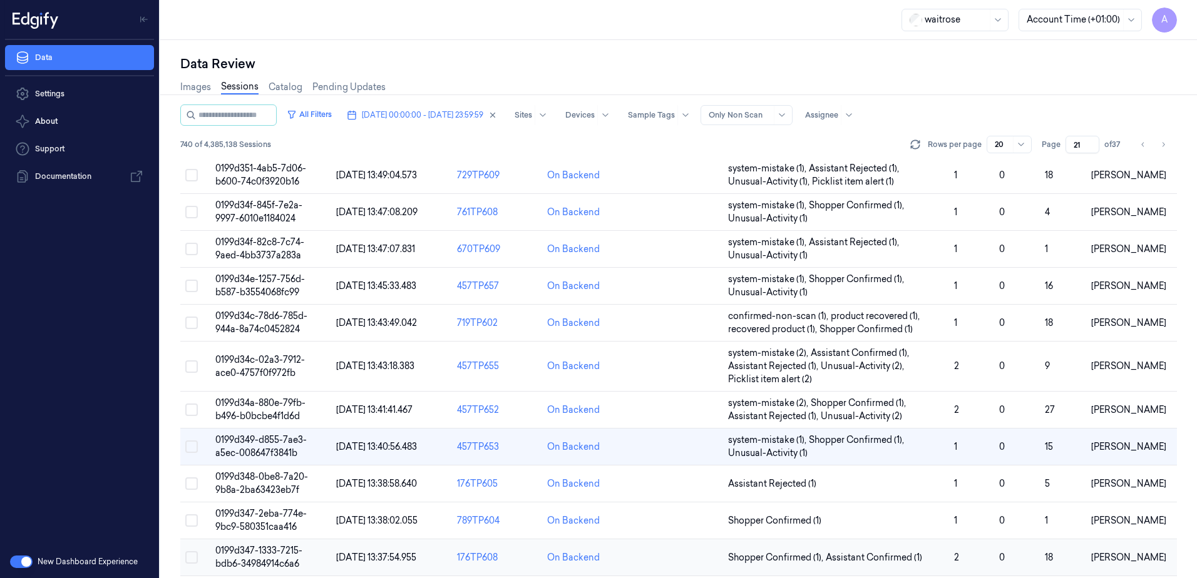
click at [257, 558] on td "0199d347-1333-7215-bdb6-34984914c6a6" at bounding box center [270, 557] width 121 height 37
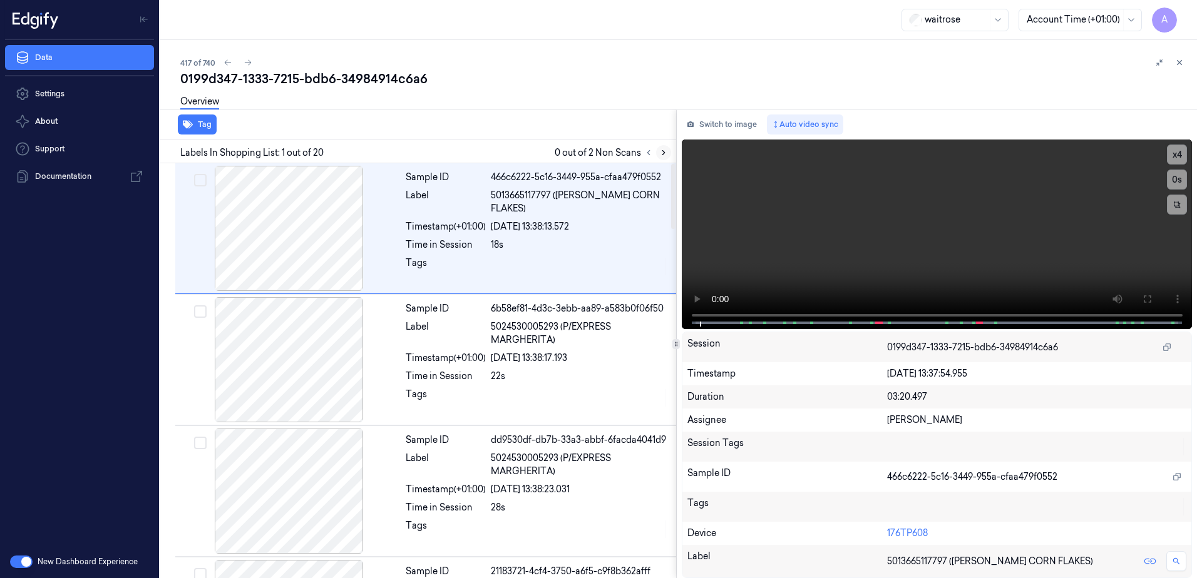
click at [659, 156] on icon at bounding box center [663, 152] width 9 height 9
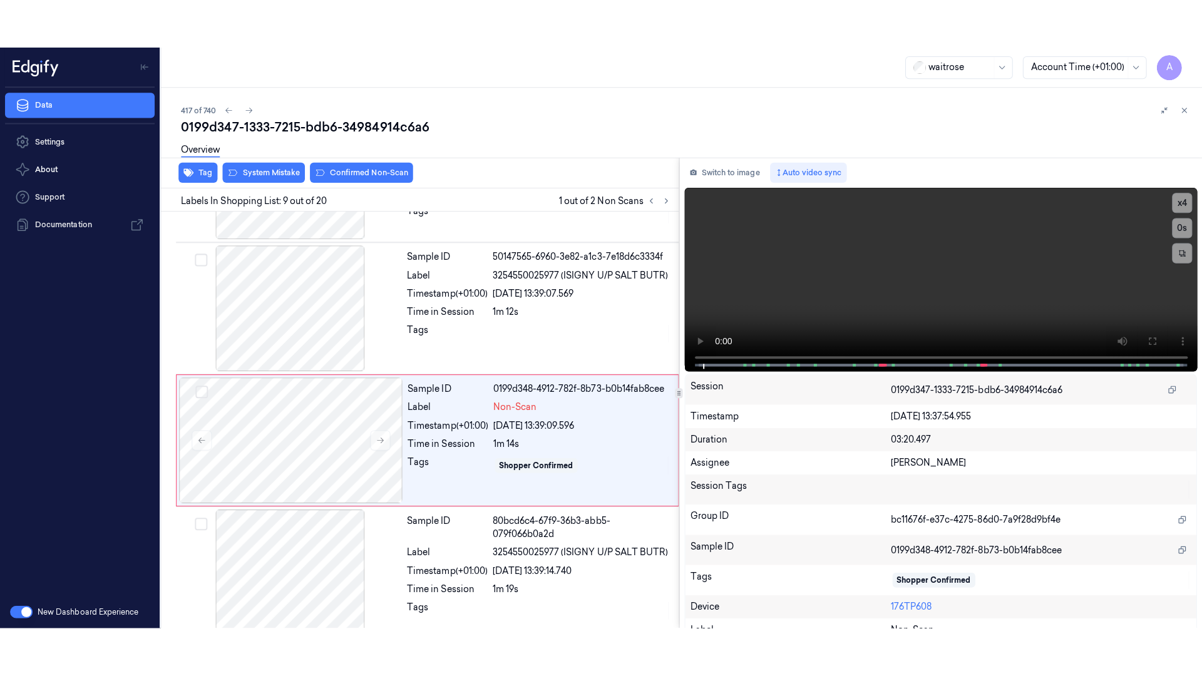
scroll to position [909, 0]
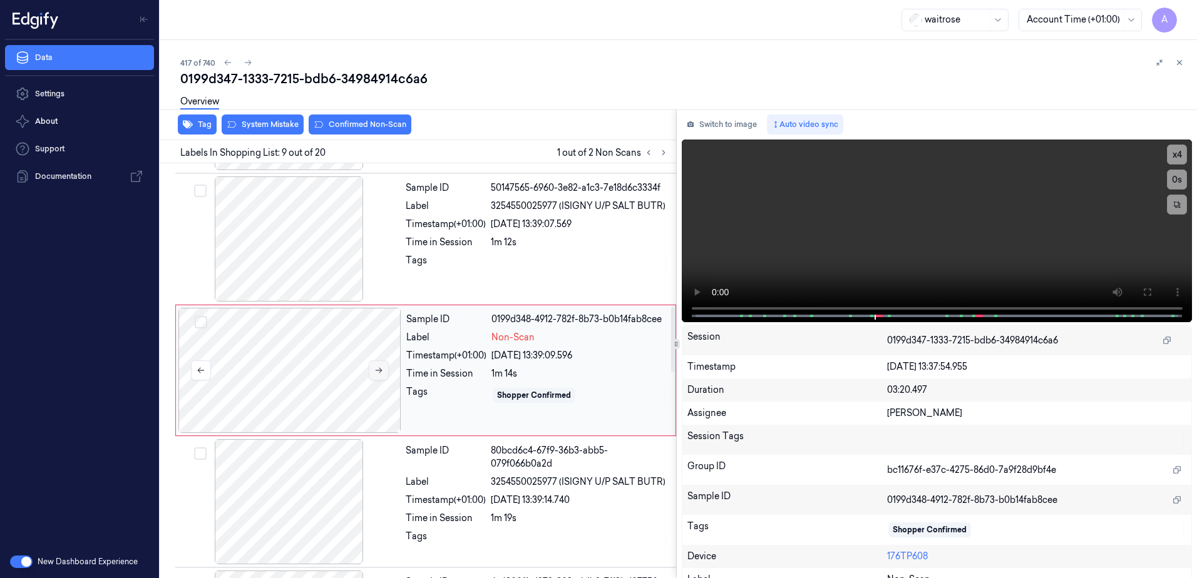
click at [377, 372] on icon at bounding box center [378, 370] width 9 height 9
click at [378, 371] on icon at bounding box center [378, 370] width 9 height 9
click at [384, 375] on button at bounding box center [379, 370] width 20 height 20
click at [1147, 286] on button at bounding box center [1146, 292] width 20 height 20
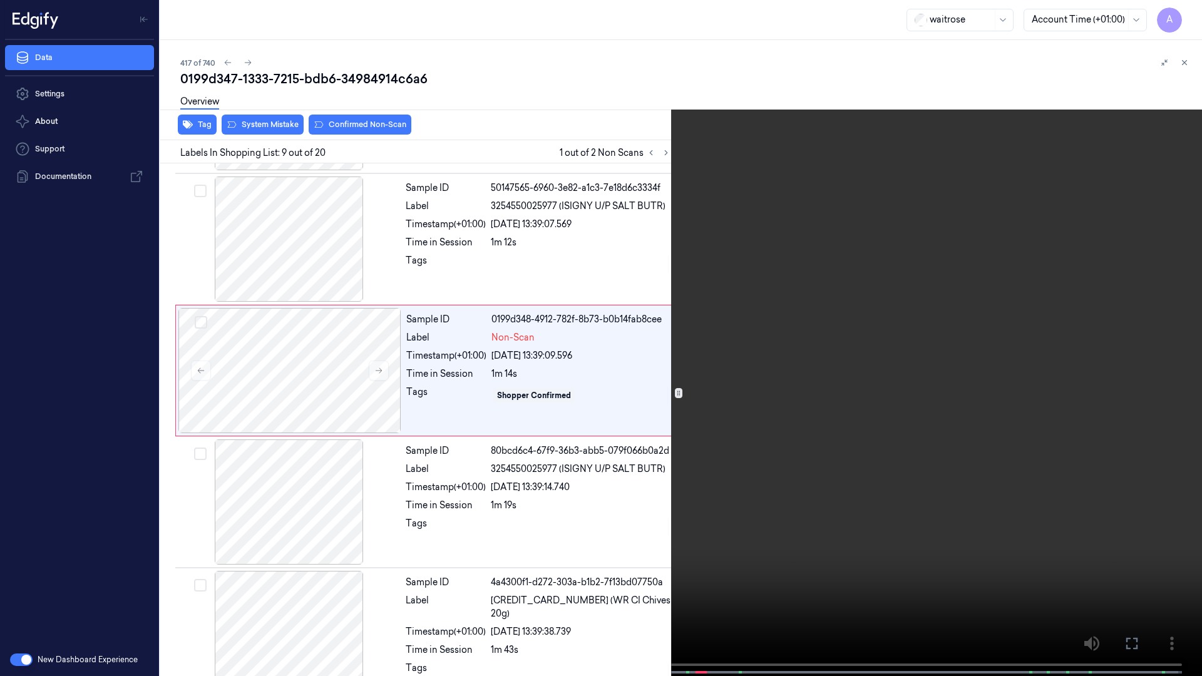
click at [839, 341] on video at bounding box center [601, 339] width 1202 height 678
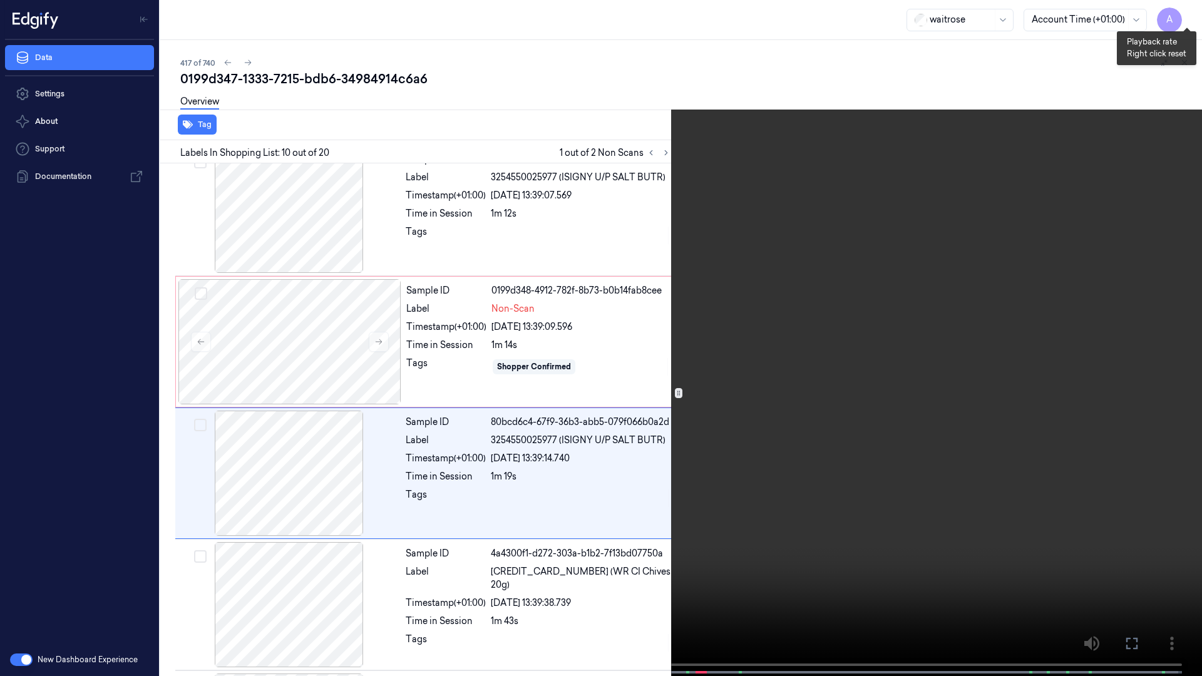
scroll to position [992, 0]
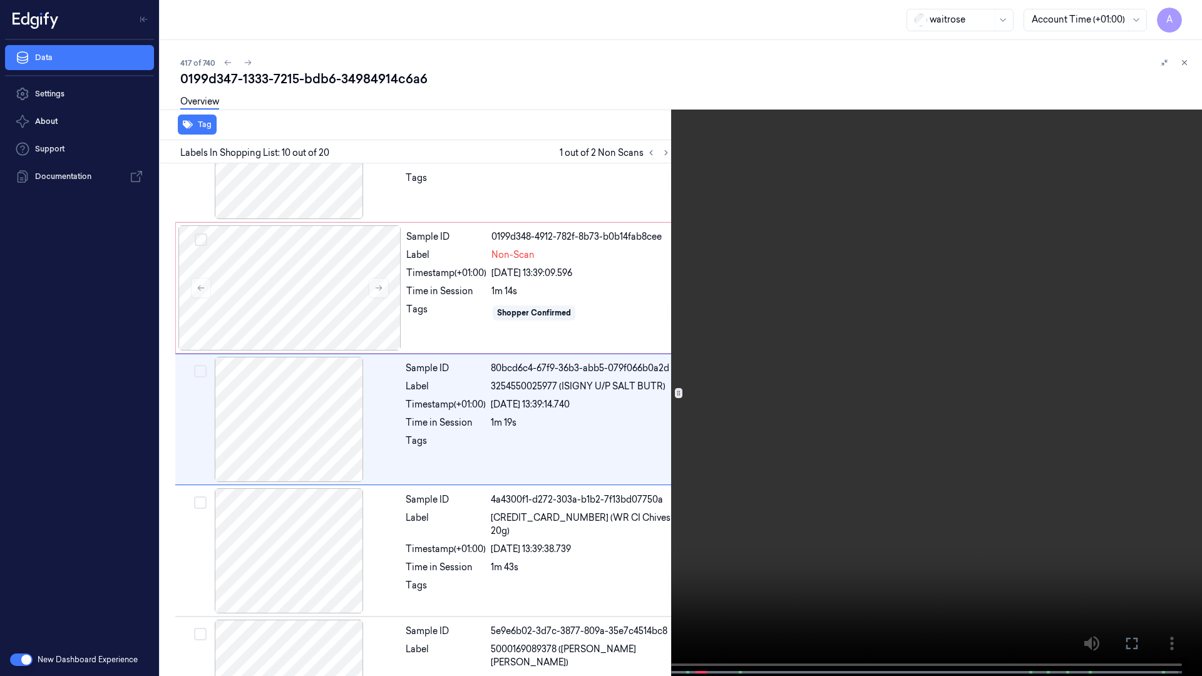
click at [444, 578] on span at bounding box center [444, 672] width 2 height 6
click at [0, 0] on icon at bounding box center [0, 0] width 0 height 0
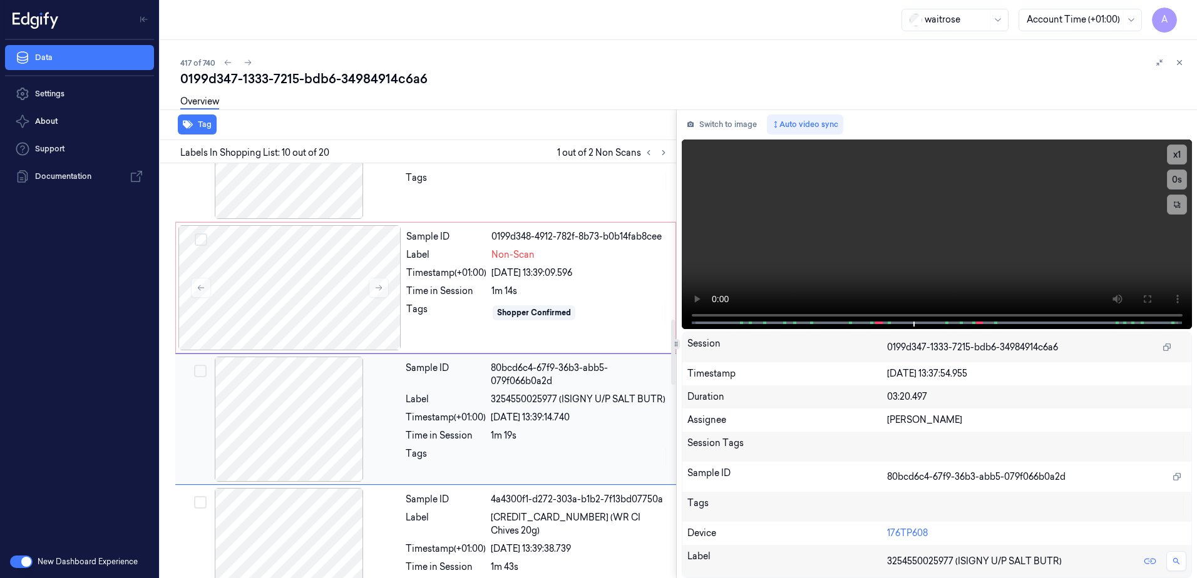
click at [563, 434] on div "1m 19s" at bounding box center [580, 435] width 178 height 13
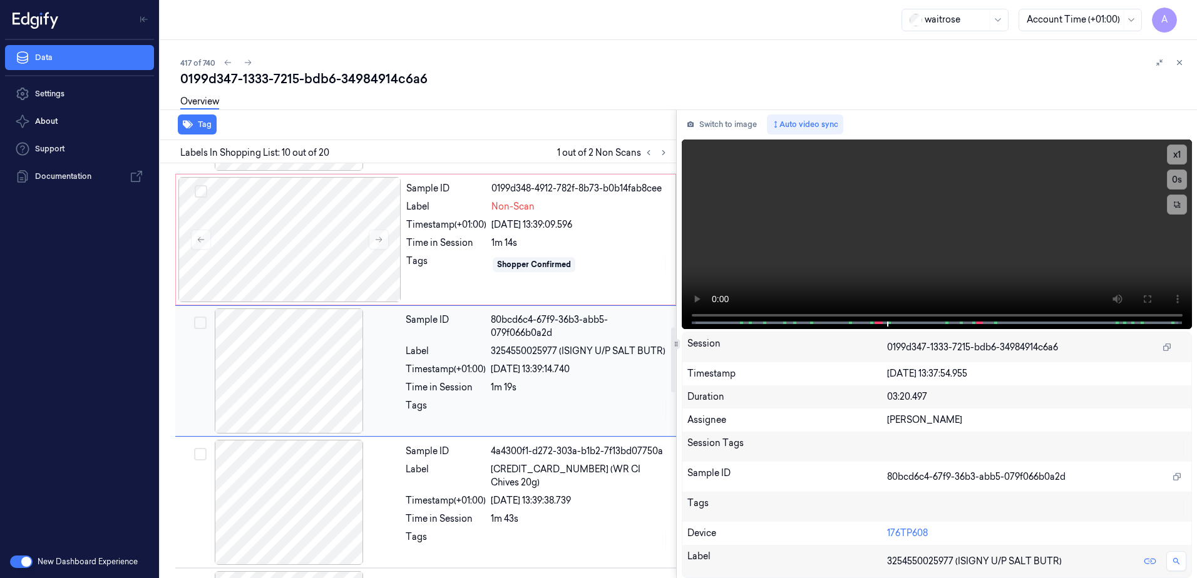
scroll to position [1041, 0]
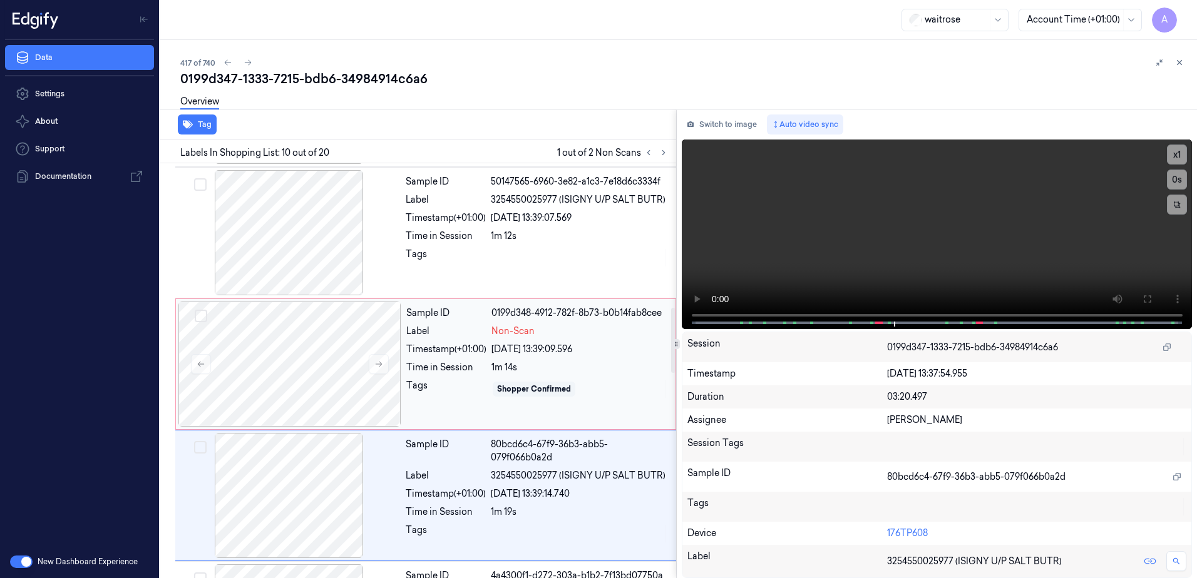
click at [591, 379] on div "Sample ID 0199d348-4912-782f-8b73-b0b14fab8cee Label Non-Scan Timestamp (+01:00…" at bounding box center [537, 364] width 272 height 125
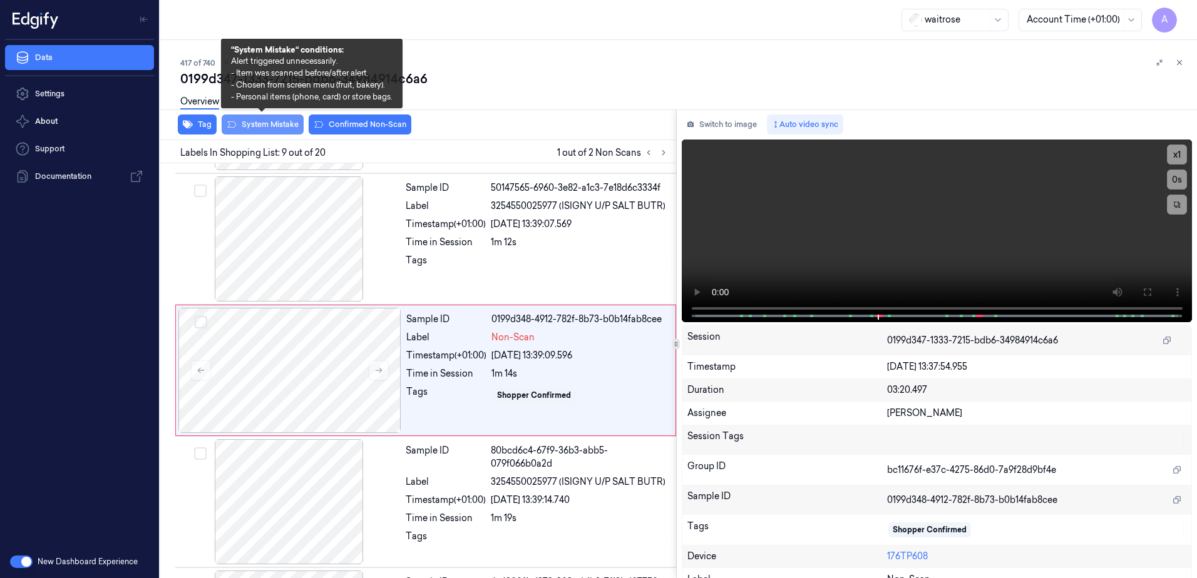
click at [277, 125] on button "System Mistake" at bounding box center [263, 125] width 82 height 20
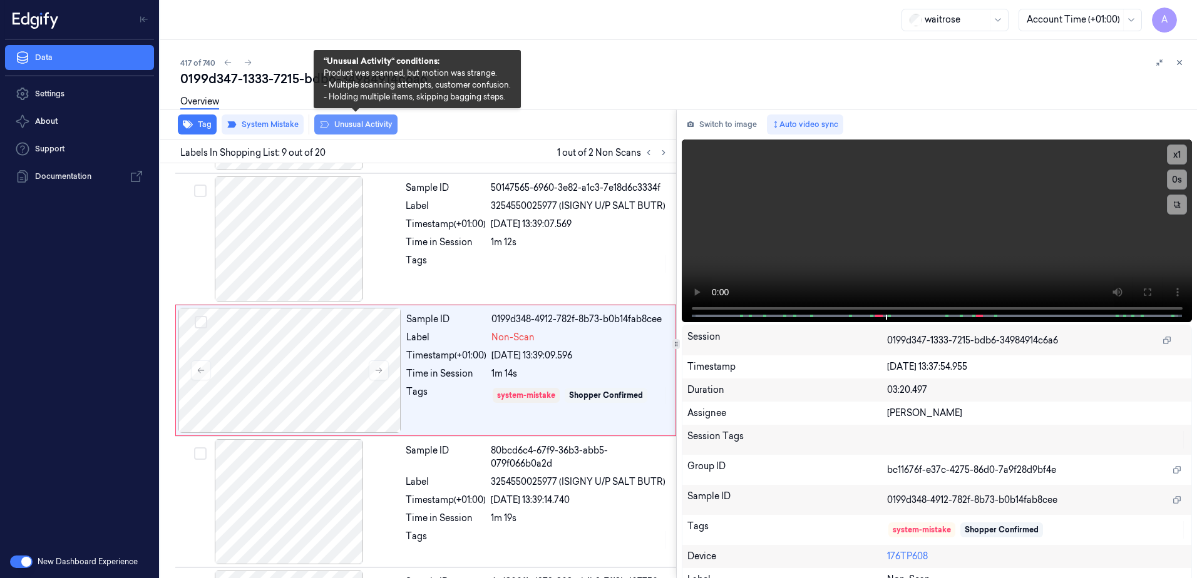
click at [355, 125] on button "Unusual Activity" at bounding box center [355, 125] width 83 height 20
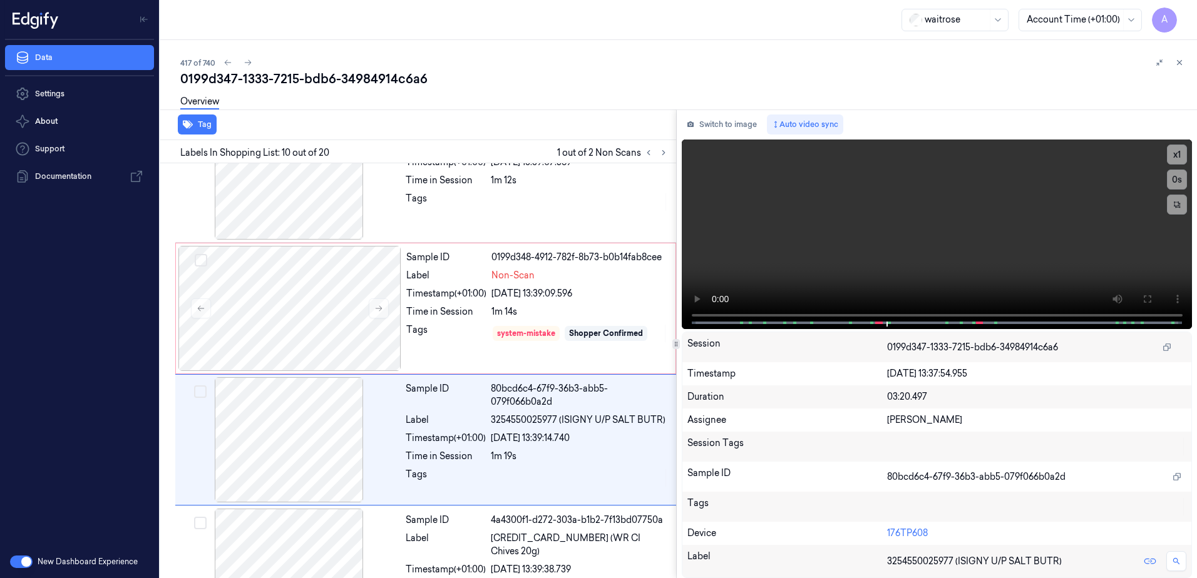
scroll to position [1041, 0]
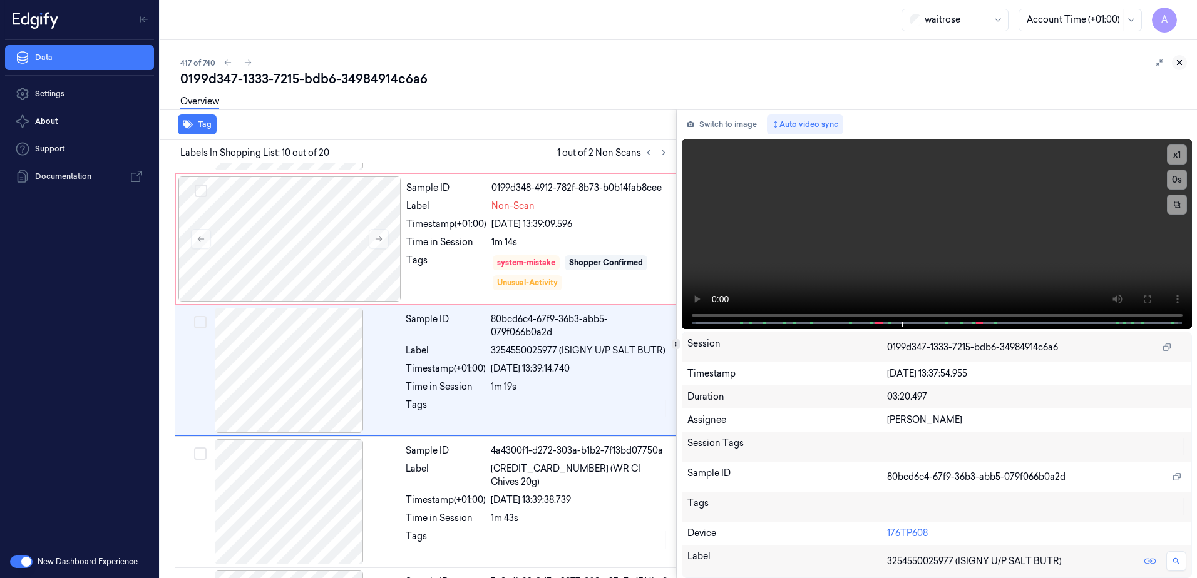
click at [1176, 61] on icon at bounding box center [1179, 62] width 9 height 9
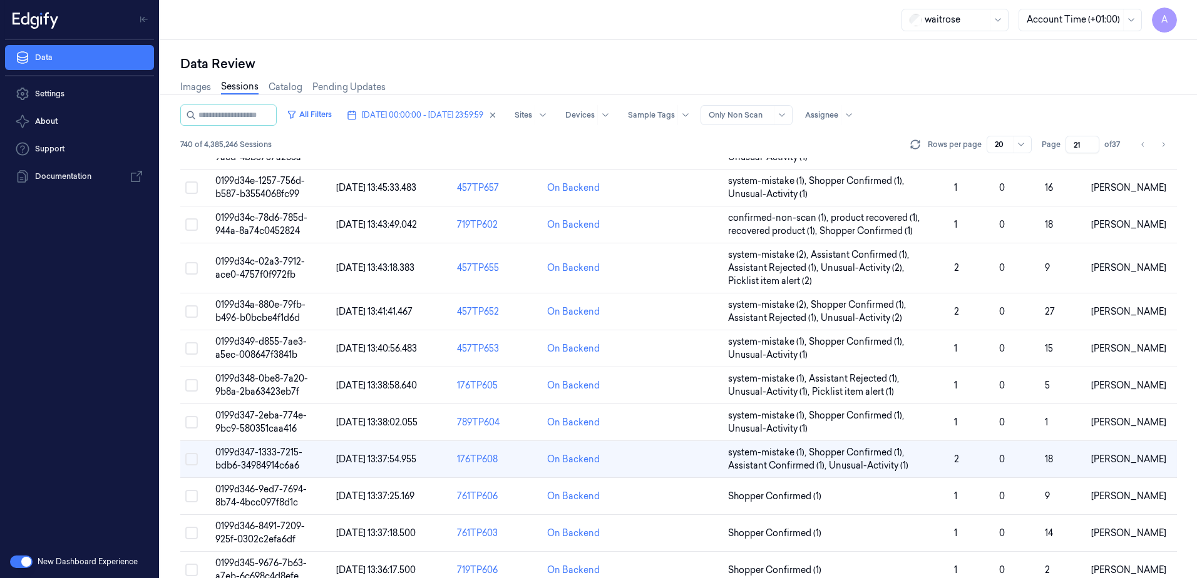
scroll to position [369, 0]
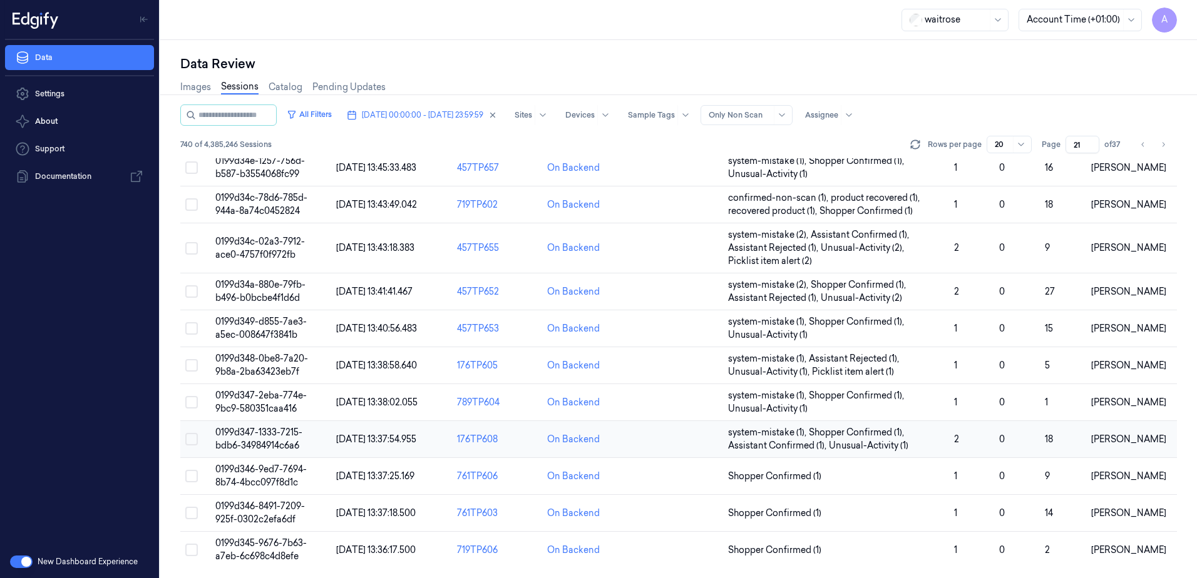
click at [261, 437] on span "0199d347-1333-7215-bdb6-34984914c6a6" at bounding box center [258, 439] width 87 height 24
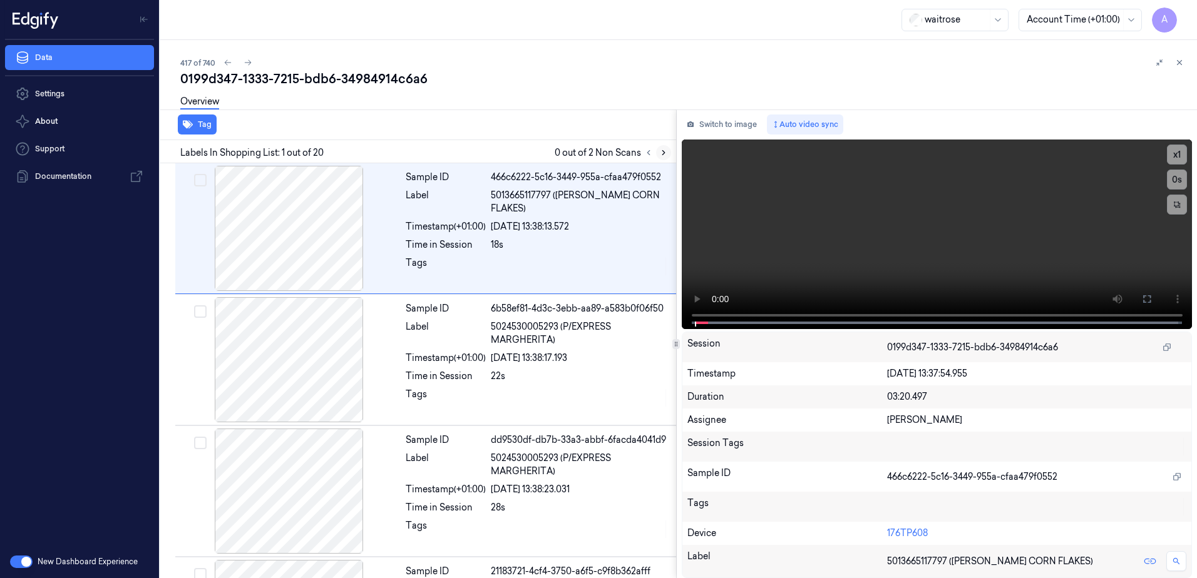
click at [659, 154] on icon at bounding box center [663, 152] width 9 height 9
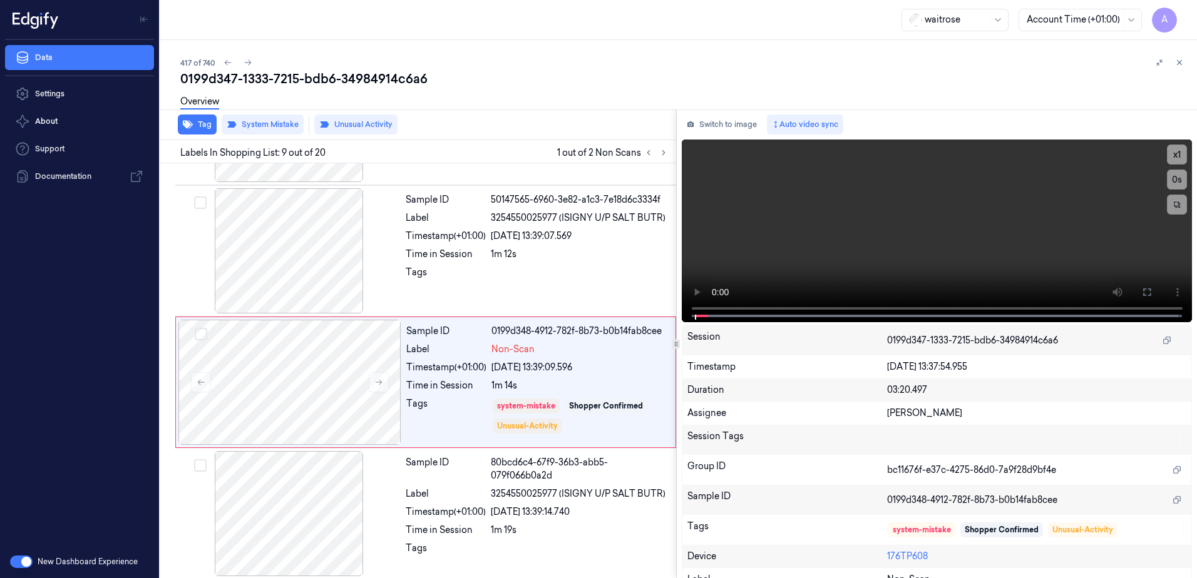
scroll to position [909, 0]
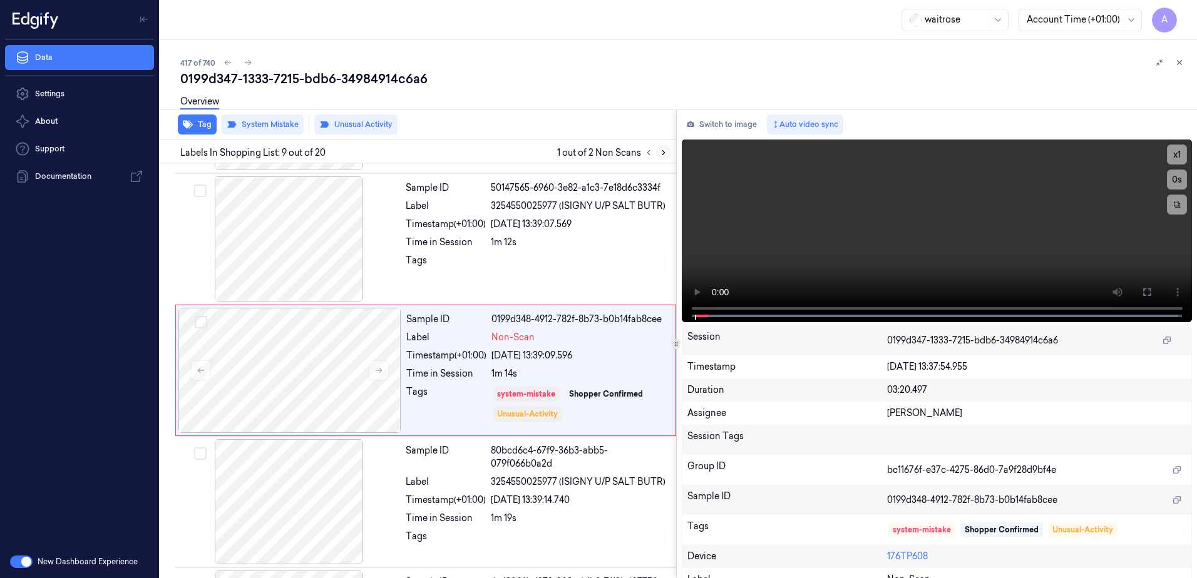
click at [668, 155] on button at bounding box center [663, 152] width 15 height 15
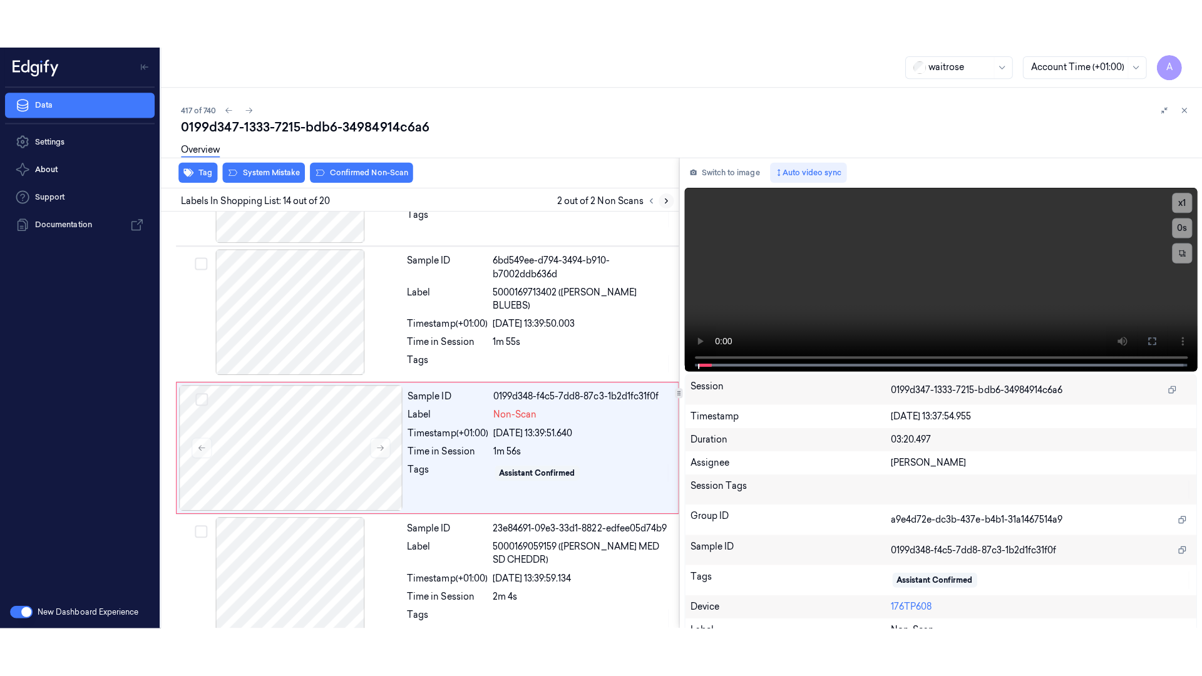
scroll to position [1566, 0]
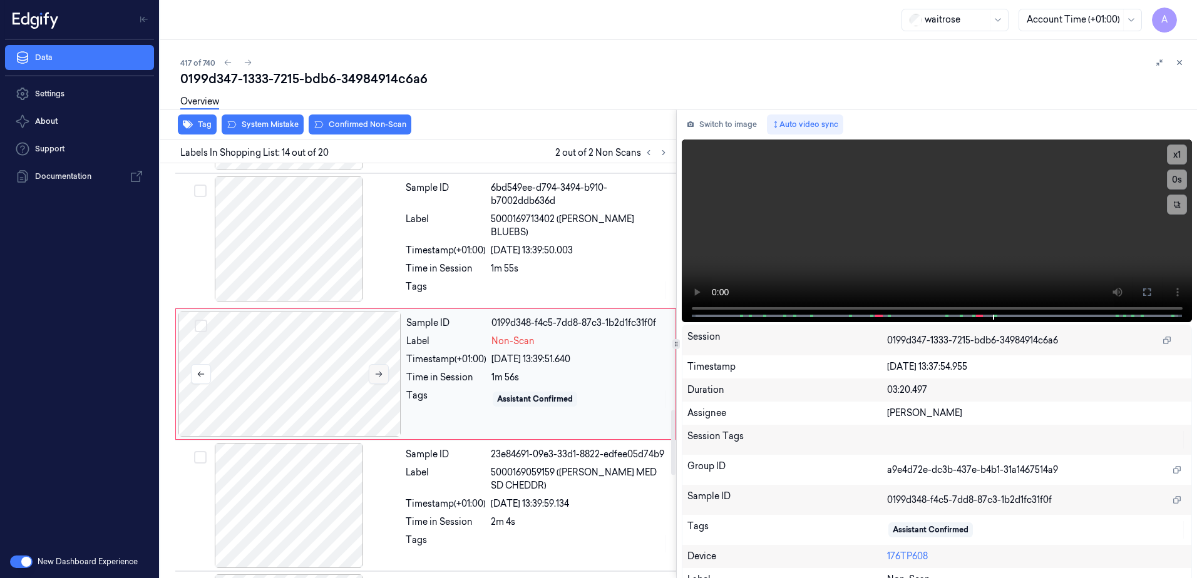
drag, startPoint x: 383, startPoint y: 362, endPoint x: 380, endPoint y: 374, distance: 12.2
click at [382, 372] on button at bounding box center [379, 374] width 20 height 20
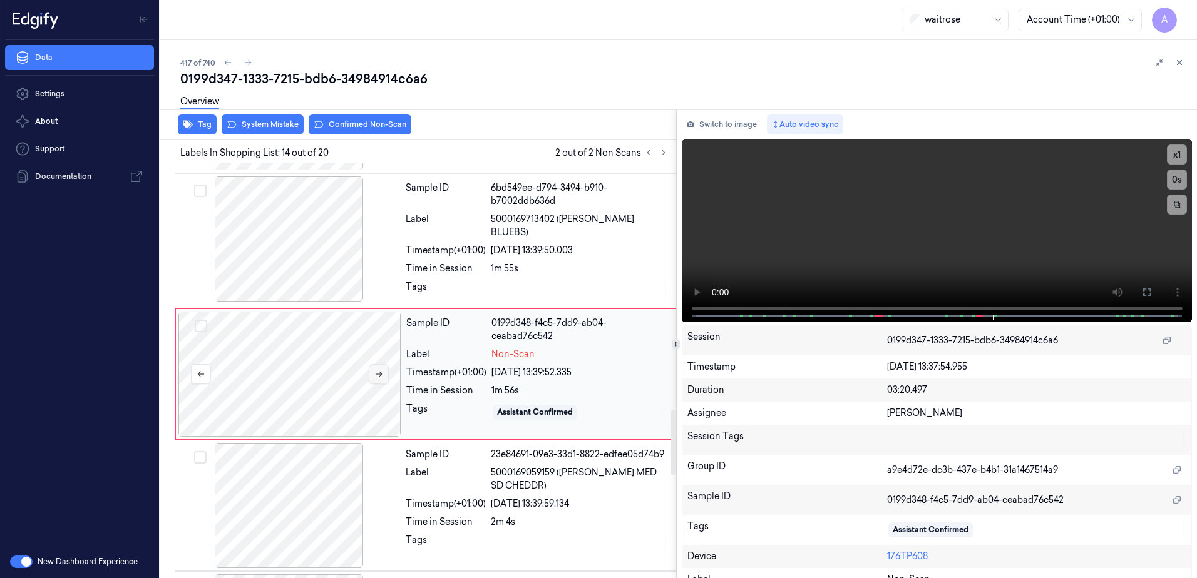
click at [380, 374] on icon at bounding box center [378, 374] width 9 height 9
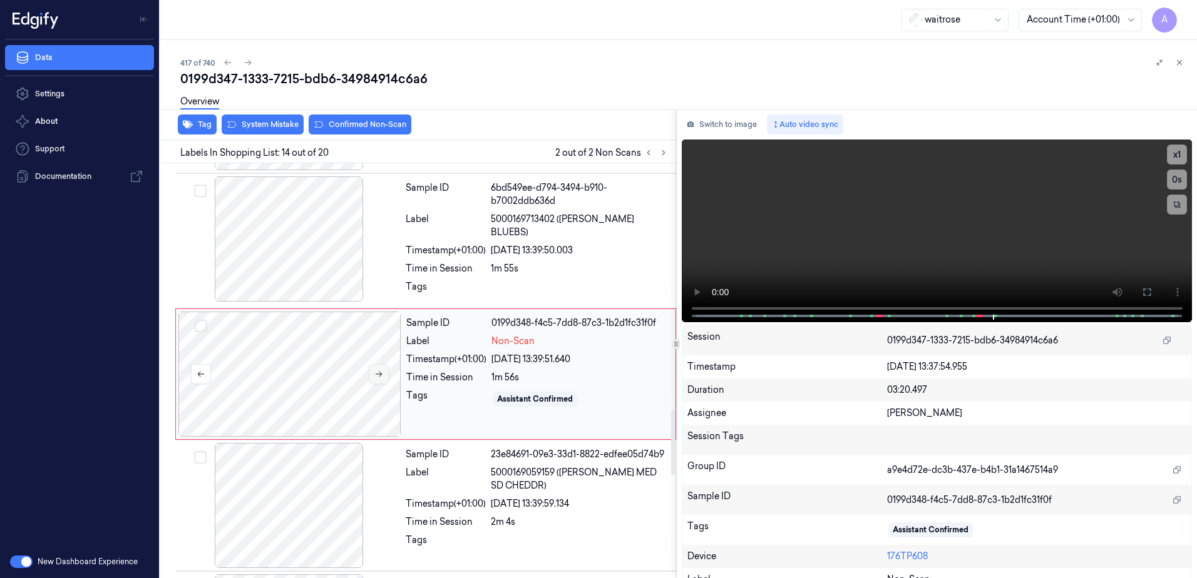
click at [380, 374] on icon at bounding box center [378, 374] width 9 height 9
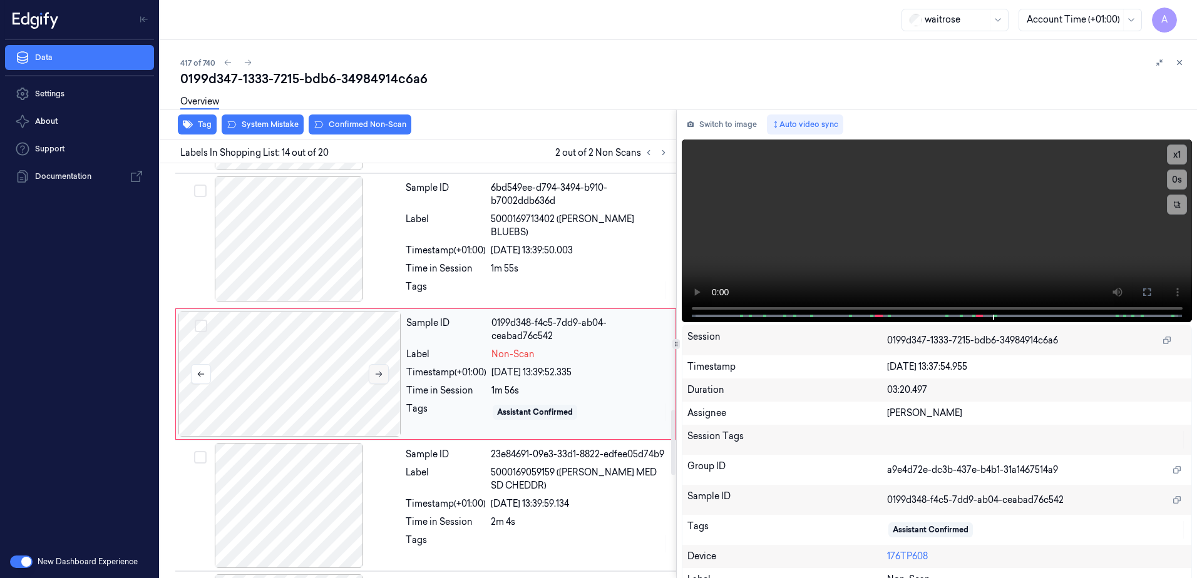
click at [380, 374] on icon at bounding box center [378, 374] width 9 height 9
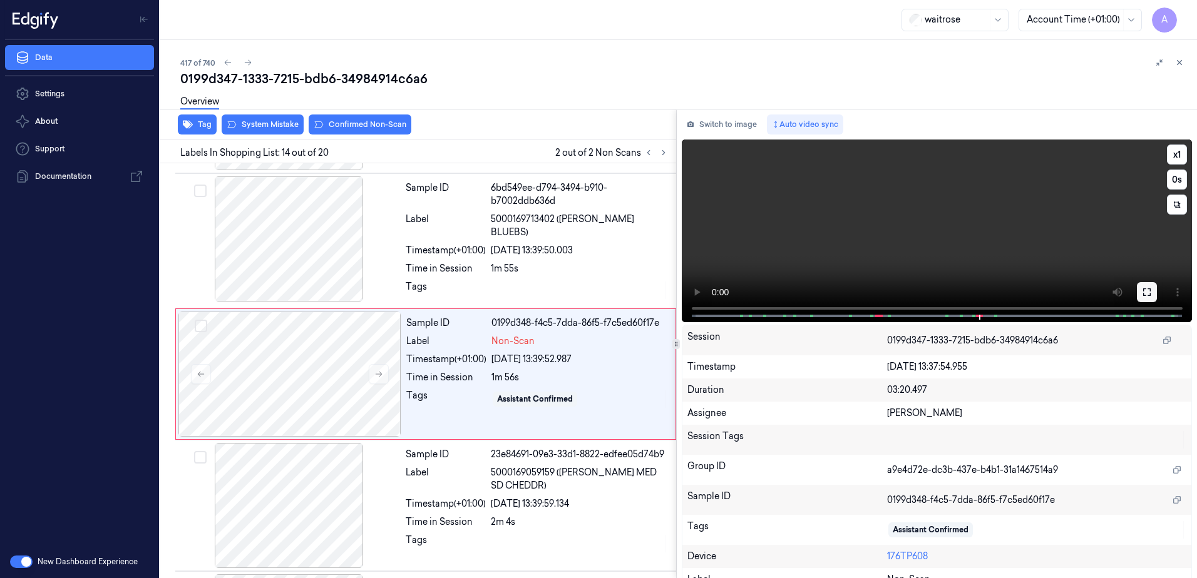
click at [1141, 293] on icon at bounding box center [1146, 292] width 10 height 10
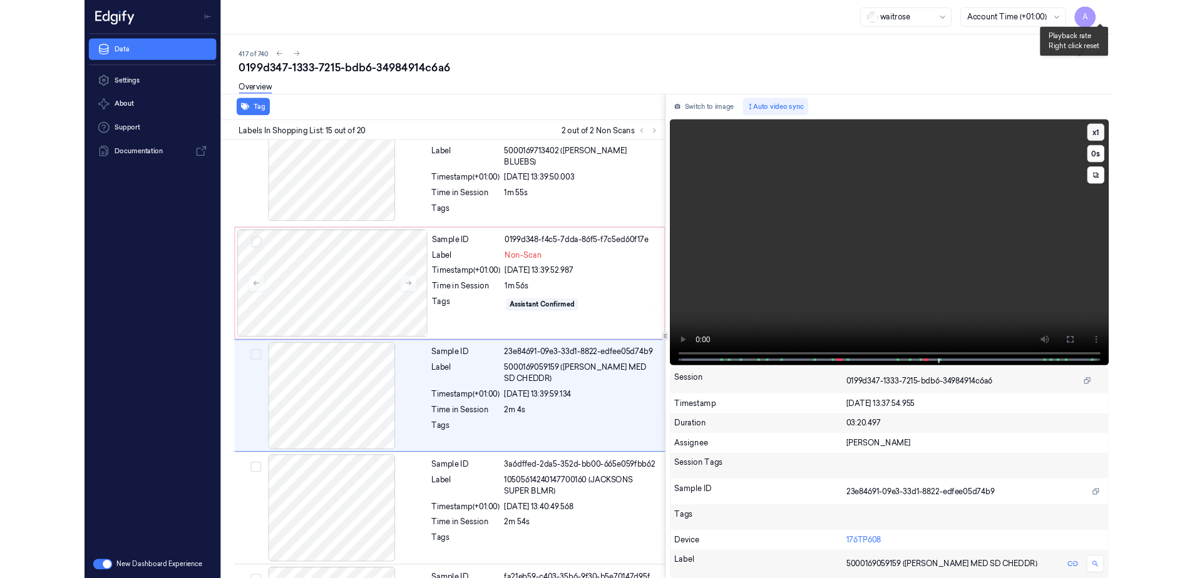
scroll to position [1649, 0]
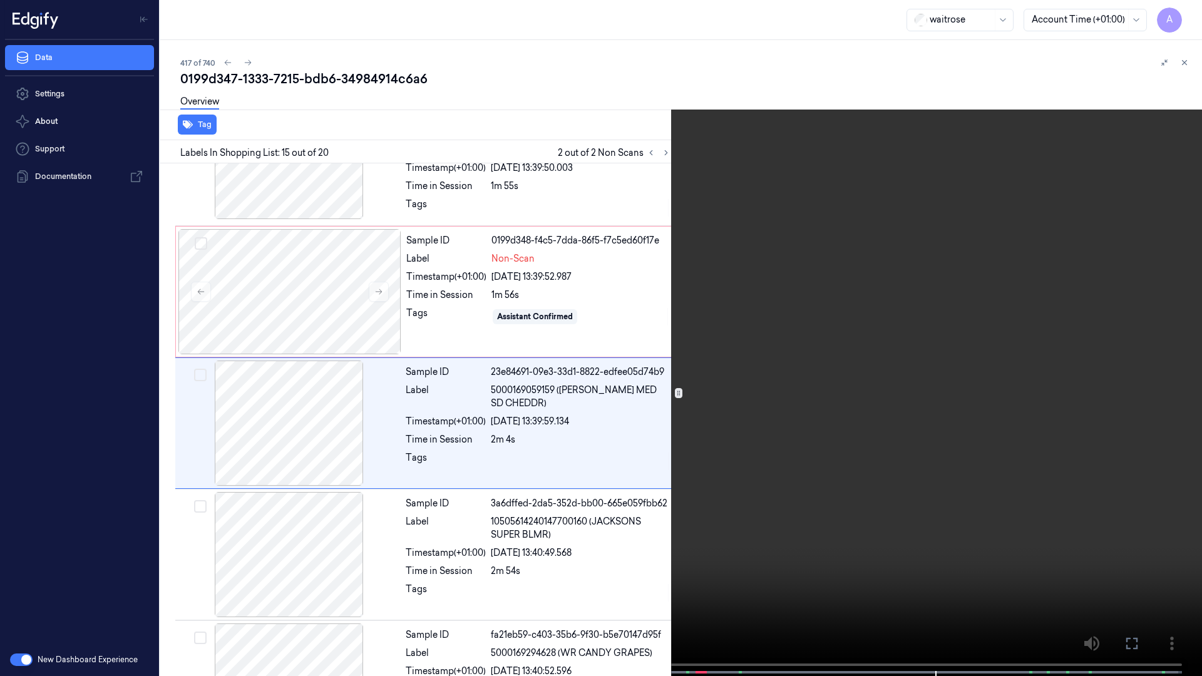
drag, startPoint x: 839, startPoint y: 426, endPoint x: 909, endPoint y: 448, distance: 74.2
click at [839, 426] on video at bounding box center [601, 339] width 1202 height 678
click at [0, 0] on icon at bounding box center [0, 0] width 0 height 0
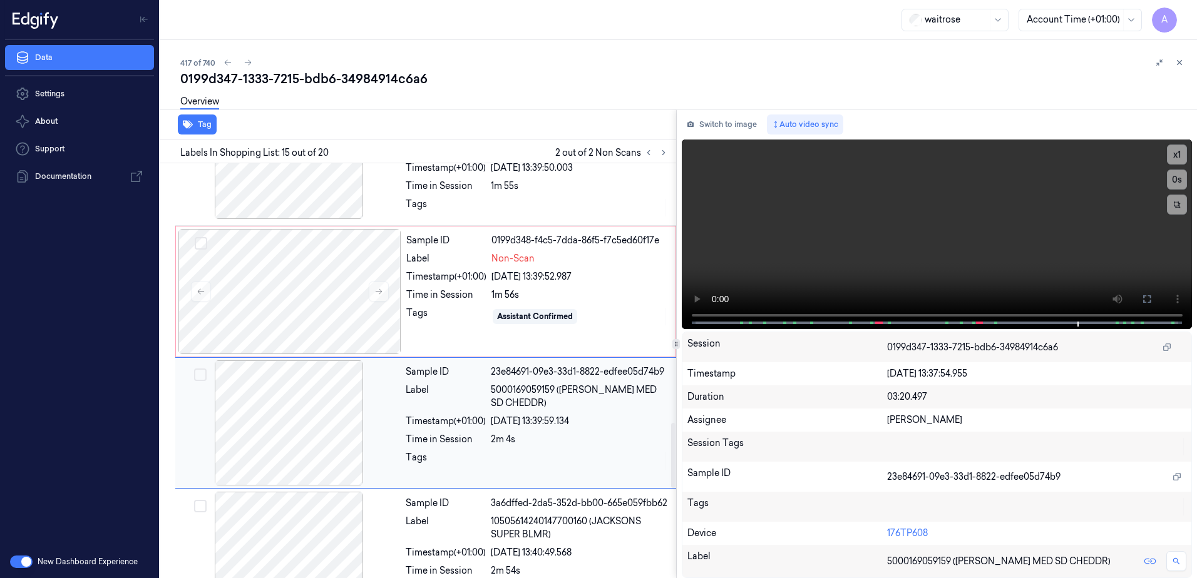
click at [566, 440] on div "2m 4s" at bounding box center [580, 439] width 178 height 13
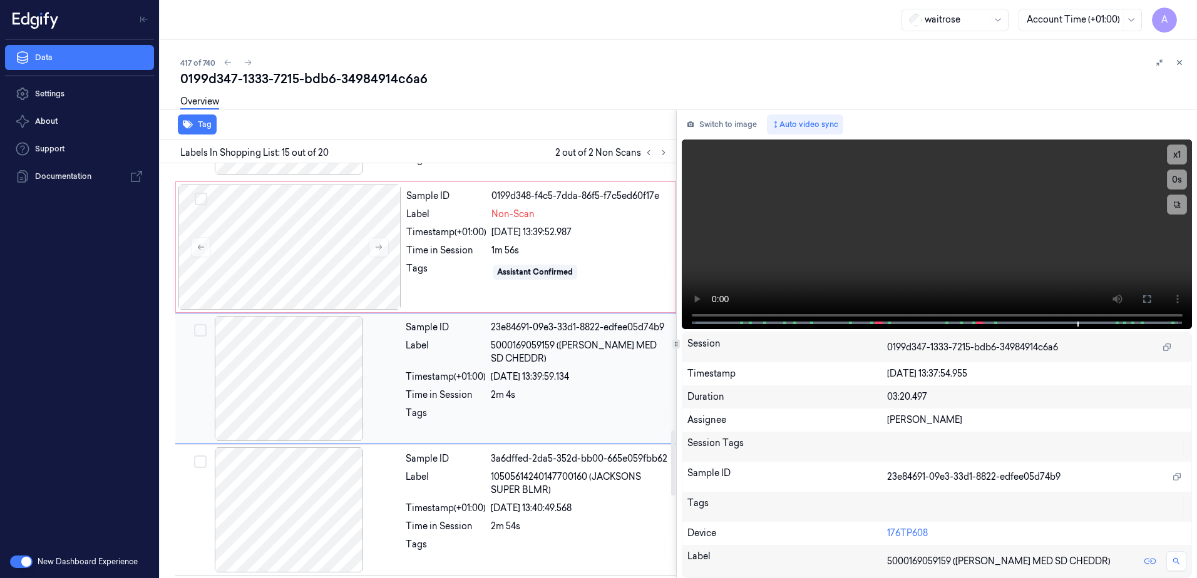
scroll to position [1698, 0]
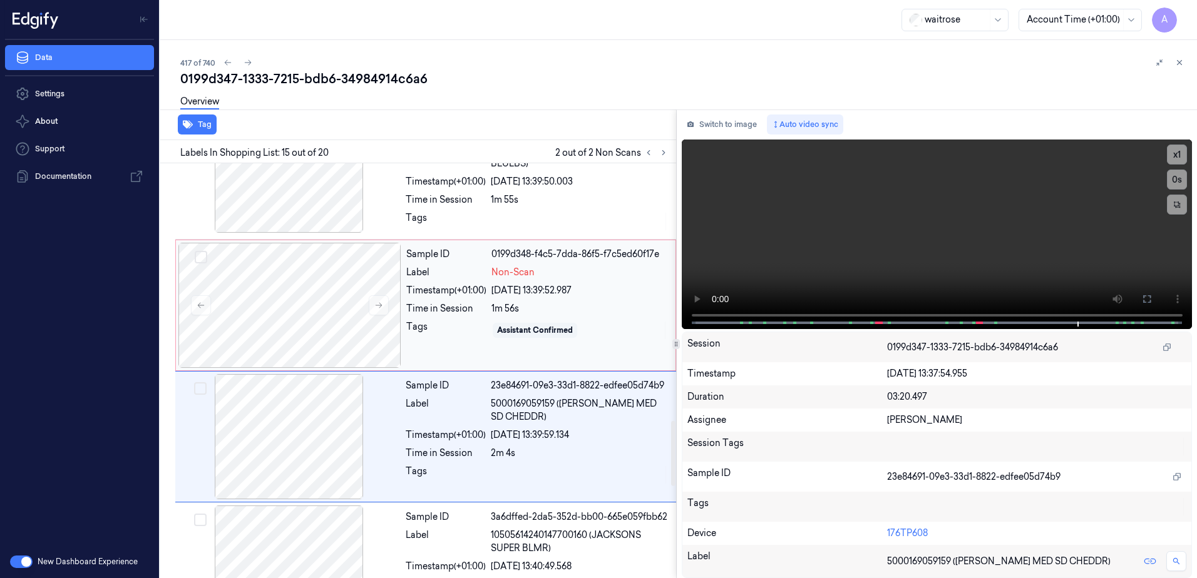
click at [610, 333] on div "Assistant Confirmed" at bounding box center [579, 330] width 176 height 20
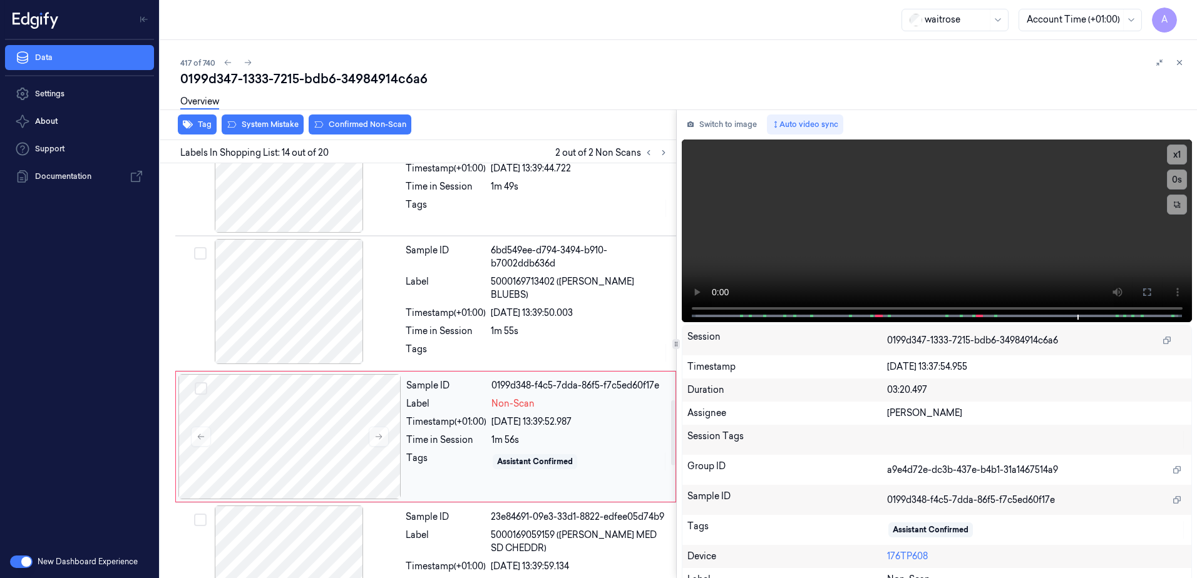
click at [610, 343] on div at bounding box center [580, 353] width 178 height 20
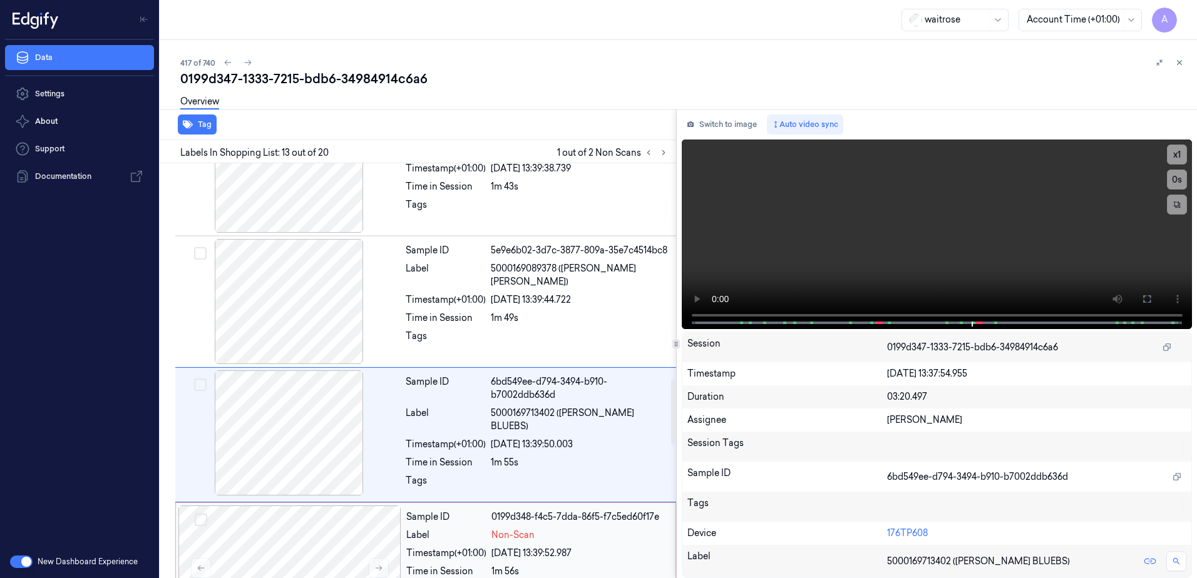
click at [610, 333] on div at bounding box center [580, 340] width 178 height 20
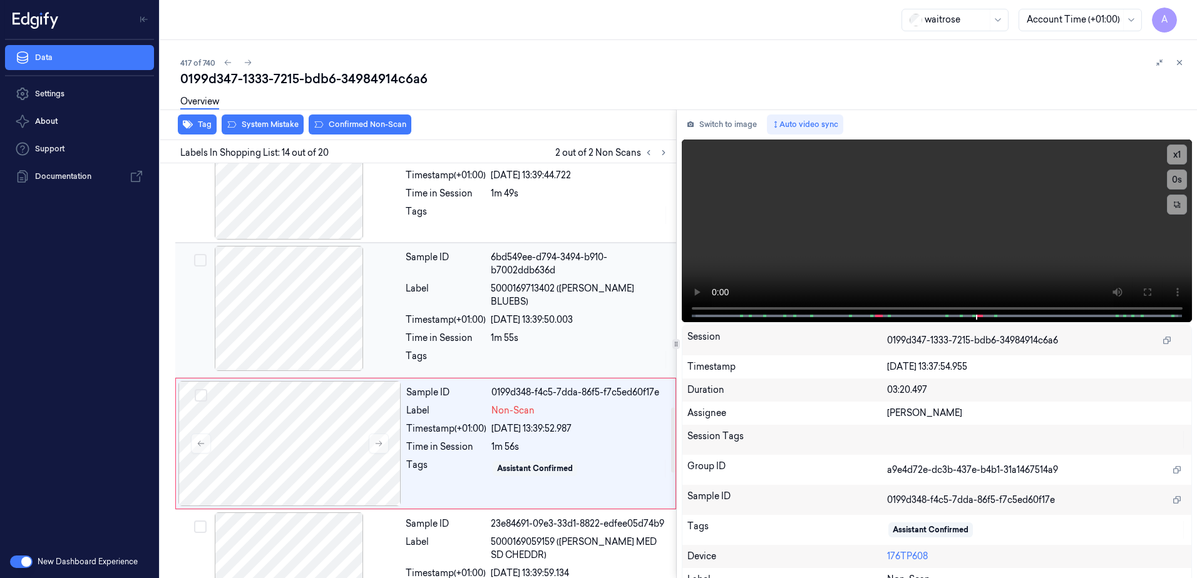
scroll to position [1566, 0]
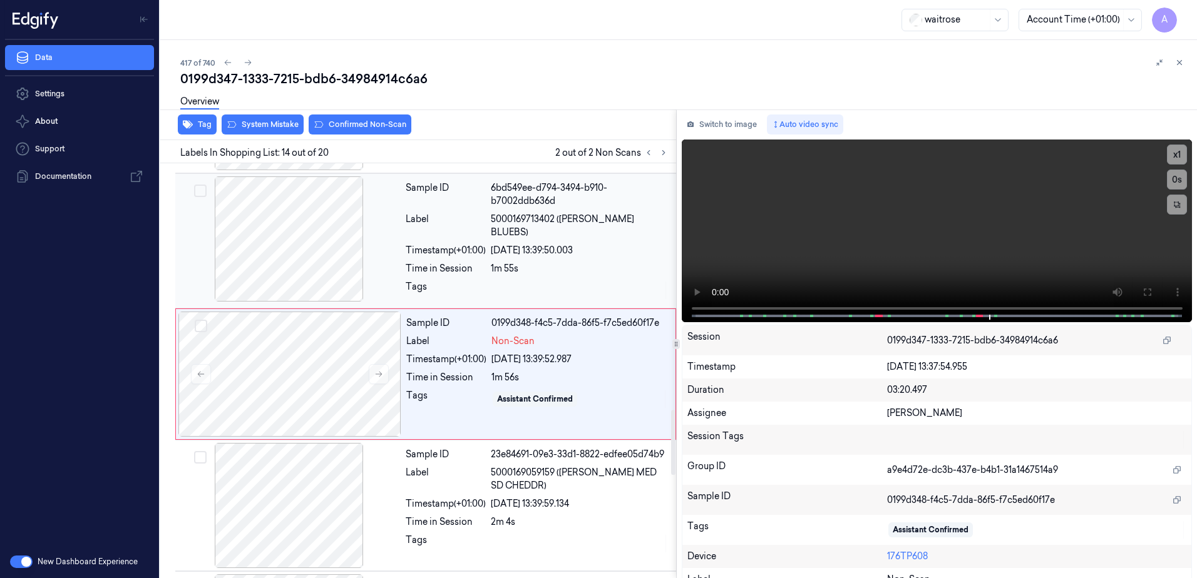
click at [579, 280] on div at bounding box center [580, 290] width 178 height 20
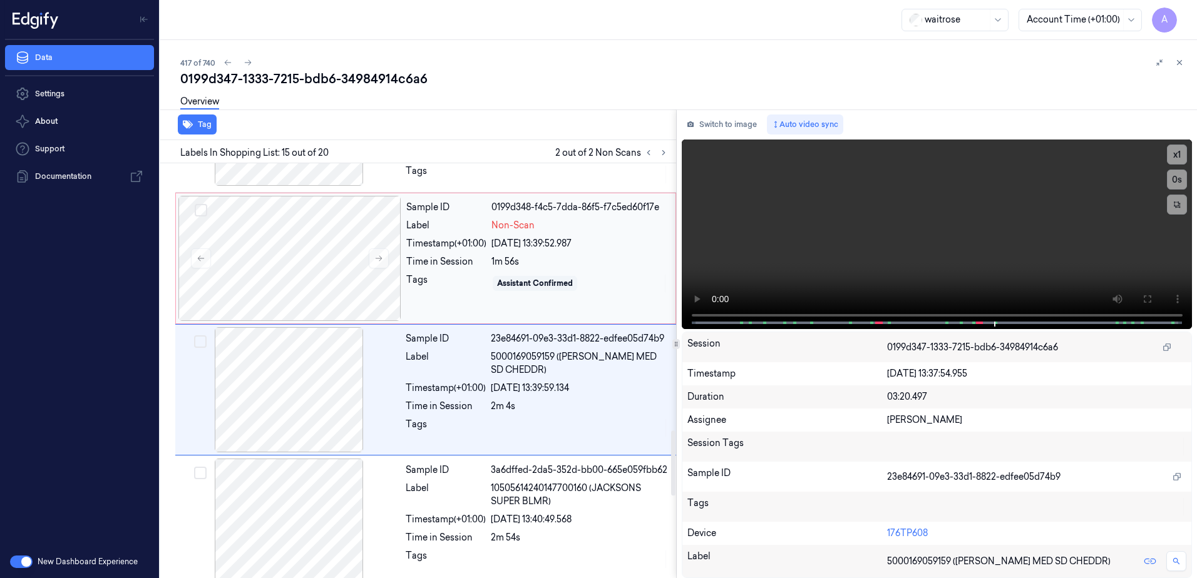
scroll to position [1698, 0]
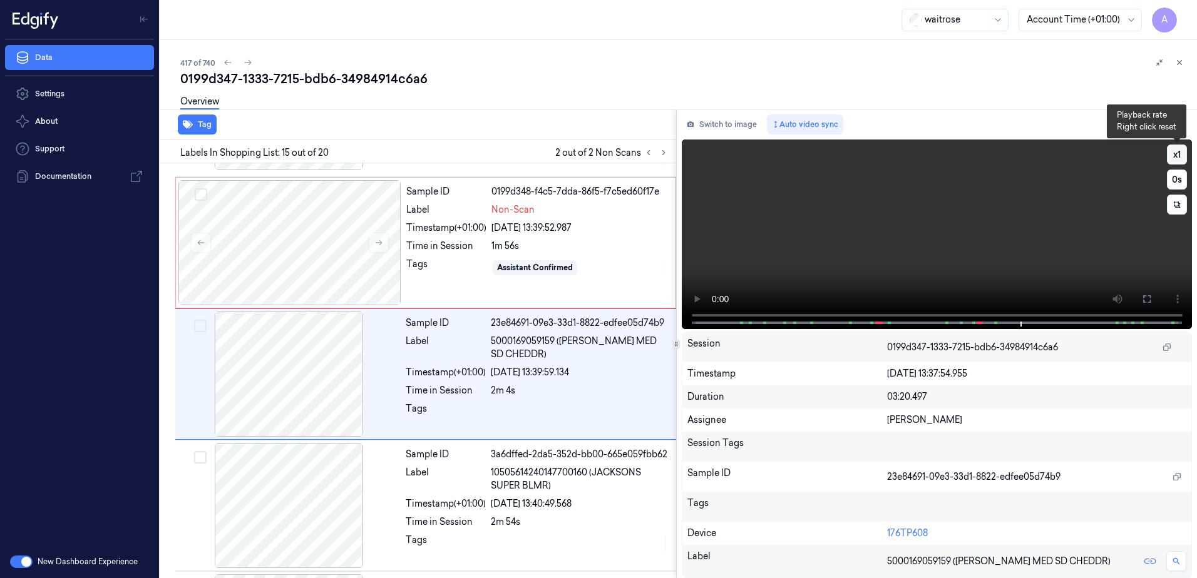
click at [1173, 156] on button "x 1" at bounding box center [1176, 155] width 20 height 20
click at [1173, 156] on button "x 2" at bounding box center [1176, 155] width 20 height 20
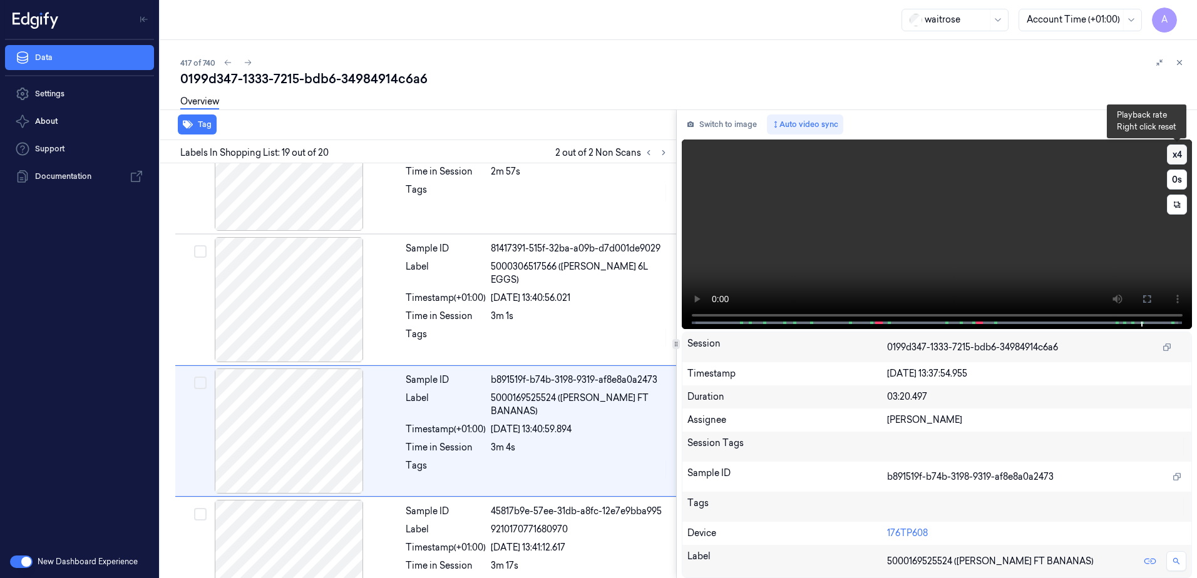
scroll to position [2217, 0]
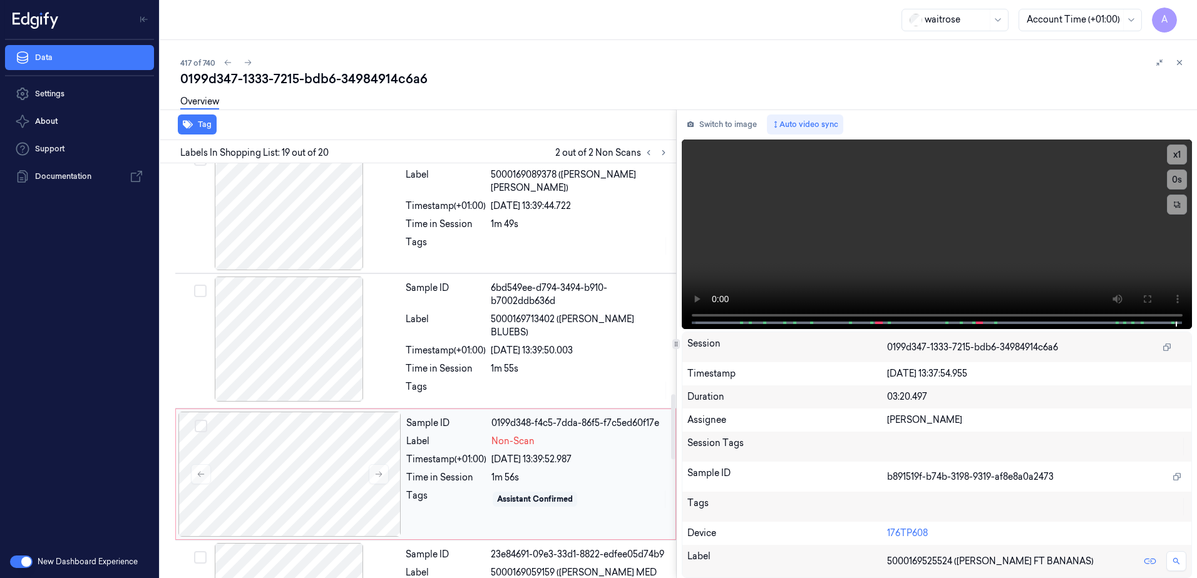
click at [598, 435] on div "Non-Scan" at bounding box center [579, 441] width 176 height 13
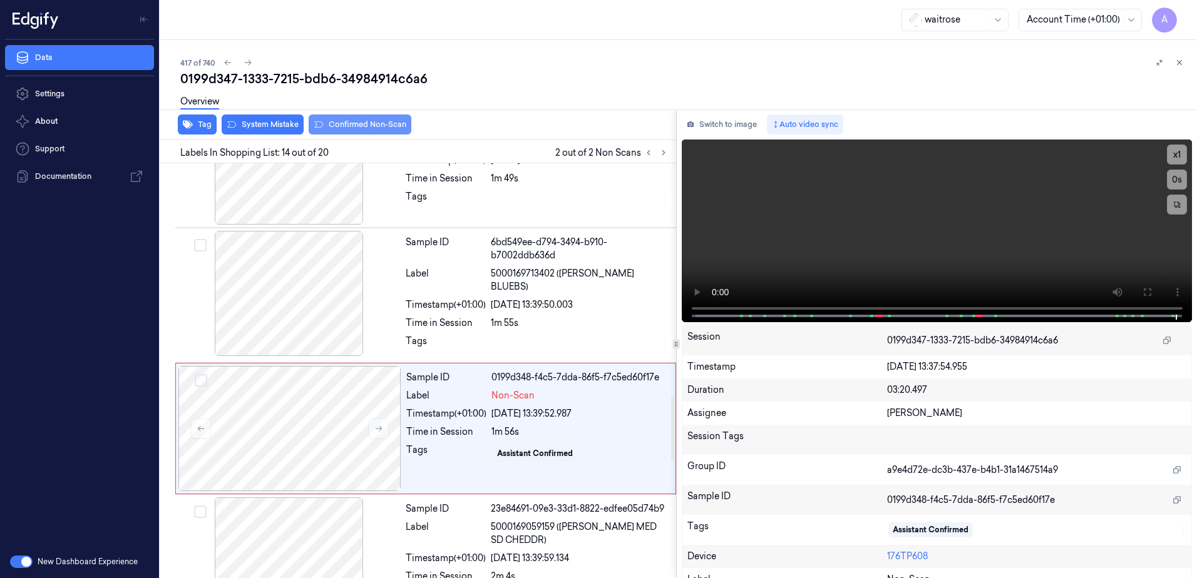
scroll to position [1566, 0]
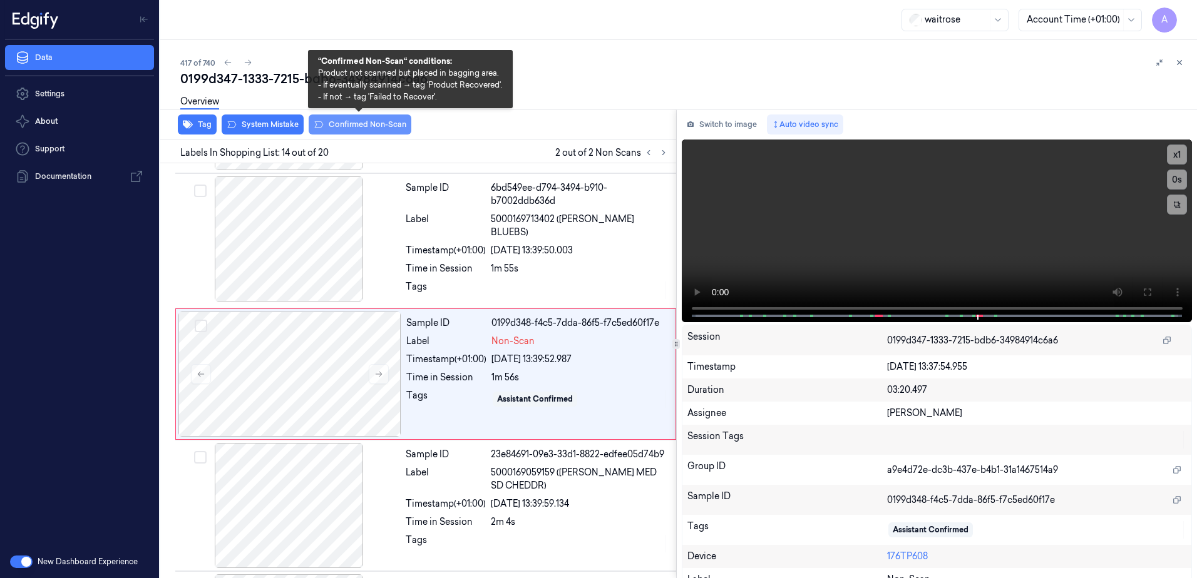
click at [354, 132] on button "Confirmed Non-Scan" at bounding box center [360, 125] width 103 height 20
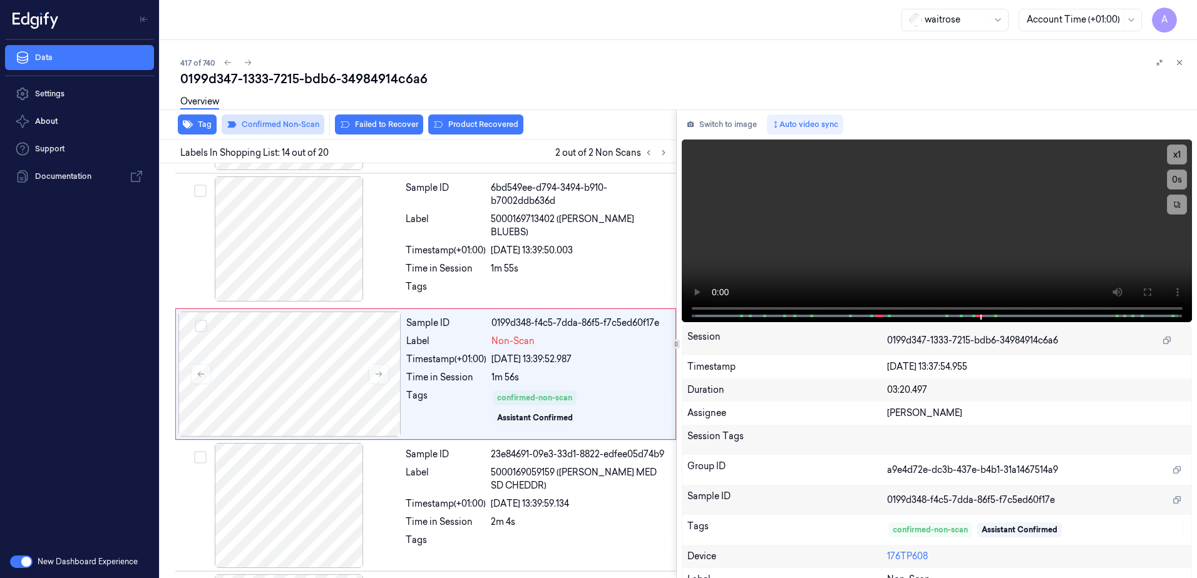
click at [393, 131] on button "Failed to Recover" at bounding box center [379, 125] width 88 height 20
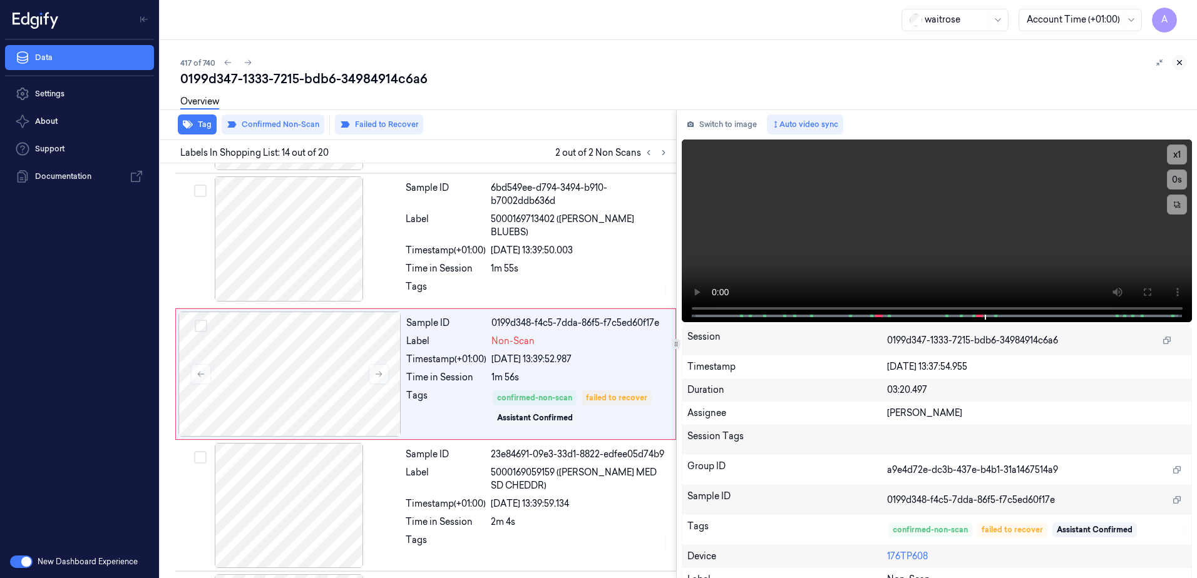
click at [1179, 63] on icon at bounding box center [1179, 62] width 9 height 9
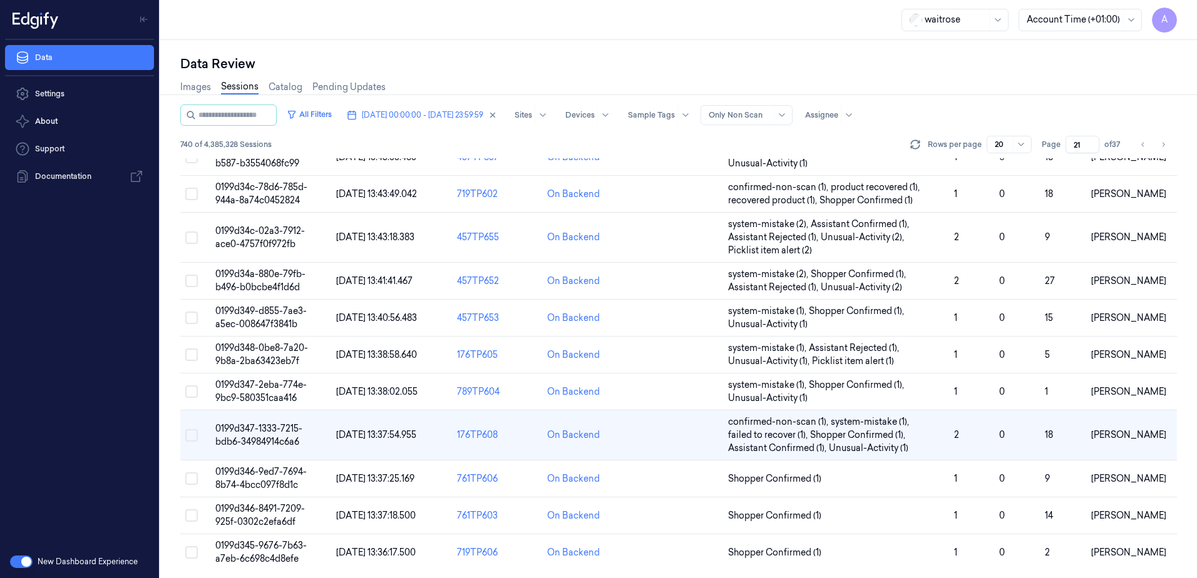
scroll to position [382, 0]
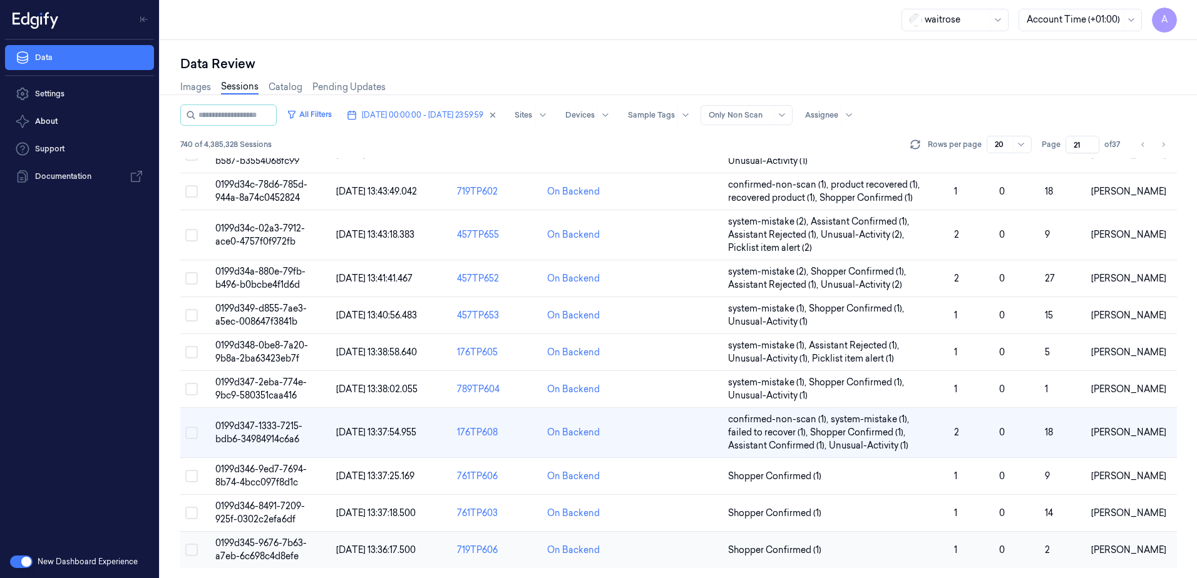
click at [256, 550] on td "0199d345-9676-7b63-a7eb-6c698c4d8efe" at bounding box center [270, 550] width 121 height 37
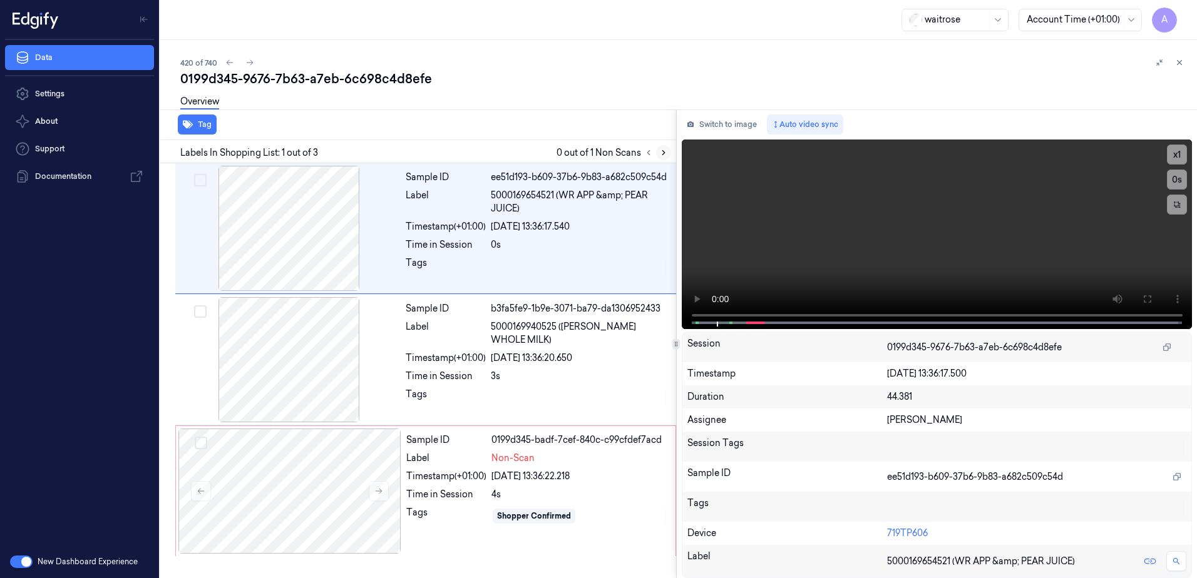
click at [664, 155] on icon at bounding box center [663, 152] width 9 height 9
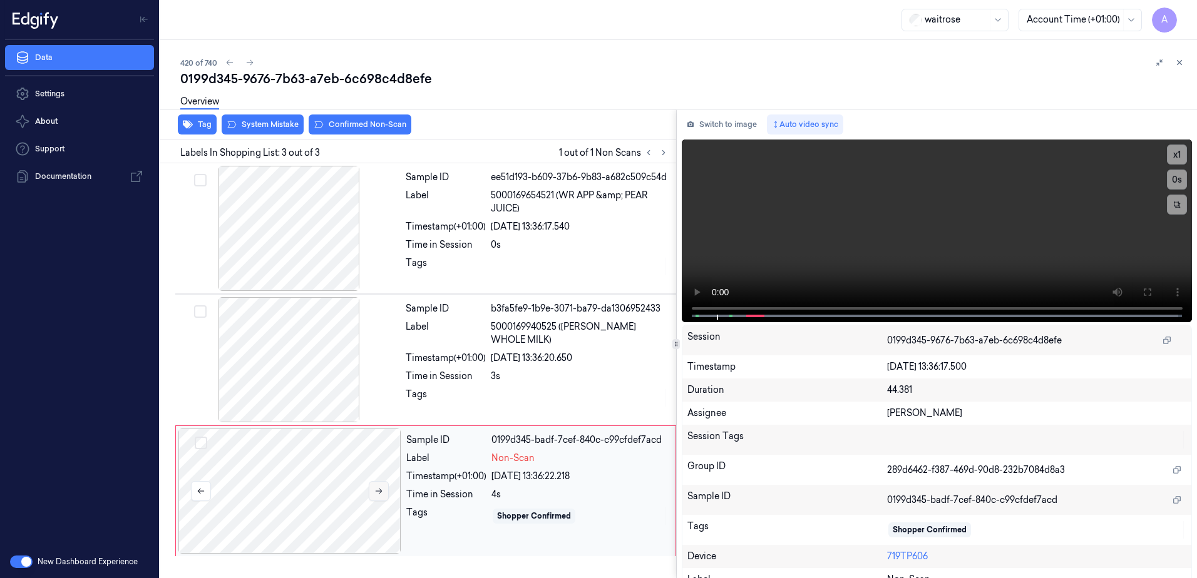
click at [384, 496] on button at bounding box center [379, 491] width 20 height 20
click at [380, 492] on icon at bounding box center [378, 491] width 9 height 9
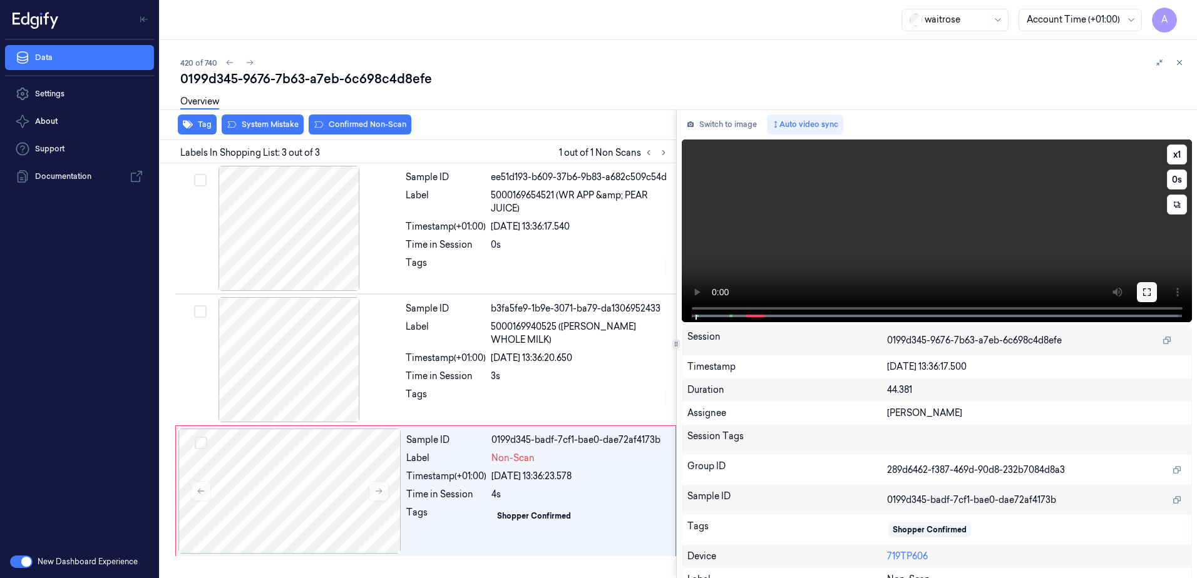
click at [1147, 295] on button at bounding box center [1146, 292] width 20 height 20
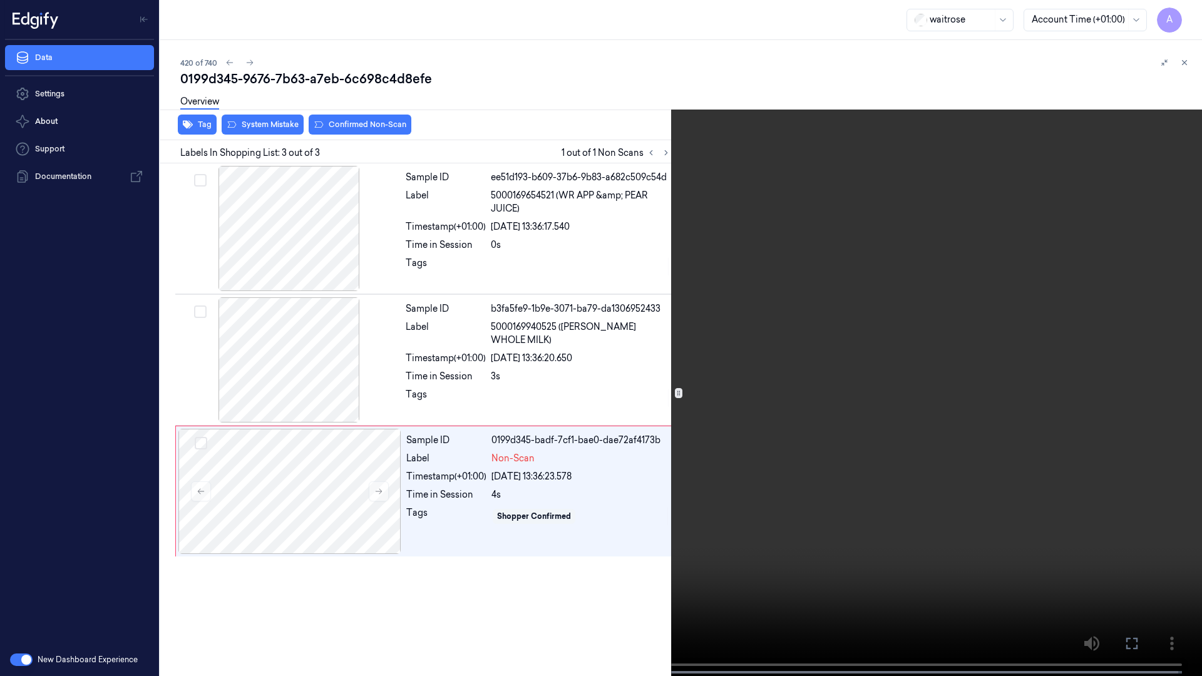
drag, startPoint x: 912, startPoint y: 364, endPoint x: 956, endPoint y: 288, distance: 88.0
click at [912, 364] on video at bounding box center [601, 339] width 1202 height 678
click at [0, 0] on icon at bounding box center [0, 0] width 0 height 0
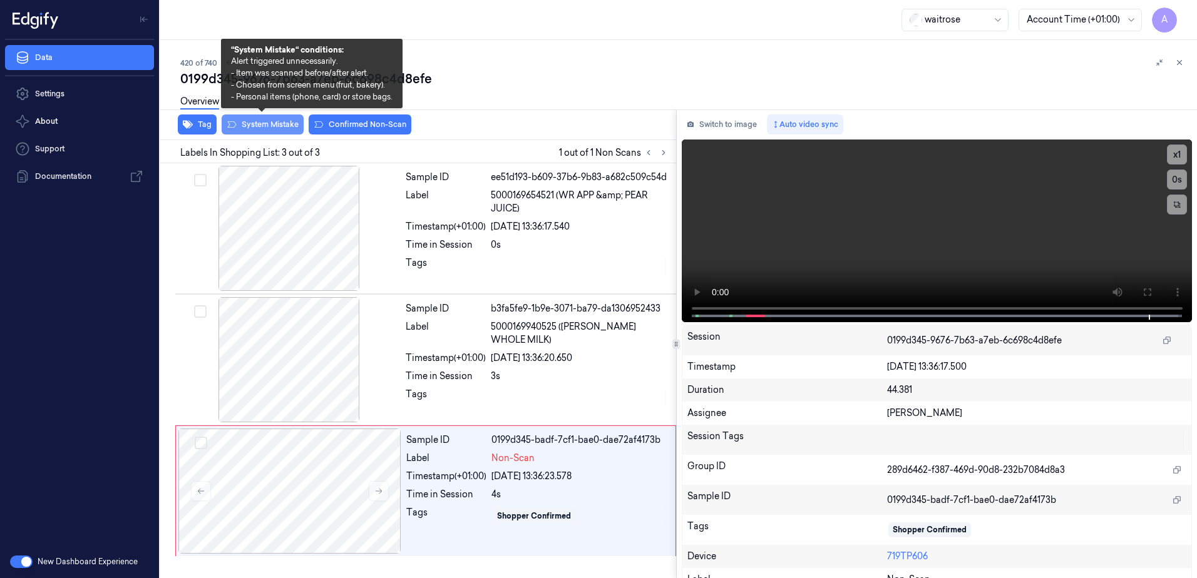
click at [267, 128] on button "System Mistake" at bounding box center [263, 125] width 82 height 20
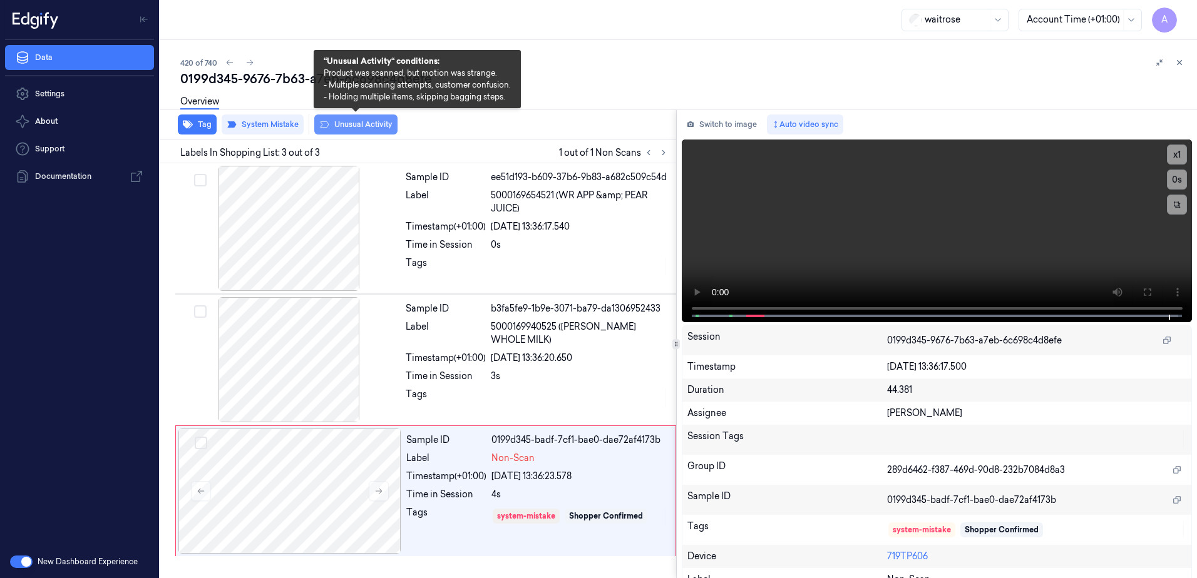
click at [355, 125] on button "Unusual Activity" at bounding box center [355, 125] width 83 height 20
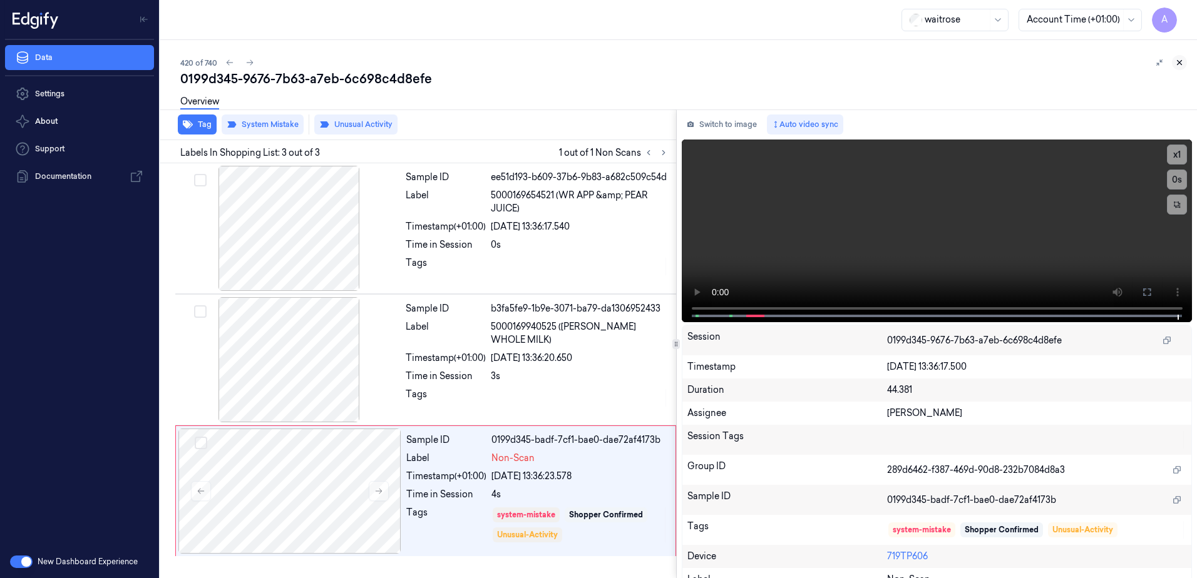
click at [1176, 63] on icon at bounding box center [1179, 62] width 9 height 9
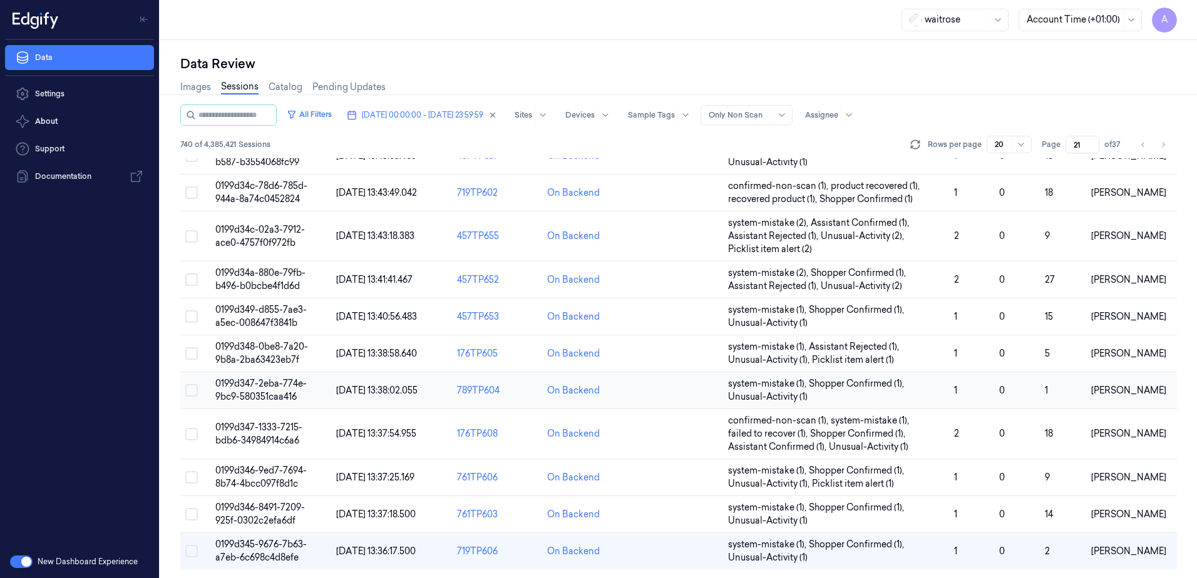
scroll to position [382, 0]
drag, startPoint x: 1086, startPoint y: 144, endPoint x: 1058, endPoint y: 147, distance: 28.3
click at [1058, 147] on div "Page 21 of 37" at bounding box center [1082, 145] width 83 height 18
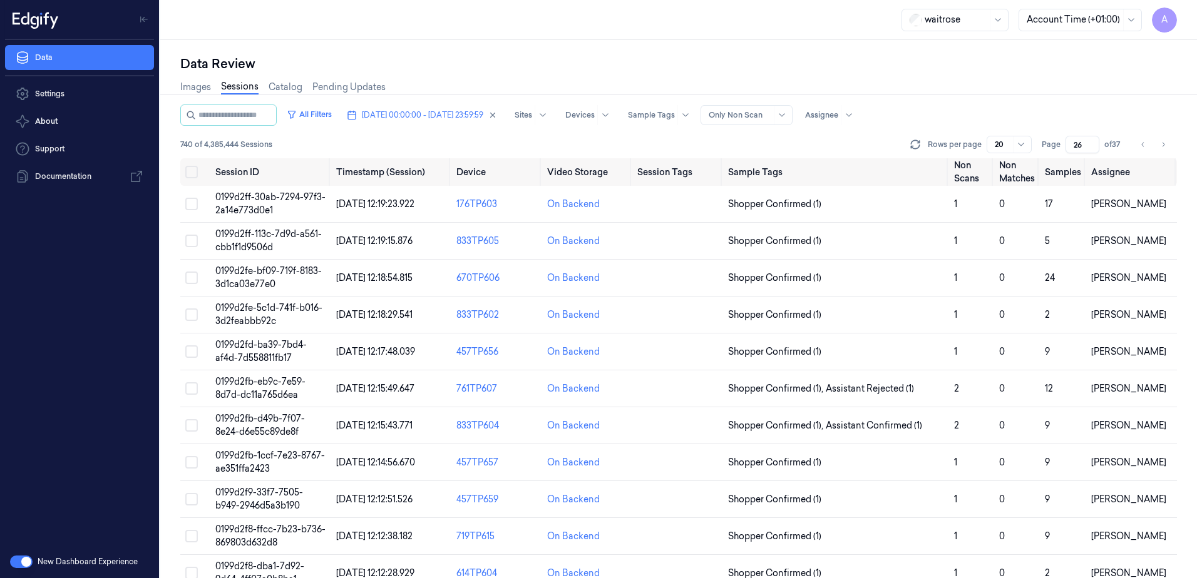
type input "26"
click at [261, 277] on td "0199d2fe-bf09-719f-8183-3d1ca03e77e0" at bounding box center [270, 278] width 121 height 37
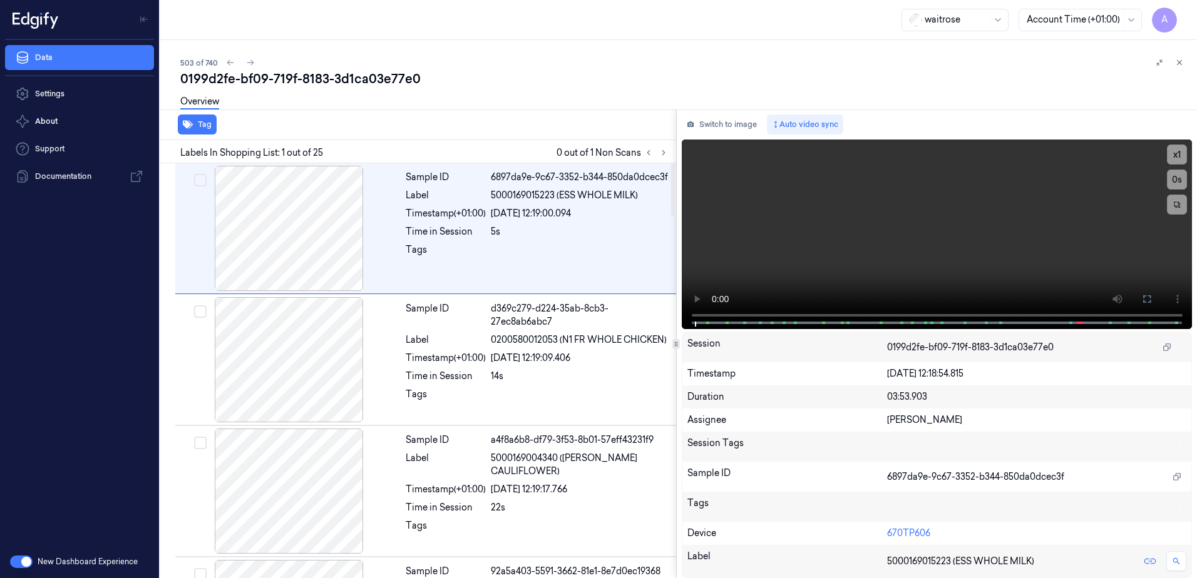
drag, startPoint x: 660, startPoint y: 154, endPoint x: 482, endPoint y: 36, distance: 213.1
click at [660, 154] on icon at bounding box center [663, 152] width 9 height 9
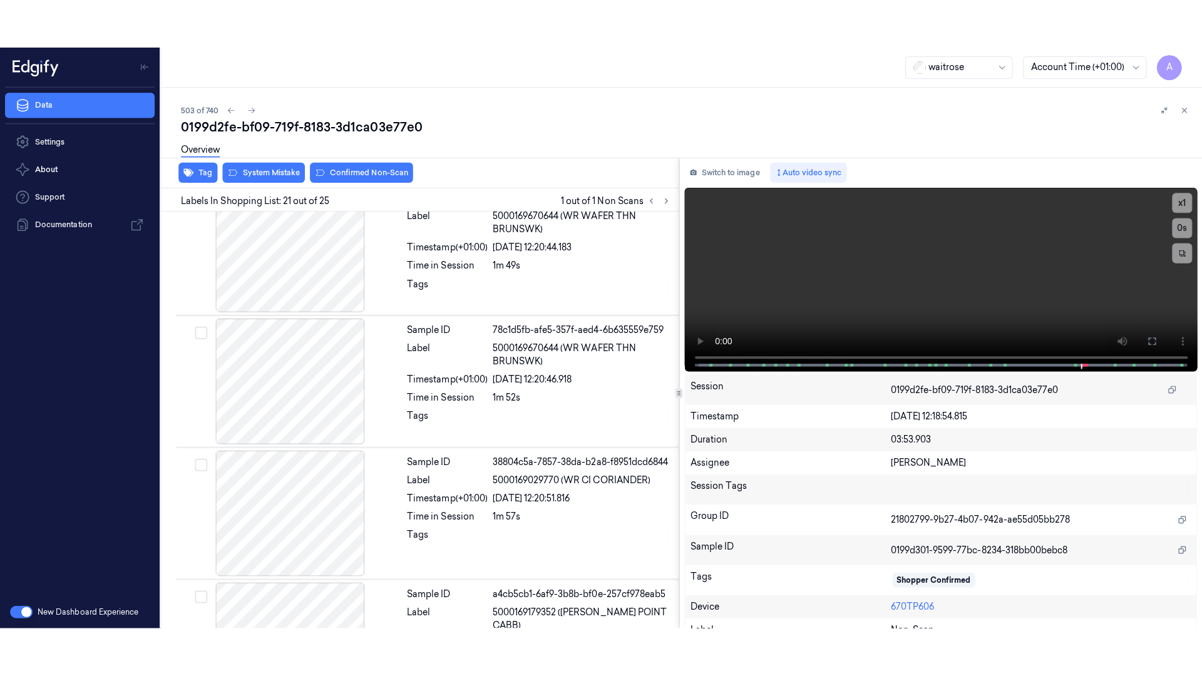
scroll to position [2486, 0]
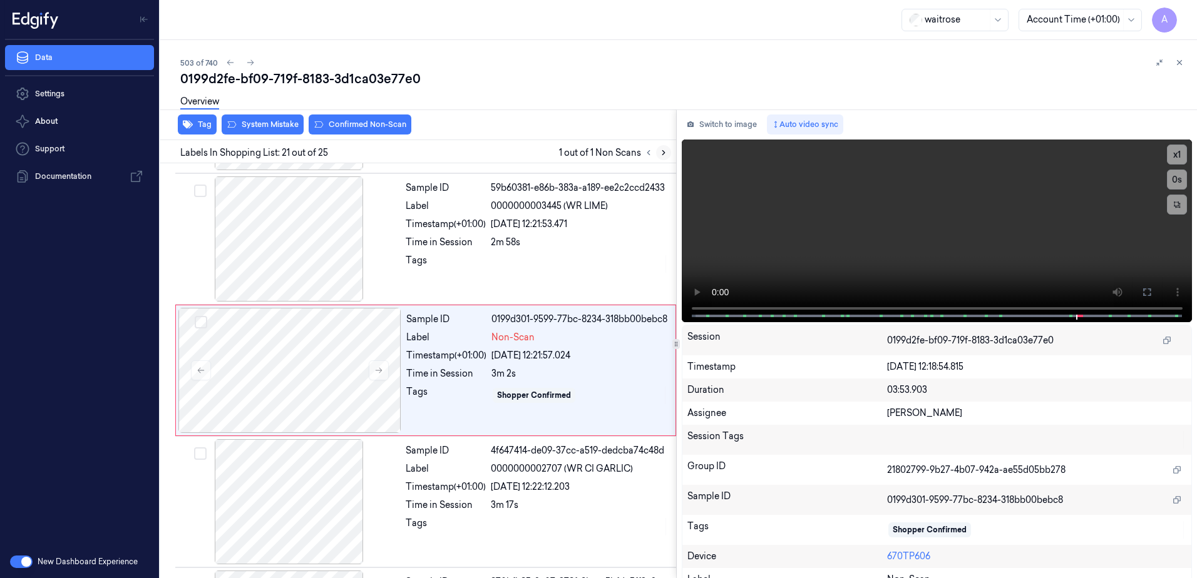
click at [665, 150] on icon at bounding box center [663, 152] width 9 height 9
click at [375, 372] on icon at bounding box center [378, 370] width 9 height 9
click at [374, 369] on icon at bounding box center [378, 370] width 9 height 9
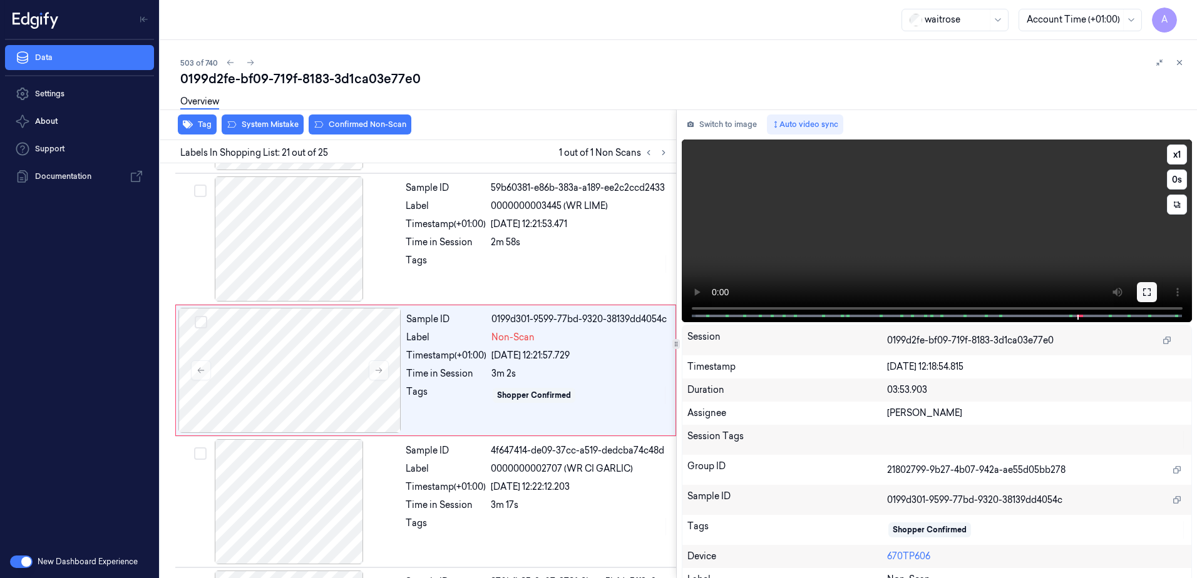
click at [1136, 295] on button at bounding box center [1146, 292] width 20 height 20
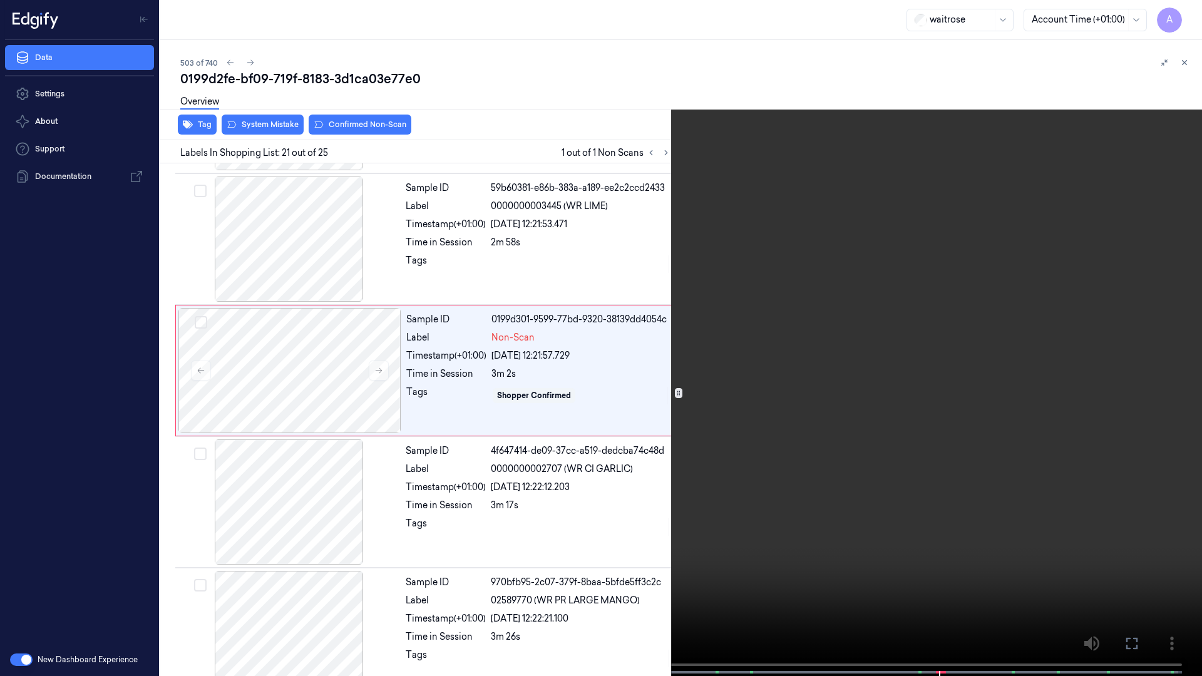
click at [927, 364] on video at bounding box center [601, 339] width 1202 height 678
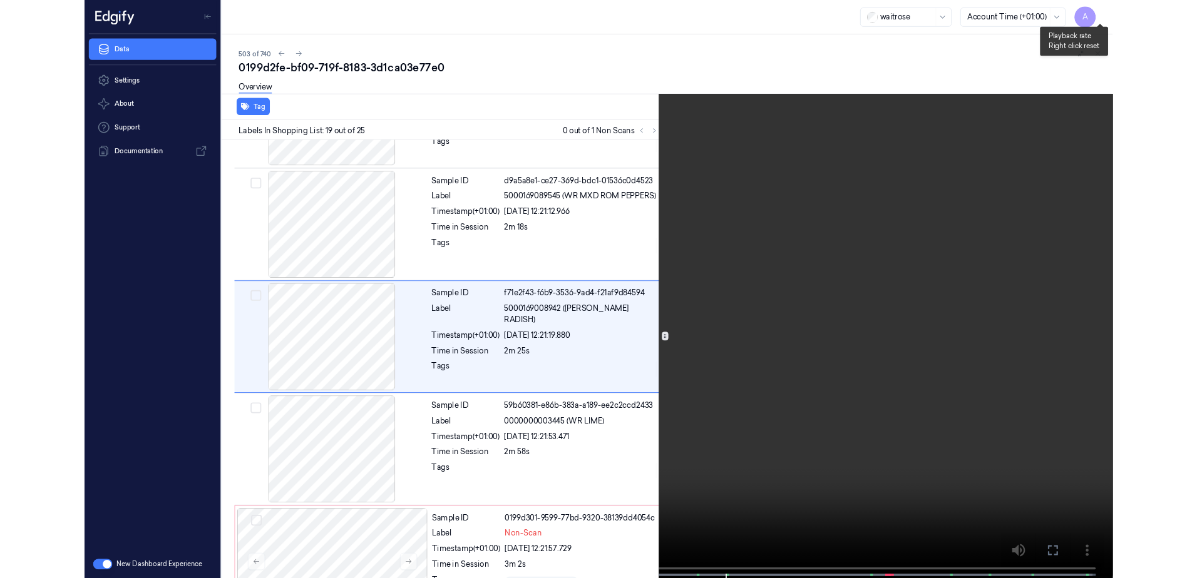
scroll to position [2175, 0]
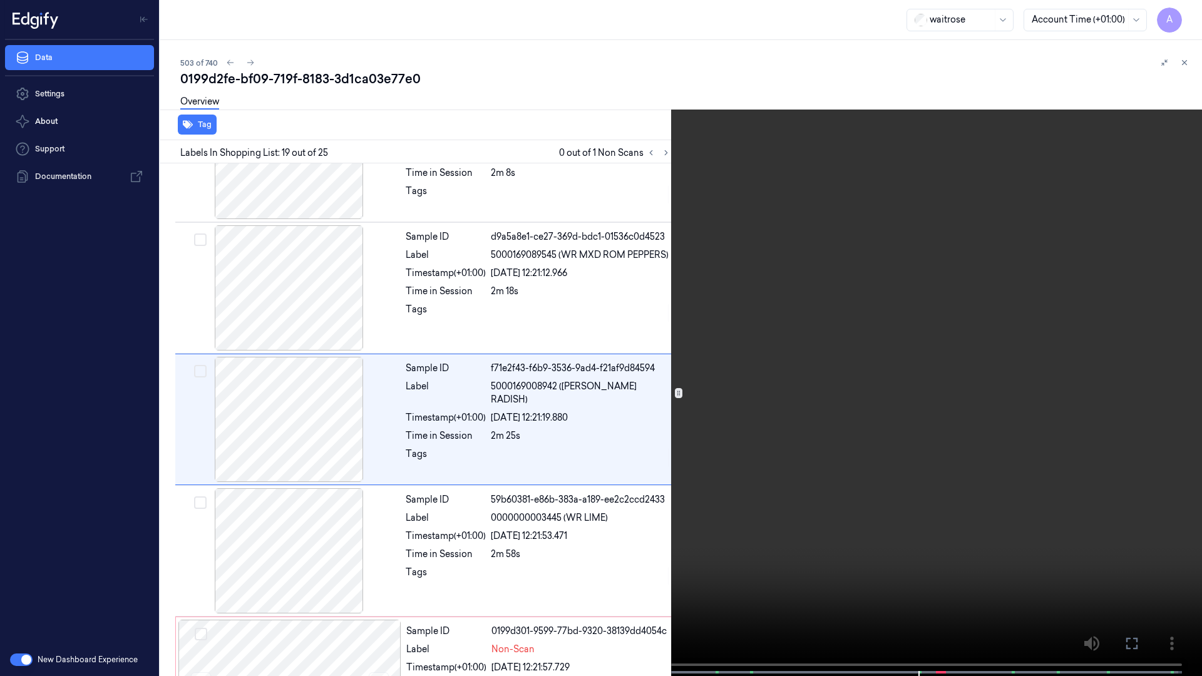
click at [0, 0] on icon at bounding box center [0, 0] width 0 height 0
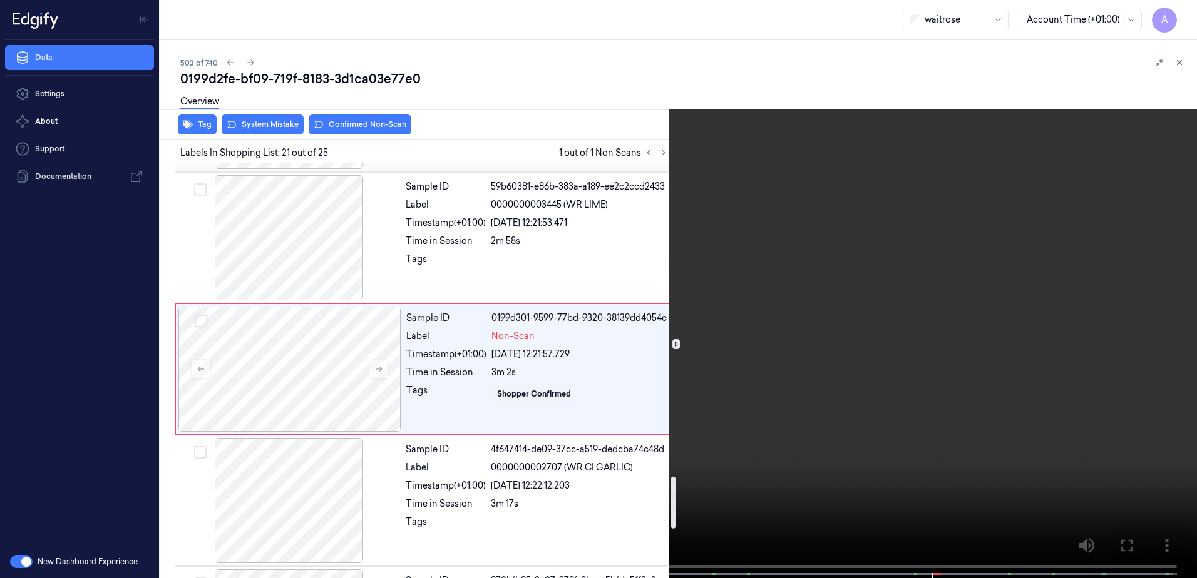
scroll to position [2486, 0]
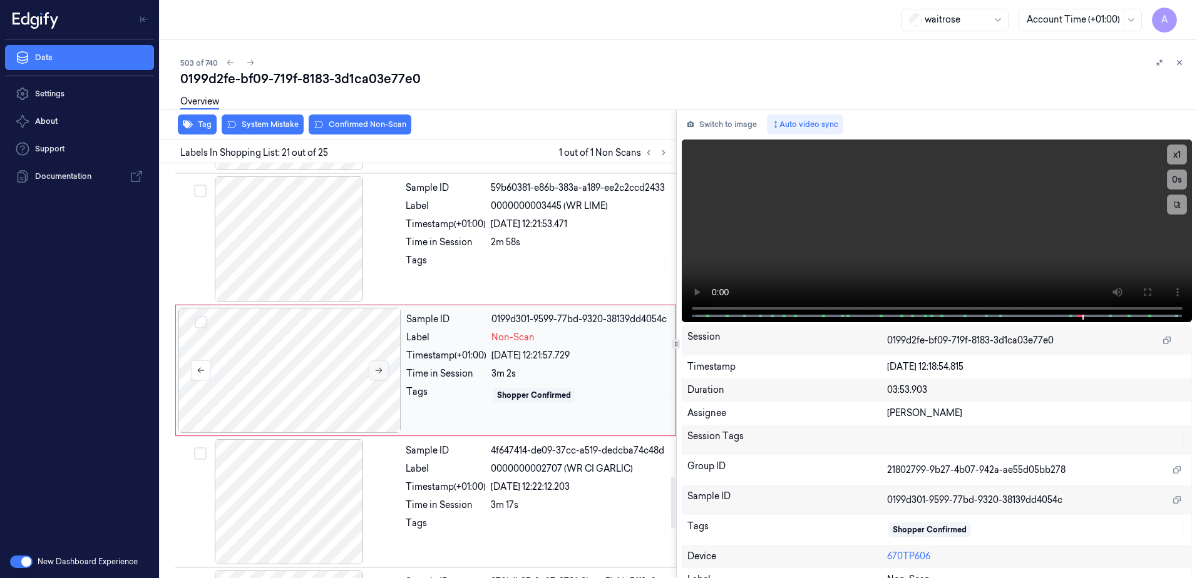
click at [384, 375] on button at bounding box center [379, 370] width 20 height 20
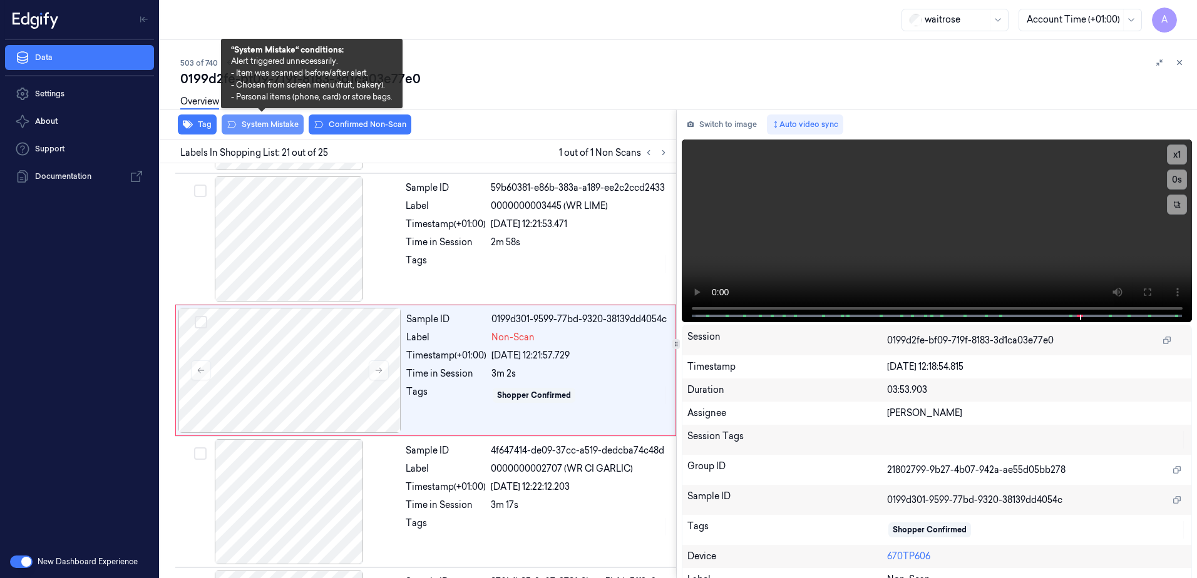
click at [263, 130] on button "System Mistake" at bounding box center [263, 125] width 82 height 20
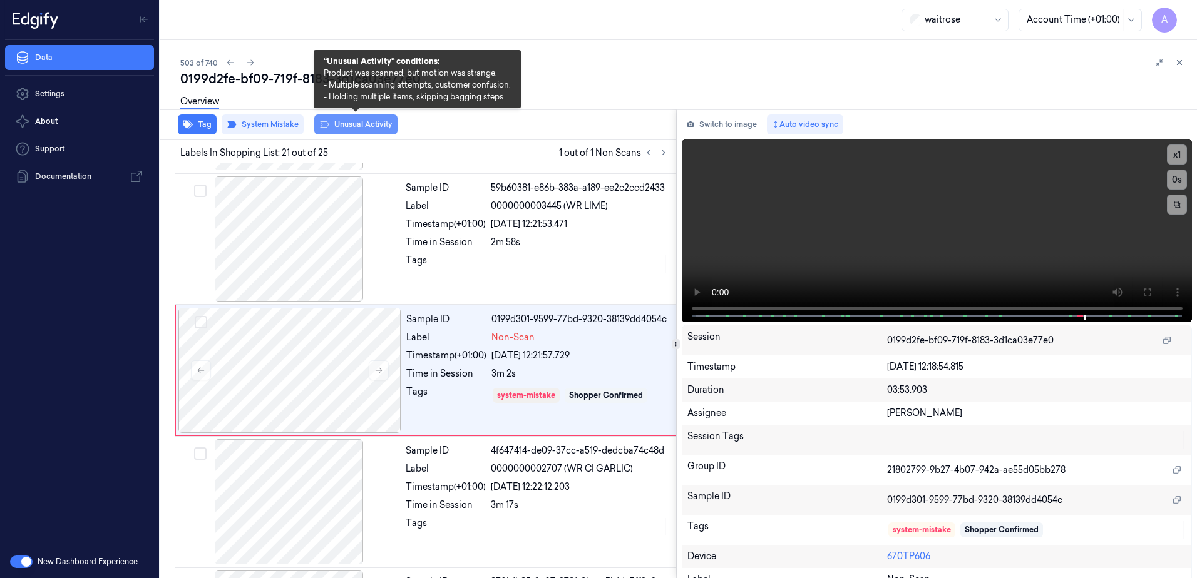
click at [350, 123] on button "Unusual Activity" at bounding box center [355, 125] width 83 height 20
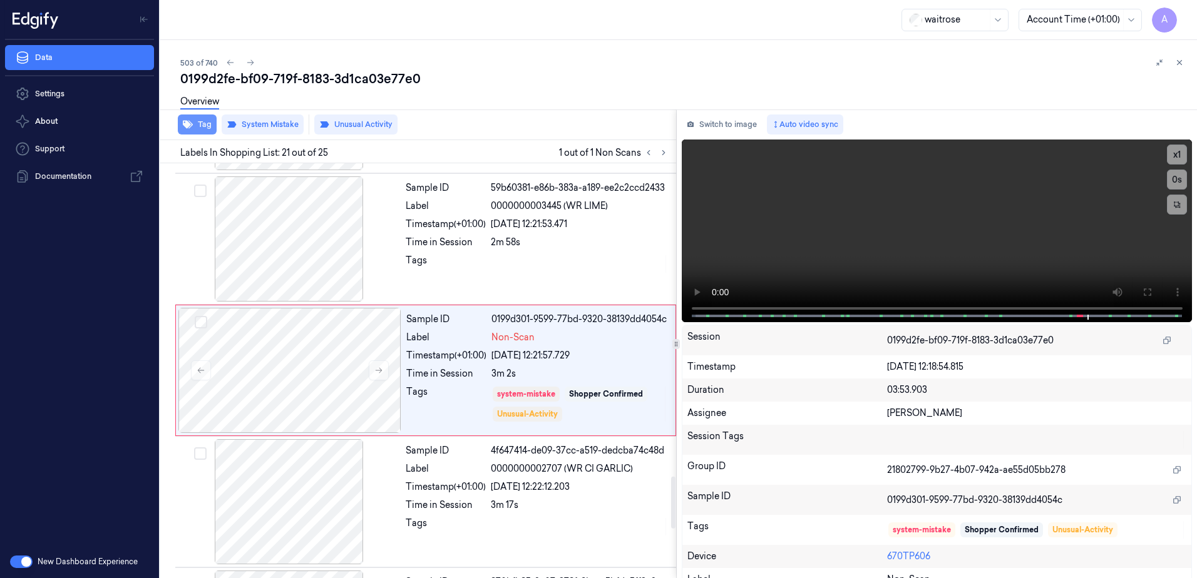
click at [210, 126] on button "Tag" at bounding box center [197, 125] width 39 height 20
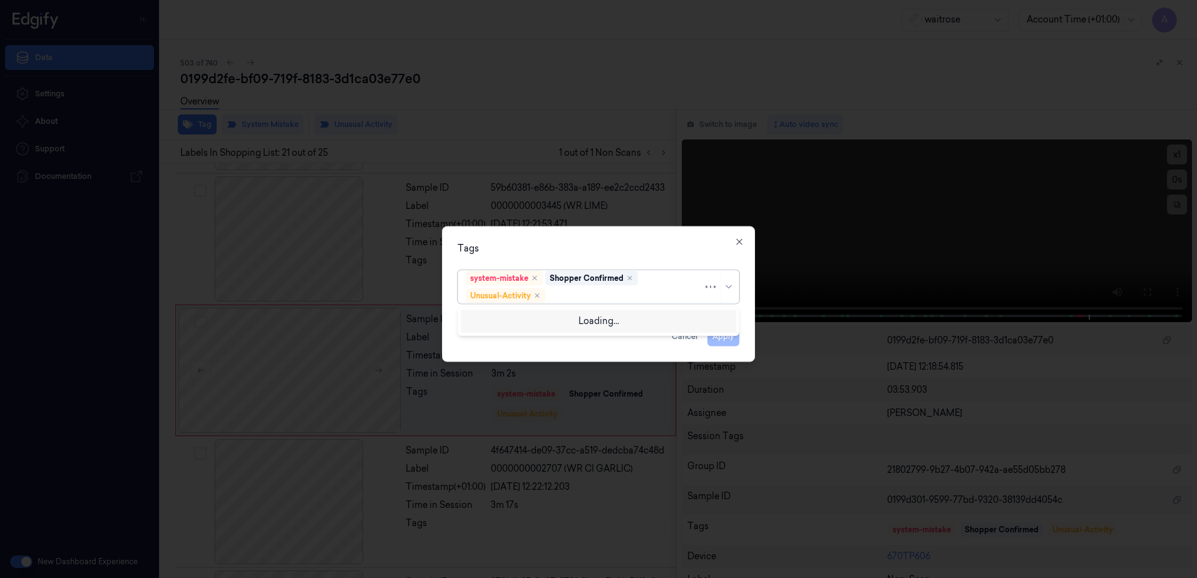
click at [584, 298] on div at bounding box center [625, 295] width 155 height 13
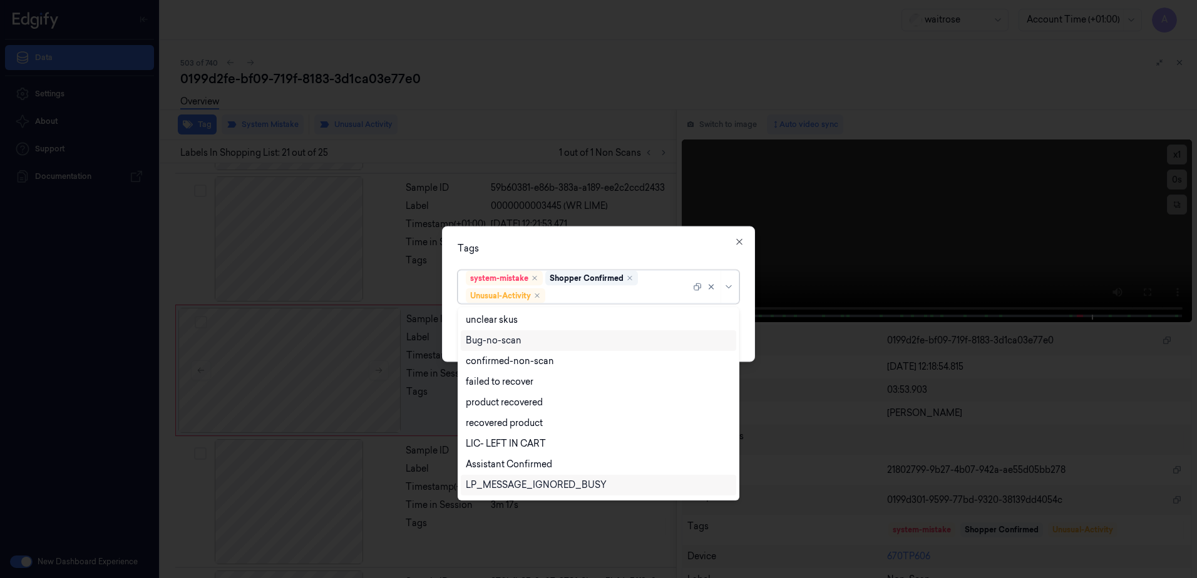
scroll to position [163, 0]
click at [539, 468] on div "Picklist item alert" at bounding box center [598, 466] width 265 height 13
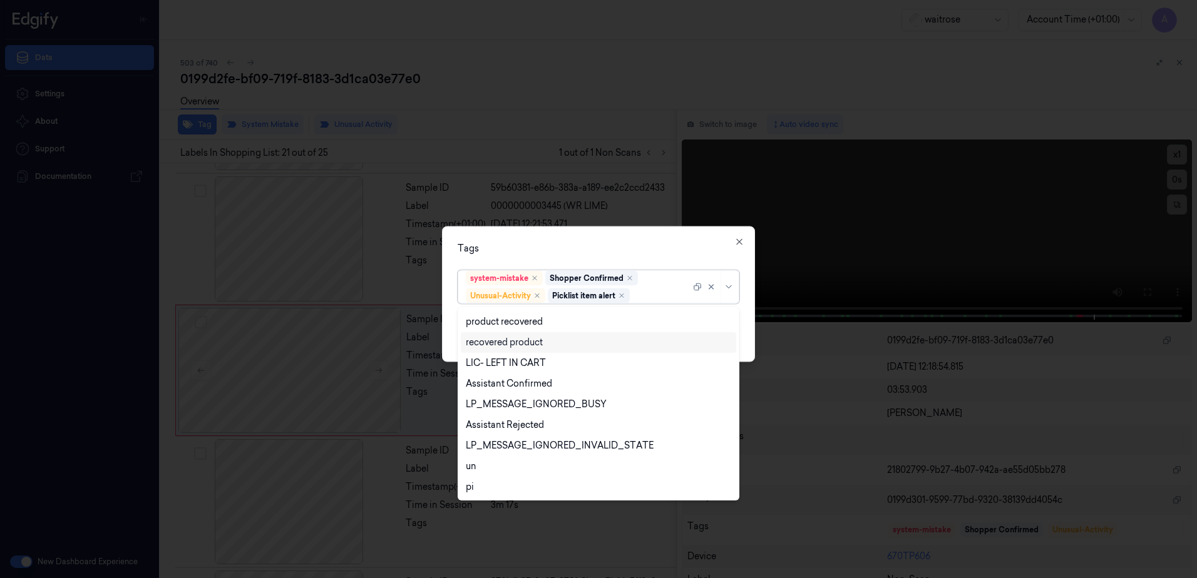
click at [666, 238] on div "Tags option Picklist item alert, selected. 20 results available. Use Up and Dow…" at bounding box center [598, 295] width 313 height 136
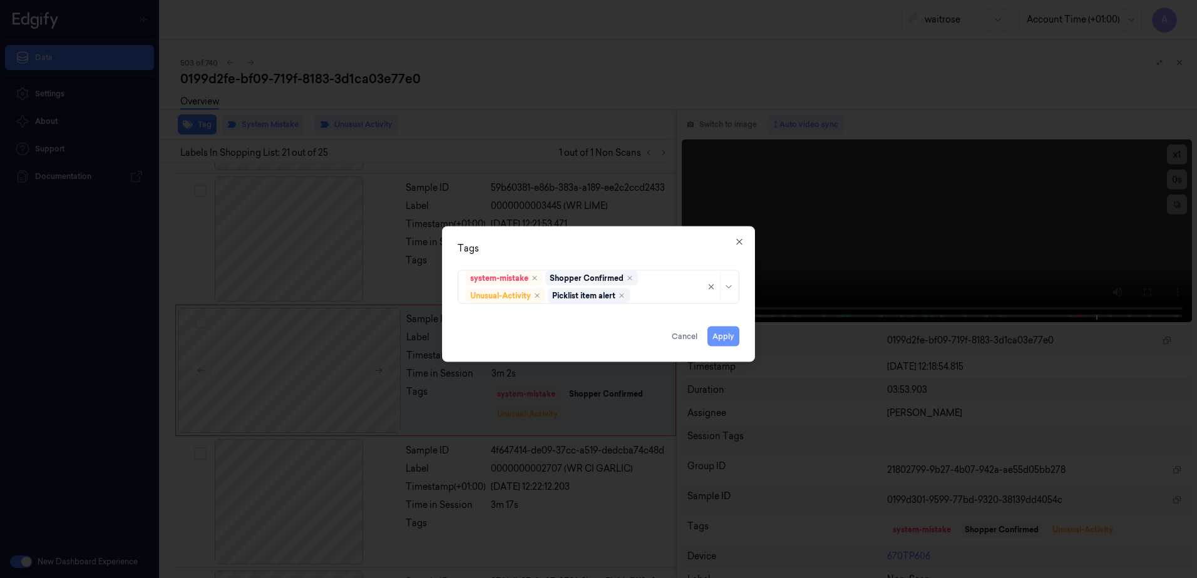
click at [730, 343] on button "Apply" at bounding box center [723, 337] width 32 height 20
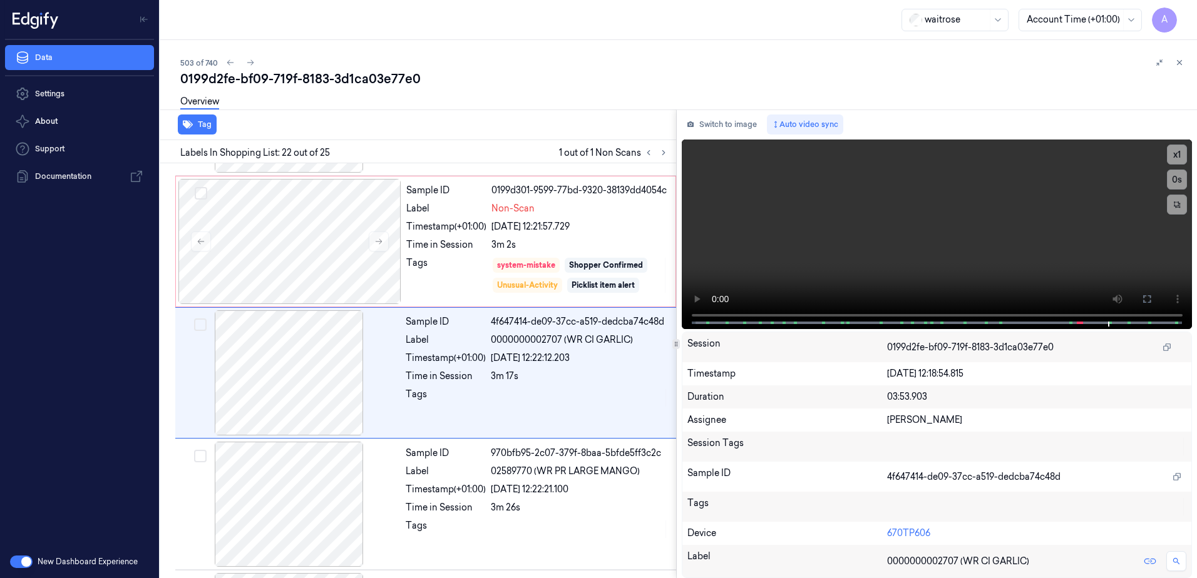
scroll to position [2618, 0]
click at [1178, 63] on icon at bounding box center [1179, 62] width 9 height 9
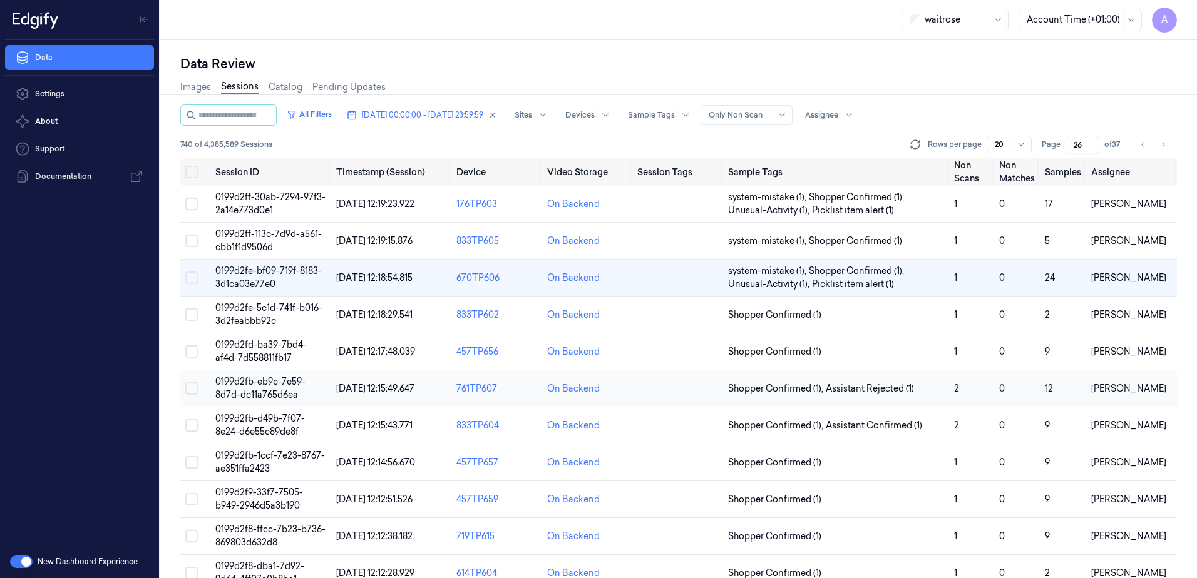
click at [258, 377] on span "0199d2fb-eb9c-7e59-8d7d-dc11a765d6ea" at bounding box center [260, 388] width 90 height 24
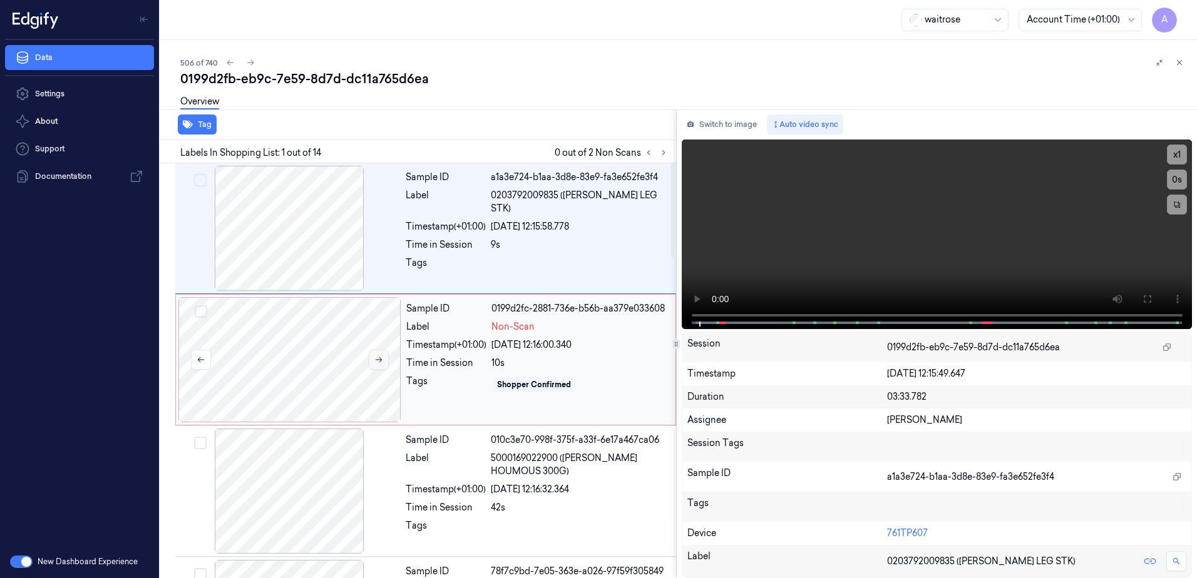
click at [380, 365] on button at bounding box center [379, 360] width 20 height 20
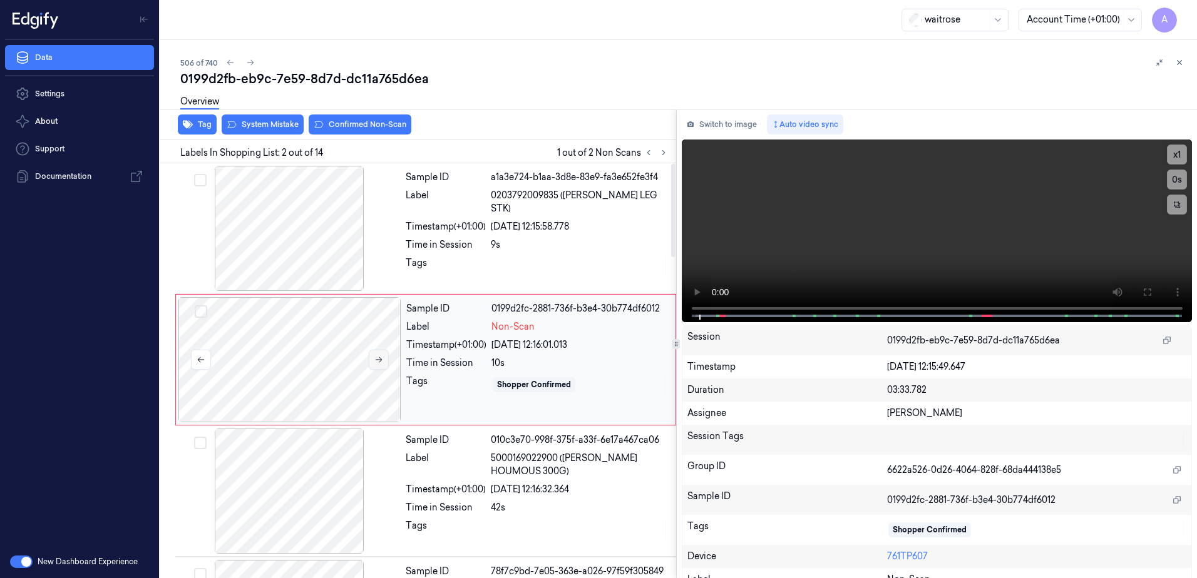
click at [377, 362] on icon at bounding box center [378, 359] width 9 height 9
click at [1145, 292] on icon at bounding box center [1146, 292] width 10 height 10
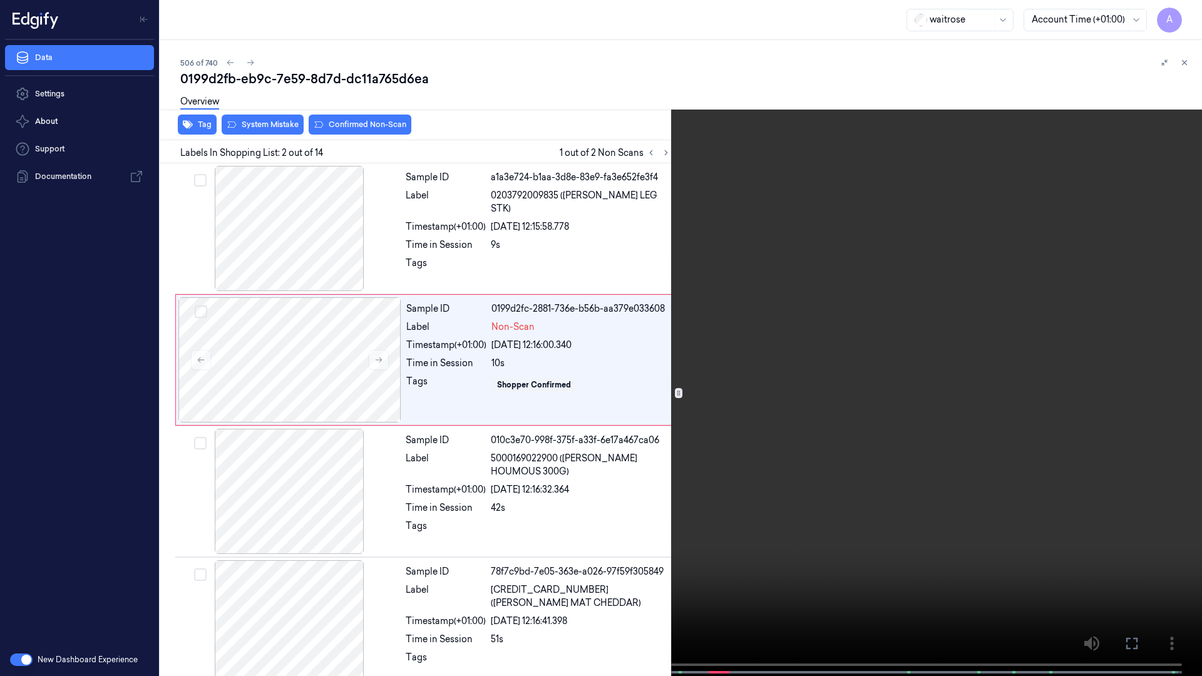
click at [858, 322] on video at bounding box center [601, 339] width 1202 height 678
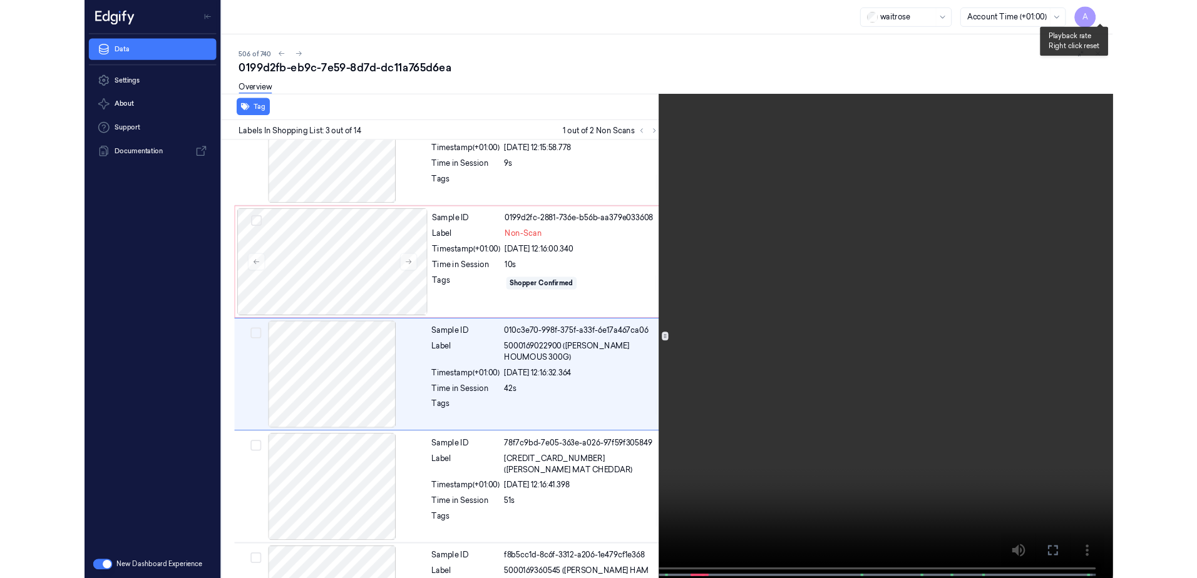
scroll to position [72, 0]
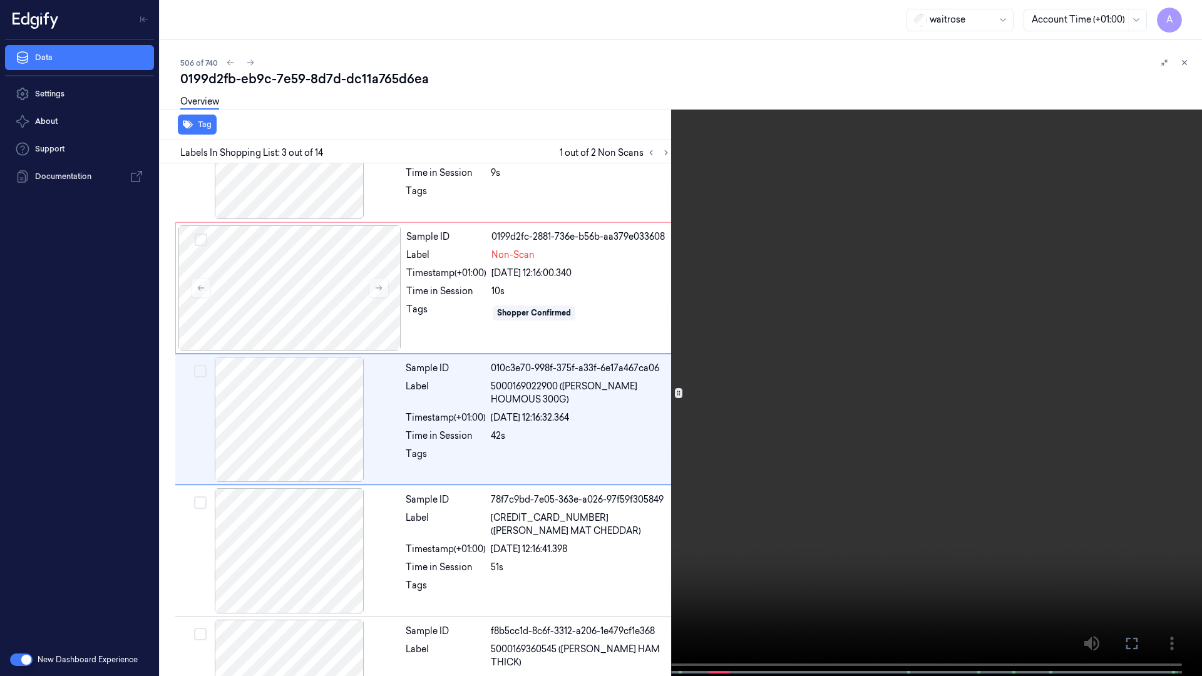
click at [0, 0] on icon at bounding box center [0, 0] width 0 height 0
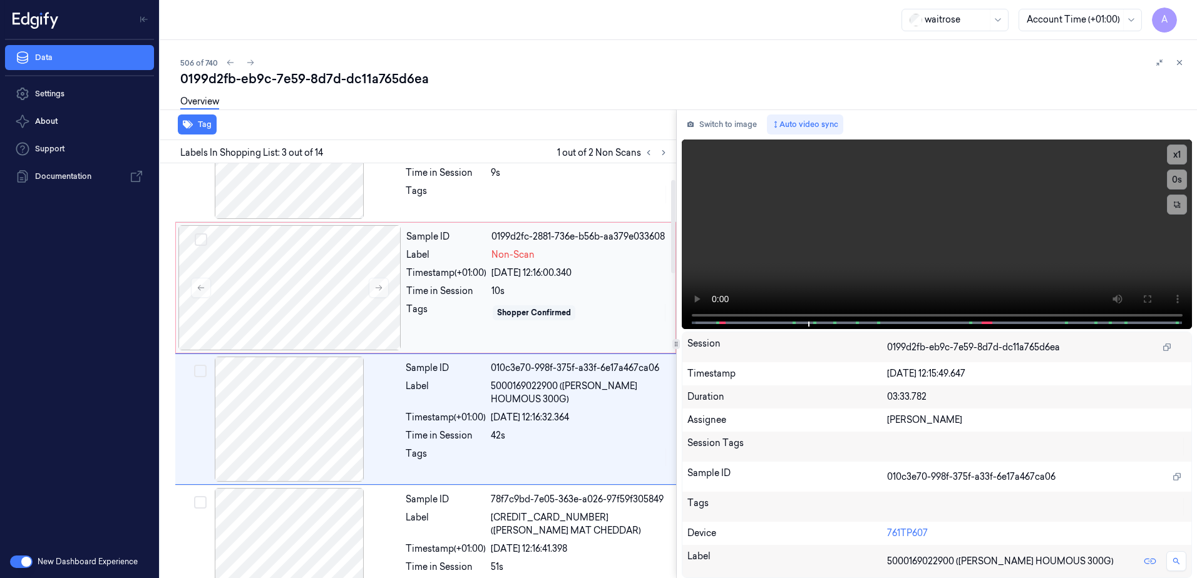
click at [420, 321] on div "Tags" at bounding box center [446, 313] width 80 height 20
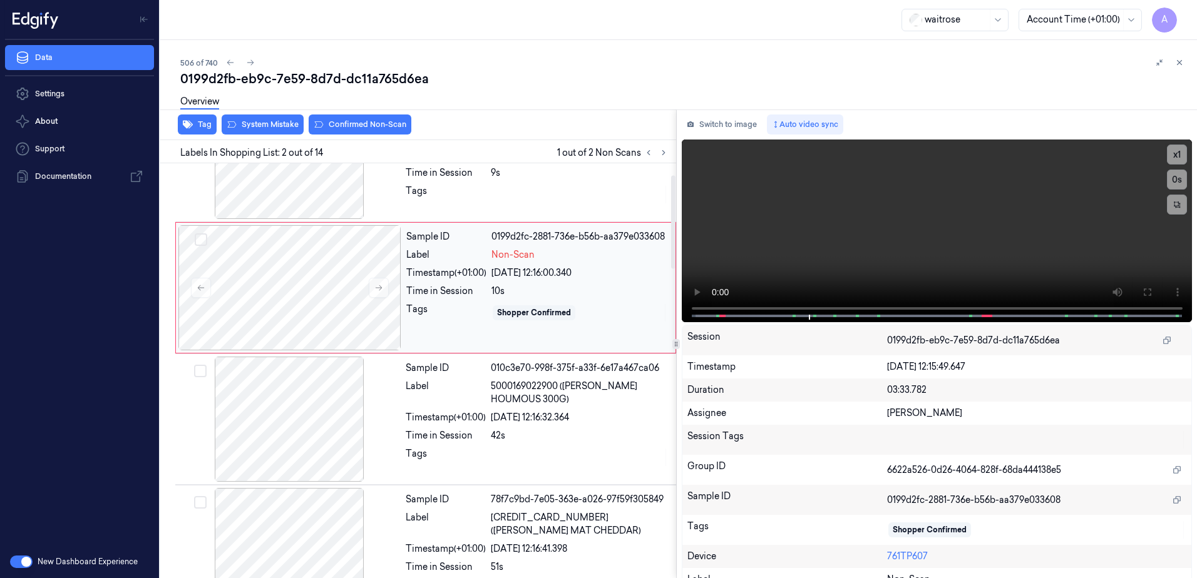
scroll to position [0, 0]
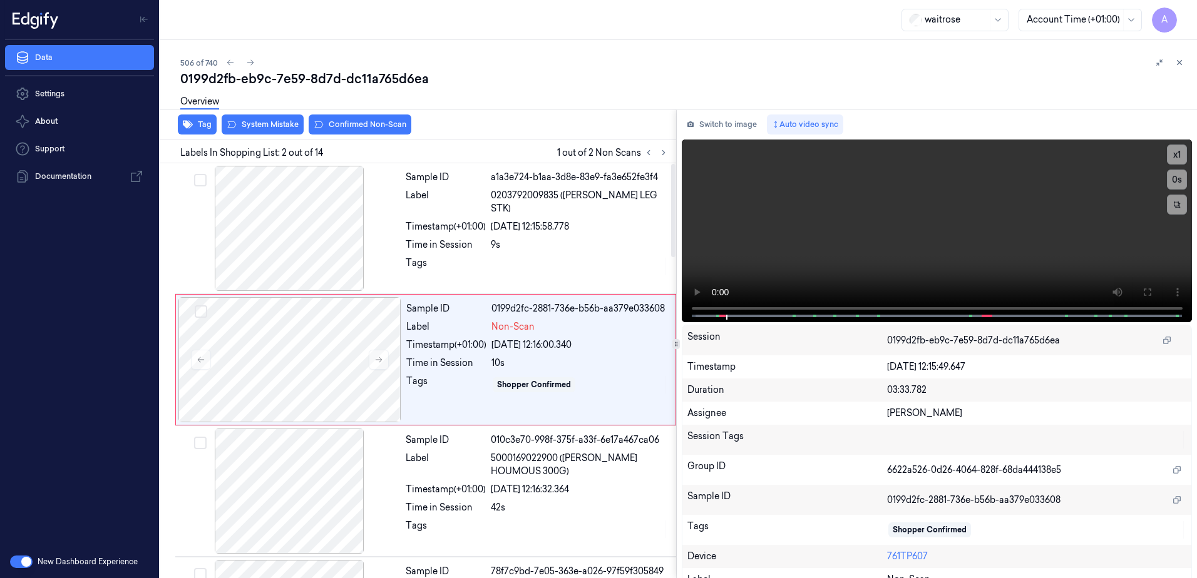
click at [257, 135] on div "Tag System Mistake Confirmed Non-Scan" at bounding box center [415, 125] width 521 height 31
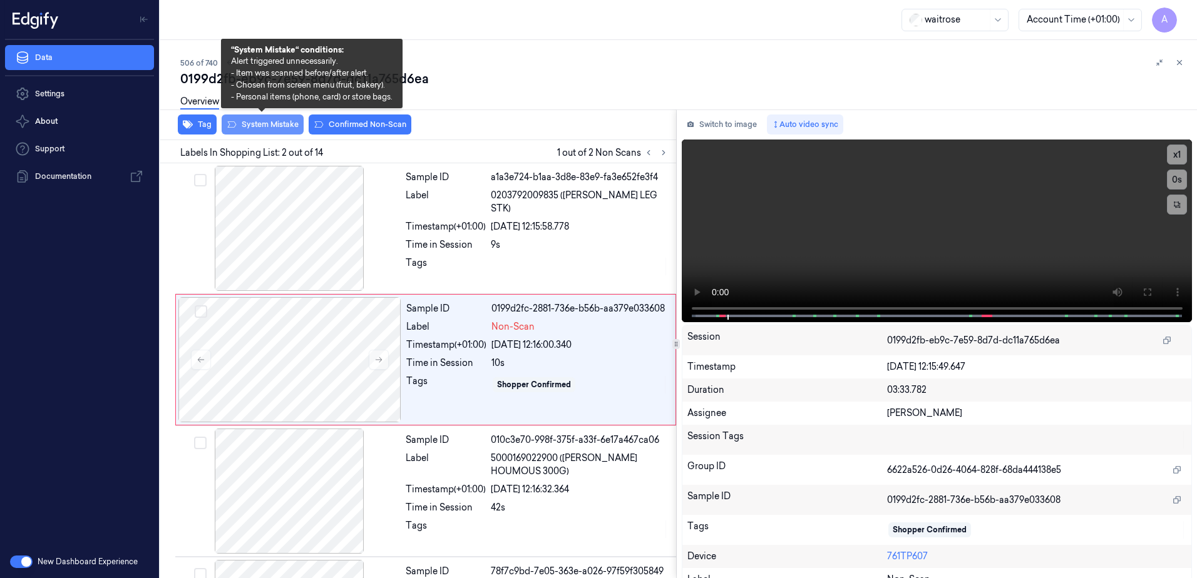
click at [262, 133] on button "System Mistake" at bounding box center [263, 125] width 82 height 20
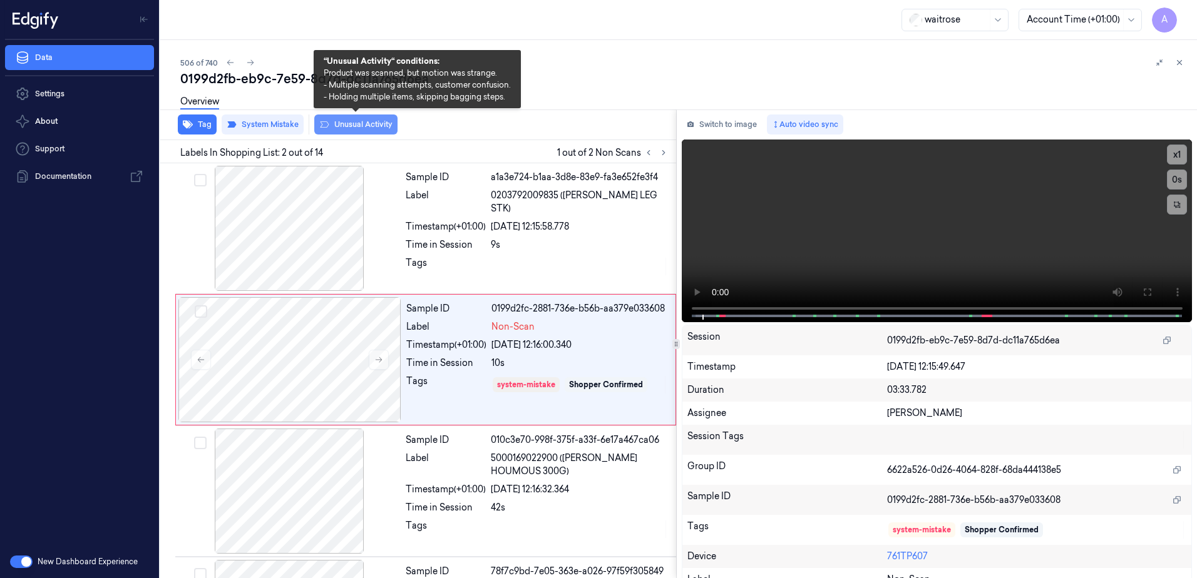
click at [356, 127] on button "Unusual Activity" at bounding box center [355, 125] width 83 height 20
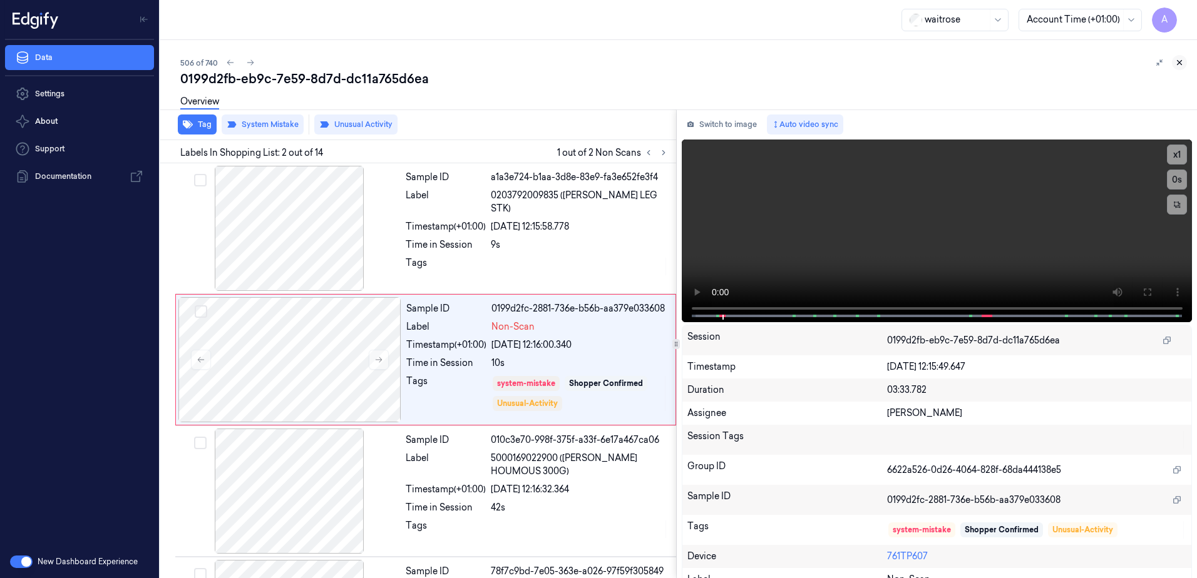
click at [1182, 66] on icon at bounding box center [1179, 62] width 9 height 9
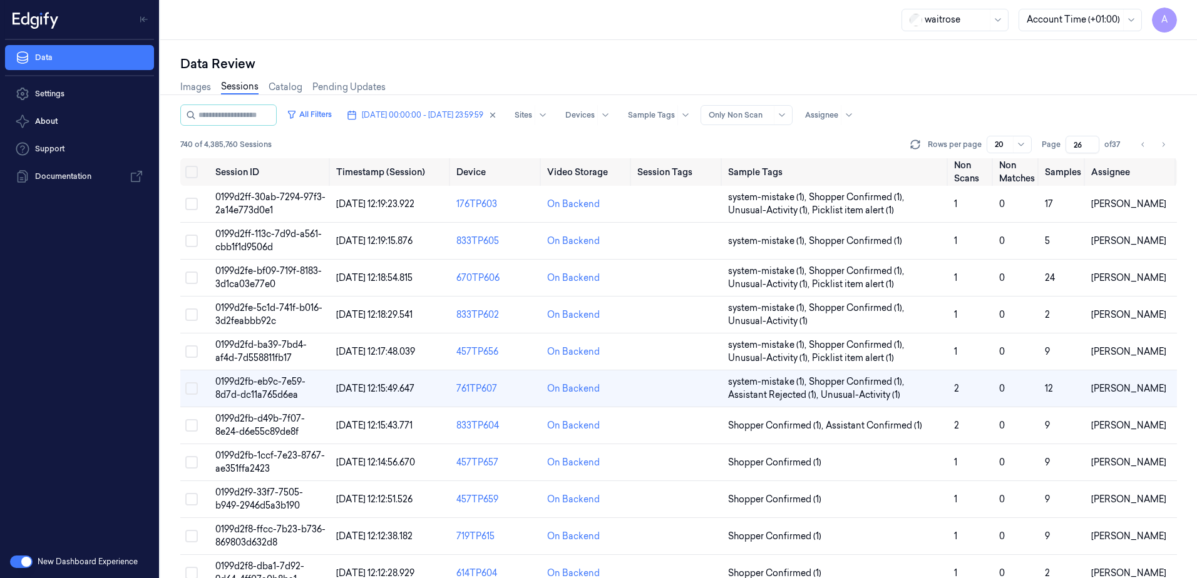
scroll to position [21, 0]
click at [251, 386] on span "0199d2fb-eb9c-7e59-8d7d-dc11a765d6ea" at bounding box center [260, 388] width 90 height 24
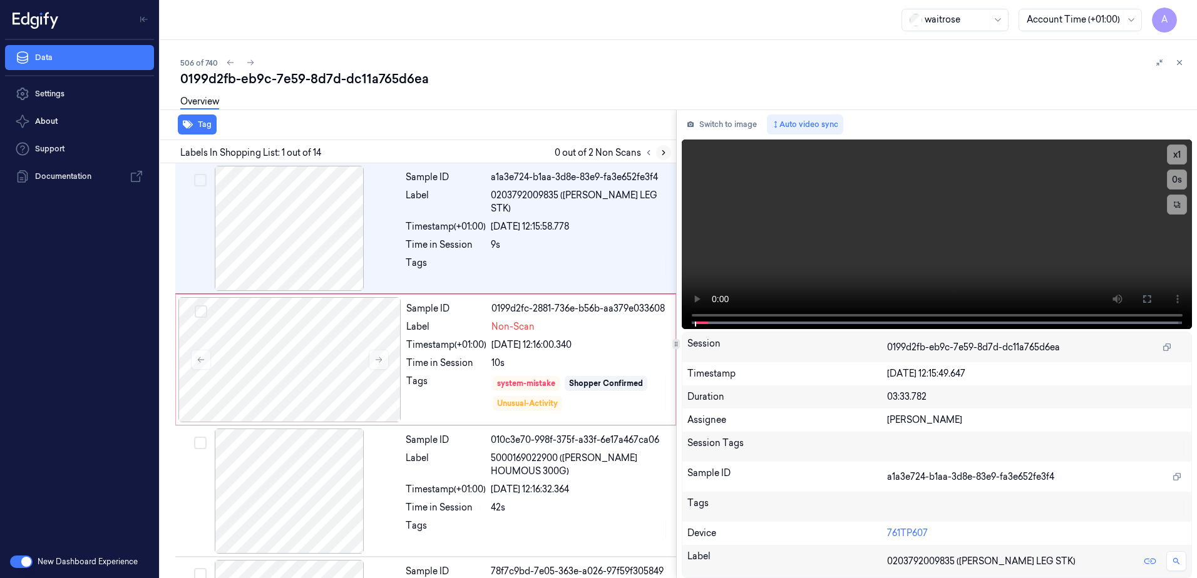
click at [666, 155] on icon at bounding box center [663, 152] width 9 height 9
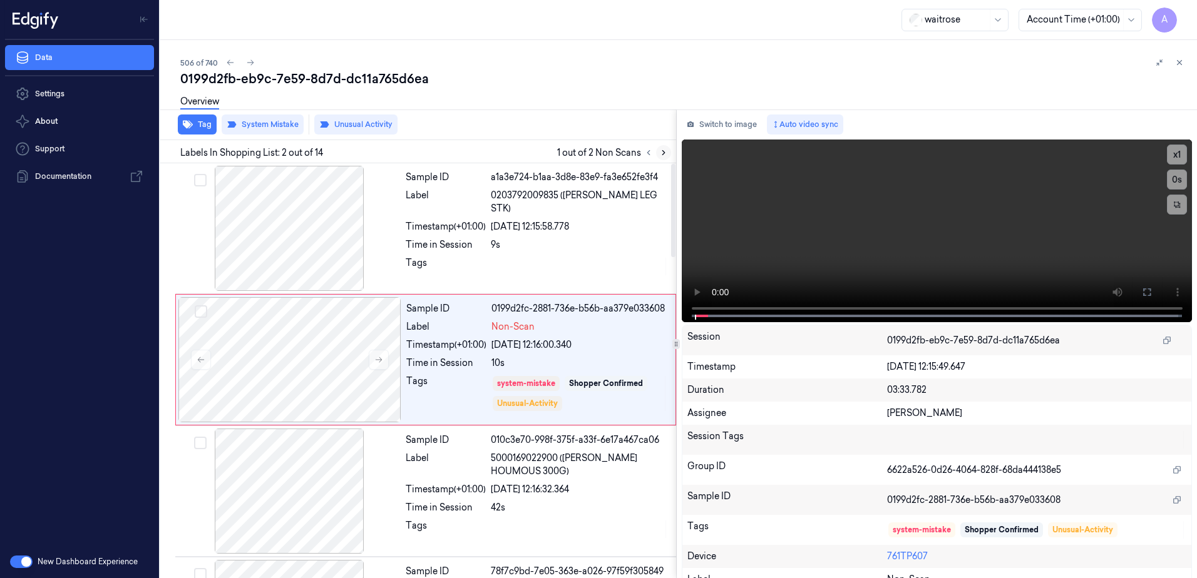
click at [659, 155] on icon at bounding box center [663, 152] width 9 height 9
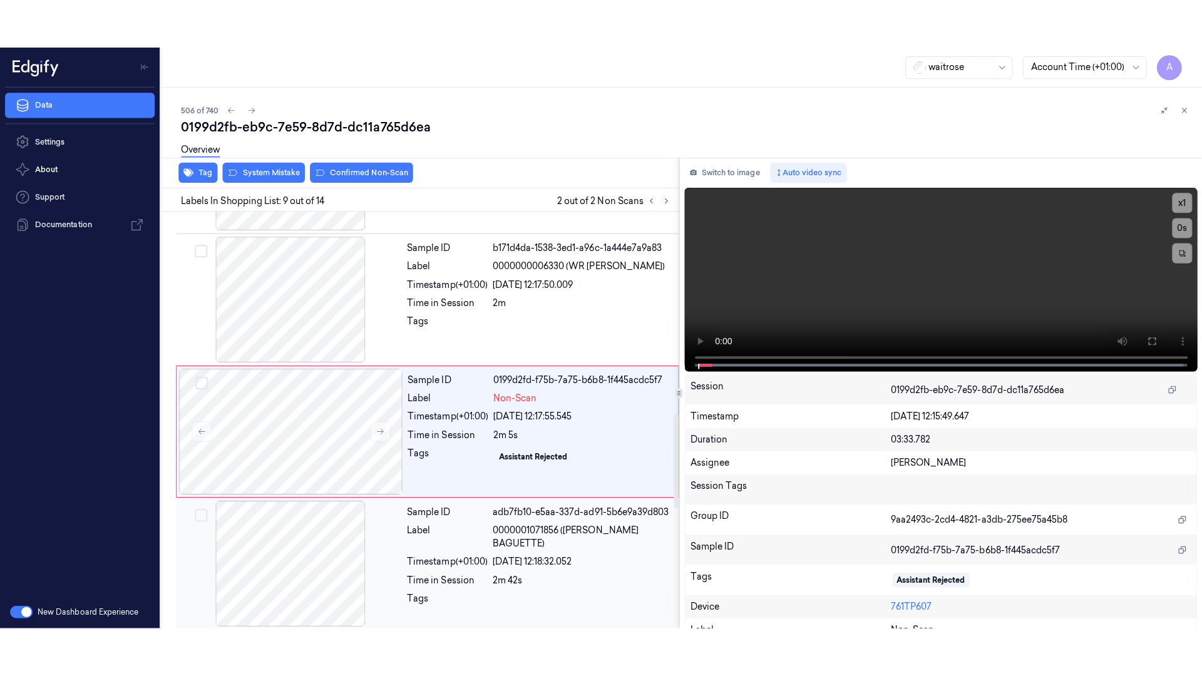
scroll to position [909, 0]
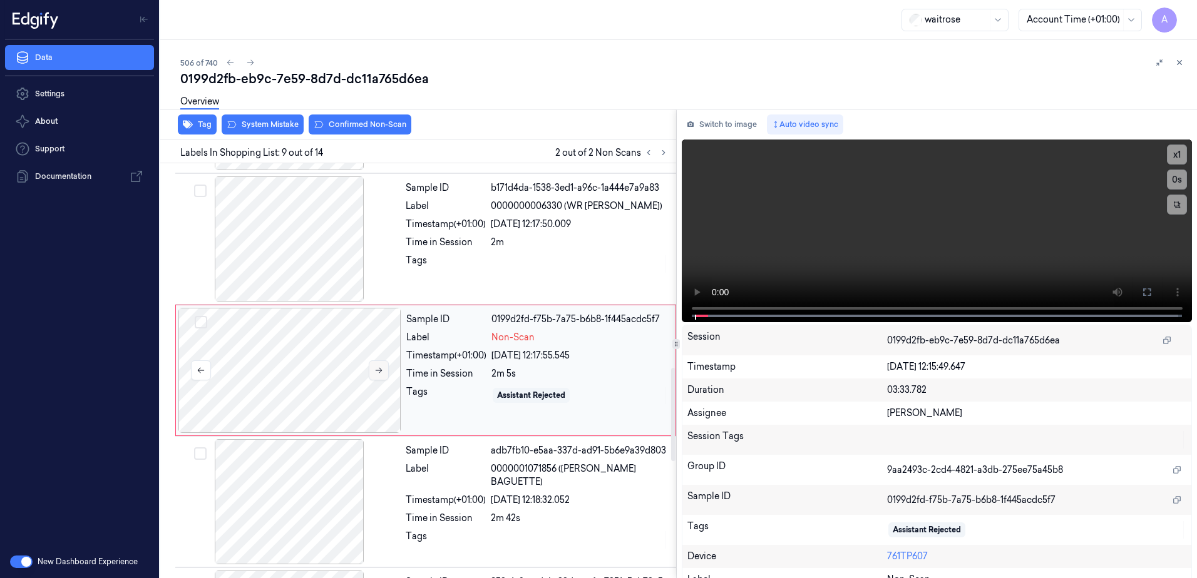
click at [375, 370] on icon at bounding box center [378, 371] width 7 height 6
click at [374, 374] on icon at bounding box center [378, 370] width 9 height 9
click at [1141, 294] on icon at bounding box center [1146, 292] width 10 height 10
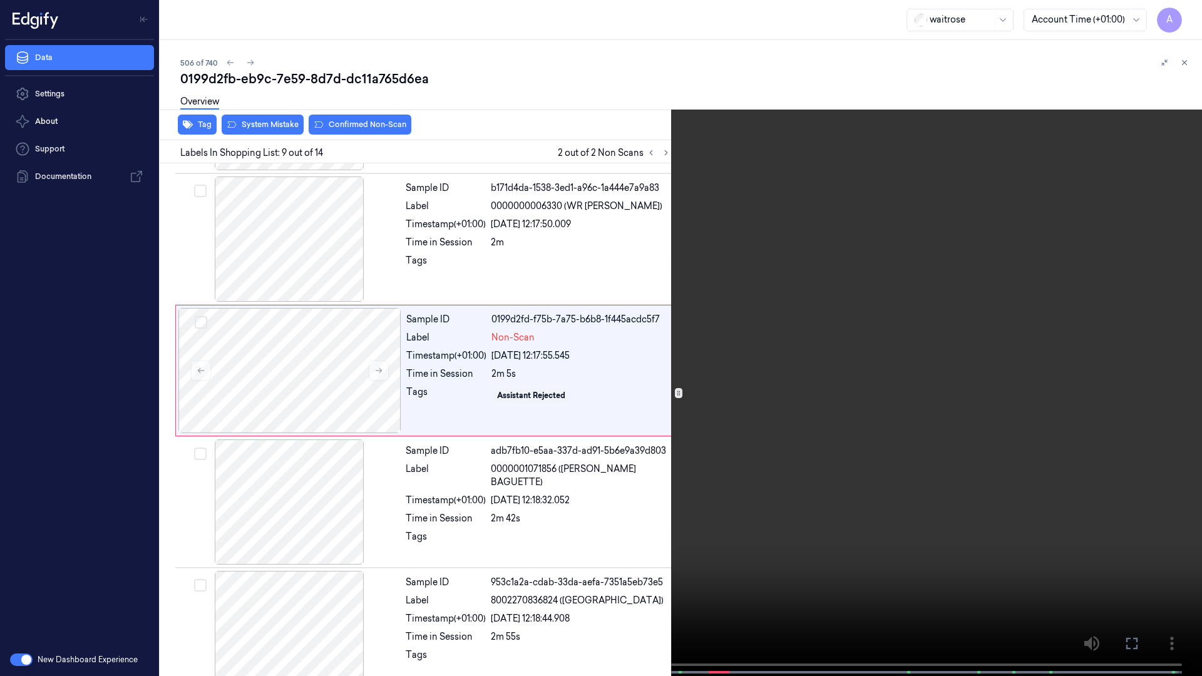
click at [911, 350] on video at bounding box center [601, 339] width 1202 height 678
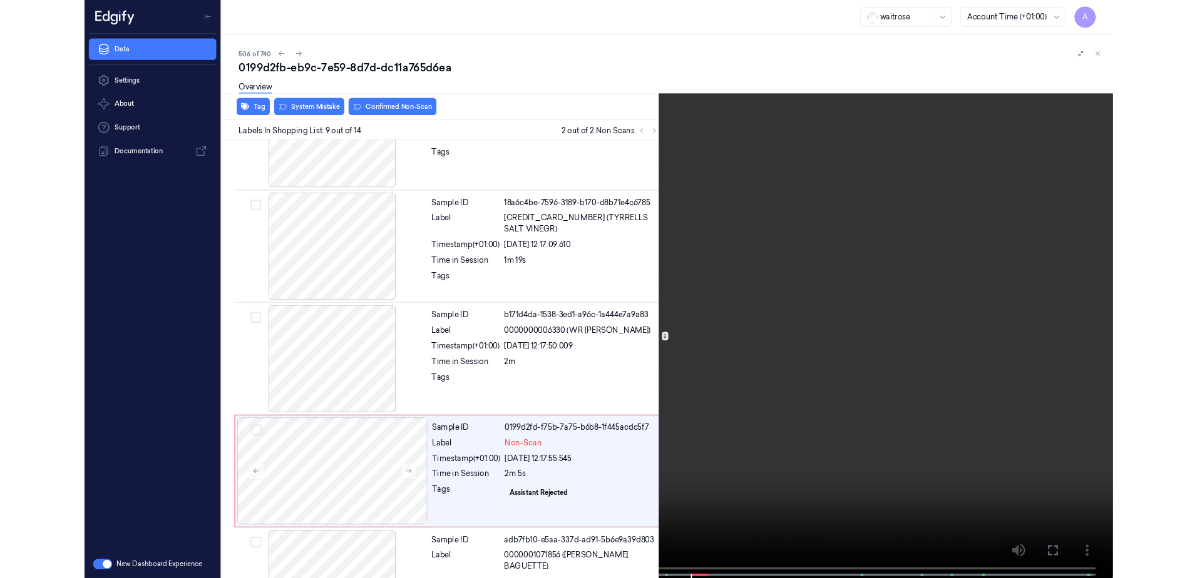
scroll to position [860, 0]
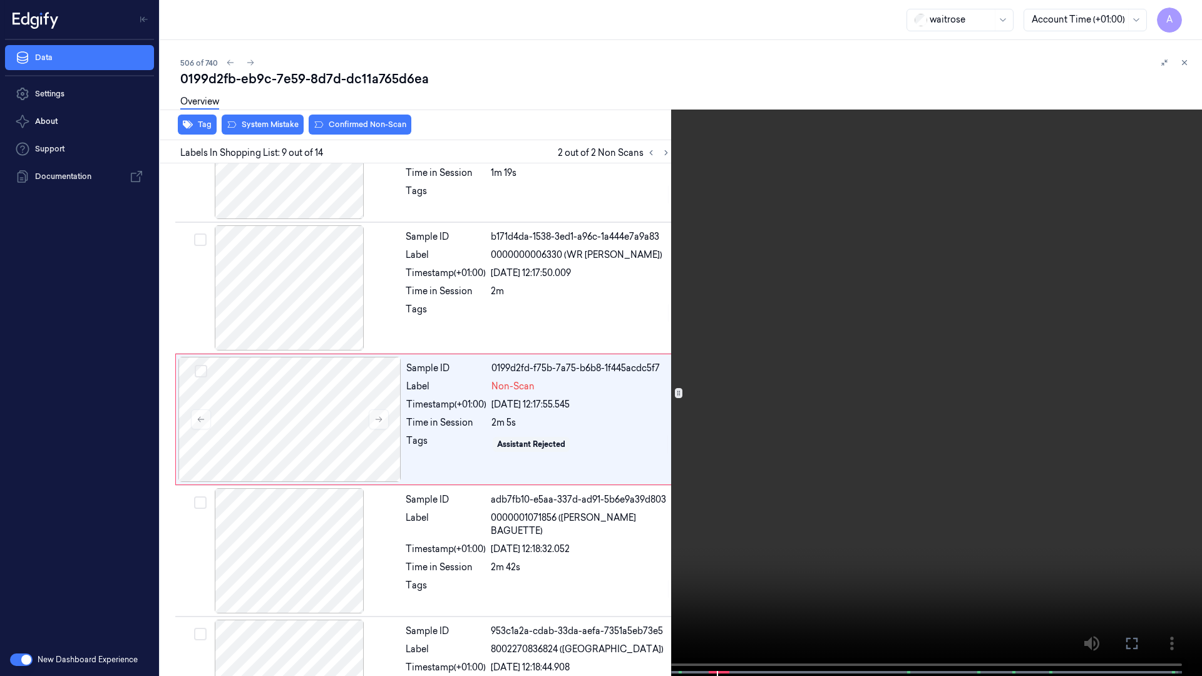
click at [0, 0] on icon at bounding box center [0, 0] width 0 height 0
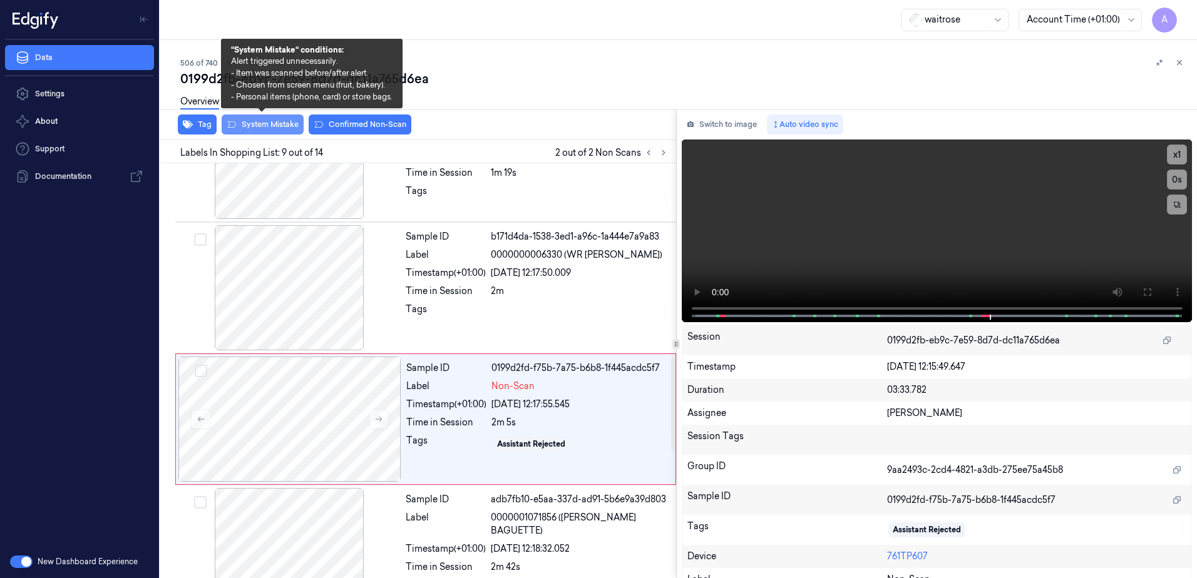
click at [260, 129] on button "System Mistake" at bounding box center [263, 125] width 82 height 20
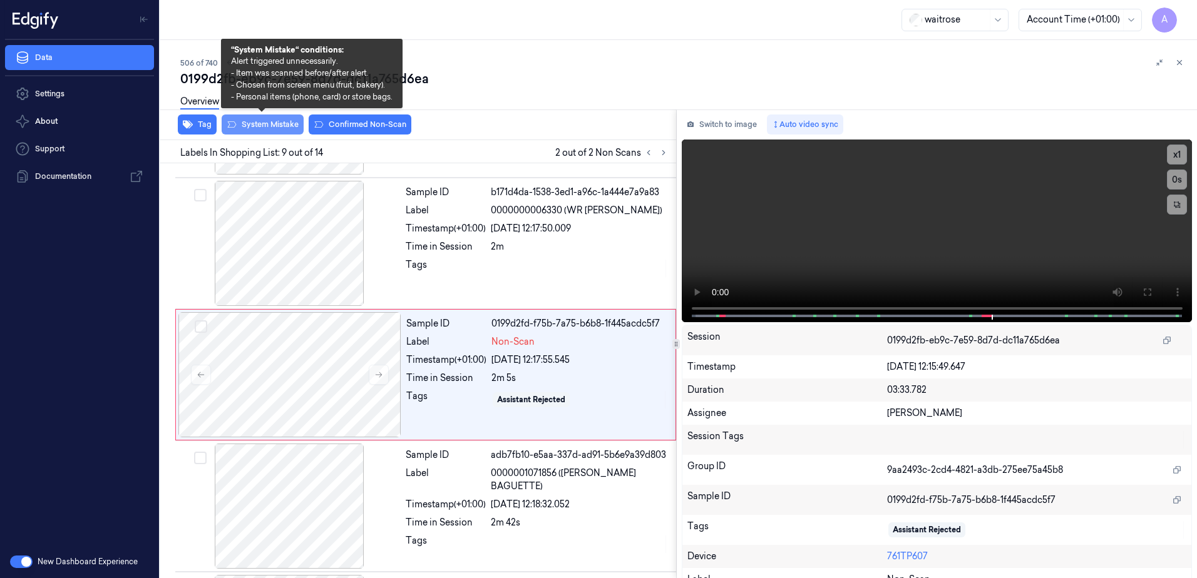
scroll to position [909, 0]
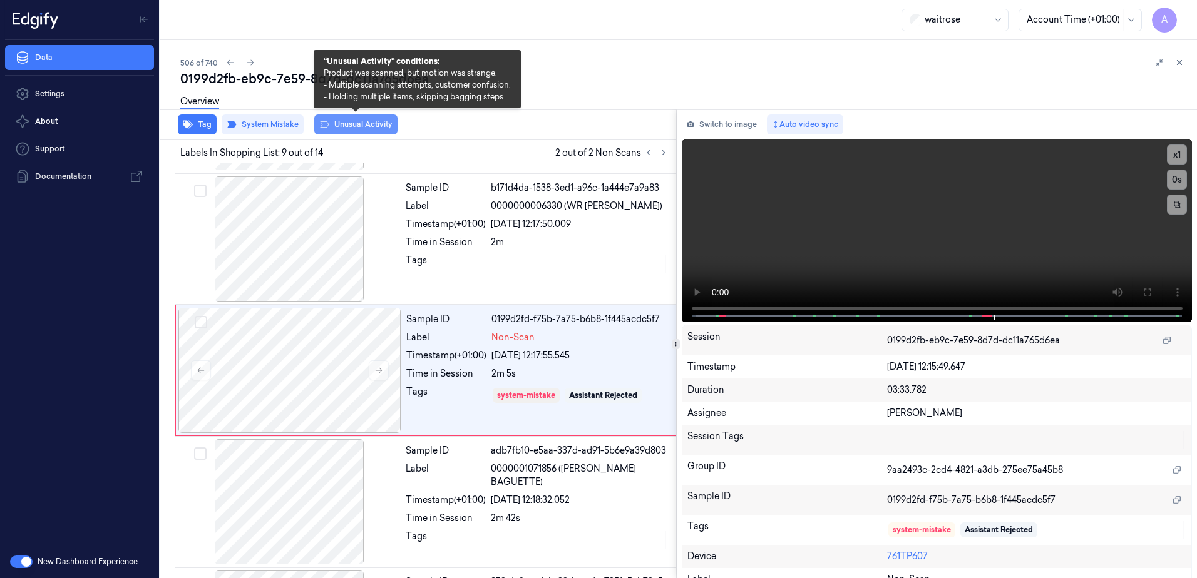
click at [350, 132] on button "Unusual Activity" at bounding box center [355, 125] width 83 height 20
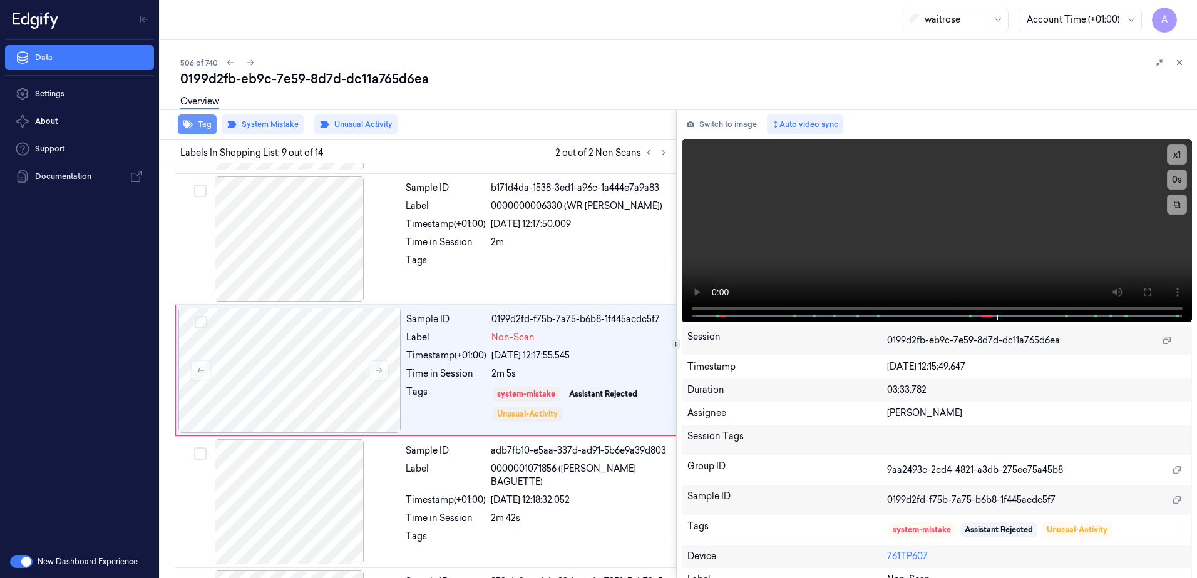
click at [198, 128] on button "Tag" at bounding box center [197, 125] width 39 height 20
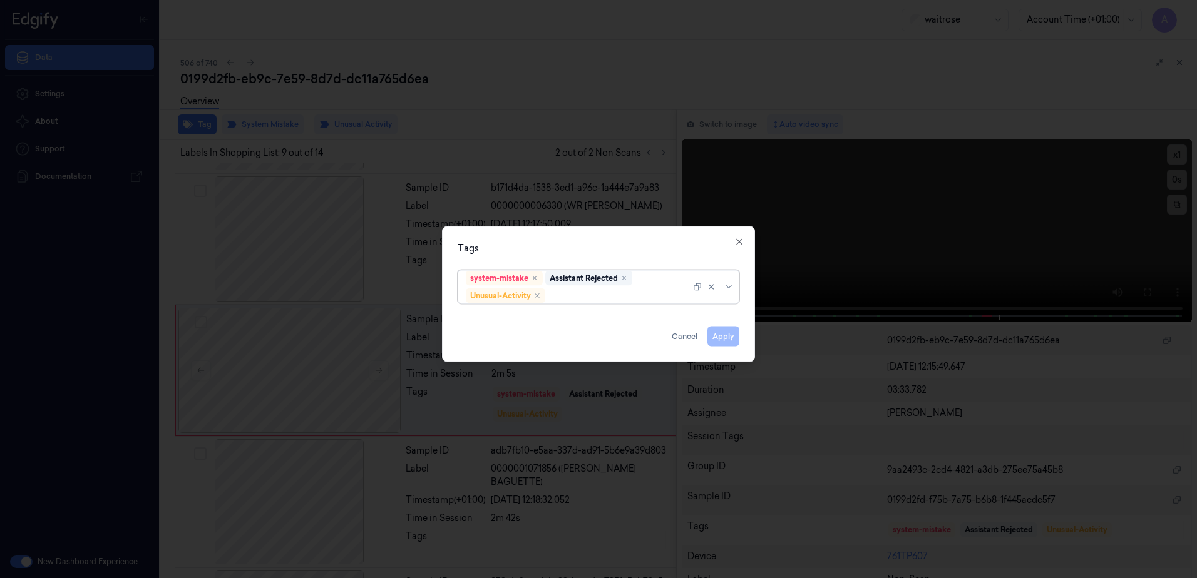
click at [578, 304] on div "system-mistake Assistant Rejected Unusual-Activity" at bounding box center [598, 287] width 282 height 34
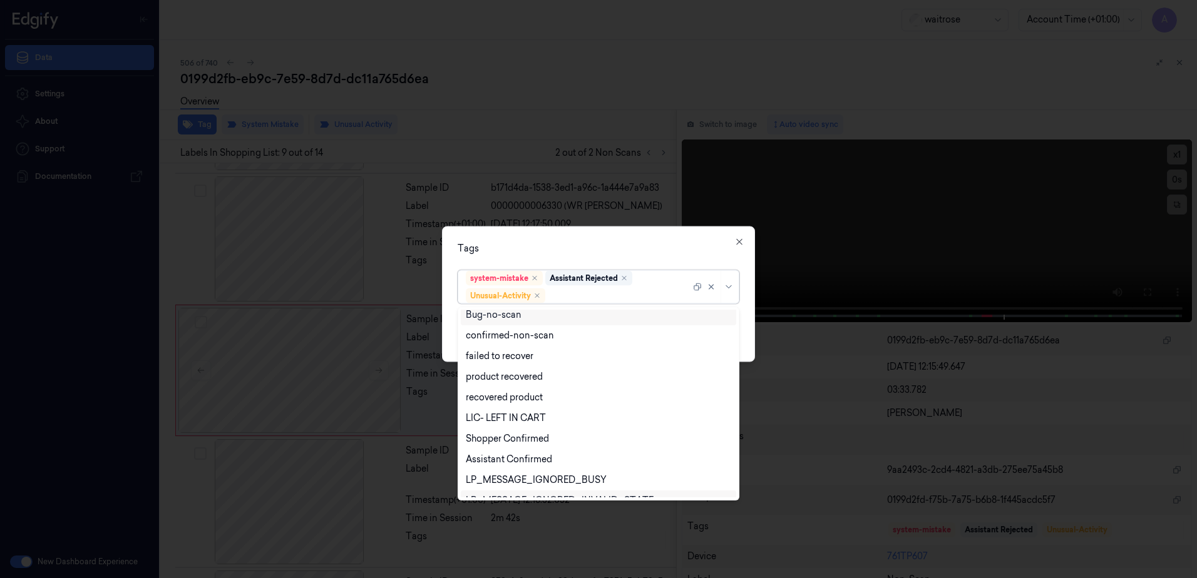
scroll to position [163, 0]
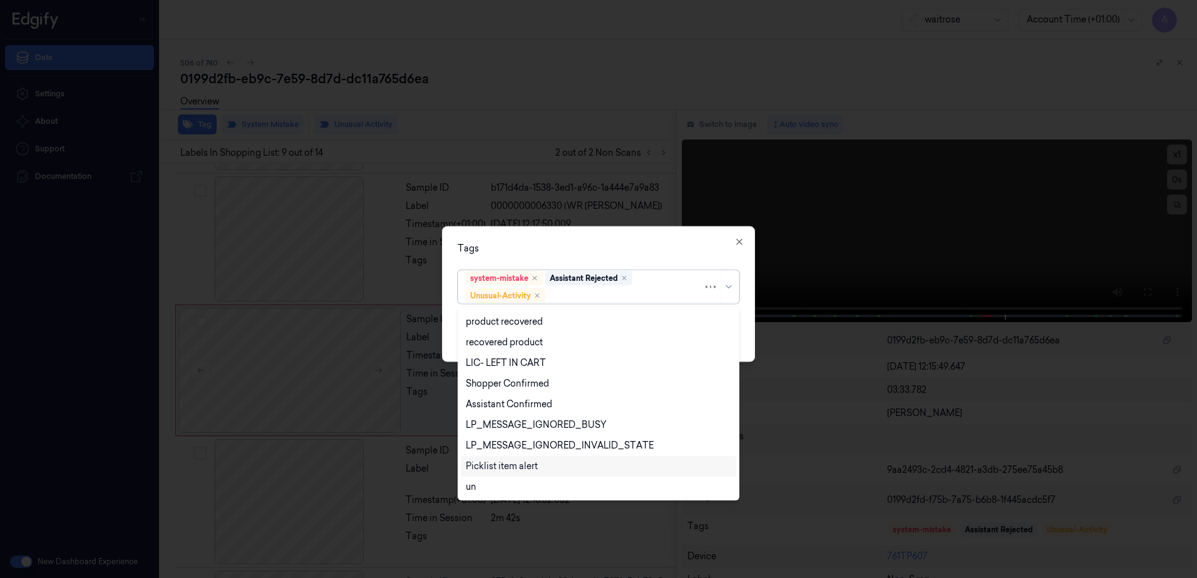
click at [529, 467] on div "Picklist item alert" at bounding box center [502, 466] width 72 height 13
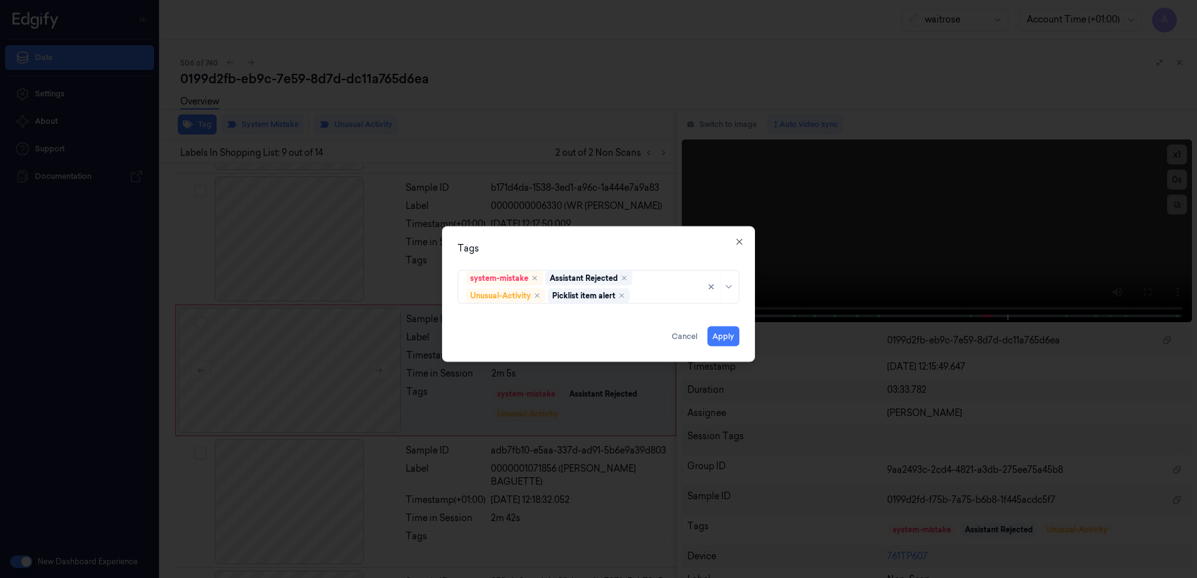
click at [627, 248] on div "Tags" at bounding box center [598, 248] width 282 height 13
click at [719, 339] on button "Apply" at bounding box center [723, 337] width 32 height 20
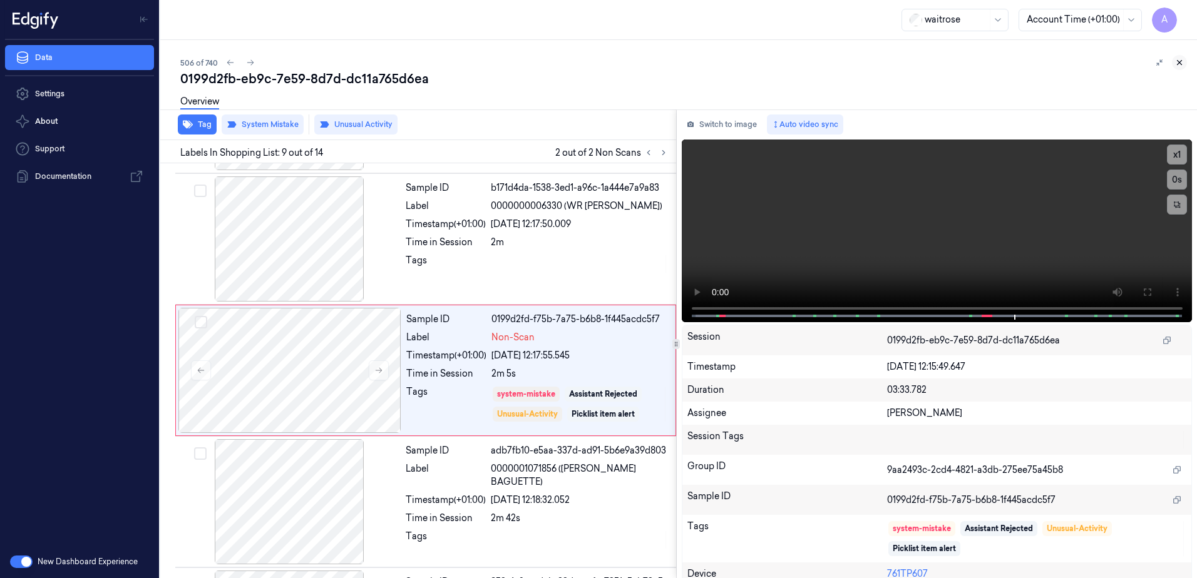
click at [1183, 67] on button at bounding box center [1178, 62] width 15 height 15
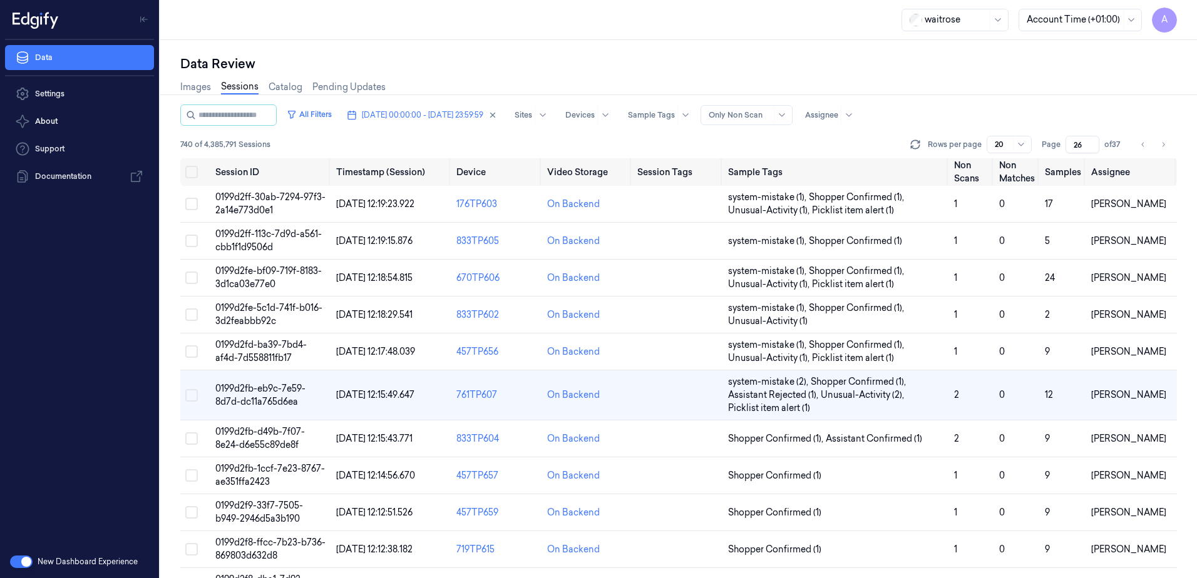
scroll to position [27, 0]
click at [250, 507] on span "0199d2f9-33f7-7505-b949-2946d5a3b190" at bounding box center [259, 512] width 88 height 24
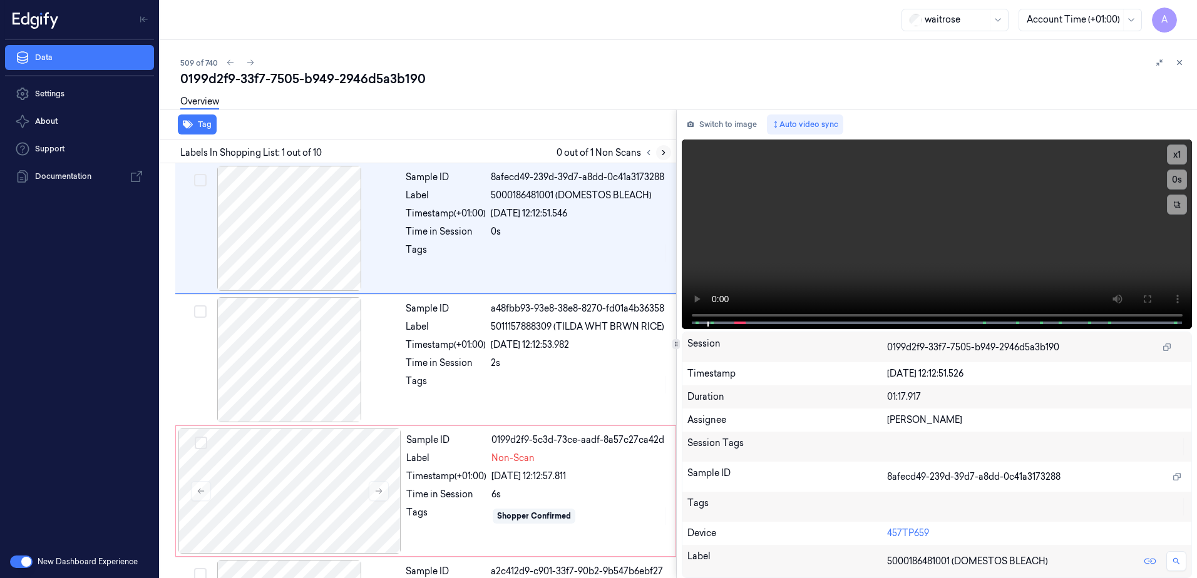
click at [664, 148] on icon at bounding box center [663, 152] width 9 height 9
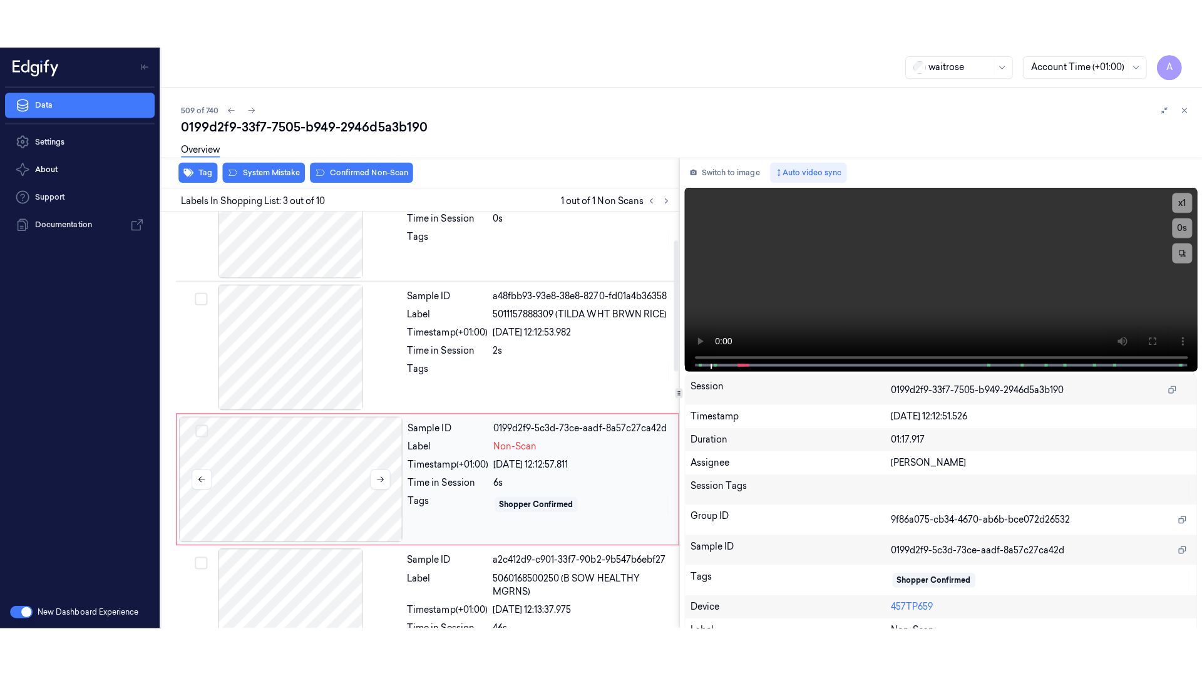
scroll to position [121, 0]
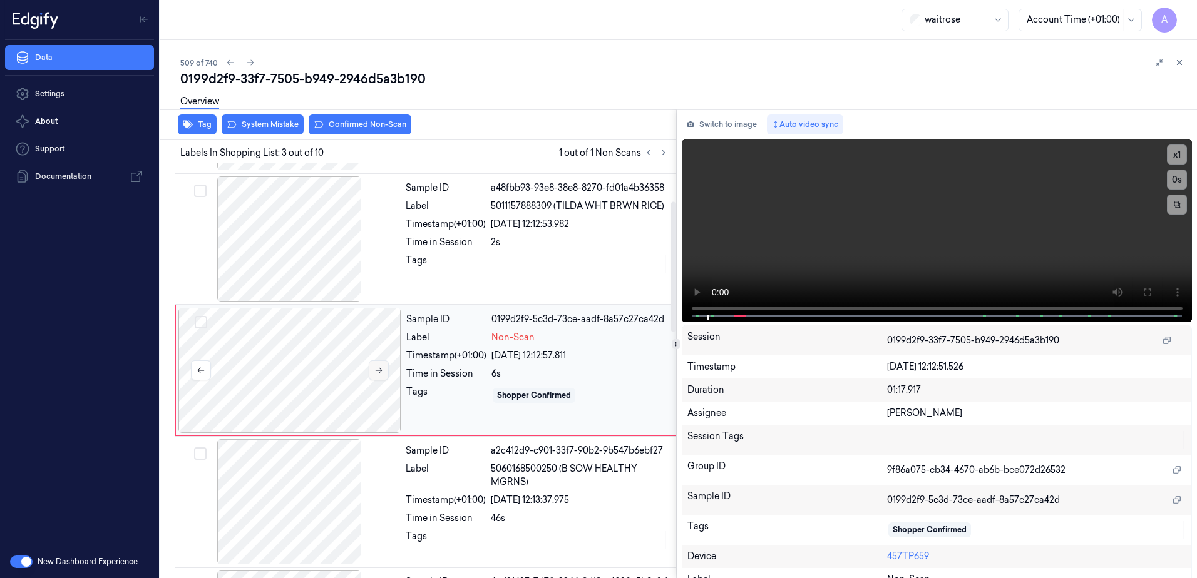
click at [374, 372] on icon at bounding box center [378, 370] width 9 height 9
click at [379, 374] on icon at bounding box center [378, 370] width 9 height 9
click at [1148, 296] on button at bounding box center [1146, 292] width 20 height 20
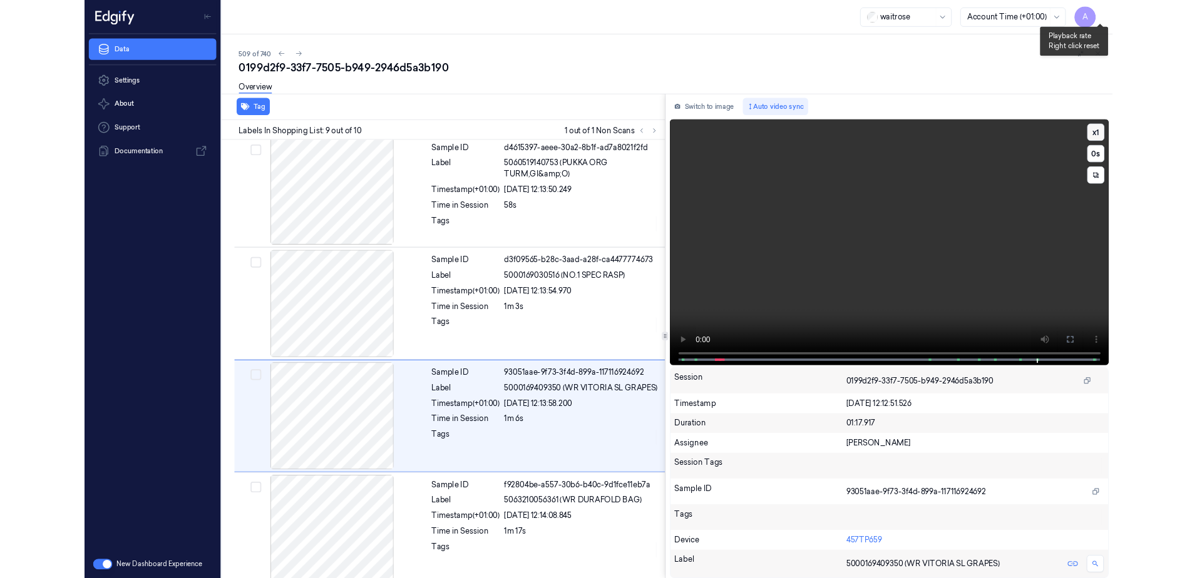
scroll to position [805, 0]
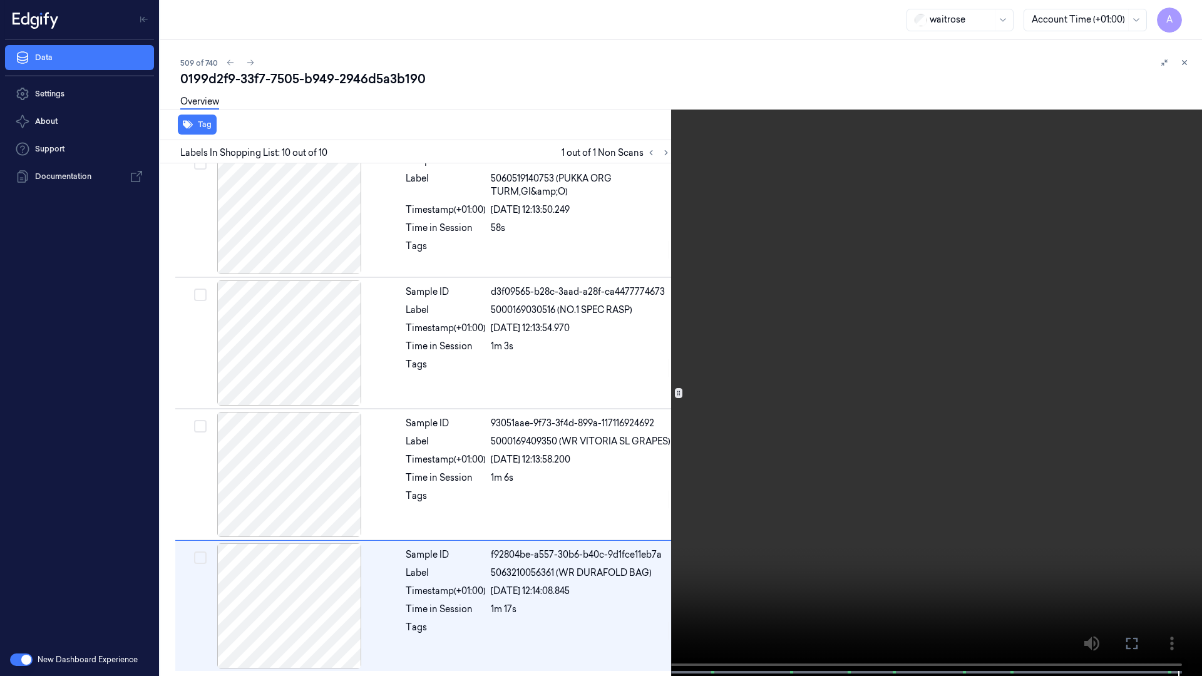
click at [0, 0] on button at bounding box center [0, 0] width 0 height 0
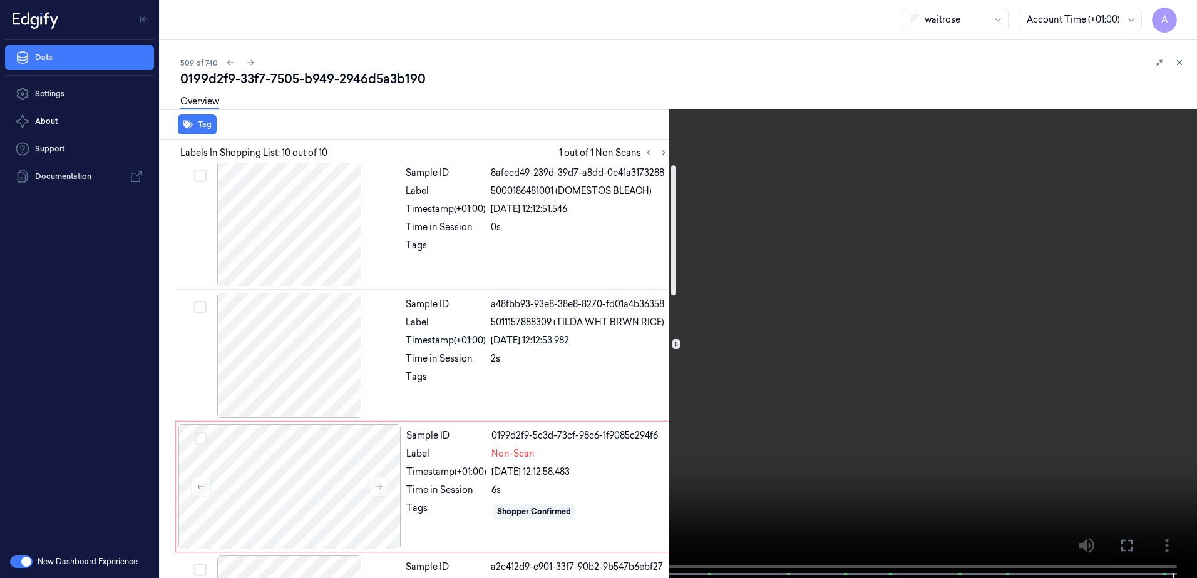
scroll to position [0, 0]
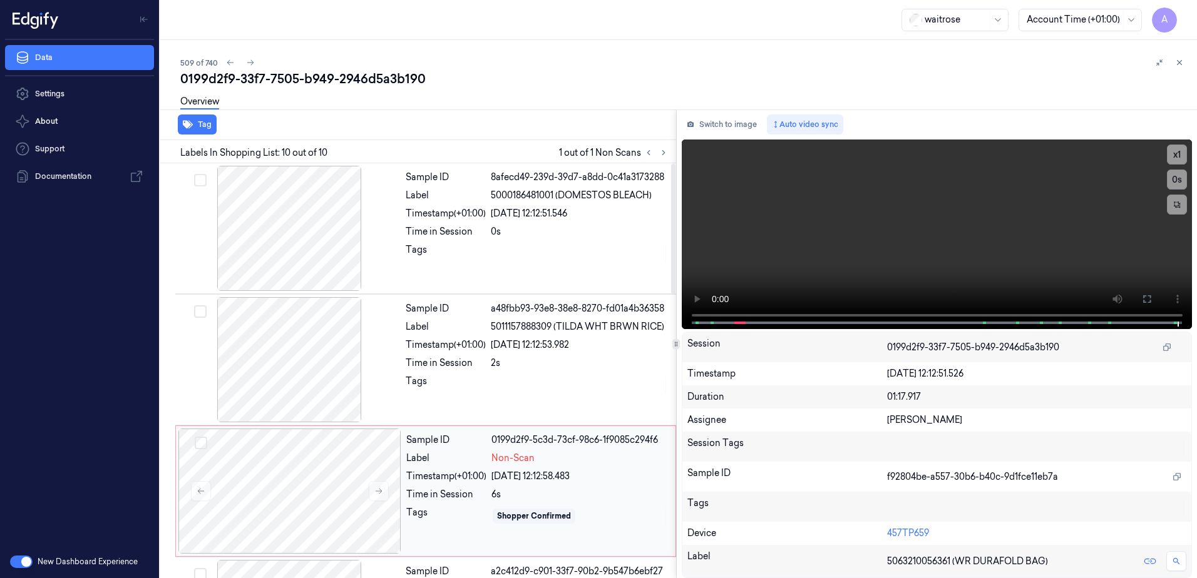
click at [611, 462] on div "Non-Scan" at bounding box center [579, 458] width 176 height 13
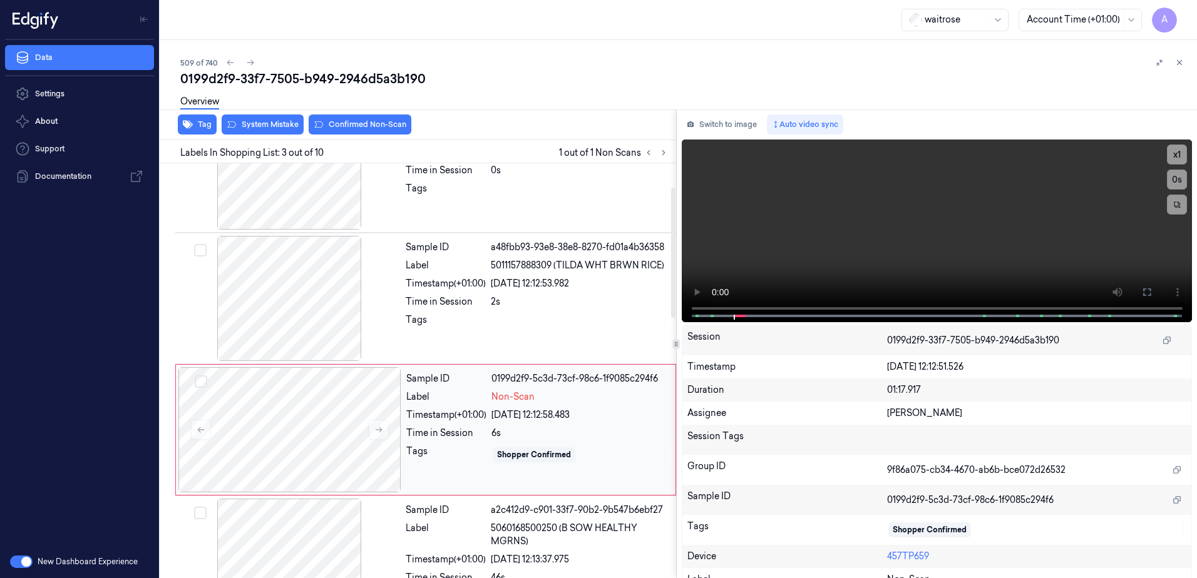
scroll to position [121, 0]
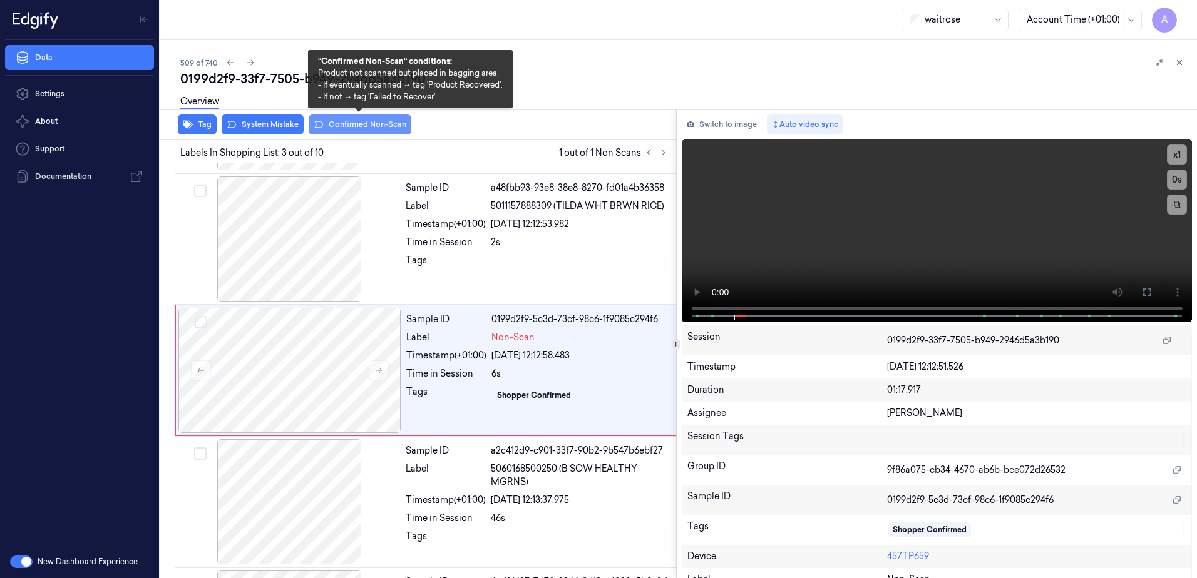
click at [360, 130] on button "Confirmed Non-Scan" at bounding box center [360, 125] width 103 height 20
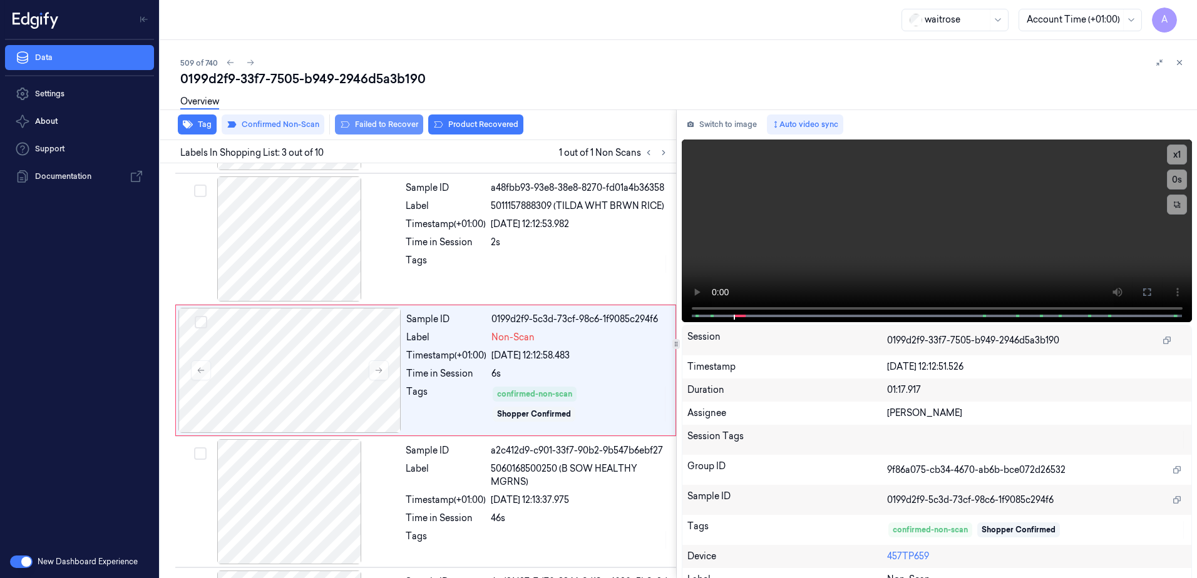
click at [387, 128] on button "Failed to Recover" at bounding box center [379, 125] width 88 height 20
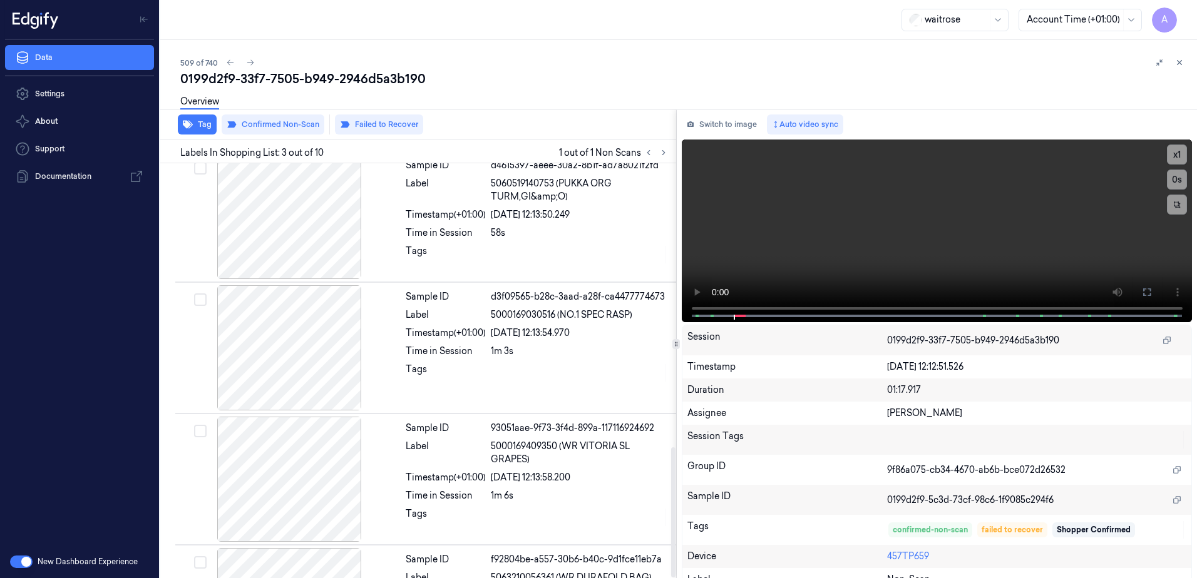
scroll to position [903, 0]
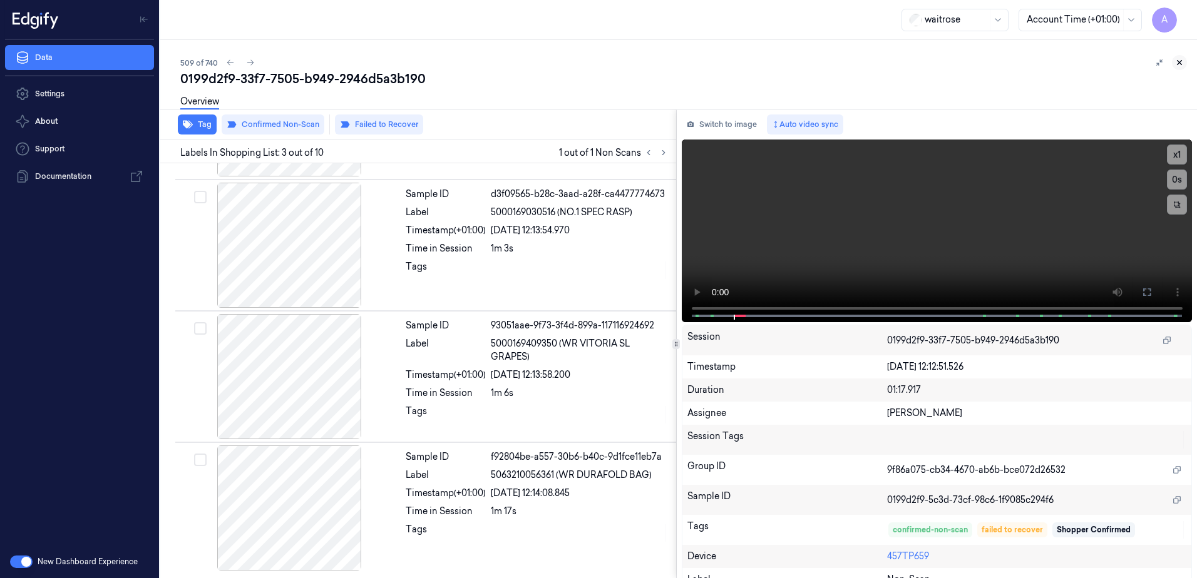
click at [1178, 64] on icon at bounding box center [1179, 62] width 9 height 9
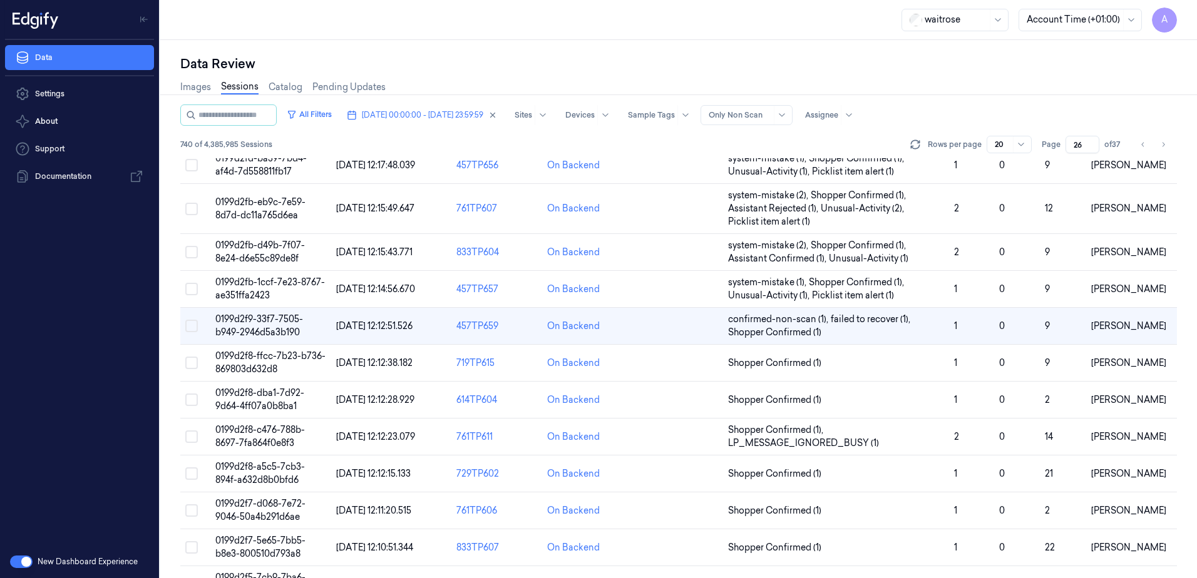
scroll to position [188, 0]
click at [257, 429] on span "0199d2f8-c476-788b-8697-7fa864f0e8f3" at bounding box center [259, 435] width 89 height 24
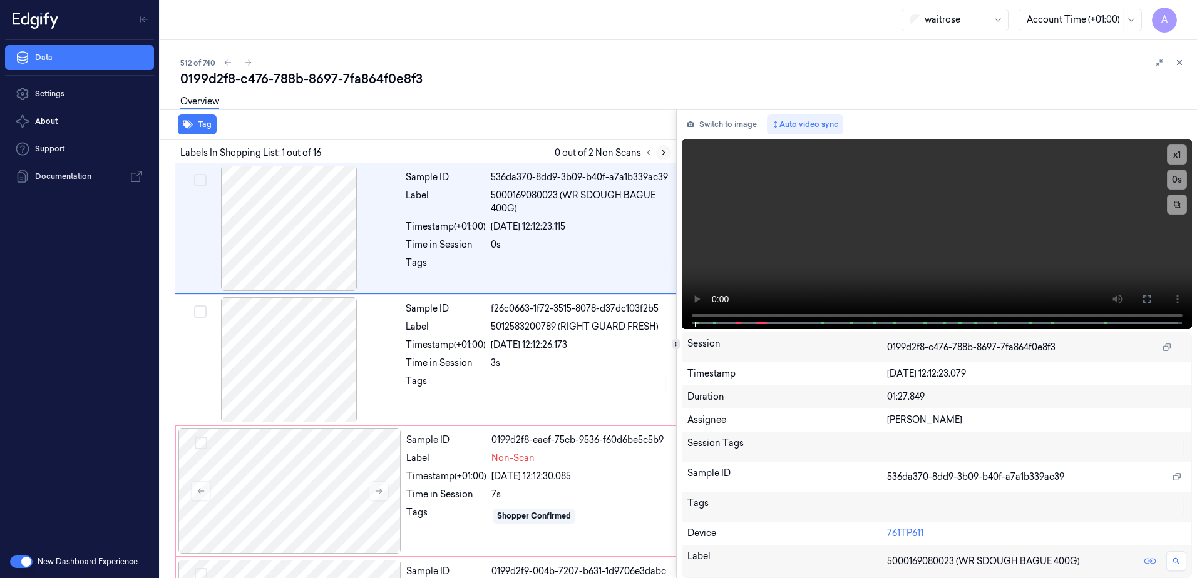
click at [658, 152] on button at bounding box center [663, 152] width 15 height 15
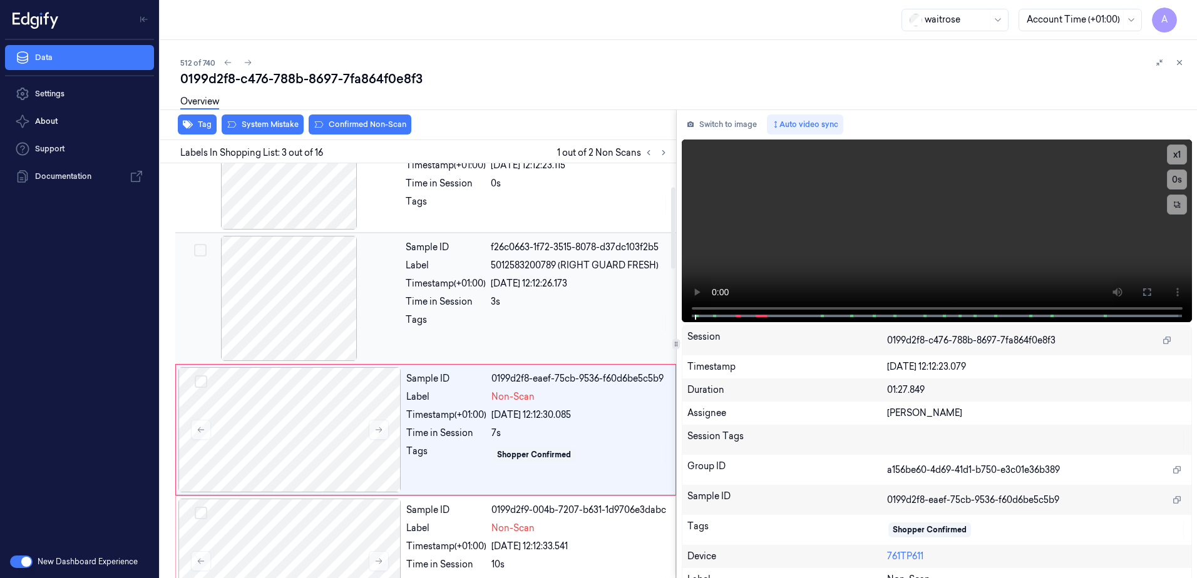
scroll to position [121, 0]
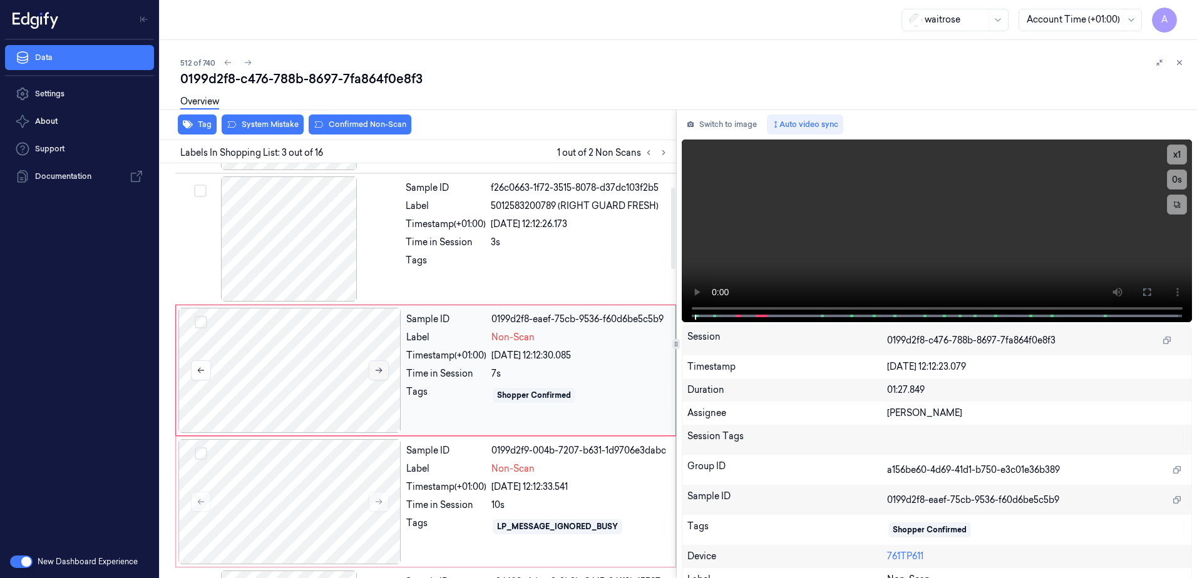
click at [375, 370] on icon at bounding box center [378, 371] width 7 height 6
click at [382, 369] on icon at bounding box center [378, 370] width 9 height 9
click at [382, 502] on icon at bounding box center [378, 502] width 9 height 9
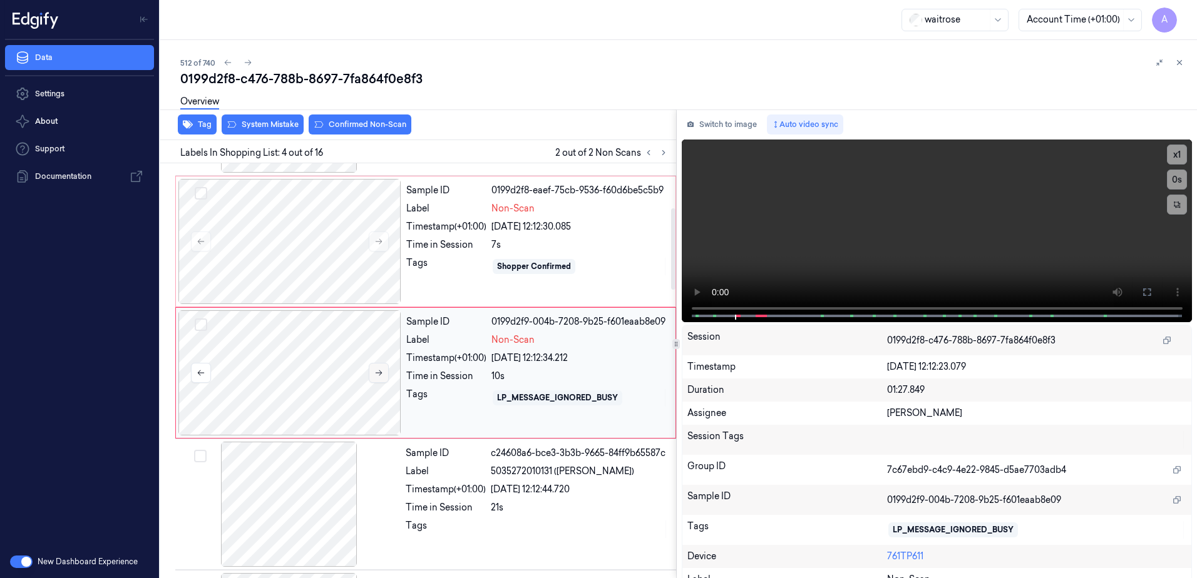
scroll to position [252, 0]
click at [375, 368] on icon at bounding box center [378, 370] width 9 height 9
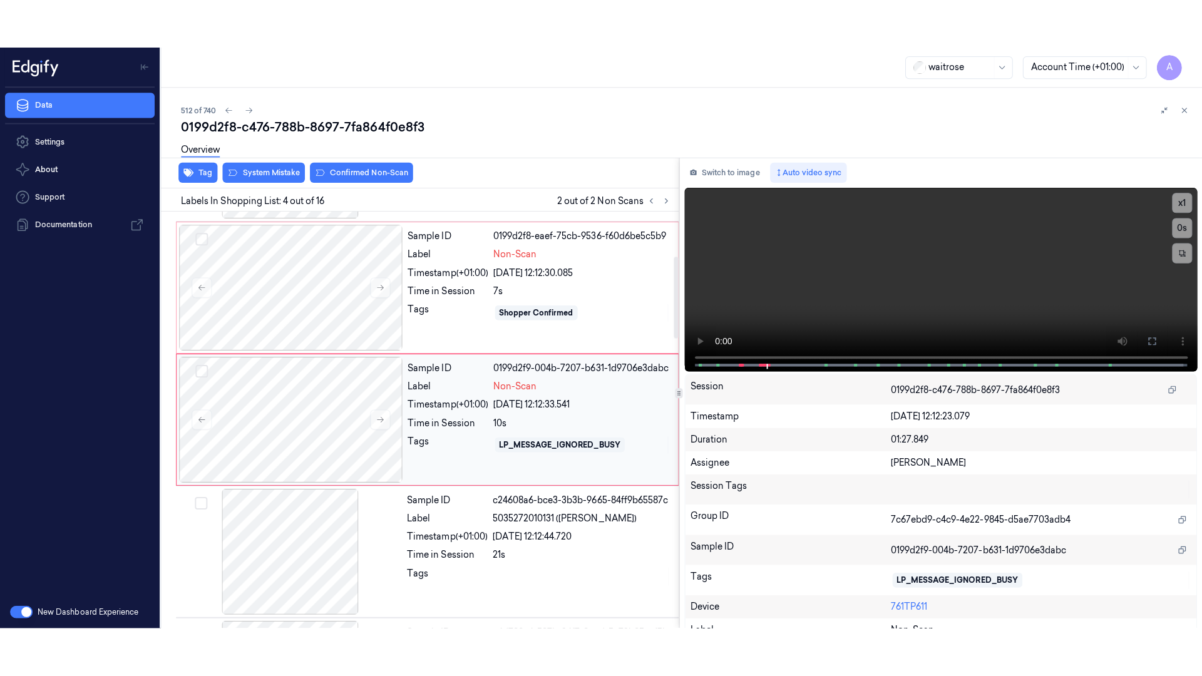
scroll to position [127, 0]
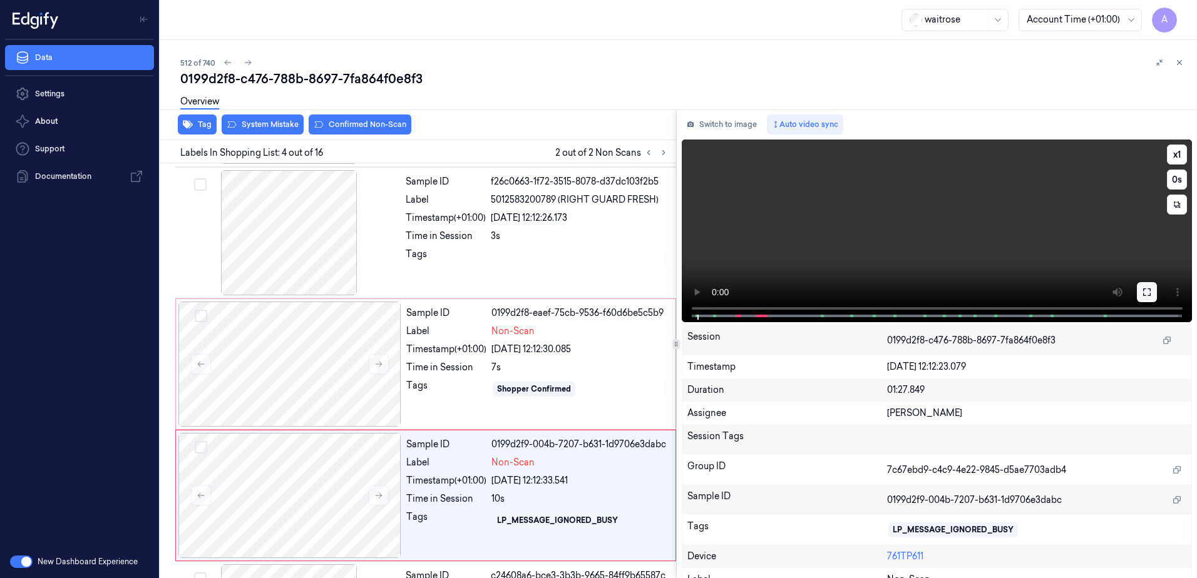
click at [1142, 292] on icon at bounding box center [1146, 292] width 10 height 10
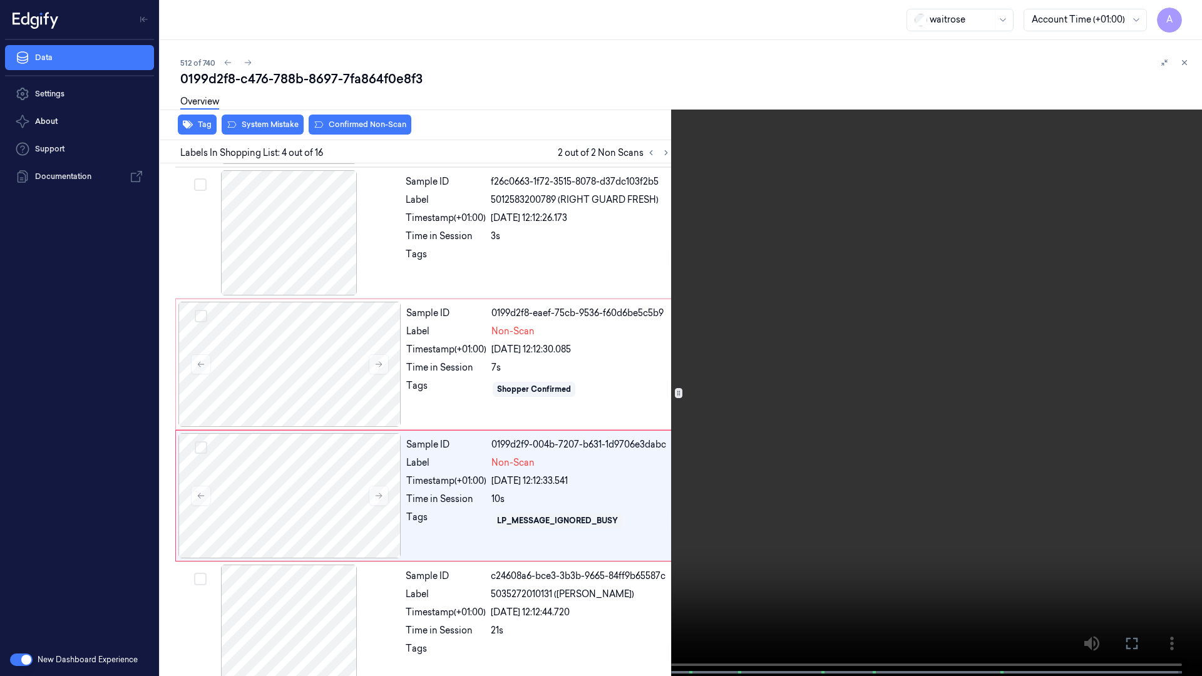
click at [444, 549] on video at bounding box center [601, 339] width 1202 height 678
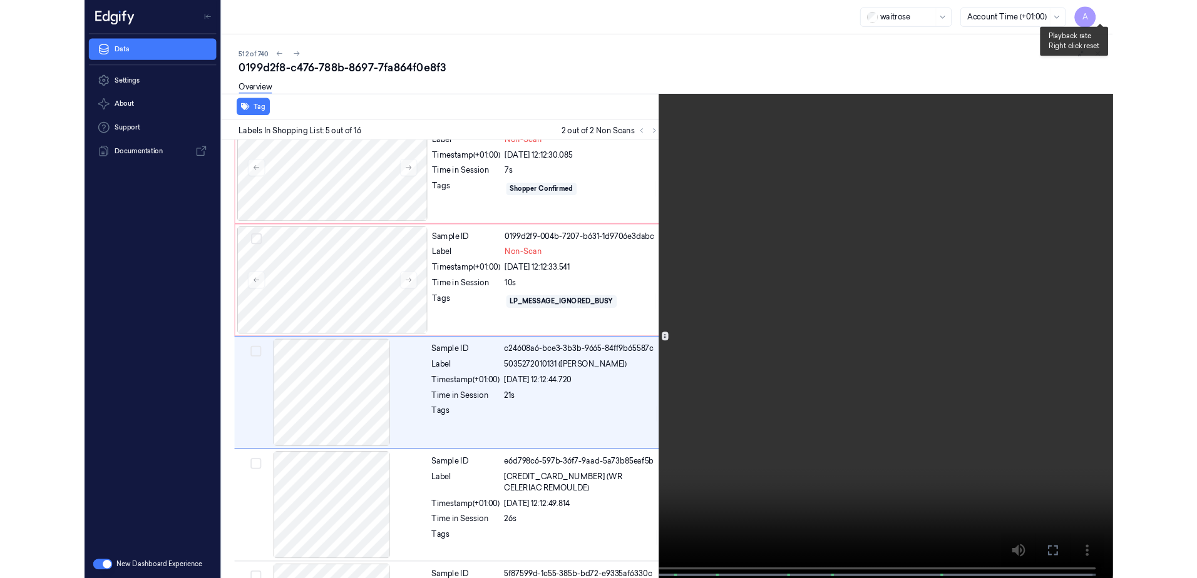
scroll to position [335, 0]
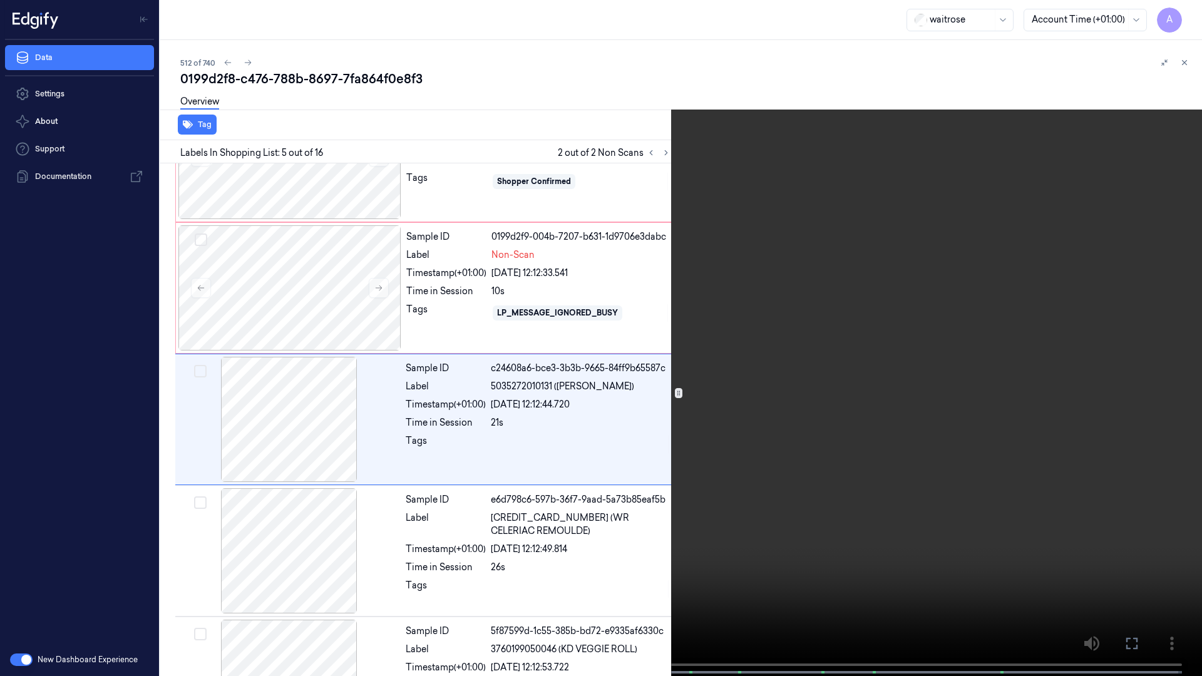
click at [0, 0] on icon at bounding box center [0, 0] width 0 height 0
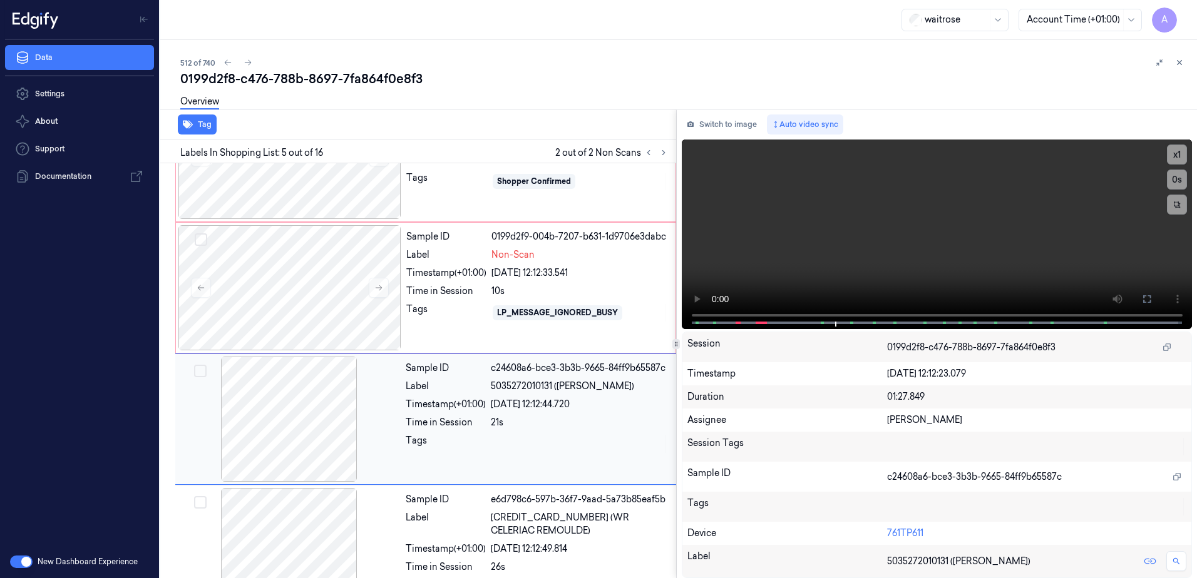
scroll to position [384, 0]
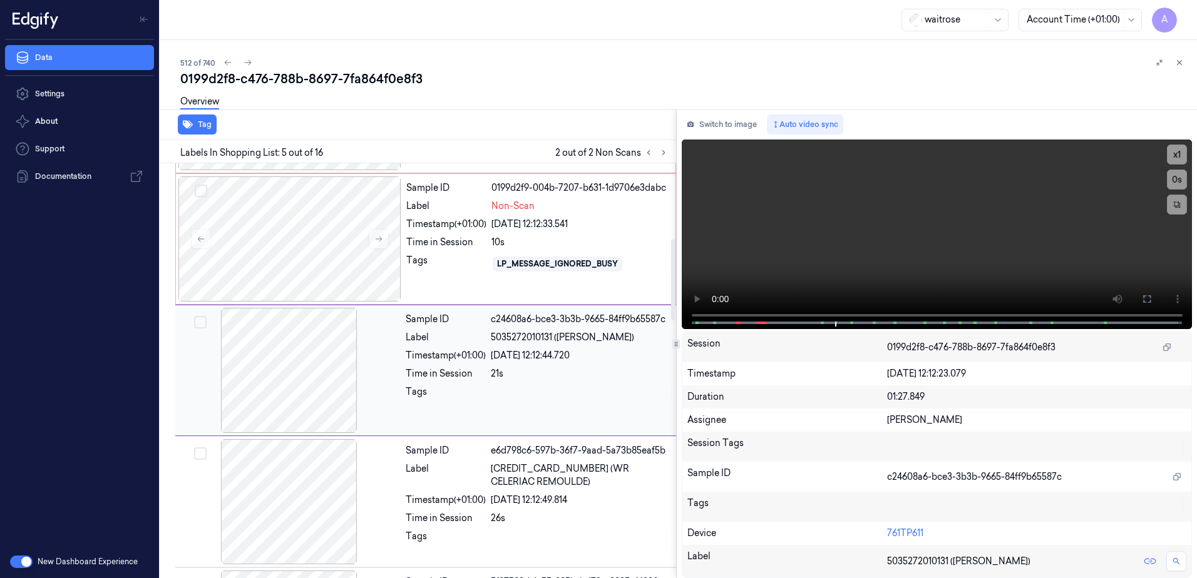
click at [510, 388] on div at bounding box center [580, 395] width 178 height 20
click at [456, 259] on div "Tags" at bounding box center [446, 264] width 80 height 20
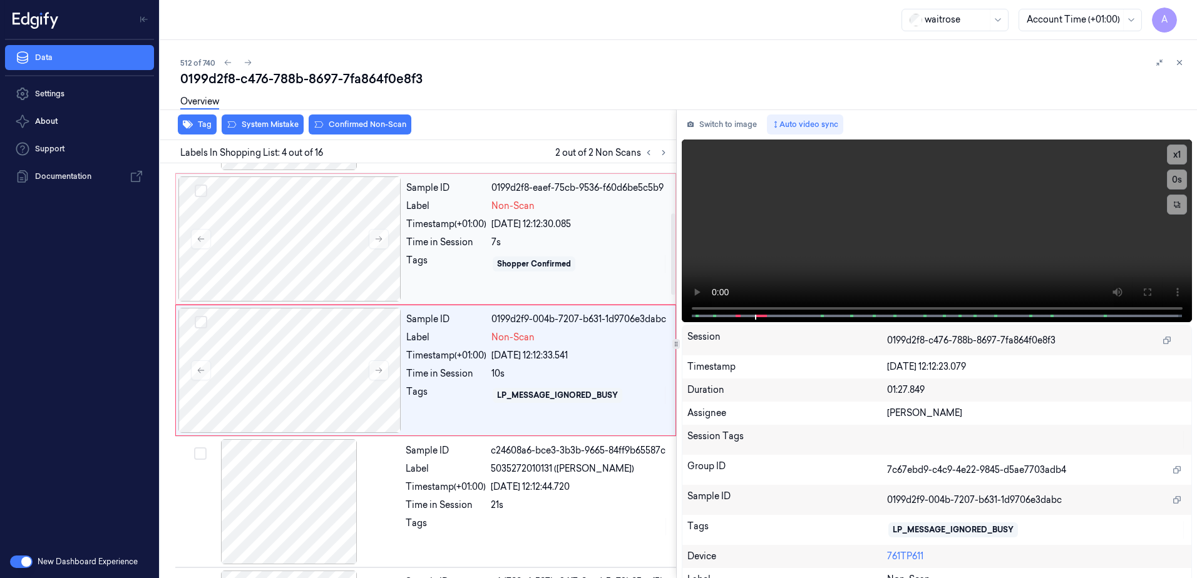
click at [454, 262] on div "Tags" at bounding box center [446, 264] width 80 height 20
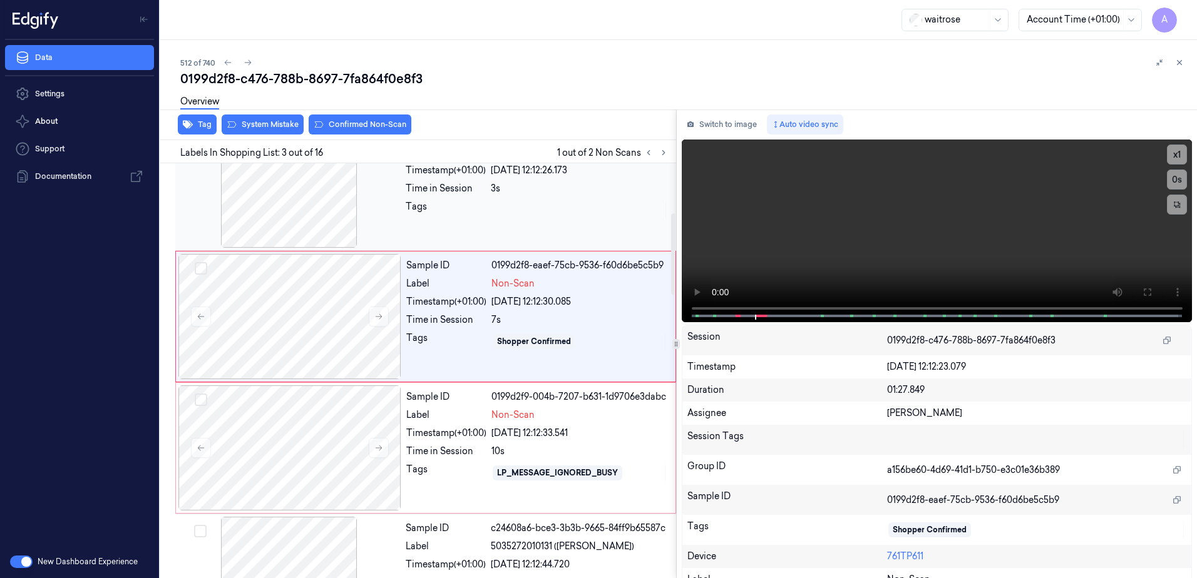
scroll to position [121, 0]
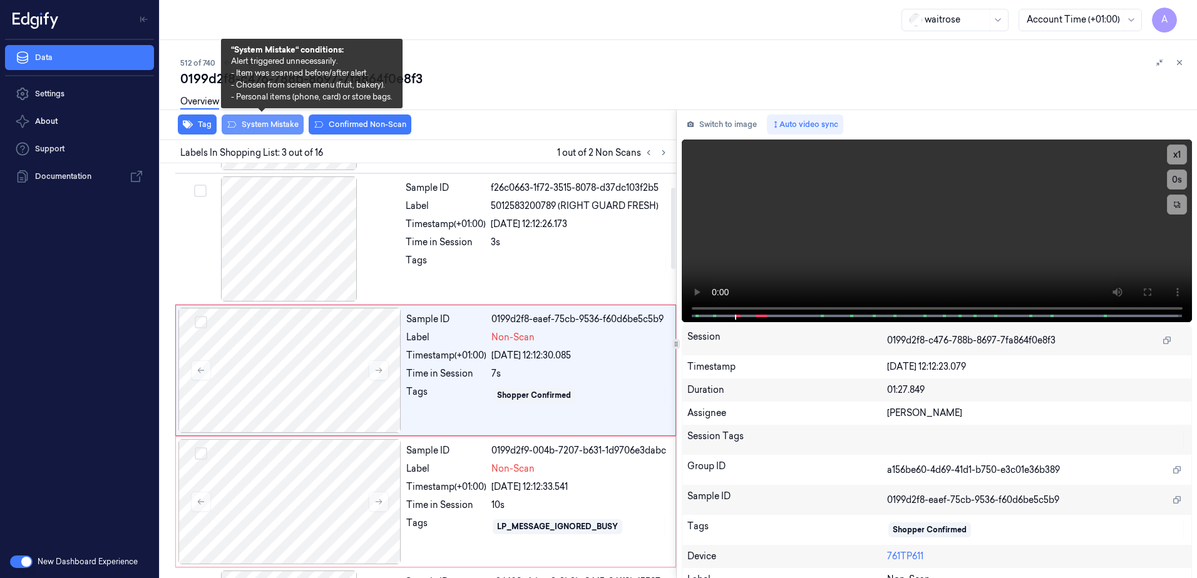
click at [263, 129] on button "System Mistake" at bounding box center [263, 125] width 82 height 20
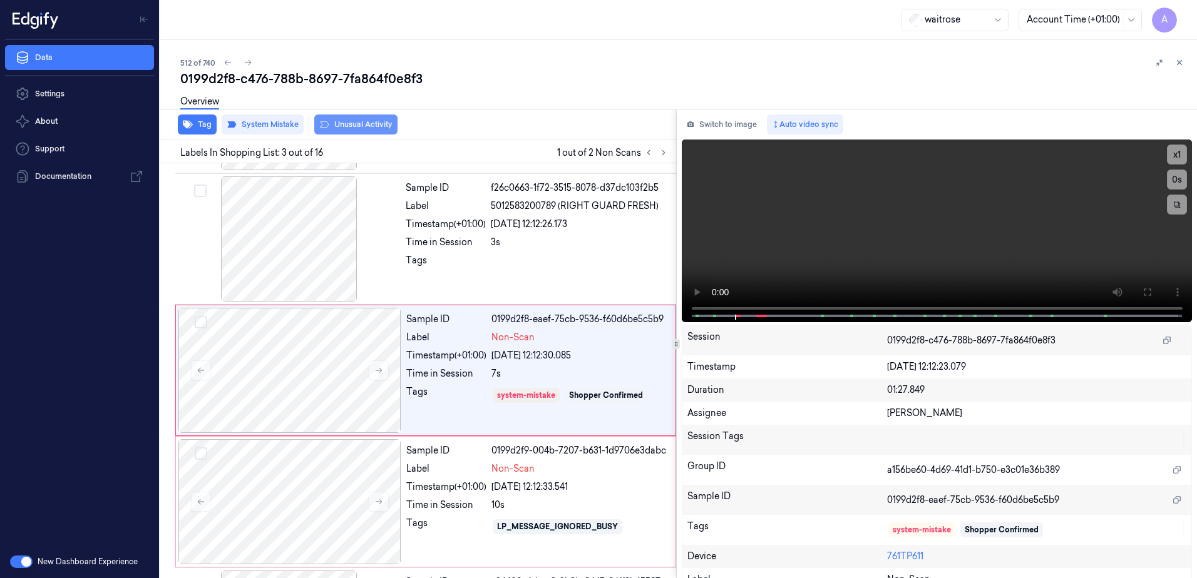
click at [365, 129] on button "Unusual Activity" at bounding box center [355, 125] width 83 height 20
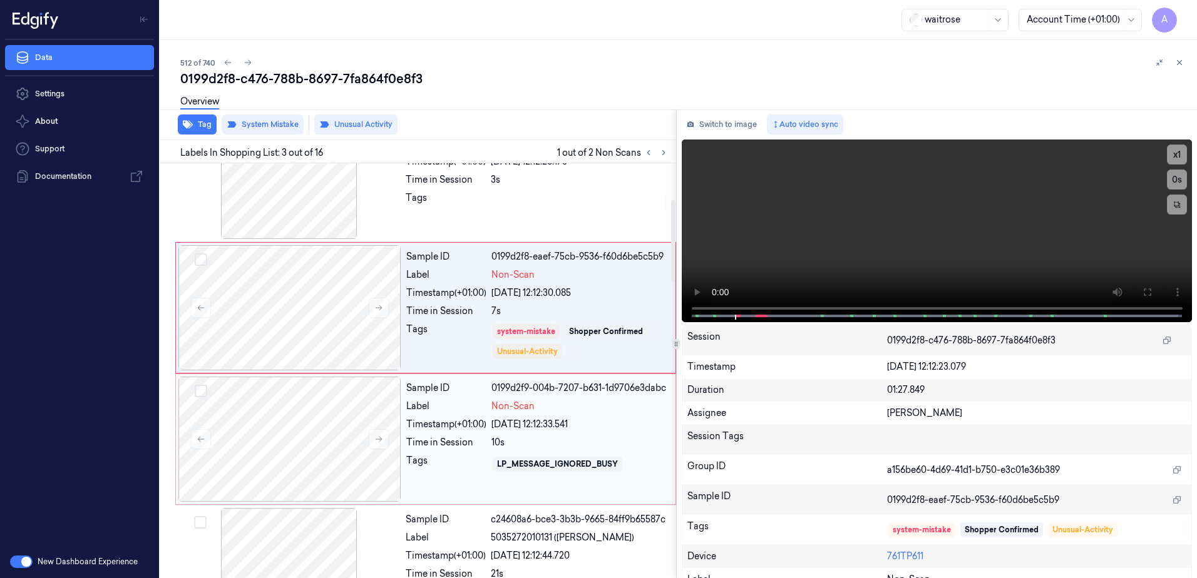
click at [477, 456] on div "Tags" at bounding box center [446, 464] width 80 height 20
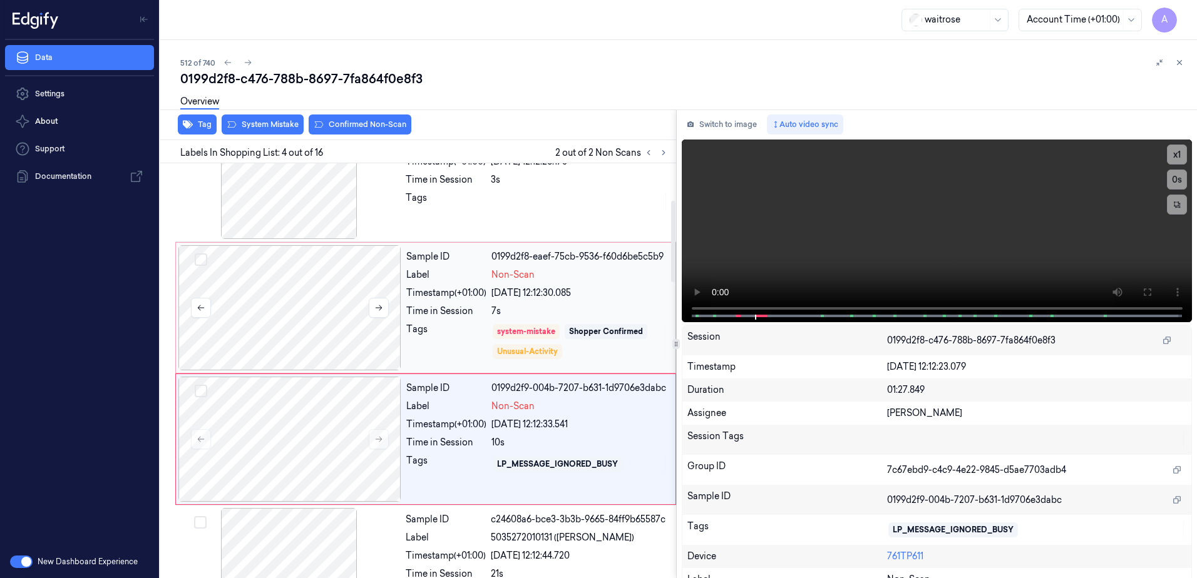
scroll to position [252, 0]
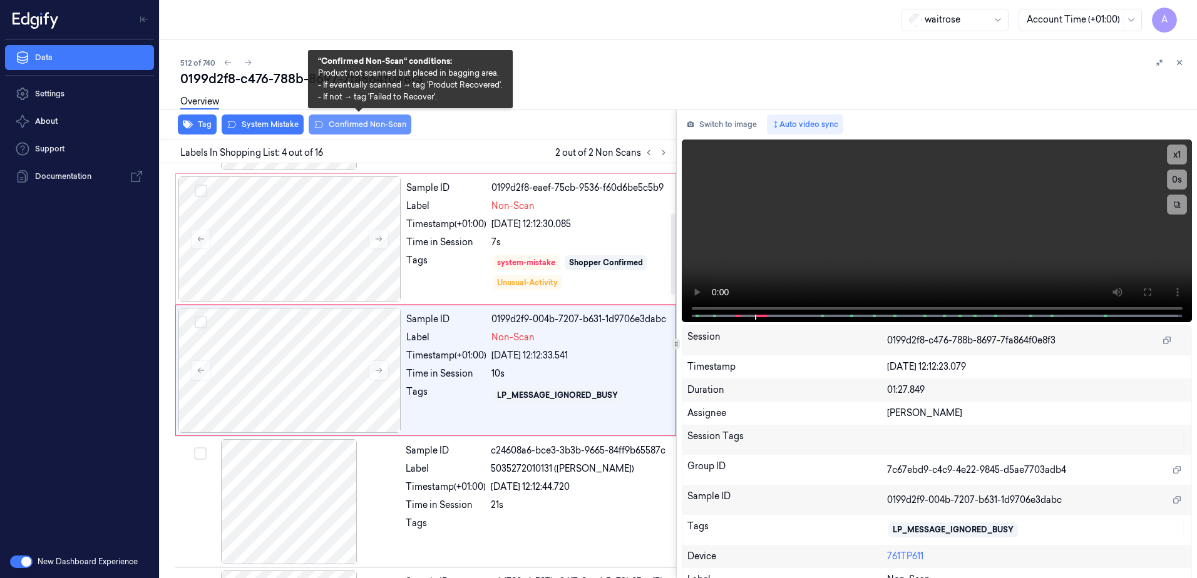
click at [360, 131] on button "Confirmed Non-Scan" at bounding box center [360, 125] width 103 height 20
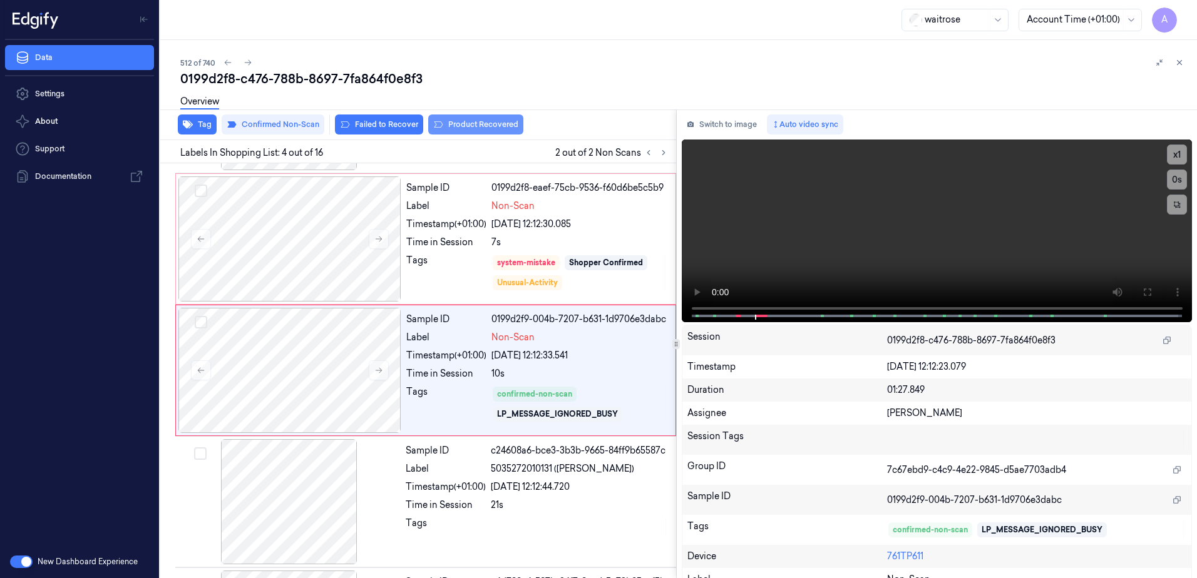
click at [483, 126] on button "Product Recovered" at bounding box center [475, 125] width 95 height 20
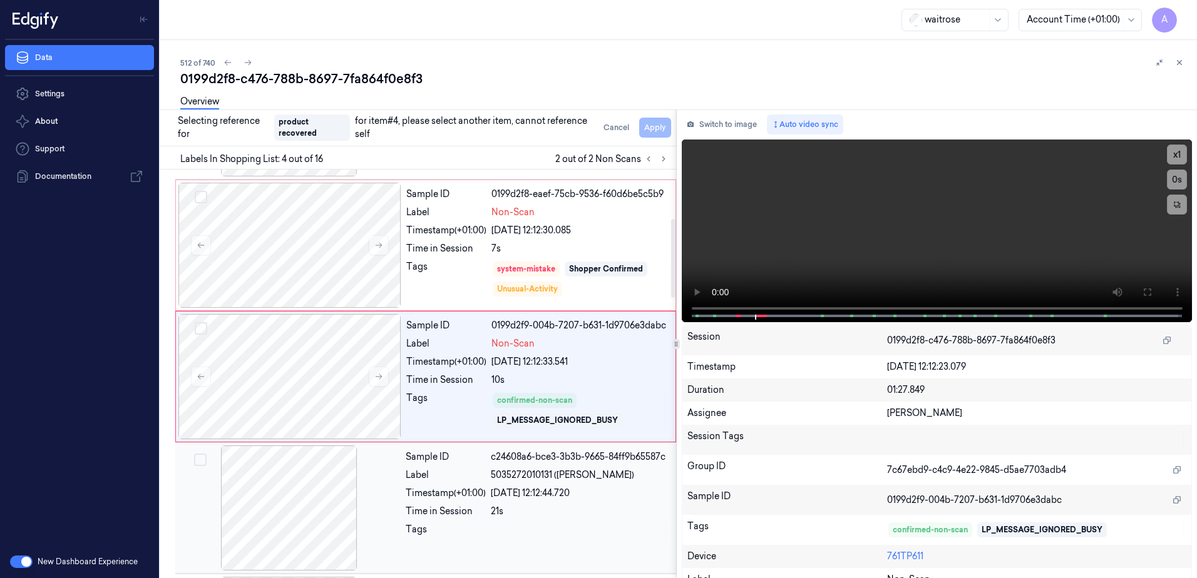
click at [601, 520] on div "Sample ID c24608a6-bce3-3b3b-9665-84ff9b65587c Label 5035272010131 ([PERSON_NAM…" at bounding box center [537, 508] width 273 height 125
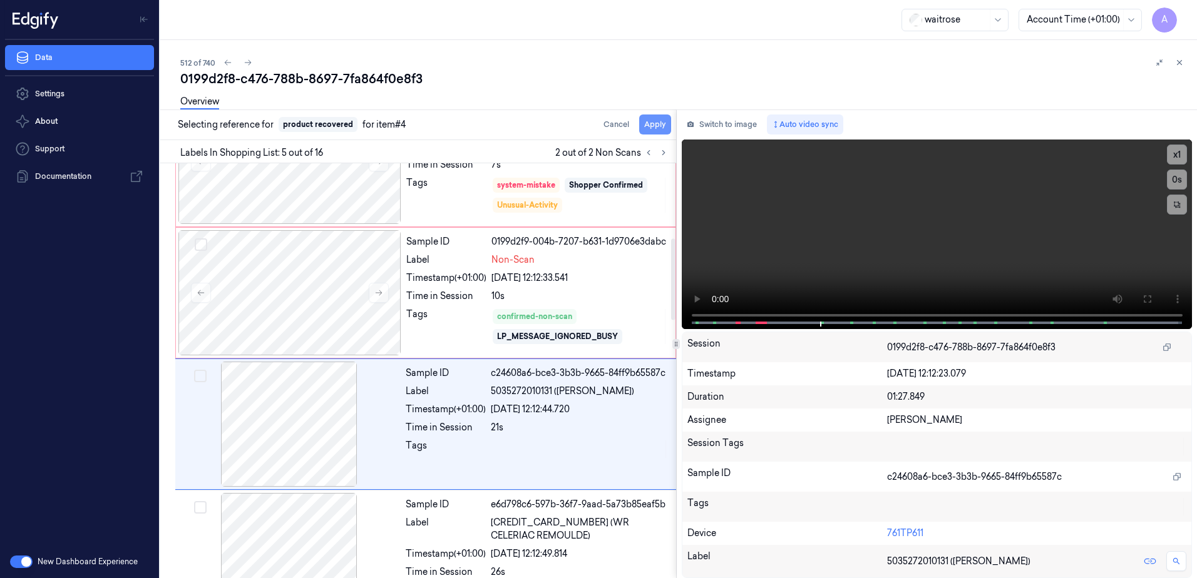
scroll to position [384, 0]
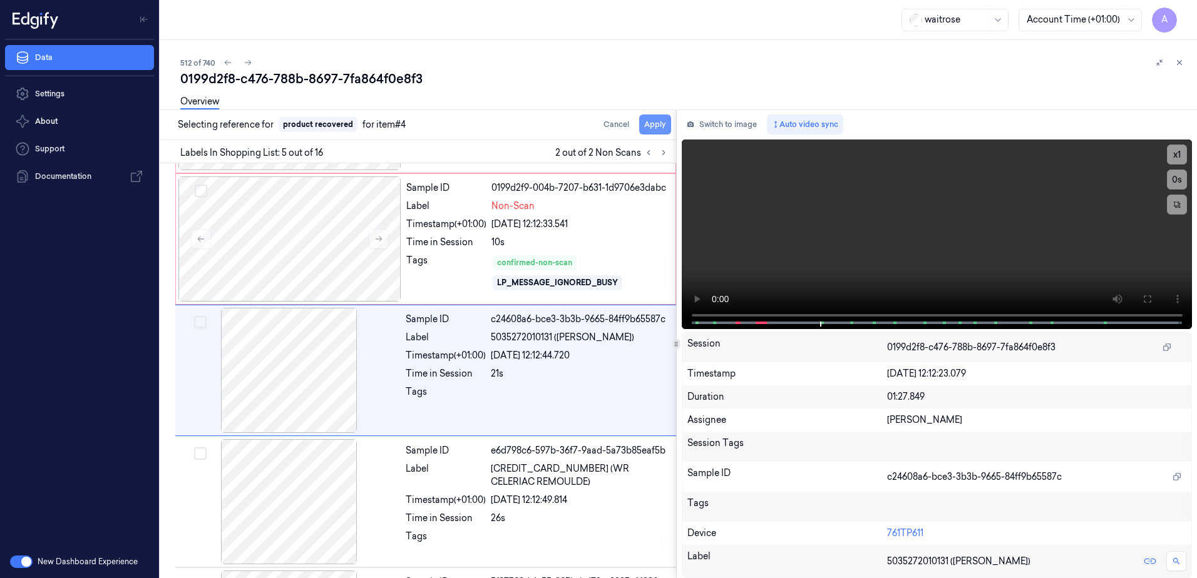
click at [651, 123] on button "Apply" at bounding box center [655, 125] width 32 height 20
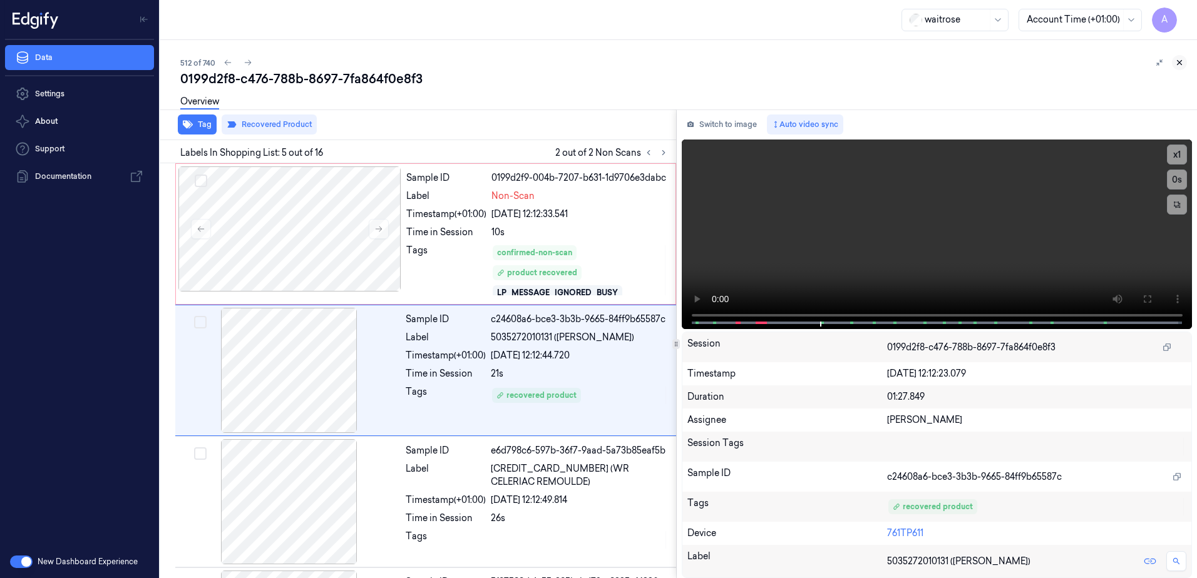
click at [1175, 68] on button at bounding box center [1178, 62] width 15 height 15
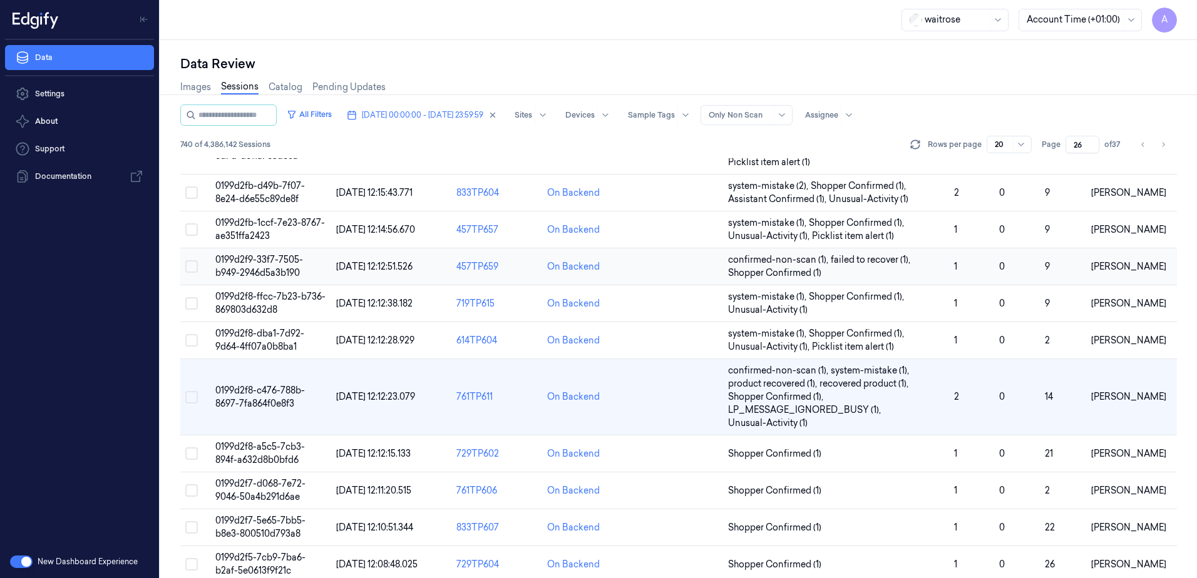
scroll to position [313, 0]
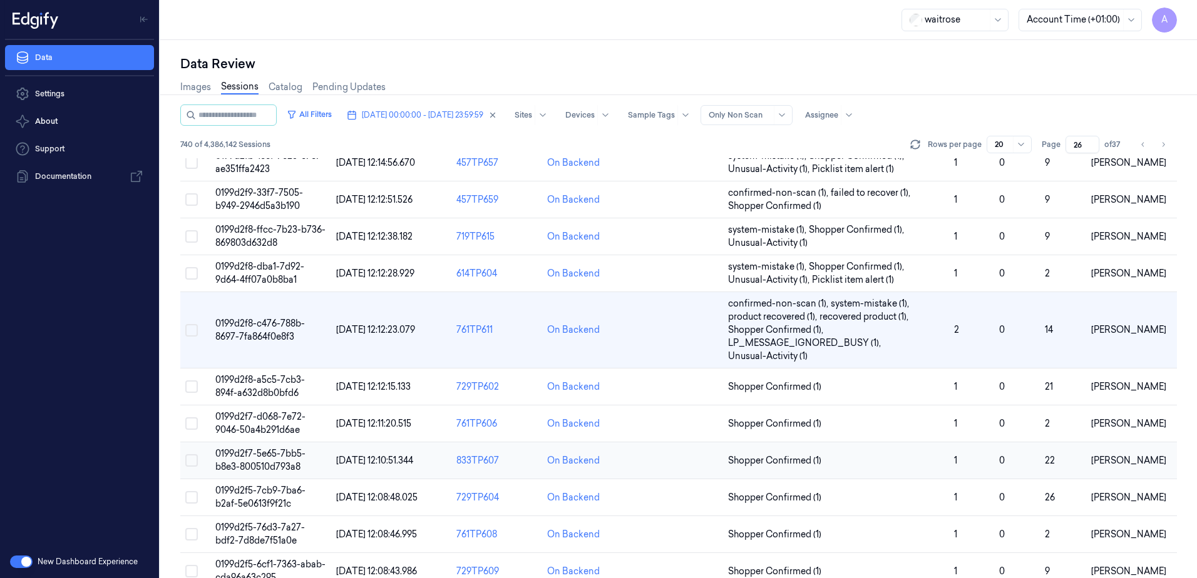
click at [267, 456] on span "0199d2f7-5e65-7bb5-b8e3-800510d793a8" at bounding box center [260, 460] width 90 height 24
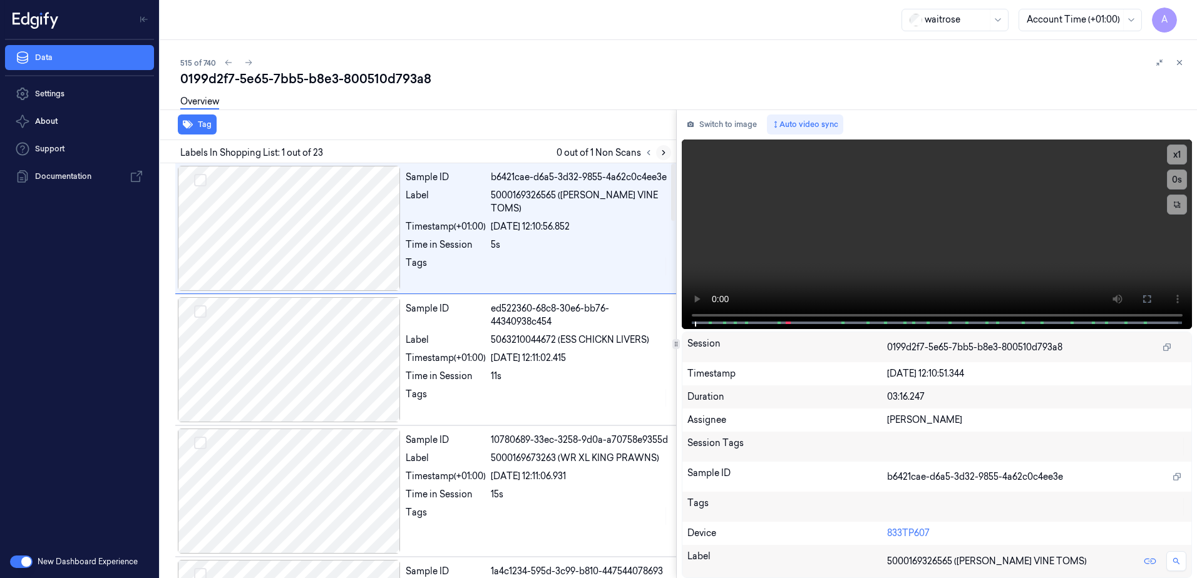
click at [662, 151] on icon at bounding box center [663, 152] width 9 height 9
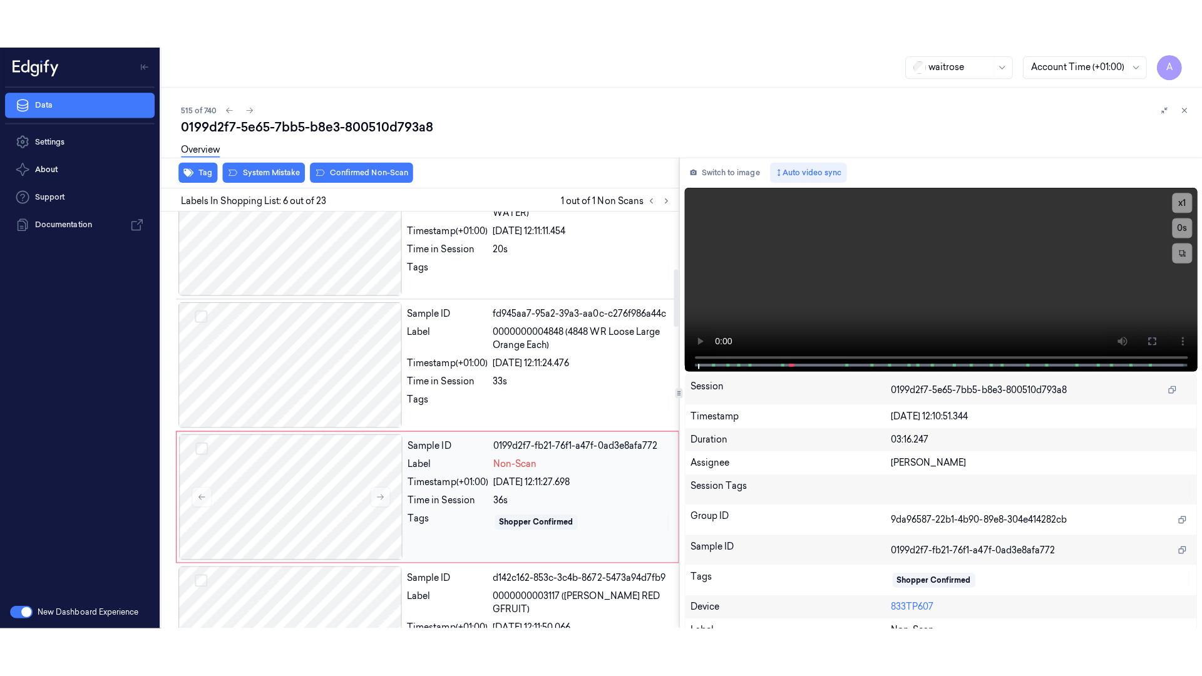
scroll to position [515, 0]
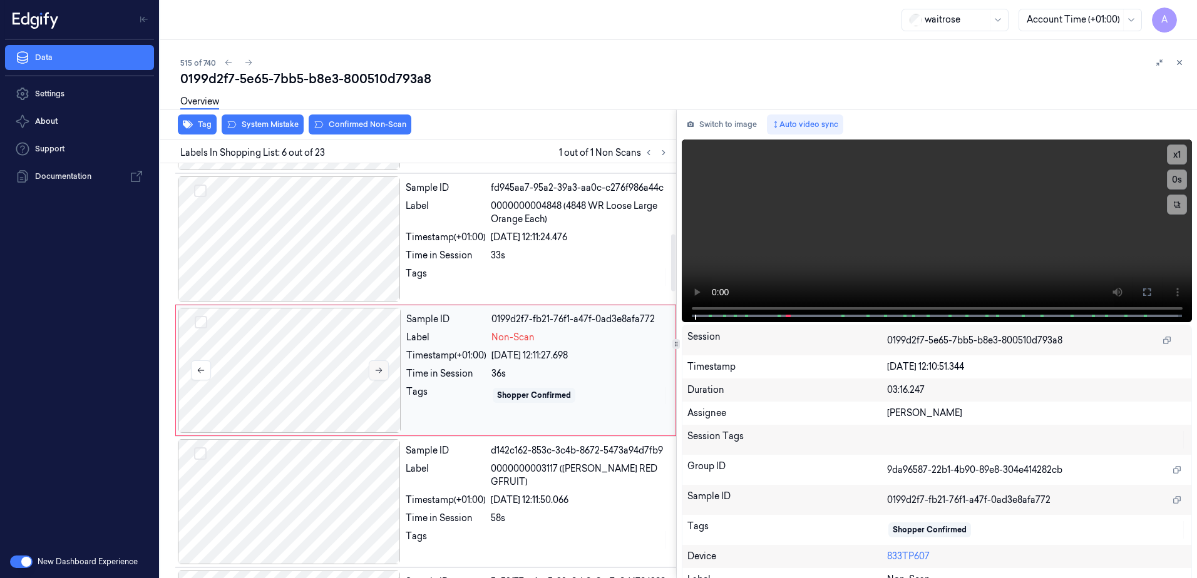
click at [382, 369] on icon at bounding box center [378, 370] width 9 height 9
click at [378, 372] on icon at bounding box center [378, 370] width 9 height 9
click at [852, 267] on video at bounding box center [936, 231] width 511 height 183
click at [1143, 293] on icon at bounding box center [1147, 292] width 8 height 8
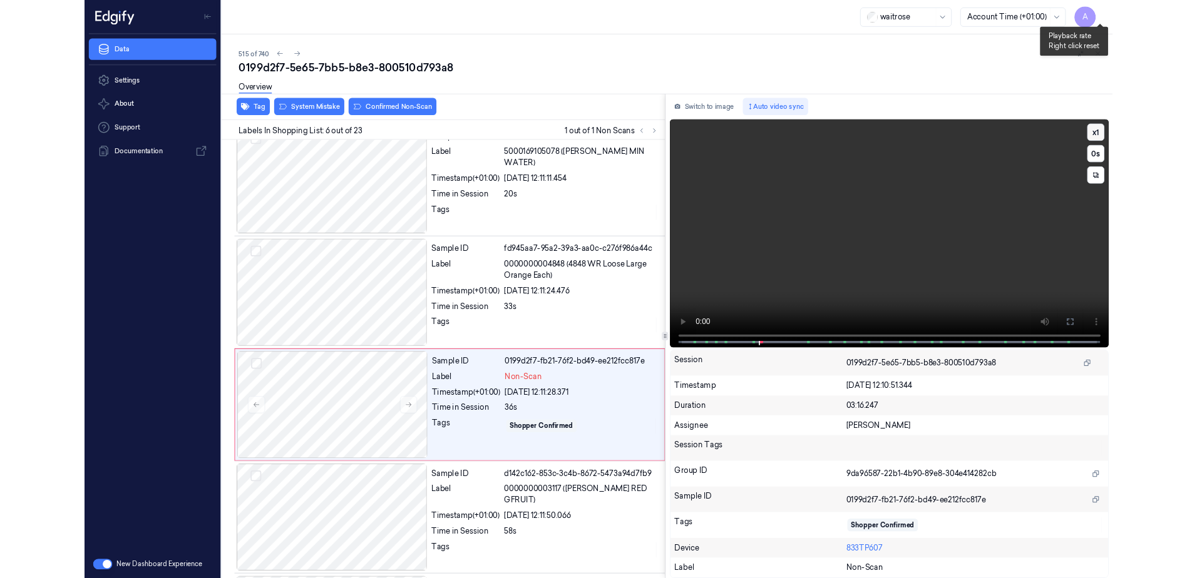
scroll to position [466, 0]
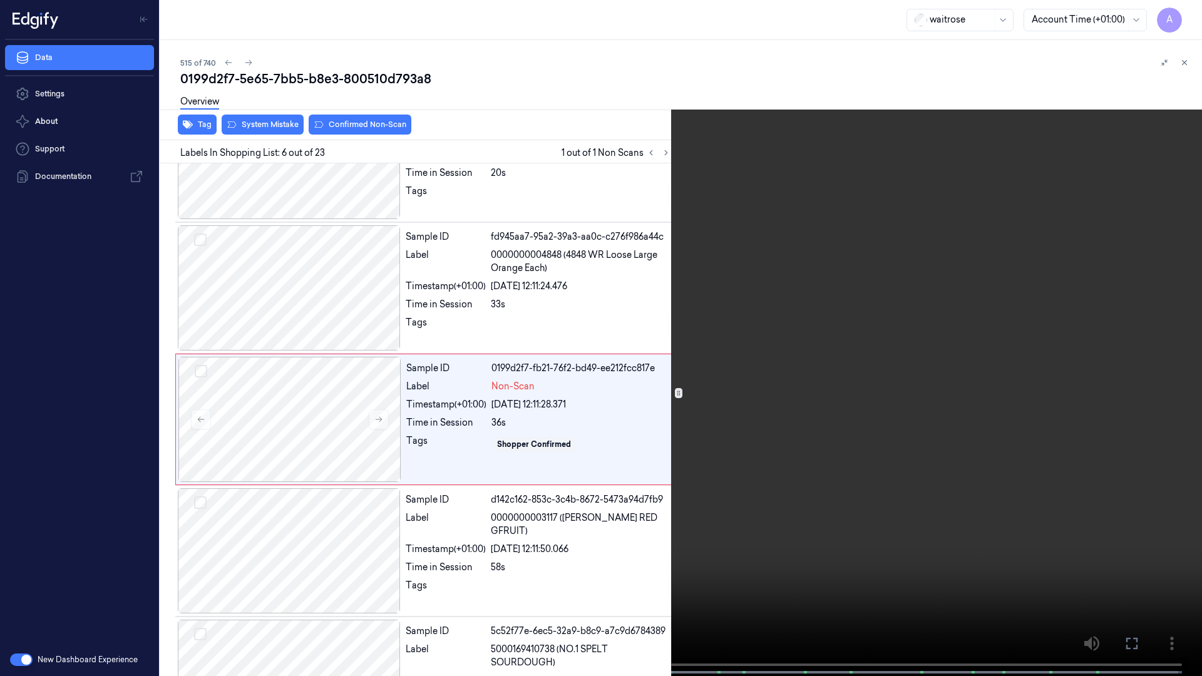
click at [0, 0] on button at bounding box center [0, 0] width 0 height 0
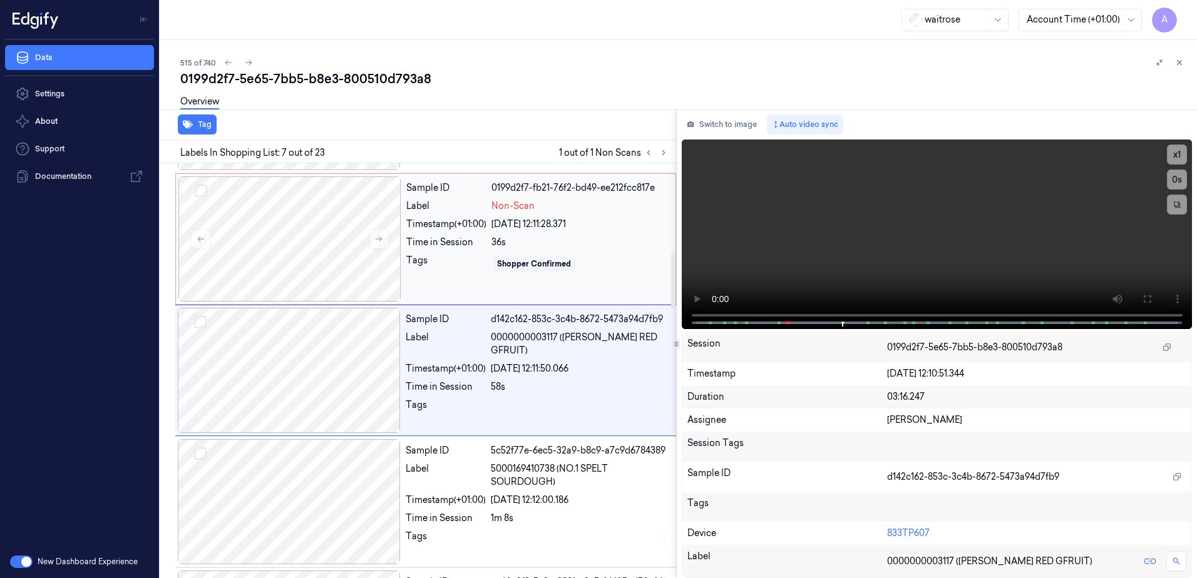
click at [450, 295] on div "Sample ID 0199d2f7-fb21-76f2-bd49-ee212fcc817e Label Non-Scan Timestamp (+01:00…" at bounding box center [537, 238] width 272 height 125
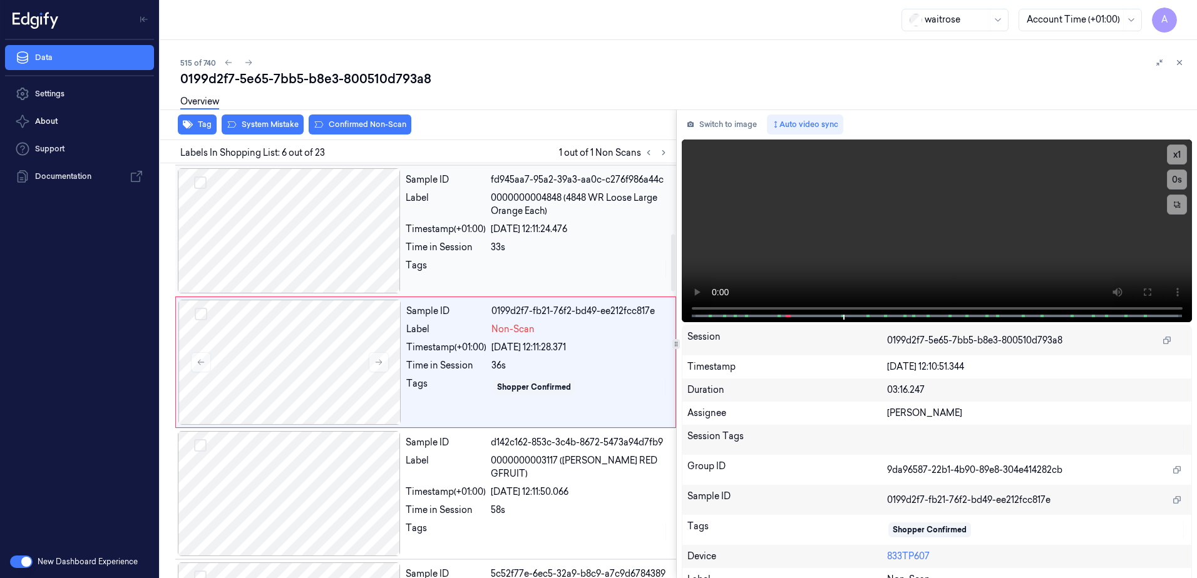
scroll to position [515, 0]
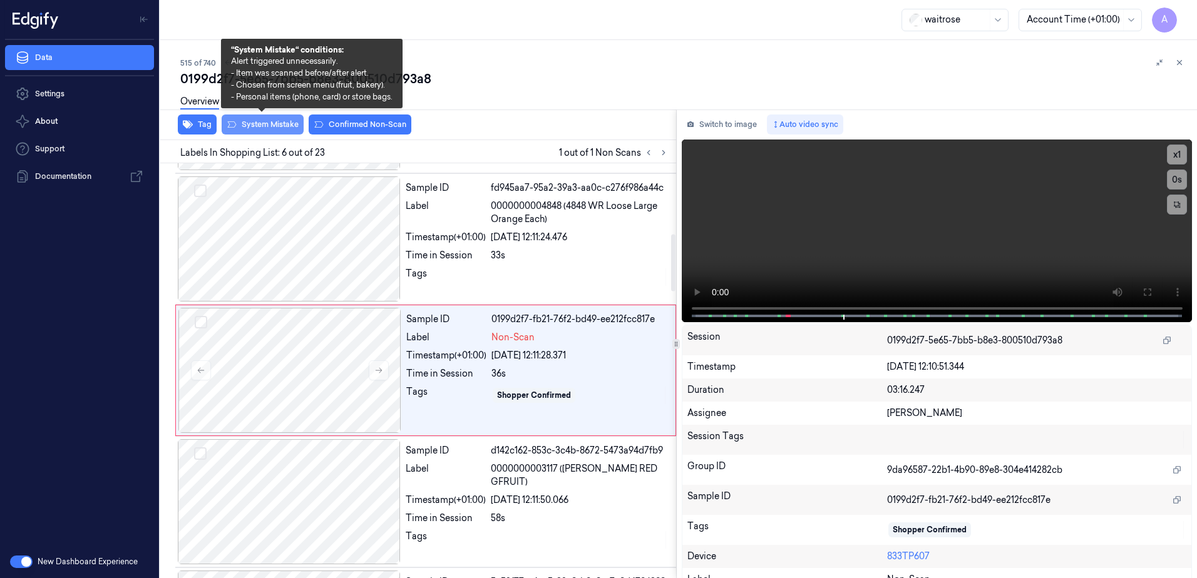
click at [254, 134] on button "System Mistake" at bounding box center [263, 125] width 82 height 20
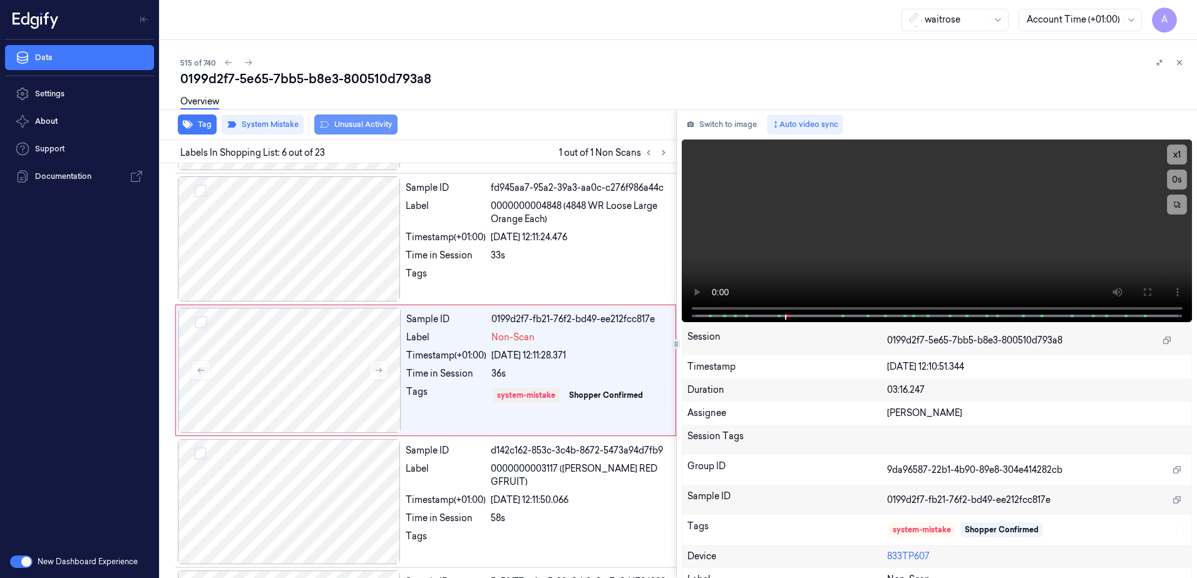
click at [357, 131] on button "Unusual Activity" at bounding box center [355, 125] width 83 height 20
click at [202, 126] on button "Tag" at bounding box center [197, 125] width 39 height 20
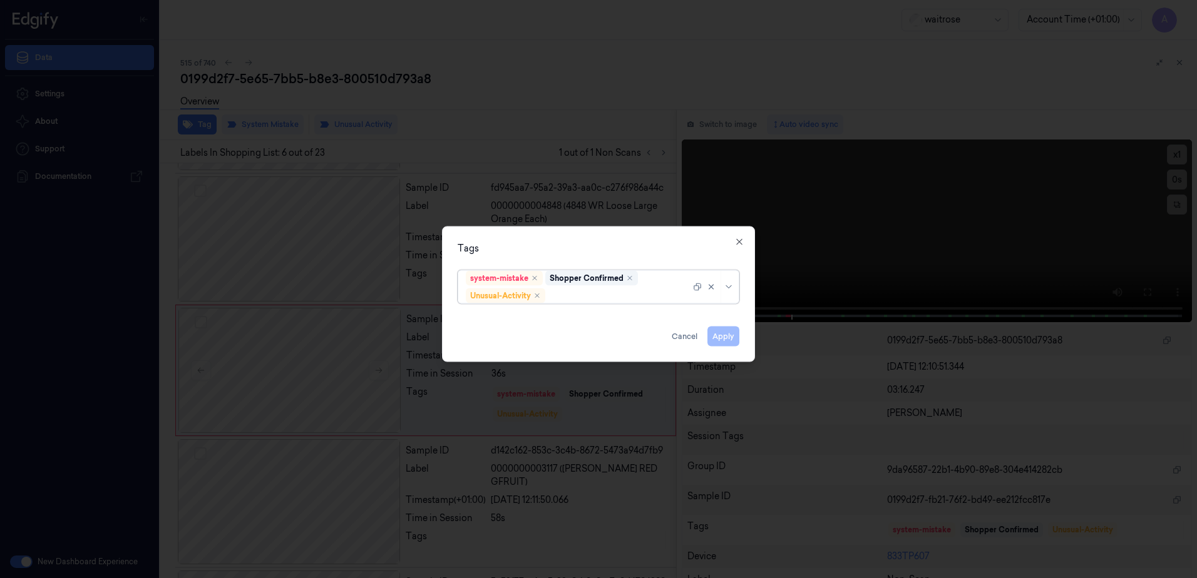
click at [564, 297] on div at bounding box center [619, 295] width 143 height 13
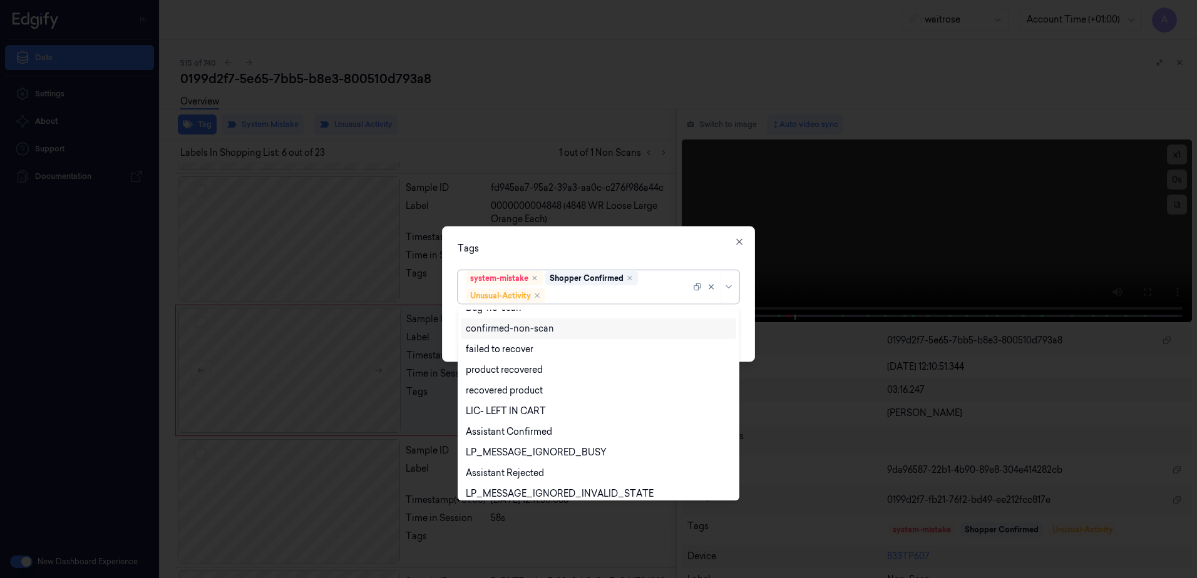
scroll to position [163, 0]
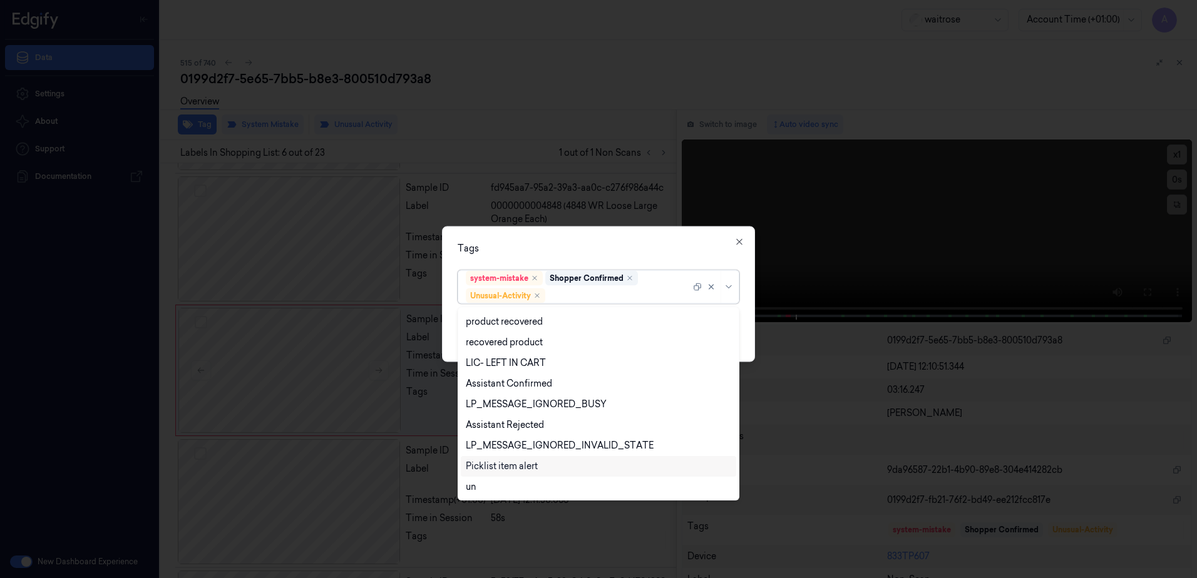
click at [526, 463] on div "Picklist item alert" at bounding box center [502, 466] width 72 height 13
click at [648, 248] on div "Tags" at bounding box center [598, 248] width 282 height 13
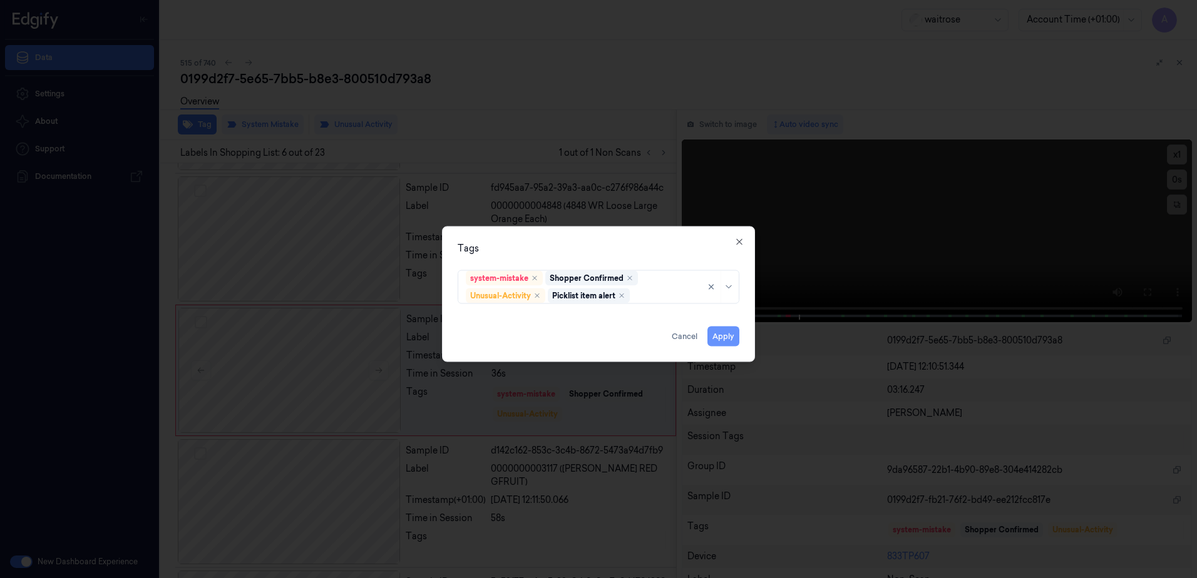
click at [722, 339] on button "Apply" at bounding box center [723, 337] width 32 height 20
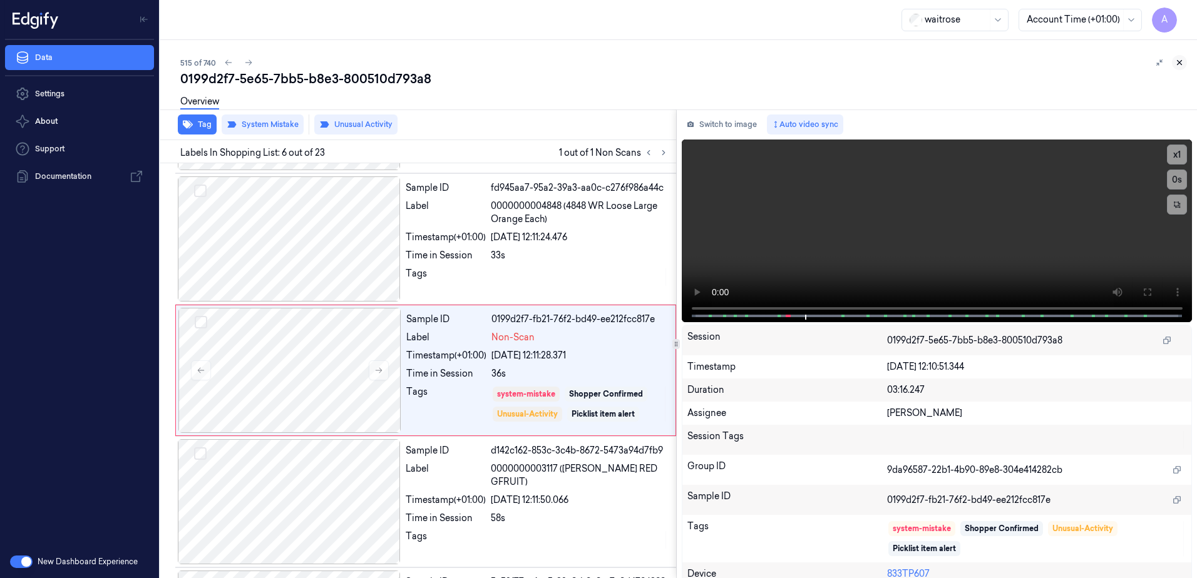
click at [1178, 58] on icon at bounding box center [1179, 62] width 9 height 9
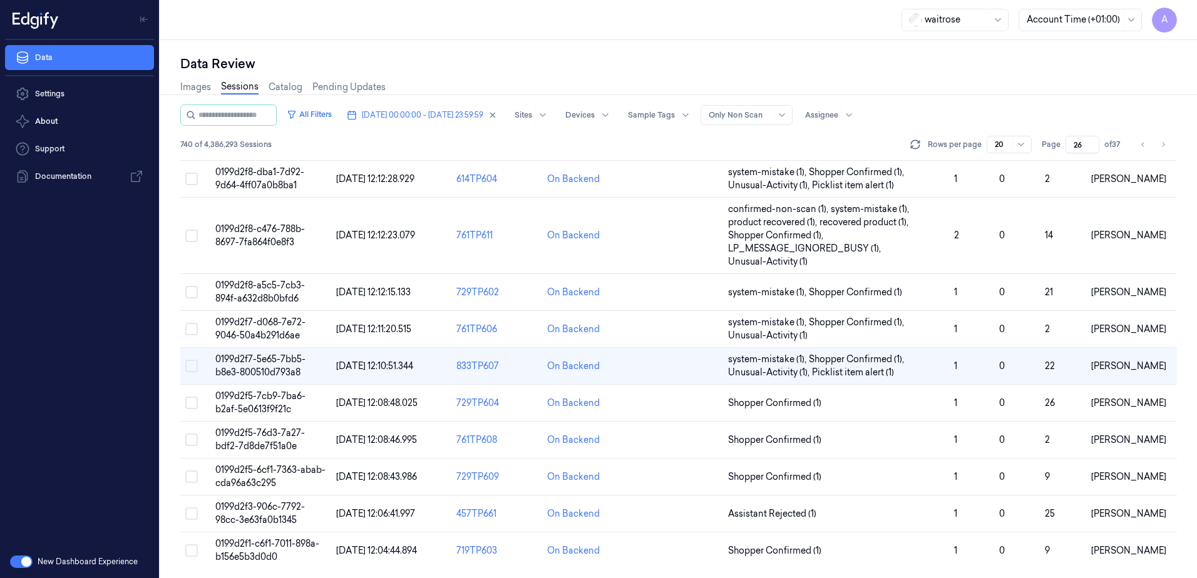
scroll to position [408, 0]
click at [259, 471] on span "0199d2f5-6cf1-7363-abab-cda96a63c295" at bounding box center [270, 476] width 110 height 24
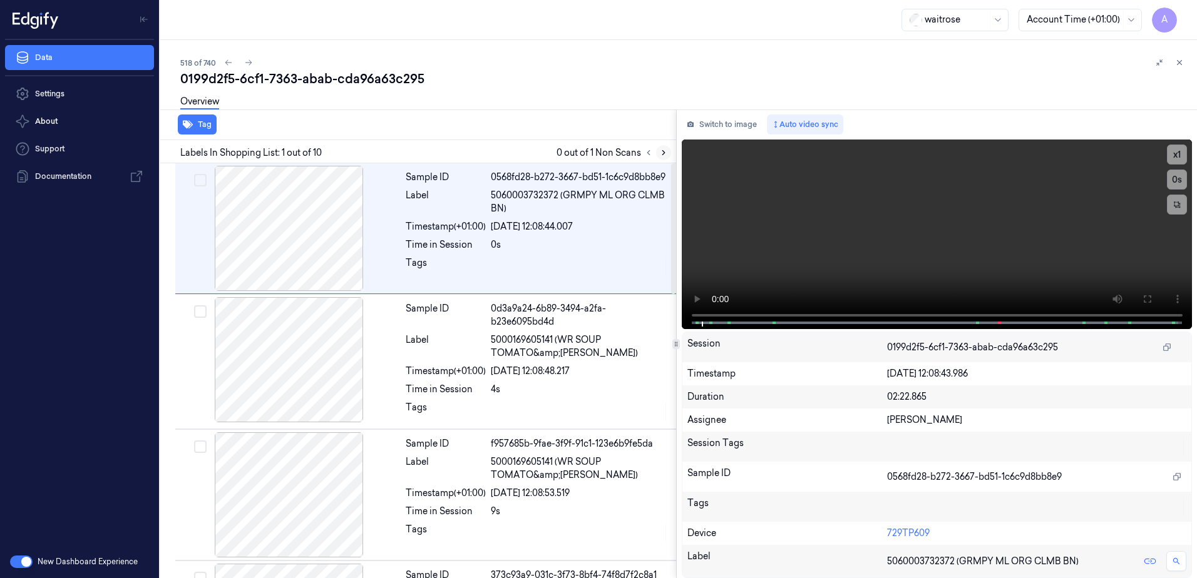
click at [668, 156] on button at bounding box center [663, 152] width 15 height 15
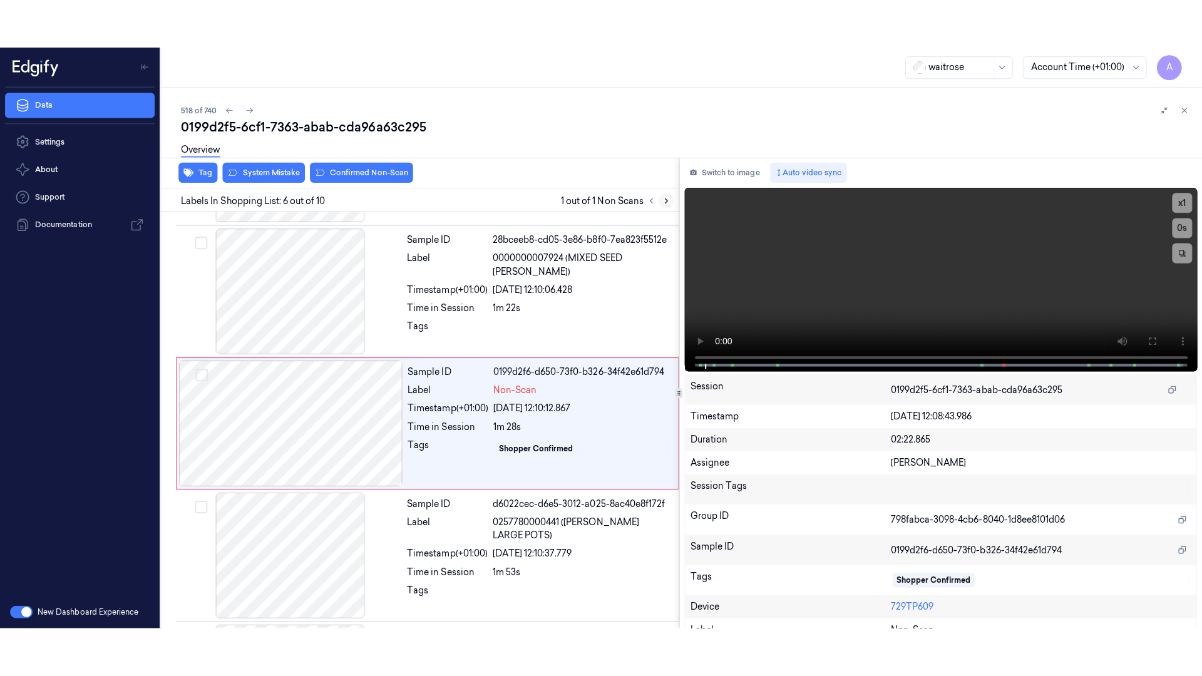
scroll to position [519, 0]
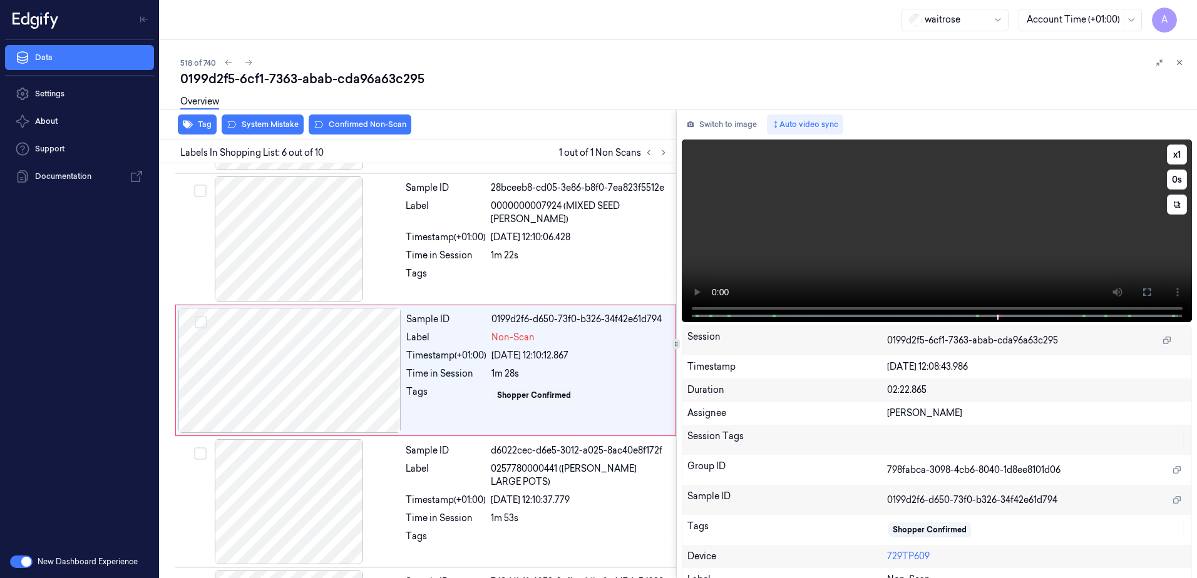
drag, startPoint x: 1143, startPoint y: 297, endPoint x: 1145, endPoint y: 362, distance: 65.1
click at [1143, 297] on icon at bounding box center [1146, 292] width 10 height 10
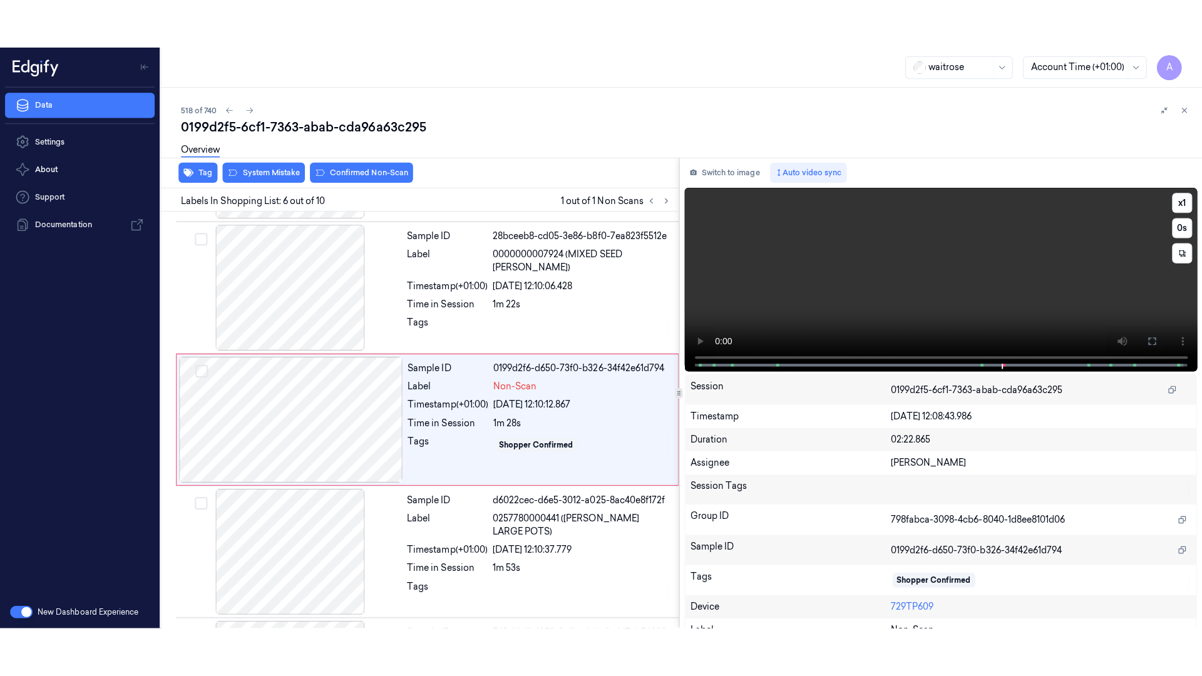
scroll to position [515, 0]
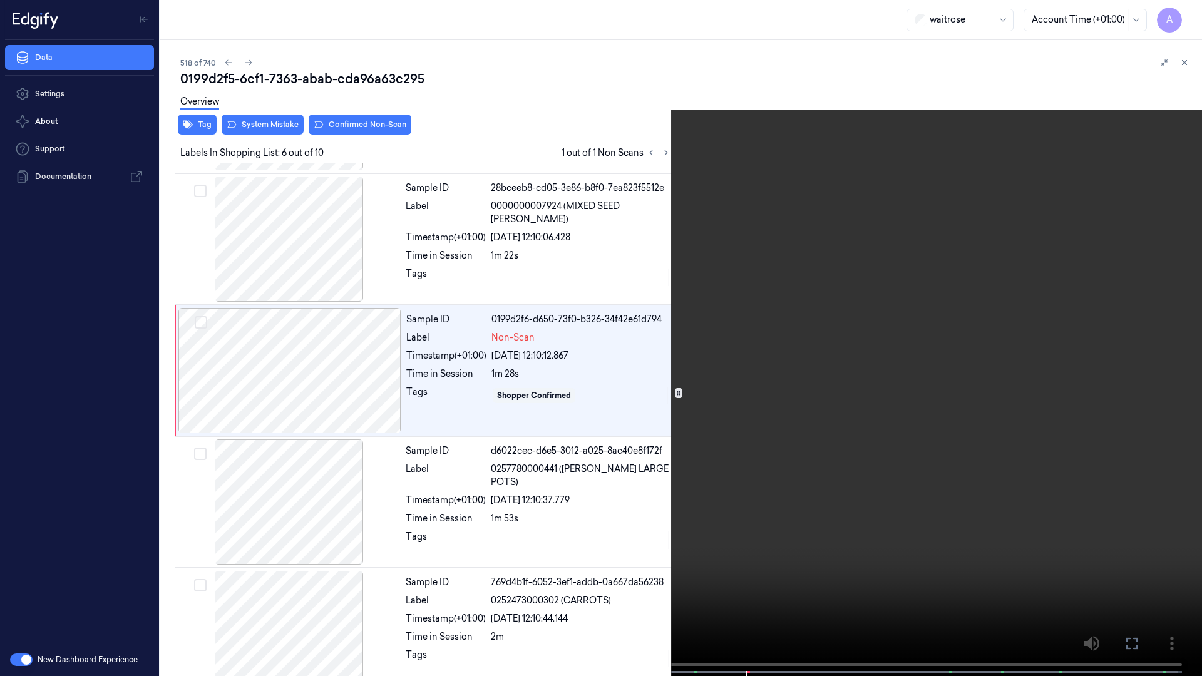
click at [787, 402] on video at bounding box center [601, 339] width 1202 height 678
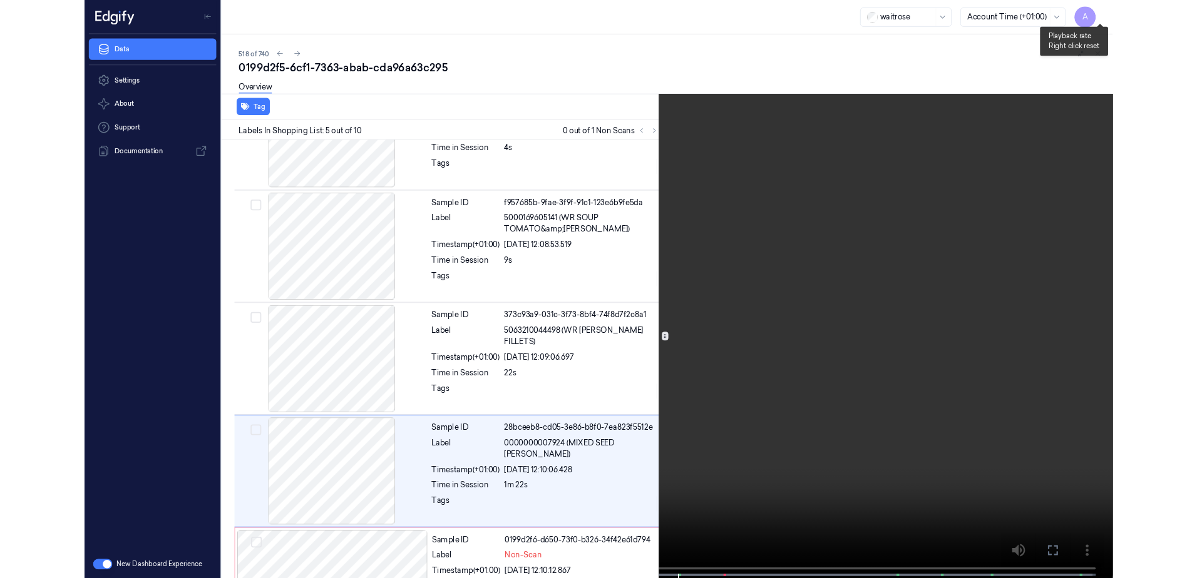
scroll to position [335, 0]
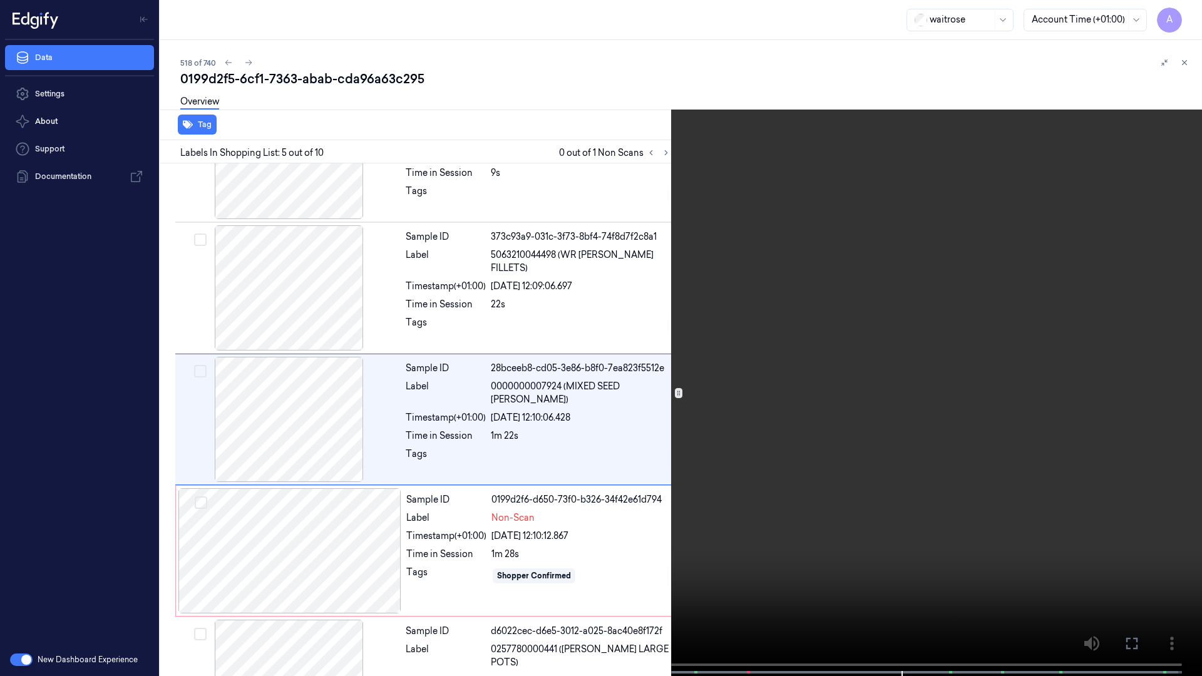
click at [0, 0] on icon at bounding box center [0, 0] width 0 height 0
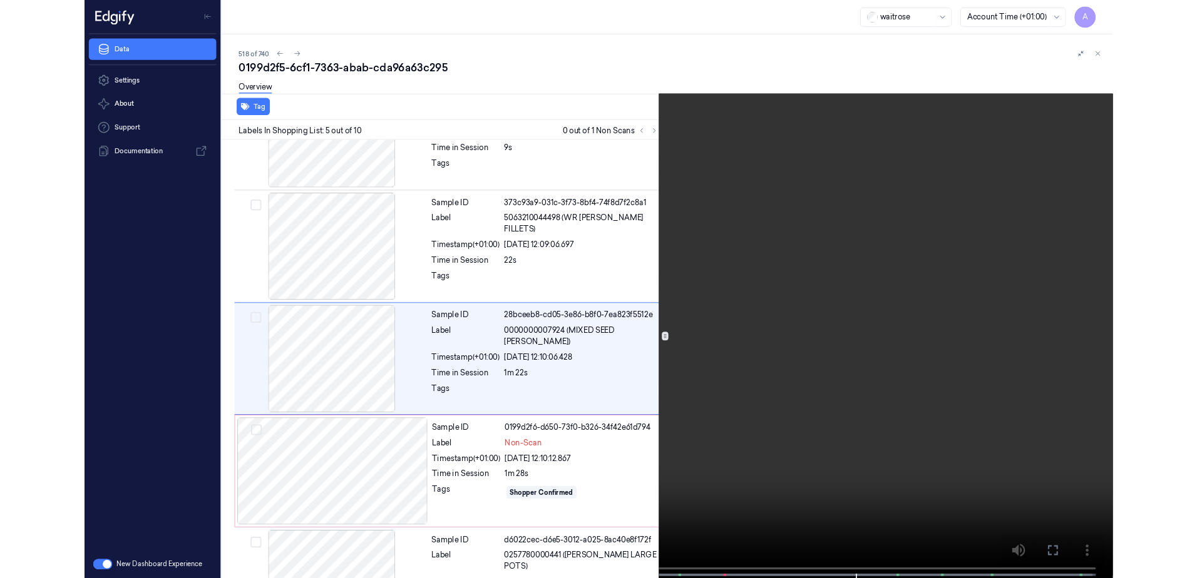
scroll to position [339, 0]
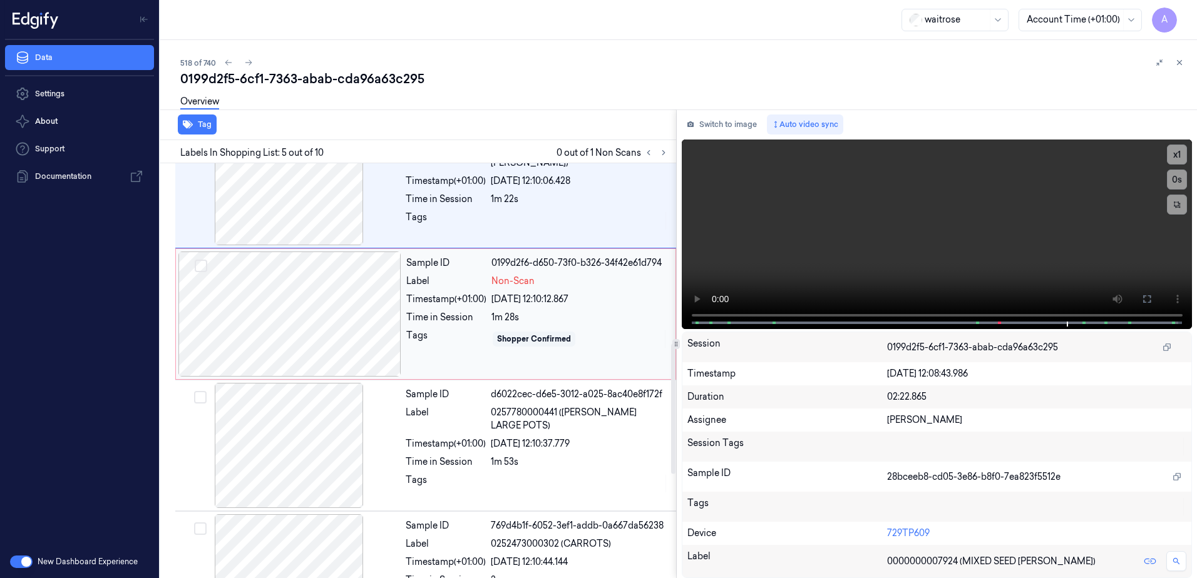
click at [459, 369] on div "Sample ID 0199d2f6-d650-73f0-b326-34f42e61d794 Label Non-Scan Timestamp (+01:00…" at bounding box center [537, 314] width 272 height 125
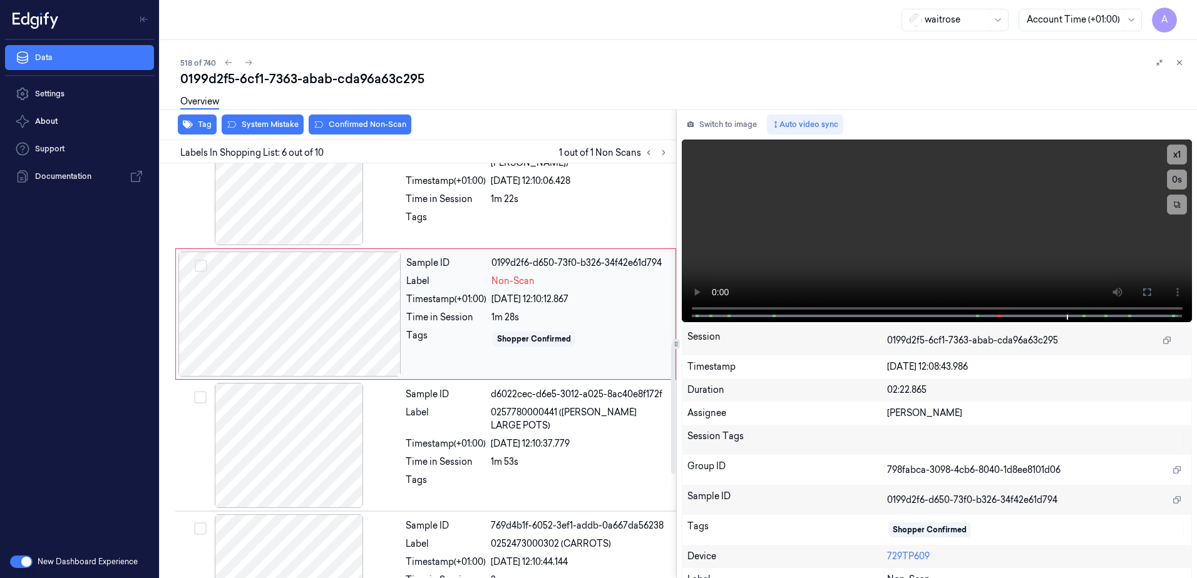
scroll to position [519, 0]
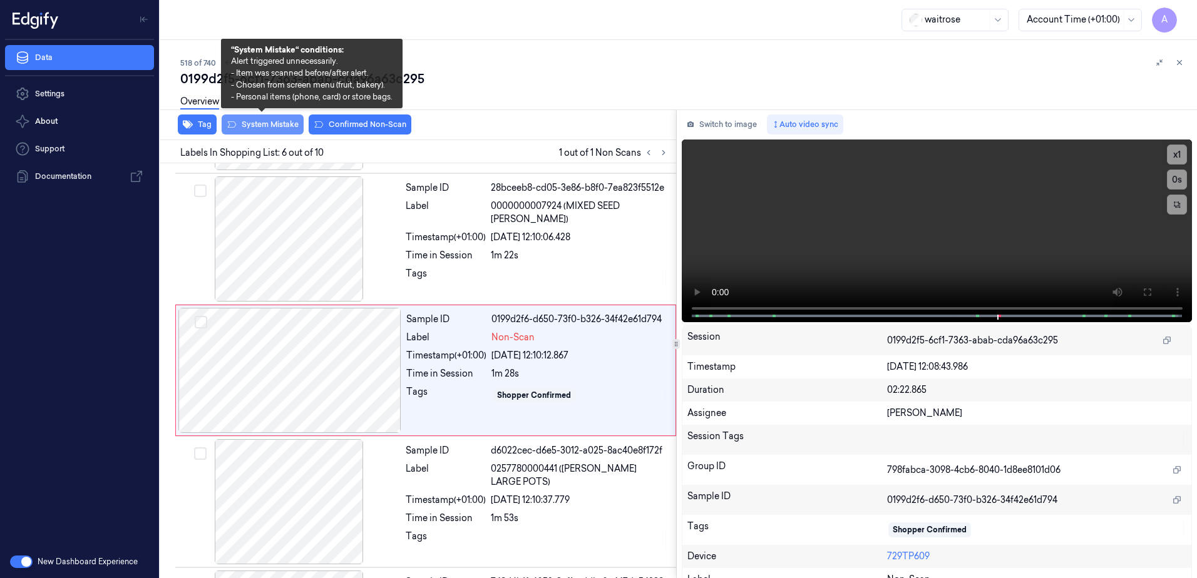
click at [262, 130] on button "System Mistake" at bounding box center [263, 125] width 82 height 20
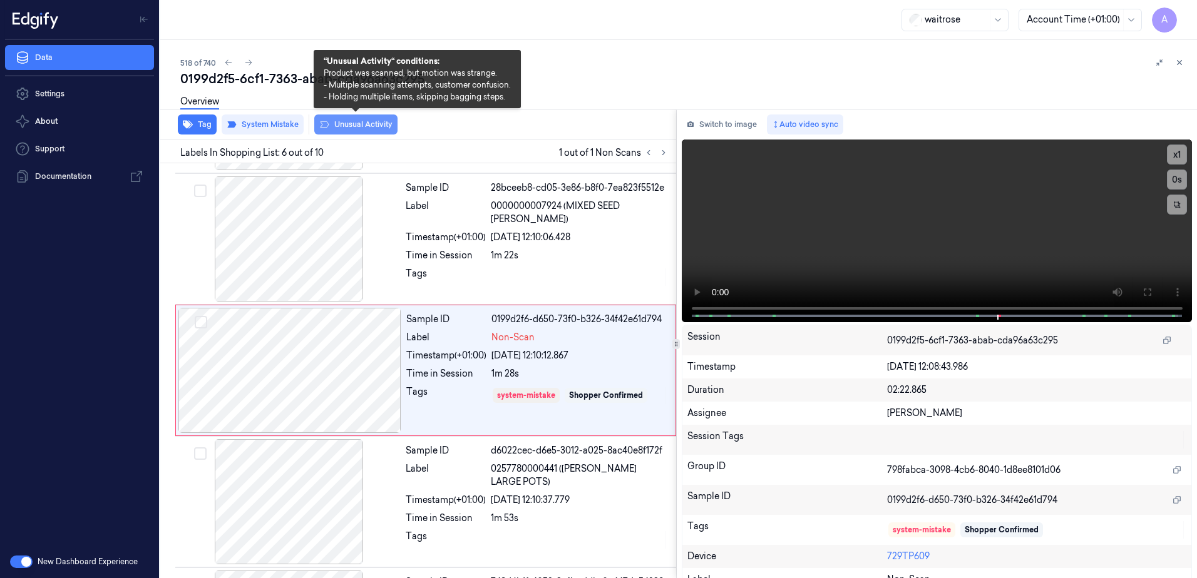
click at [344, 127] on button "Unusual Activity" at bounding box center [355, 125] width 83 height 20
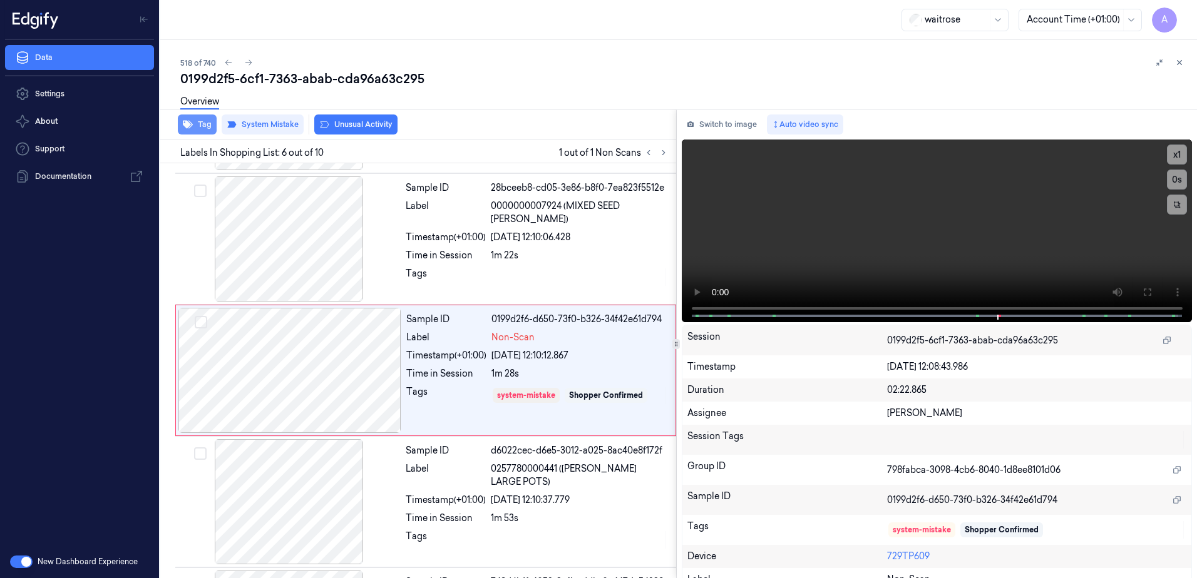
click at [206, 126] on button "Tag" at bounding box center [197, 125] width 39 height 20
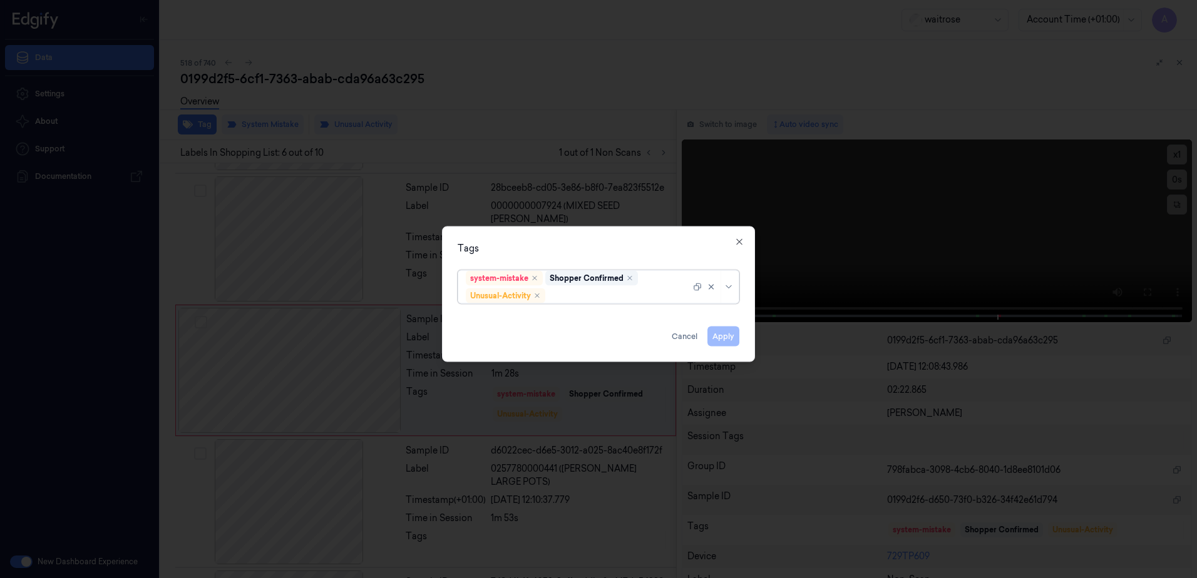
click at [565, 298] on div at bounding box center [619, 295] width 143 height 13
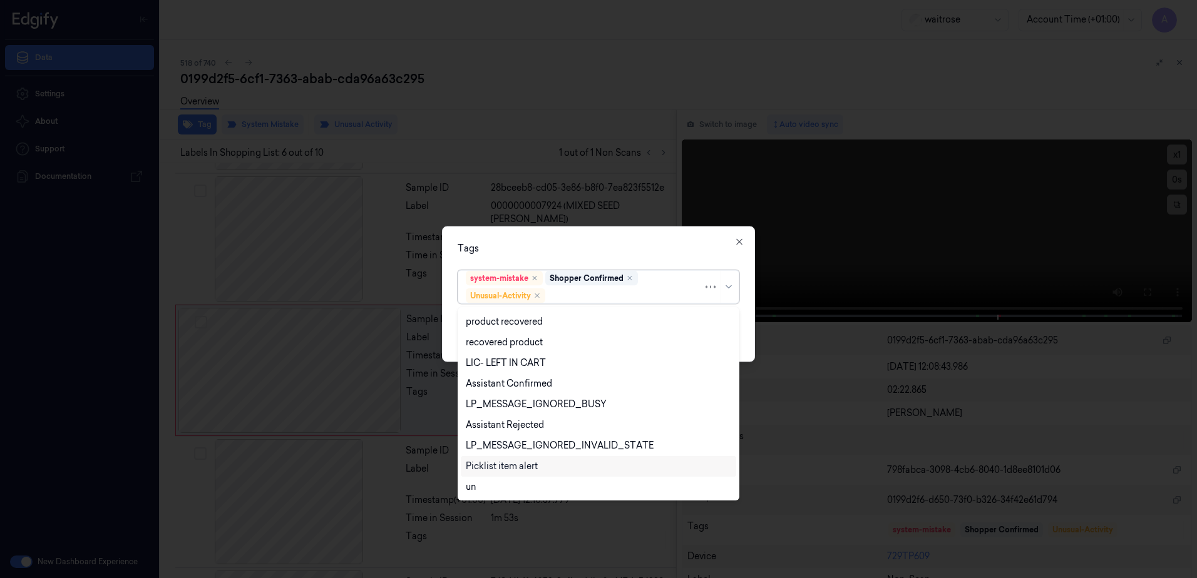
click at [550, 462] on div "Picklist item alert" at bounding box center [598, 466] width 265 height 13
click at [636, 238] on div "Tags option Picklist item alert, selected. 20 results available. Use Up and Dow…" at bounding box center [598, 295] width 313 height 136
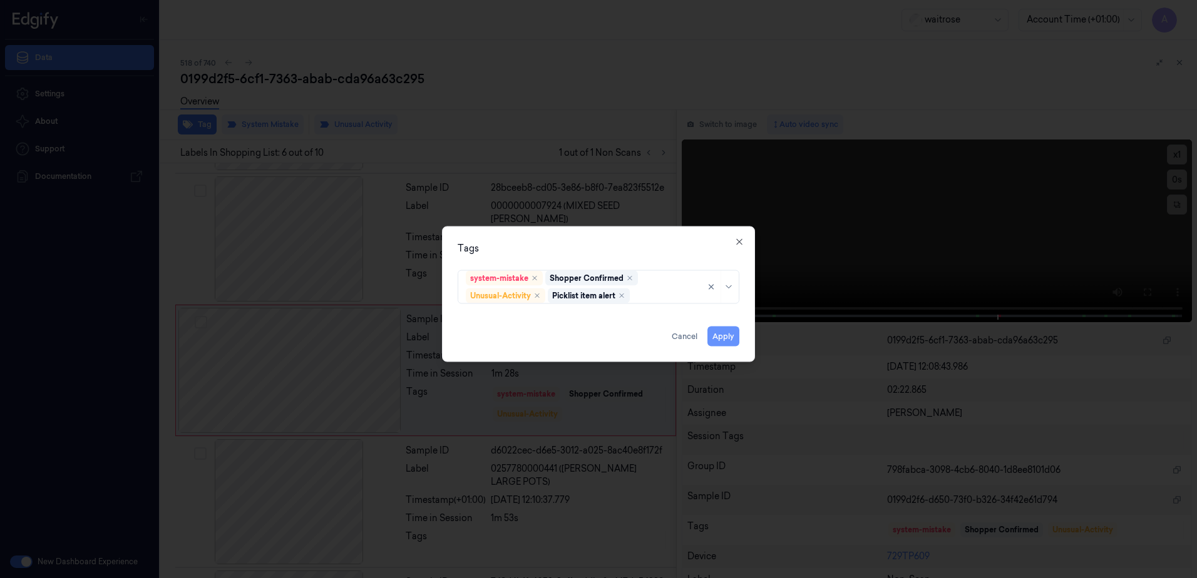
click at [727, 335] on button "Apply" at bounding box center [723, 337] width 32 height 20
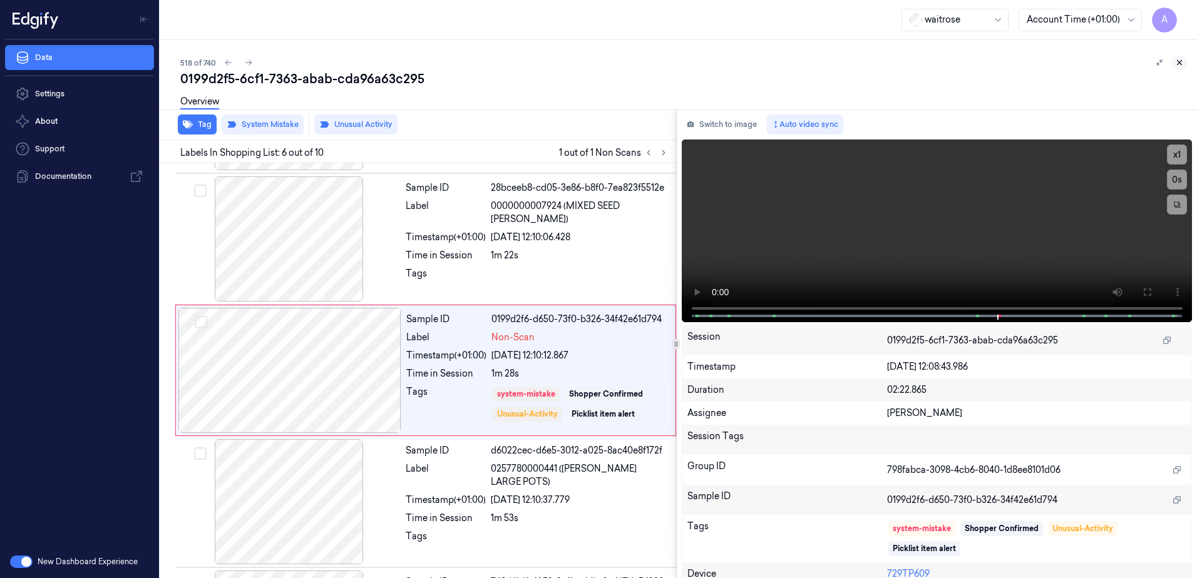
click at [1179, 63] on icon at bounding box center [1179, 63] width 4 height 4
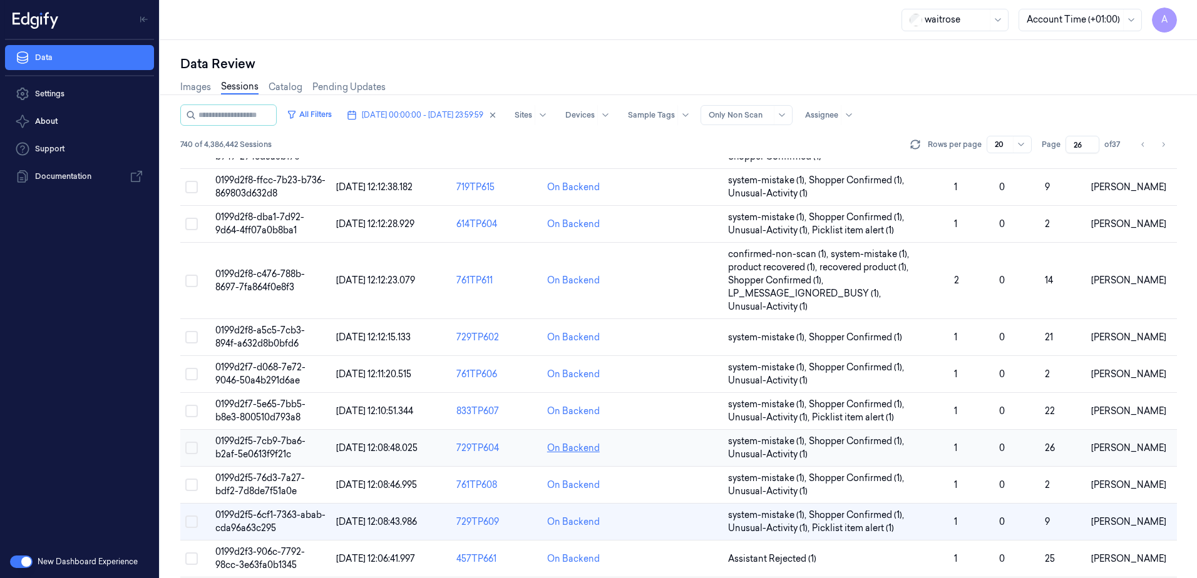
scroll to position [408, 0]
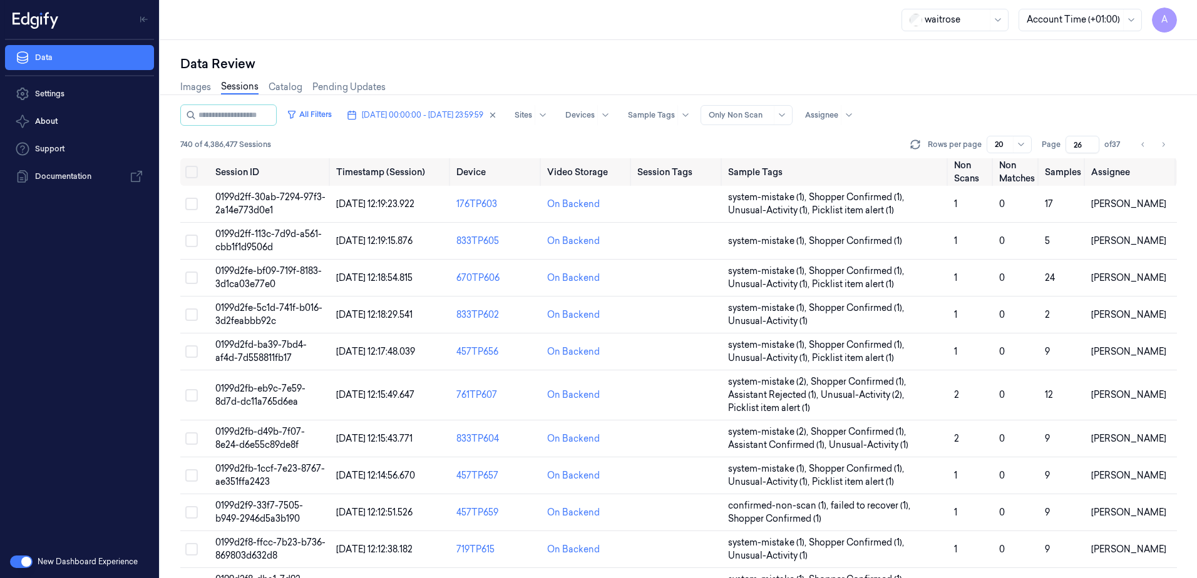
drag, startPoint x: 1083, startPoint y: 140, endPoint x: 1069, endPoint y: 151, distance: 17.3
click at [1069, 151] on input "26" at bounding box center [1082, 145] width 34 height 18
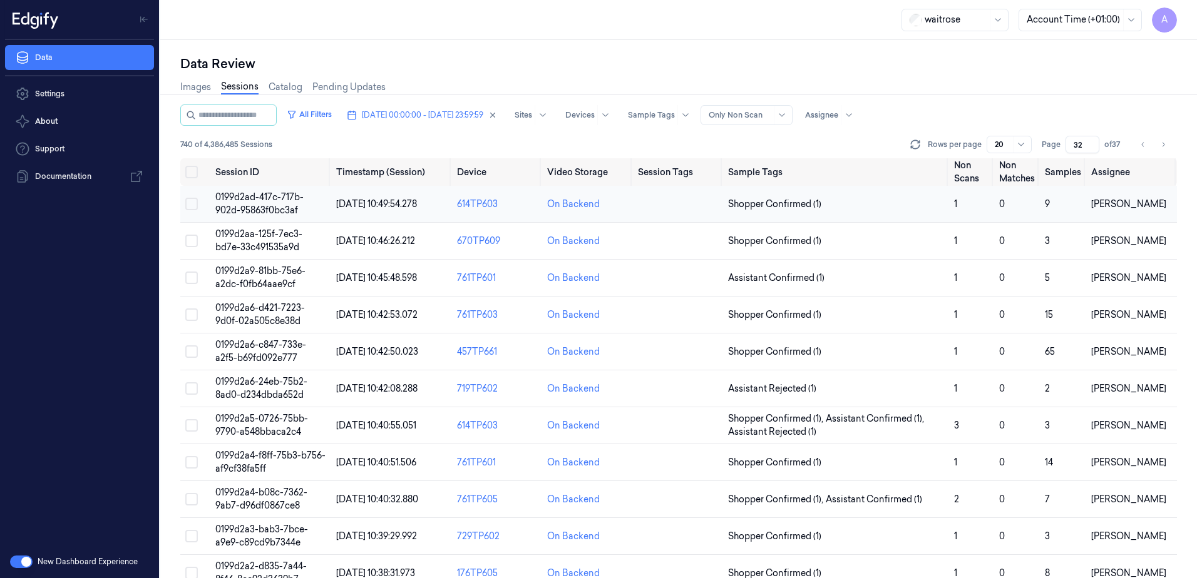
type input "32"
click at [270, 207] on span "0199d2ad-417c-717b-902d-95863f0bc3af" at bounding box center [259, 203] width 88 height 24
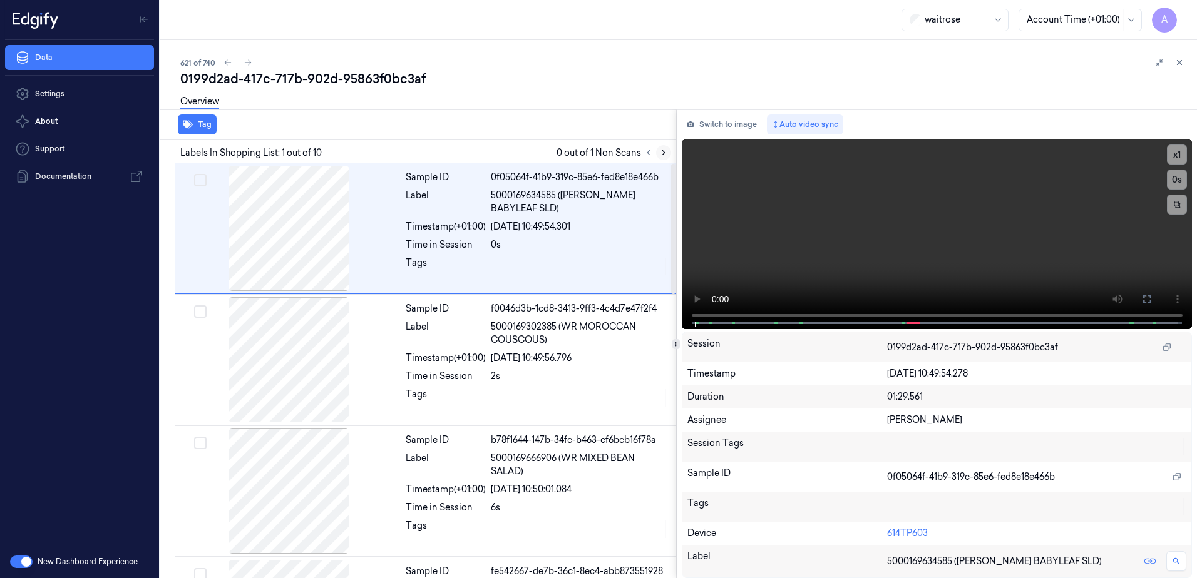
click at [659, 148] on icon at bounding box center [663, 152] width 9 height 9
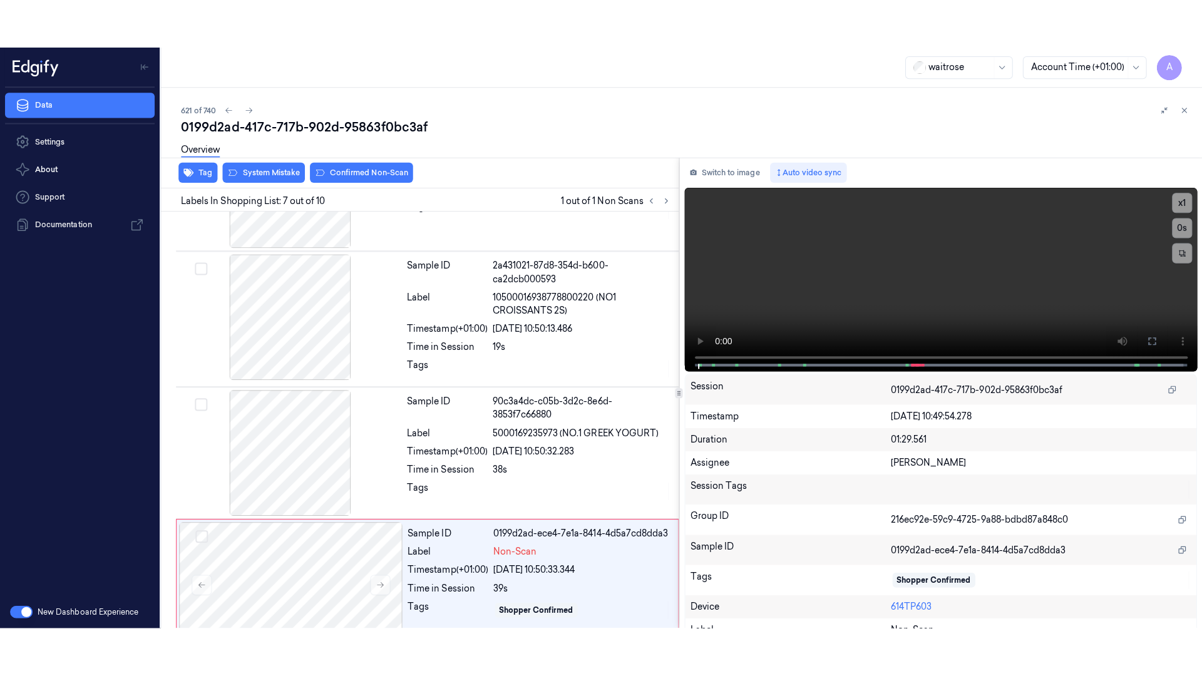
scroll to position [650, 0]
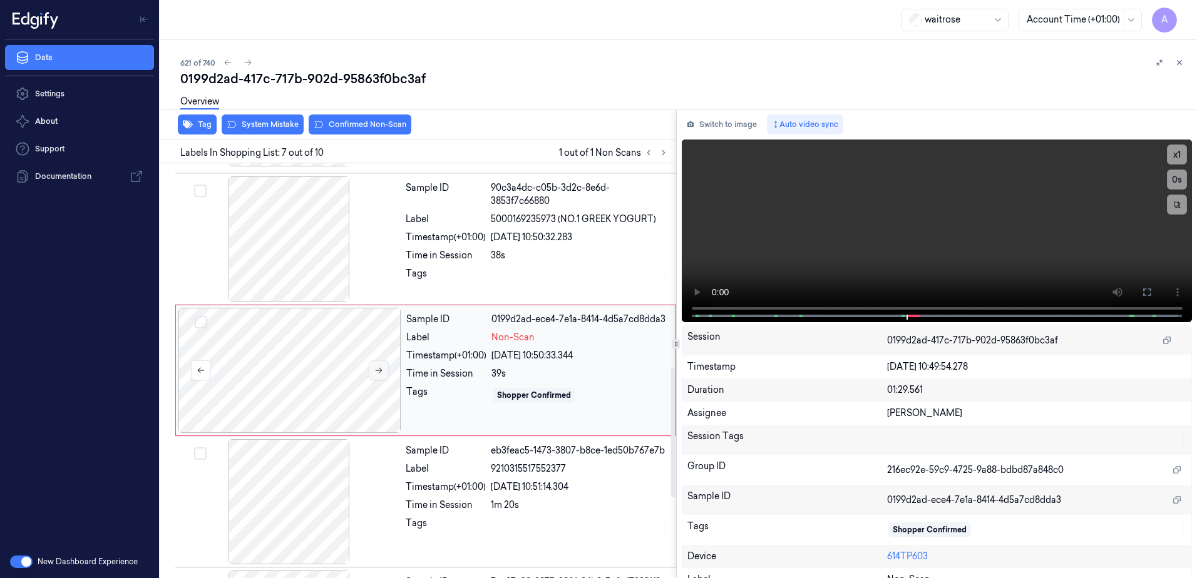
click at [379, 373] on icon at bounding box center [378, 370] width 9 height 9
click at [382, 371] on icon at bounding box center [378, 370] width 9 height 9
click at [380, 374] on icon at bounding box center [378, 370] width 9 height 9
click at [375, 371] on icon at bounding box center [378, 370] width 9 height 9
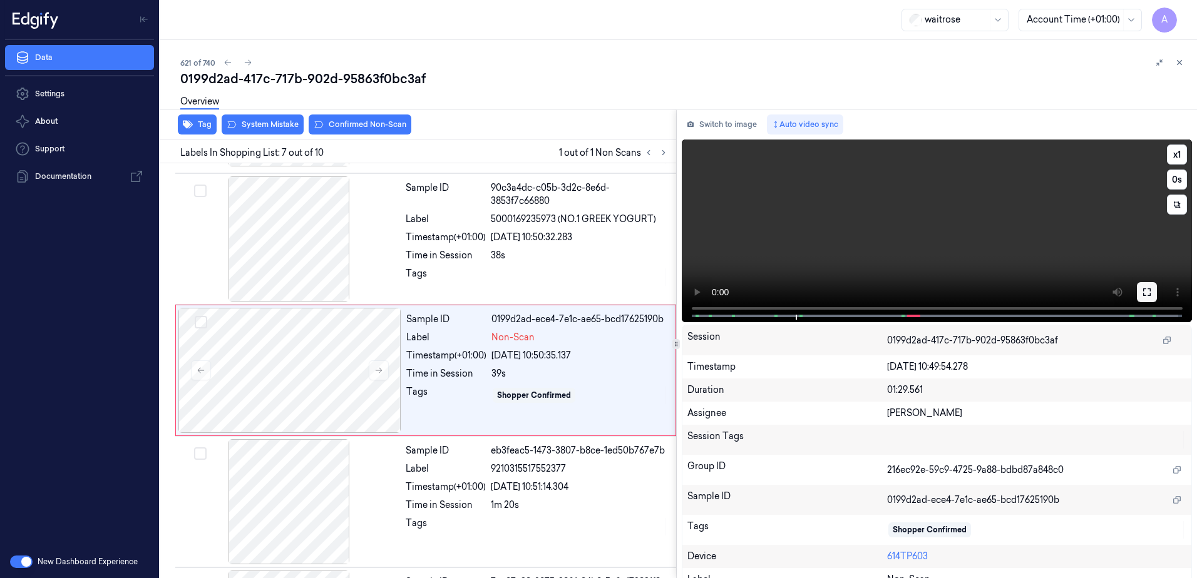
click at [1143, 290] on icon at bounding box center [1147, 292] width 8 height 8
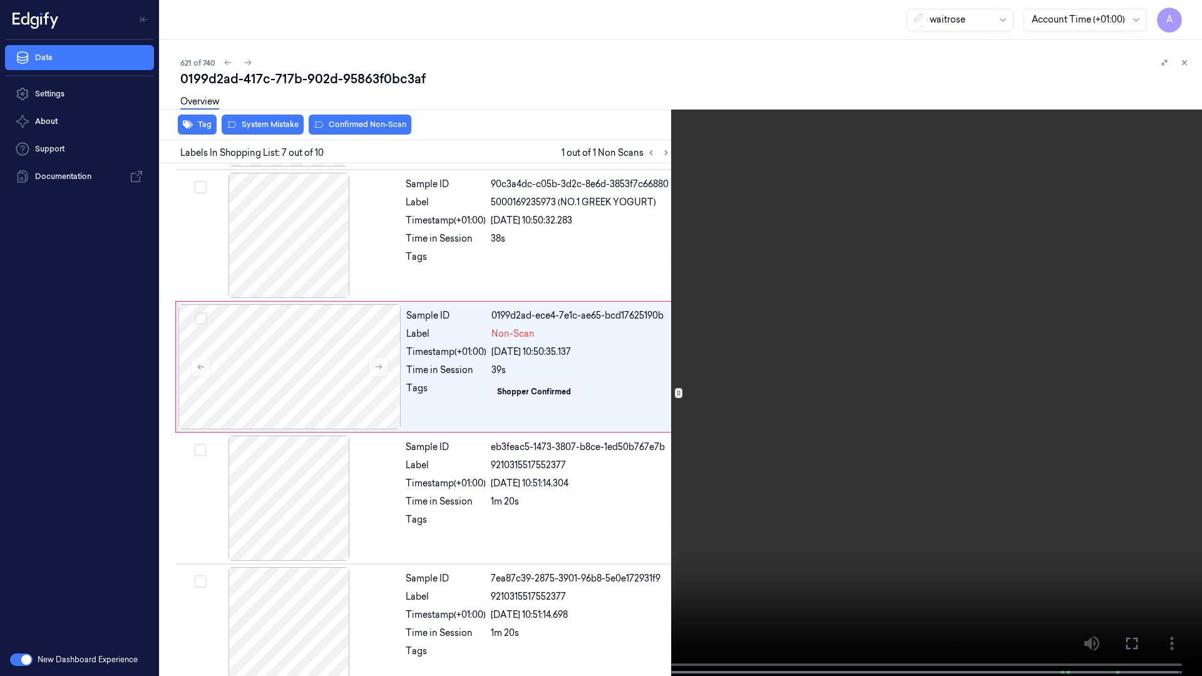
click at [733, 455] on video at bounding box center [601, 339] width 1202 height 678
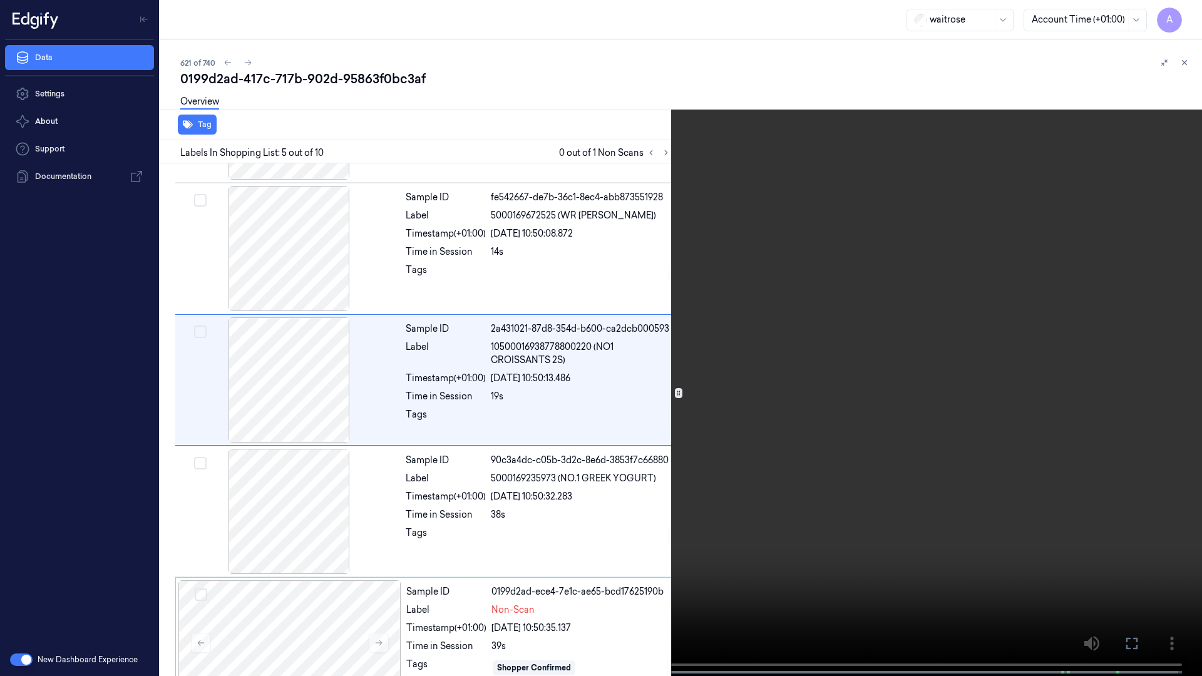
scroll to position [335, 0]
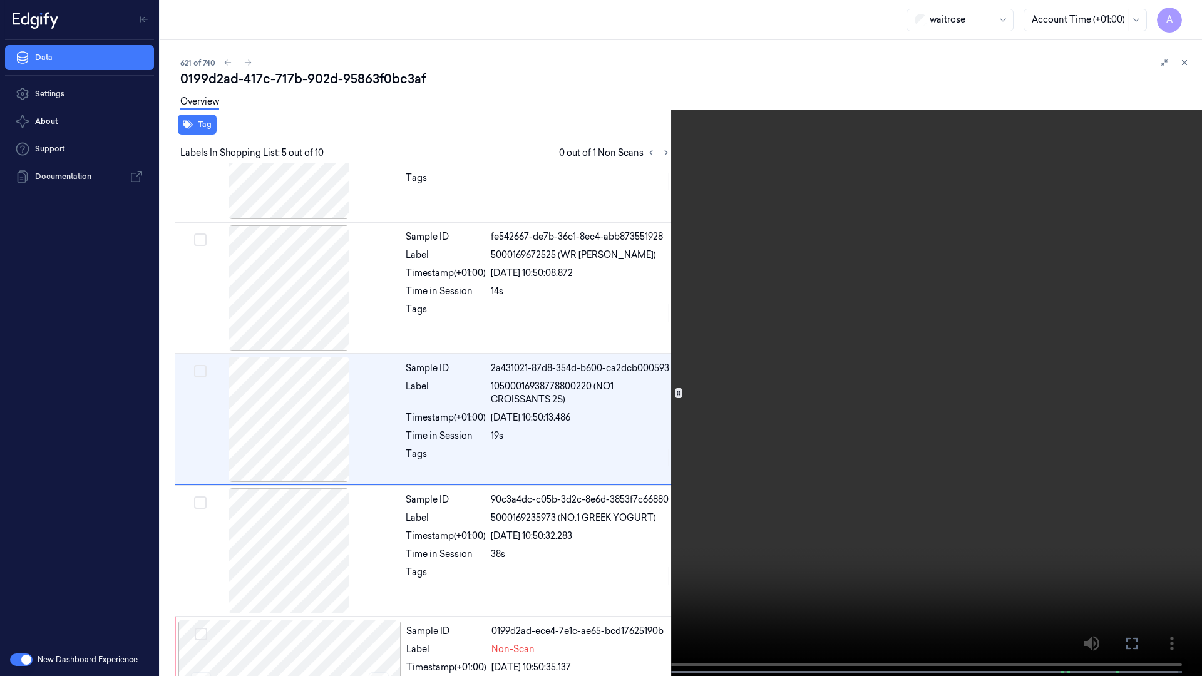
click at [887, 373] on video at bounding box center [601, 339] width 1202 height 678
click at [869, 397] on video at bounding box center [601, 339] width 1202 height 678
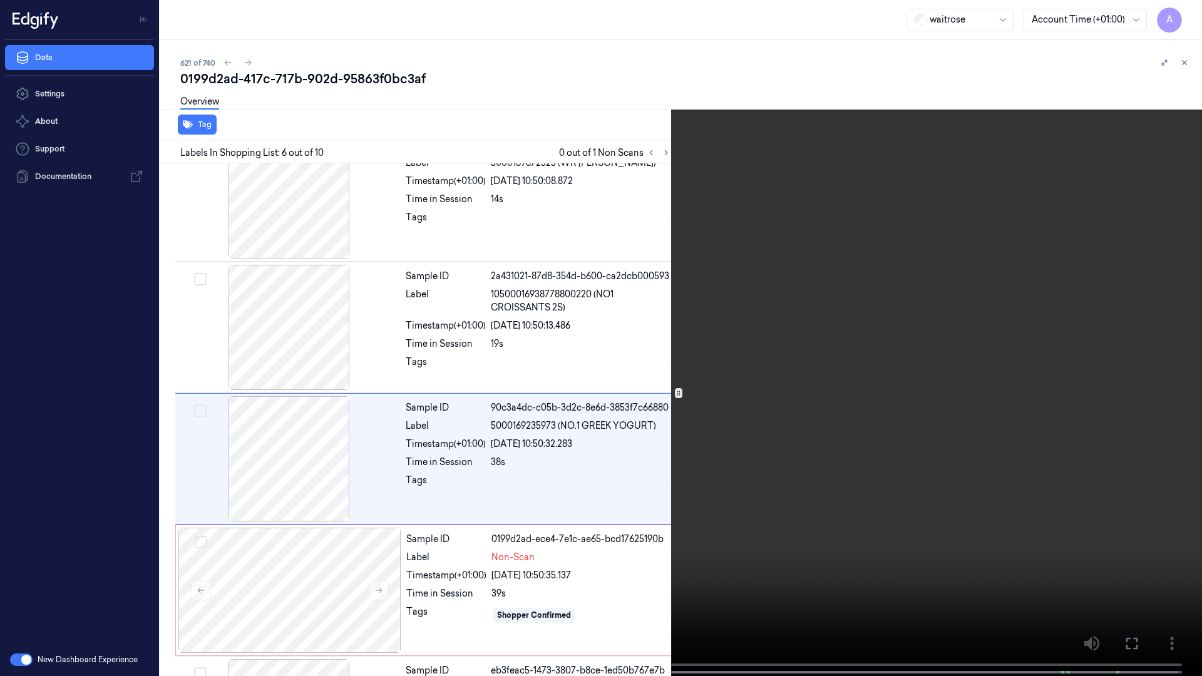
scroll to position [466, 0]
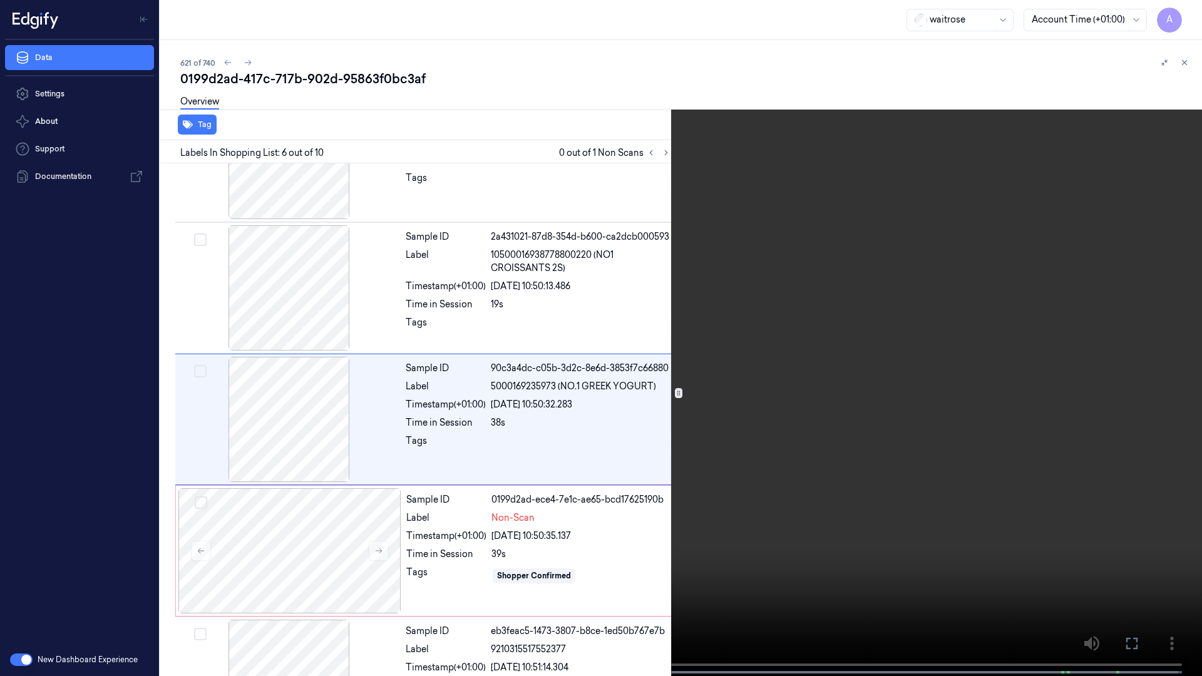
click at [740, 253] on video at bounding box center [601, 339] width 1202 height 678
click at [586, 441] on video at bounding box center [601, 339] width 1202 height 678
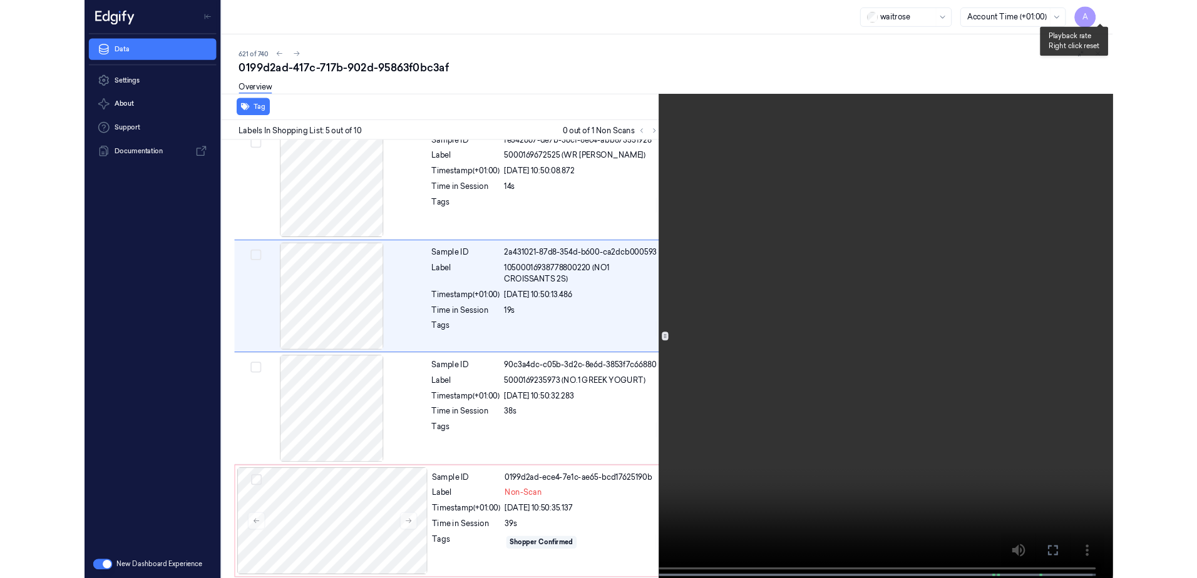
scroll to position [335, 0]
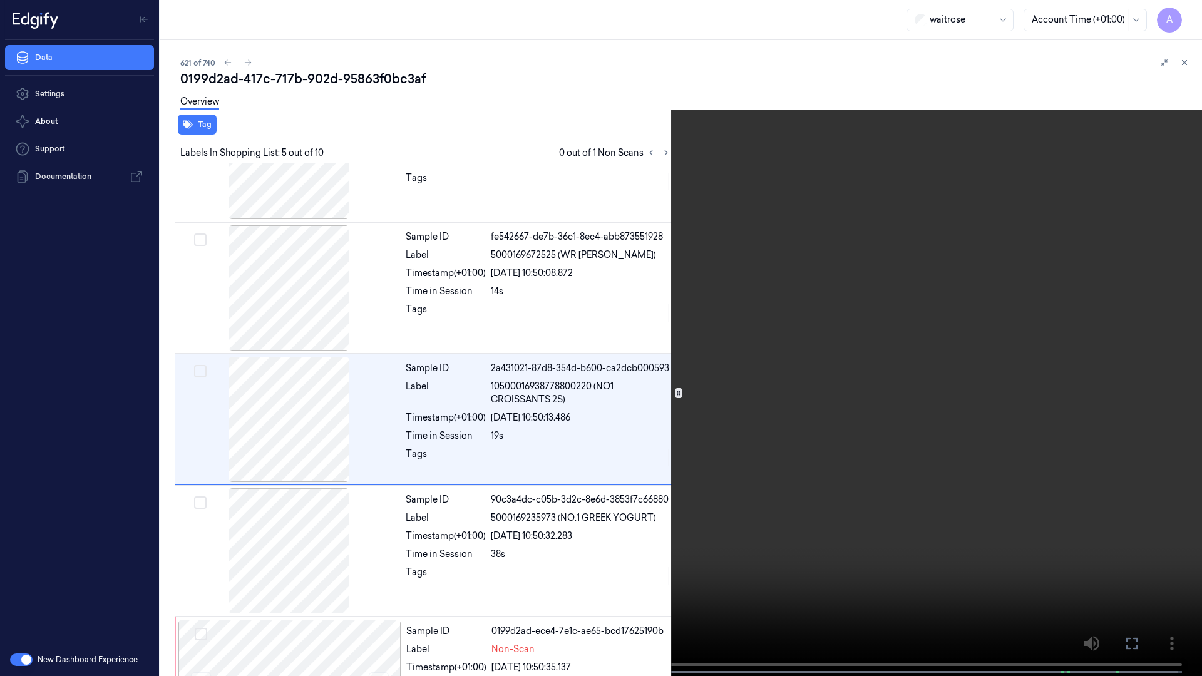
click at [0, 0] on icon at bounding box center [0, 0] width 0 height 0
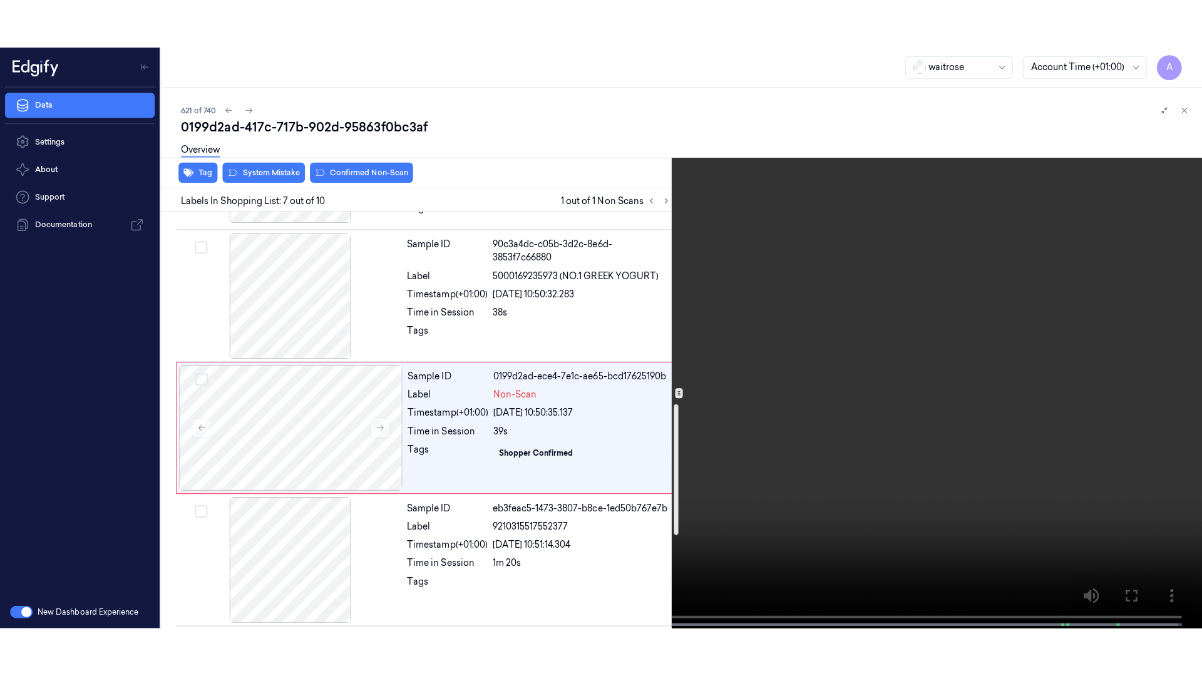
scroll to position [650, 0]
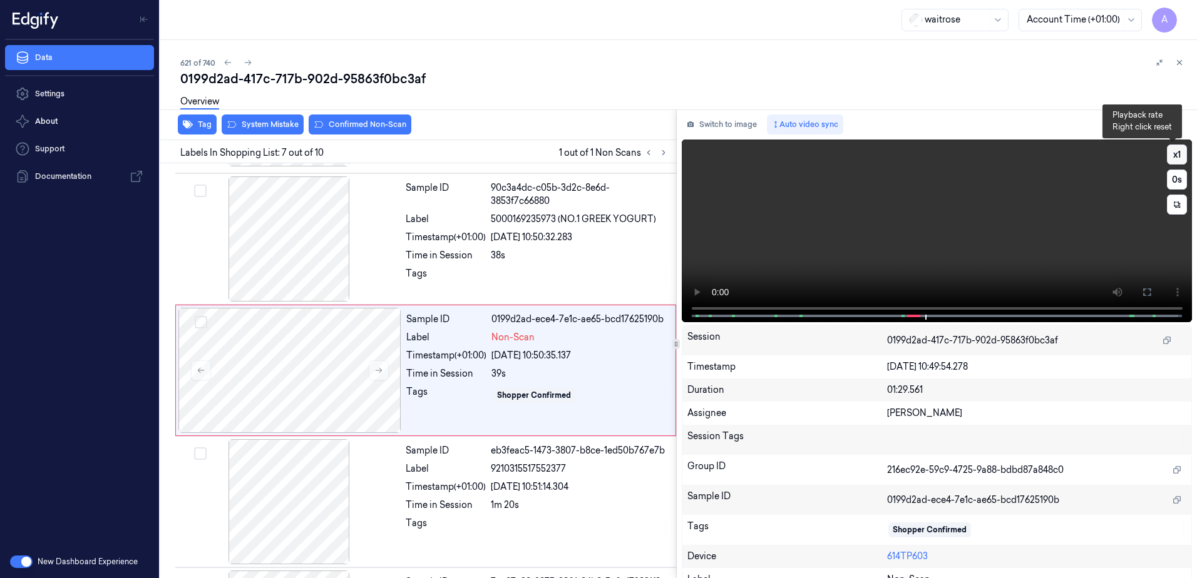
click at [1169, 153] on button "x 1" at bounding box center [1176, 155] width 20 height 20
click at [1143, 294] on icon at bounding box center [1146, 292] width 10 height 10
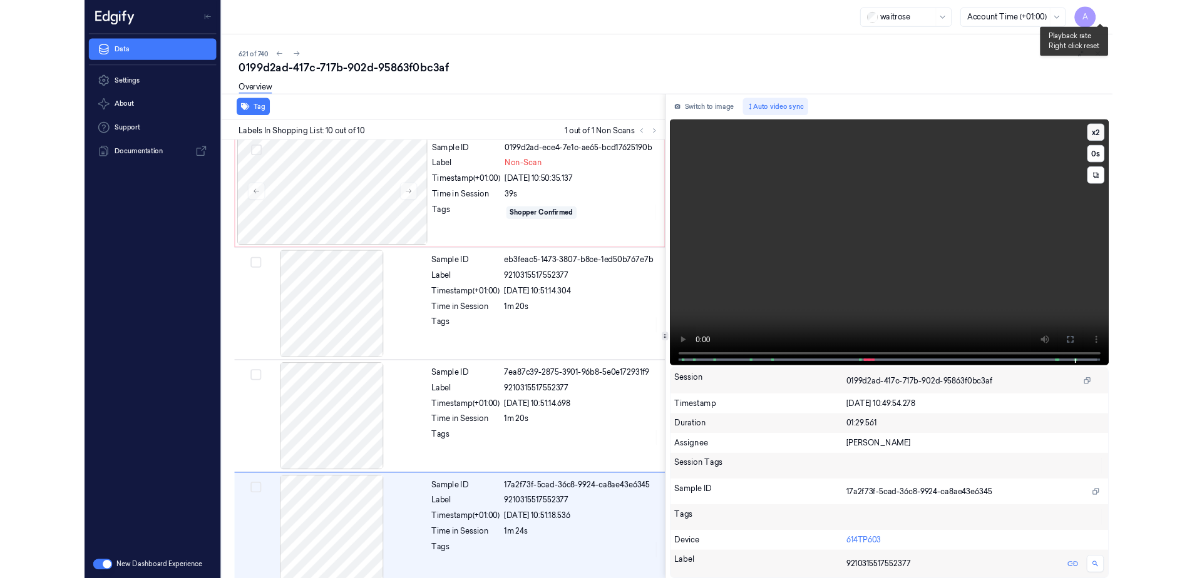
scroll to position [805, 0]
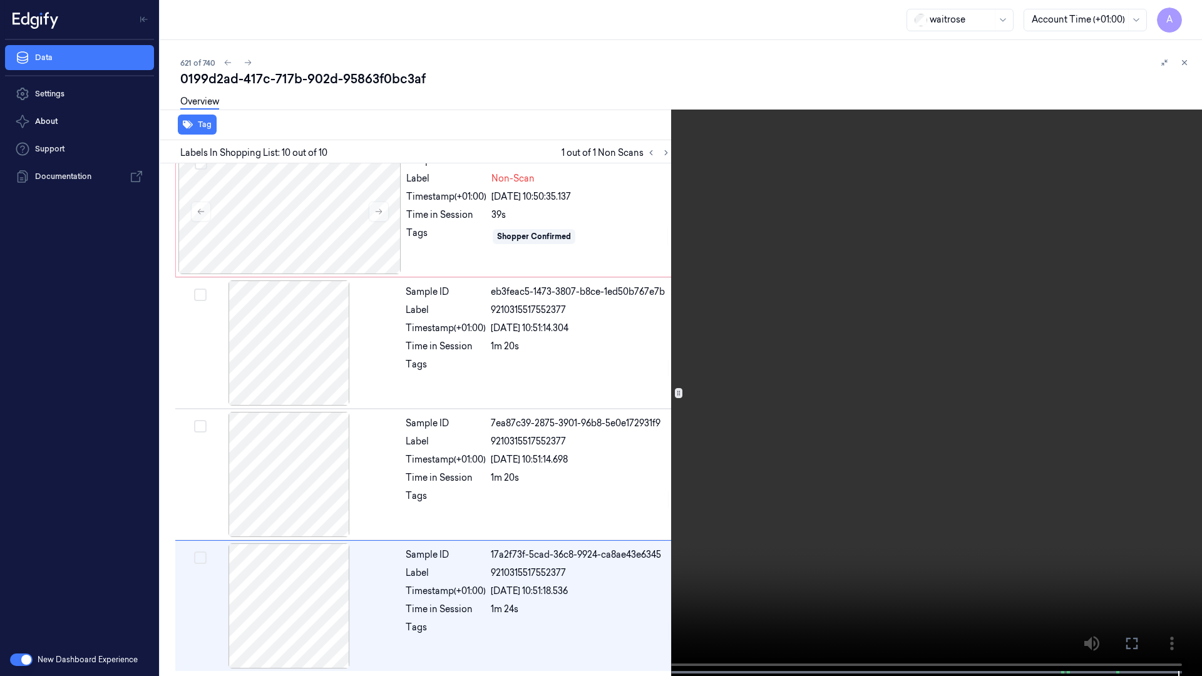
click at [0, 0] on button at bounding box center [0, 0] width 0 height 0
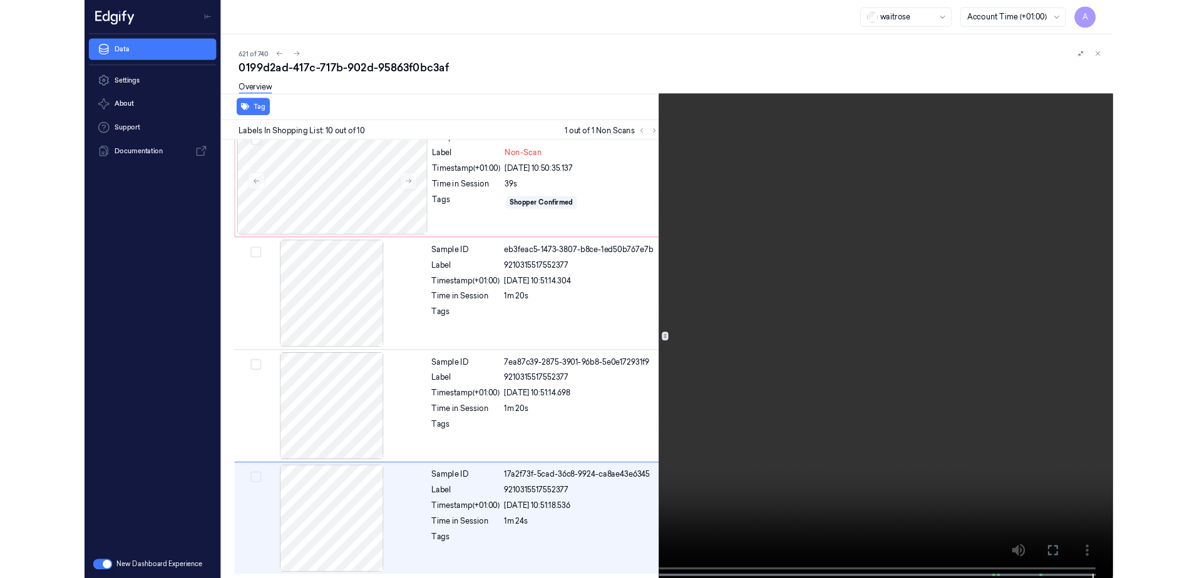
scroll to position [809, 0]
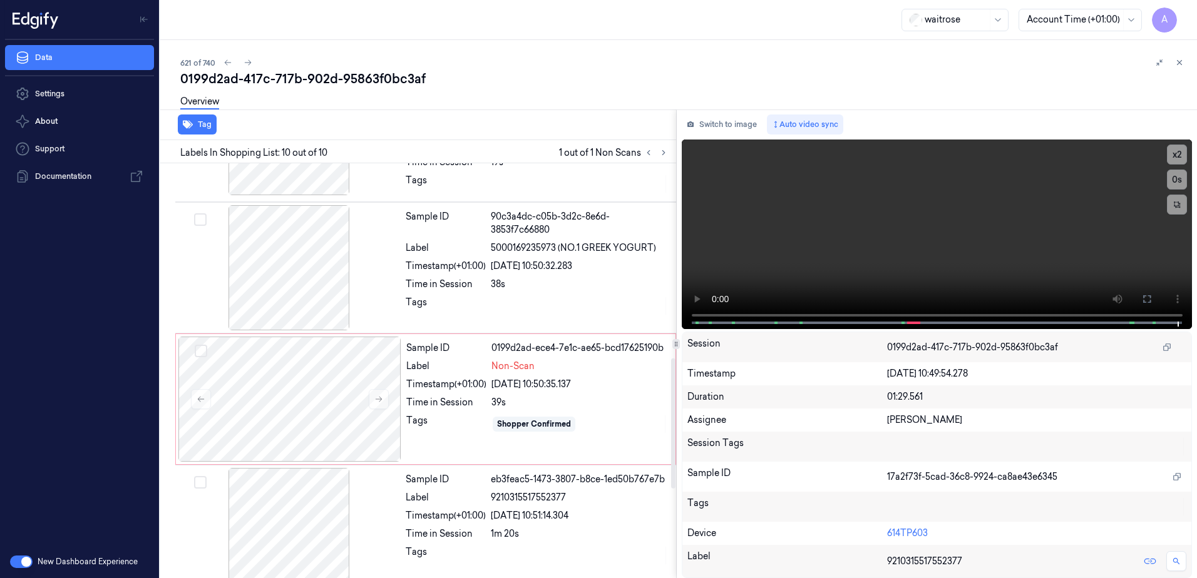
click at [445, 414] on div "Sample ID 0199d2ad-ece4-7e1c-ae65-bcd17625190b Label Non-Scan Timestamp (+01:00…" at bounding box center [537, 399] width 272 height 125
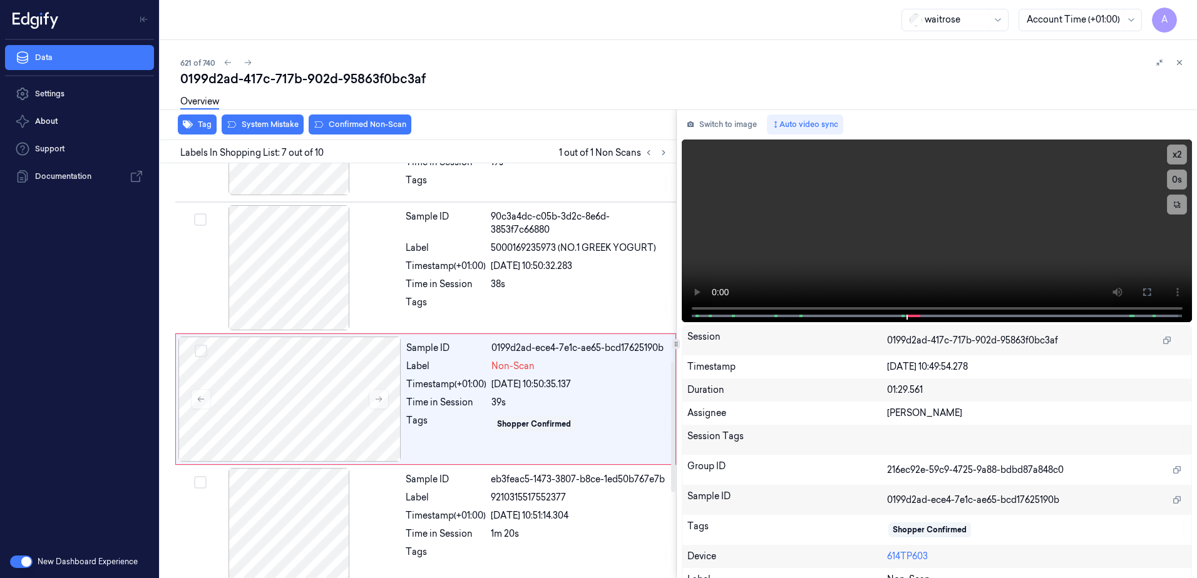
scroll to position [650, 0]
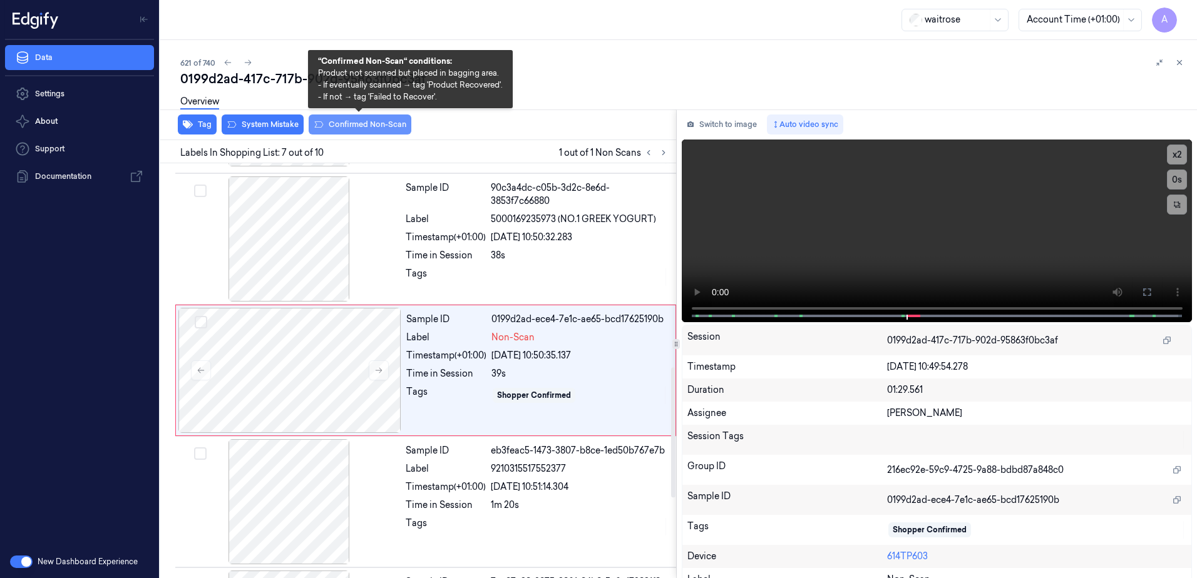
click at [349, 130] on button "Confirmed Non-Scan" at bounding box center [360, 125] width 103 height 20
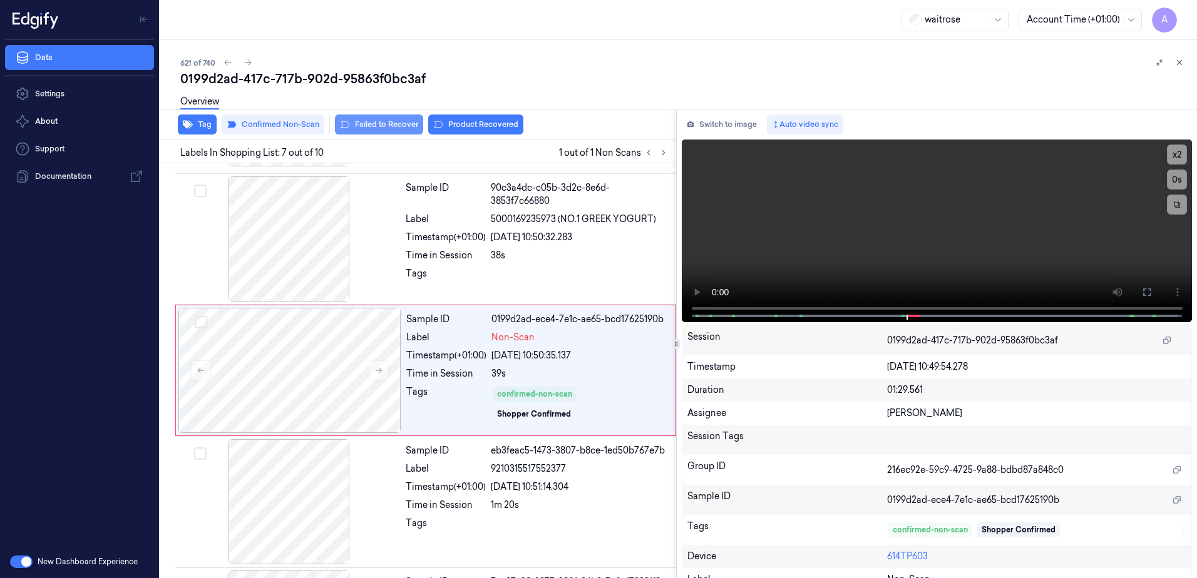
click at [389, 128] on button "Failed to Recover" at bounding box center [379, 125] width 88 height 20
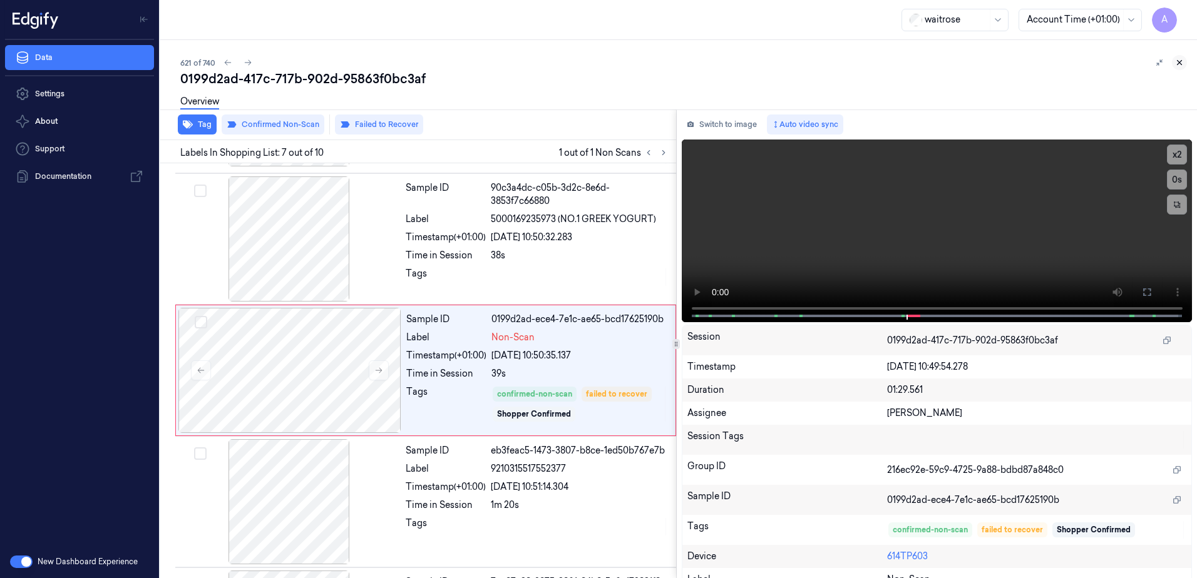
click at [1177, 66] on icon at bounding box center [1179, 62] width 9 height 9
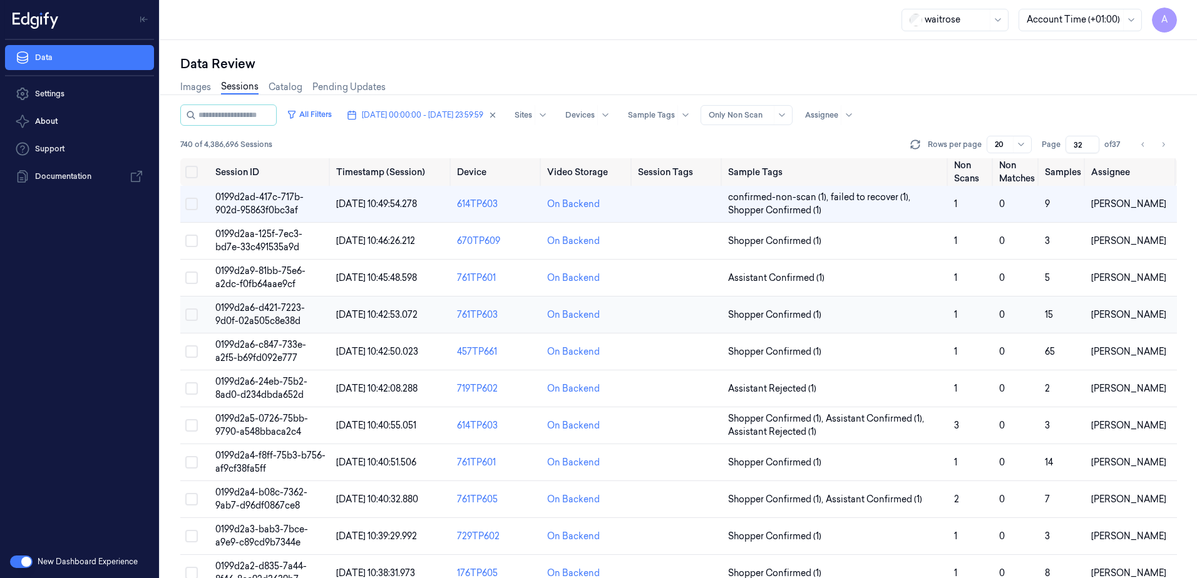
click at [256, 307] on span "0199d2a6-d421-7223-9d0f-02a505c8e38d" at bounding box center [259, 314] width 89 height 24
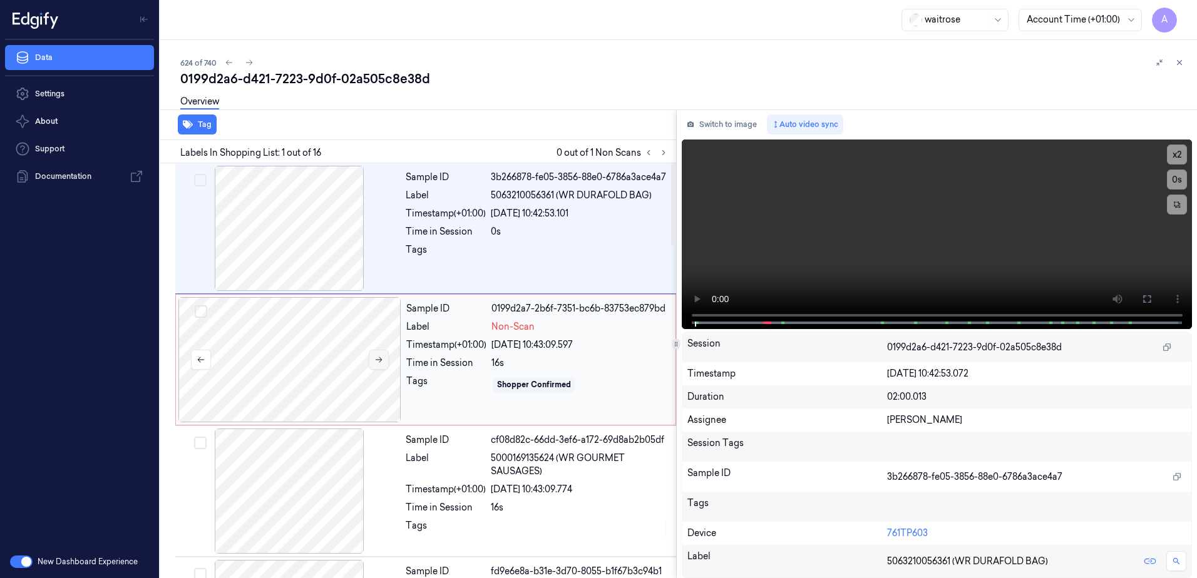
click at [383, 357] on button at bounding box center [379, 360] width 20 height 20
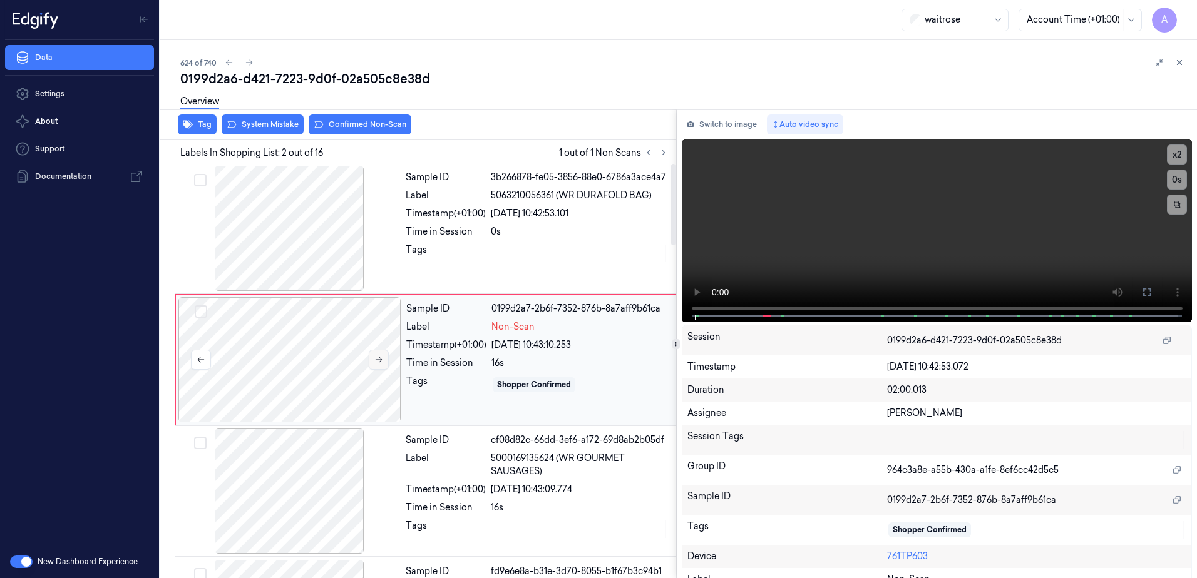
click at [379, 364] on icon at bounding box center [378, 359] width 9 height 9
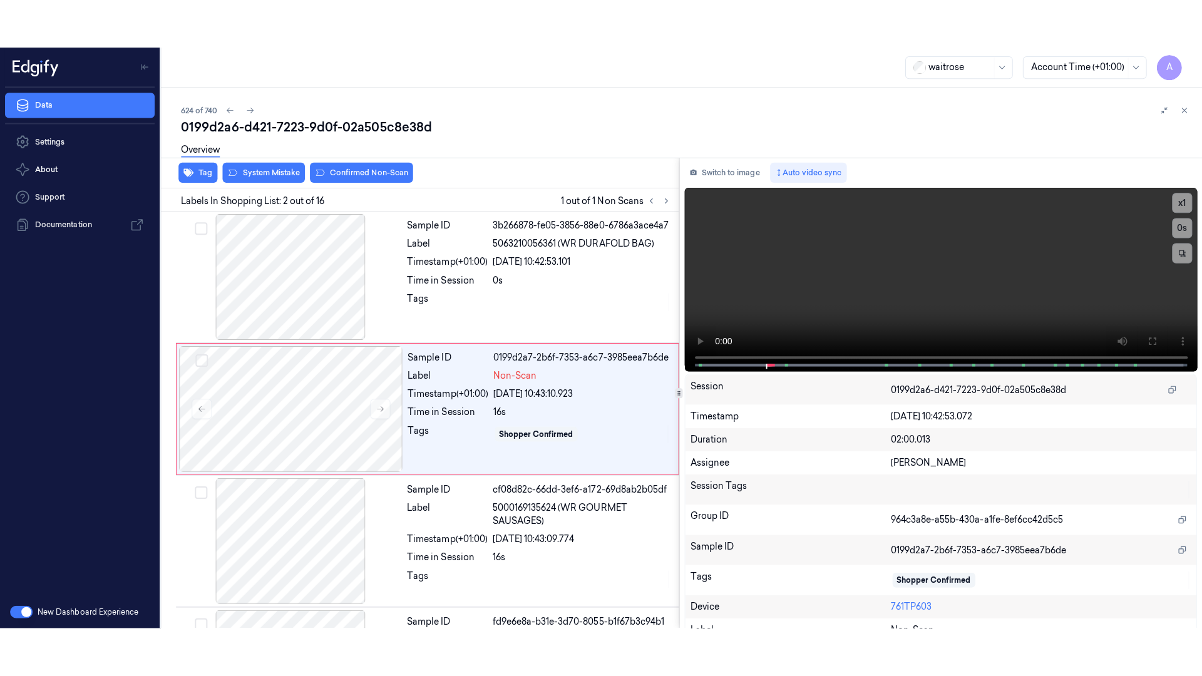
scroll to position [1, 0]
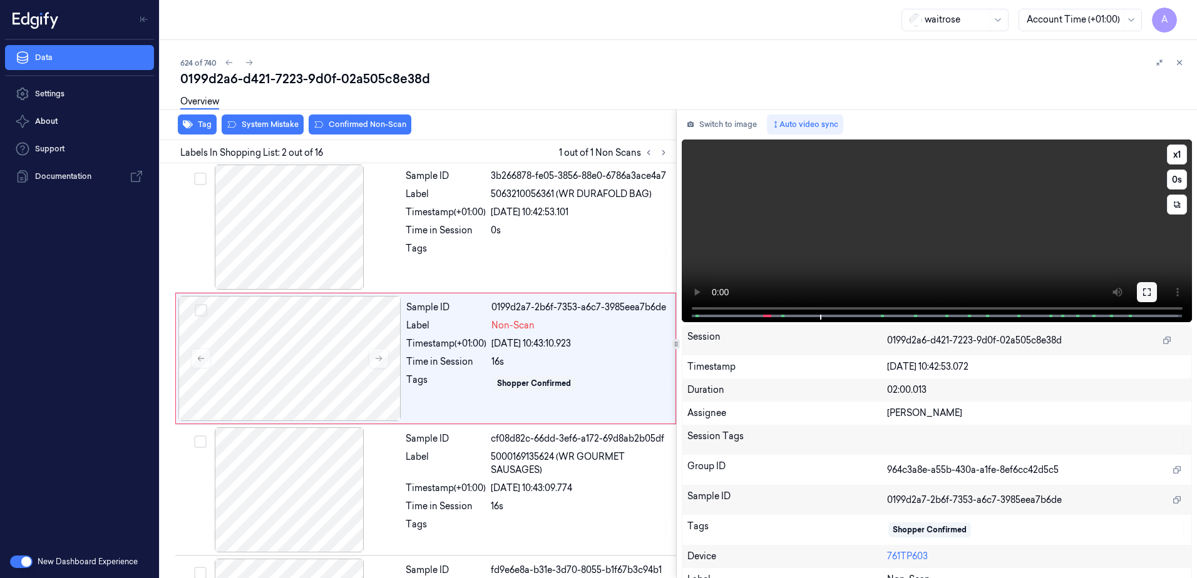
click at [1145, 288] on icon at bounding box center [1146, 292] width 10 height 10
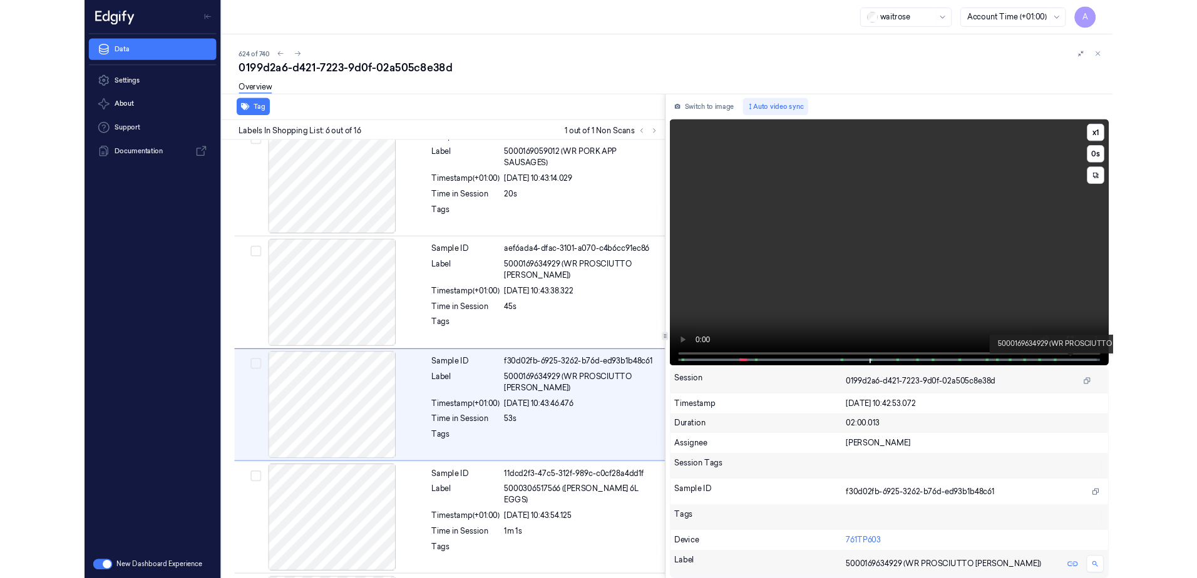
scroll to position [466, 0]
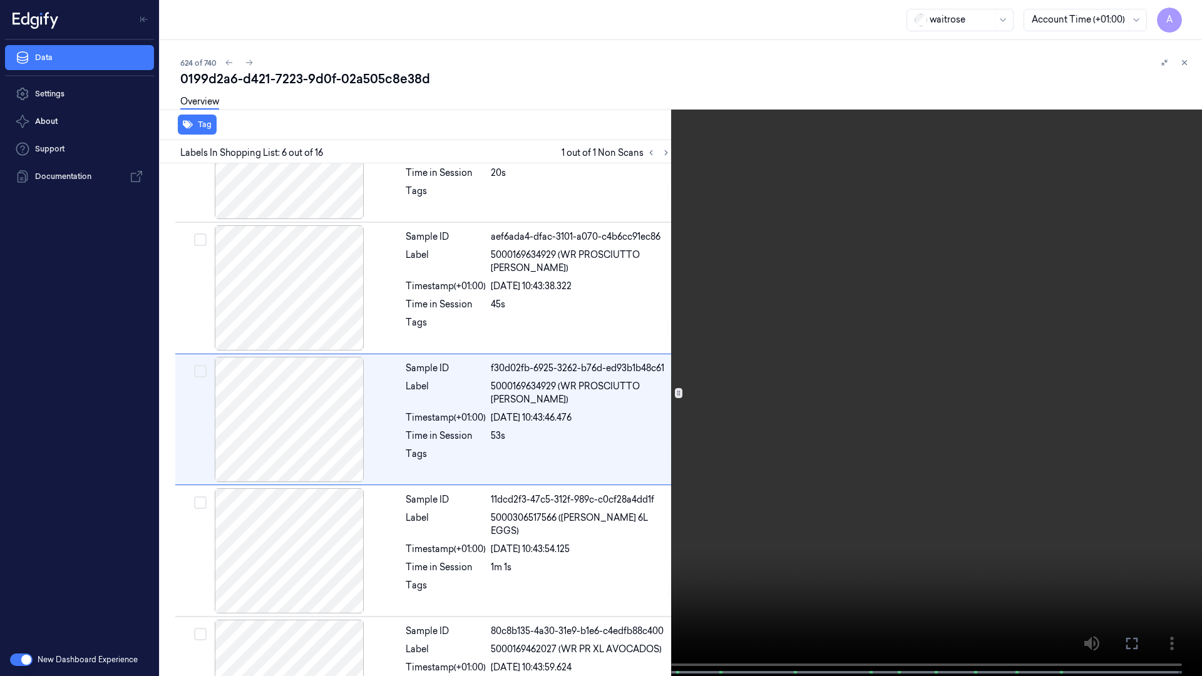
drag, startPoint x: 1123, startPoint y: 645, endPoint x: 1053, endPoint y: 552, distance: 116.1
click at [0, 0] on button at bounding box center [0, 0] width 0 height 0
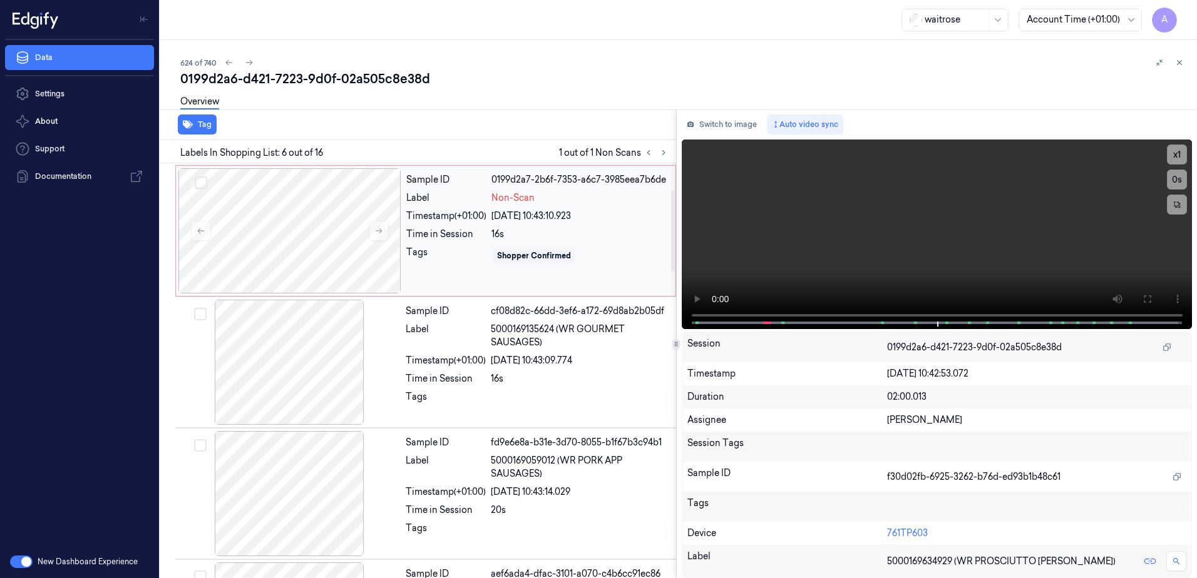
scroll to position [188, 0]
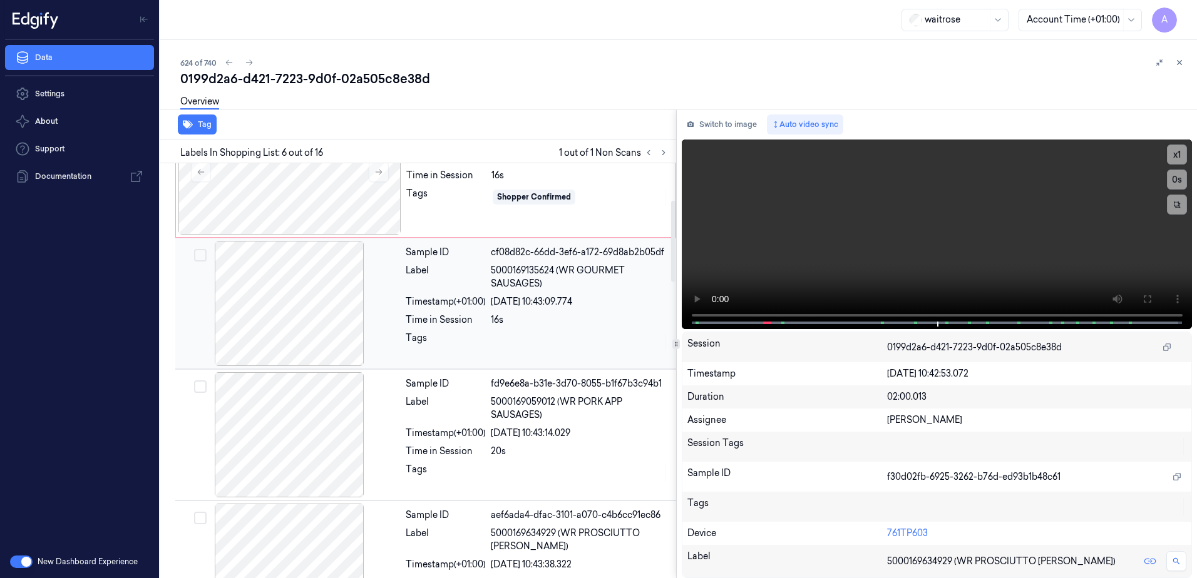
click at [570, 326] on div "16s" at bounding box center [580, 320] width 178 height 13
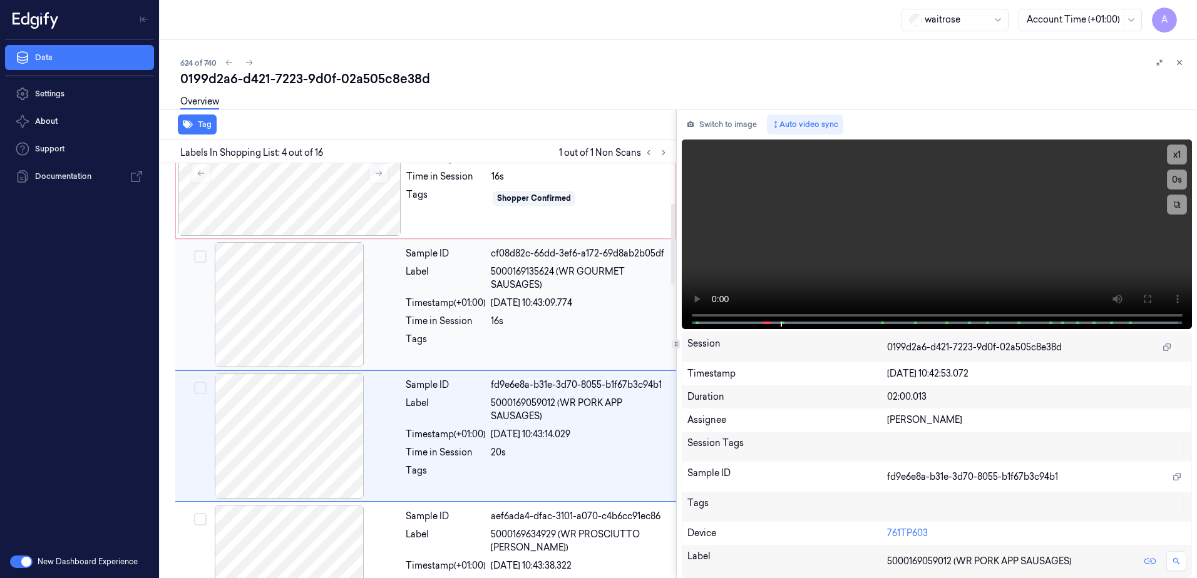
scroll to position [252, 0]
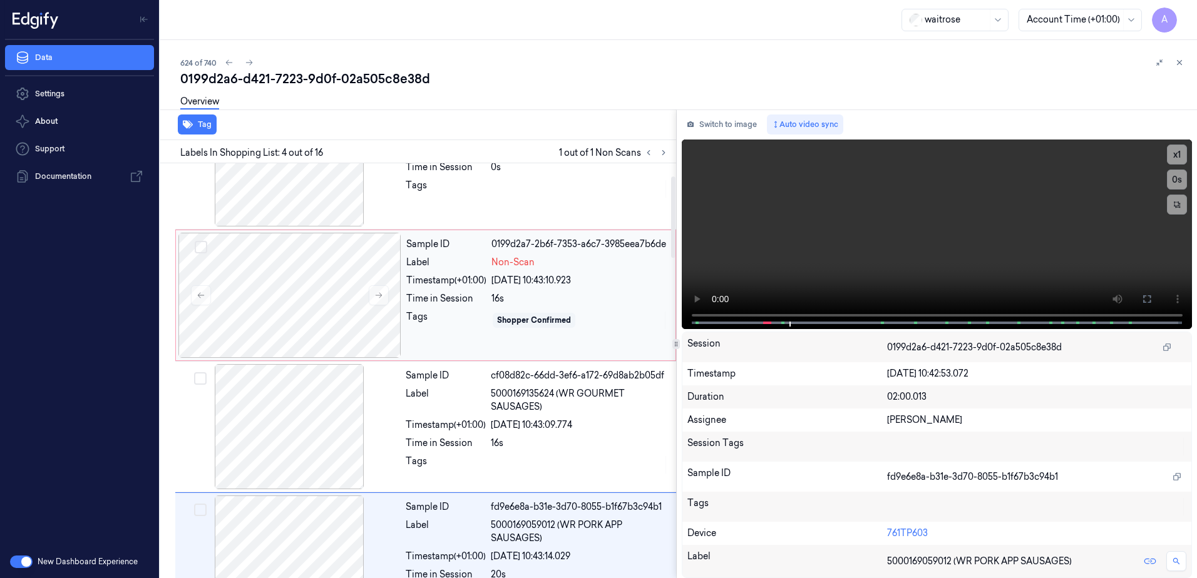
click at [464, 323] on div "Tags" at bounding box center [446, 320] width 80 height 20
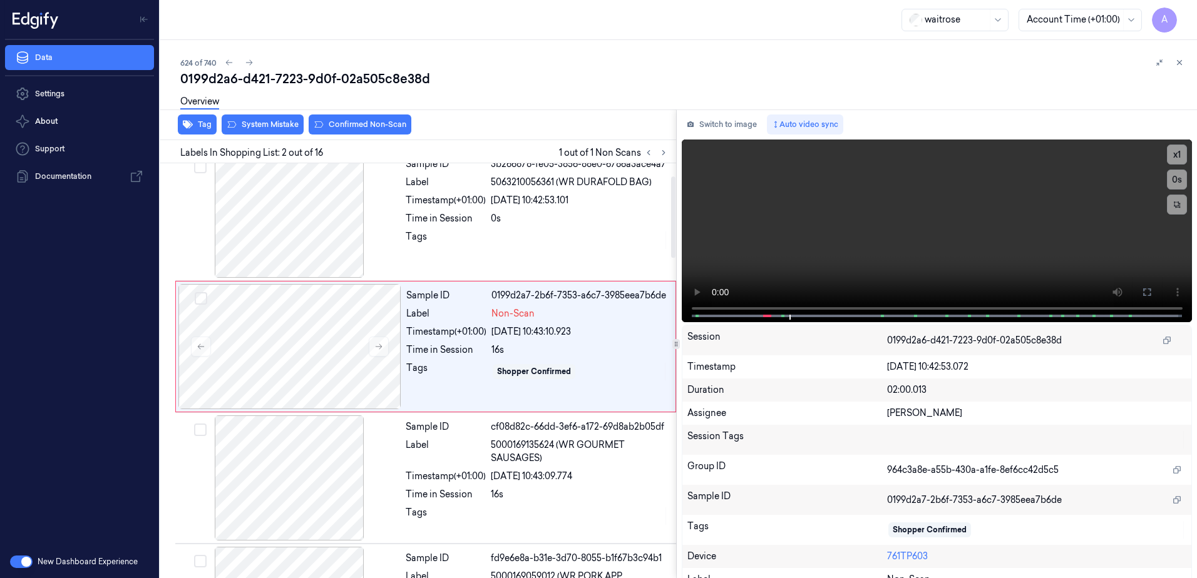
scroll to position [0, 0]
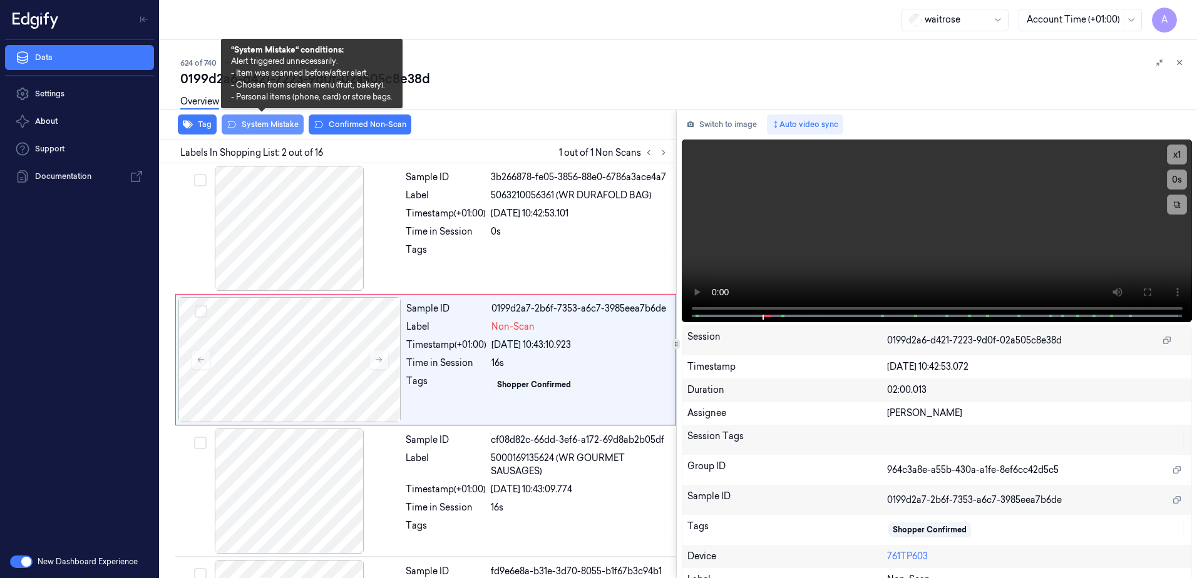
click at [259, 127] on button "System Mistake" at bounding box center [263, 125] width 82 height 20
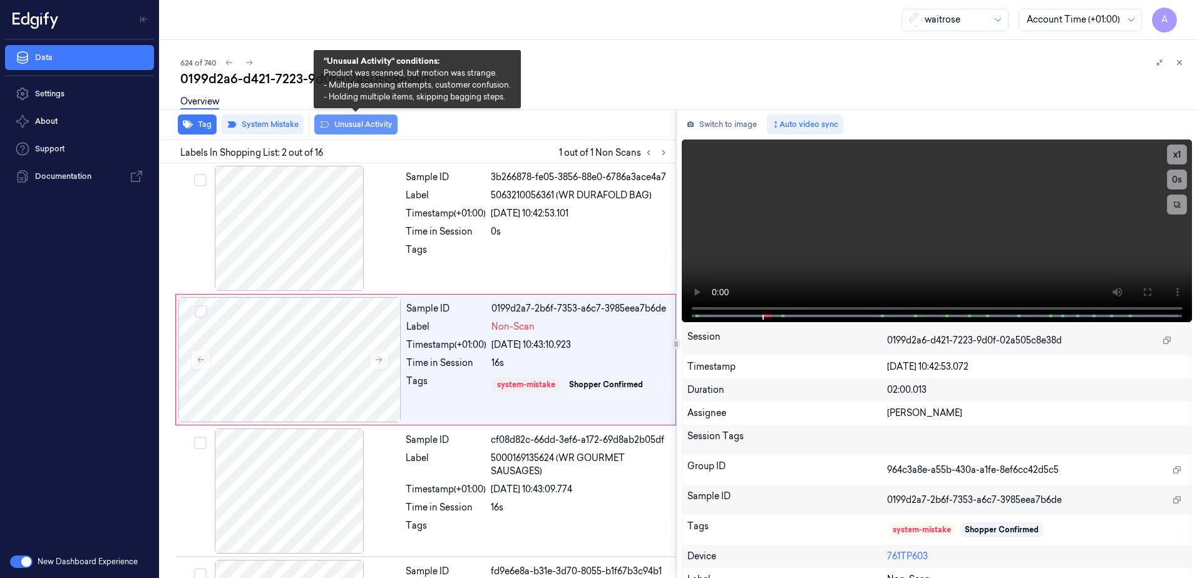
click at [355, 128] on button "Unusual Activity" at bounding box center [355, 125] width 83 height 20
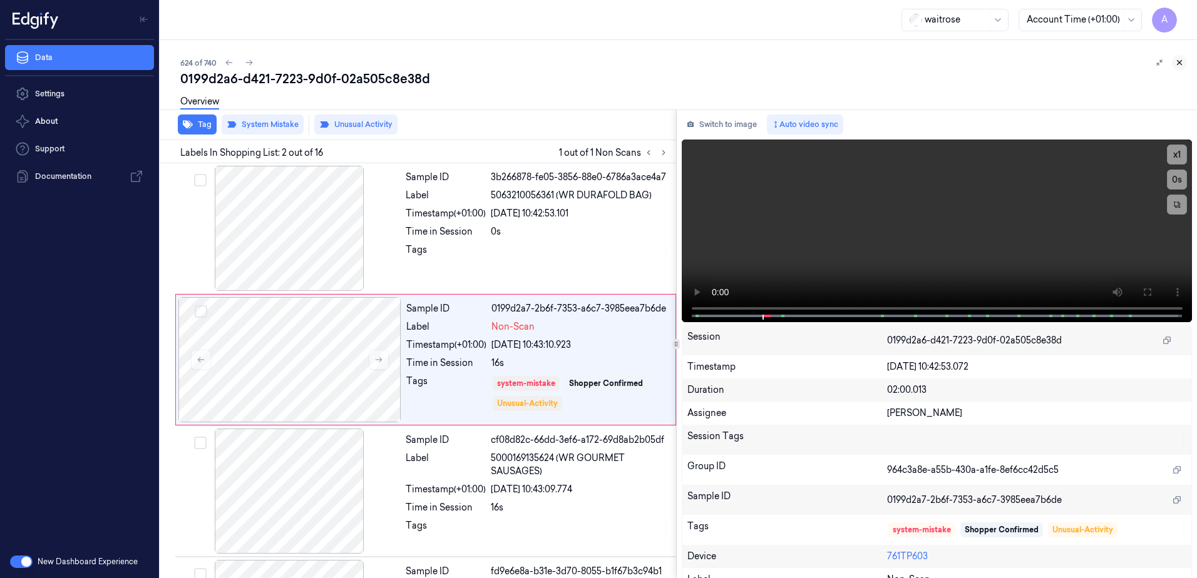
click at [1184, 63] on button at bounding box center [1178, 62] width 15 height 15
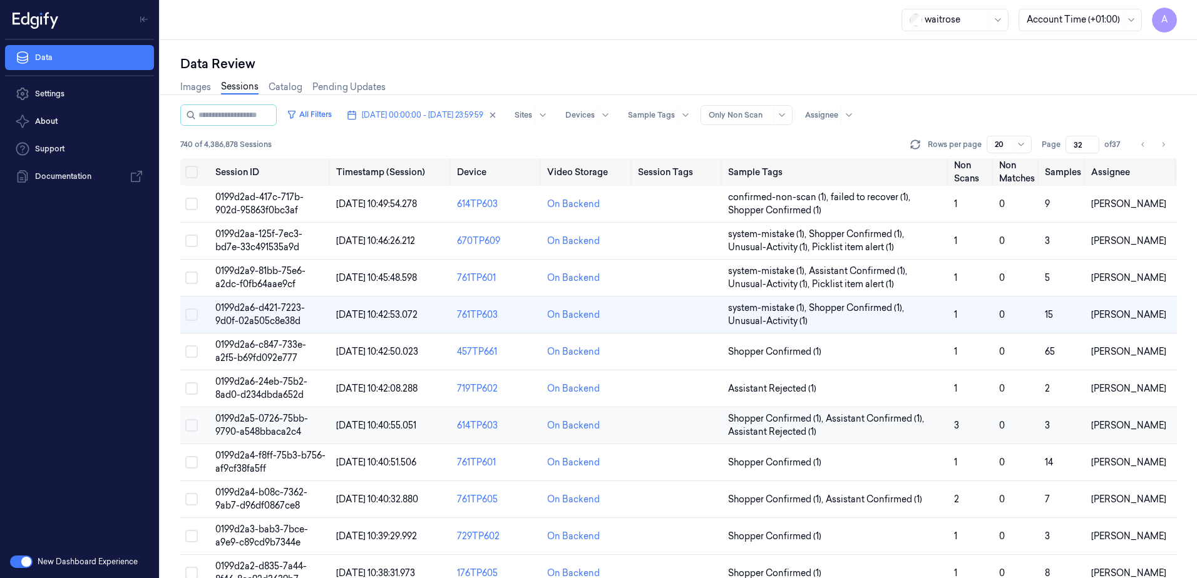
click at [239, 418] on span "0199d2a5-0726-75bb-9790-a548bbaca2c4" at bounding box center [261, 425] width 93 height 24
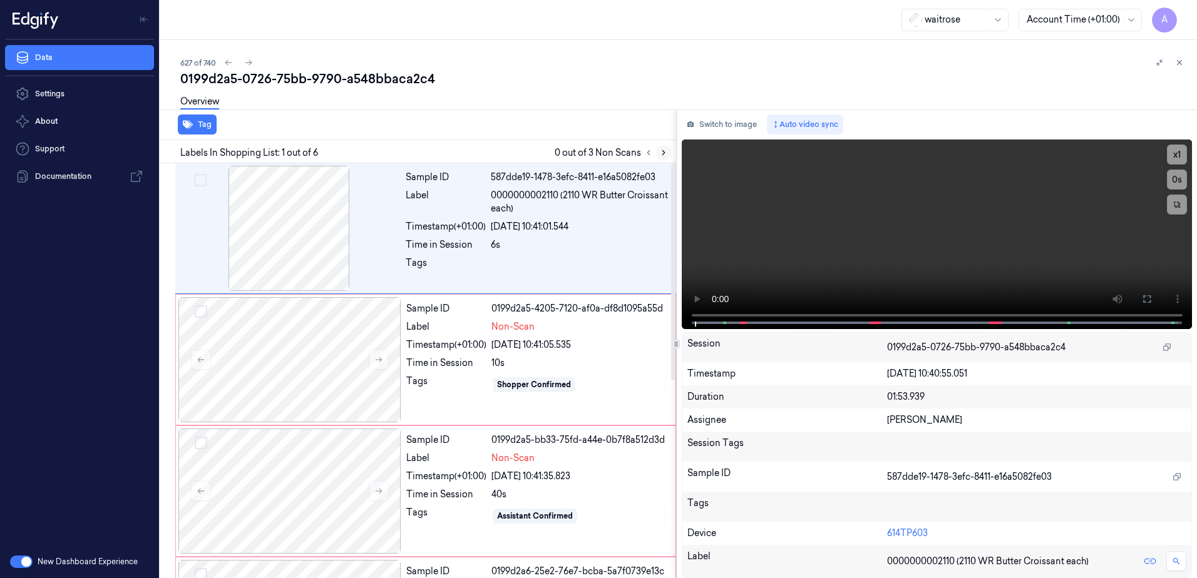
click at [661, 156] on icon at bounding box center [663, 152] width 9 height 9
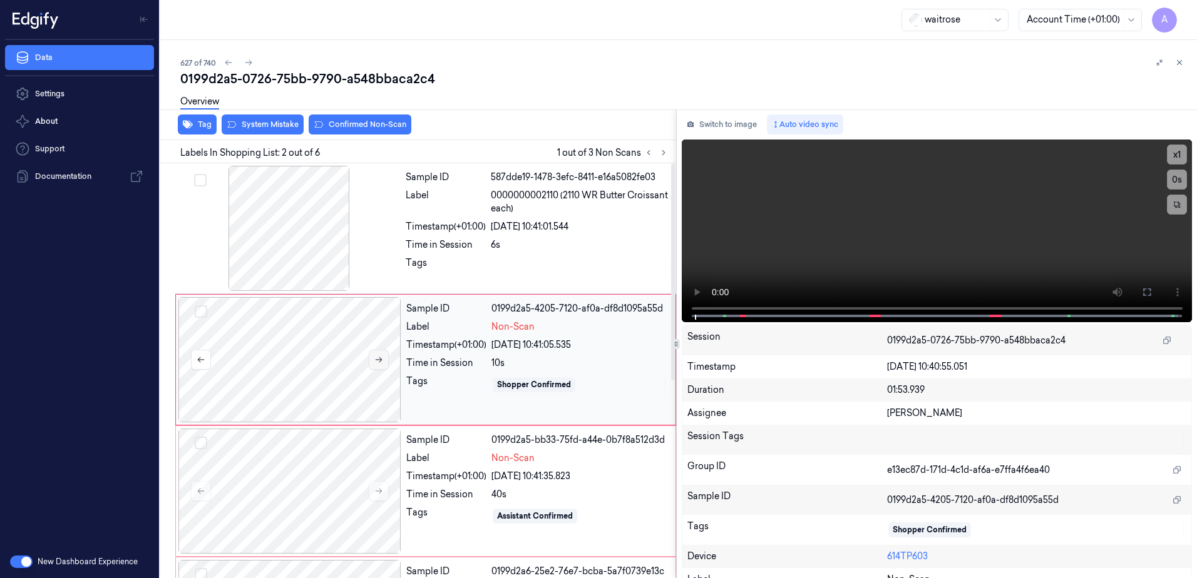
click at [379, 361] on icon at bounding box center [378, 359] width 9 height 9
click at [381, 360] on icon at bounding box center [378, 360] width 7 height 6
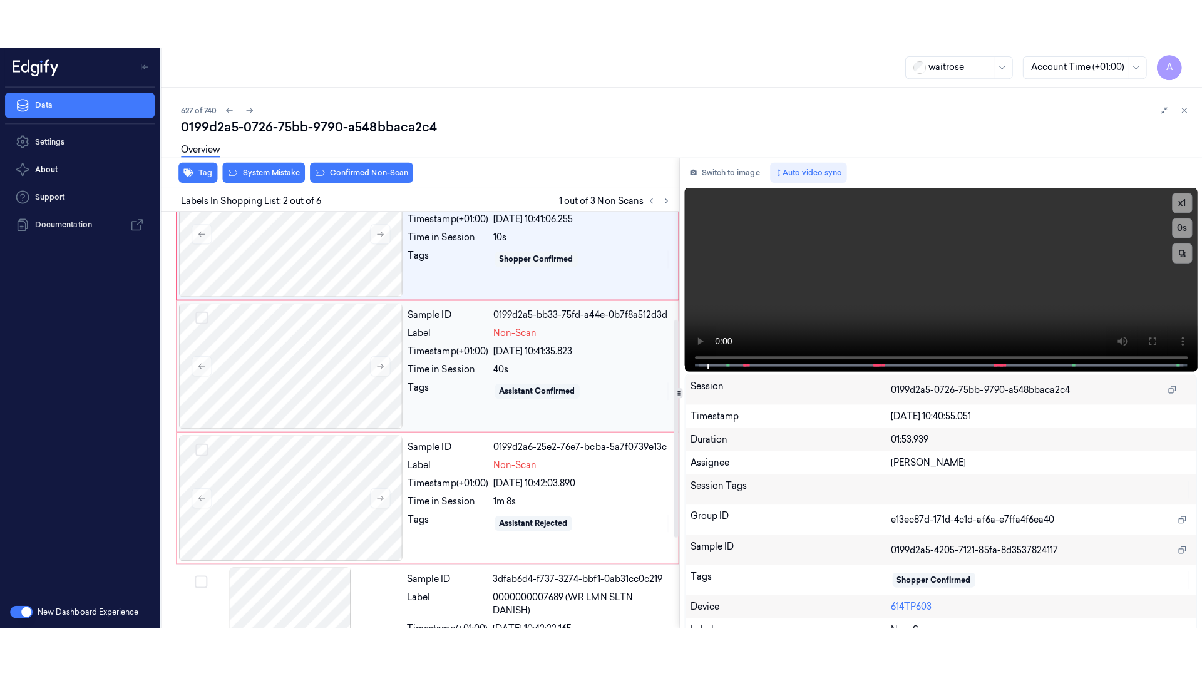
scroll to position [250, 0]
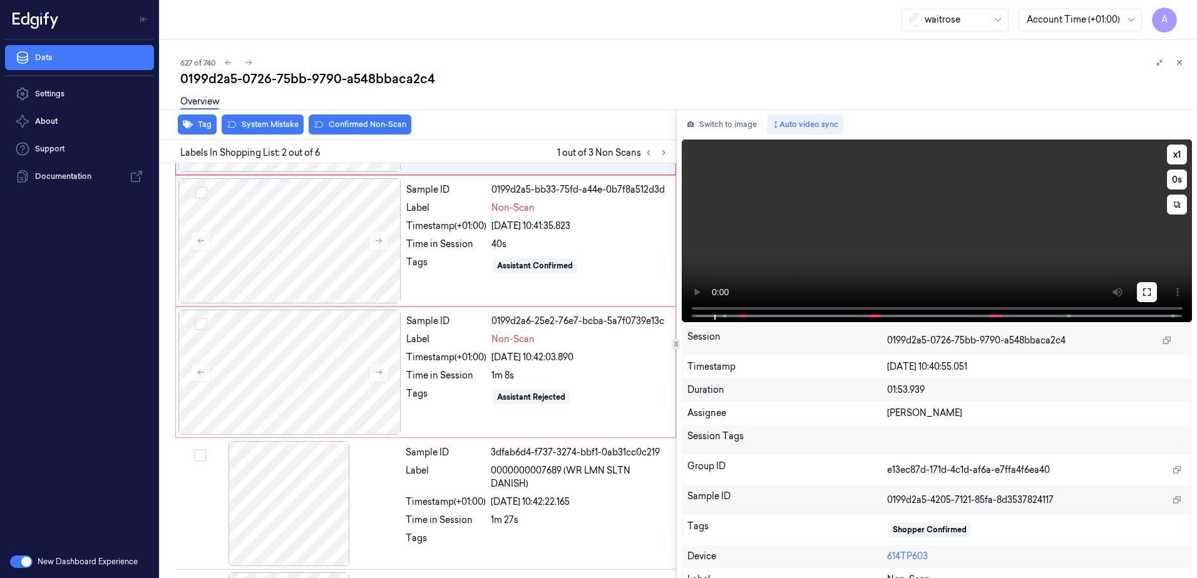
click at [1136, 290] on button at bounding box center [1146, 292] width 20 height 20
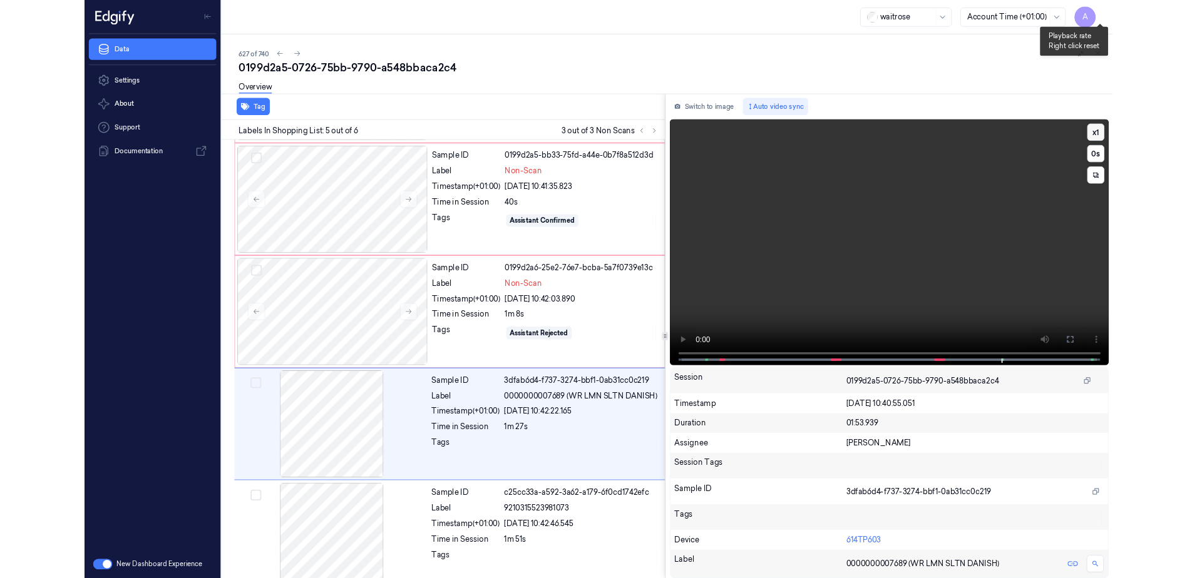
scroll to position [280, 0]
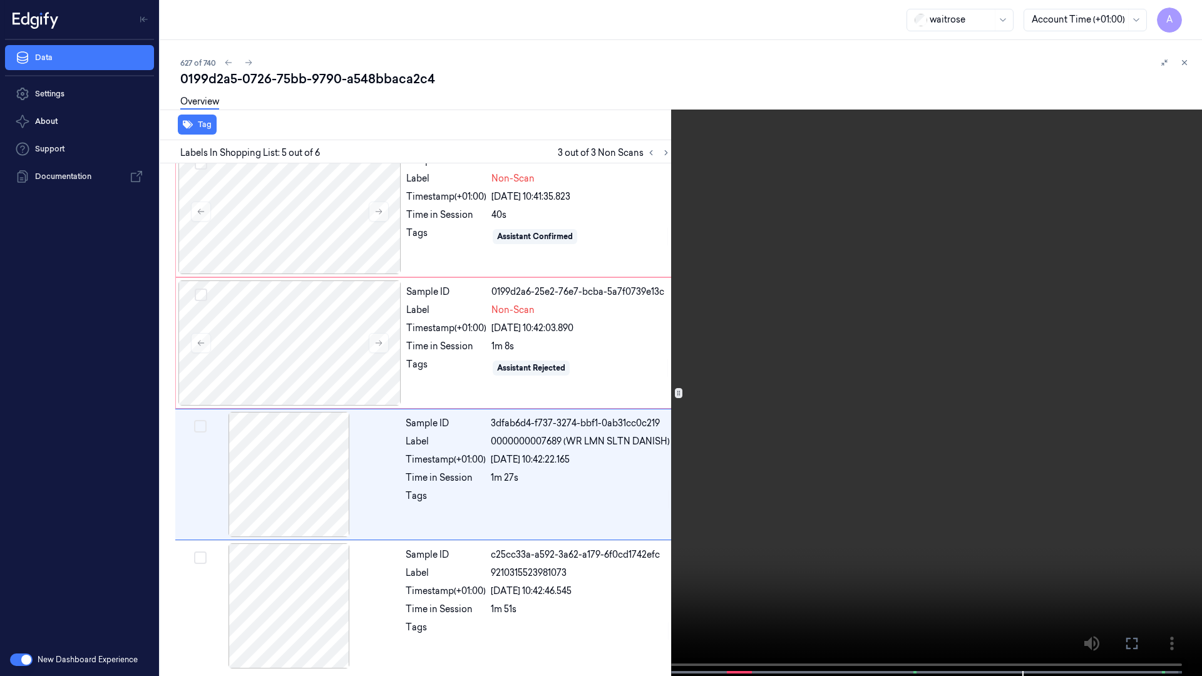
click at [0, 0] on button at bounding box center [0, 0] width 0 height 0
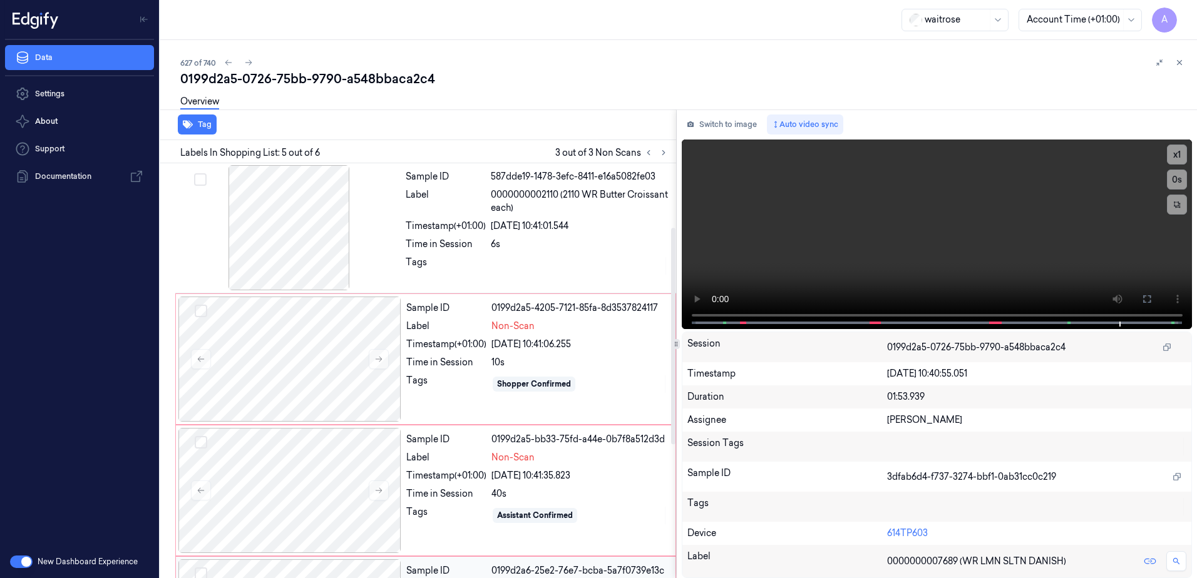
scroll to position [0, 0]
click at [383, 360] on button at bounding box center [379, 360] width 20 height 20
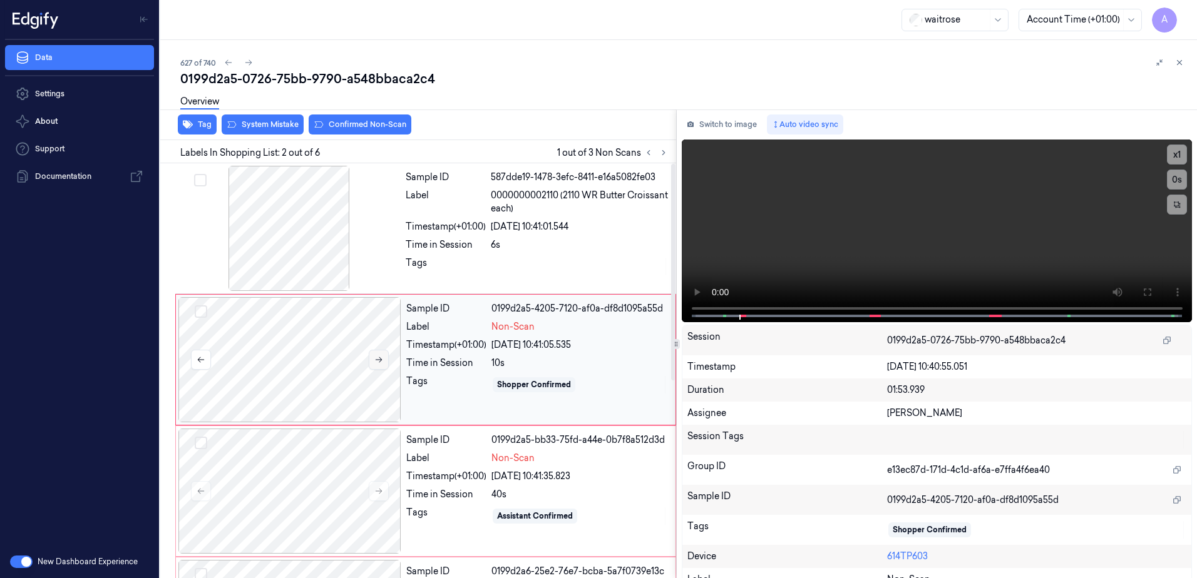
click at [383, 360] on button at bounding box center [379, 360] width 20 height 20
click at [827, 260] on video at bounding box center [936, 231] width 511 height 183
click at [382, 365] on button at bounding box center [379, 360] width 20 height 20
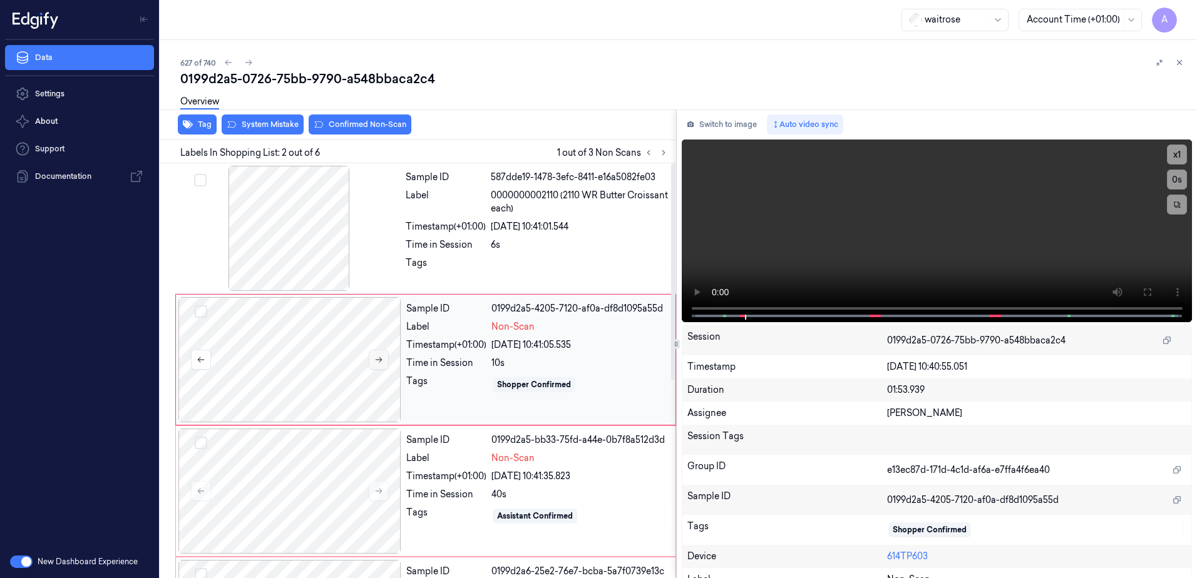
click at [382, 365] on button at bounding box center [379, 360] width 20 height 20
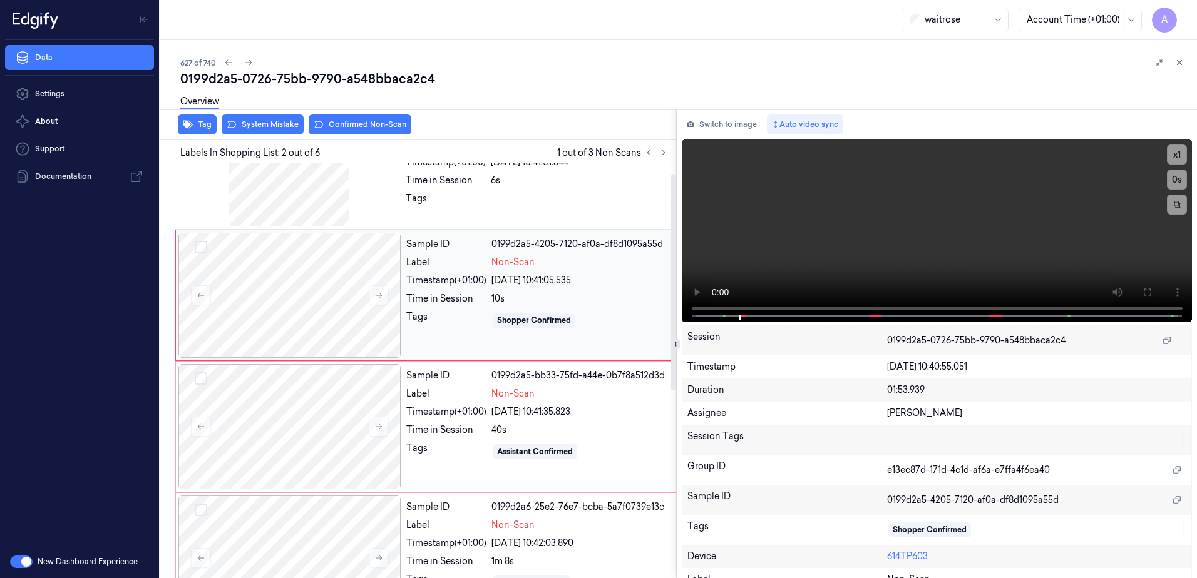
scroll to position [125, 0]
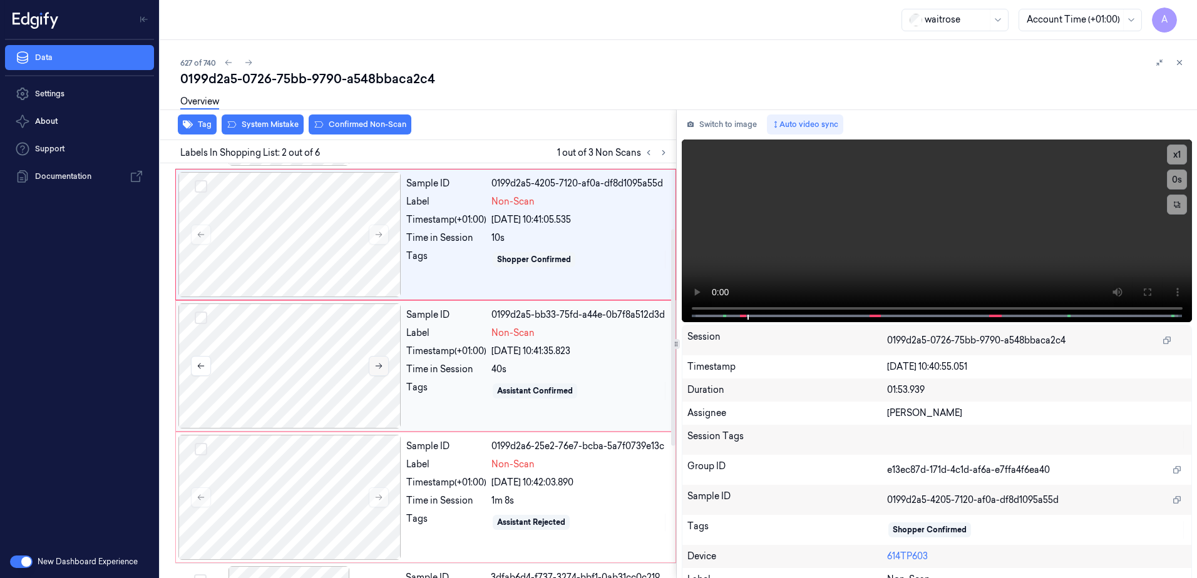
click at [374, 367] on icon at bounding box center [378, 366] width 9 height 9
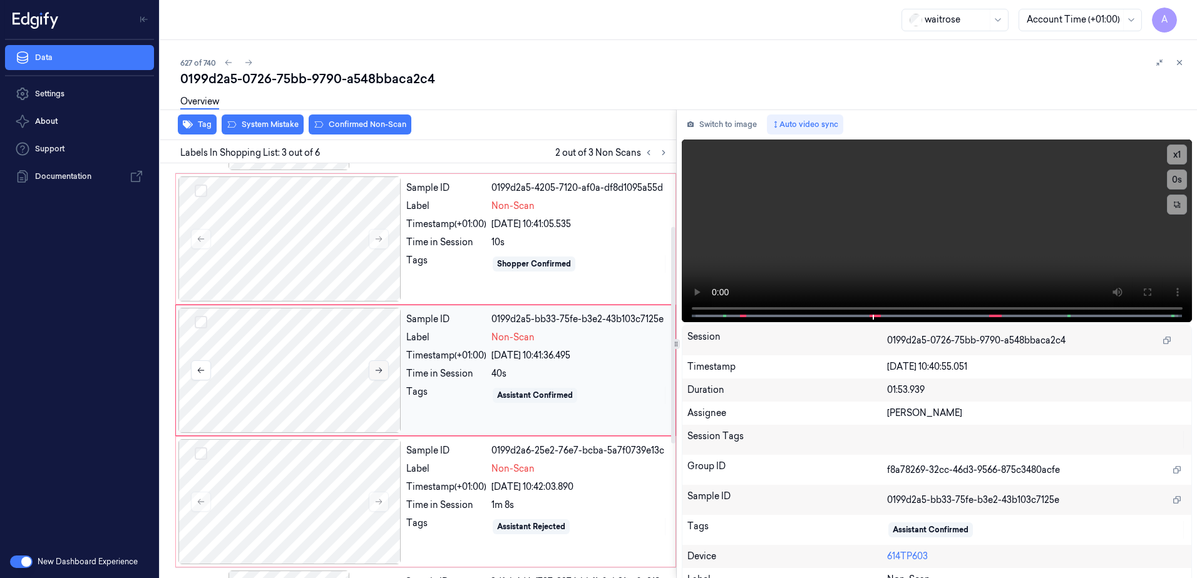
click at [374, 367] on icon at bounding box center [378, 370] width 9 height 9
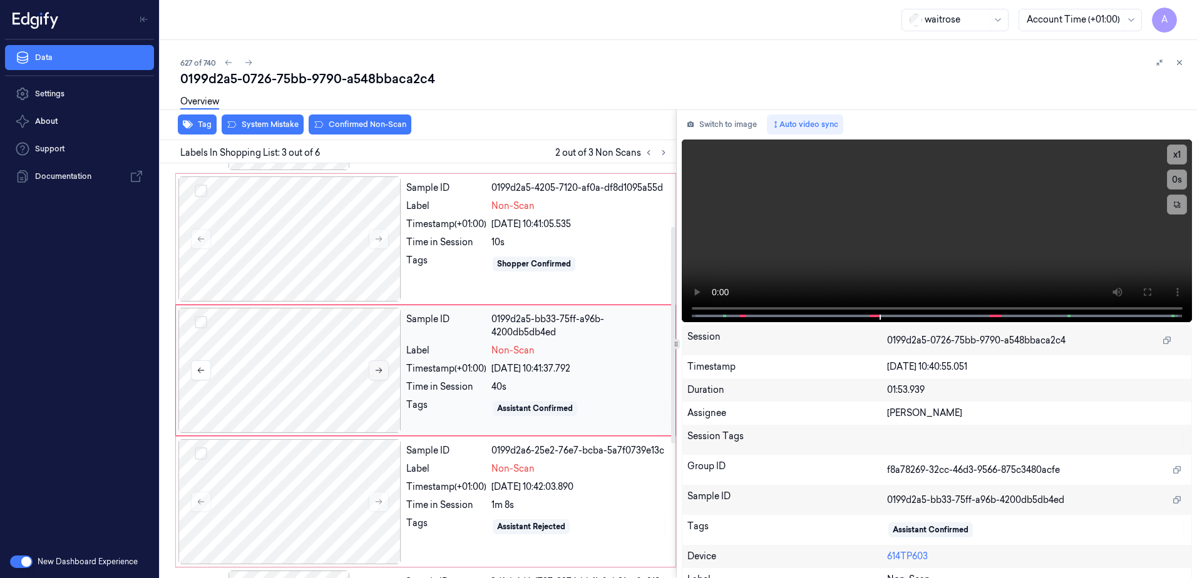
click at [374, 367] on icon at bounding box center [378, 370] width 9 height 9
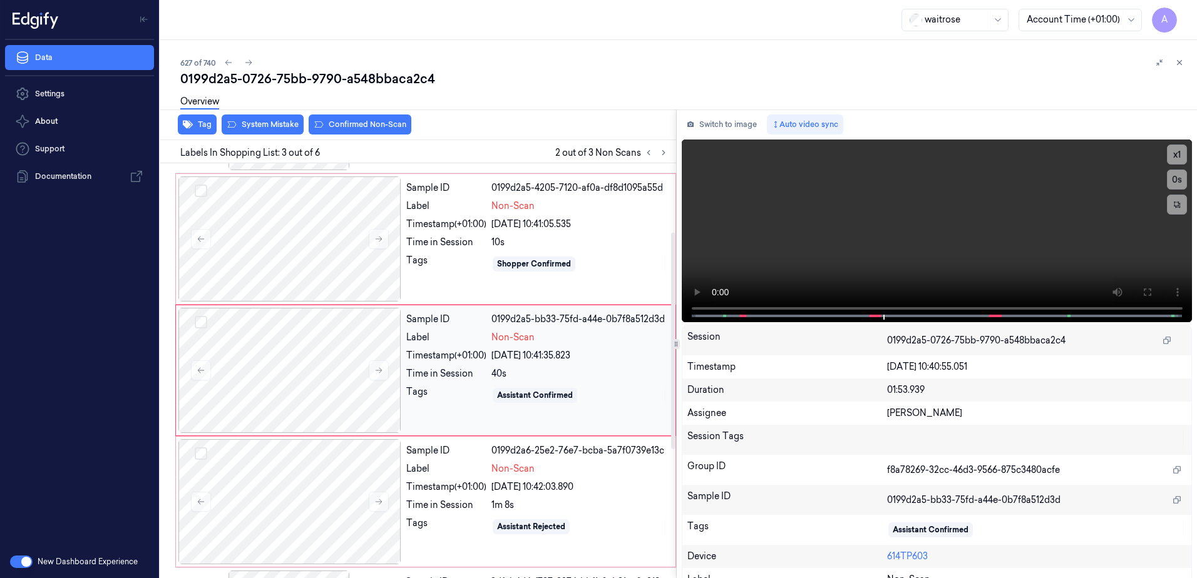
scroll to position [246, 0]
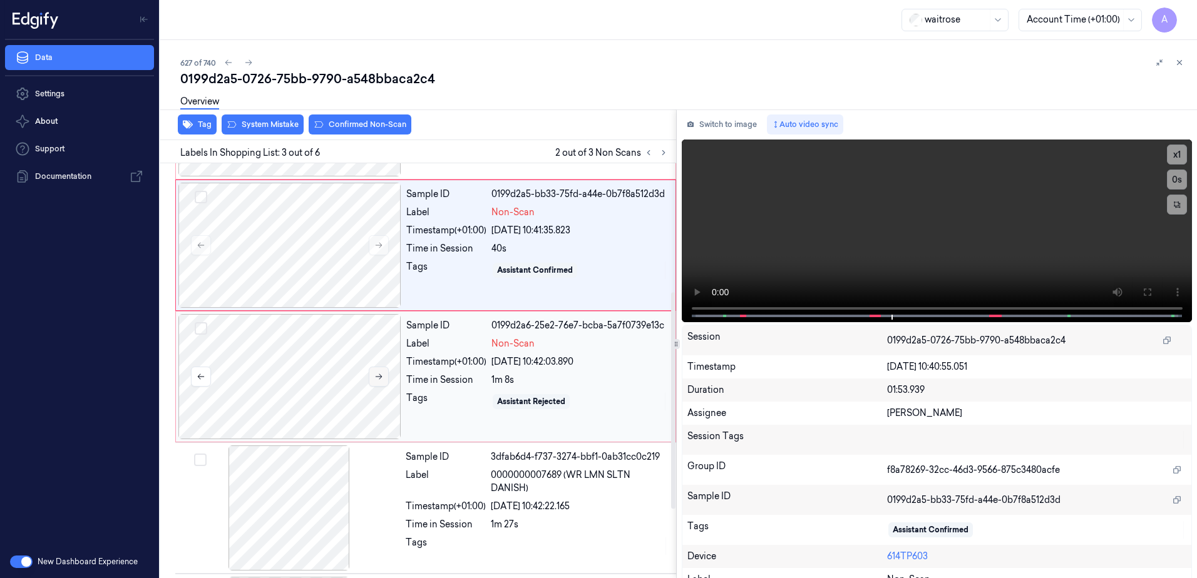
click at [377, 383] on button at bounding box center [379, 377] width 20 height 20
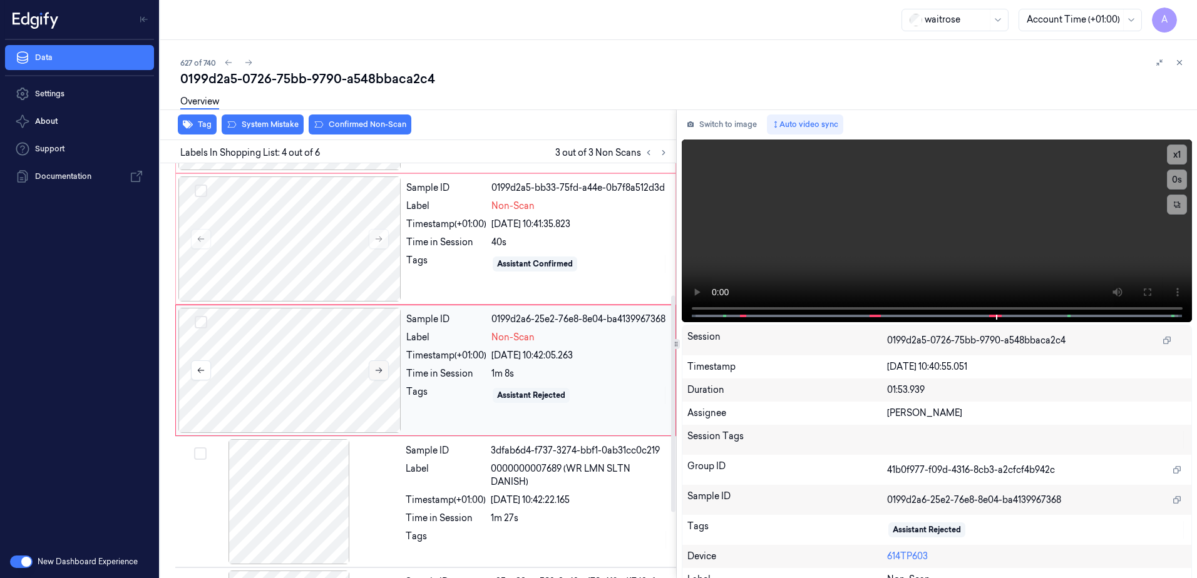
click at [377, 383] on div at bounding box center [289, 370] width 223 height 125
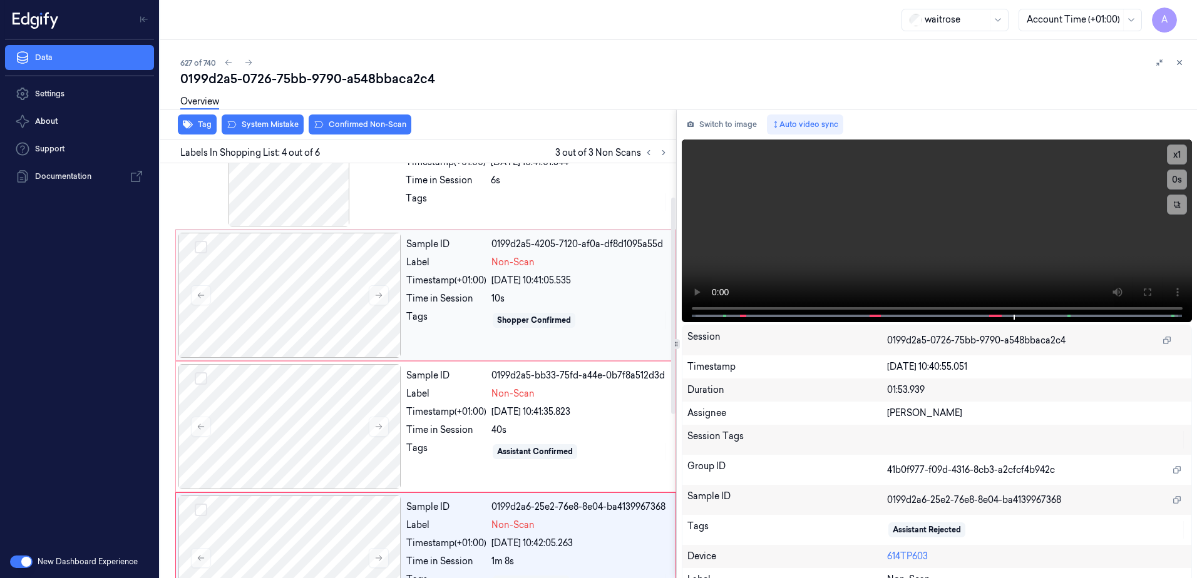
click at [436, 327] on div "Tags" at bounding box center [446, 320] width 80 height 20
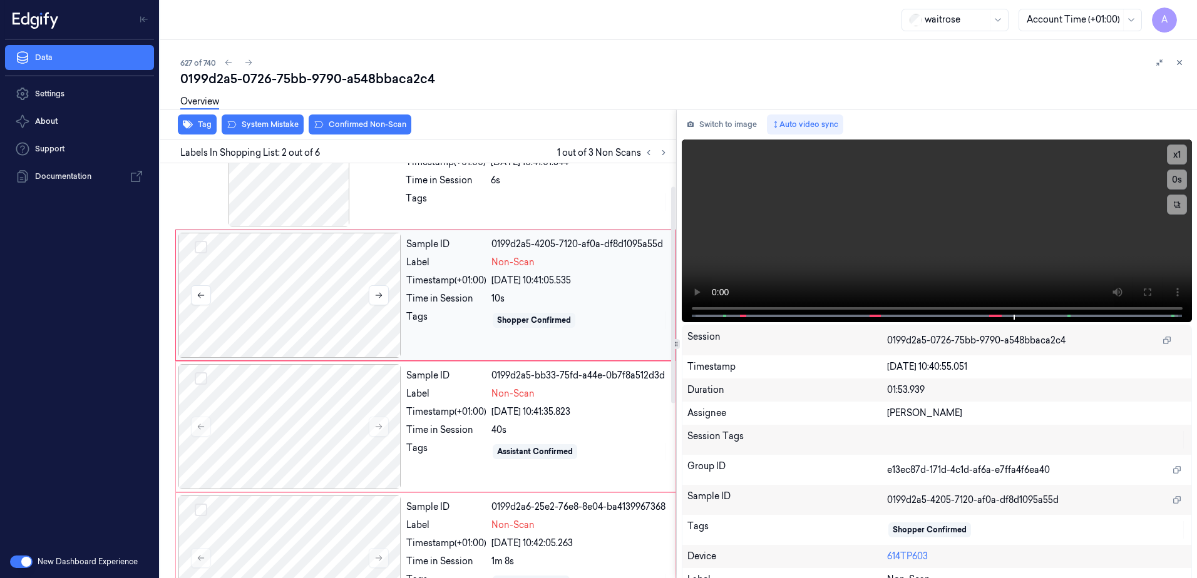
scroll to position [0, 0]
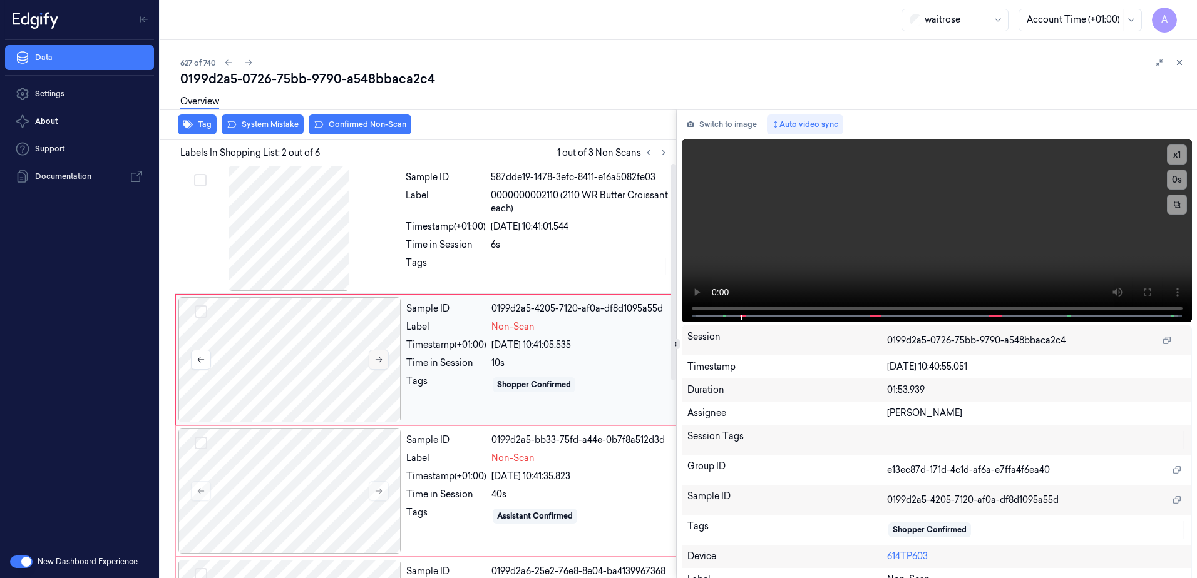
click at [374, 355] on icon at bounding box center [378, 359] width 9 height 9
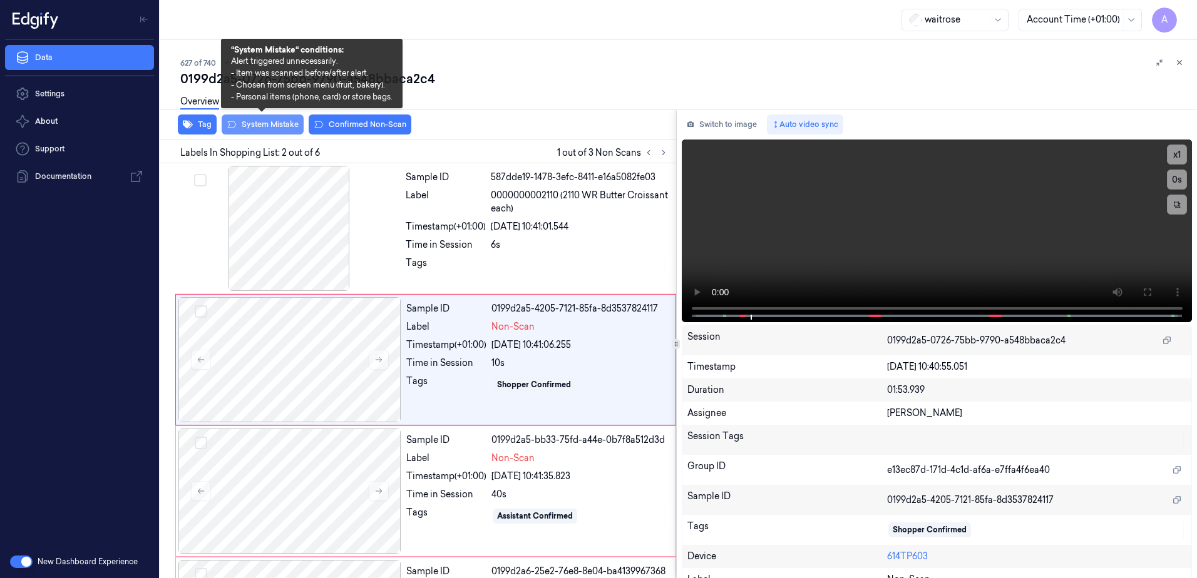
click at [253, 132] on button "System Mistake" at bounding box center [263, 125] width 82 height 20
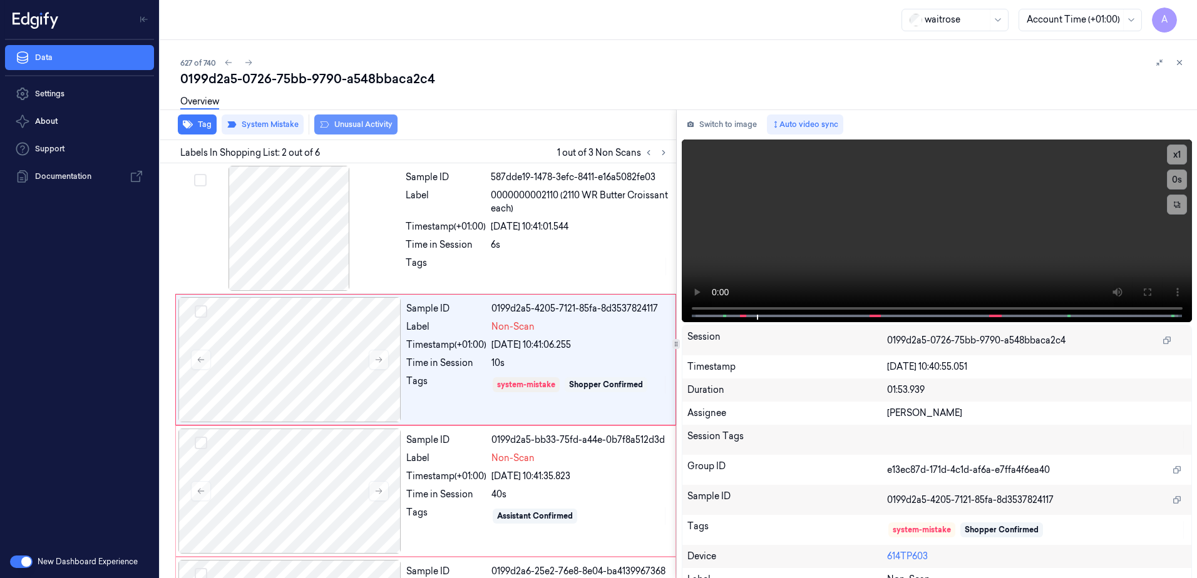
click at [365, 131] on button "Unusual Activity" at bounding box center [355, 125] width 83 height 20
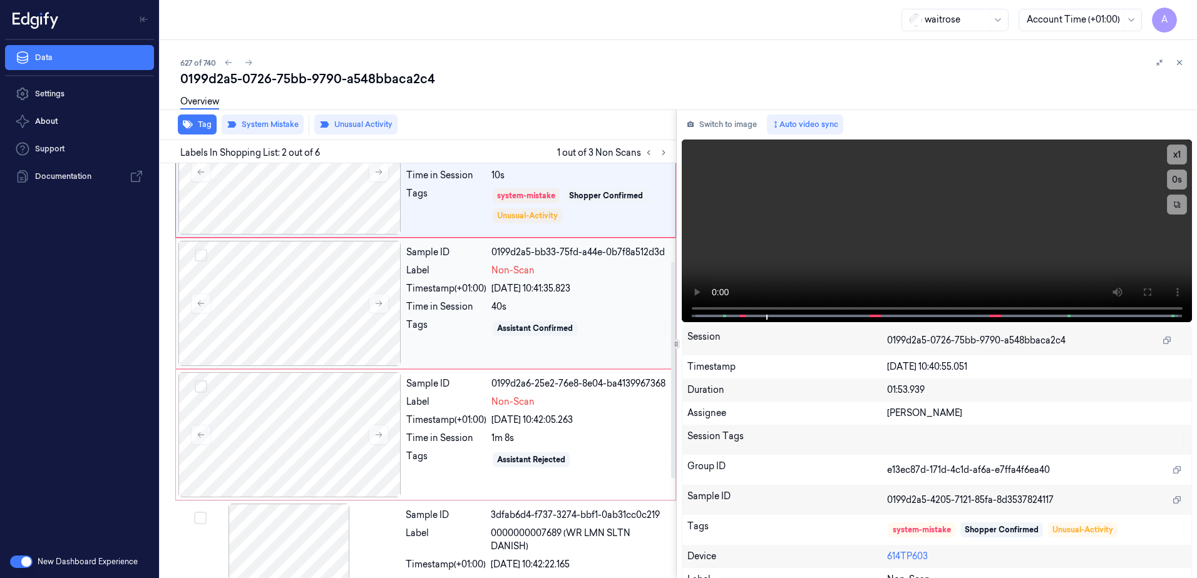
click at [457, 343] on div "Sample ID 0199d2a5-bb33-75fd-a44e-0b7f8a512d3d Label Non-Scan Timestamp (+01:00…" at bounding box center [537, 303] width 272 height 125
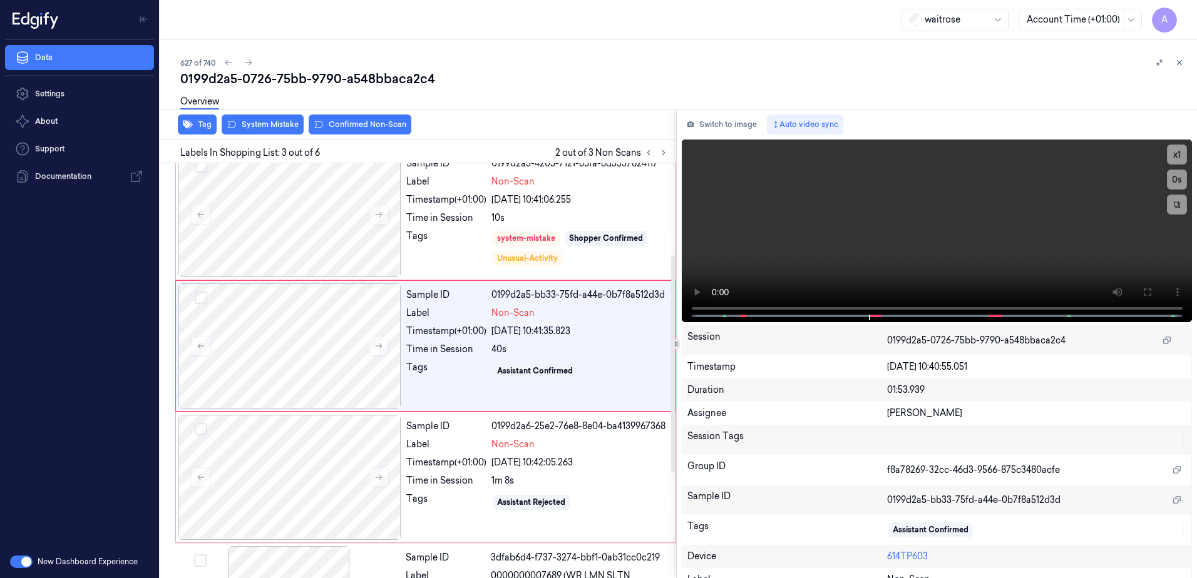
scroll to position [121, 0]
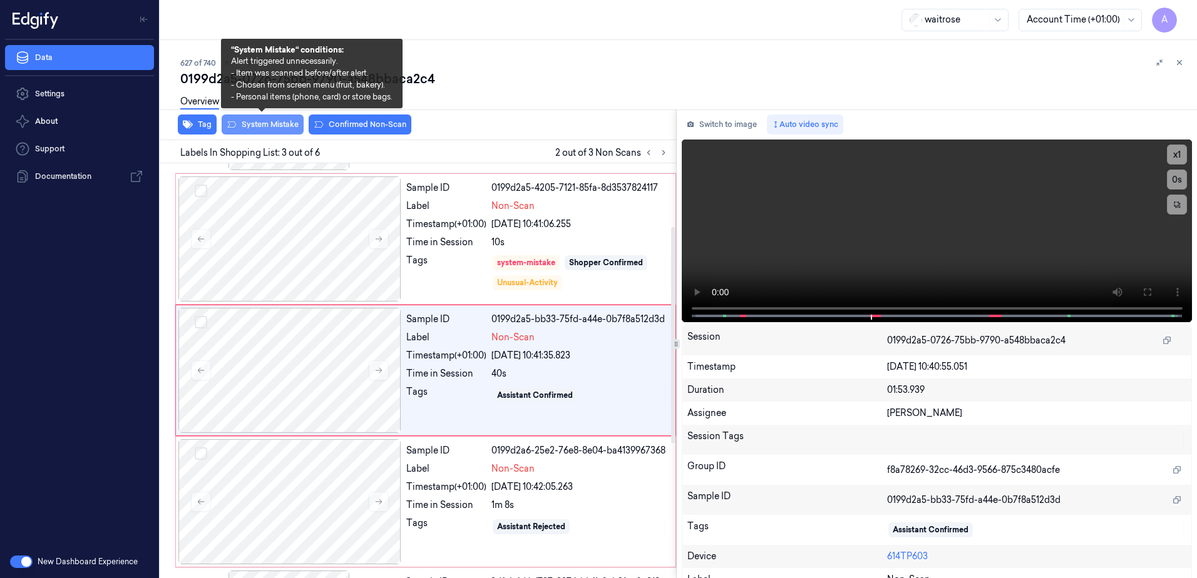
click at [262, 126] on button "System Mistake" at bounding box center [263, 125] width 82 height 20
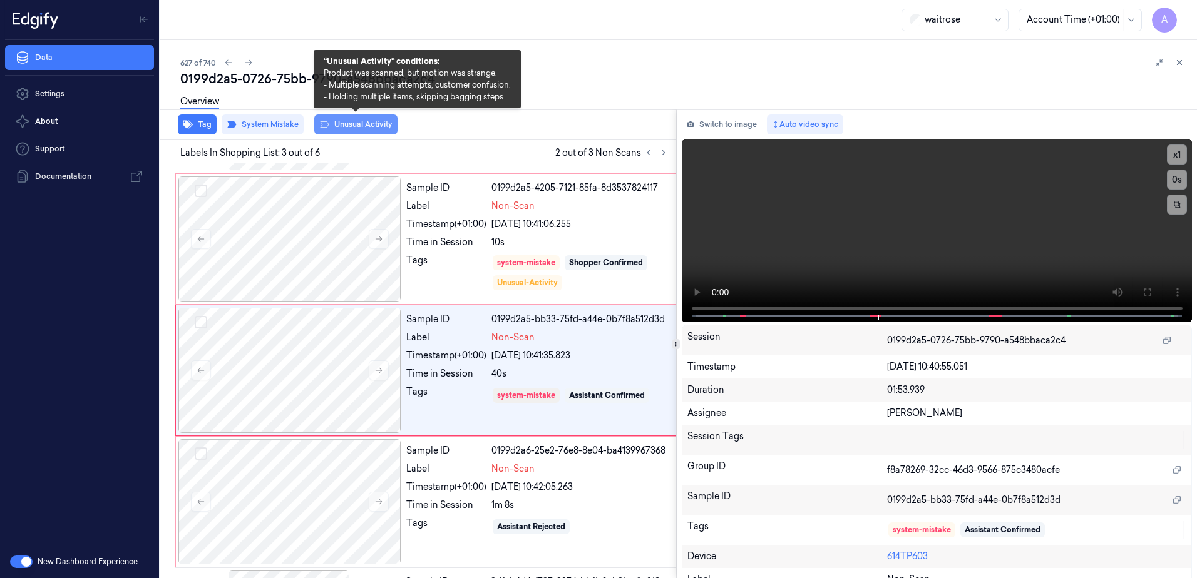
click at [354, 127] on button "Unusual Activity" at bounding box center [355, 125] width 83 height 20
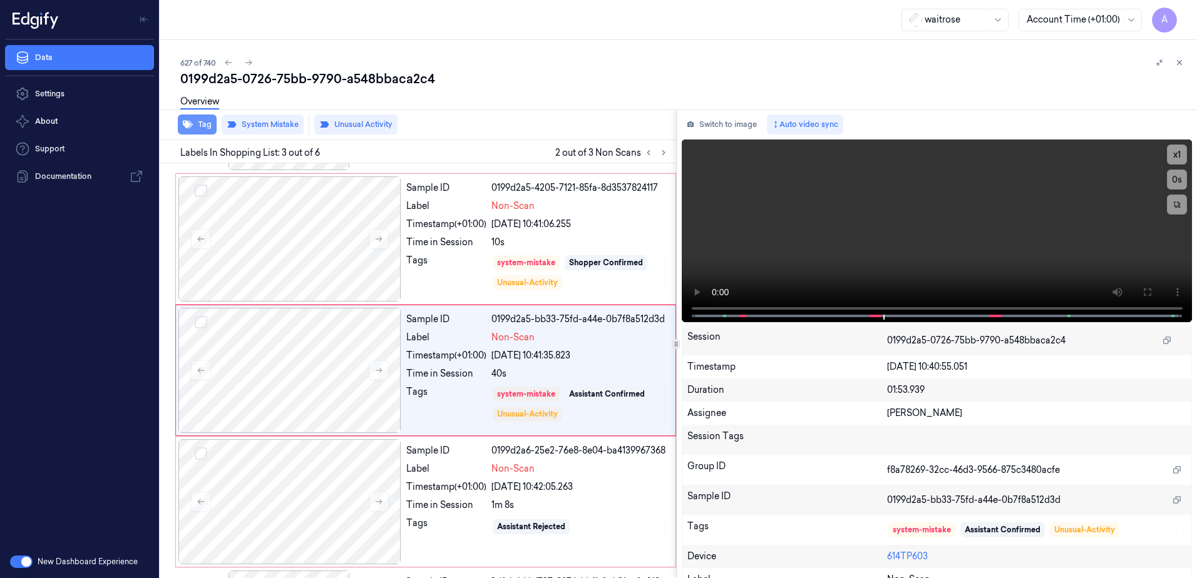
click at [198, 131] on button "Tag" at bounding box center [197, 125] width 39 height 20
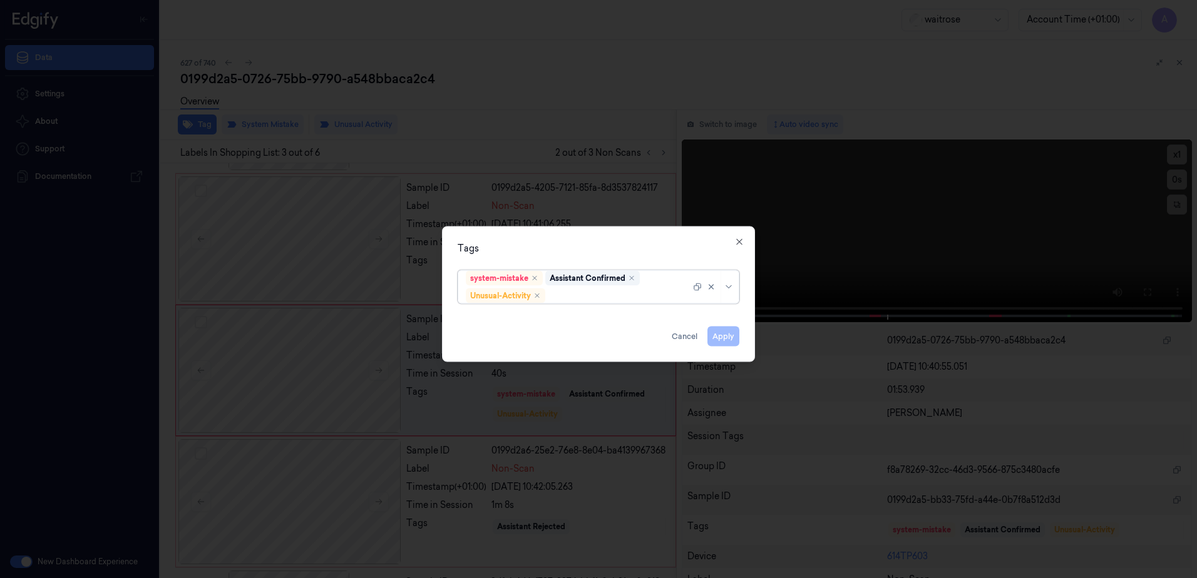
drag, startPoint x: 591, startPoint y: 296, endPoint x: 625, endPoint y: 355, distance: 68.7
click at [591, 296] on div at bounding box center [619, 295] width 143 height 13
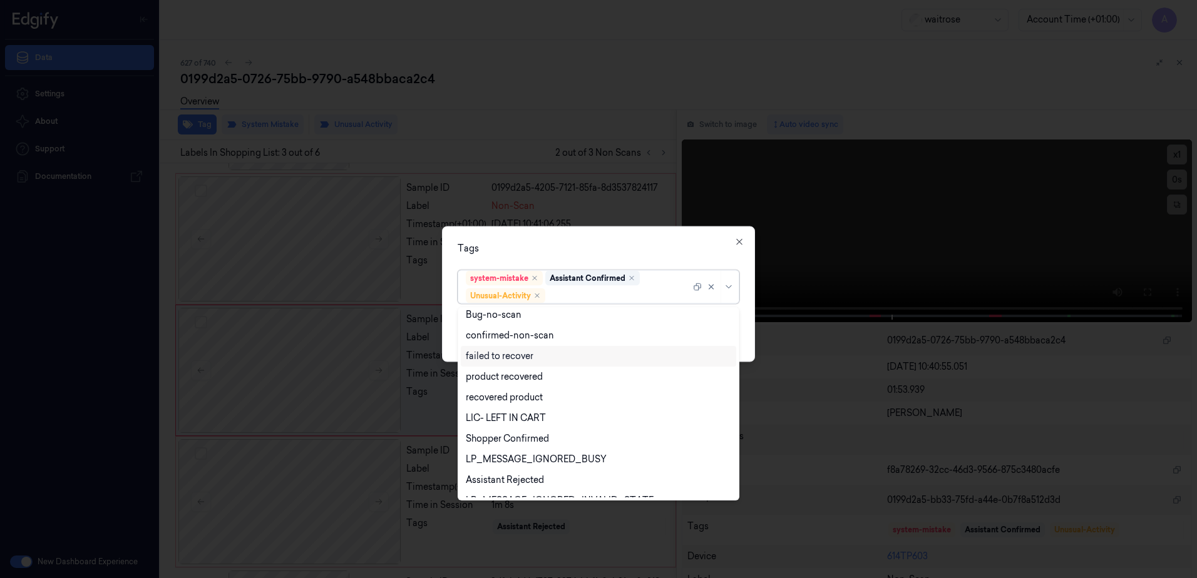
scroll to position [163, 0]
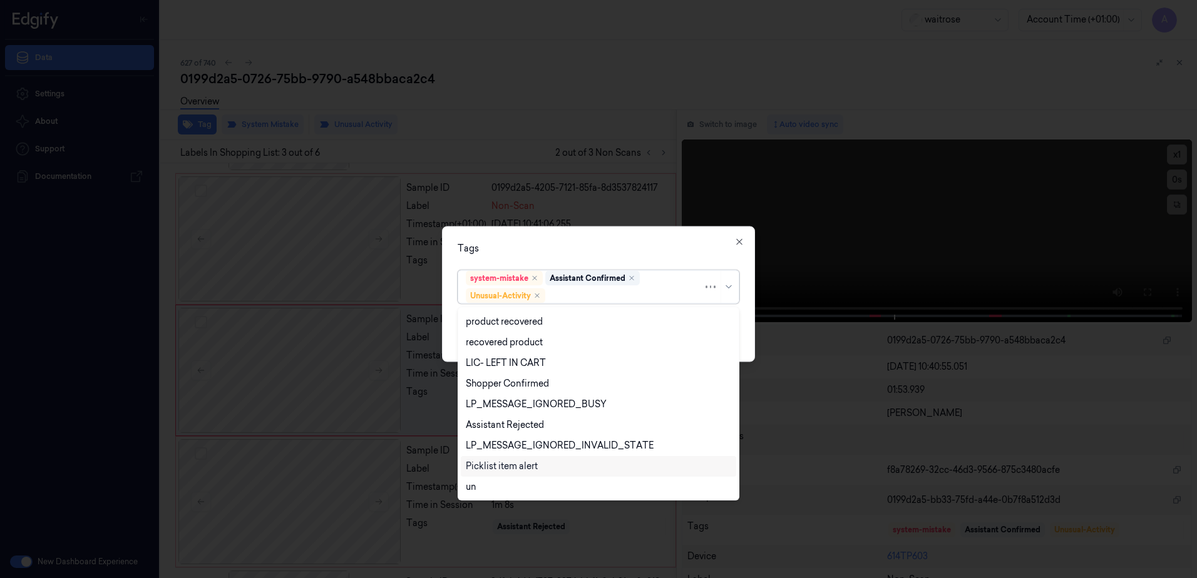
click at [541, 459] on div "Picklist item alert" at bounding box center [598, 466] width 275 height 21
click at [638, 256] on div "Tags option Picklist item alert, selected. 20 results available. Use Up and Dow…" at bounding box center [598, 295] width 313 height 136
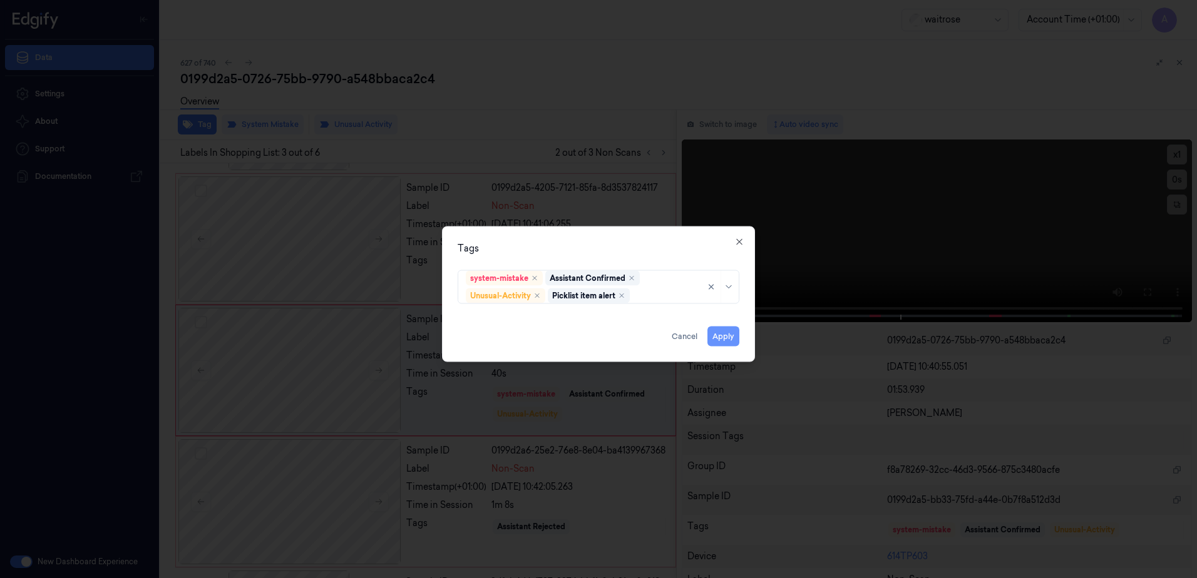
click at [737, 327] on button "Apply" at bounding box center [723, 337] width 32 height 20
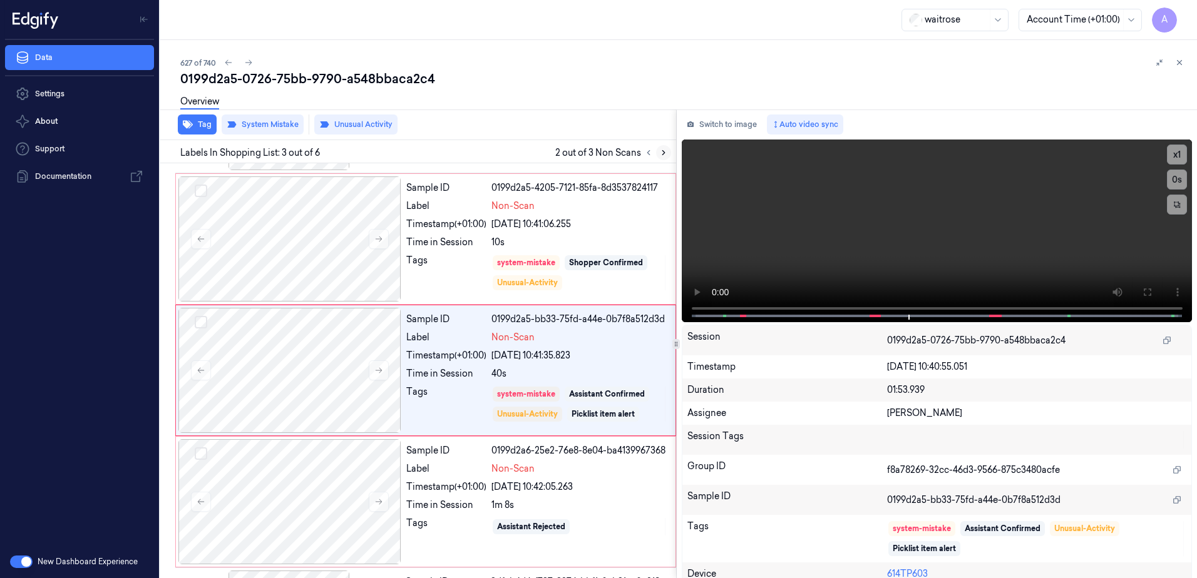
click at [661, 152] on icon at bounding box center [663, 152] width 9 height 9
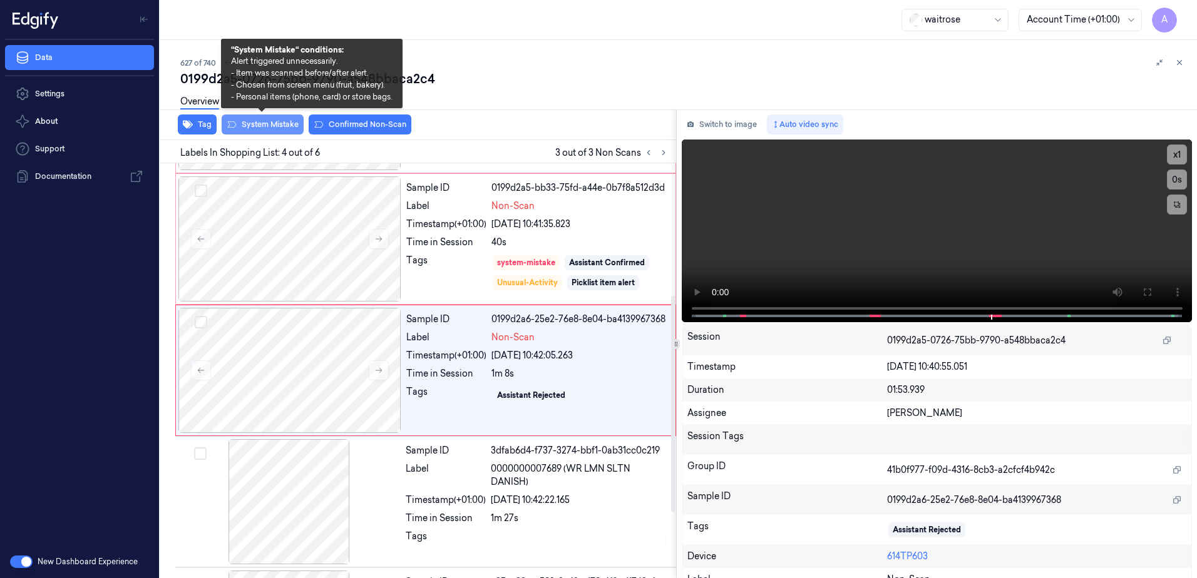
click at [250, 121] on button "System Mistake" at bounding box center [263, 125] width 82 height 20
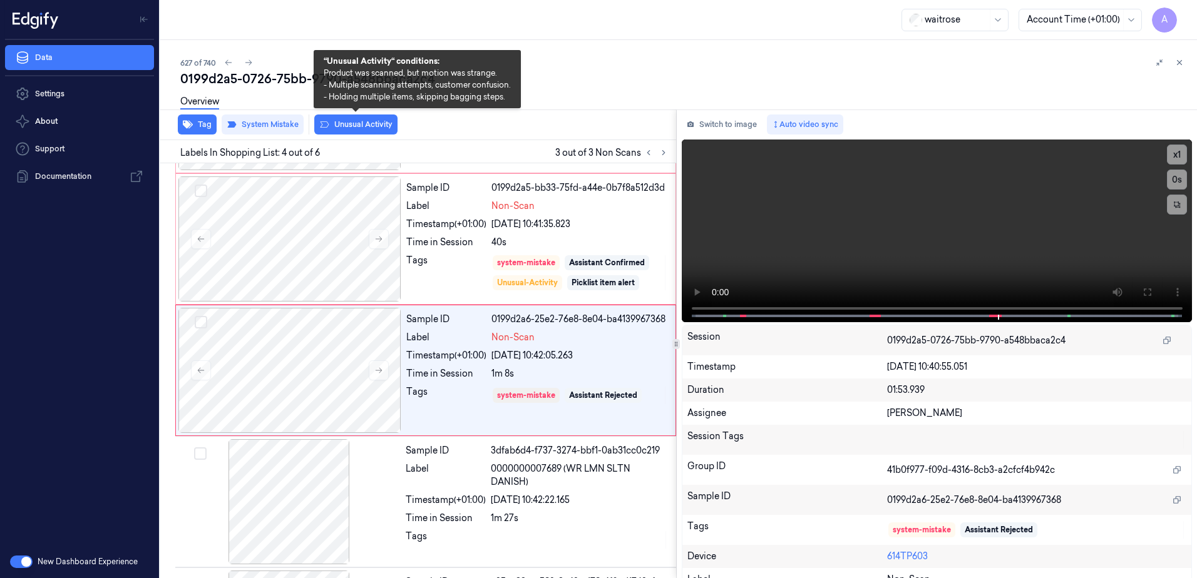
click at [365, 125] on button "Unusual Activity" at bounding box center [355, 125] width 83 height 20
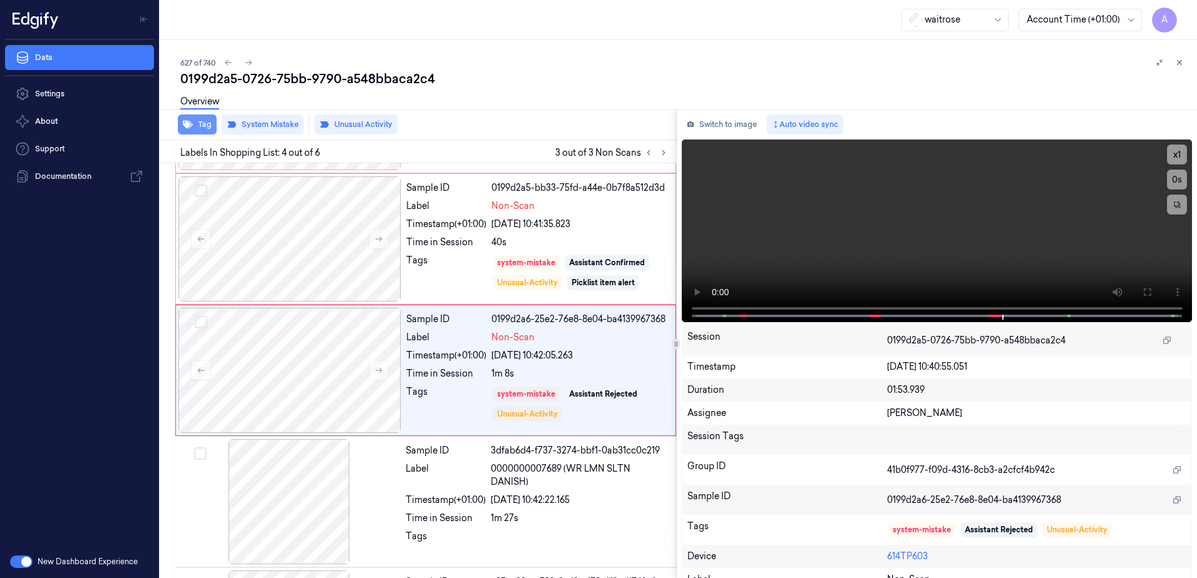
click at [188, 123] on icon "button" at bounding box center [188, 125] width 10 height 8
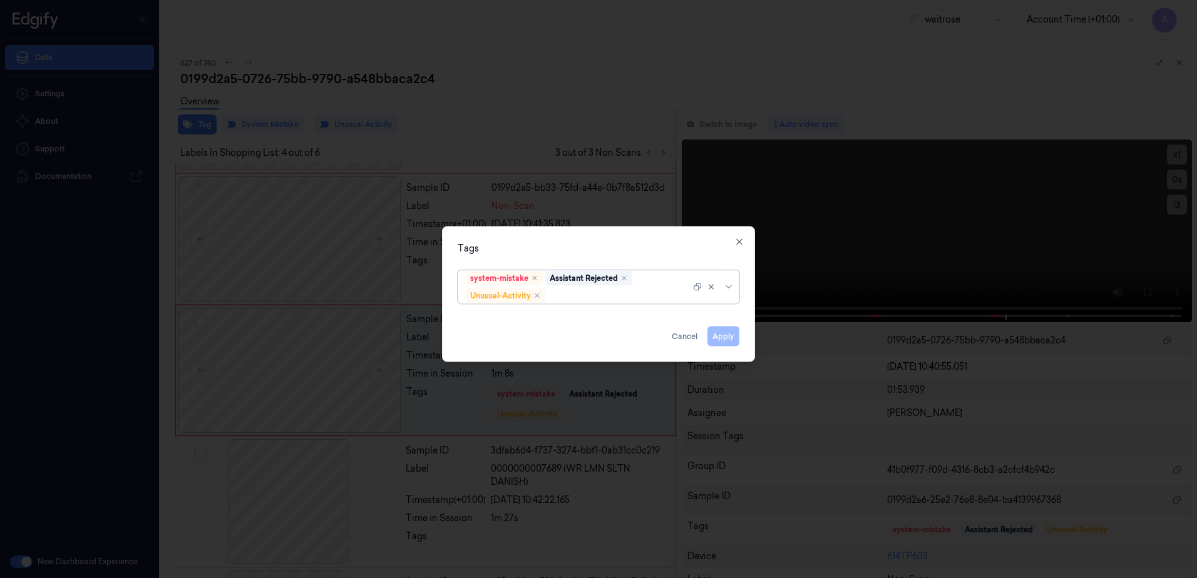
click at [607, 291] on div at bounding box center [619, 295] width 143 height 13
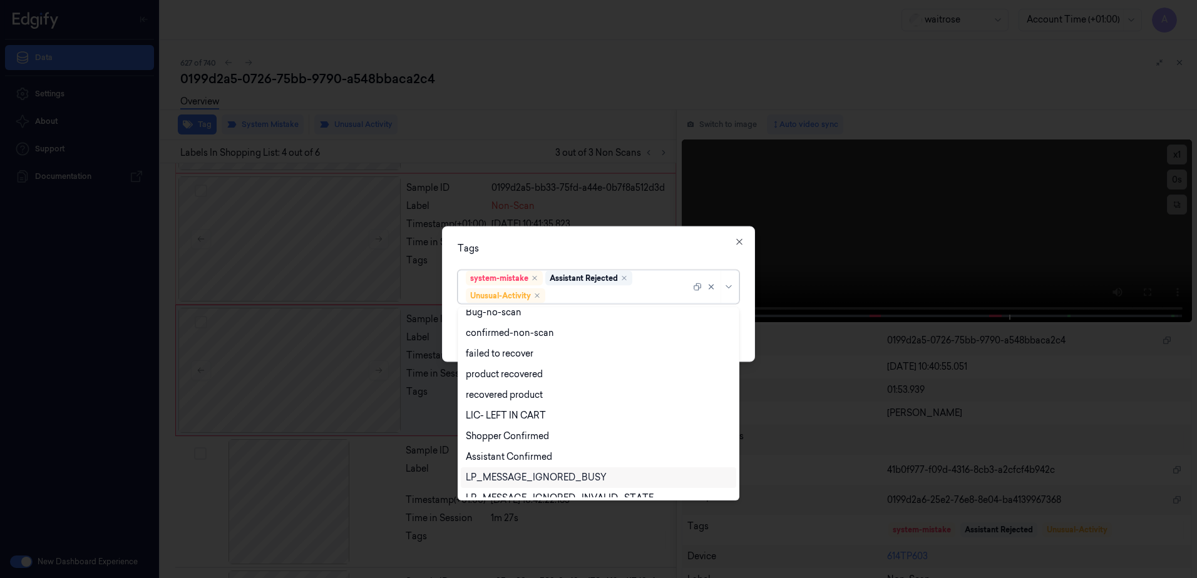
scroll to position [163, 0]
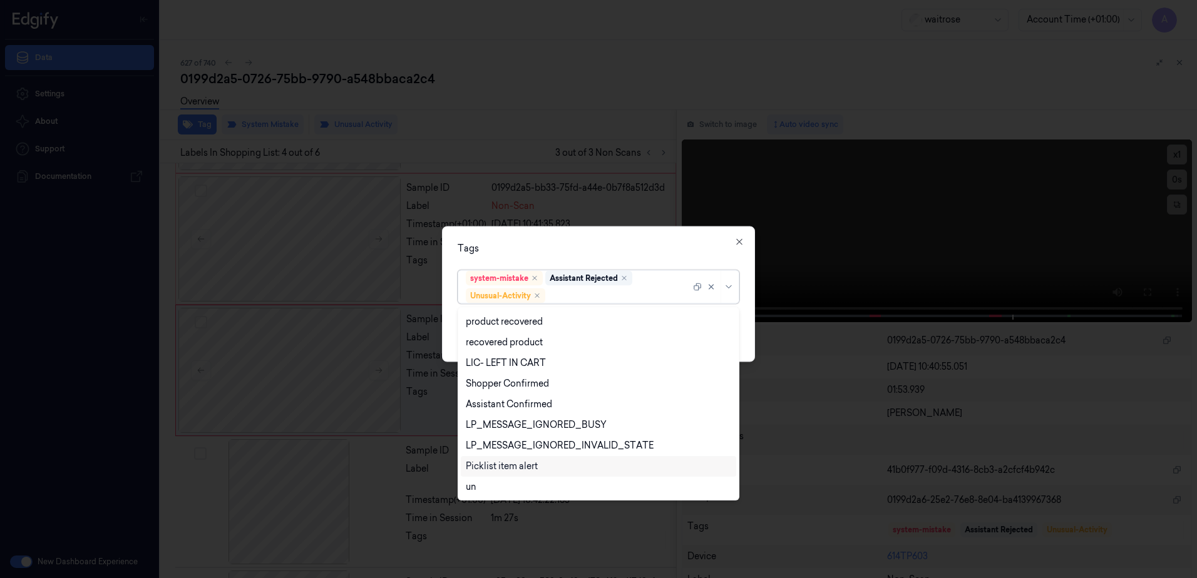
click at [539, 461] on div "Picklist item alert" at bounding box center [598, 466] width 265 height 13
click at [688, 252] on div "Tags" at bounding box center [598, 248] width 282 height 13
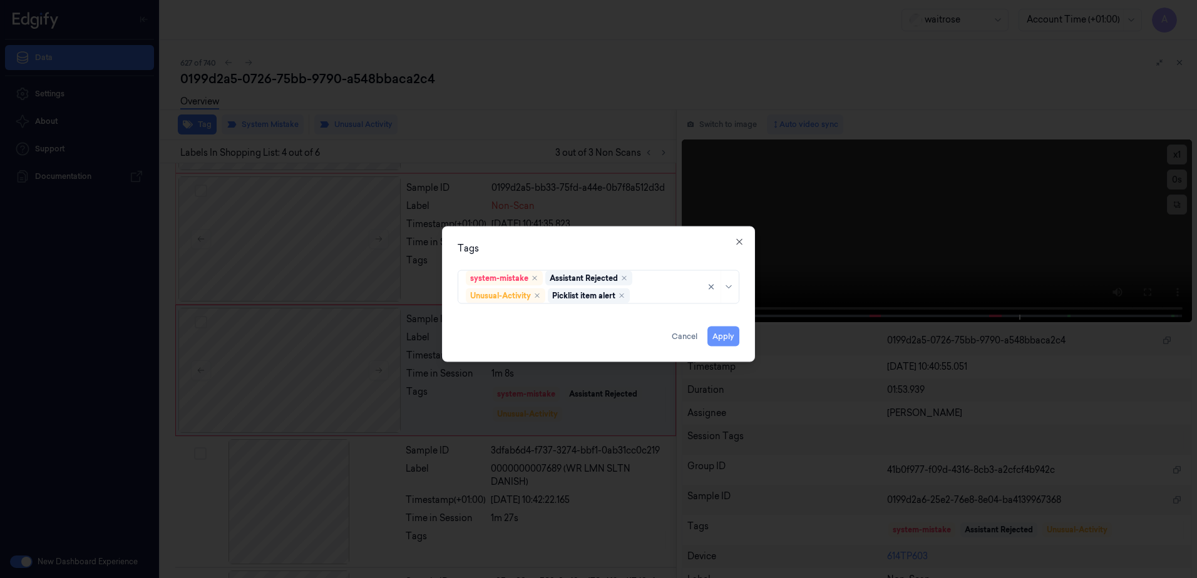
click at [730, 327] on button "Apply" at bounding box center [723, 337] width 32 height 20
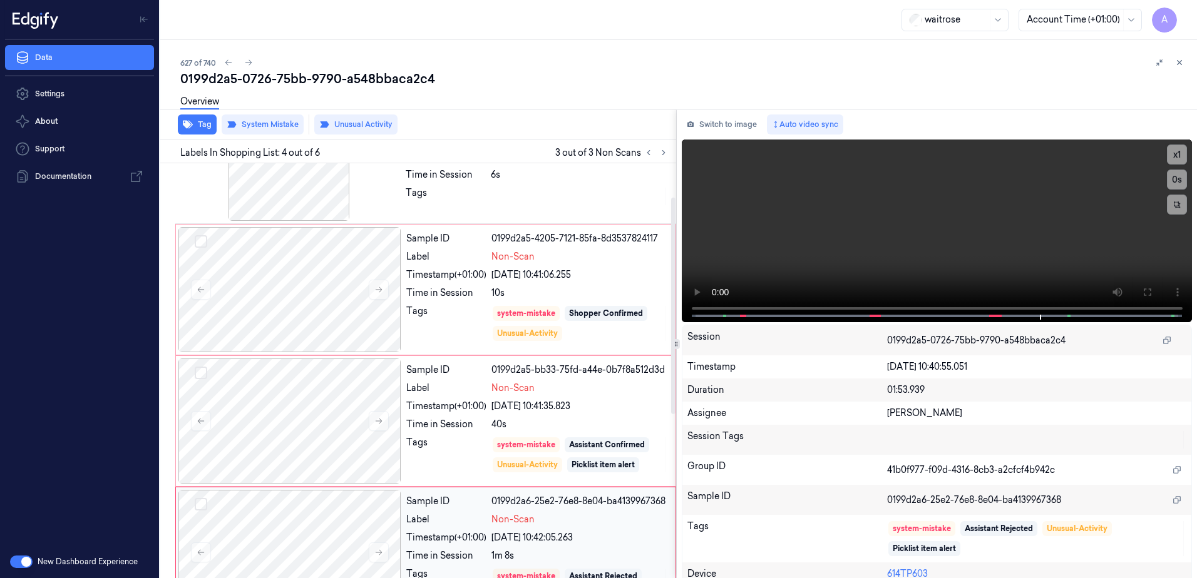
scroll to position [64, 0]
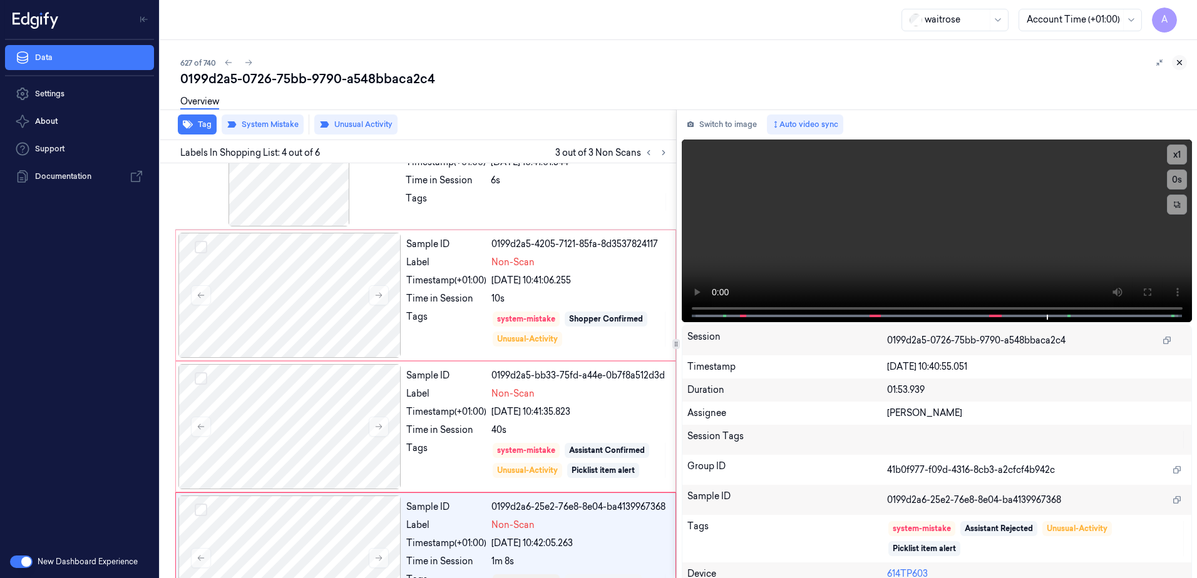
click at [1180, 68] on button at bounding box center [1178, 62] width 15 height 15
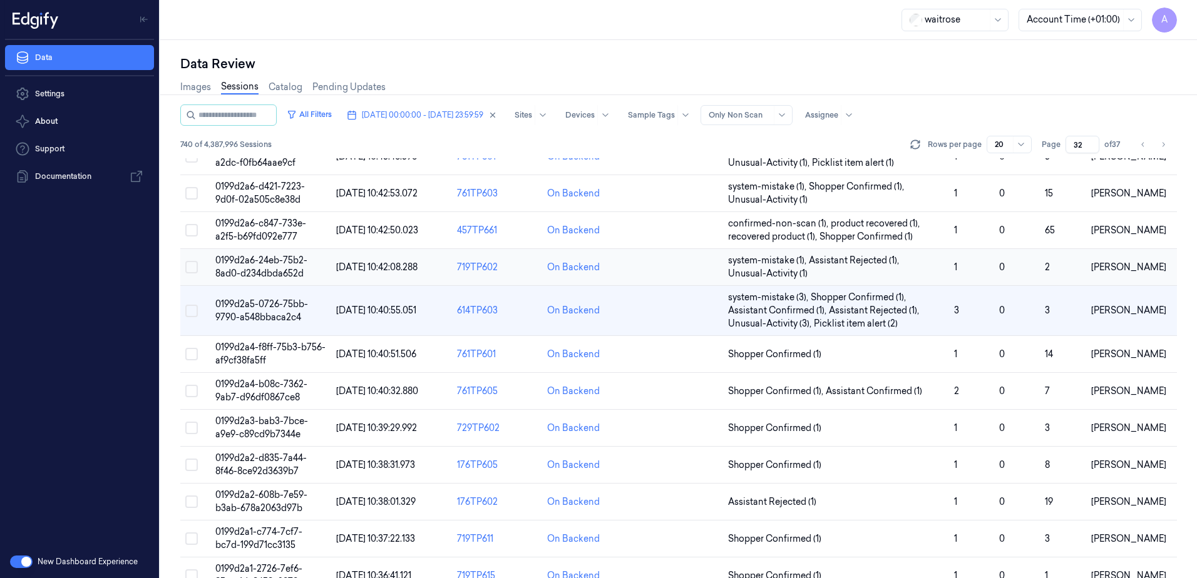
scroll to position [125, 0]
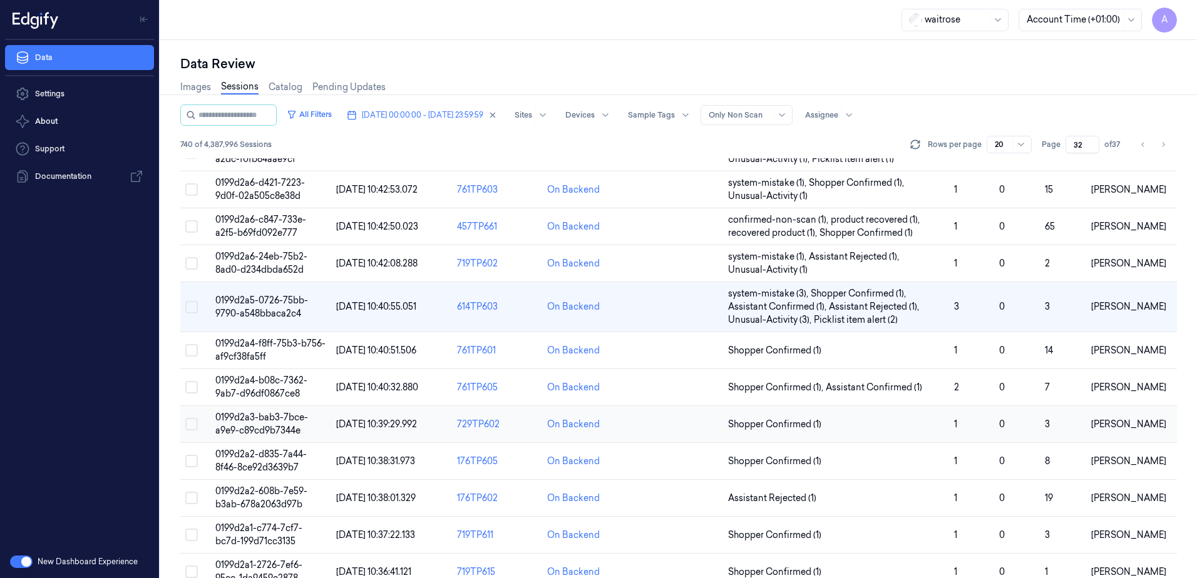
click at [255, 422] on span "0199d2a3-bab3-7bce-a9e9-c89cd9b7344e" at bounding box center [261, 424] width 93 height 24
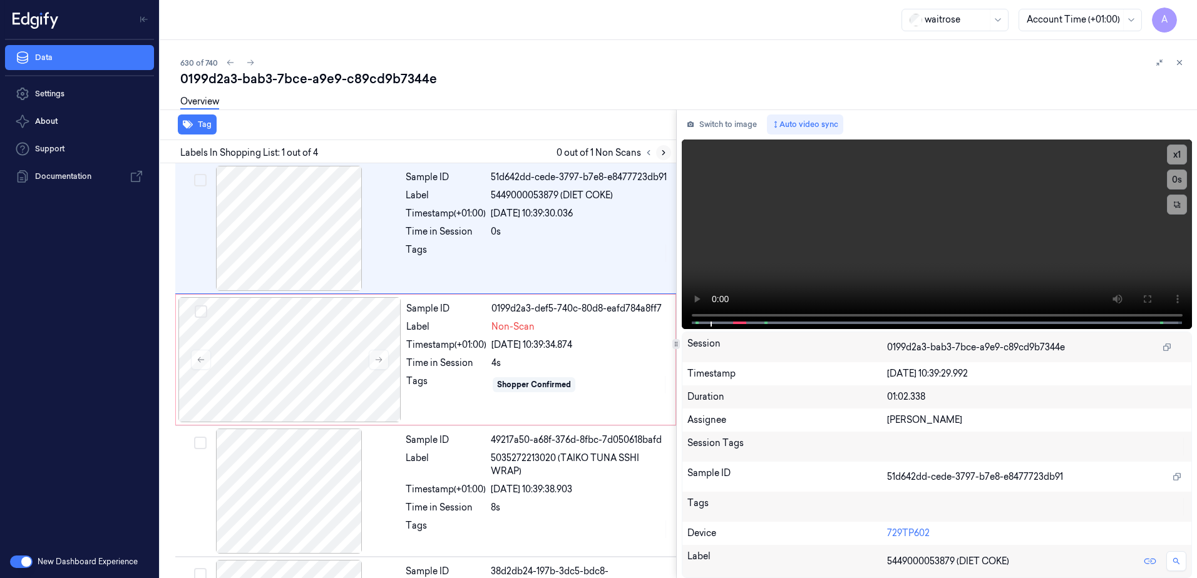
click at [662, 150] on icon at bounding box center [663, 152] width 9 height 9
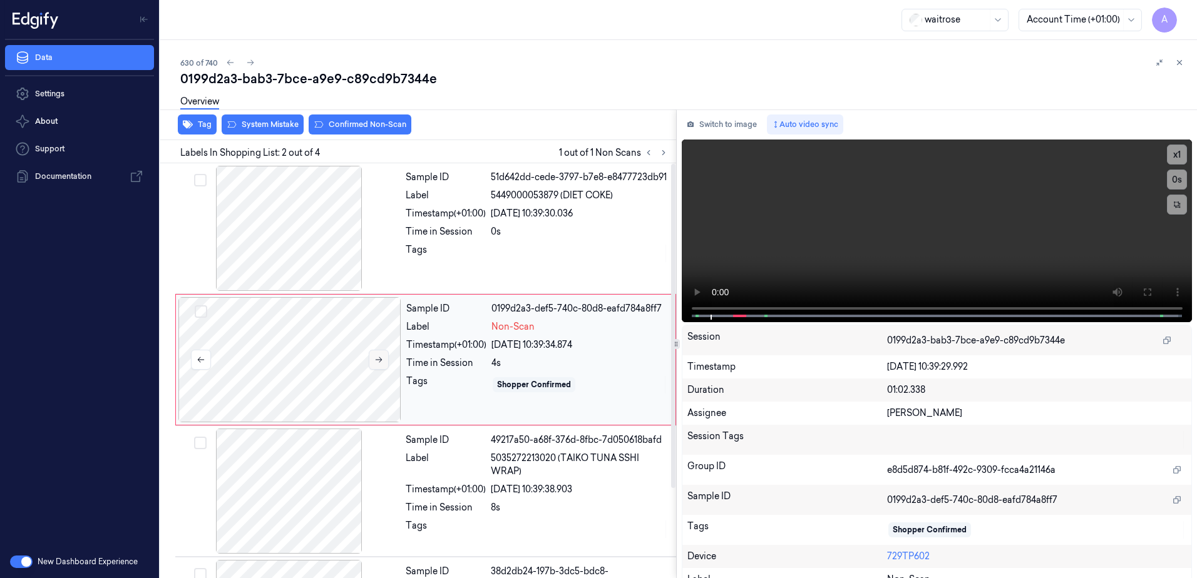
click at [376, 362] on icon at bounding box center [378, 359] width 9 height 9
click at [382, 361] on icon at bounding box center [378, 359] width 9 height 9
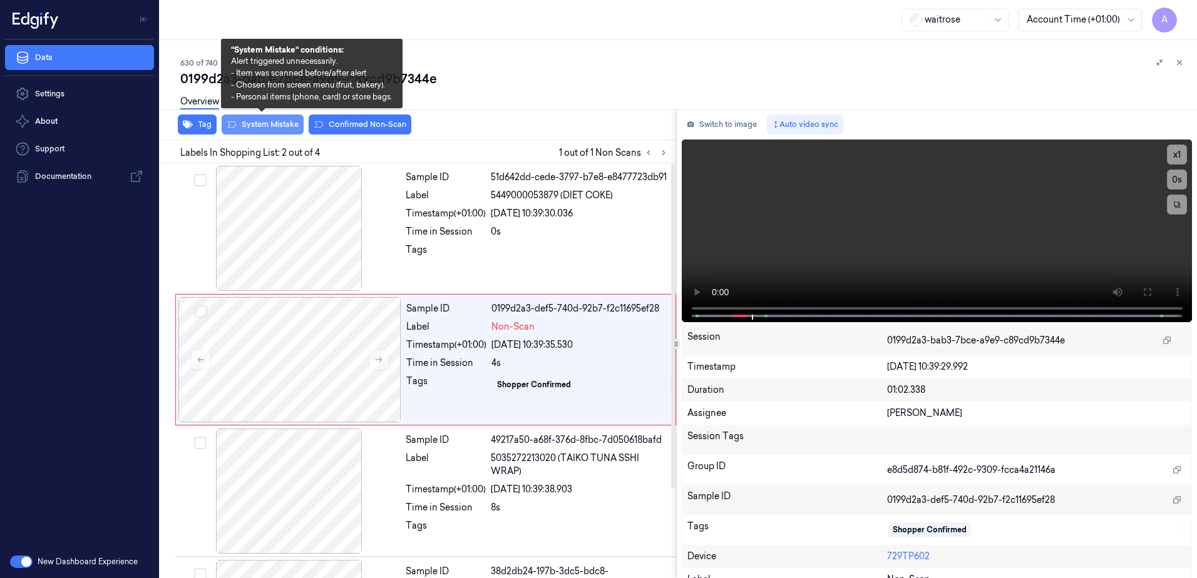
click at [278, 128] on button "System Mistake" at bounding box center [263, 125] width 82 height 20
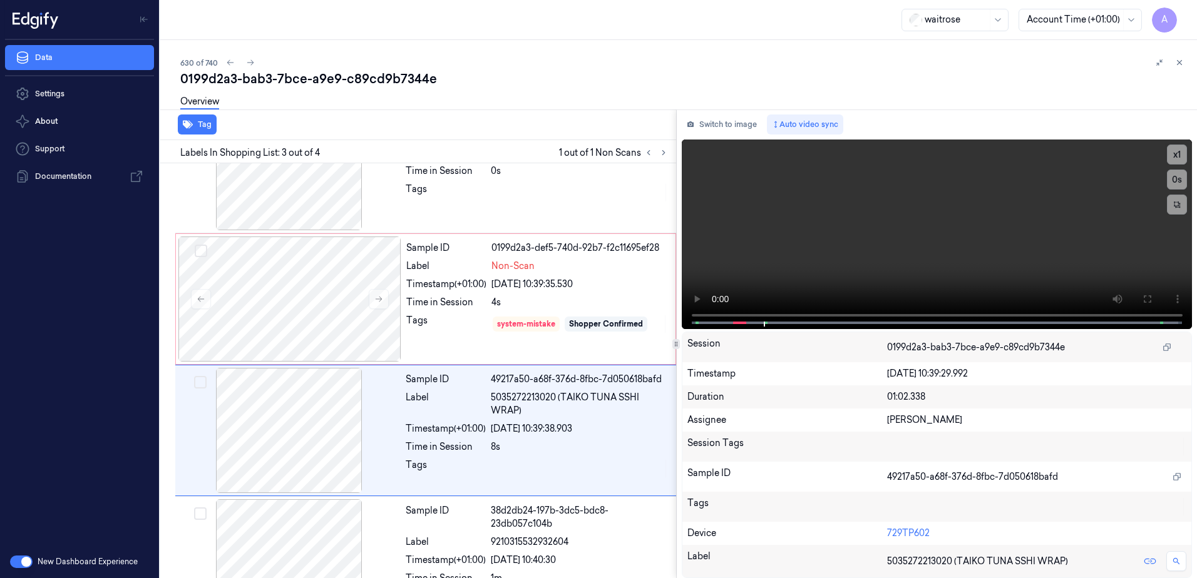
click at [360, 128] on div "Tag" at bounding box center [415, 125] width 521 height 31
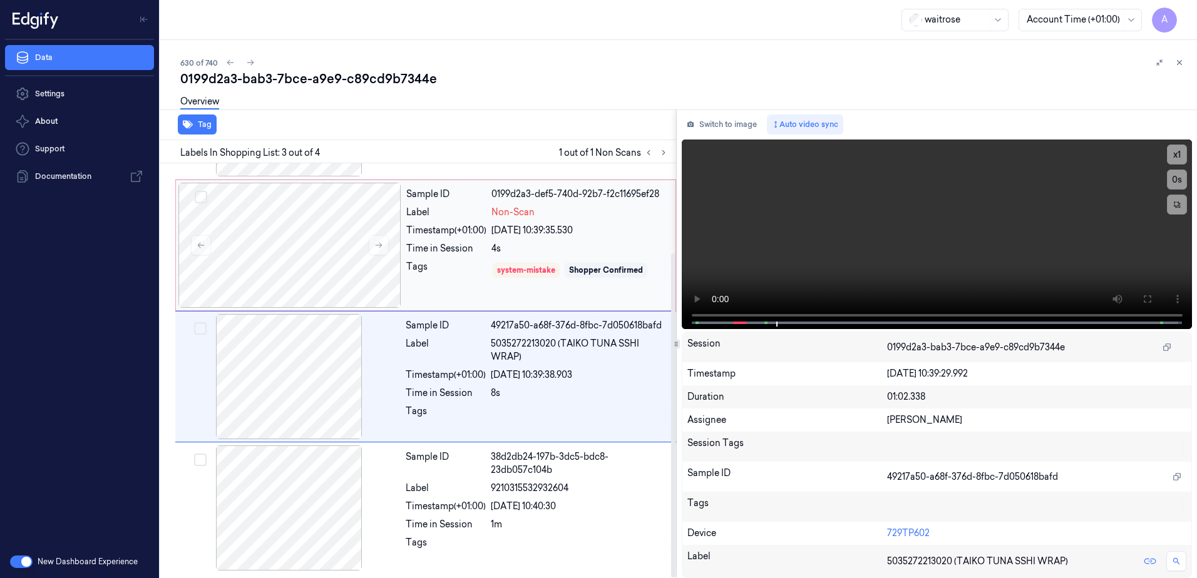
click at [459, 284] on div "Sample ID 0199d2a3-def5-740d-92b7-f2c11695ef28 Label Non-Scan Timestamp (+01:00…" at bounding box center [537, 245] width 272 height 125
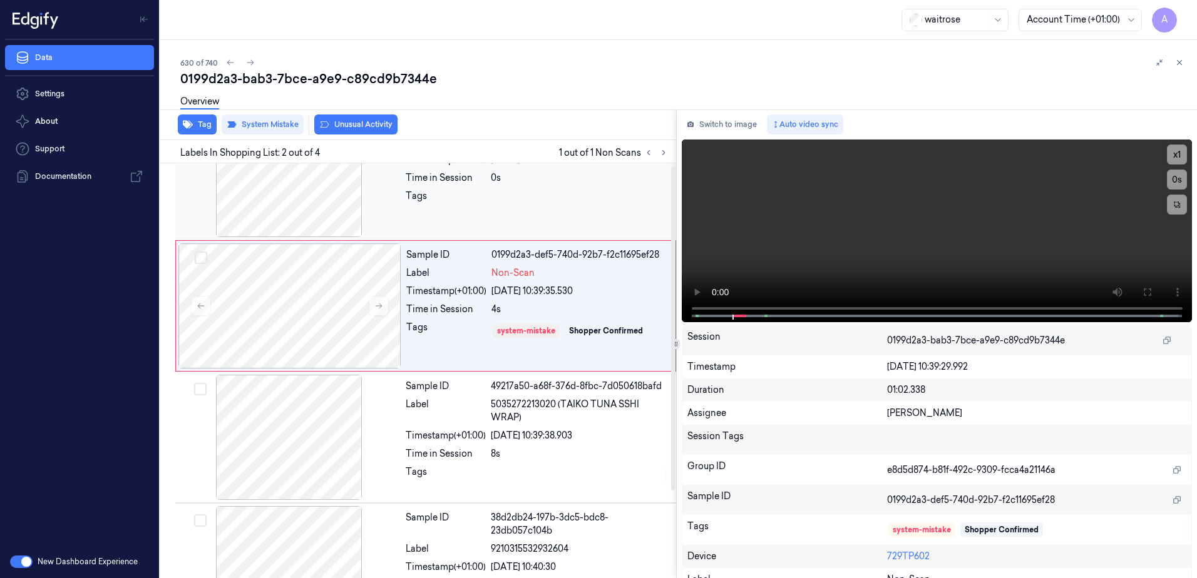
scroll to position [0, 0]
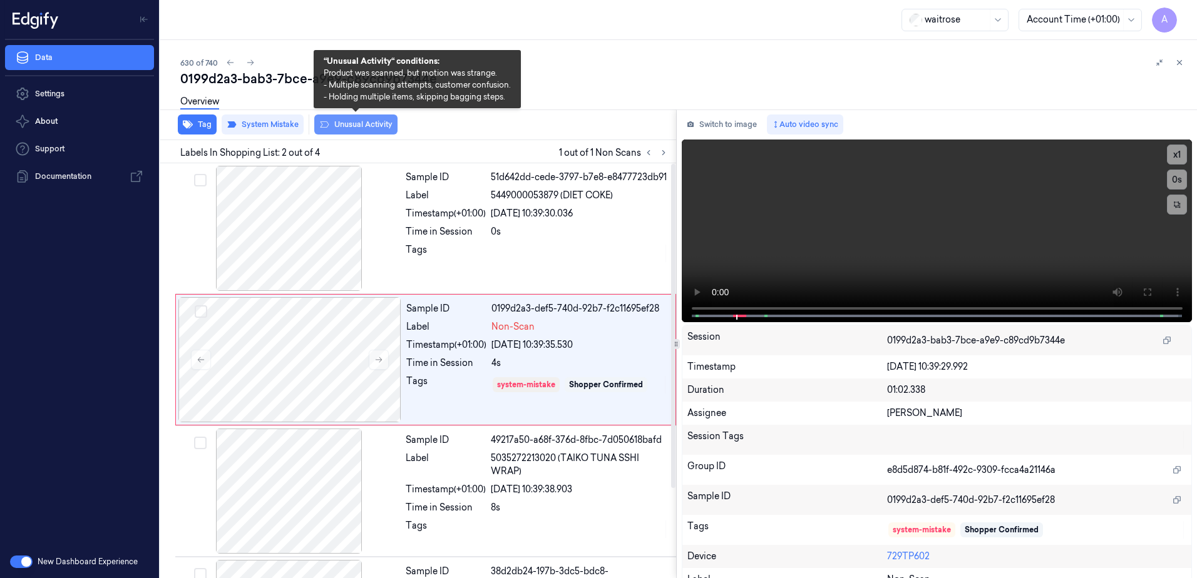
click at [331, 129] on button "Unusual Activity" at bounding box center [355, 125] width 83 height 20
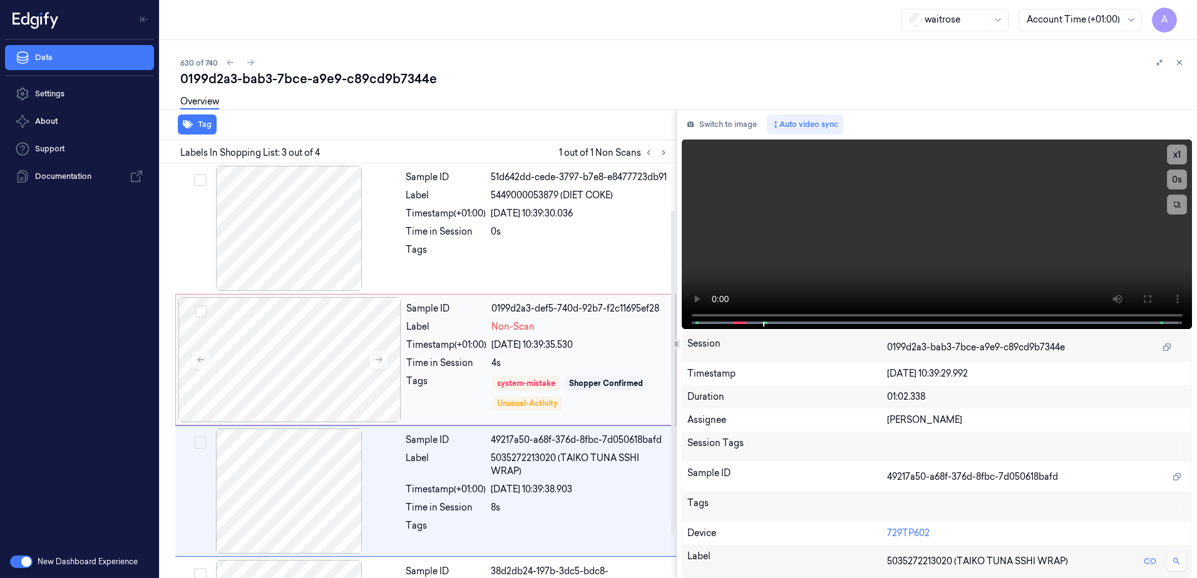
scroll to position [115, 0]
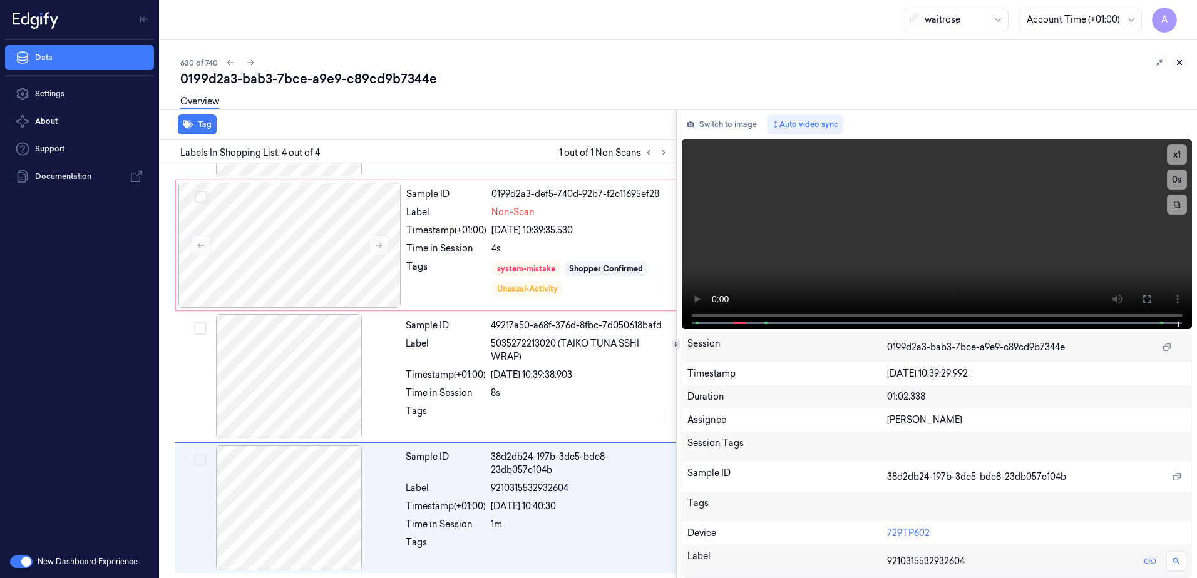
click at [1178, 65] on icon at bounding box center [1179, 62] width 9 height 9
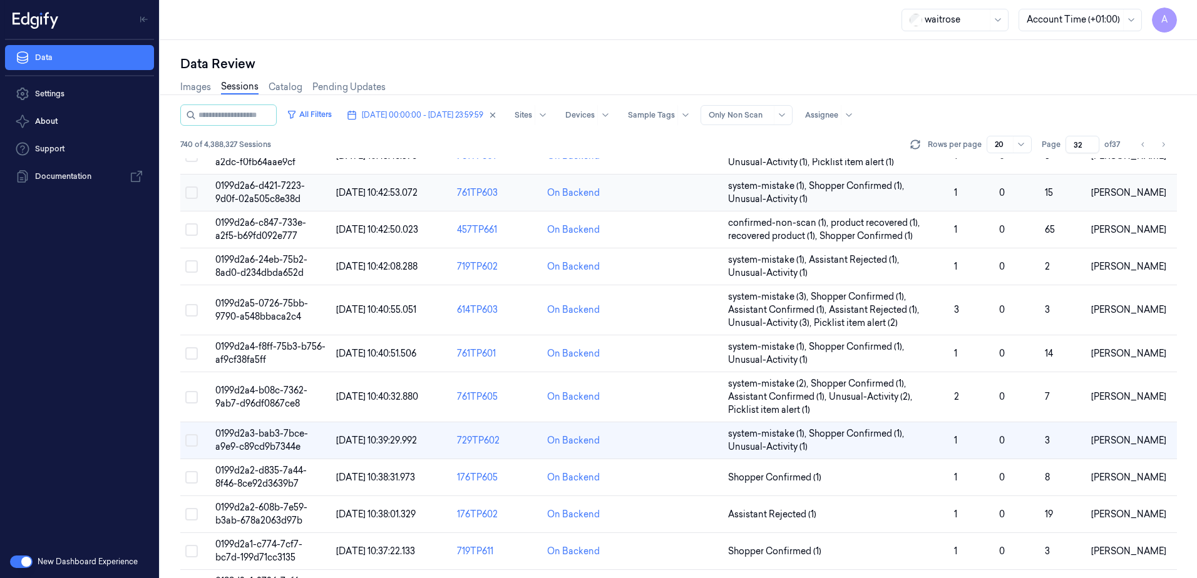
scroll to position [250, 0]
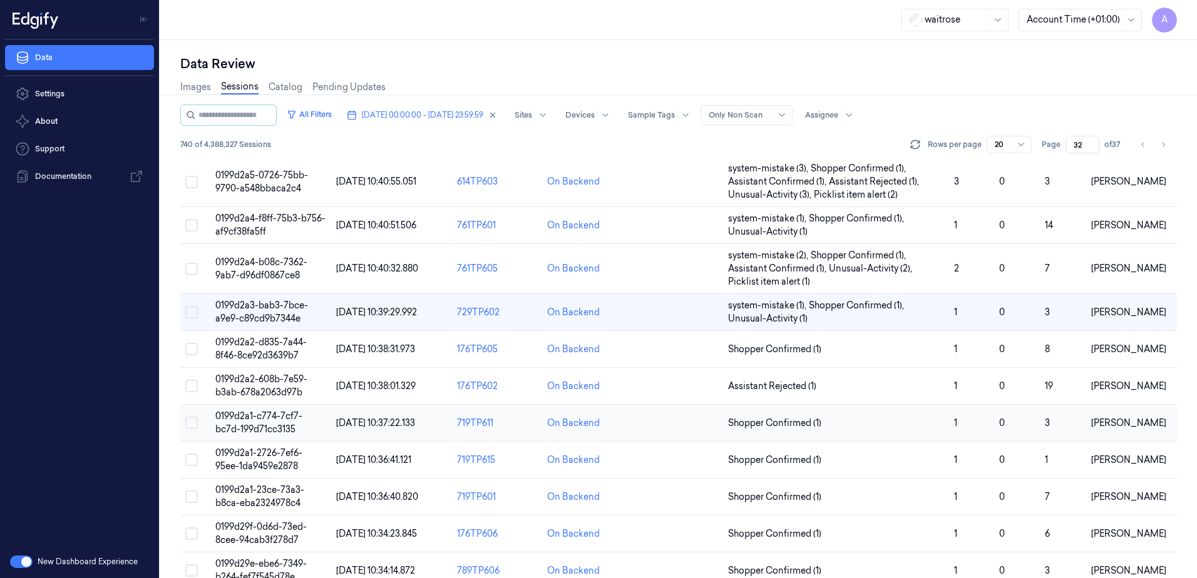
click at [268, 421] on span "0199d2a1-c774-7cf7-bc7d-199d71cc3135" at bounding box center [258, 423] width 87 height 24
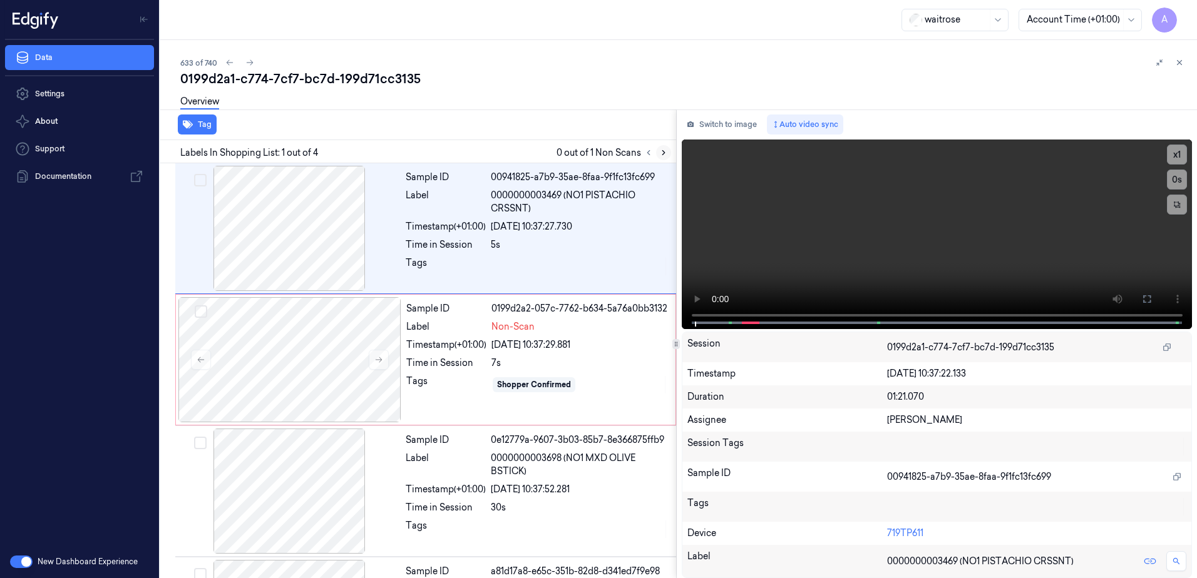
click at [661, 149] on icon at bounding box center [663, 152] width 9 height 9
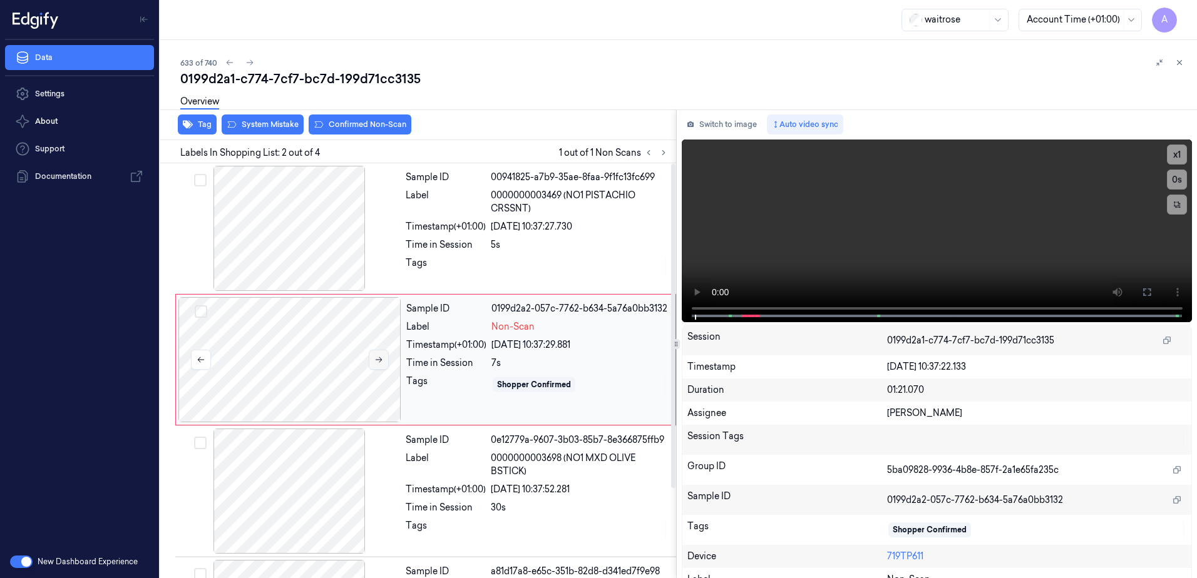
click at [384, 362] on button at bounding box center [379, 360] width 20 height 20
click at [377, 359] on icon at bounding box center [378, 359] width 9 height 9
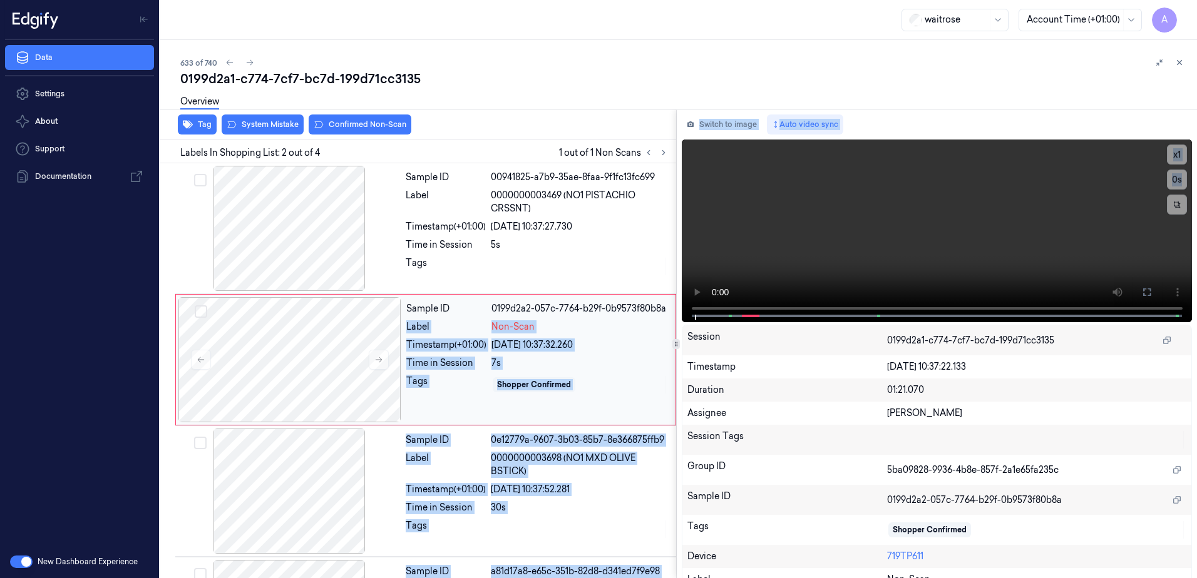
drag, startPoint x: 729, startPoint y: 314, endPoint x: 667, endPoint y: 316, distance: 62.0
click at [667, 316] on div "Tag System Mistake Confirmed Non-Scan Labels In Shopping List: 2 out of 4 1 out…" at bounding box center [675, 344] width 1041 height 469
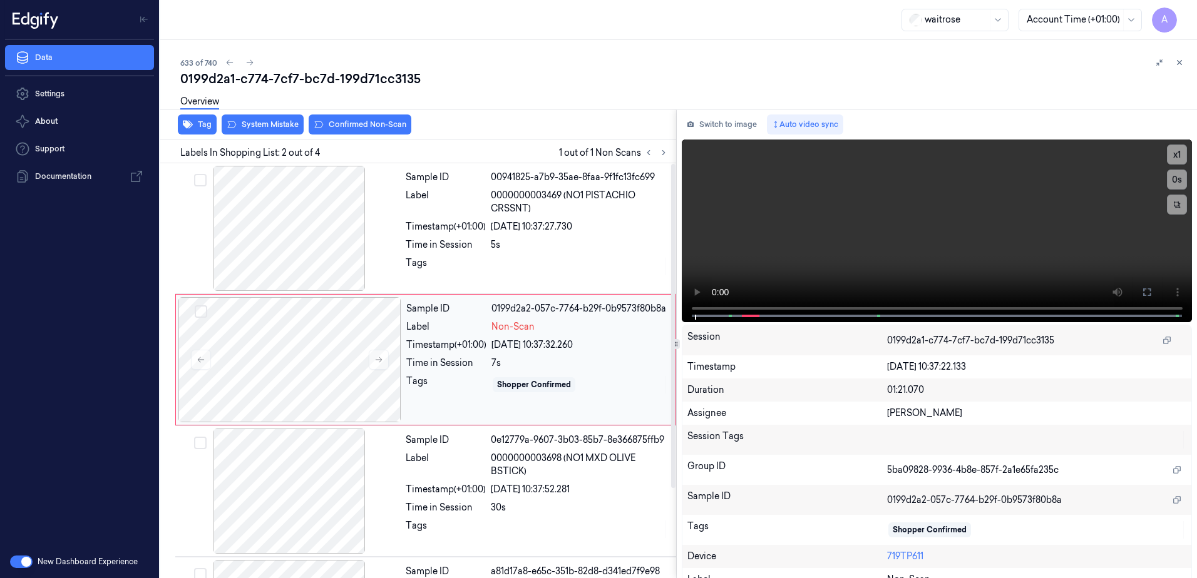
drag, startPoint x: 667, startPoint y: 316, endPoint x: 622, endPoint y: 294, distance: 50.1
click at [622, 294] on div "Sample ID 0199d2a2-057c-7764-b29f-0b9573f80b8a Label Non-Scan Timestamp (+01:00…" at bounding box center [425, 359] width 501 height 131
click at [1144, 293] on icon at bounding box center [1146, 292] width 10 height 10
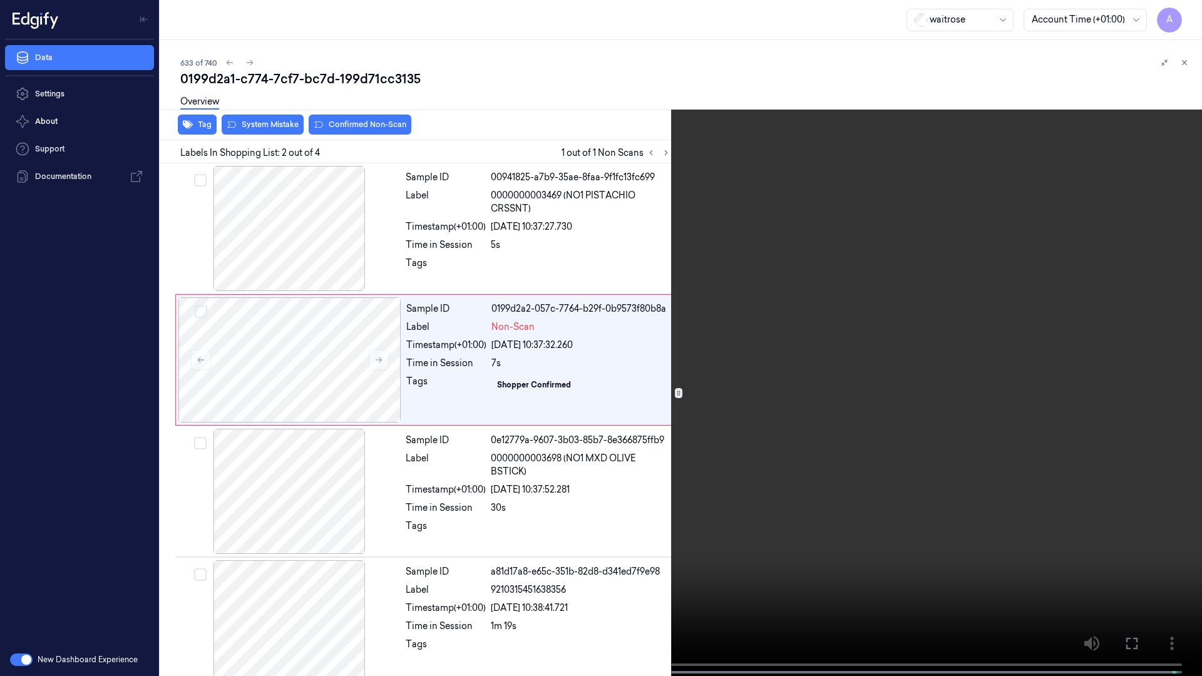
click at [956, 369] on video at bounding box center [601, 339] width 1202 height 678
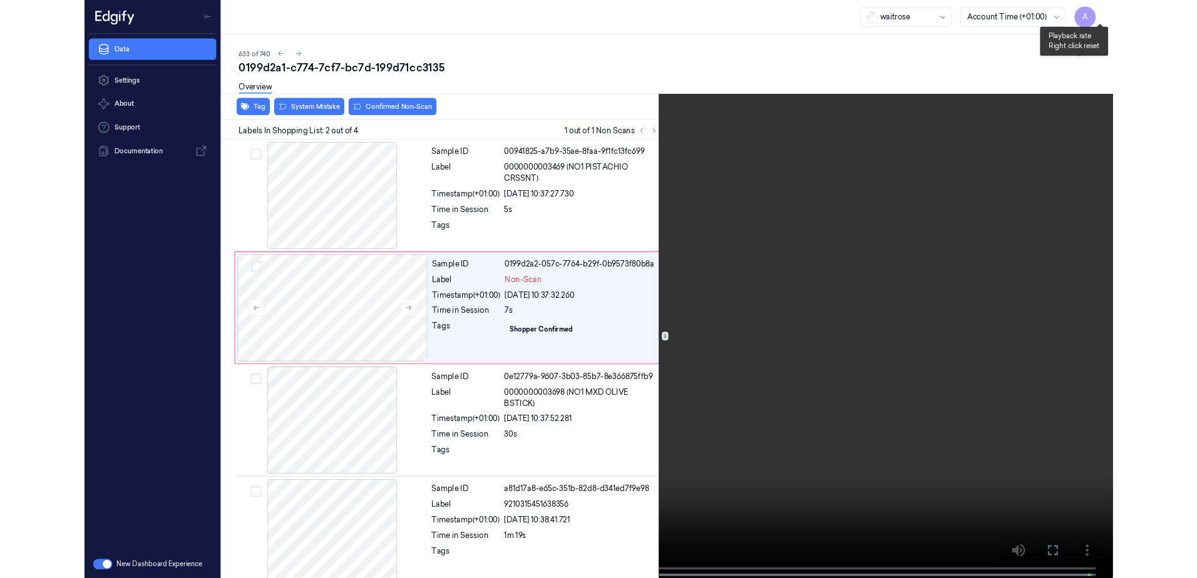
scroll to position [17, 0]
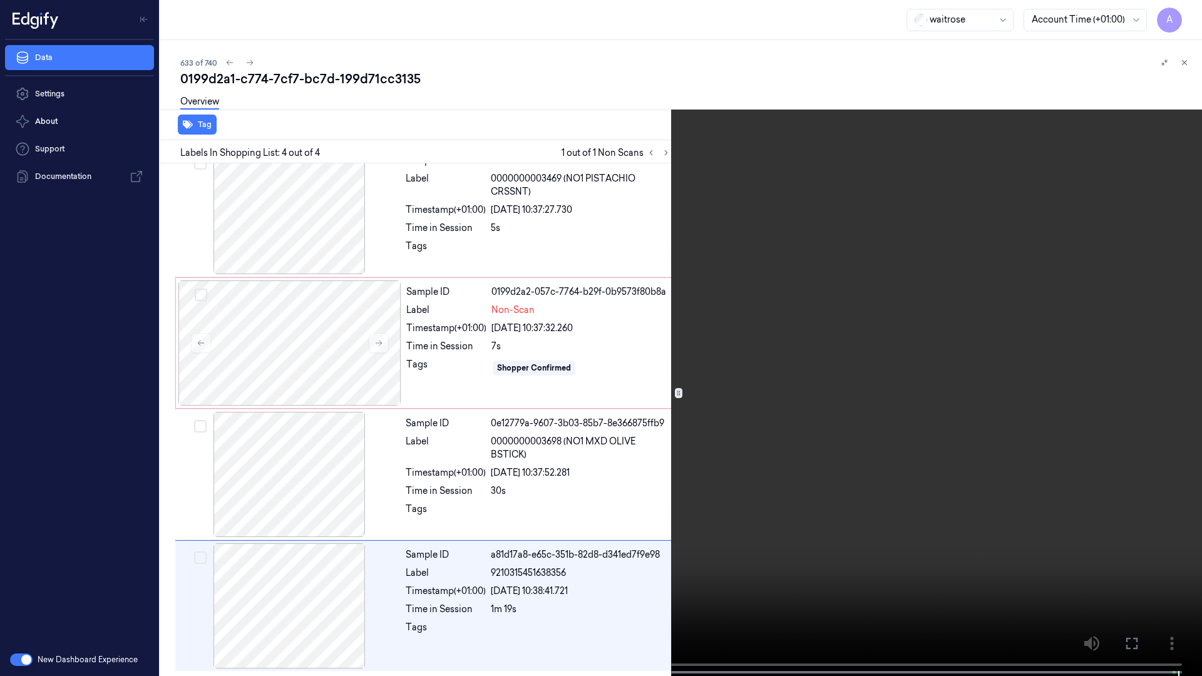
click at [0, 0] on icon at bounding box center [0, 0] width 0 height 0
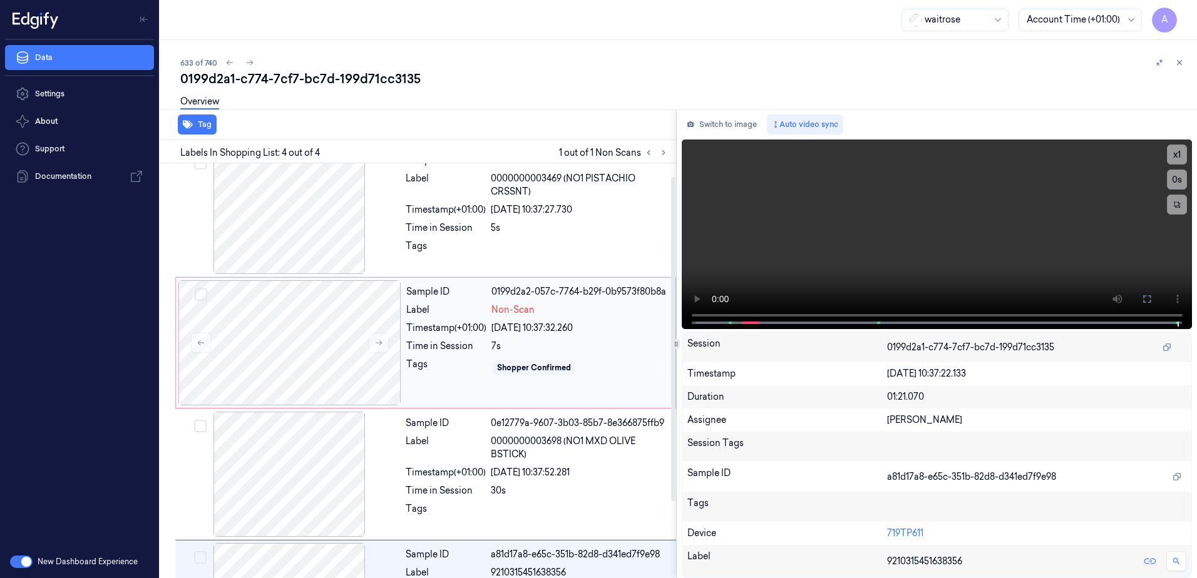
click at [447, 340] on div "Time in Session" at bounding box center [446, 346] width 80 height 13
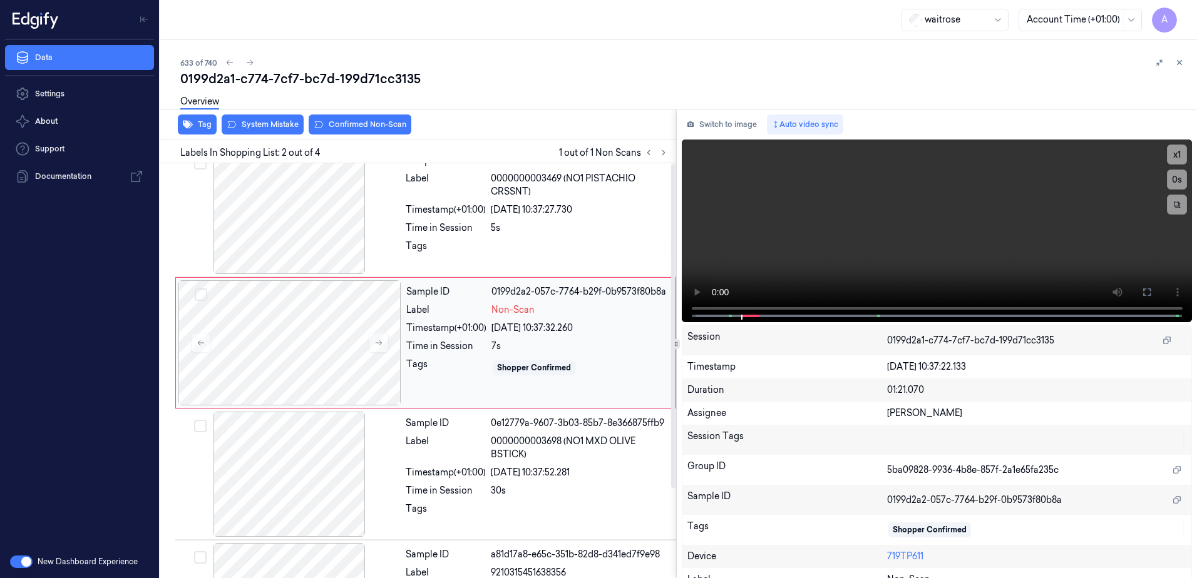
scroll to position [0, 0]
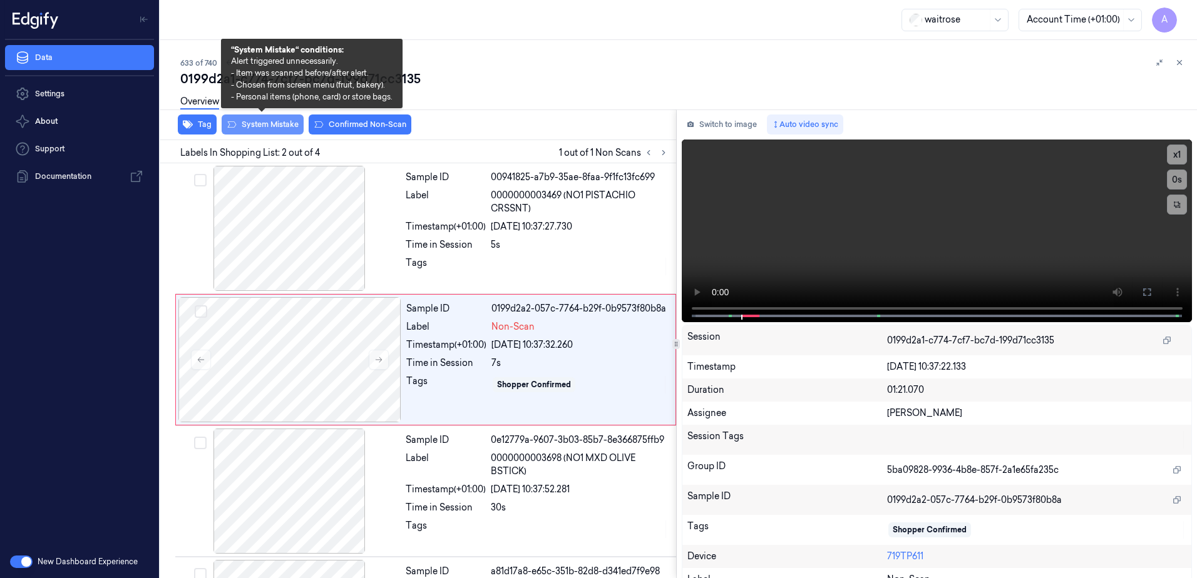
click at [253, 127] on button "System Mistake" at bounding box center [263, 125] width 82 height 20
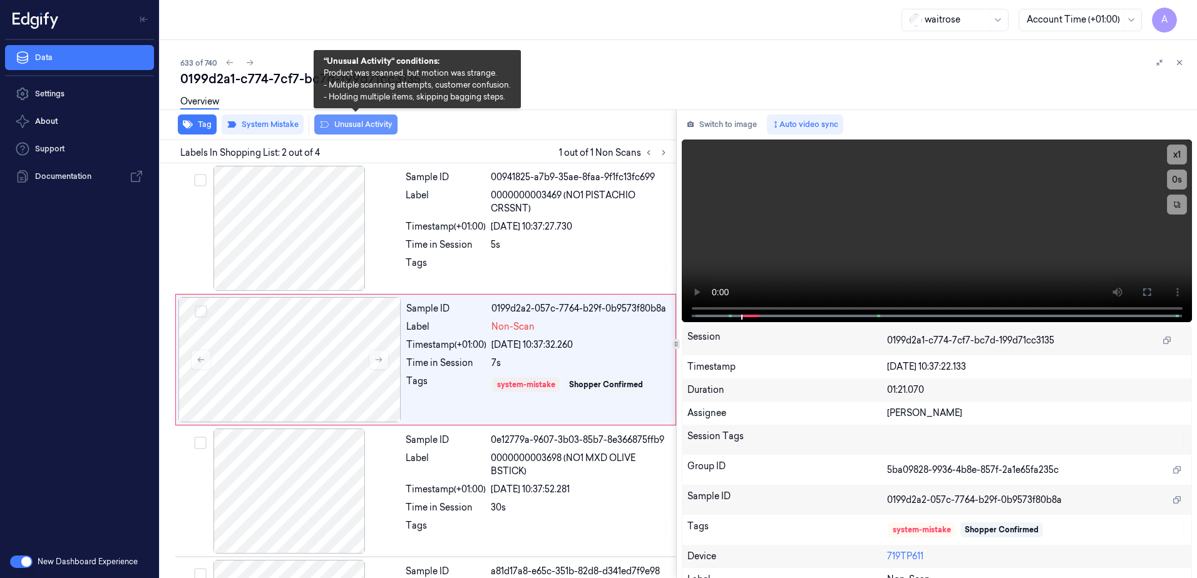
click at [367, 130] on button "Unusual Activity" at bounding box center [355, 125] width 83 height 20
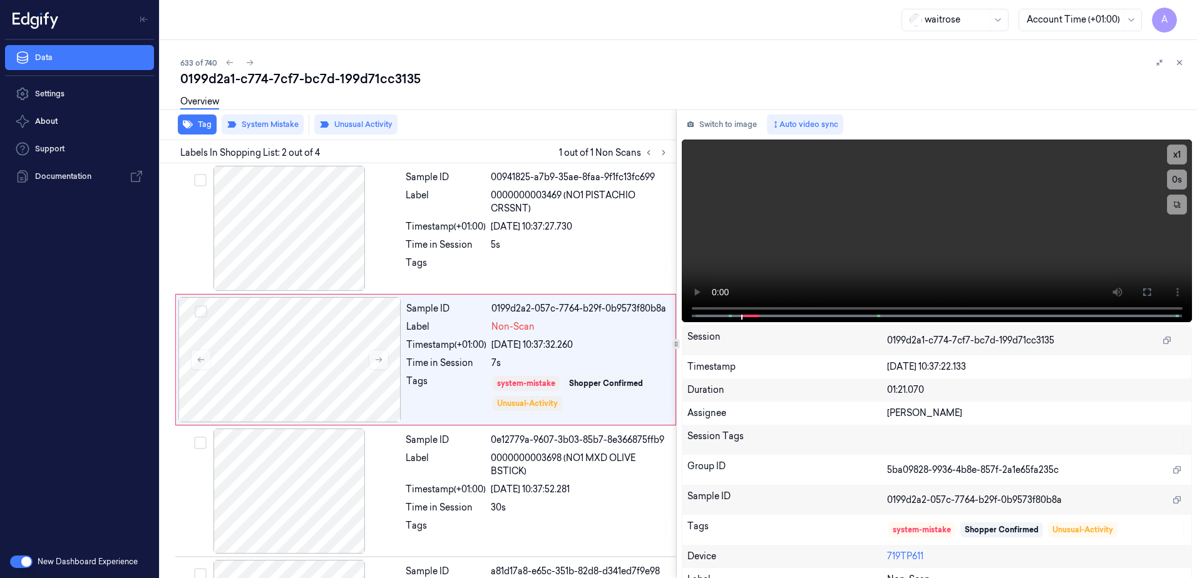
click at [201, 119] on div "Overview" at bounding box center [199, 104] width 39 height 32
click at [196, 124] on button "Tag" at bounding box center [197, 125] width 39 height 20
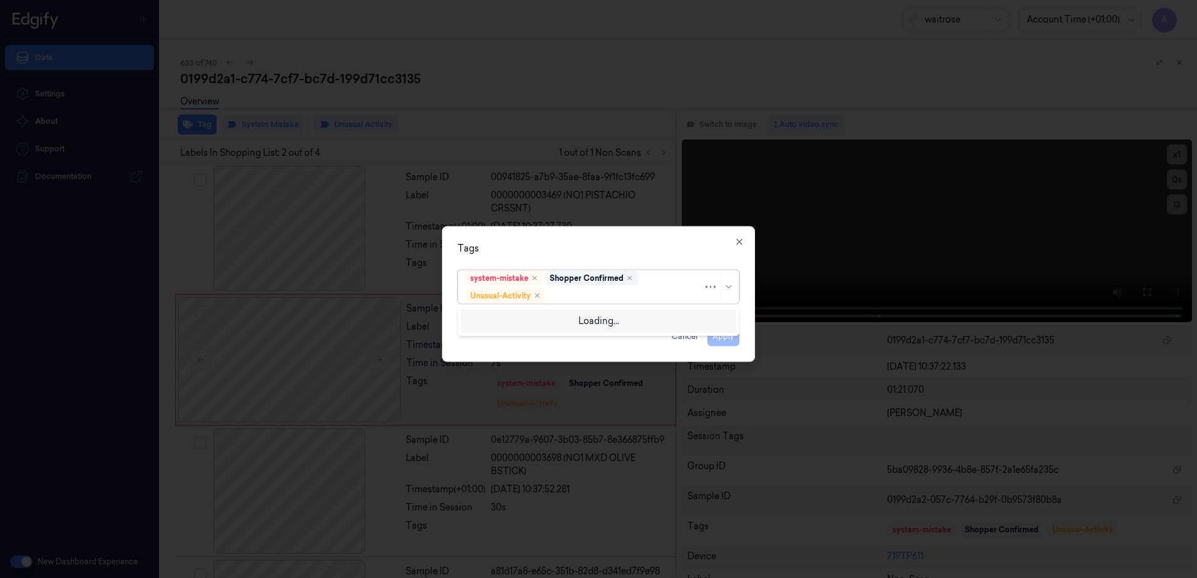
click at [571, 299] on div at bounding box center [625, 295] width 155 height 13
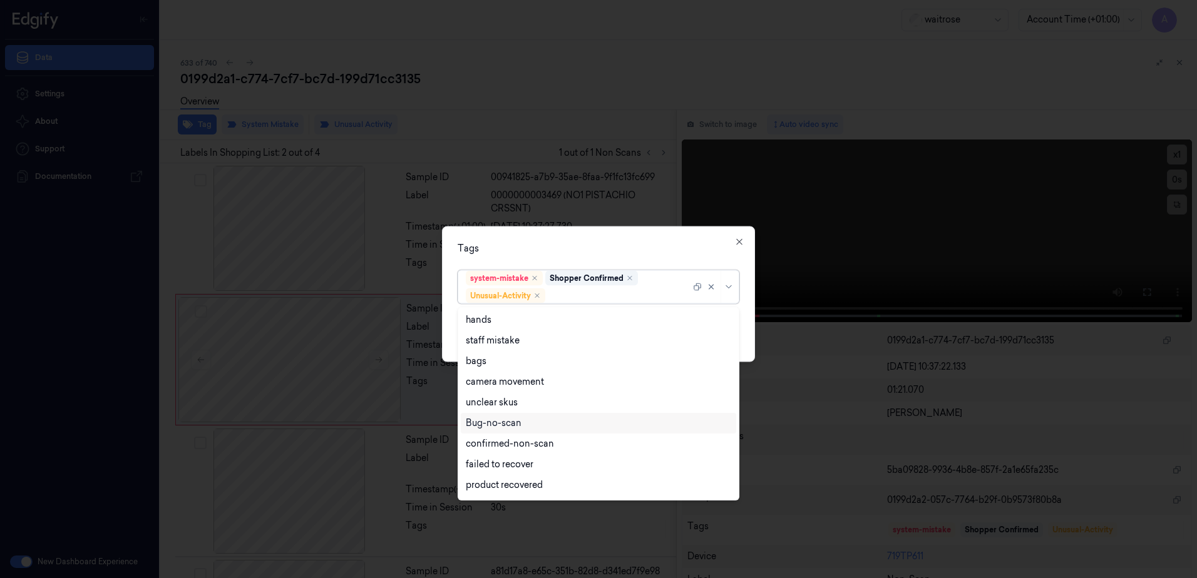
scroll to position [163, 0]
click at [540, 468] on div "Picklist item alert" at bounding box center [598, 466] width 265 height 13
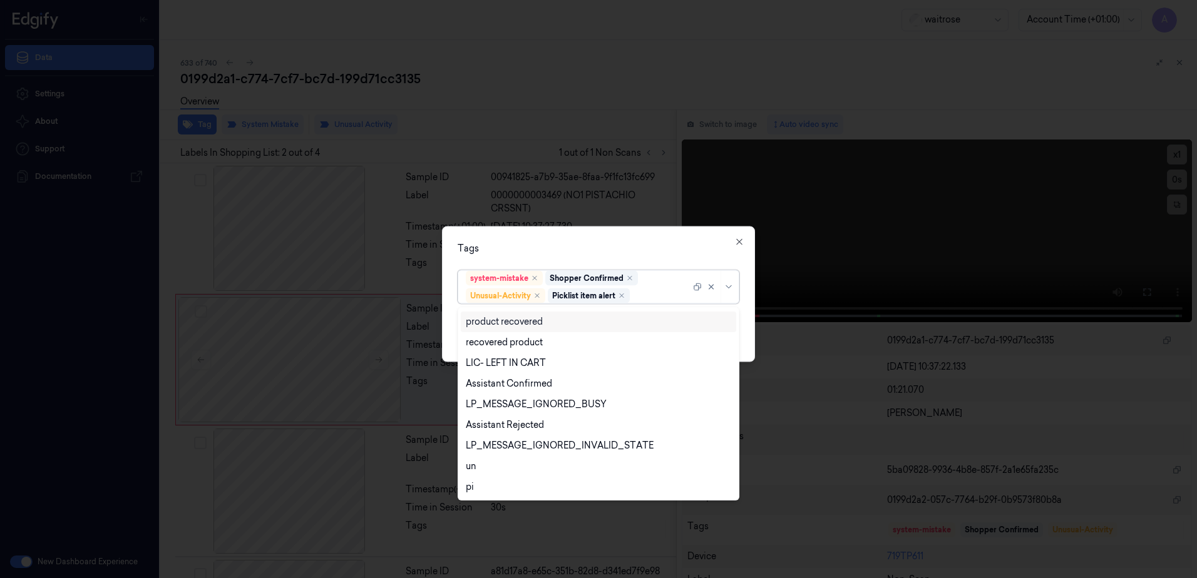
click at [584, 247] on div "Tags" at bounding box center [598, 248] width 282 height 13
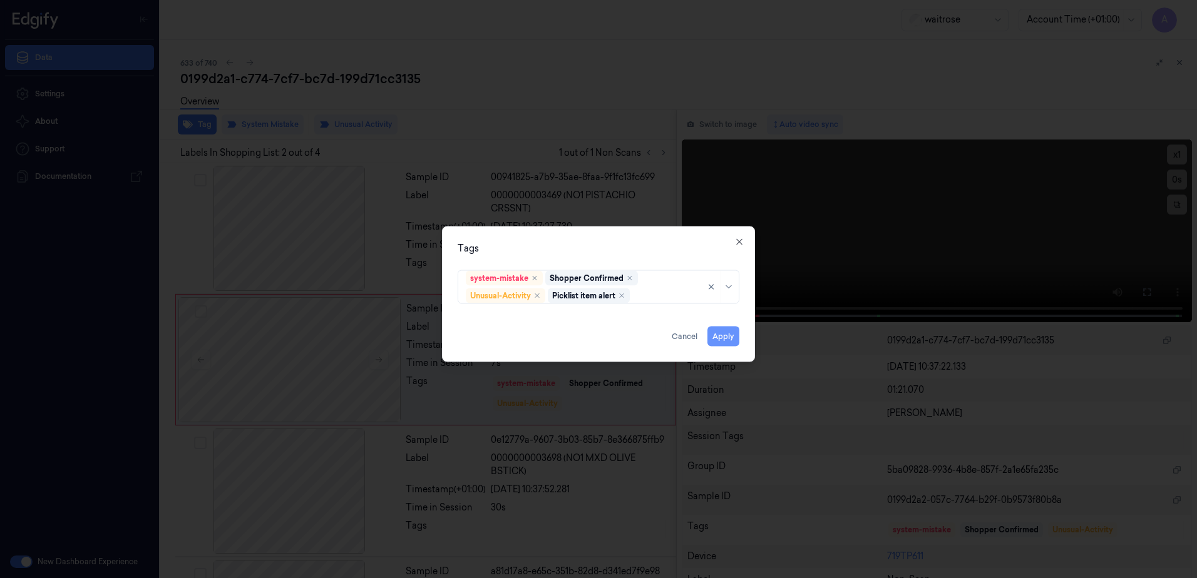
click at [728, 333] on button "Apply" at bounding box center [723, 337] width 32 height 20
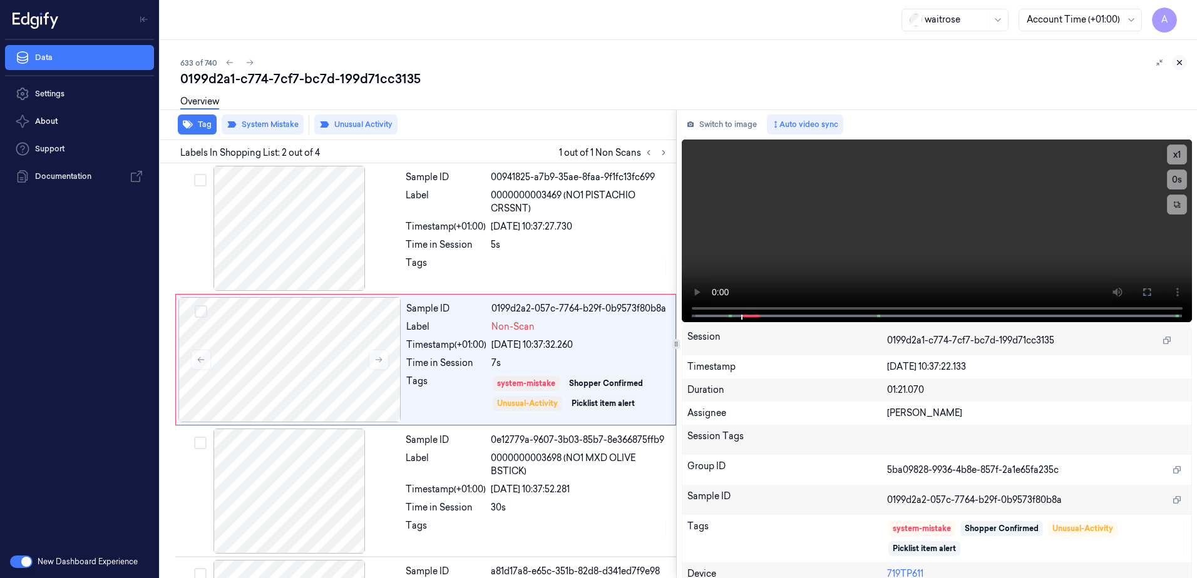
click at [1183, 60] on icon at bounding box center [1179, 62] width 9 height 9
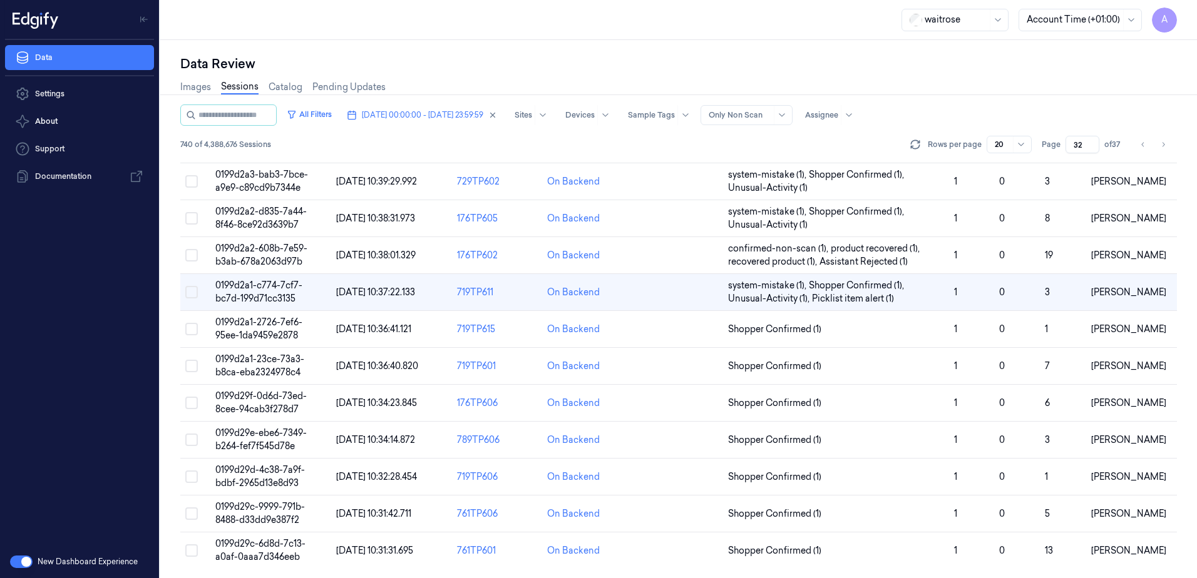
scroll to position [382, 0]
click at [267, 397] on span "0199d29f-0d6d-73ed-8cee-94cab3f278d7" at bounding box center [260, 402] width 91 height 24
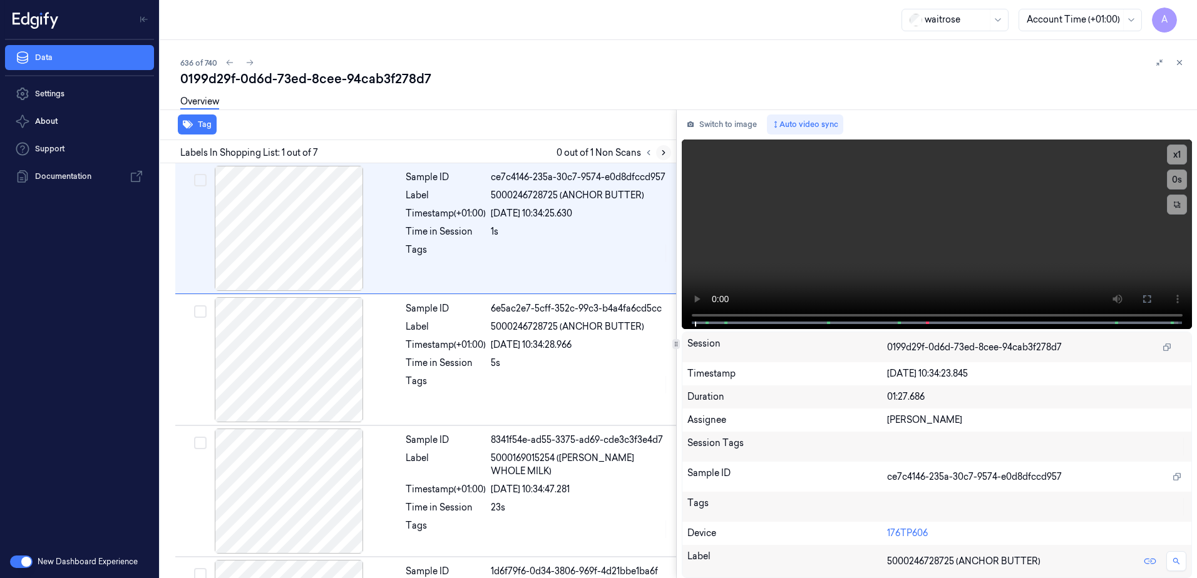
click at [659, 154] on icon at bounding box center [663, 152] width 9 height 9
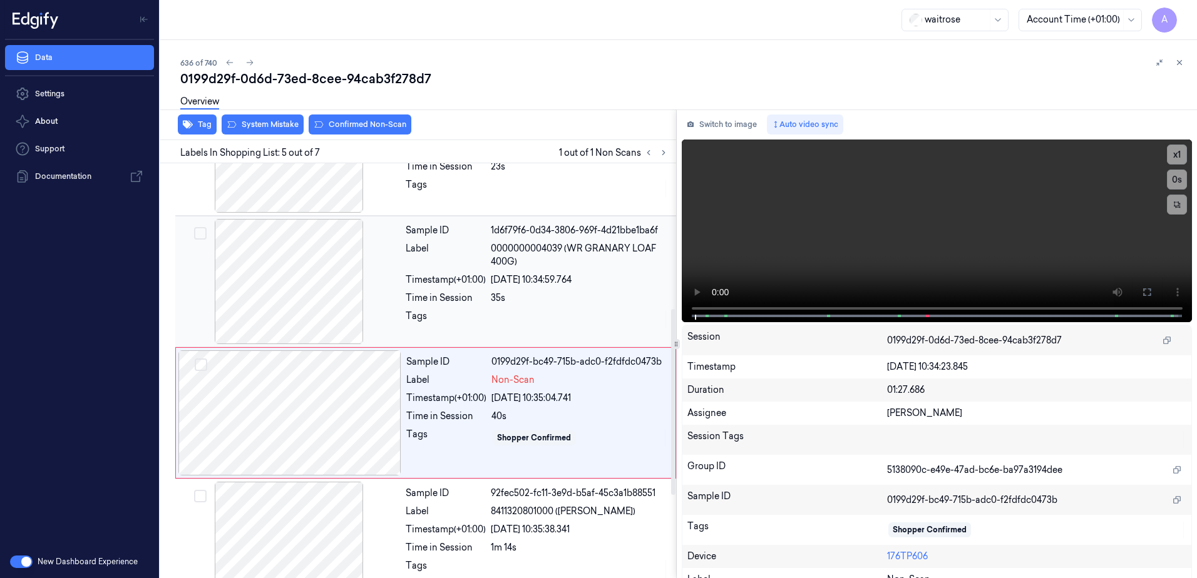
scroll to position [384, 0]
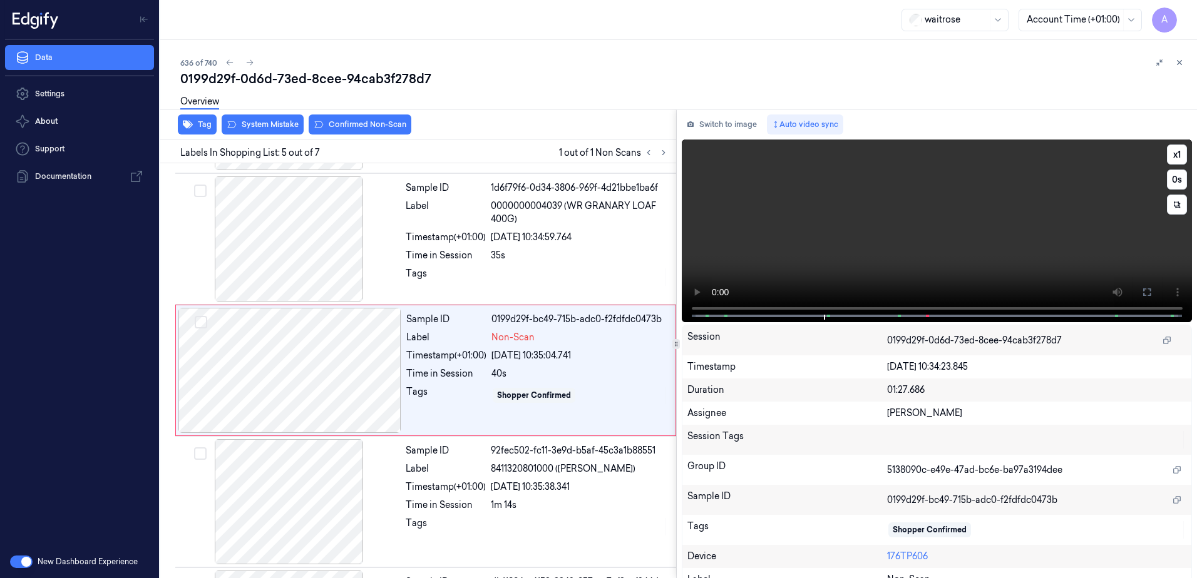
click at [915, 258] on video at bounding box center [936, 231] width 511 height 183
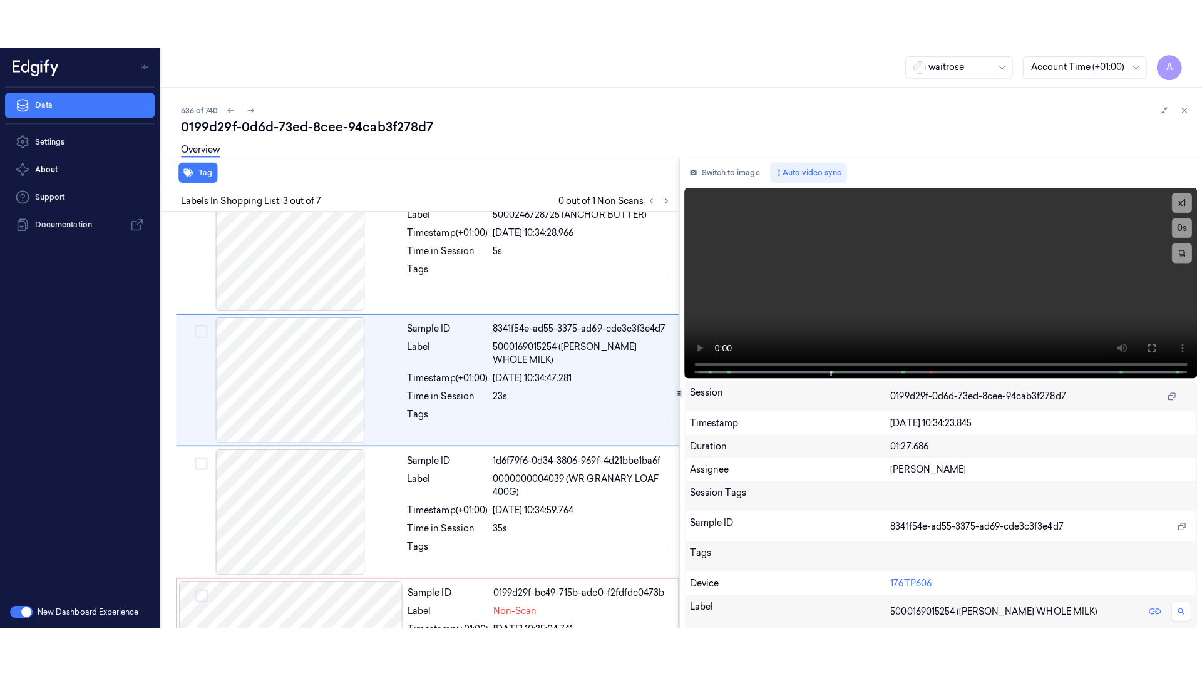
scroll to position [121, 0]
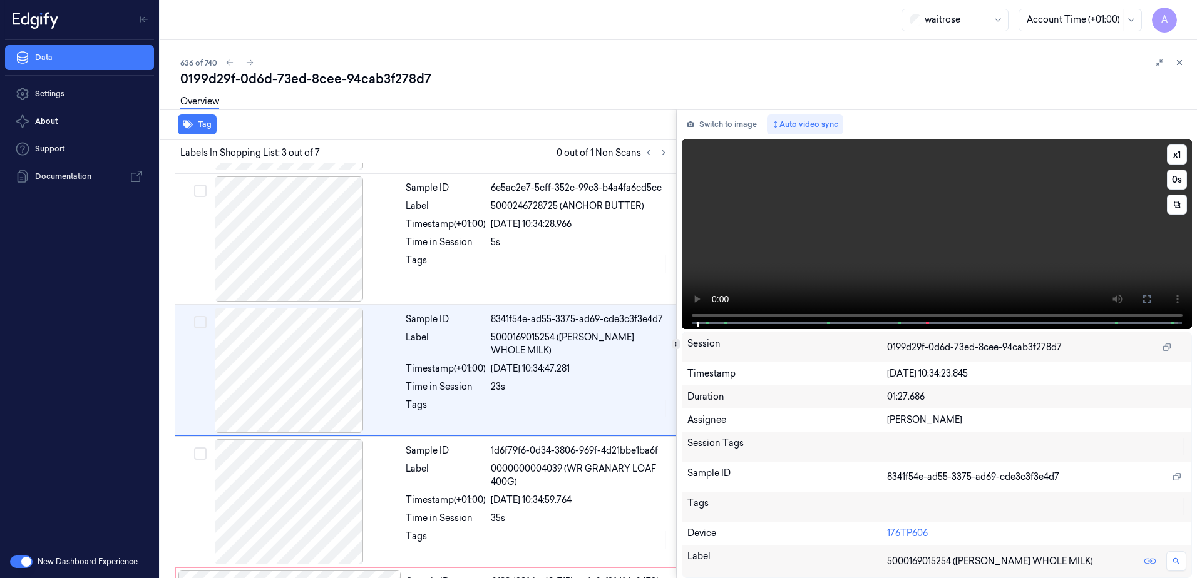
drag, startPoint x: 1153, startPoint y: 304, endPoint x: 1156, endPoint y: 369, distance: 65.1
click at [1153, 304] on button at bounding box center [1146, 299] width 20 height 20
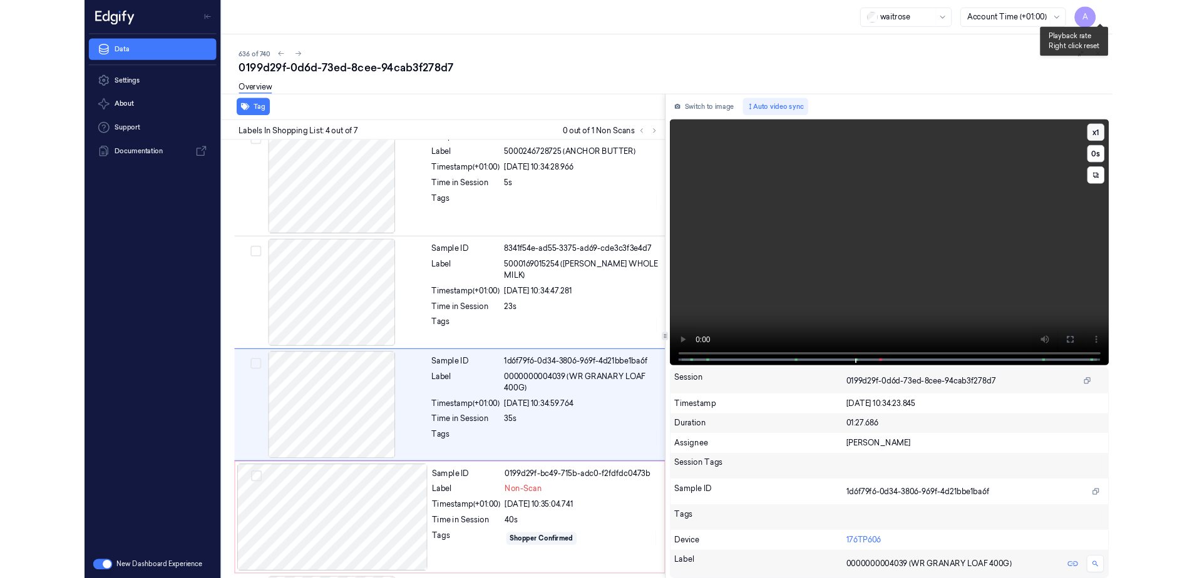
scroll to position [203, 0]
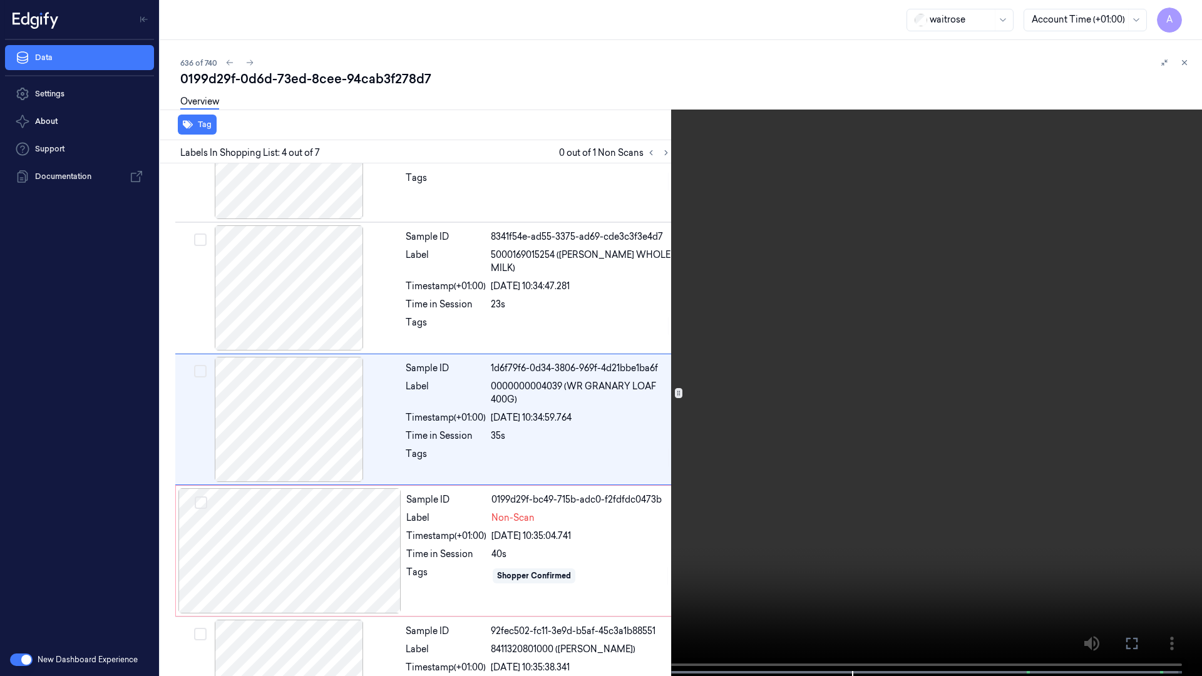
click at [0, 0] on button at bounding box center [0, 0] width 0 height 0
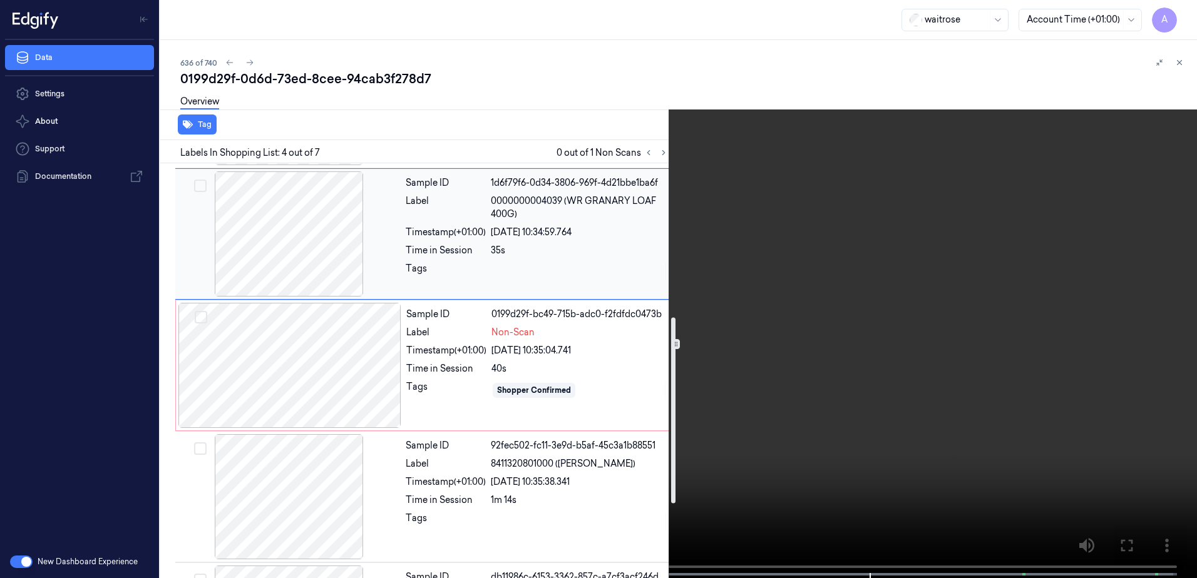
scroll to position [391, 0]
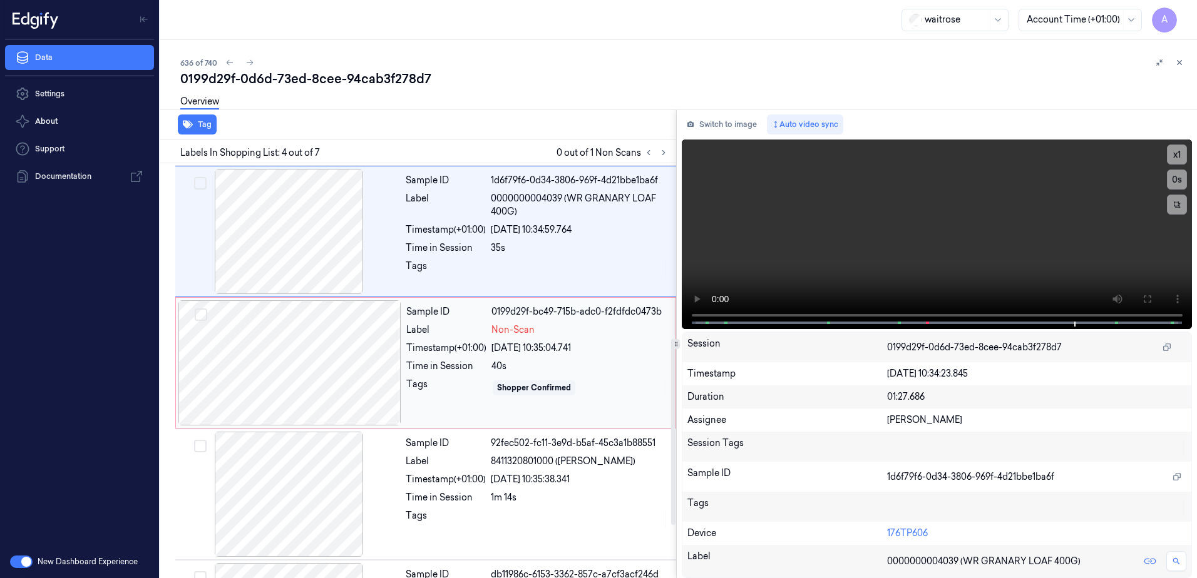
click at [494, 417] on div "Sample ID 0199d29f-bc49-715b-adc0-f2fdfdc0473b Label Non-Scan Timestamp (+01:00…" at bounding box center [537, 362] width 272 height 125
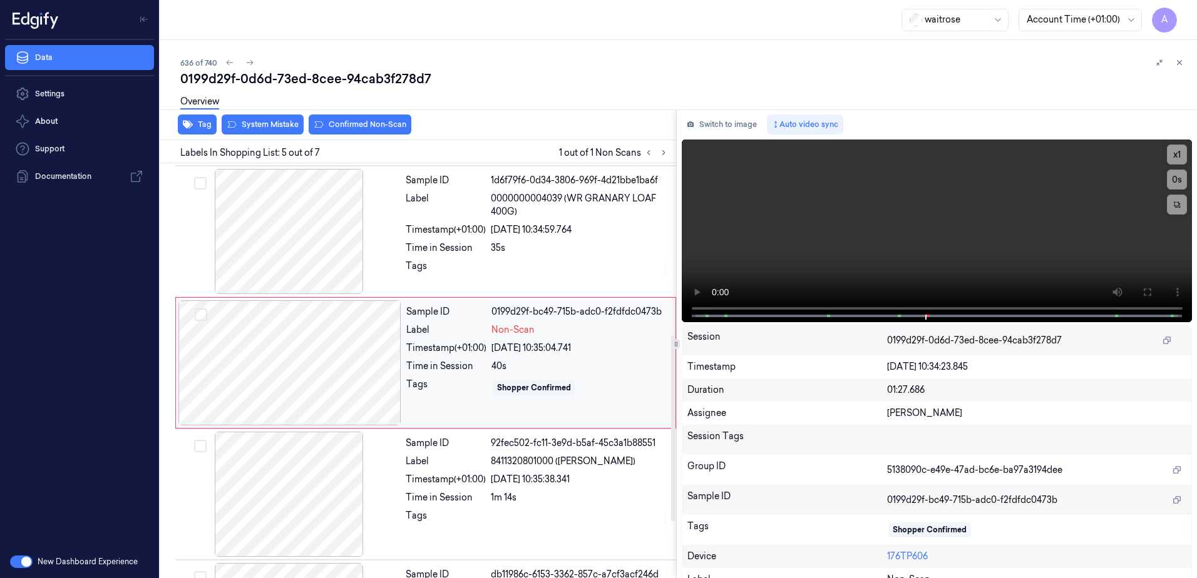
scroll to position [384, 0]
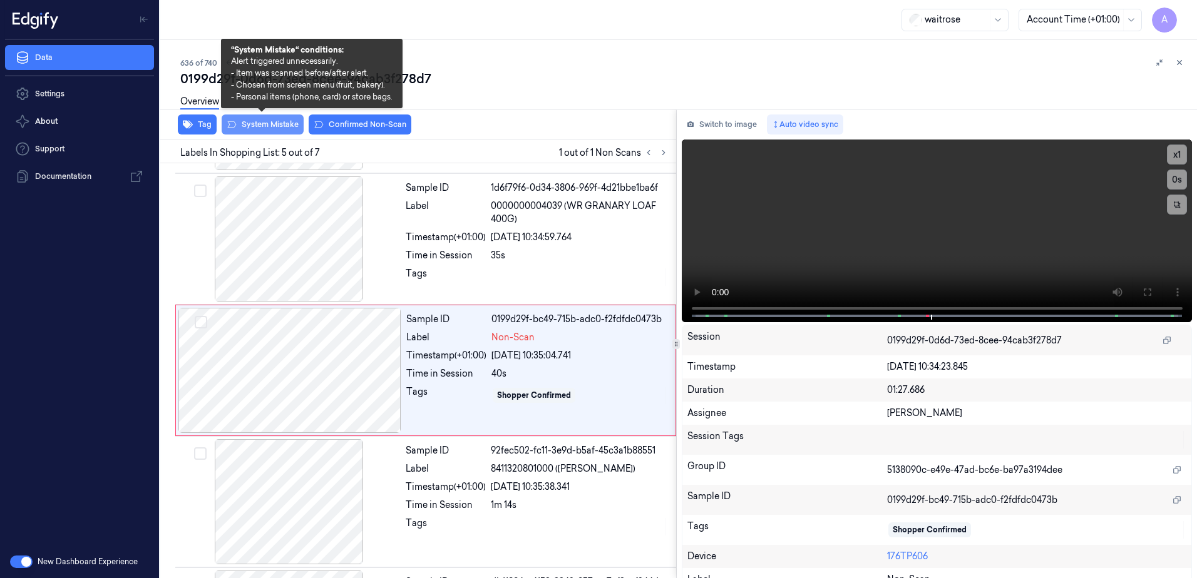
click at [264, 127] on button "System Mistake" at bounding box center [263, 125] width 82 height 20
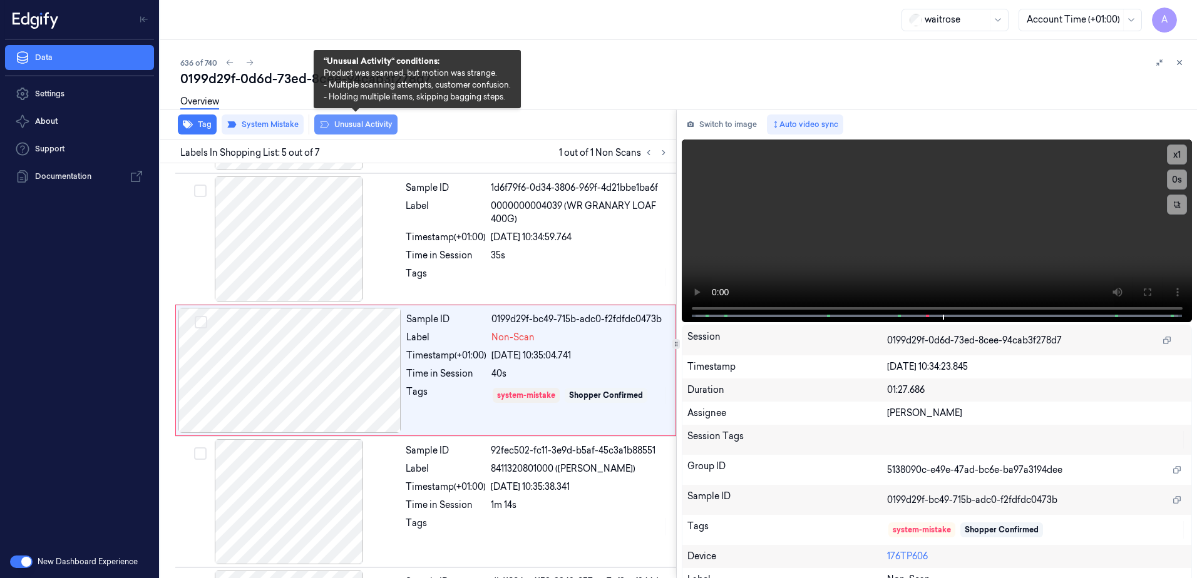
click at [353, 130] on button "Unusual Activity" at bounding box center [355, 125] width 83 height 20
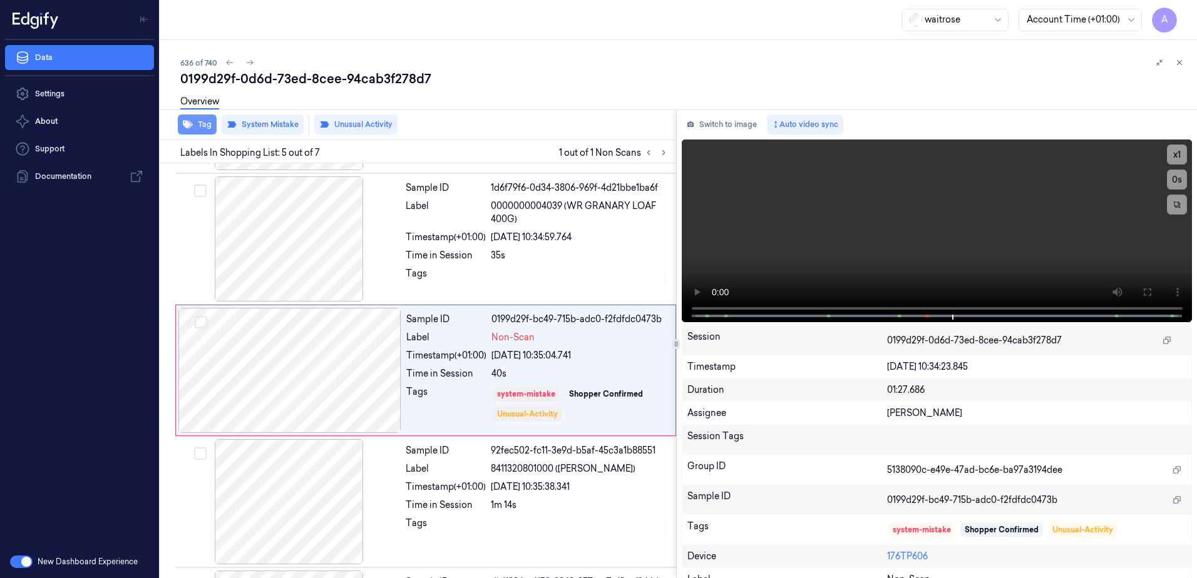
click at [196, 132] on button "Tag" at bounding box center [197, 125] width 39 height 20
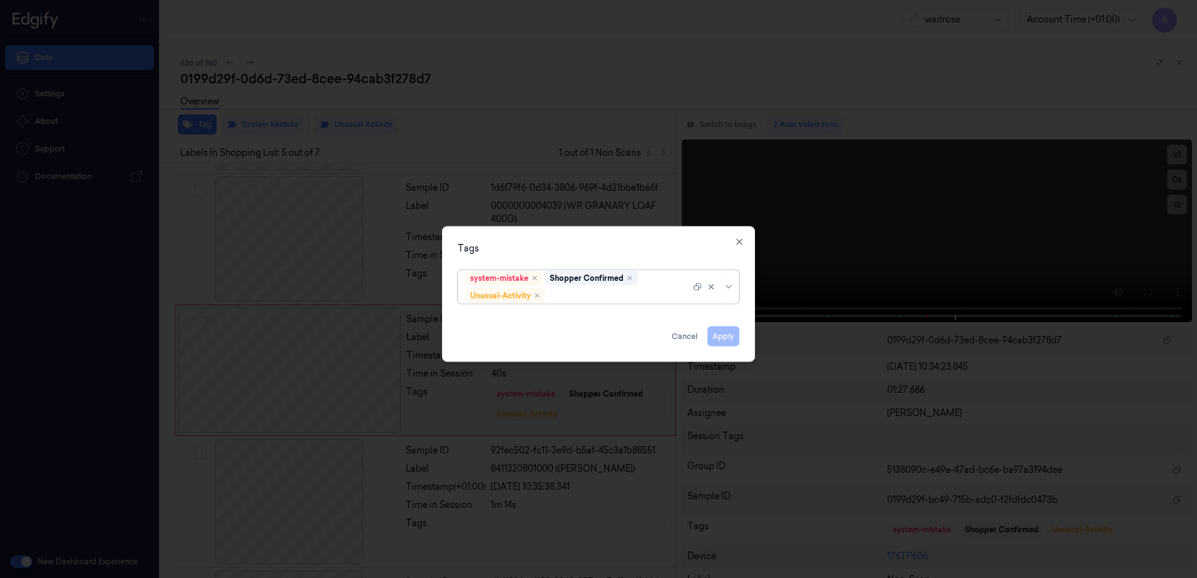
click at [598, 296] on div at bounding box center [619, 295] width 143 height 13
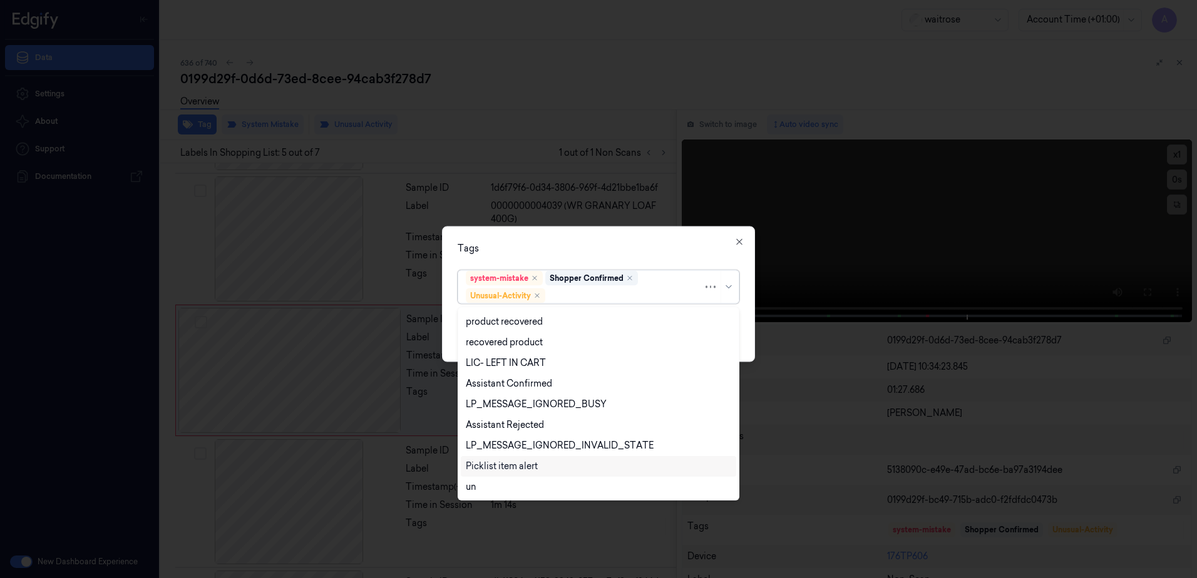
click at [532, 464] on div "Picklist item alert" at bounding box center [502, 466] width 72 height 13
click at [645, 240] on div "Tags option Picklist item alert, selected. 20 results available. Use Up and Dow…" at bounding box center [598, 295] width 313 height 136
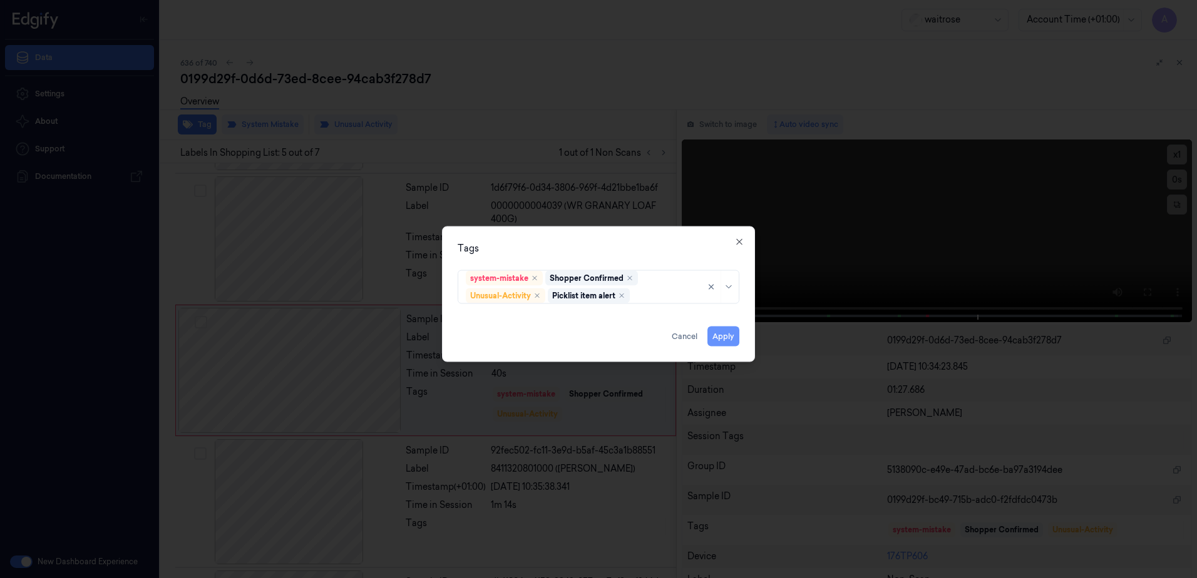
click at [721, 332] on button "Apply" at bounding box center [723, 337] width 32 height 20
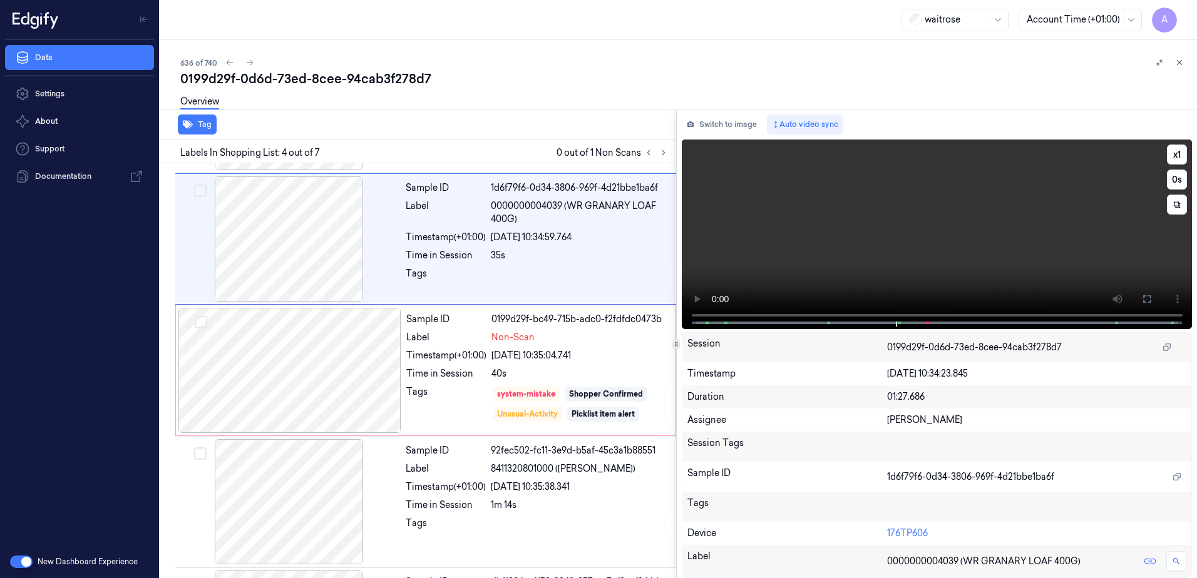
scroll to position [252, 0]
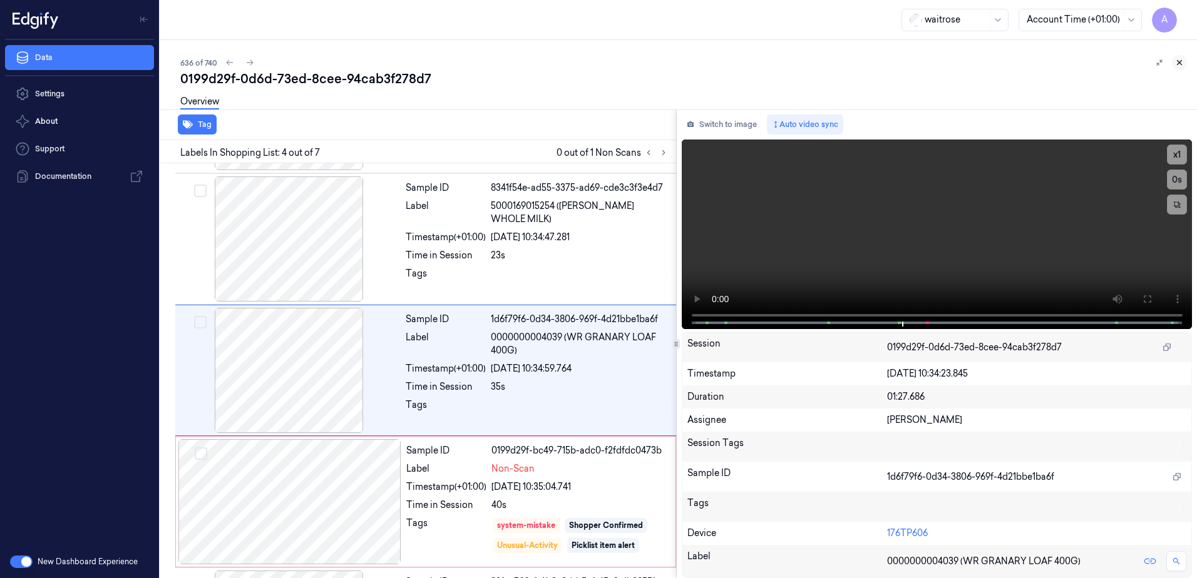
click at [1184, 61] on button at bounding box center [1178, 62] width 15 height 15
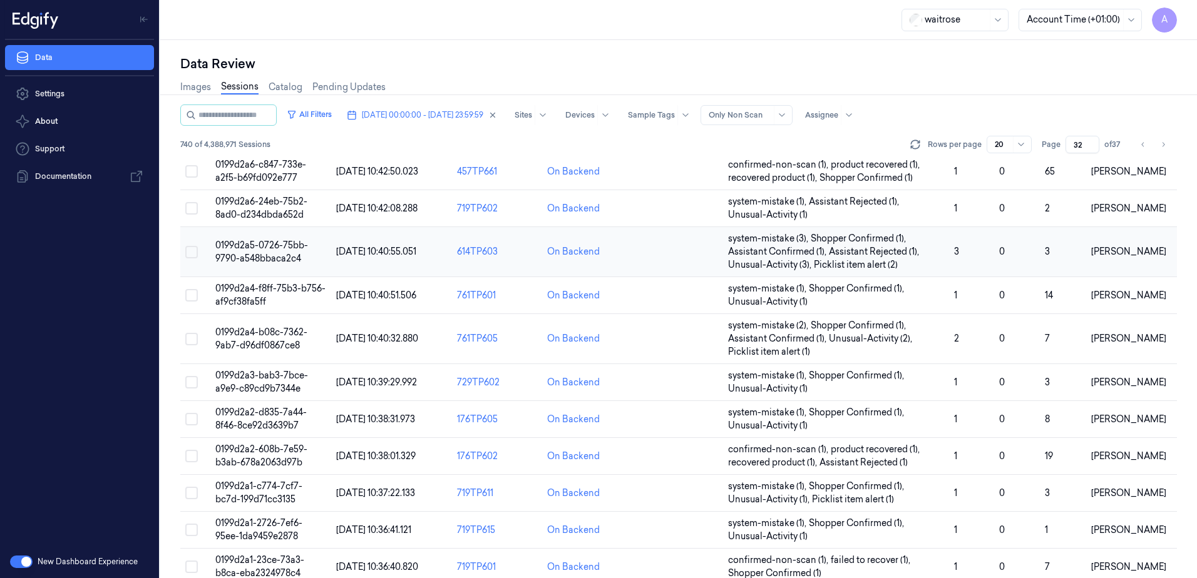
scroll to position [382, 0]
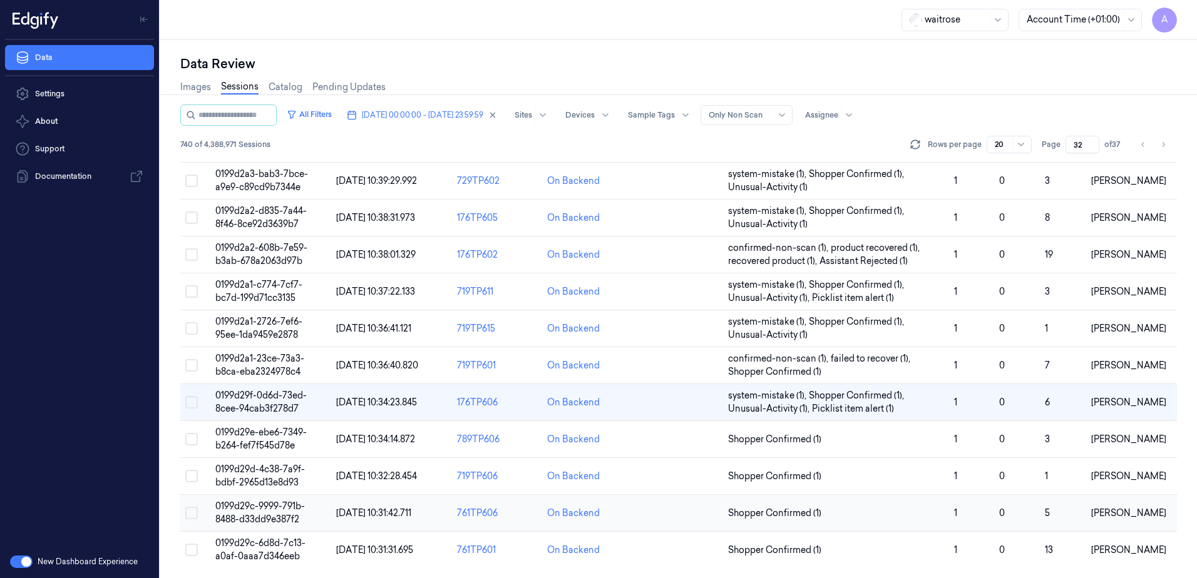
click at [248, 515] on span "0199d29c-9999-791b-8488-d33dd9e387f2" at bounding box center [259, 513] width 89 height 24
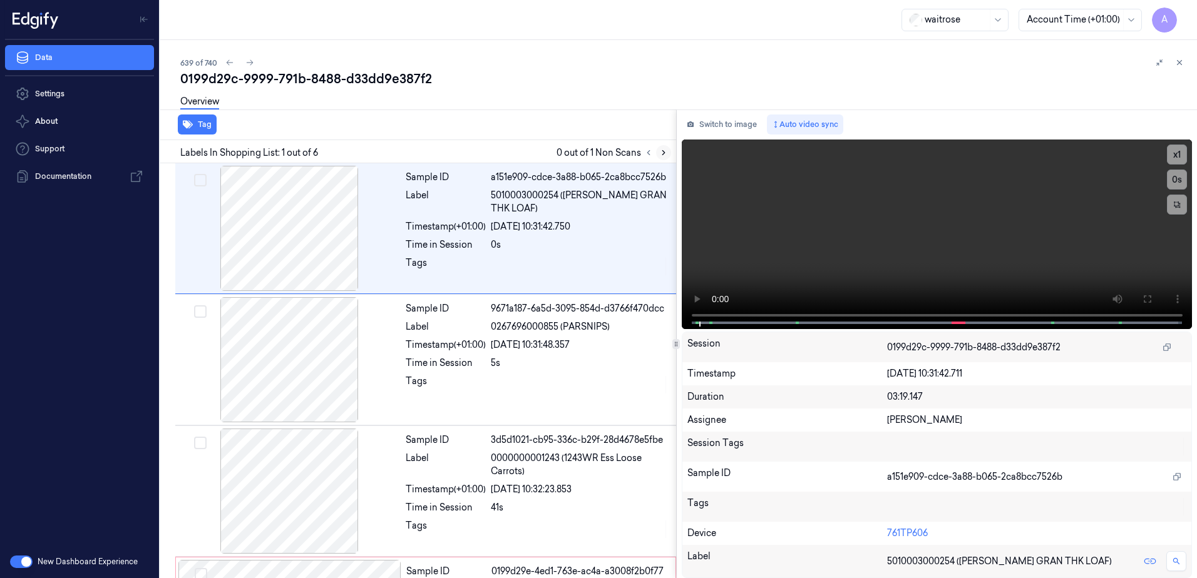
click at [664, 155] on icon at bounding box center [663, 152] width 9 height 9
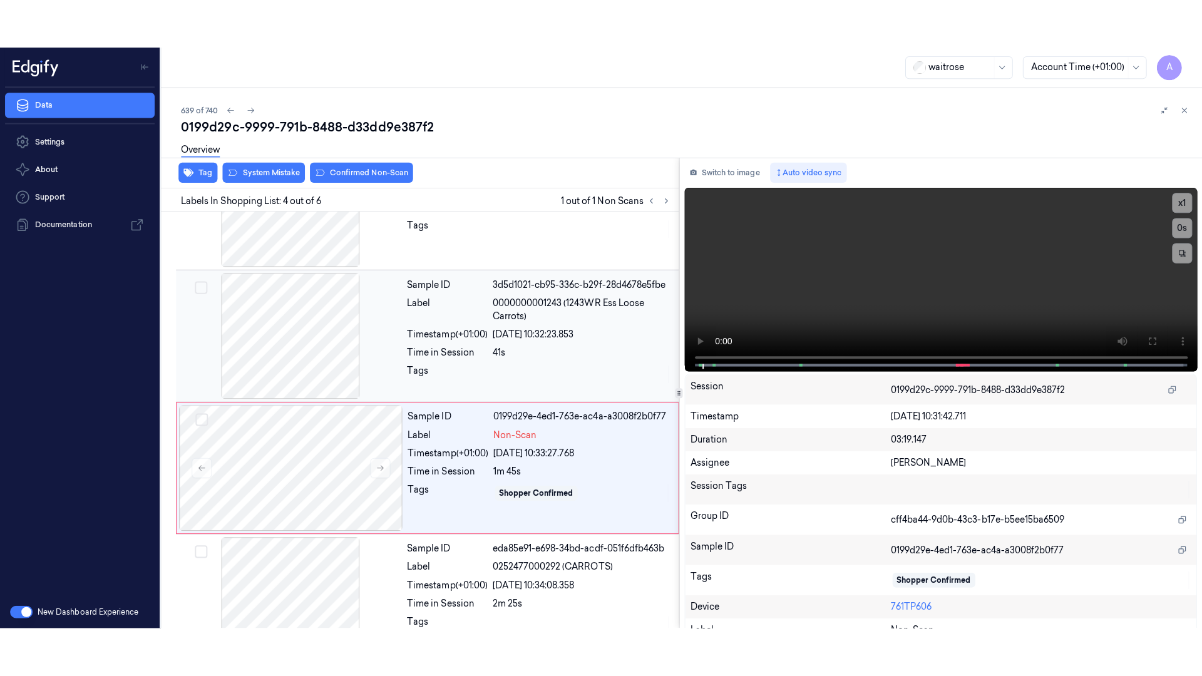
scroll to position [252, 0]
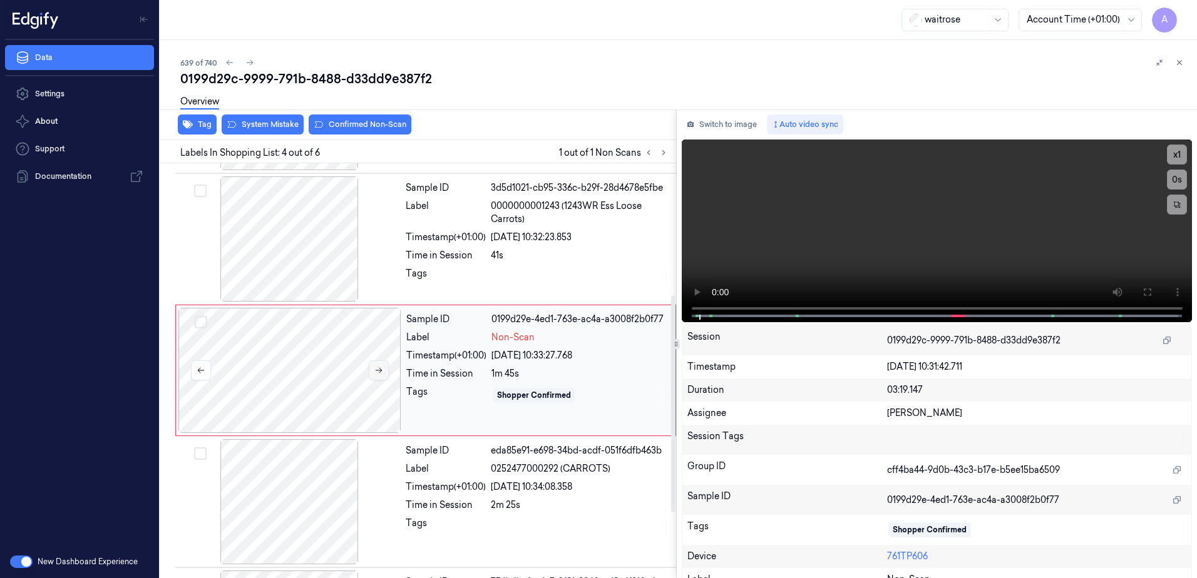
click at [377, 372] on icon at bounding box center [378, 370] width 9 height 9
click at [380, 374] on icon at bounding box center [378, 370] width 9 height 9
click at [376, 374] on icon at bounding box center [378, 370] width 9 height 9
click at [1136, 290] on button at bounding box center [1146, 292] width 20 height 20
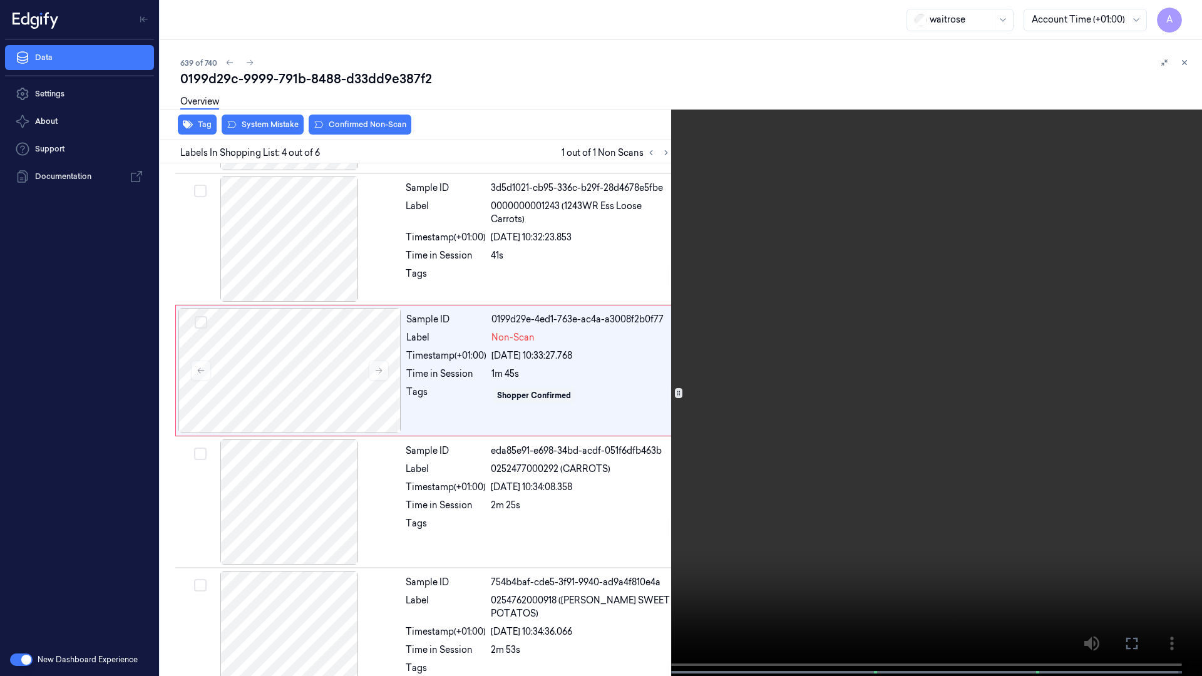
click at [758, 380] on video at bounding box center [601, 339] width 1202 height 678
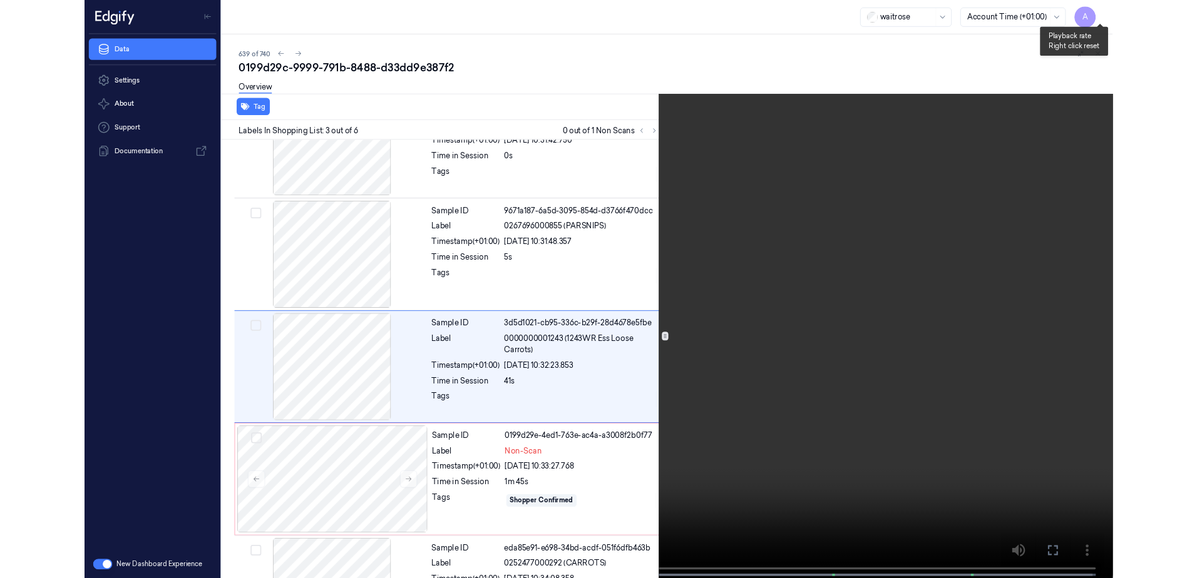
scroll to position [72, 0]
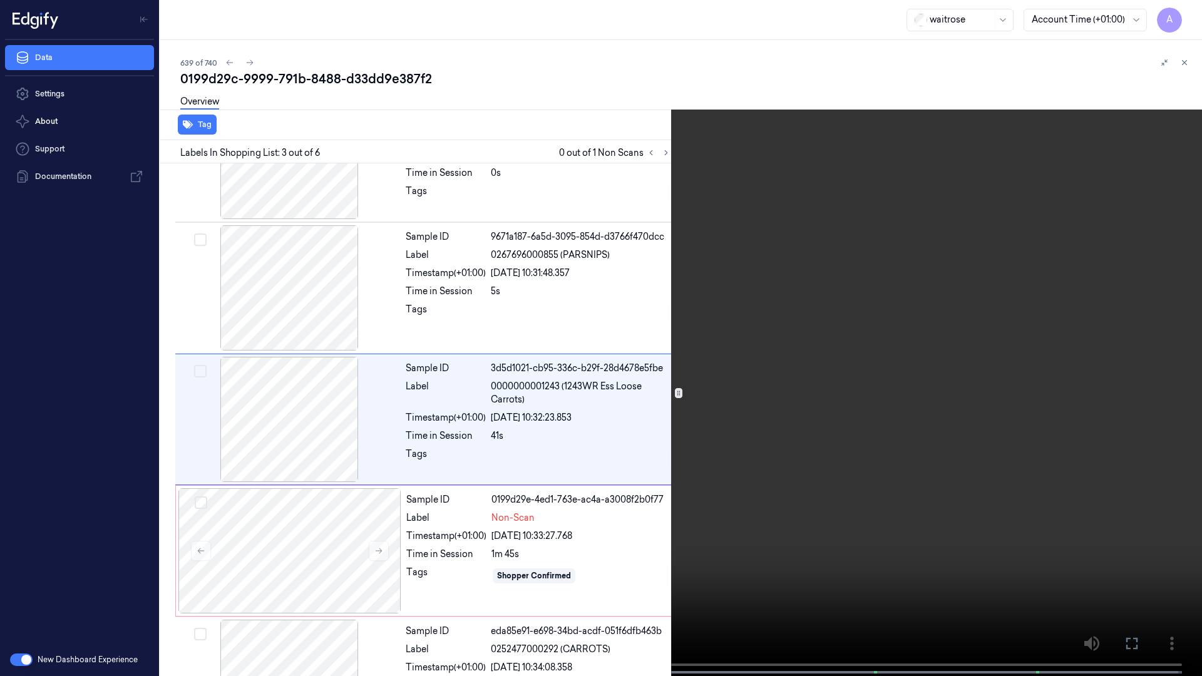
click at [0, 0] on icon at bounding box center [0, 0] width 0 height 0
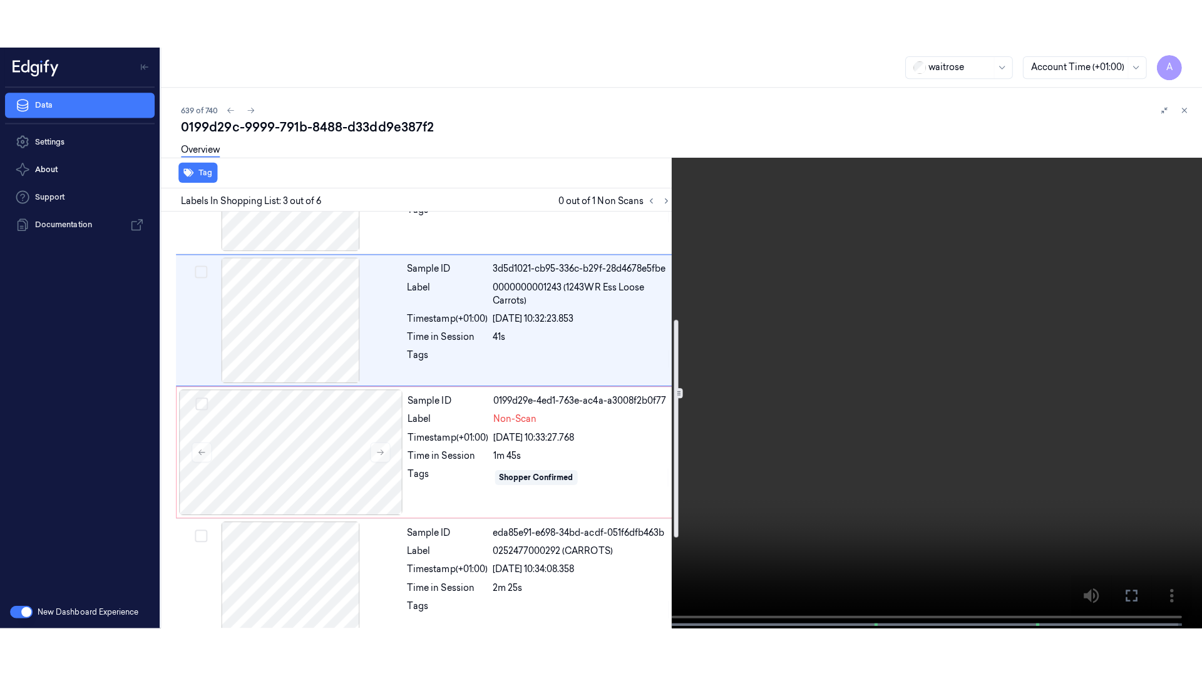
scroll to position [197, 0]
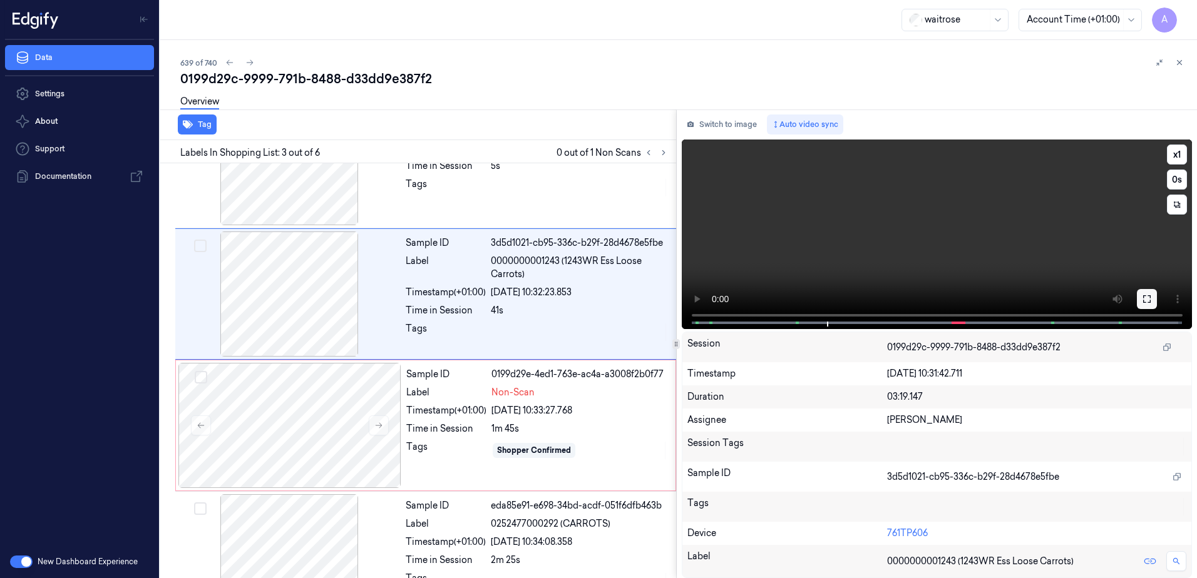
click at [1150, 291] on button at bounding box center [1146, 299] width 20 height 20
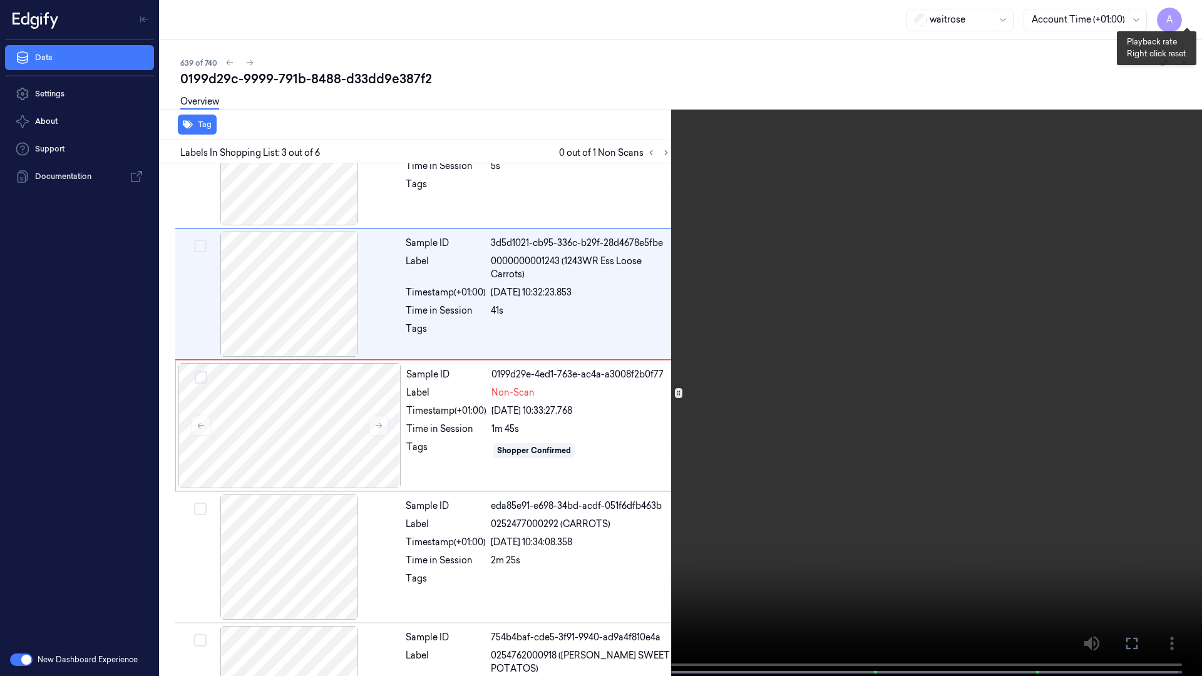
click at [1181, 13] on button "x 1" at bounding box center [1186, 15] width 20 height 20
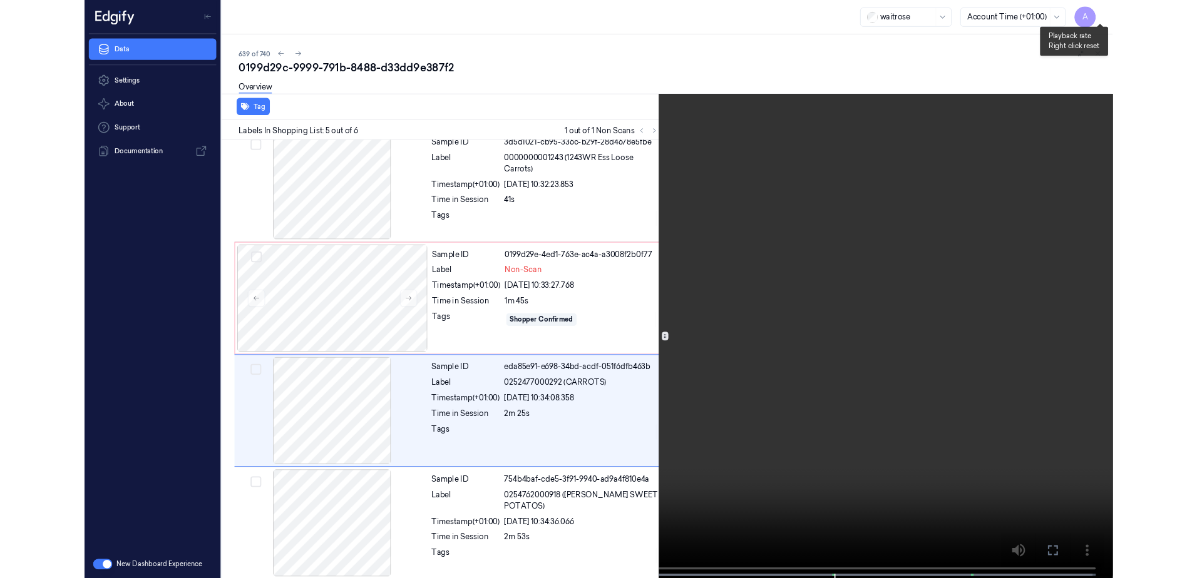
scroll to position [280, 0]
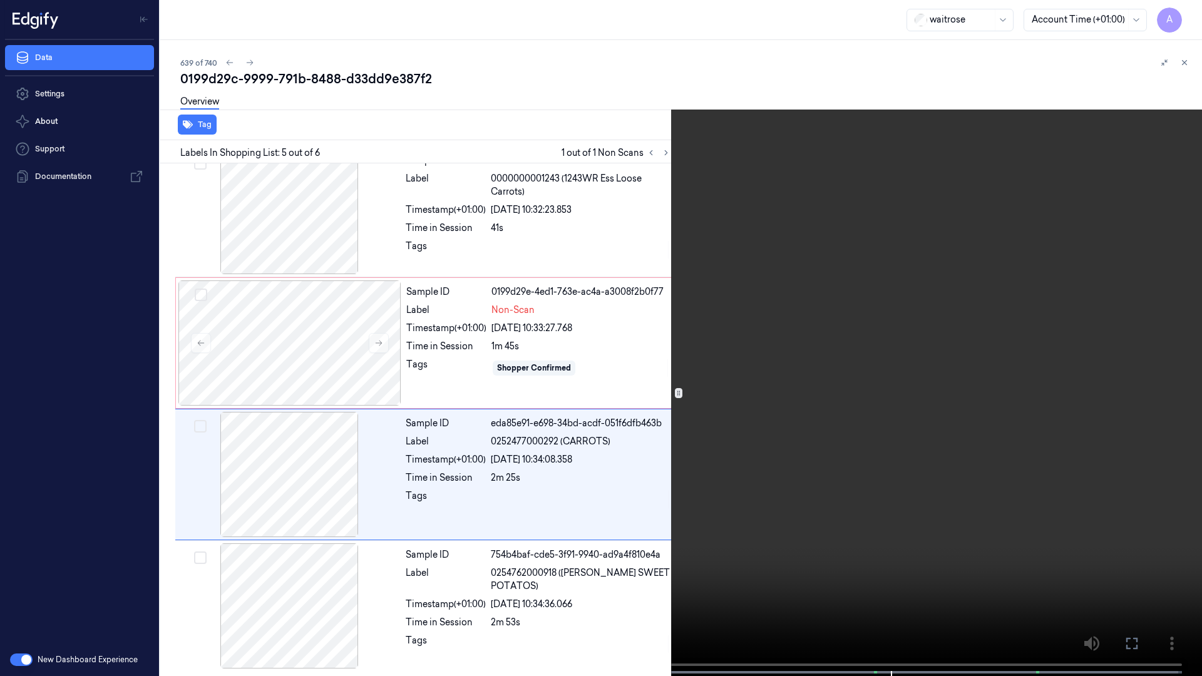
click at [0, 0] on button at bounding box center [0, 0] width 0 height 0
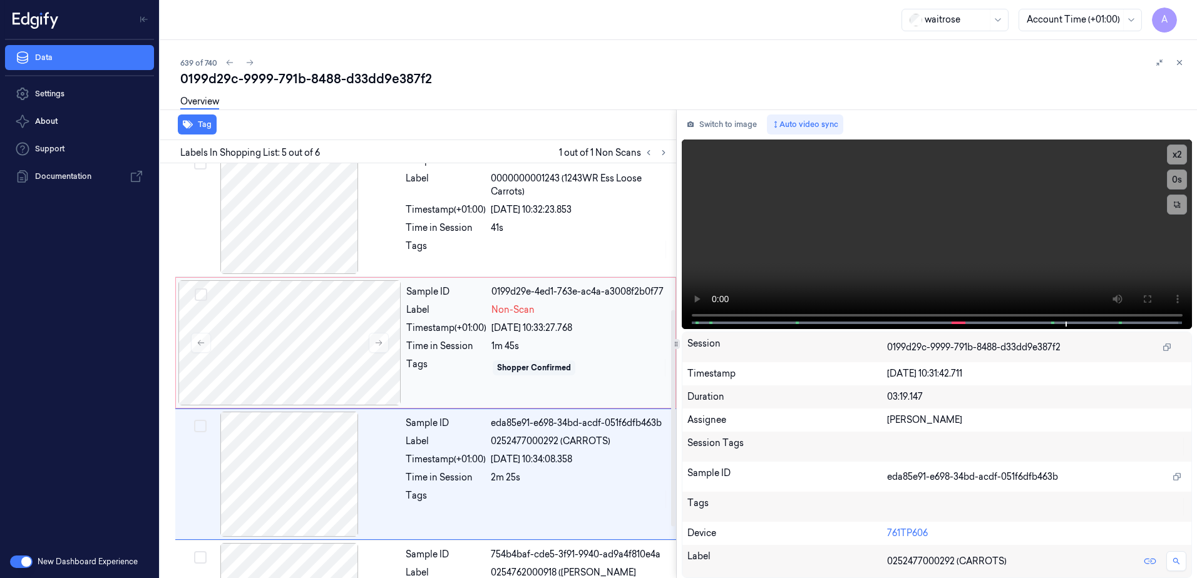
click at [451, 376] on div "Tags" at bounding box center [446, 368] width 80 height 20
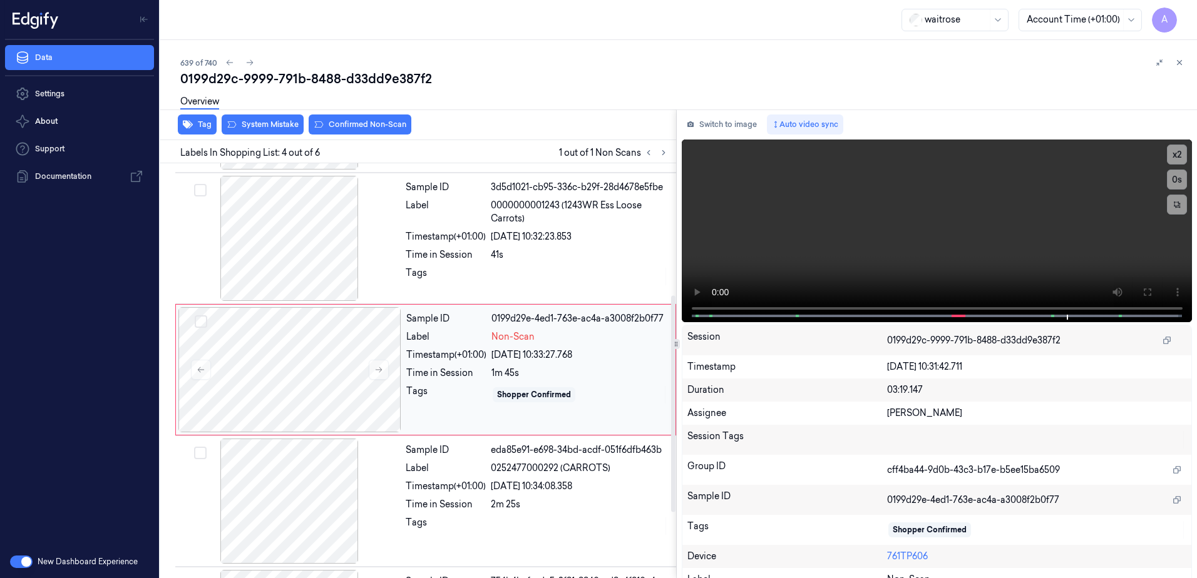
scroll to position [252, 0]
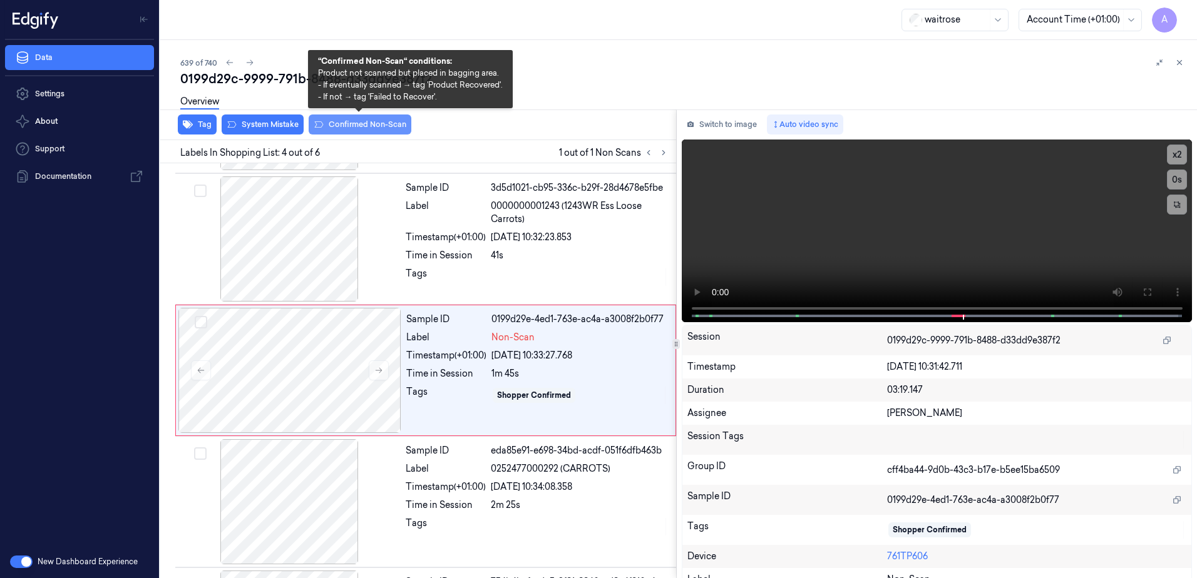
click at [357, 132] on button "Confirmed Non-Scan" at bounding box center [360, 125] width 103 height 20
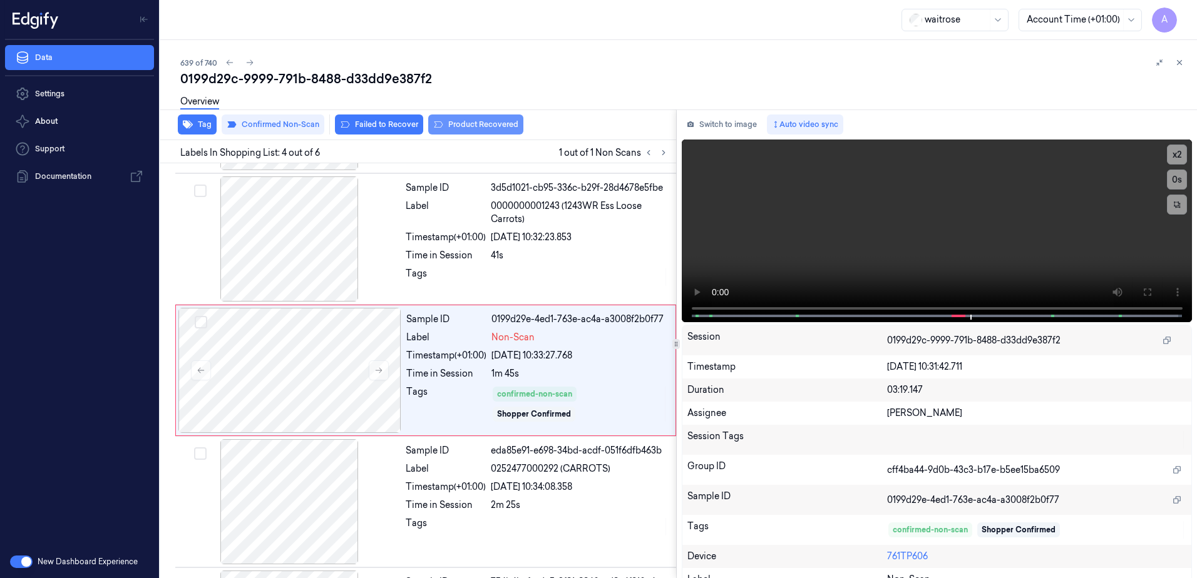
click at [503, 131] on button "Product Recovered" at bounding box center [475, 125] width 95 height 20
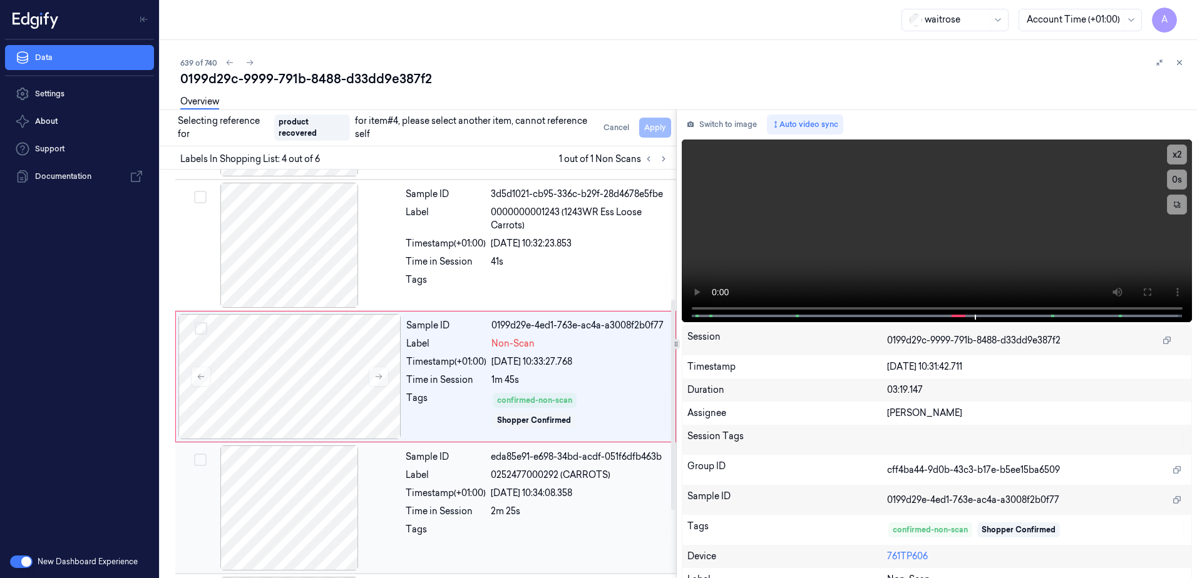
click at [609, 504] on div "Sample ID eda85e91-e698-34bd-acdf-051f6dfb463b Label 0252477000292 (CARROTS) Ti…" at bounding box center [537, 508] width 273 height 125
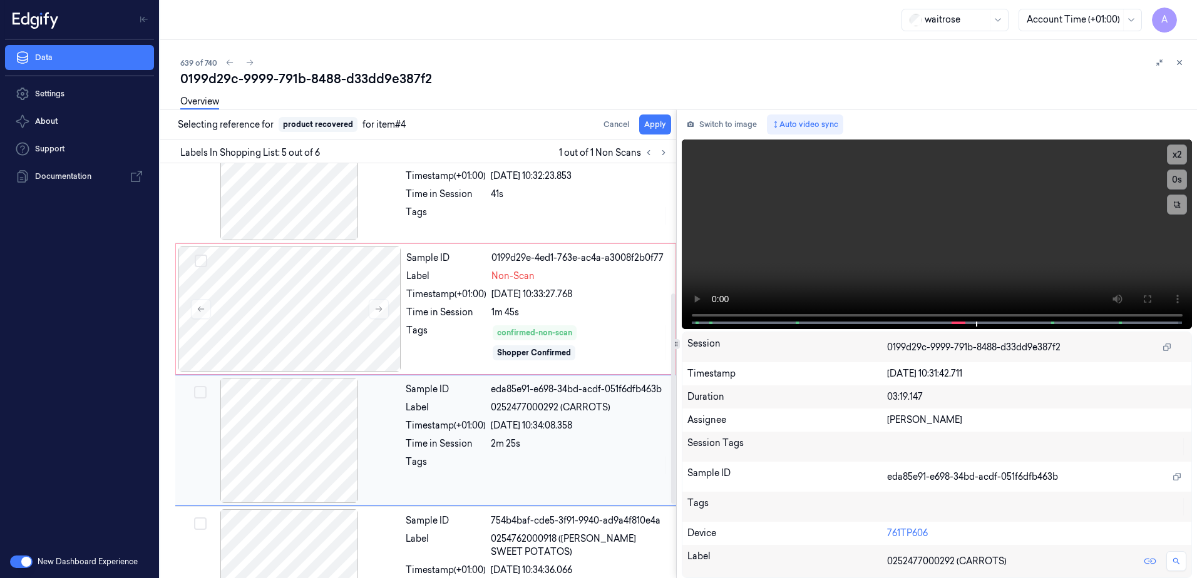
scroll to position [377, 0]
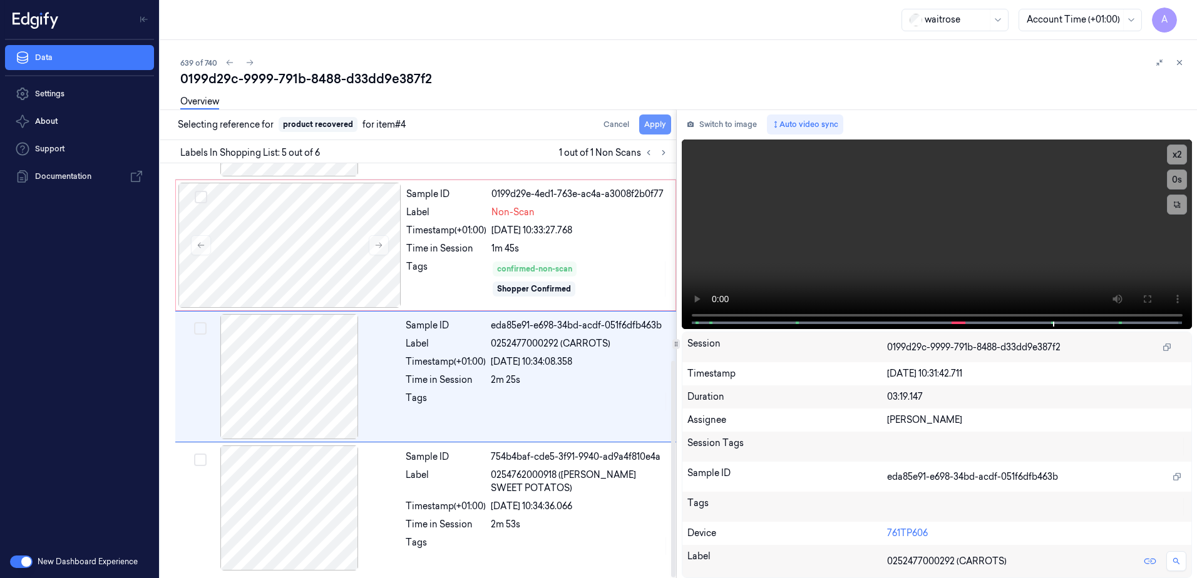
click at [645, 127] on button "Apply" at bounding box center [655, 125] width 32 height 20
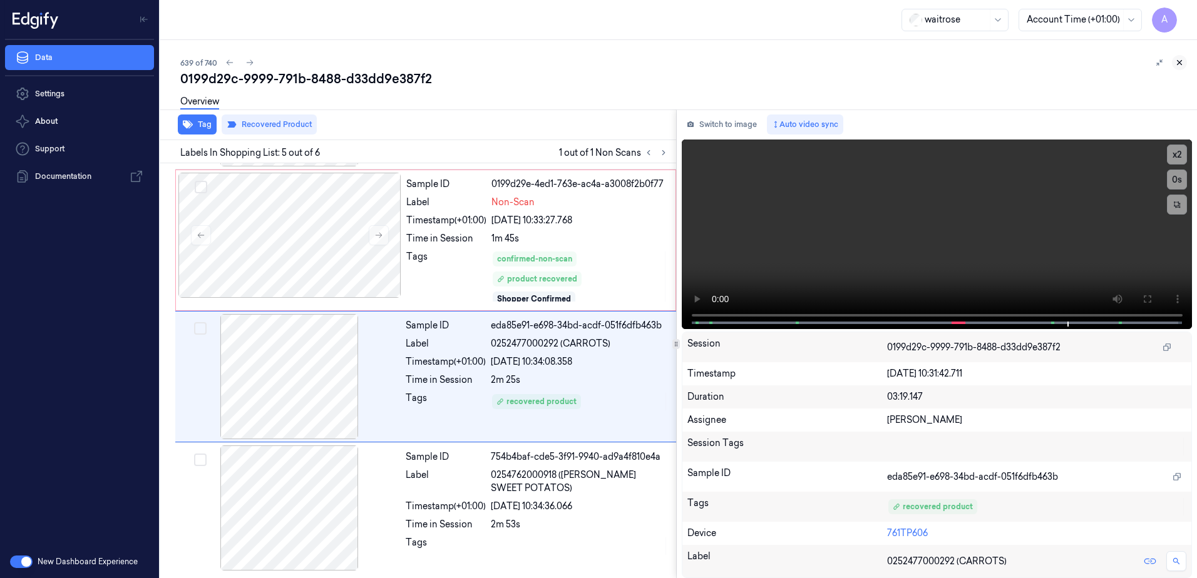
click at [1178, 61] on icon at bounding box center [1179, 63] width 4 height 4
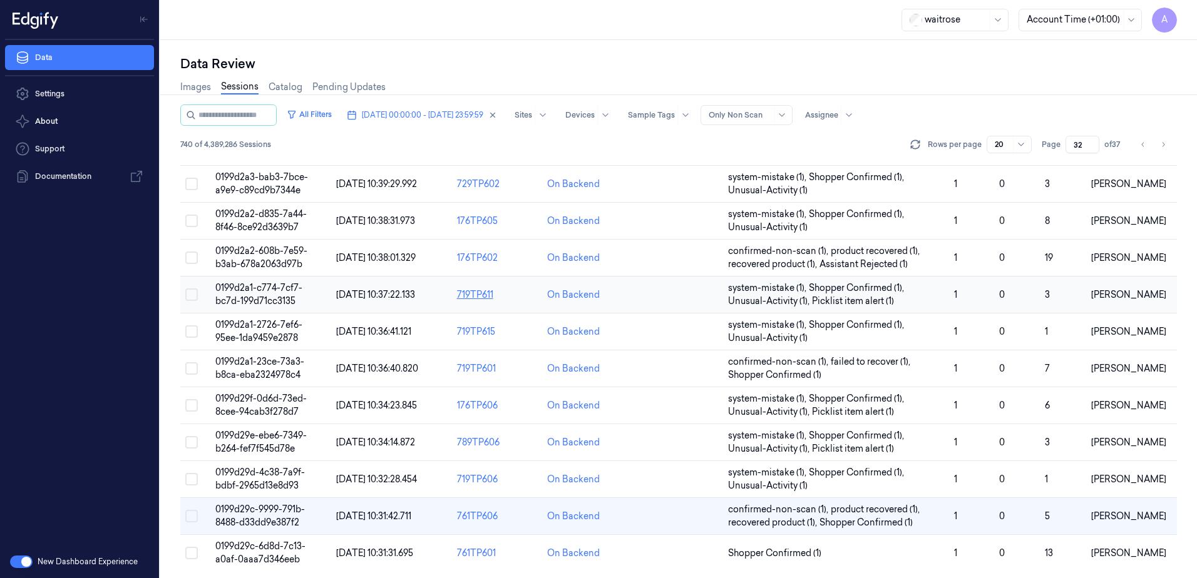
scroll to position [382, 0]
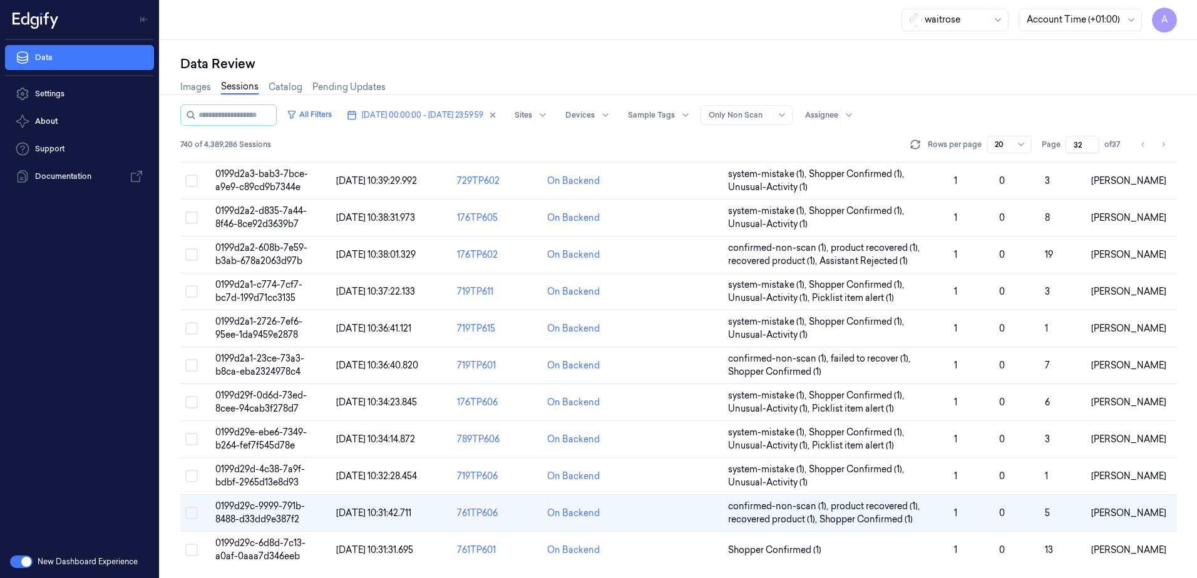
drag, startPoint x: 1083, startPoint y: 141, endPoint x: 1070, endPoint y: 143, distance: 12.7
click at [1070, 143] on input "32" at bounding box center [1082, 145] width 34 height 18
click at [1078, 145] on input "32" at bounding box center [1082, 145] width 34 height 18
click at [412, 123] on button "[DATE] 00:00:00 - [DATE] 23:59:59" at bounding box center [422, 115] width 160 height 20
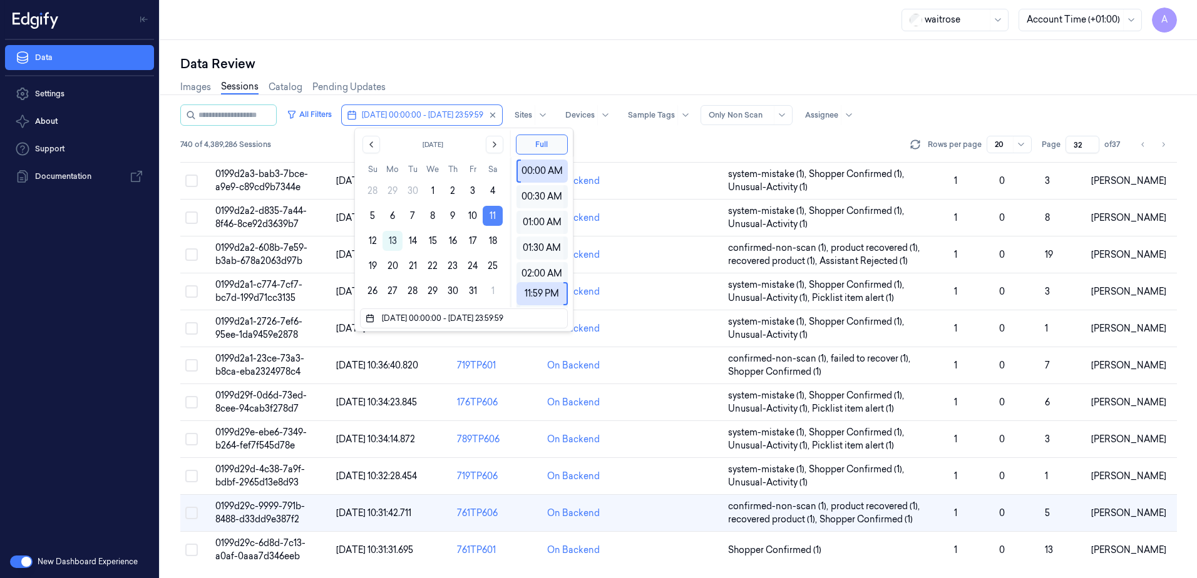
click at [492, 217] on button "11" at bounding box center [492, 216] width 20 height 20
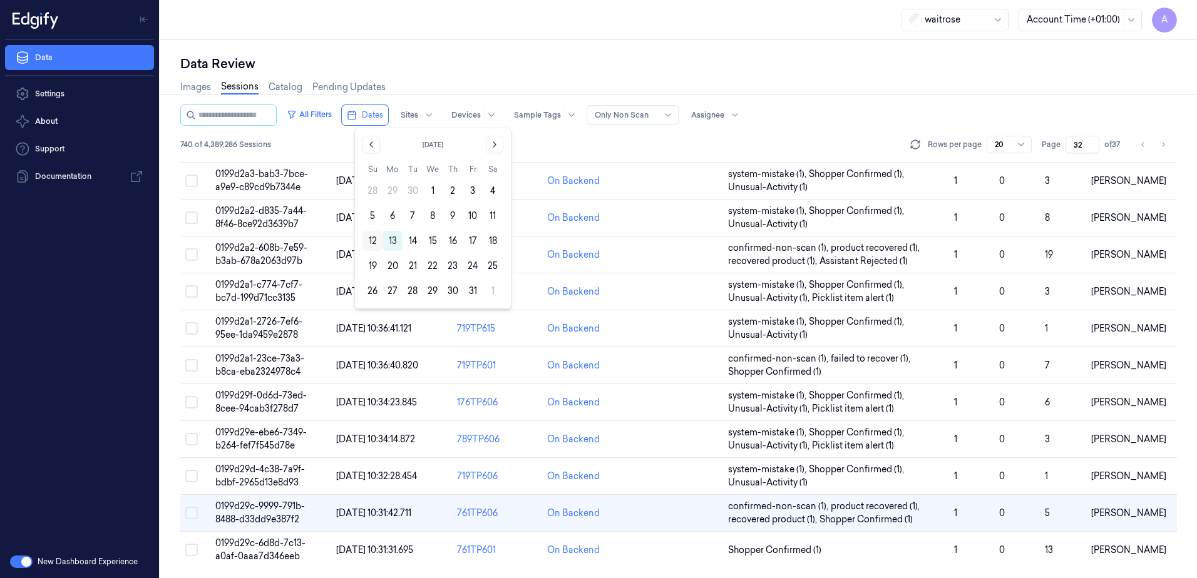
click at [370, 236] on button "12" at bounding box center [372, 241] width 20 height 20
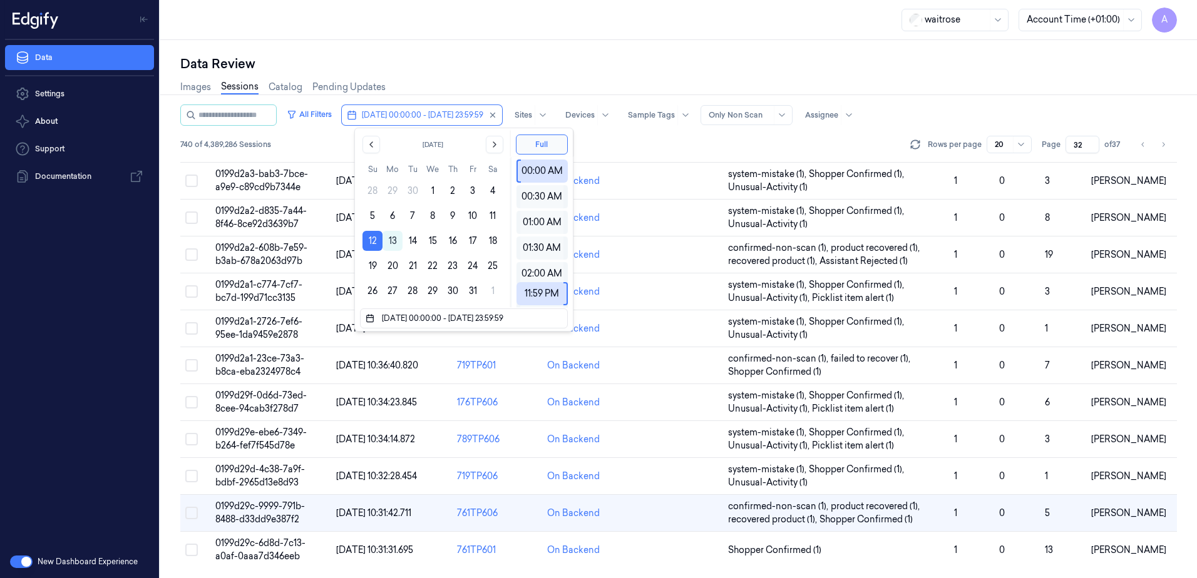
click at [496, 29] on div "waitrose Account Time (+01:00) A" at bounding box center [678, 20] width 1036 height 40
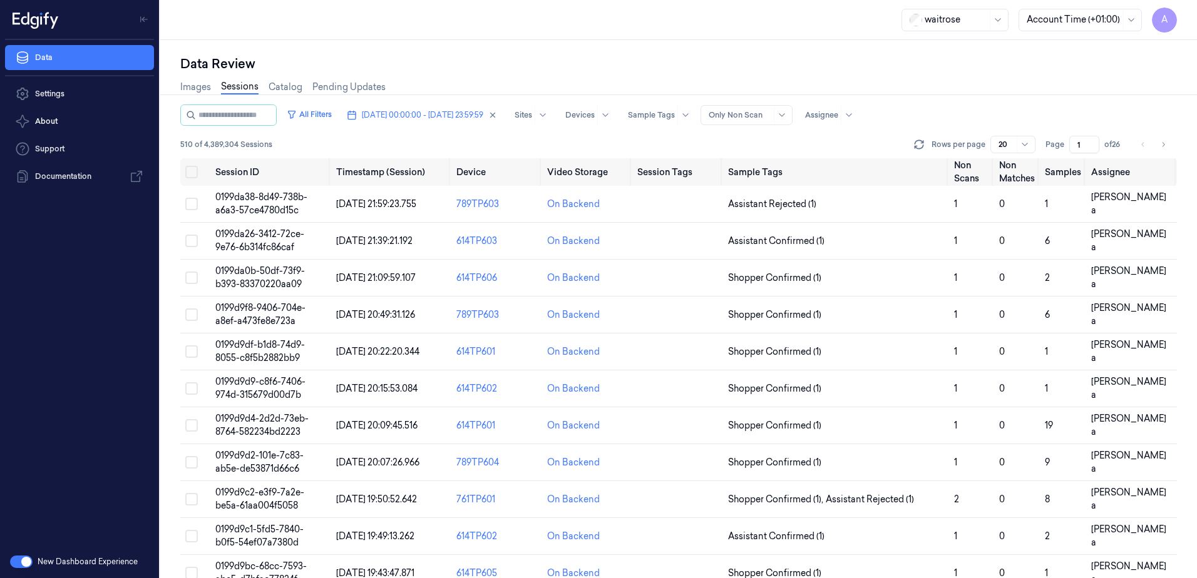
drag, startPoint x: 1082, startPoint y: 144, endPoint x: 1073, endPoint y: 149, distance: 10.1
click at [1073, 149] on input "1" at bounding box center [1084, 145] width 30 height 18
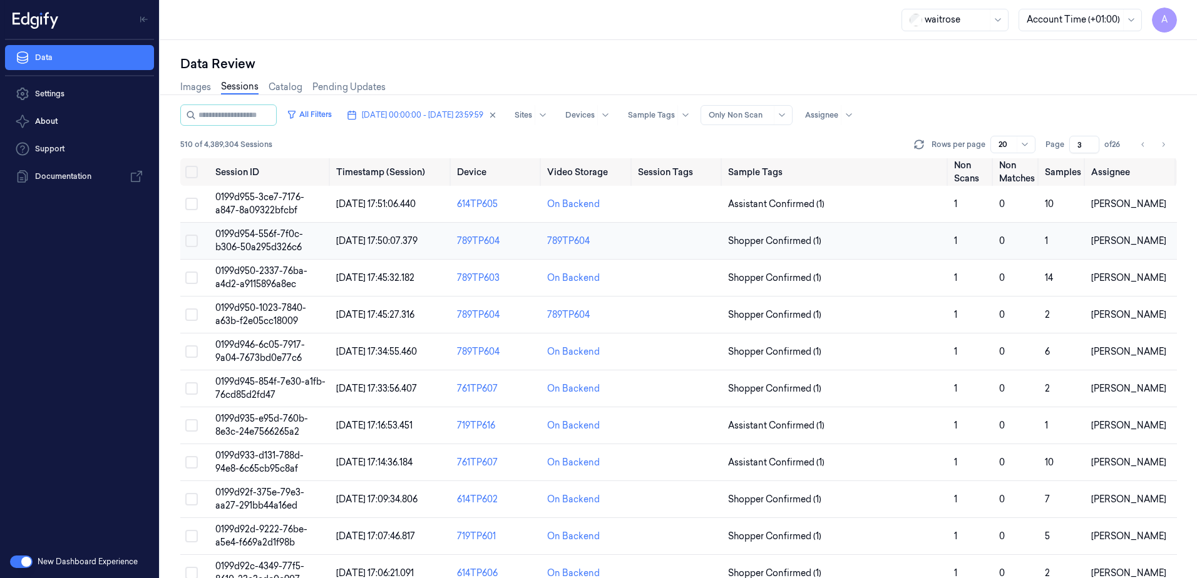
type input "3"
click at [251, 242] on span "0199d954-556f-7f0c-b306-50a295d326c6" at bounding box center [259, 240] width 88 height 24
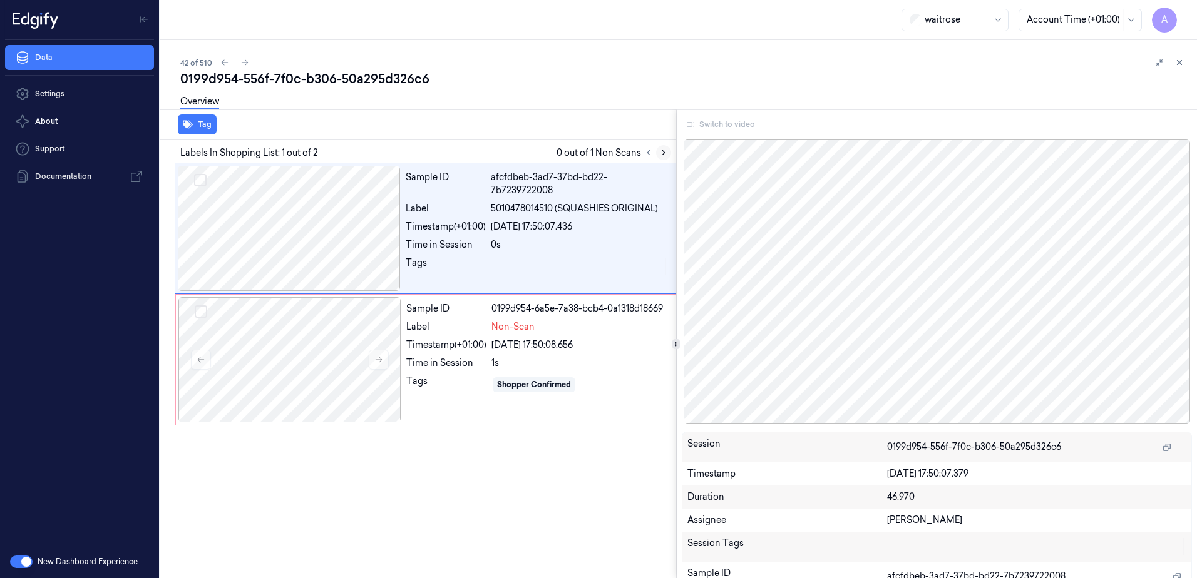
click at [659, 153] on icon at bounding box center [663, 152] width 9 height 9
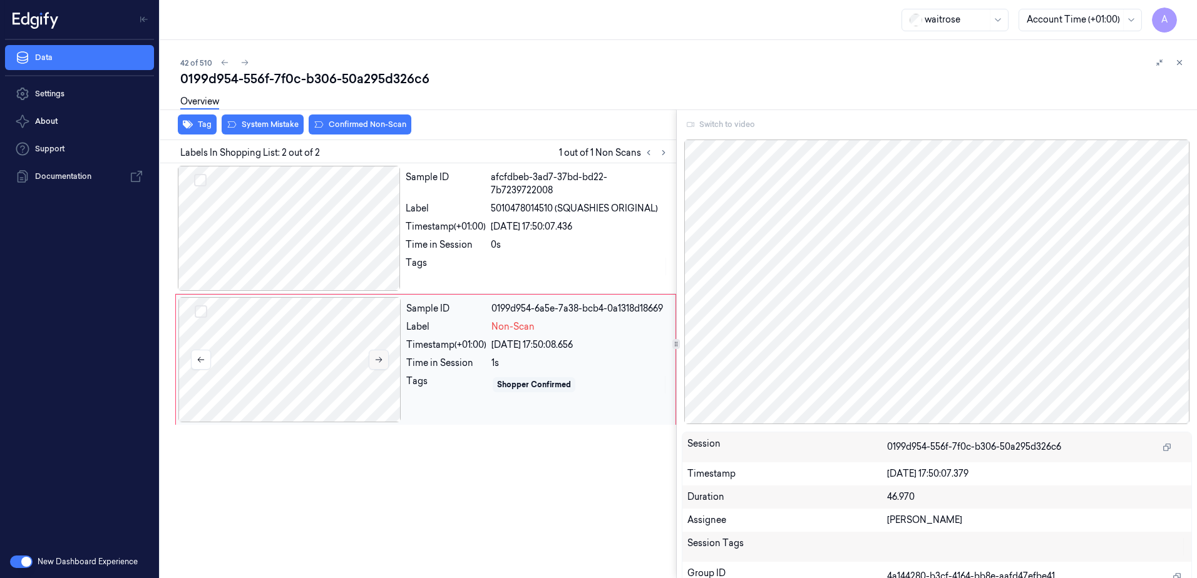
click at [382, 353] on button at bounding box center [379, 360] width 20 height 20
click at [375, 359] on icon at bounding box center [378, 359] width 9 height 9
click at [377, 367] on button at bounding box center [379, 360] width 20 height 20
click at [374, 359] on icon at bounding box center [378, 359] width 9 height 9
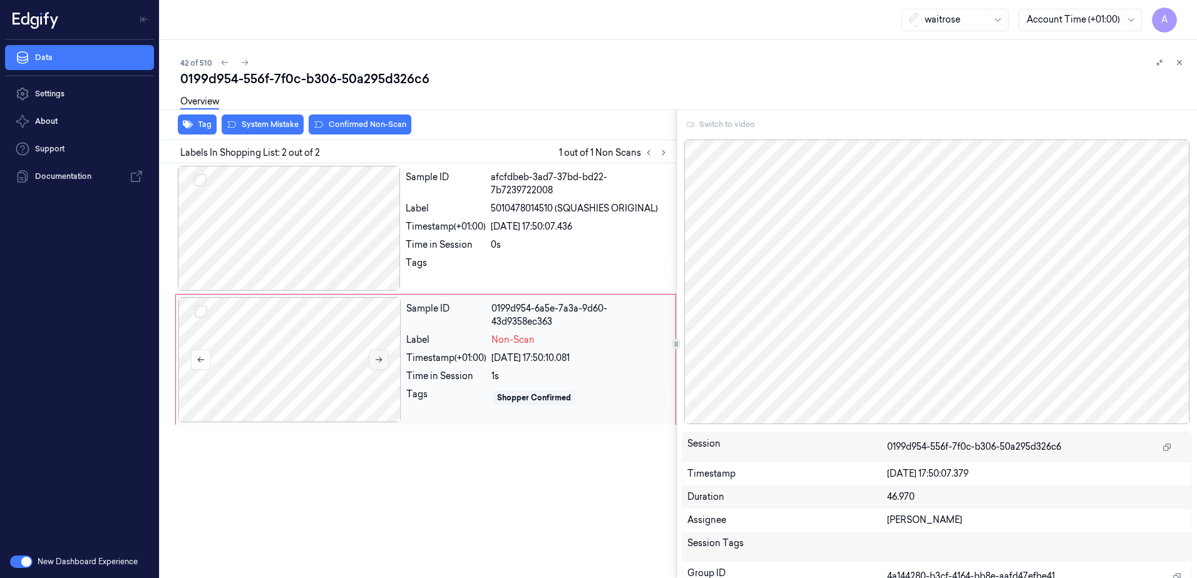
click at [374, 359] on icon at bounding box center [378, 359] width 9 height 9
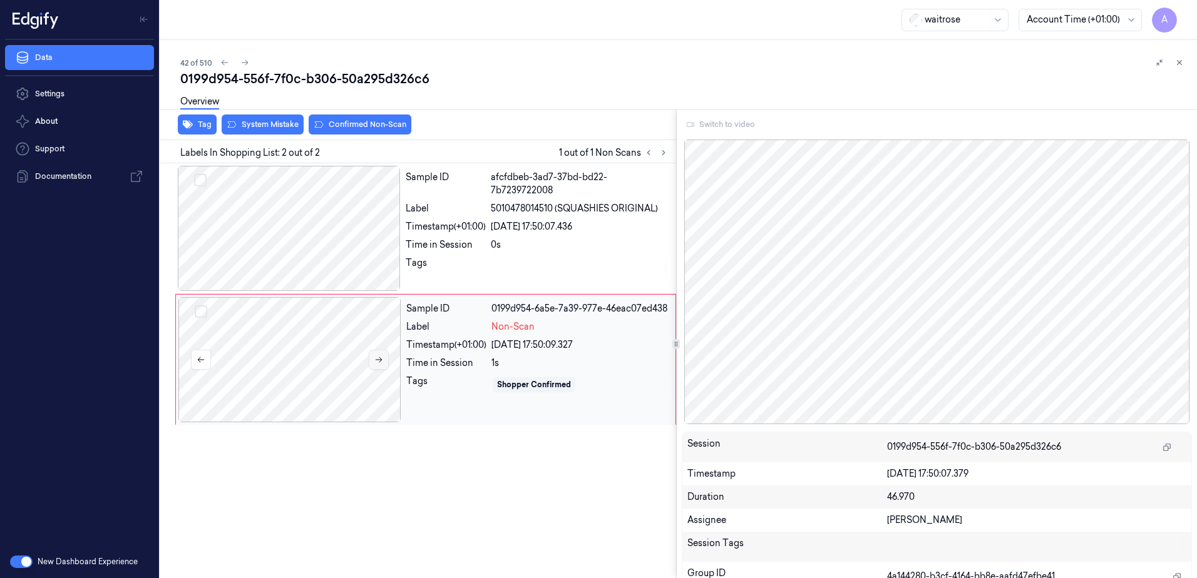
click at [374, 359] on icon at bounding box center [378, 359] width 9 height 9
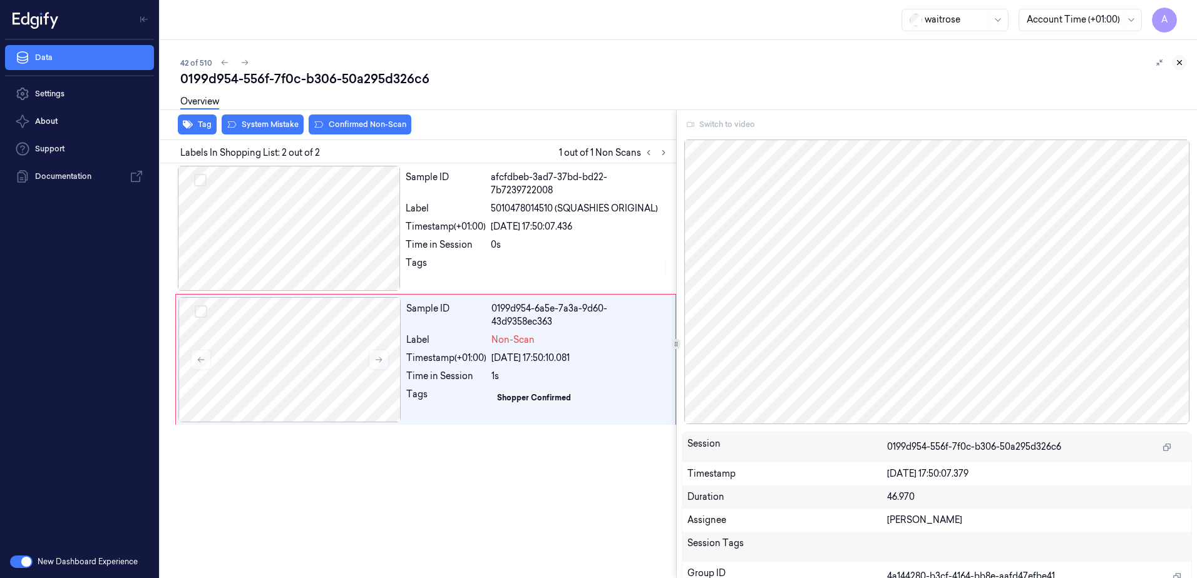
click at [1181, 63] on icon at bounding box center [1179, 62] width 9 height 9
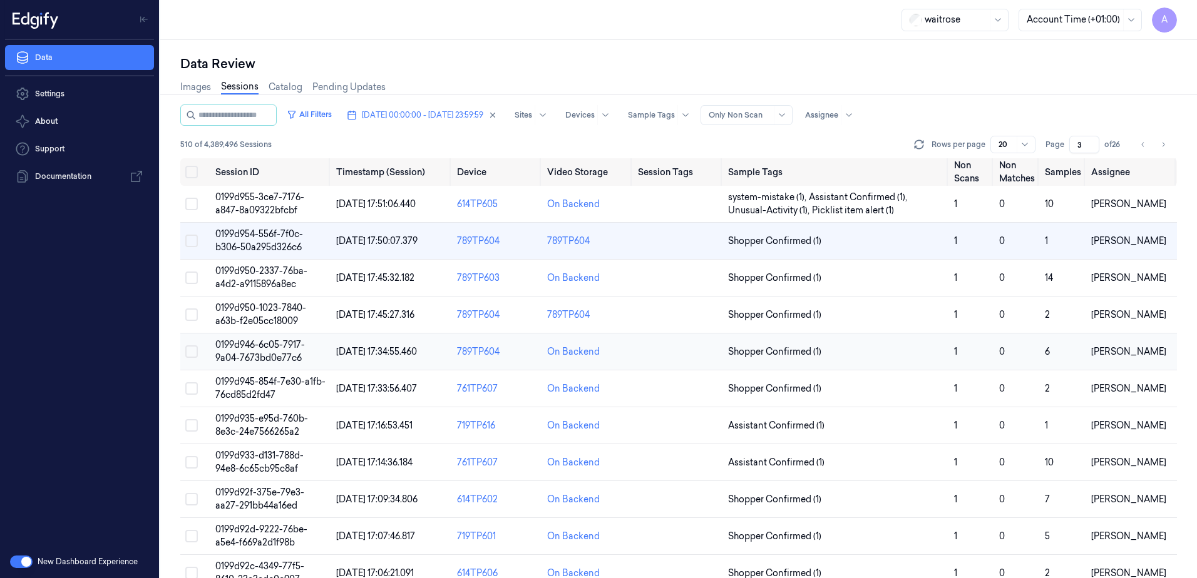
click at [250, 349] on span "0199d946-6c05-7917-9a04-7673bd0e77c6" at bounding box center [259, 351] width 89 height 24
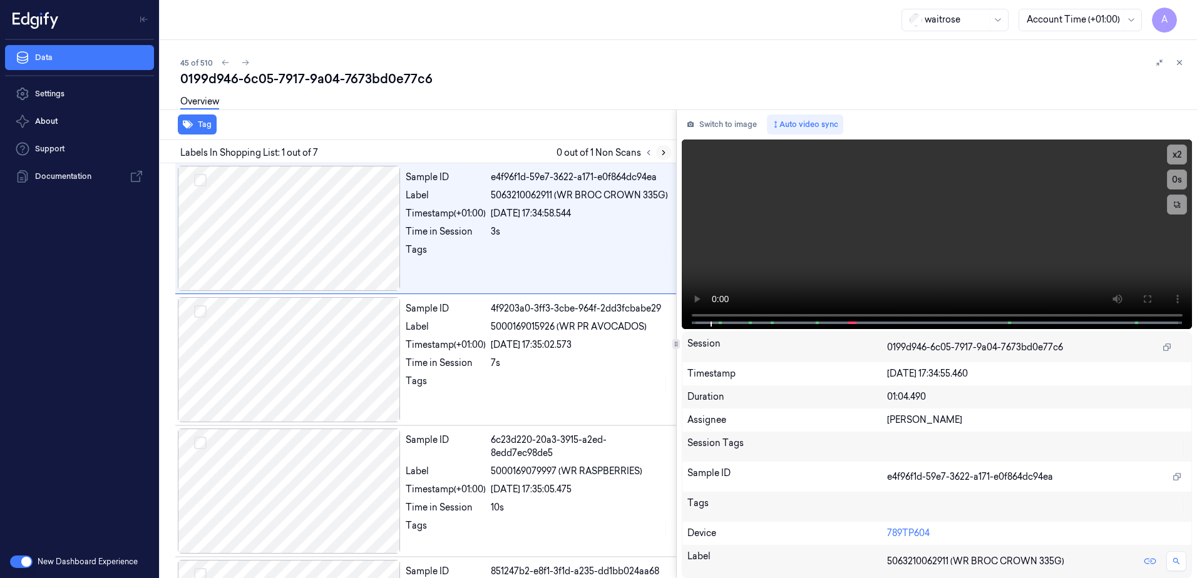
click at [661, 150] on icon at bounding box center [663, 152] width 9 height 9
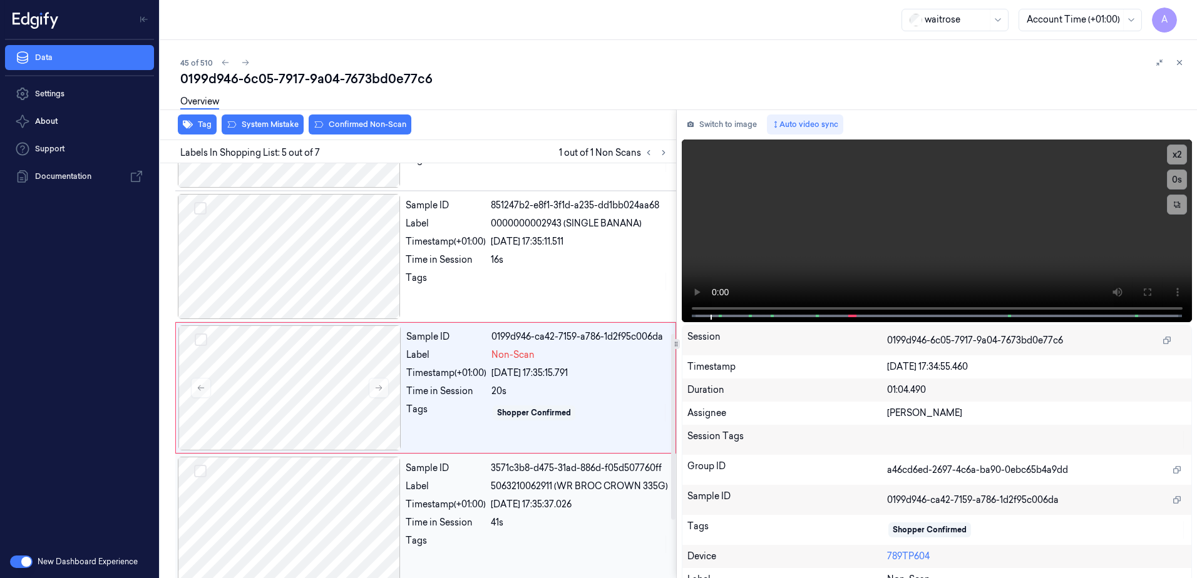
scroll to position [384, 0]
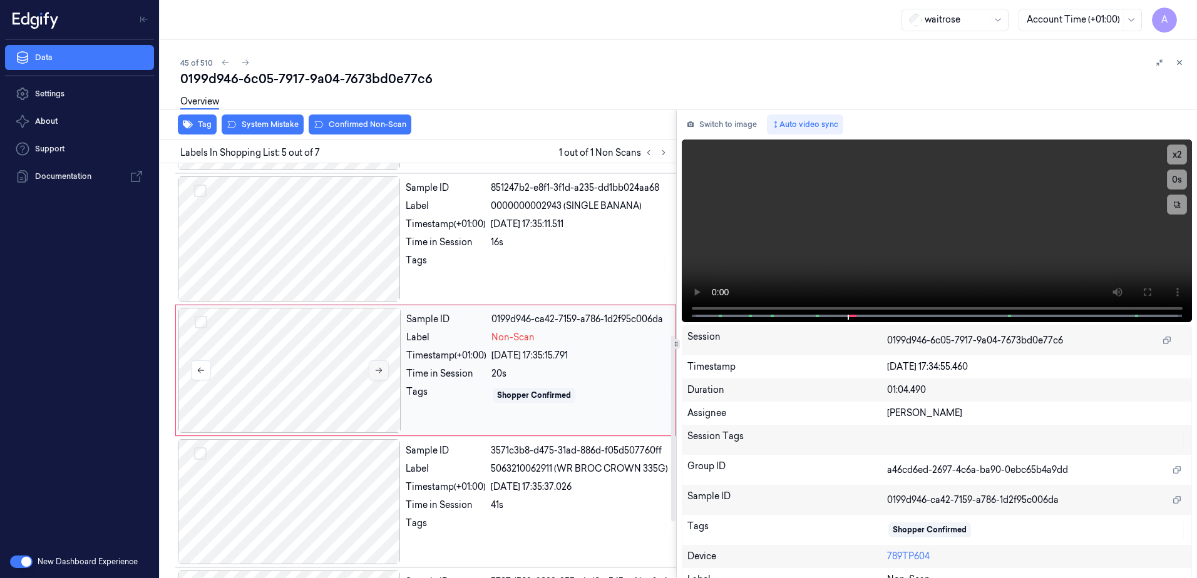
click at [373, 374] on button at bounding box center [379, 370] width 20 height 20
click at [380, 368] on icon at bounding box center [378, 370] width 9 height 9
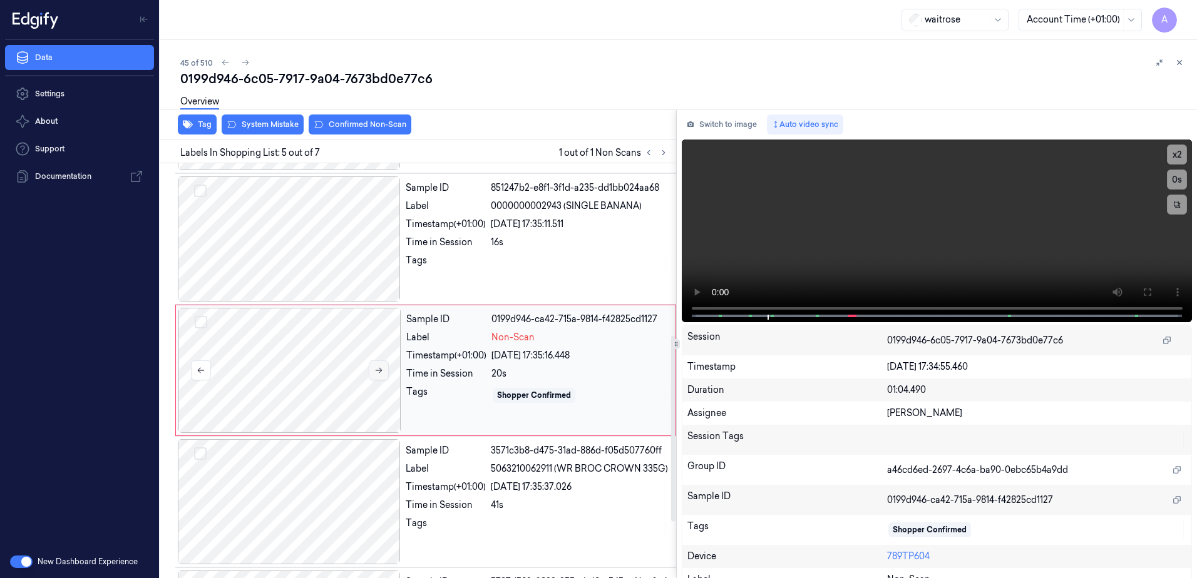
click at [380, 374] on icon at bounding box center [378, 370] width 9 height 9
click at [374, 375] on button at bounding box center [379, 370] width 20 height 20
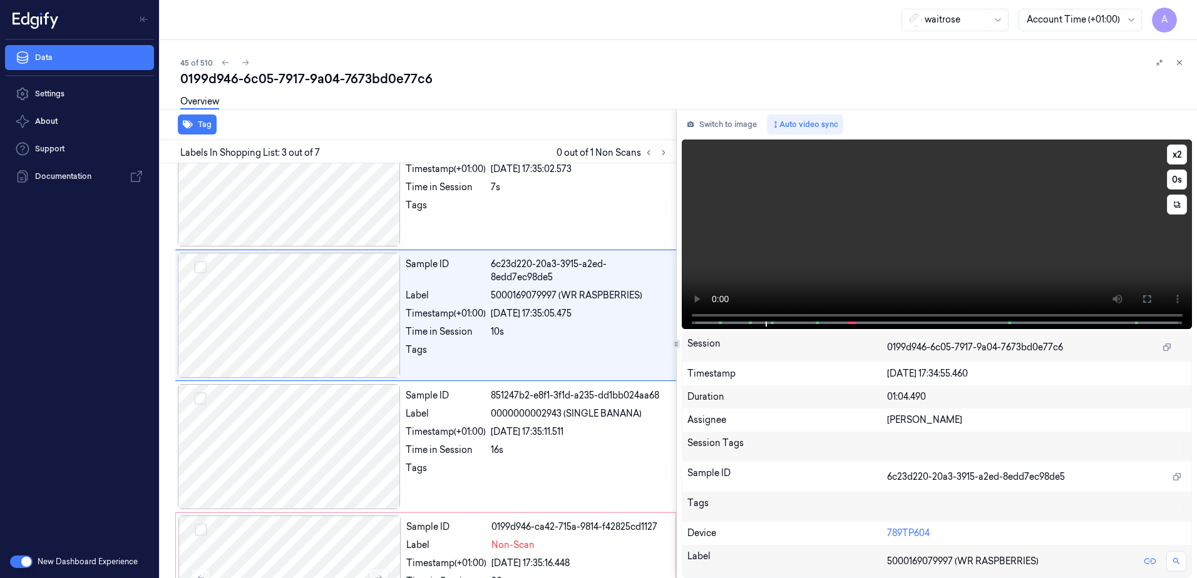
scroll to position [121, 0]
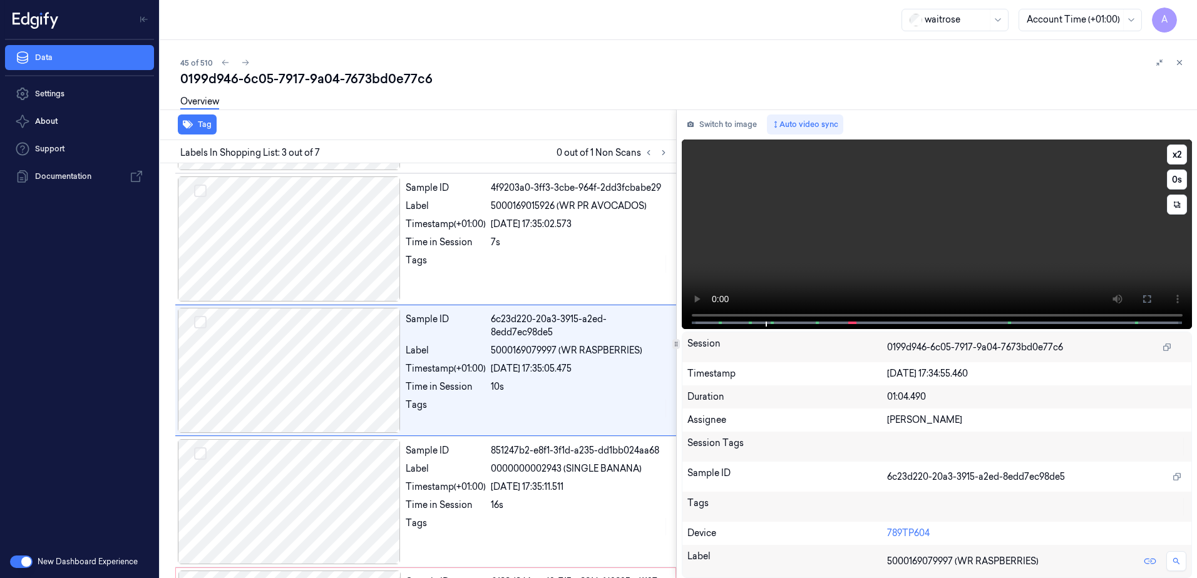
click at [954, 241] on video at bounding box center [936, 235] width 511 height 190
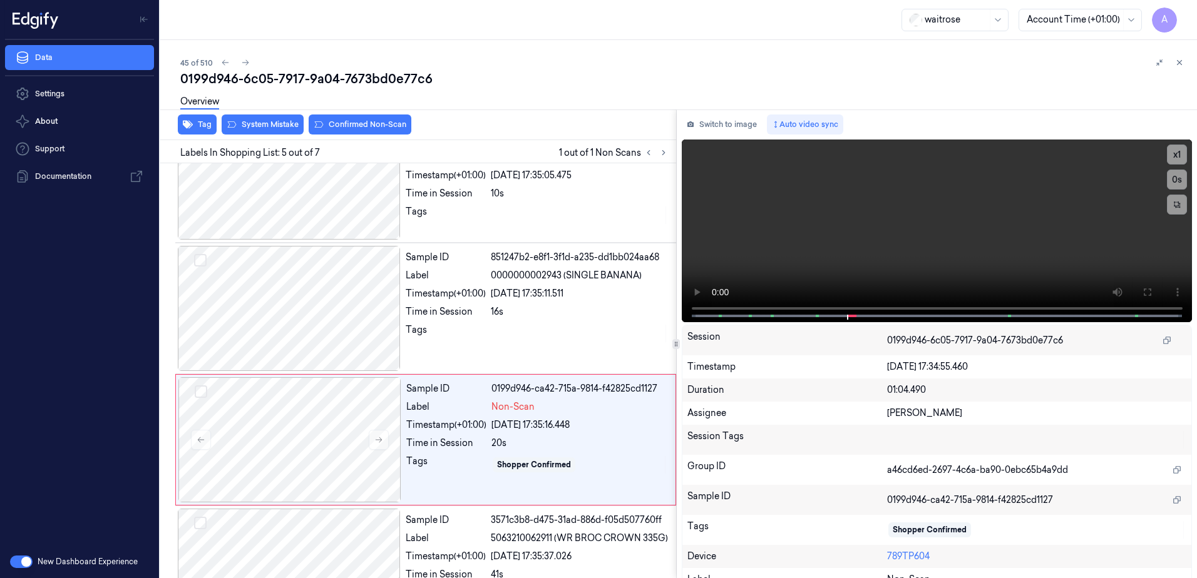
scroll to position [384, 0]
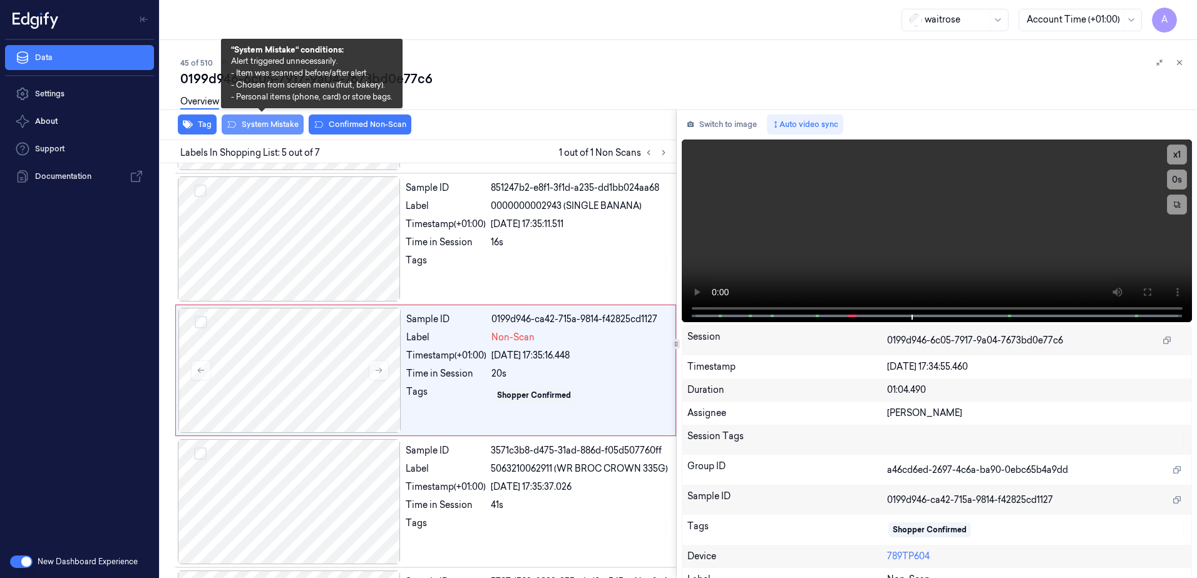
click at [263, 123] on button "System Mistake" at bounding box center [263, 125] width 82 height 20
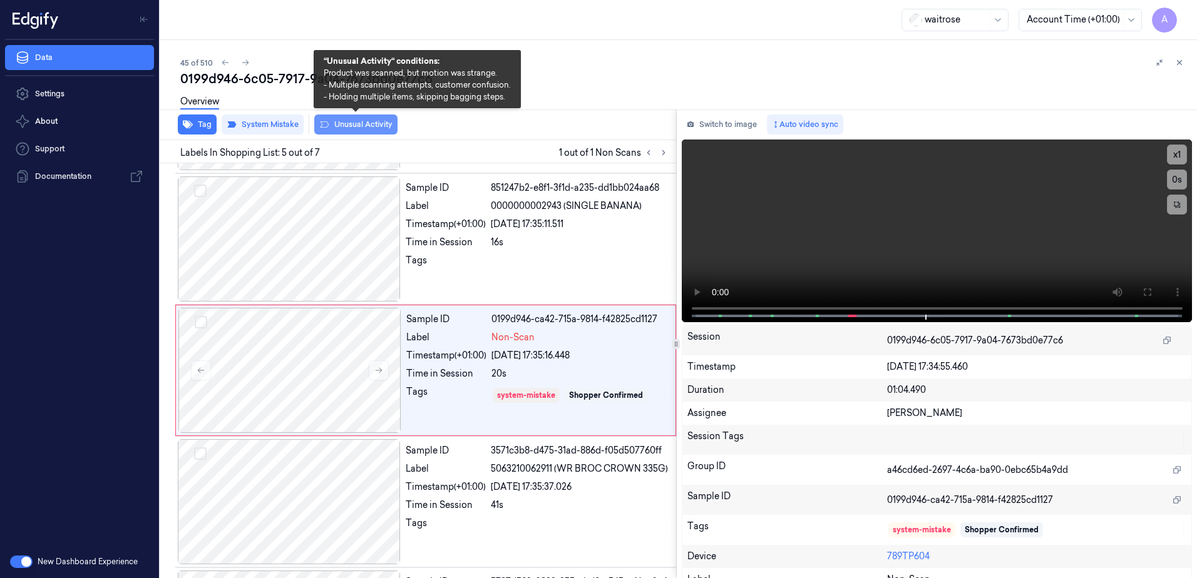
click at [359, 127] on button "Unusual Activity" at bounding box center [355, 125] width 83 height 20
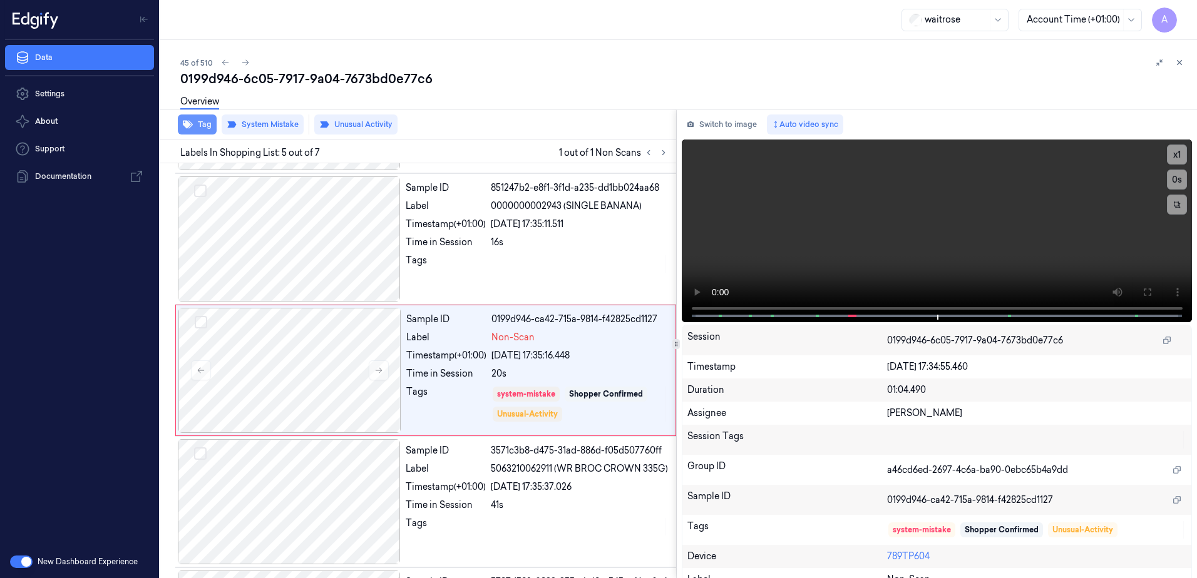
click at [205, 130] on button "Tag" at bounding box center [197, 125] width 39 height 20
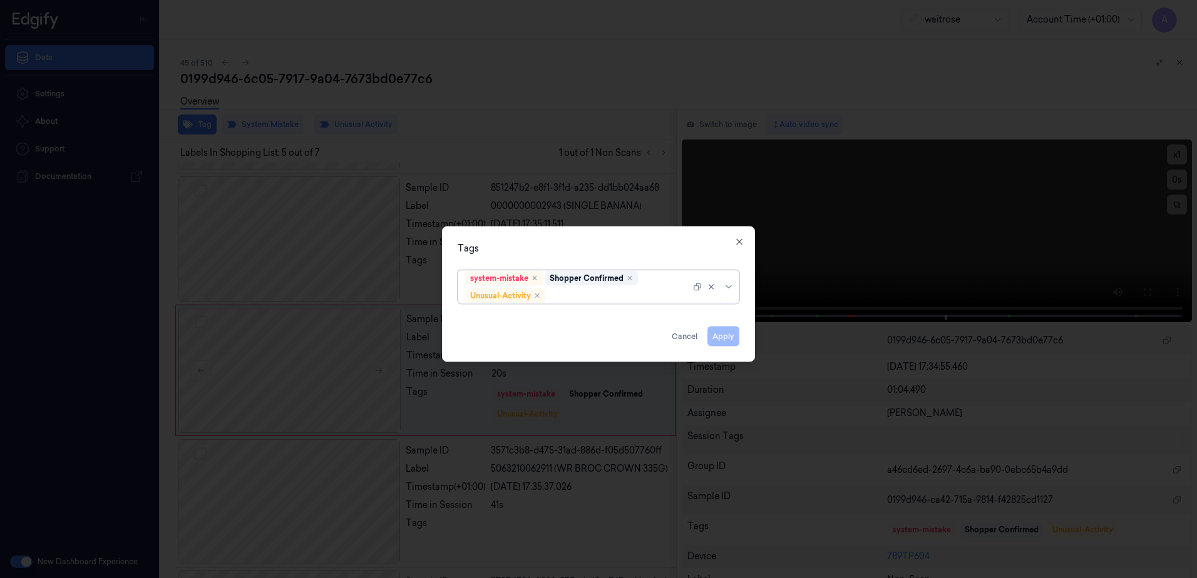
click at [573, 302] on div "system-mistake Shopper Confirmed Unusual-Activity" at bounding box center [578, 287] width 225 height 33
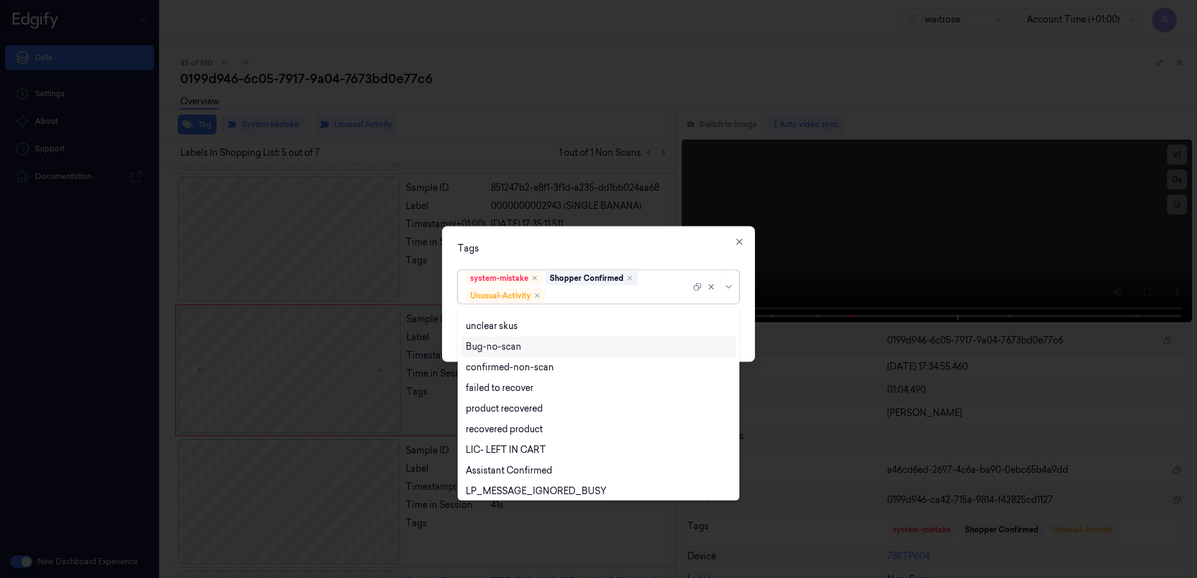
scroll to position [163, 0]
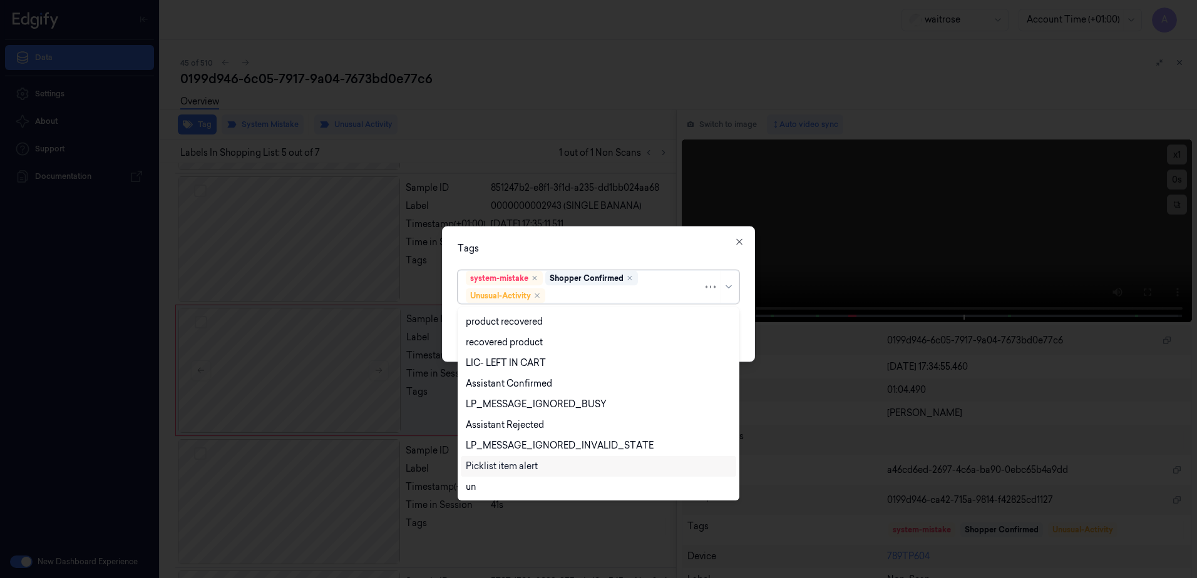
click at [528, 460] on div "Picklist item alert" at bounding box center [502, 466] width 72 height 13
click at [620, 248] on div "Tags" at bounding box center [598, 248] width 282 height 13
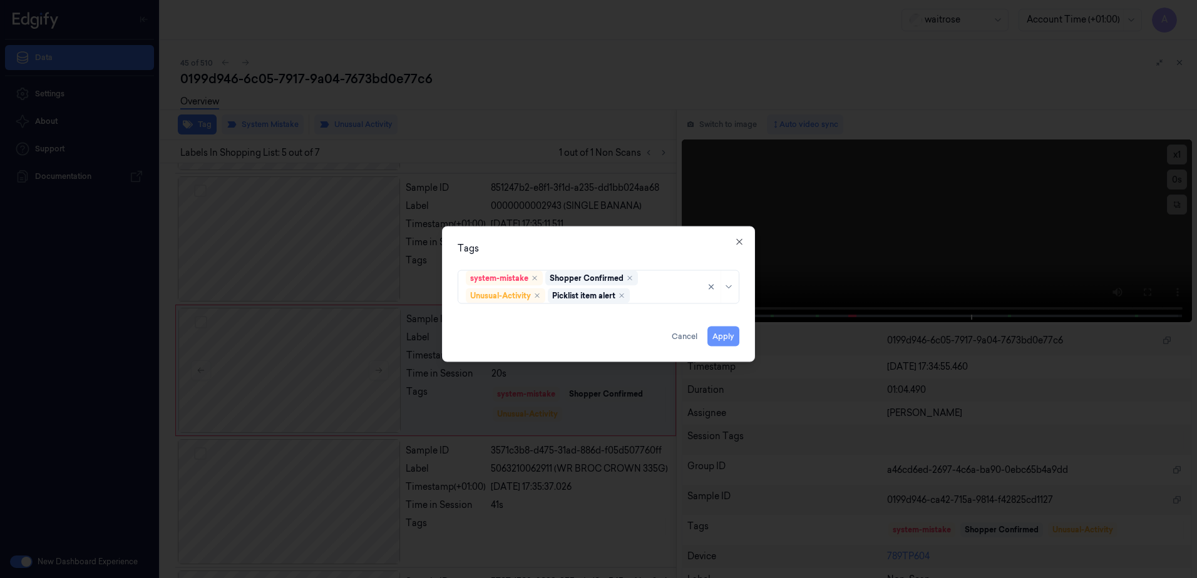
click at [717, 335] on button "Apply" at bounding box center [723, 337] width 32 height 20
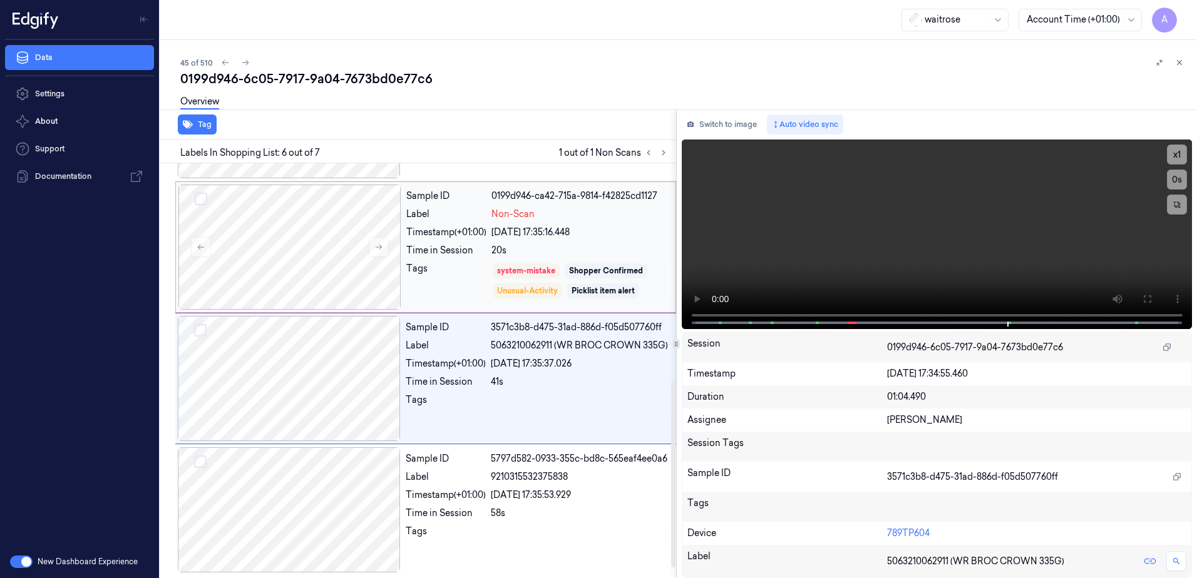
scroll to position [509, 0]
click at [379, 253] on button at bounding box center [379, 245] width 20 height 20
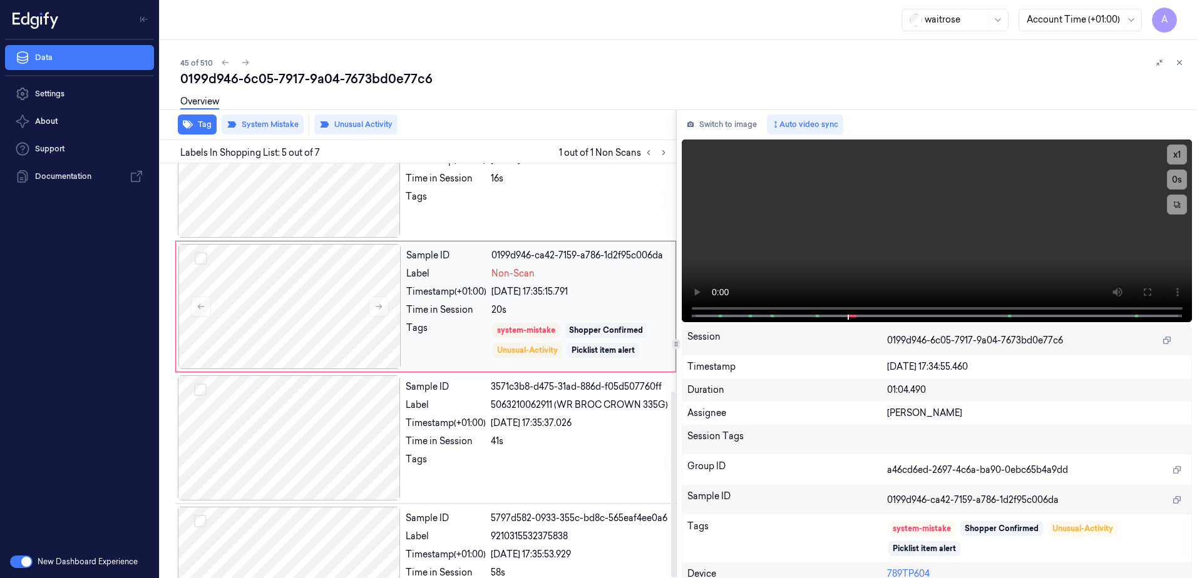
scroll to position [384, 0]
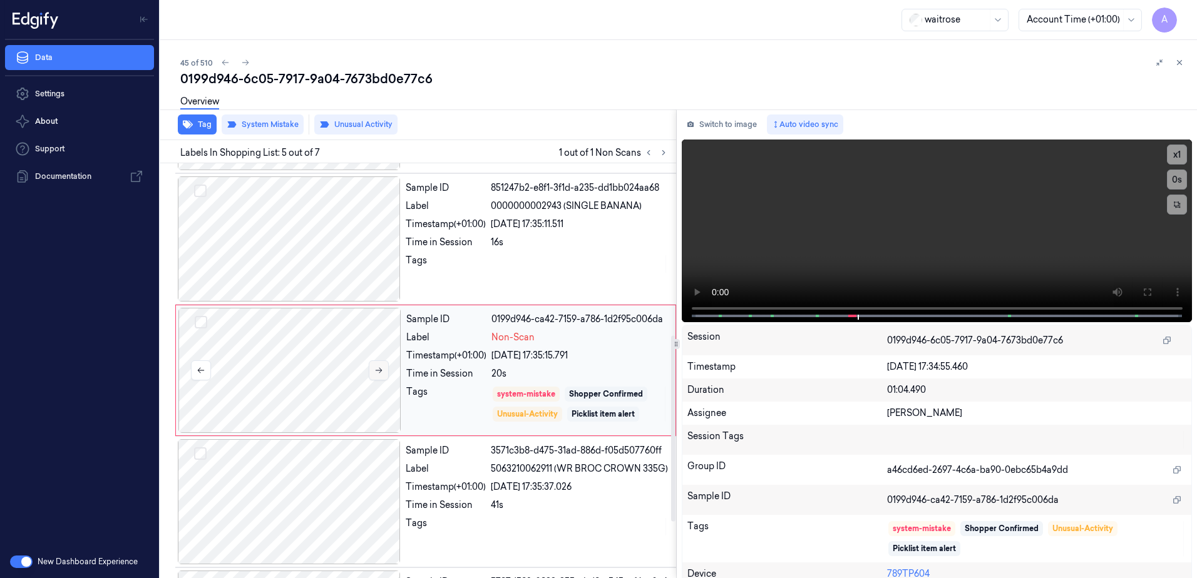
click at [375, 374] on button at bounding box center [379, 370] width 20 height 20
click at [381, 374] on icon at bounding box center [378, 370] width 9 height 9
click at [1178, 61] on icon at bounding box center [1179, 62] width 9 height 9
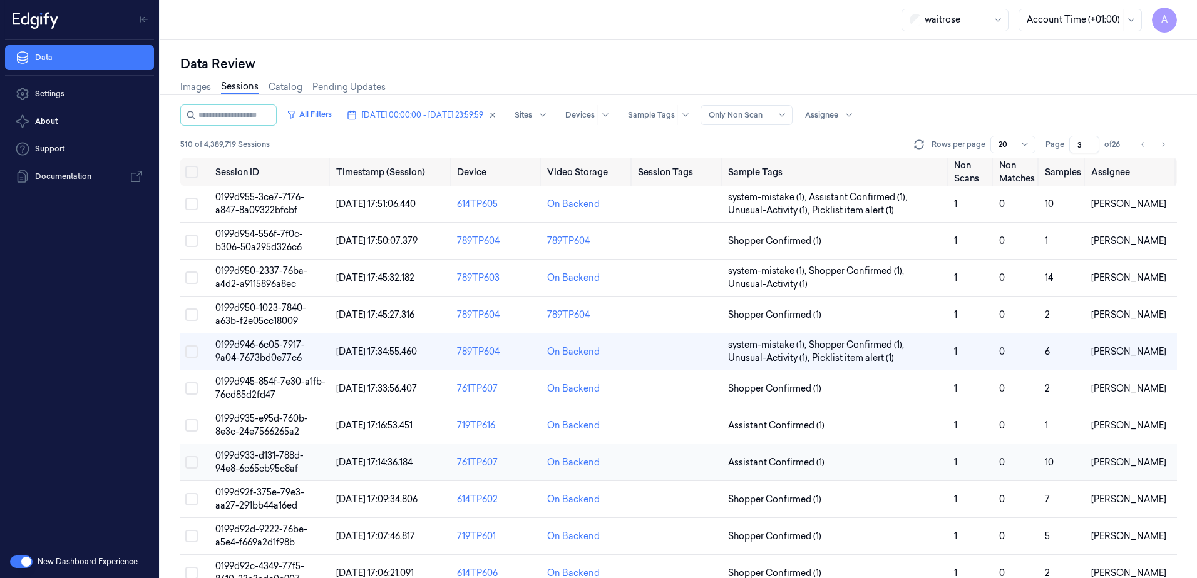
click at [255, 455] on span "0199d933-d131-788d-94e8-6c65cb95c8af" at bounding box center [259, 462] width 88 height 24
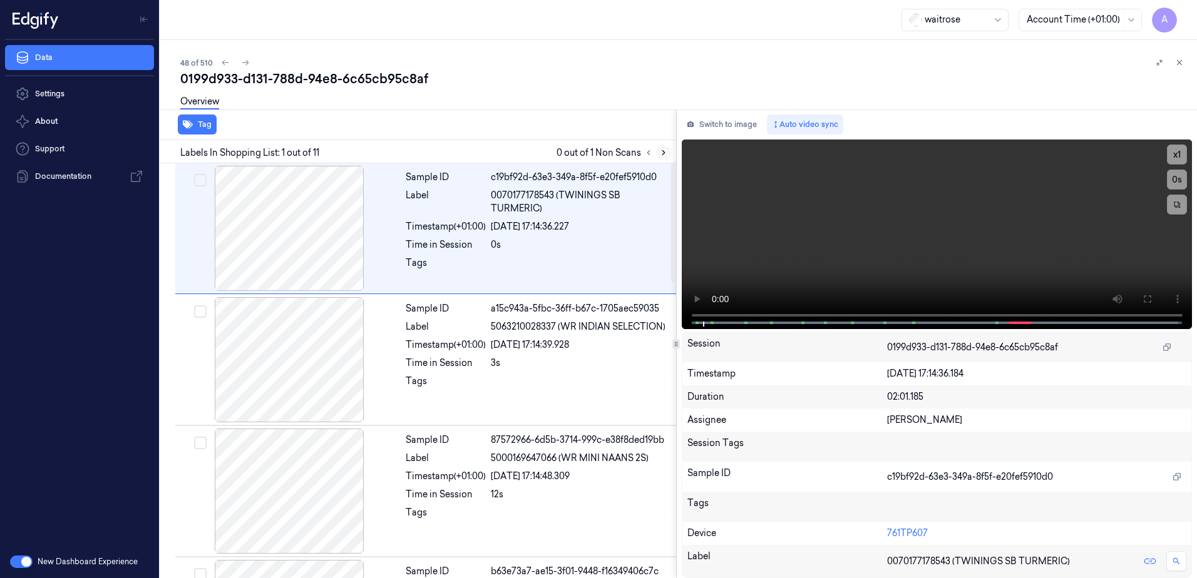
click at [661, 155] on icon at bounding box center [663, 152] width 9 height 9
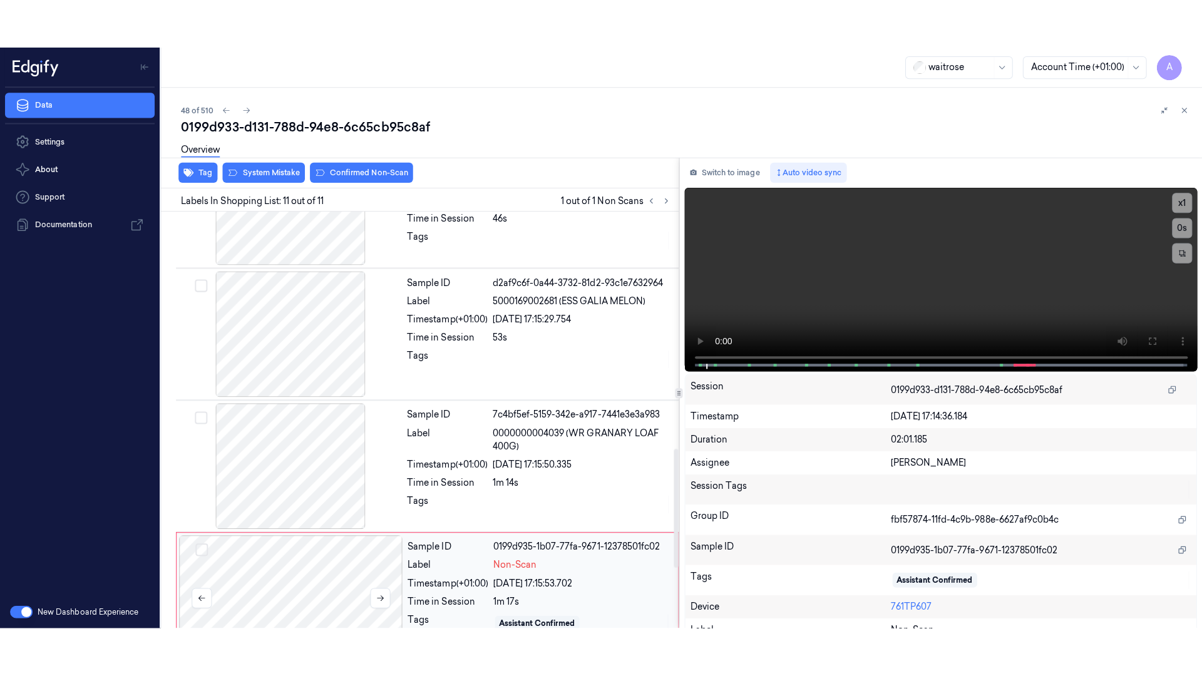
scroll to position [1034, 0]
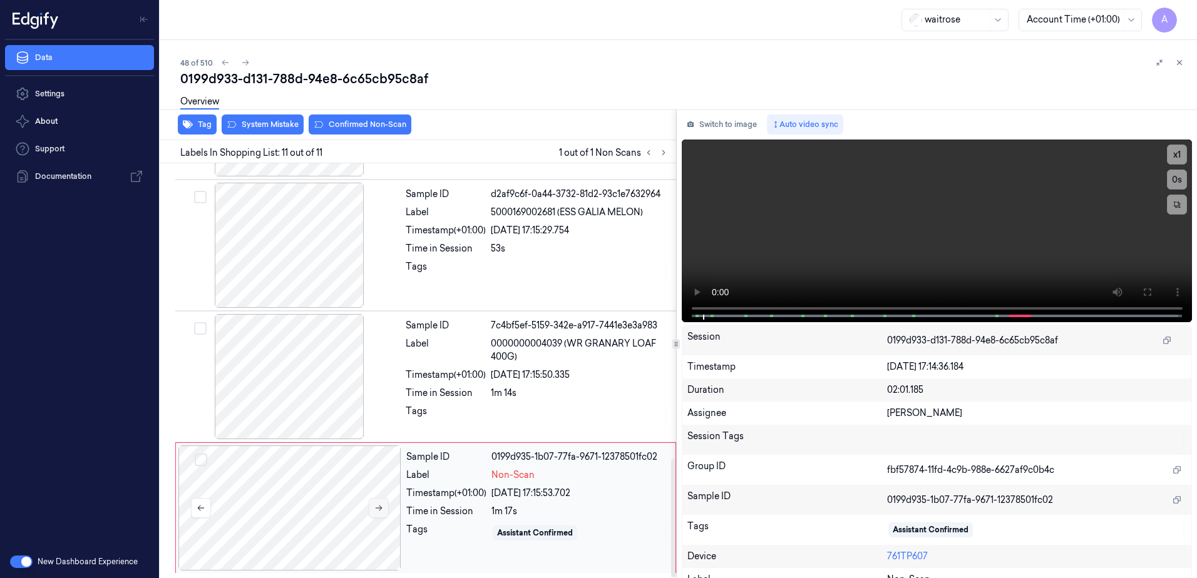
click at [377, 511] on icon at bounding box center [378, 508] width 9 height 9
click at [382, 509] on icon at bounding box center [378, 508] width 9 height 9
click at [379, 510] on icon at bounding box center [378, 508] width 9 height 9
click at [1136, 292] on button at bounding box center [1146, 292] width 20 height 20
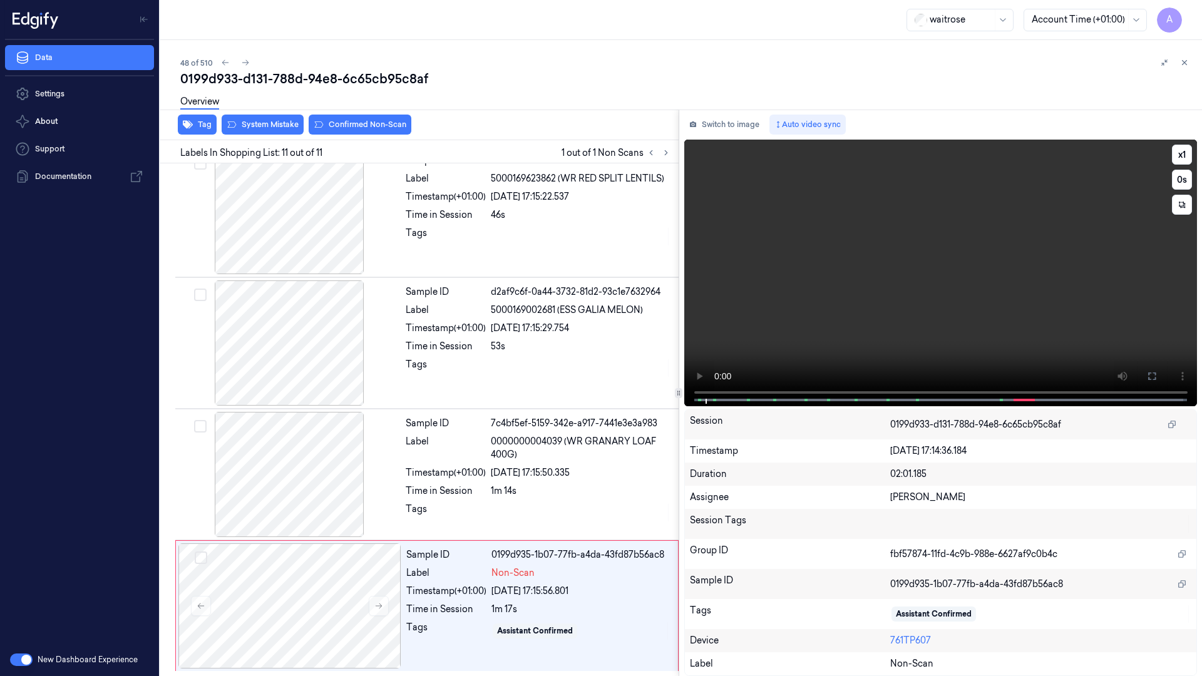
scroll to position [937, 0]
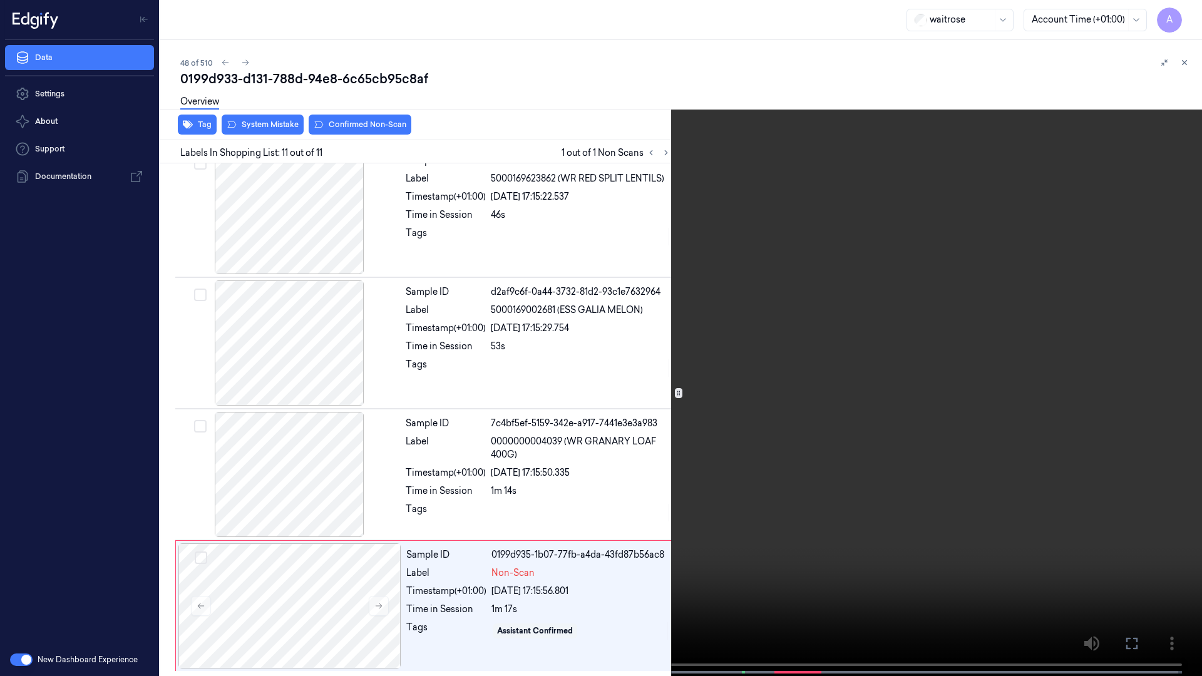
click at [864, 337] on video at bounding box center [601, 339] width 1202 height 678
click at [0, 0] on icon at bounding box center [0, 0] width 0 height 0
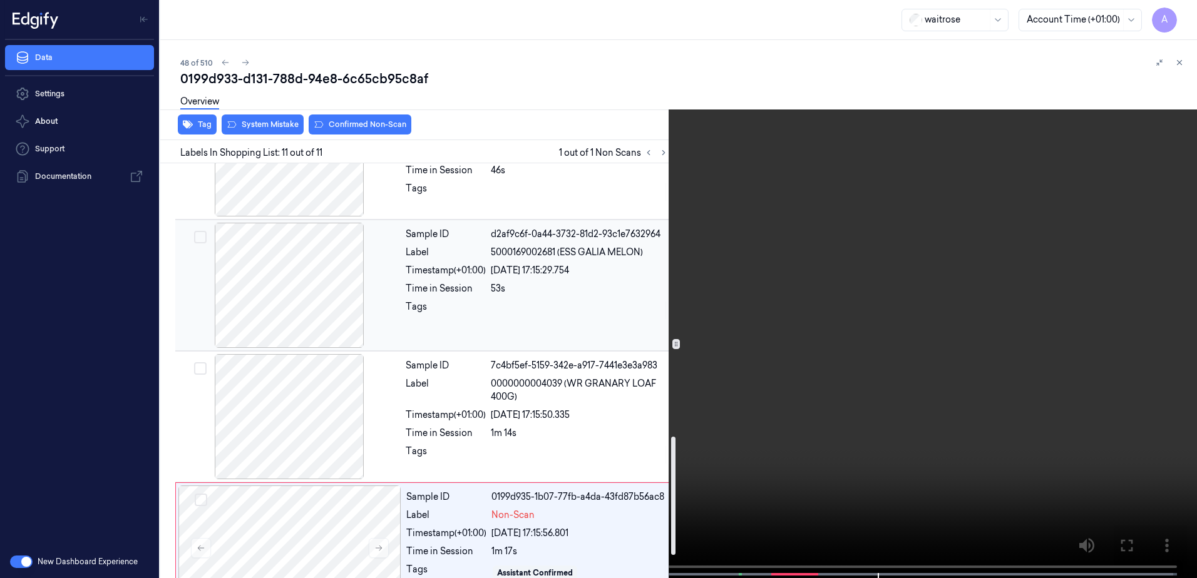
scroll to position [1034, 0]
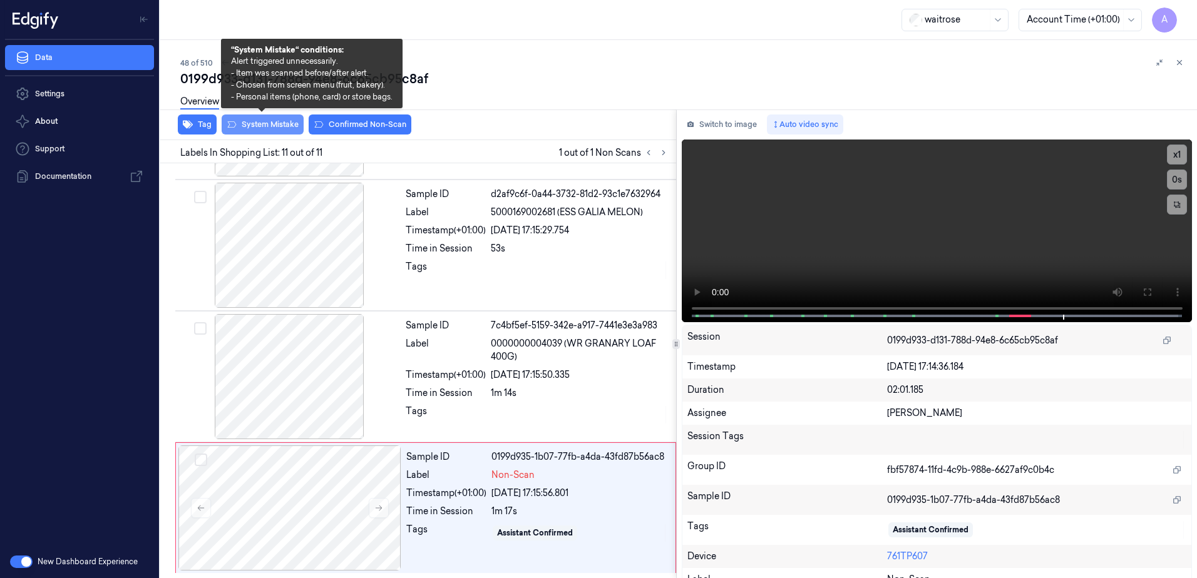
click at [263, 131] on button "System Mistake" at bounding box center [263, 125] width 82 height 20
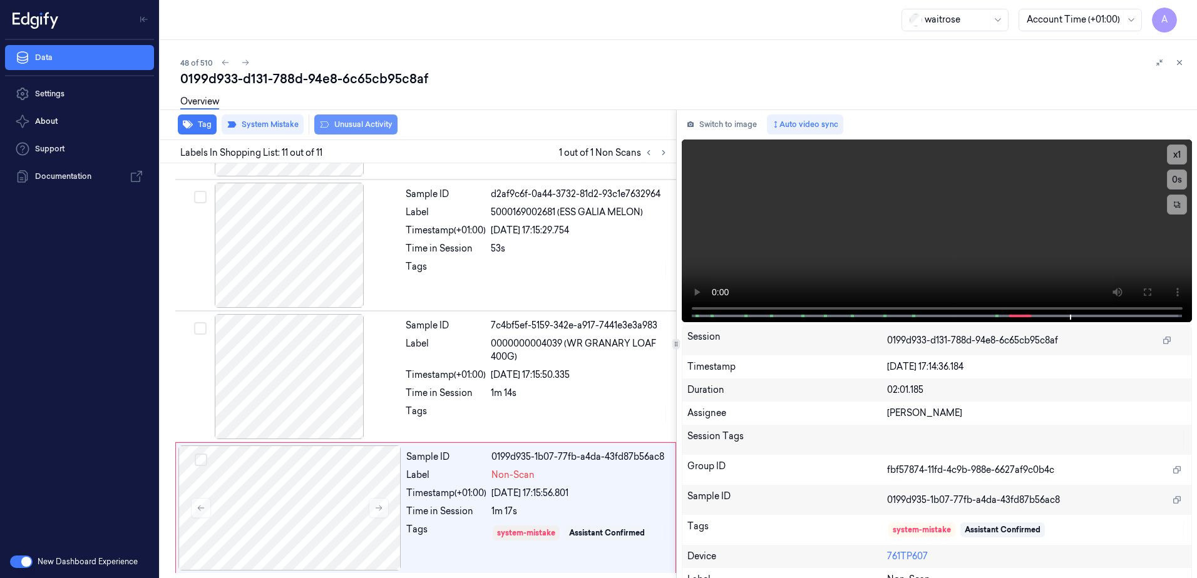
click at [338, 129] on button "Unusual Activity" at bounding box center [355, 125] width 83 height 20
click at [196, 127] on button "Tag" at bounding box center [197, 125] width 39 height 20
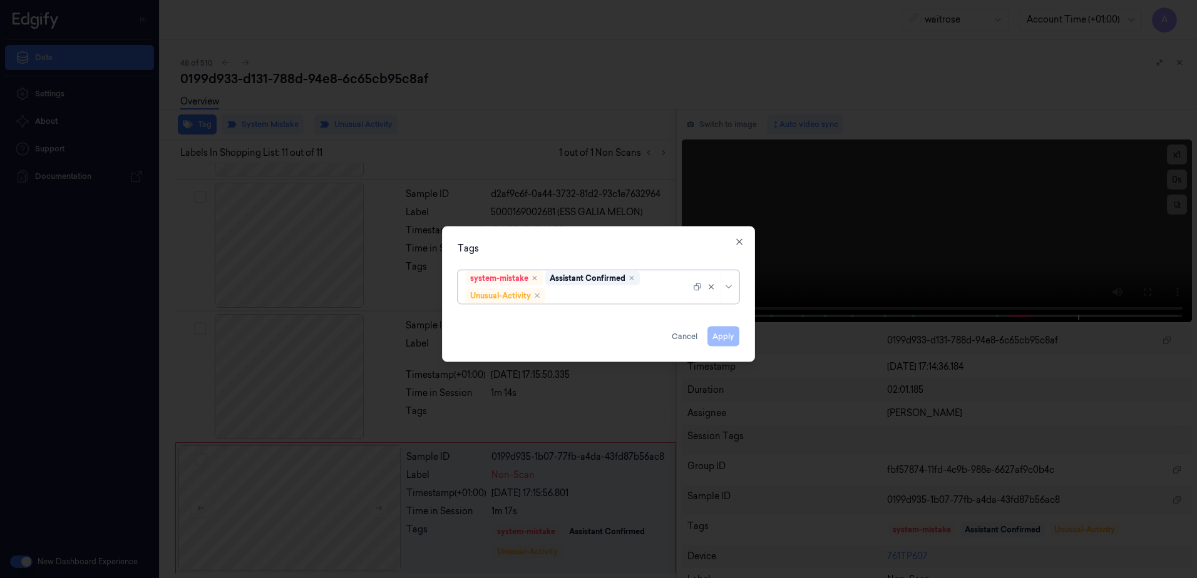
click at [593, 299] on div at bounding box center [619, 295] width 143 height 13
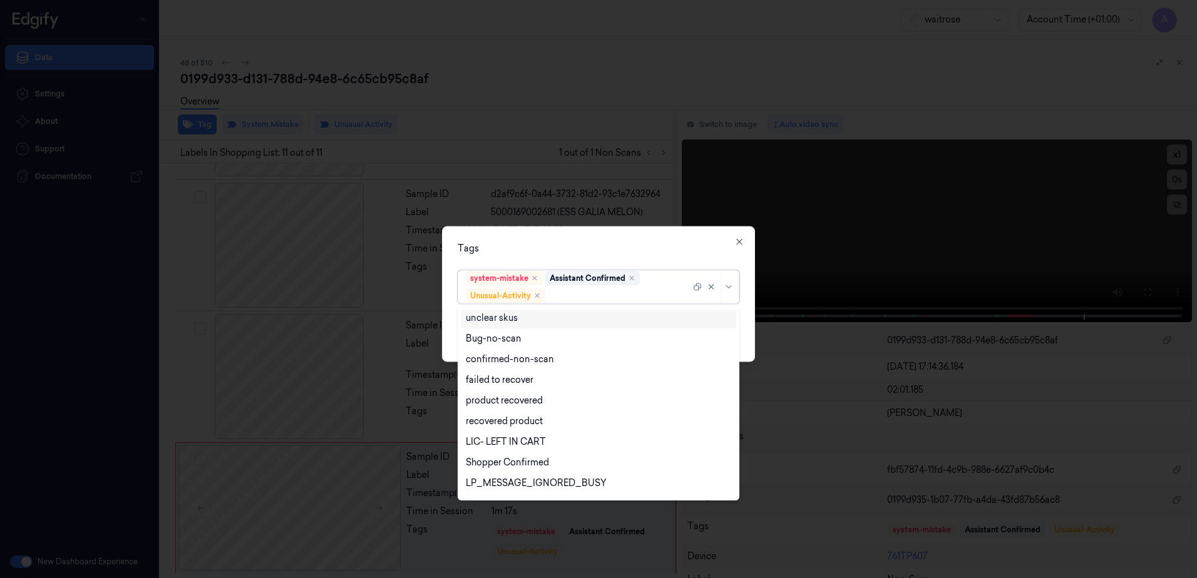
scroll to position [163, 0]
click at [522, 470] on div "Picklist item alert" at bounding box center [502, 466] width 72 height 13
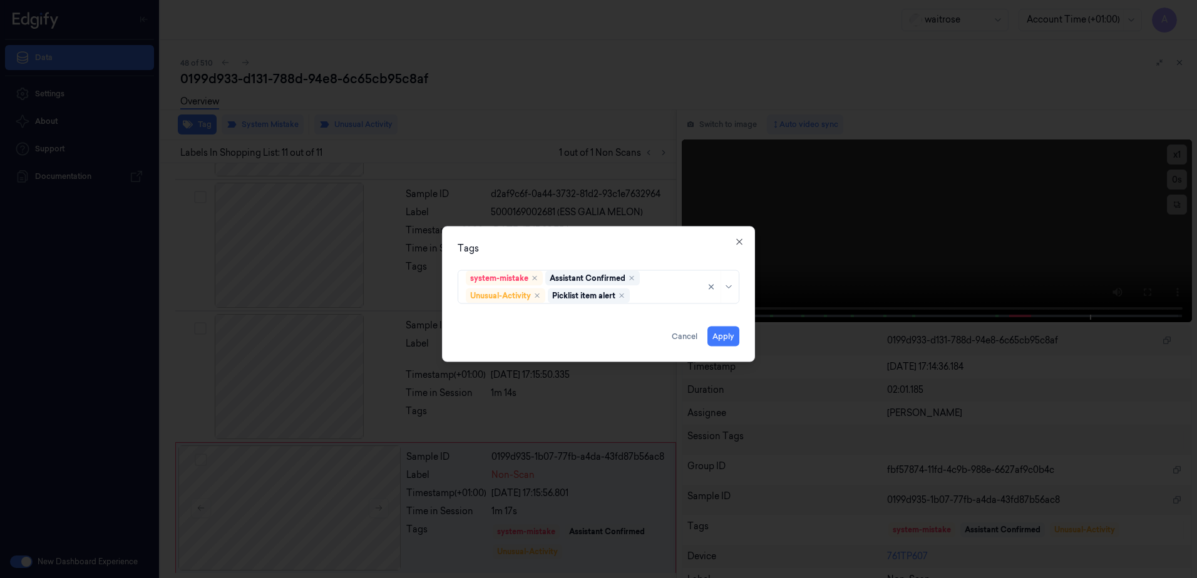
click at [610, 255] on div "Tags" at bounding box center [598, 248] width 282 height 13
click at [716, 342] on button "Apply" at bounding box center [723, 337] width 32 height 20
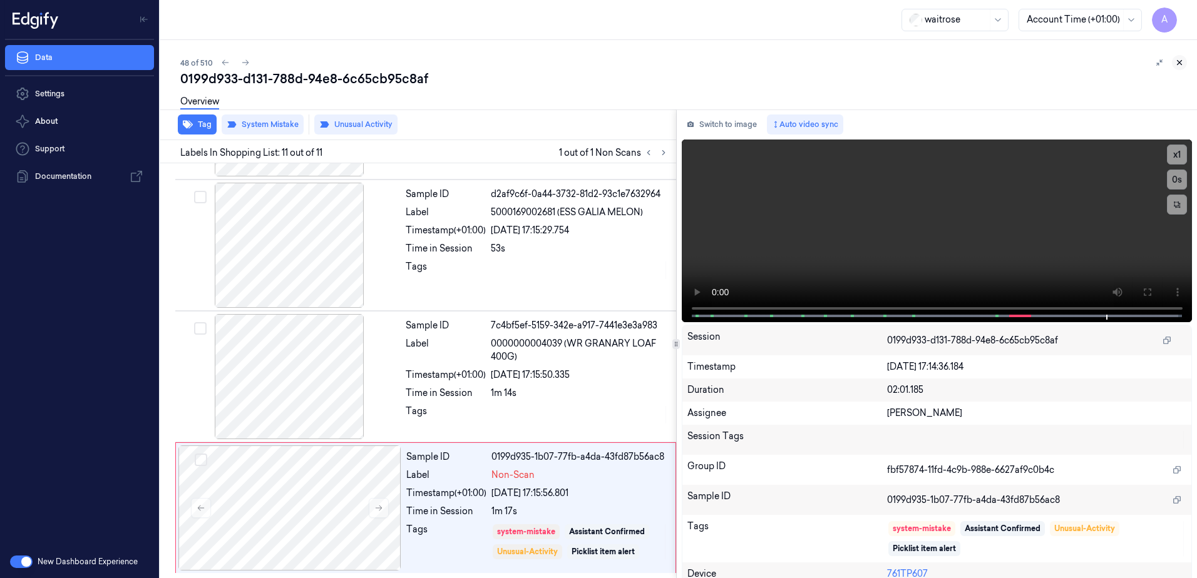
click at [1178, 63] on icon at bounding box center [1179, 63] width 4 height 4
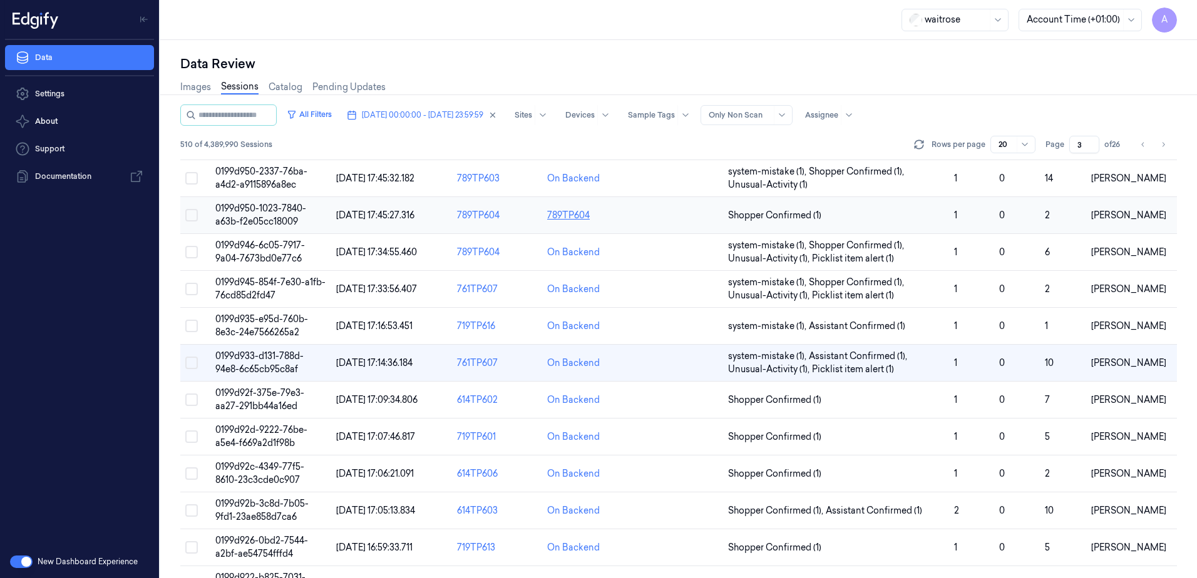
scroll to position [63, 0]
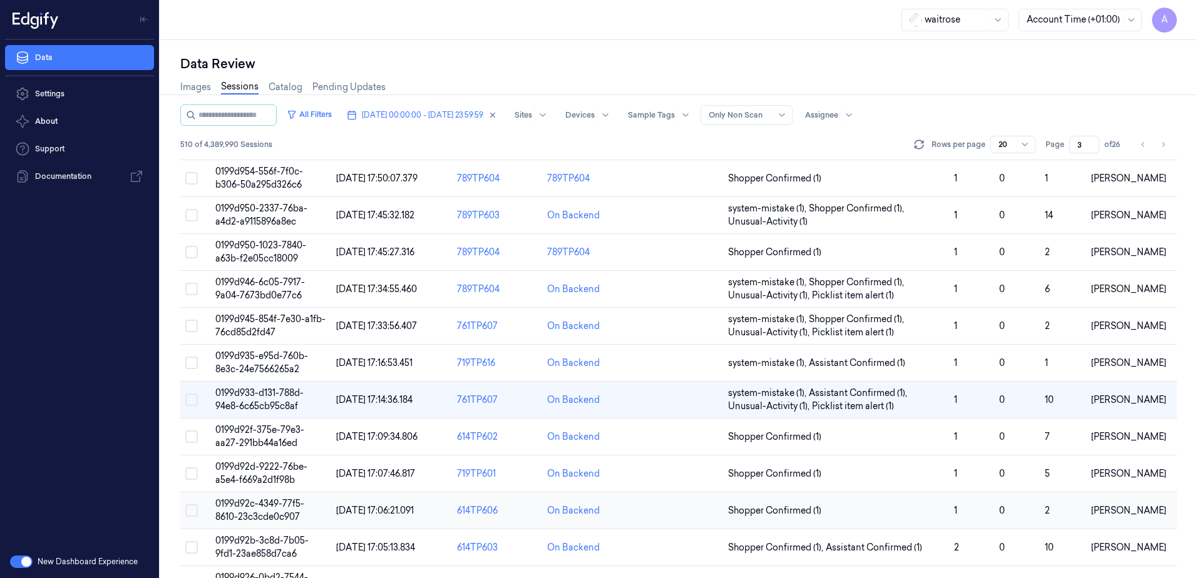
click at [262, 503] on span "0199d92c-4349-77f5-8610-23c3cde0c907" at bounding box center [259, 510] width 89 height 24
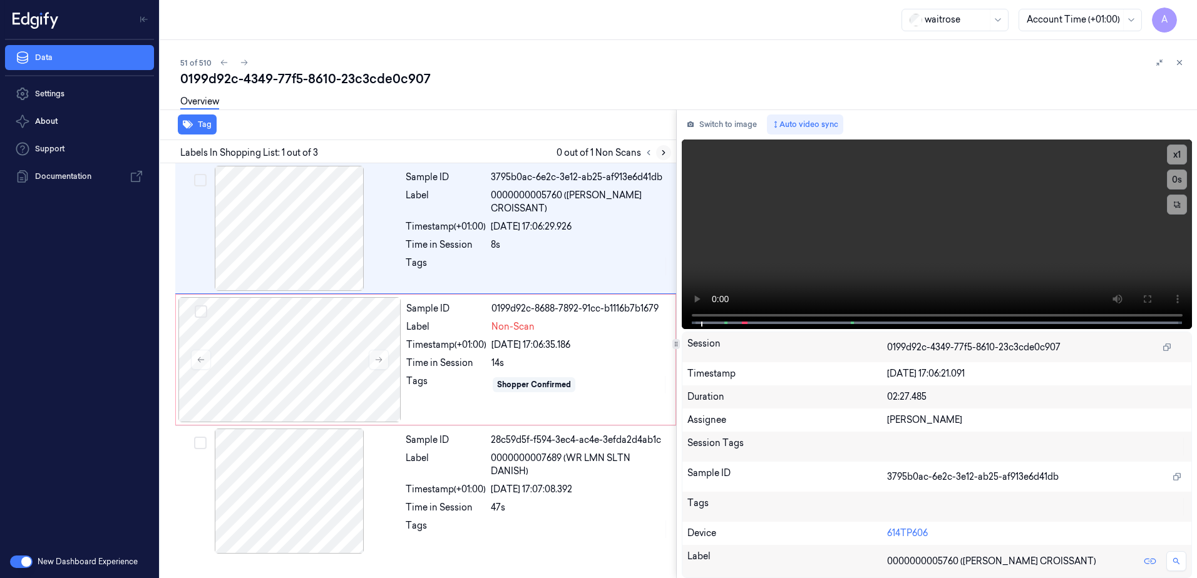
click at [659, 150] on icon at bounding box center [663, 152] width 9 height 9
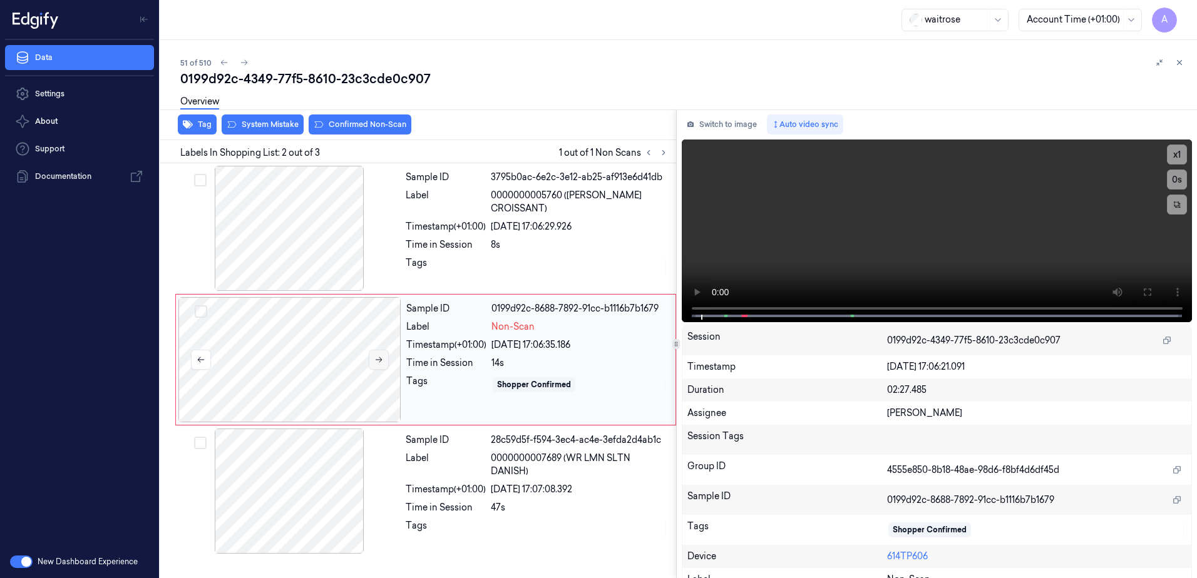
click at [384, 364] on button at bounding box center [379, 360] width 20 height 20
click at [374, 364] on icon at bounding box center [378, 359] width 9 height 9
click at [378, 352] on button at bounding box center [379, 360] width 20 height 20
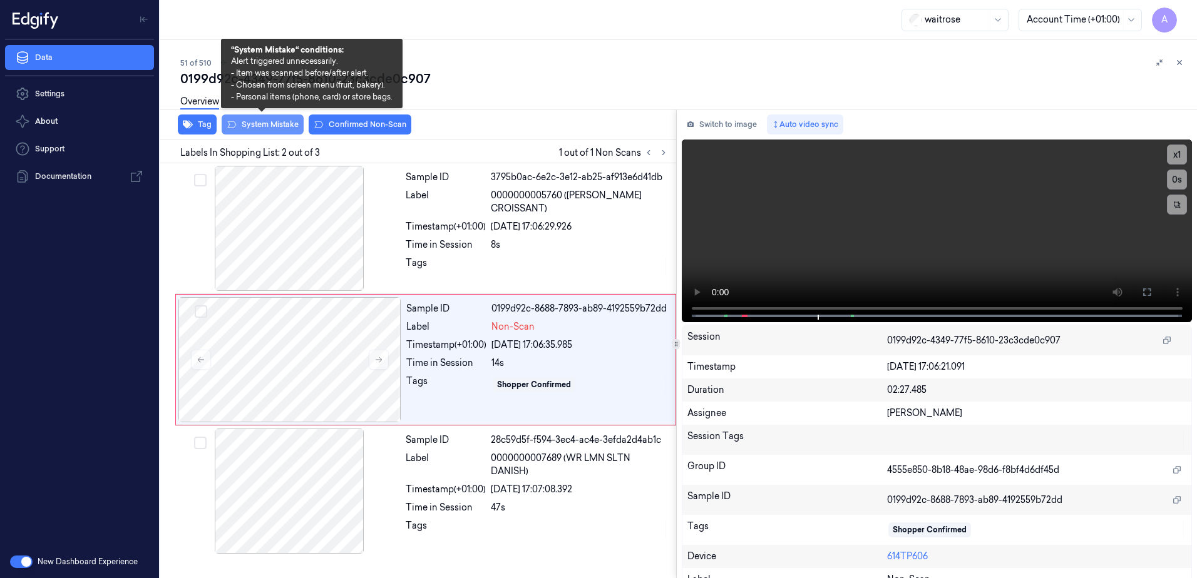
click at [270, 133] on button "System Mistake" at bounding box center [263, 125] width 82 height 20
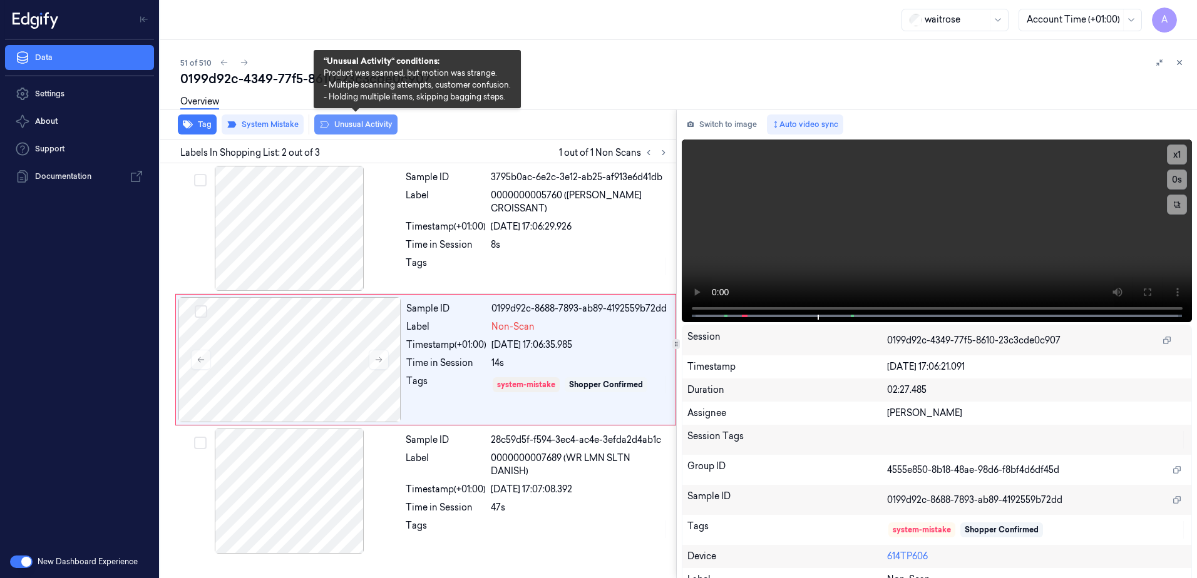
click at [348, 126] on button "Unusual Activity" at bounding box center [355, 125] width 83 height 20
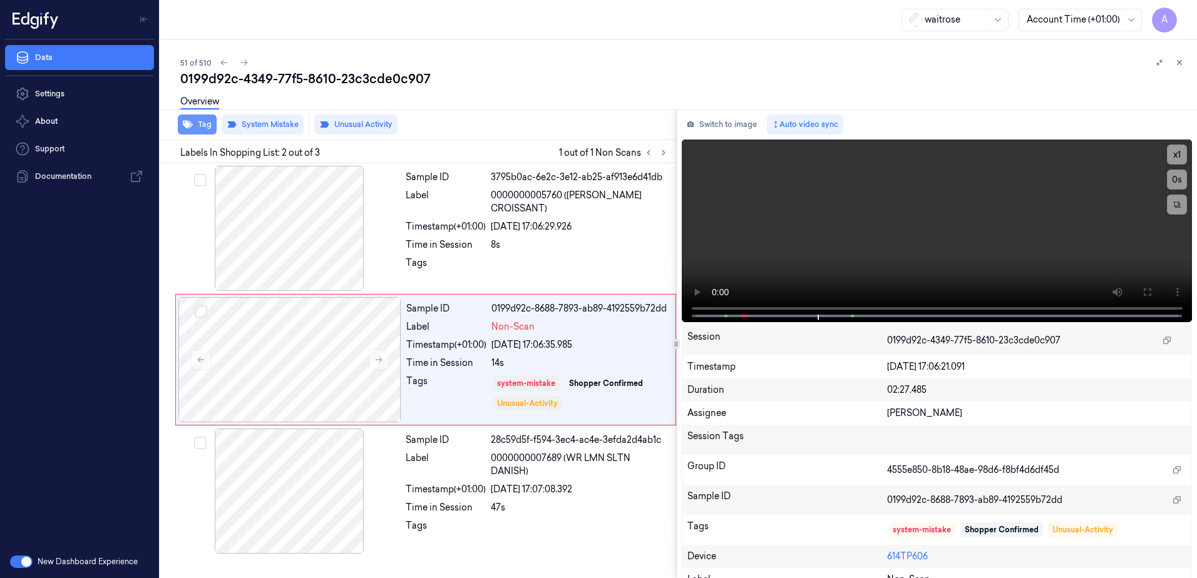
click at [208, 128] on button "Tag" at bounding box center [197, 125] width 39 height 20
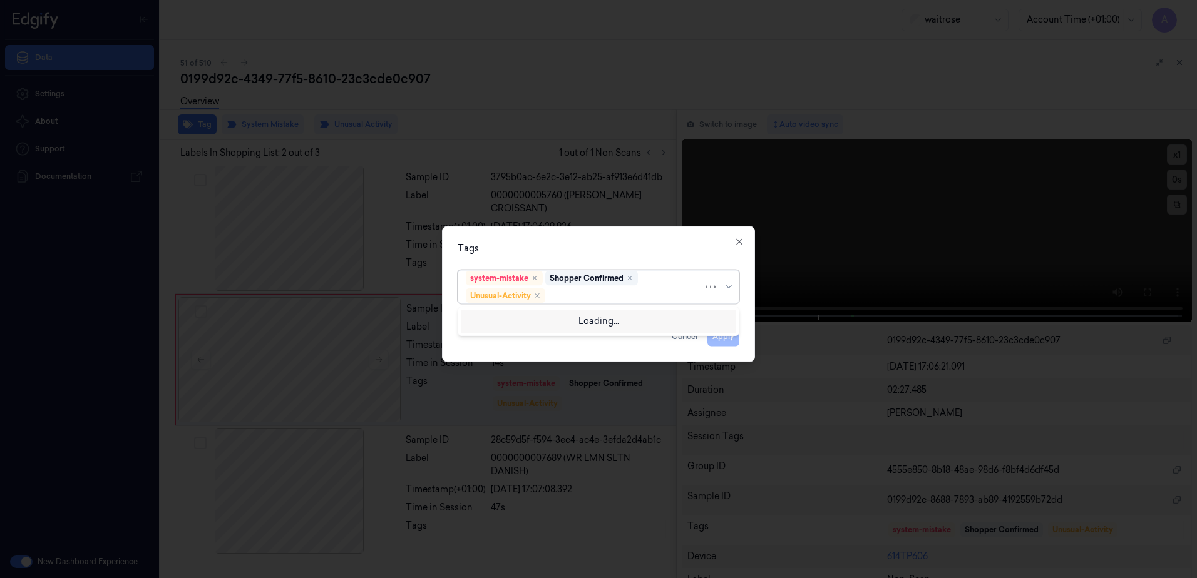
click at [574, 294] on div at bounding box center [625, 295] width 155 height 13
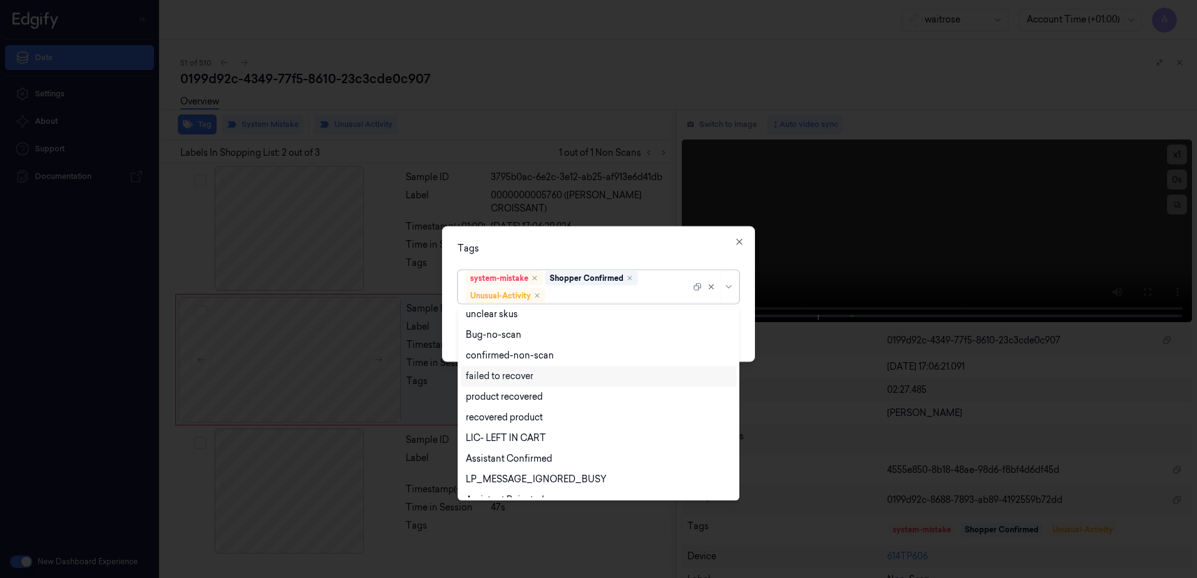
scroll to position [163, 0]
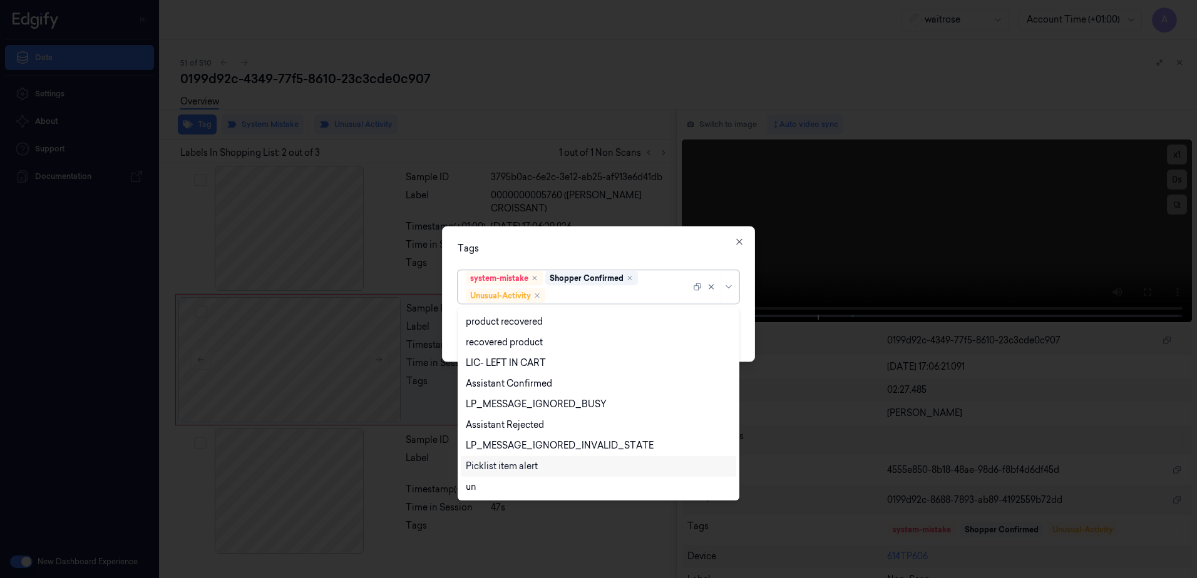
click at [544, 465] on div "Picklist item alert" at bounding box center [598, 466] width 265 height 13
click at [640, 246] on div "Tags" at bounding box center [598, 248] width 282 height 13
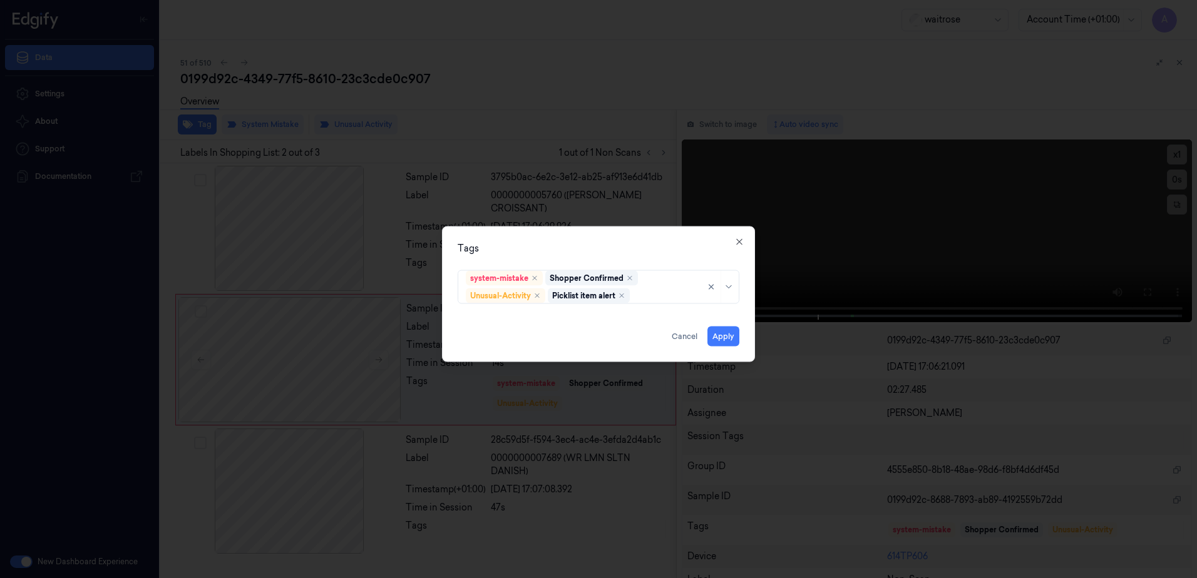
click at [705, 336] on div "Apply Cancel" at bounding box center [598, 332] width 282 height 30
click at [717, 336] on button "Apply" at bounding box center [723, 337] width 32 height 20
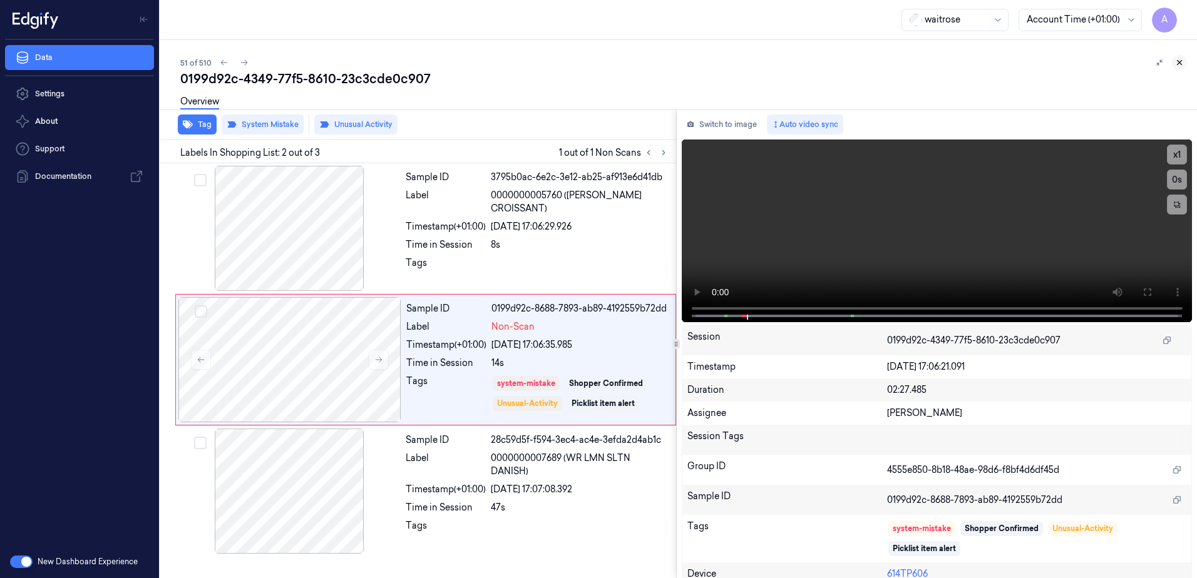
click at [1177, 64] on icon at bounding box center [1179, 63] width 4 height 4
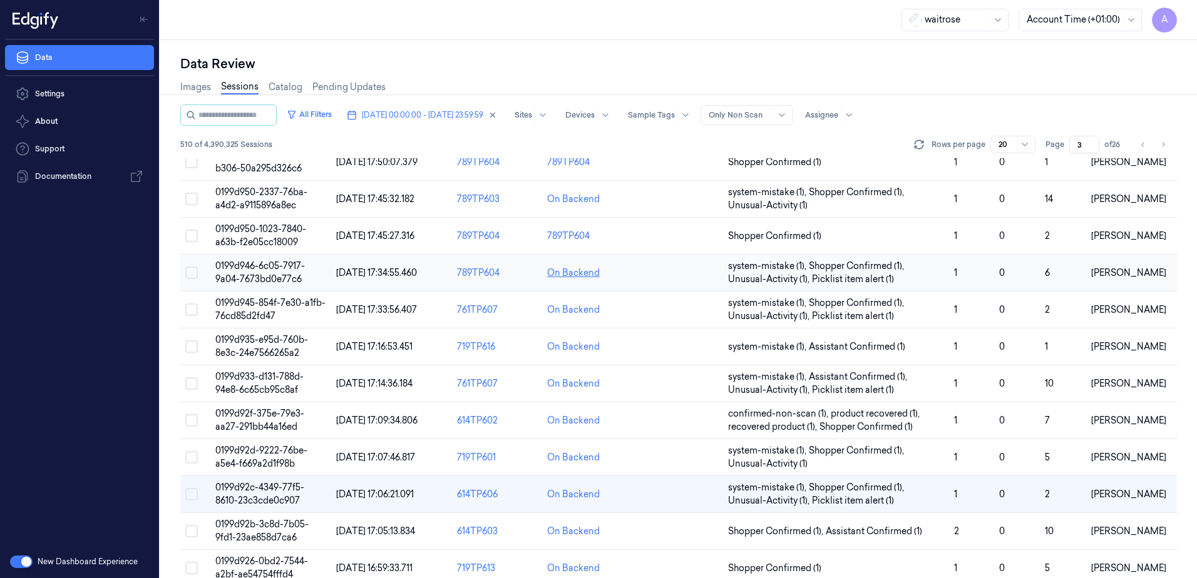
scroll to position [188, 0]
